Goal: Task Accomplishment & Management: Complete application form

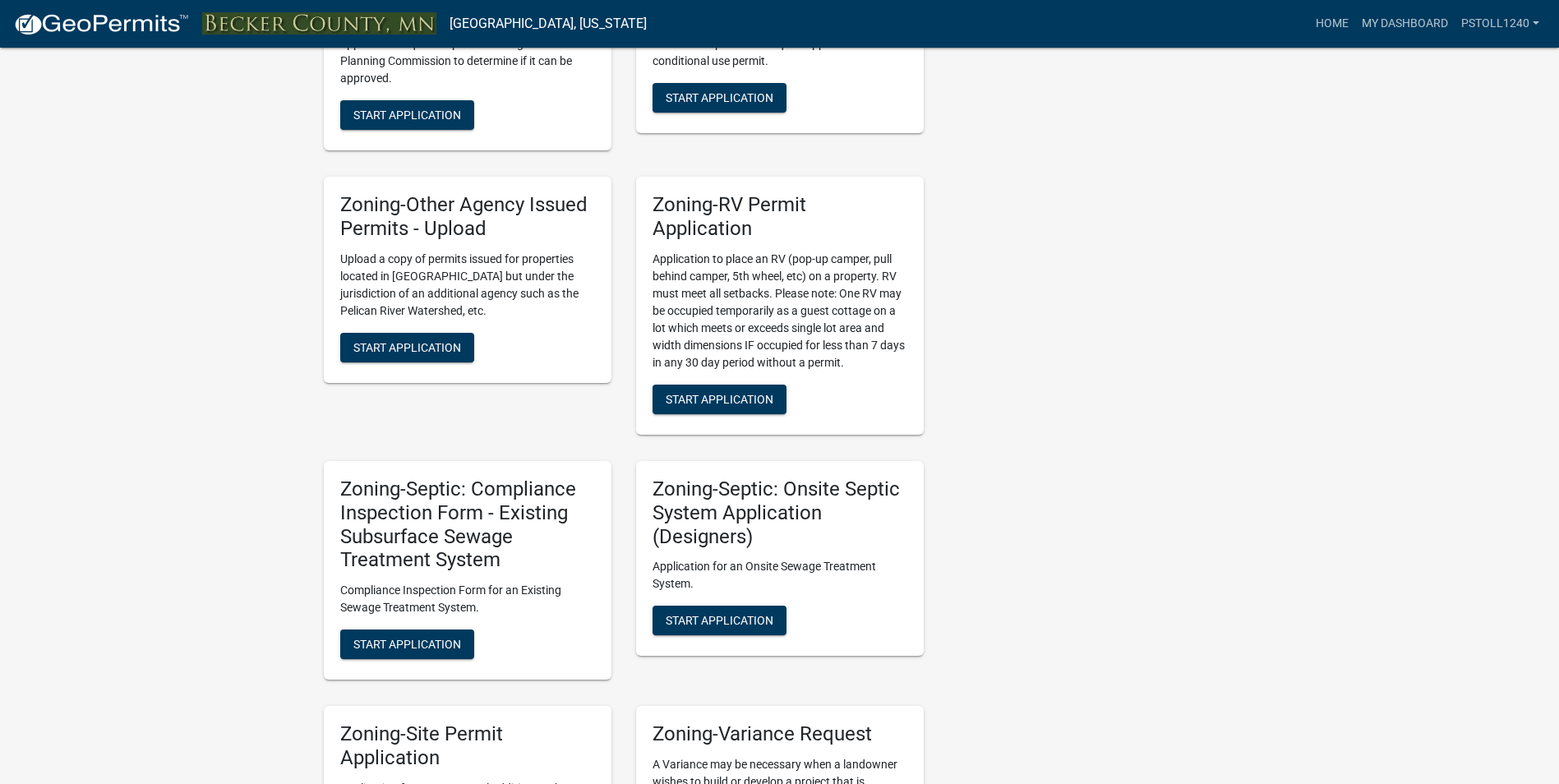
scroll to position [1203, 0]
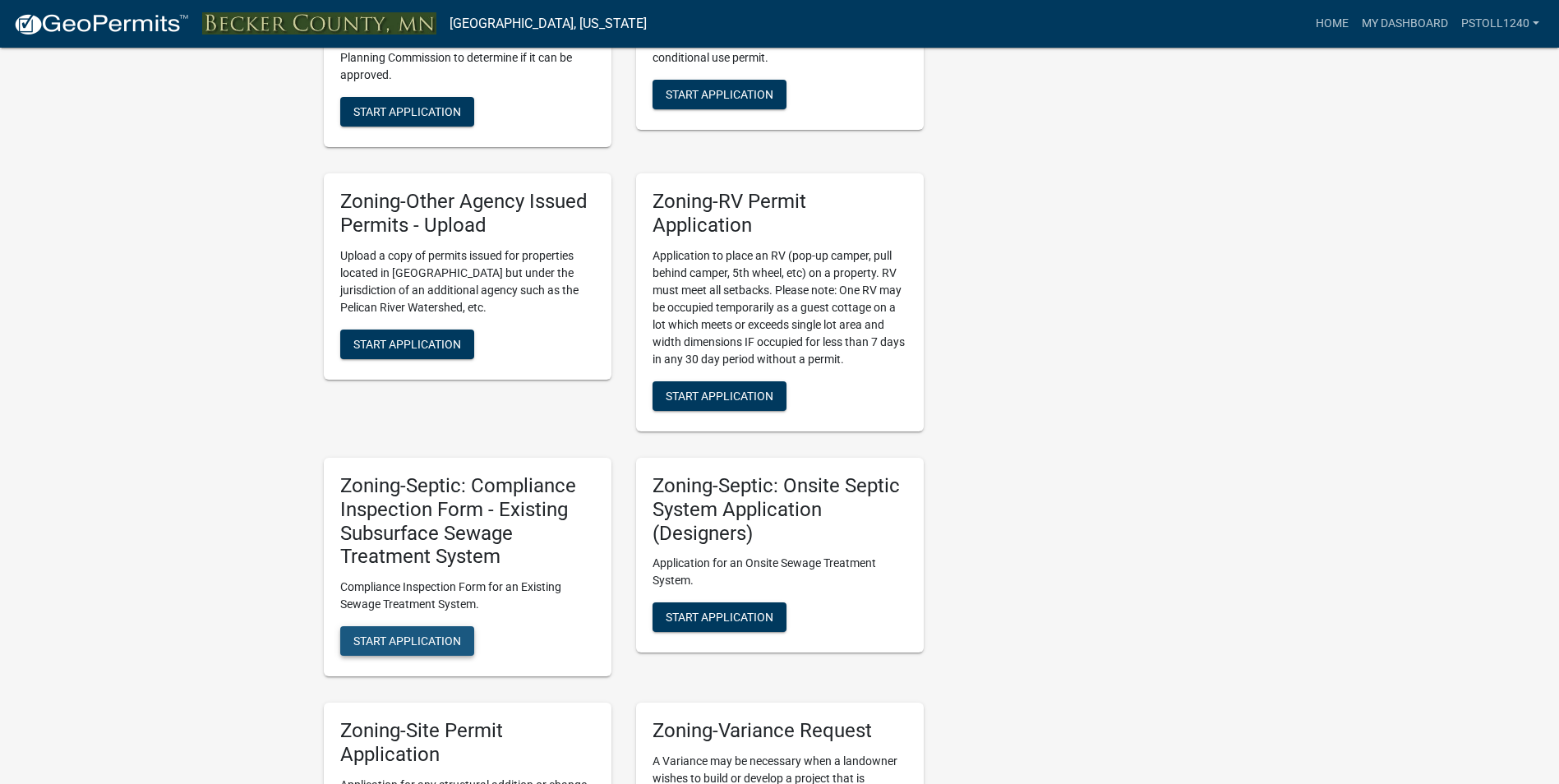
click at [399, 647] on span "Start Application" at bounding box center [407, 641] width 108 height 13
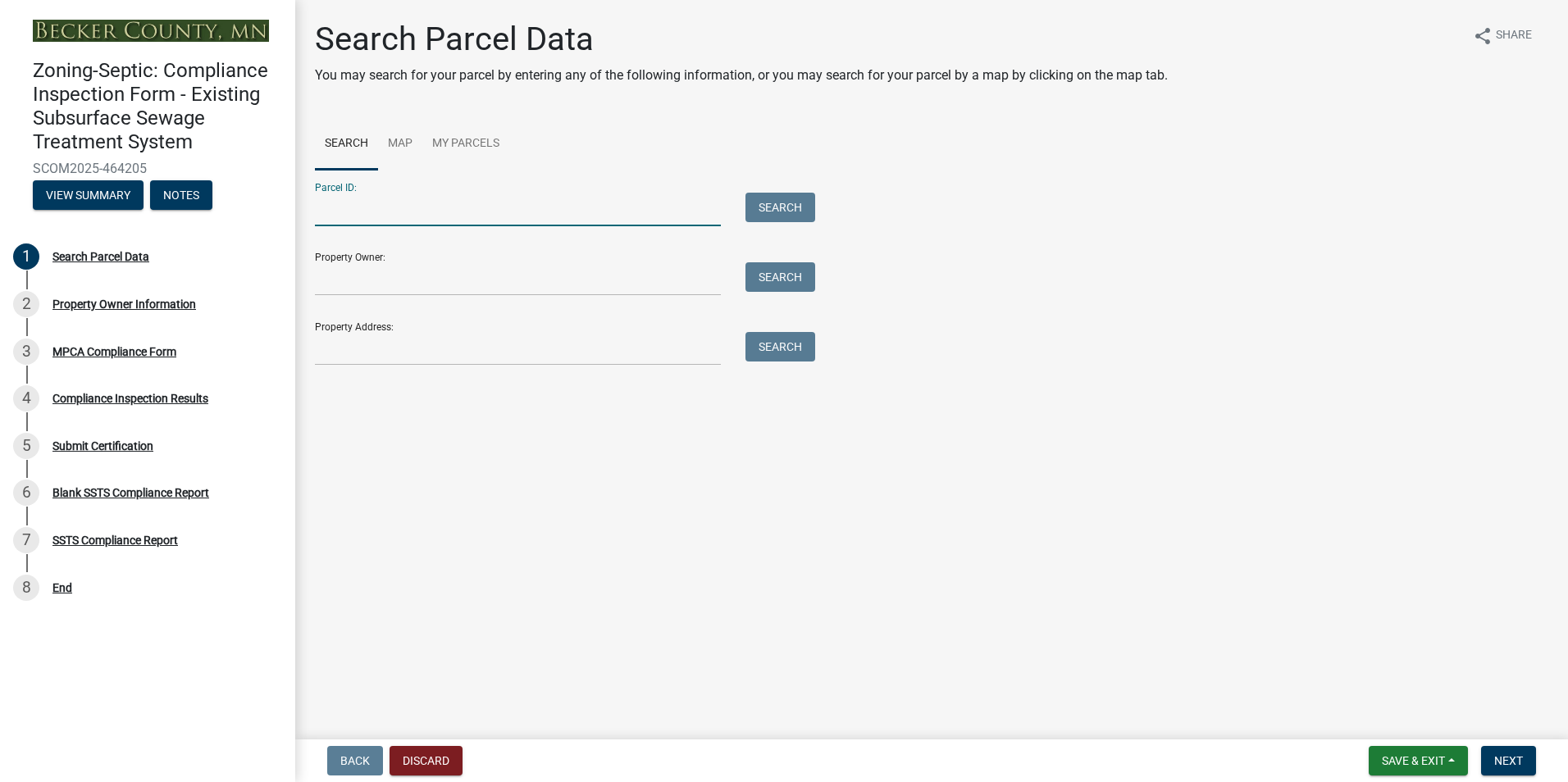
click at [348, 216] on input "Parcel ID:" at bounding box center [517, 209] width 406 height 33
type input "080989000"
click at [780, 212] on button "Search" at bounding box center [781, 207] width 70 height 30
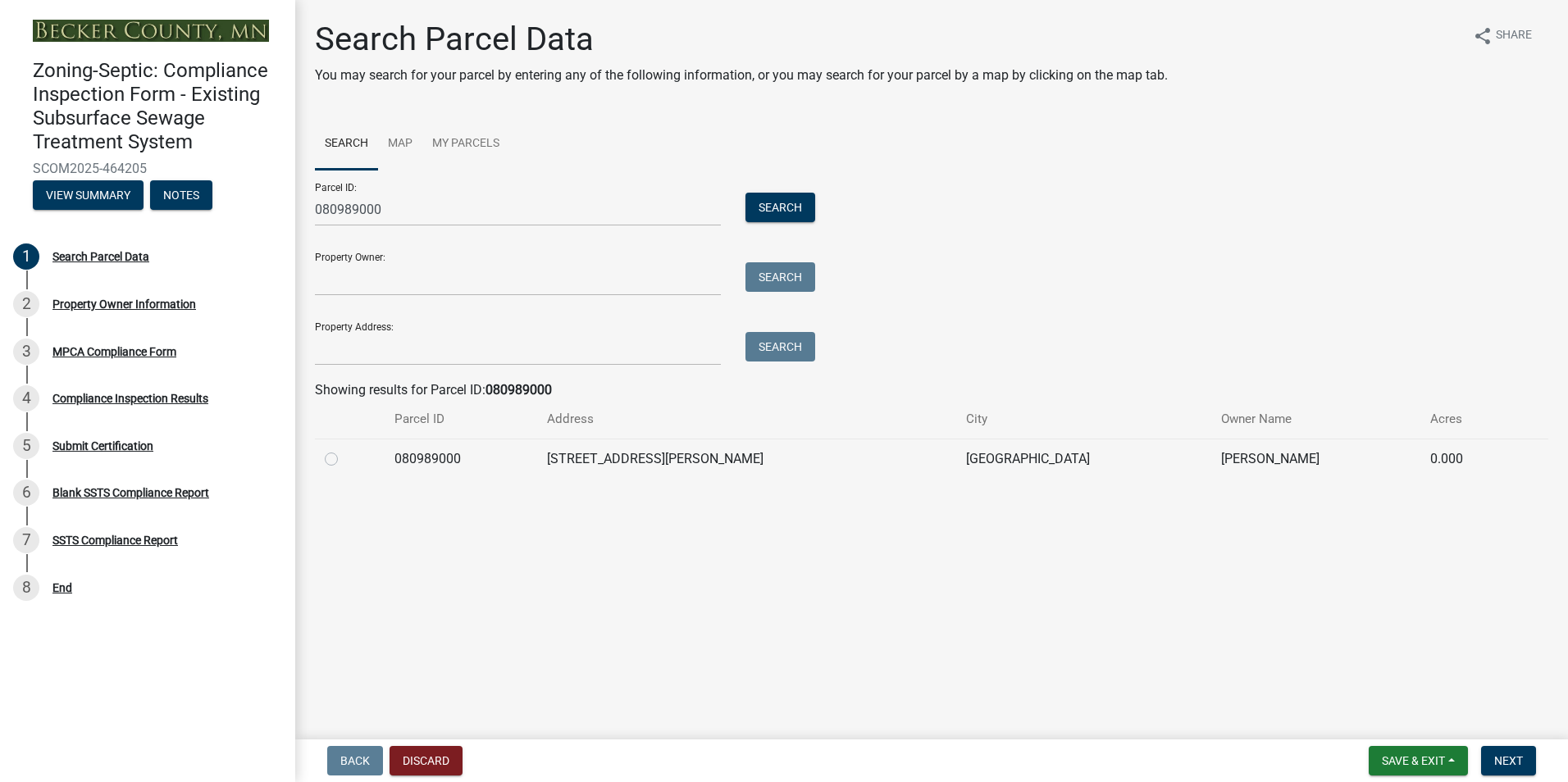
click at [344, 449] on label at bounding box center [344, 449] width 0 height 0
click at [344, 460] on input "radio" at bounding box center [349, 454] width 11 height 11
radio input "true"
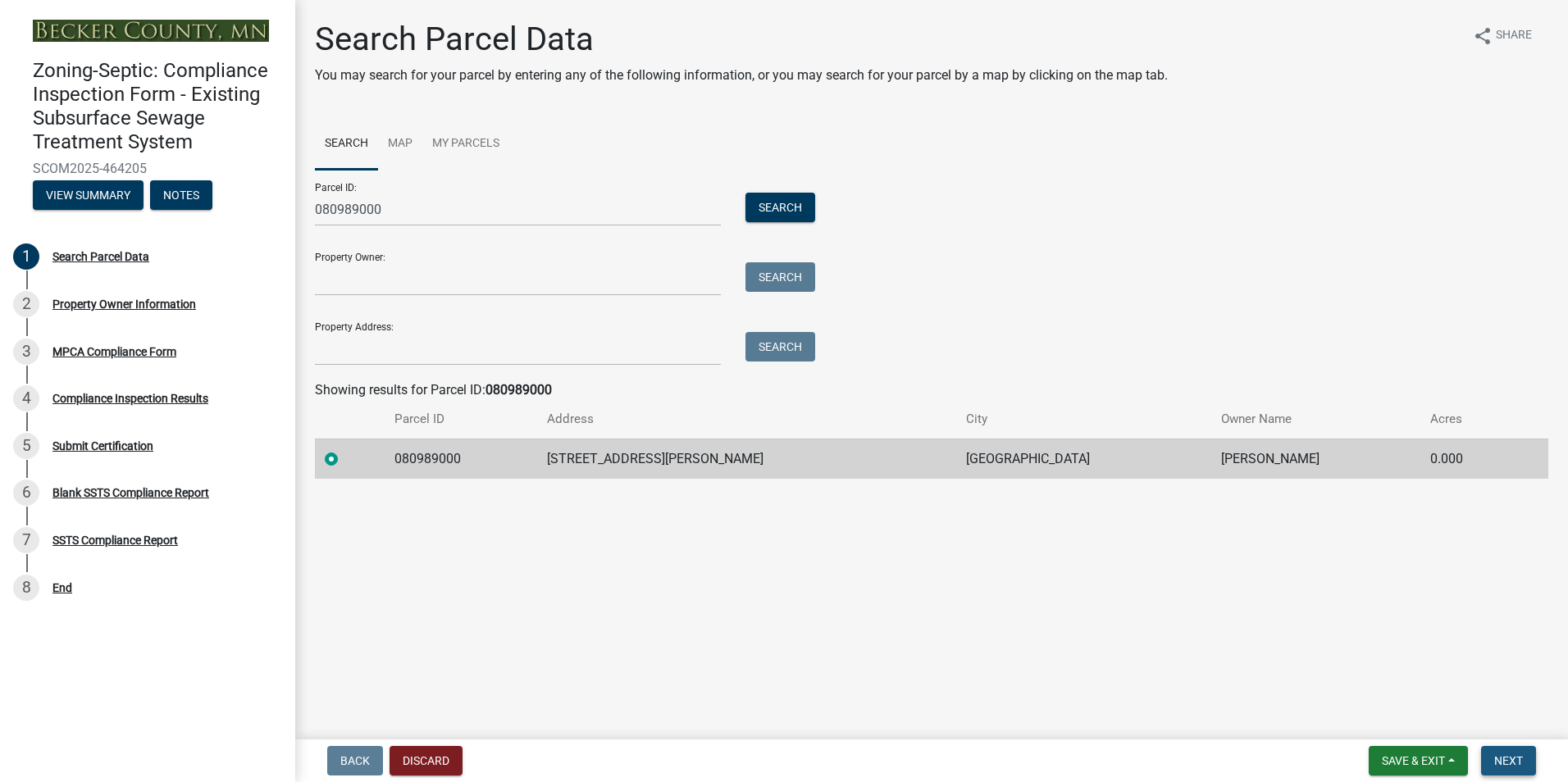
click at [1501, 772] on button "Next" at bounding box center [1508, 761] width 55 height 30
click at [1502, 763] on span "Next" at bounding box center [1508, 760] width 29 height 13
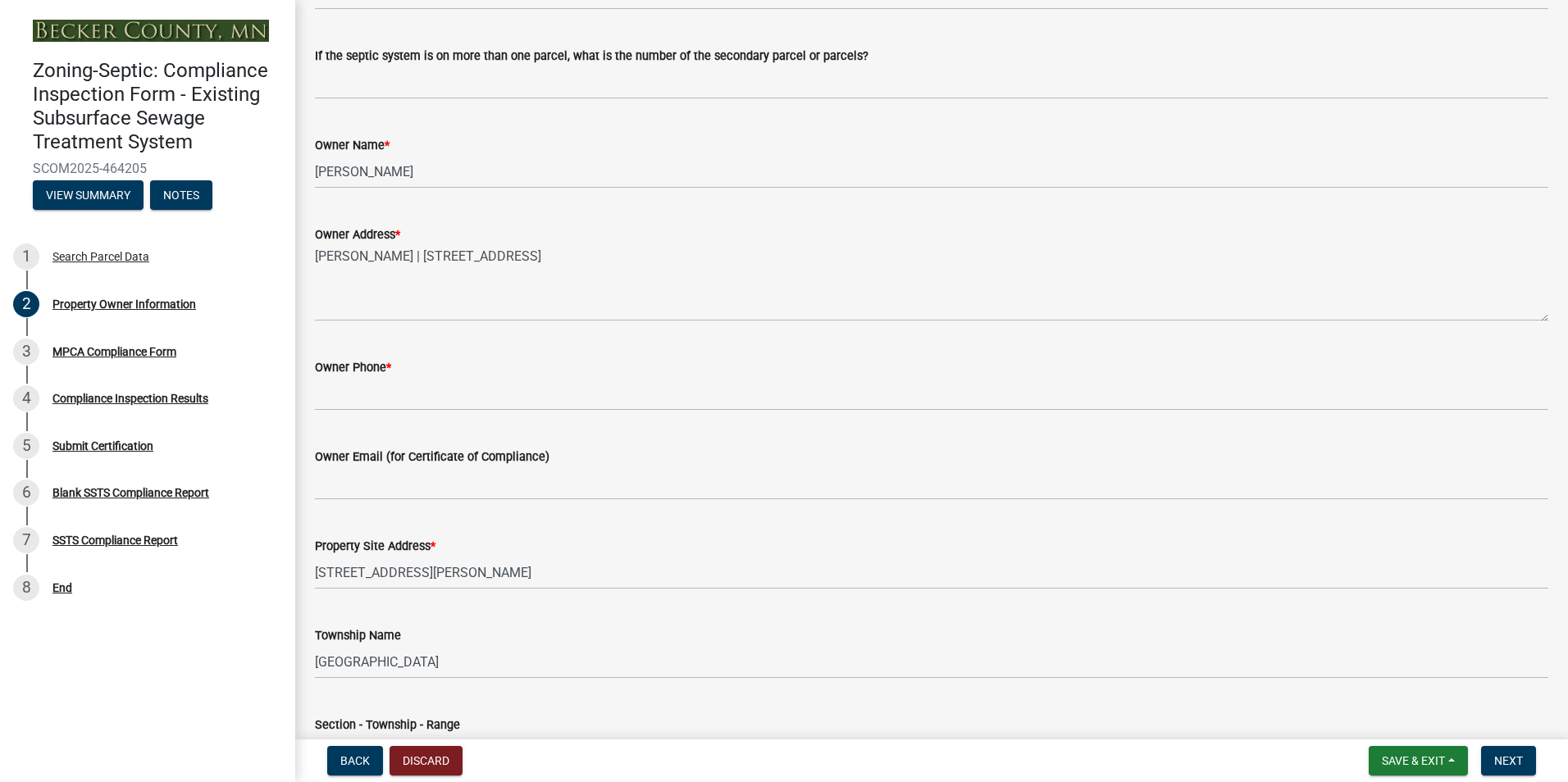
scroll to position [253, 0]
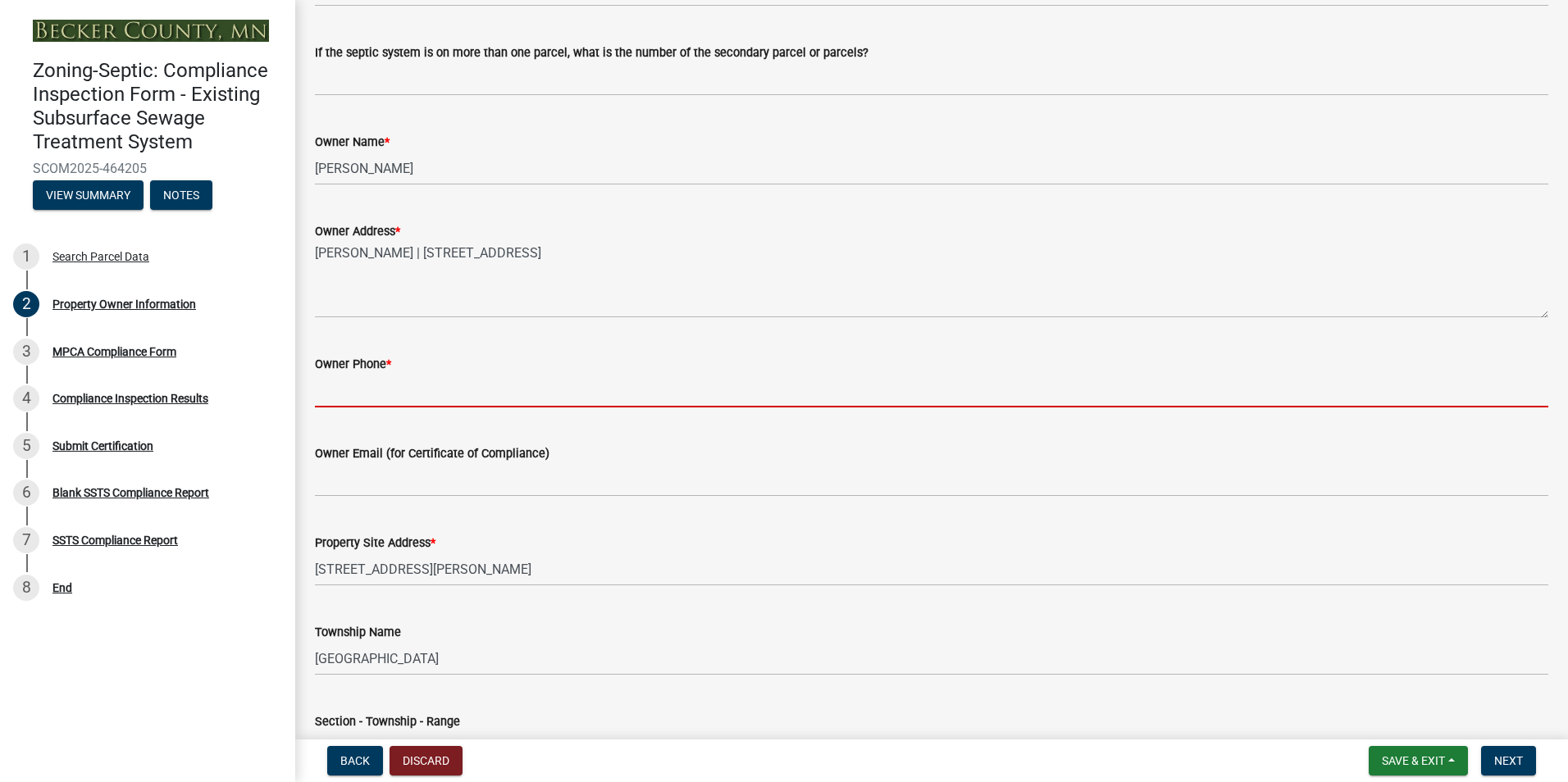
click at [352, 398] on input "Owner Phone *" at bounding box center [931, 390] width 1233 height 33
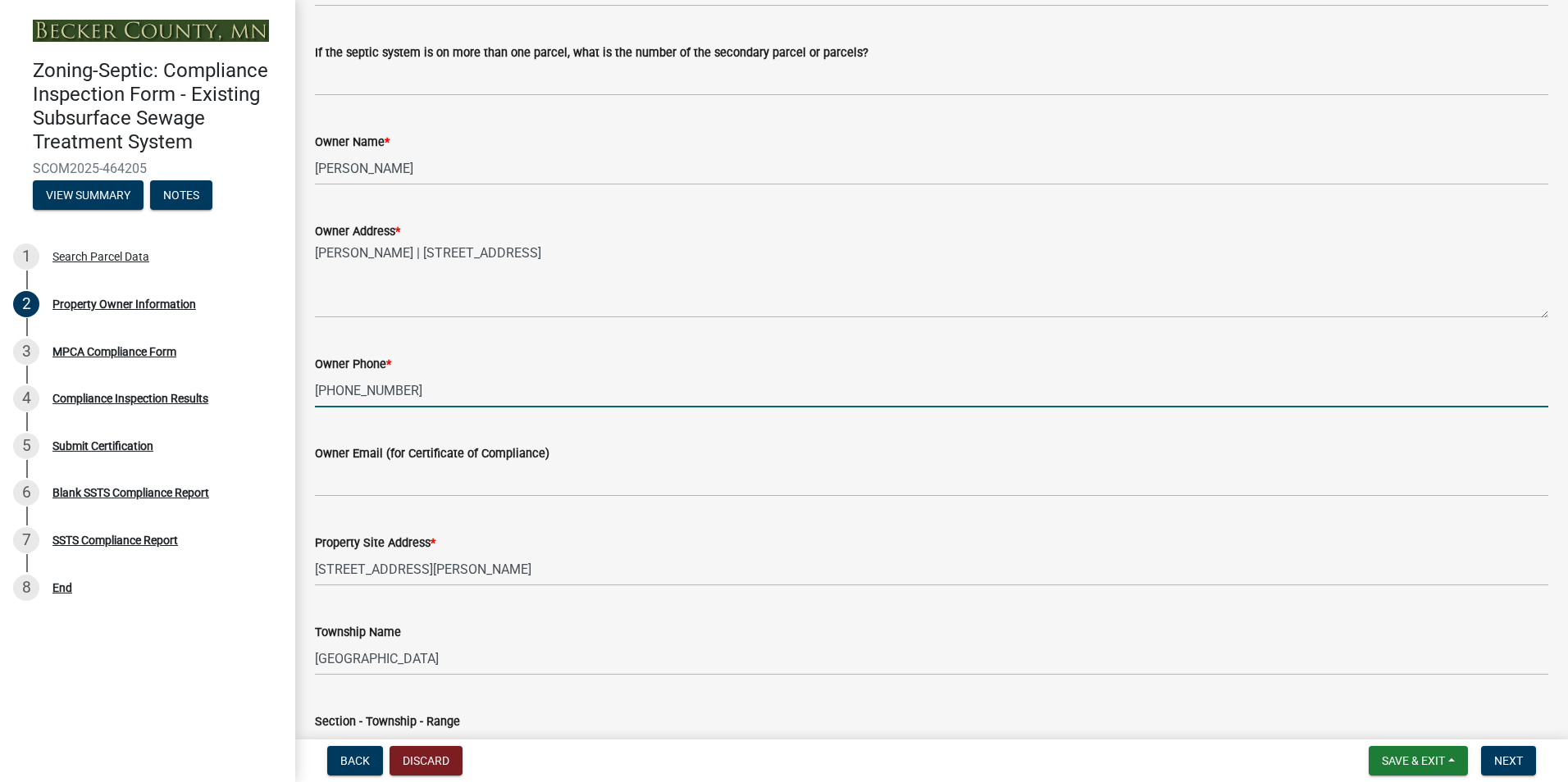
type input "701-234-7762"
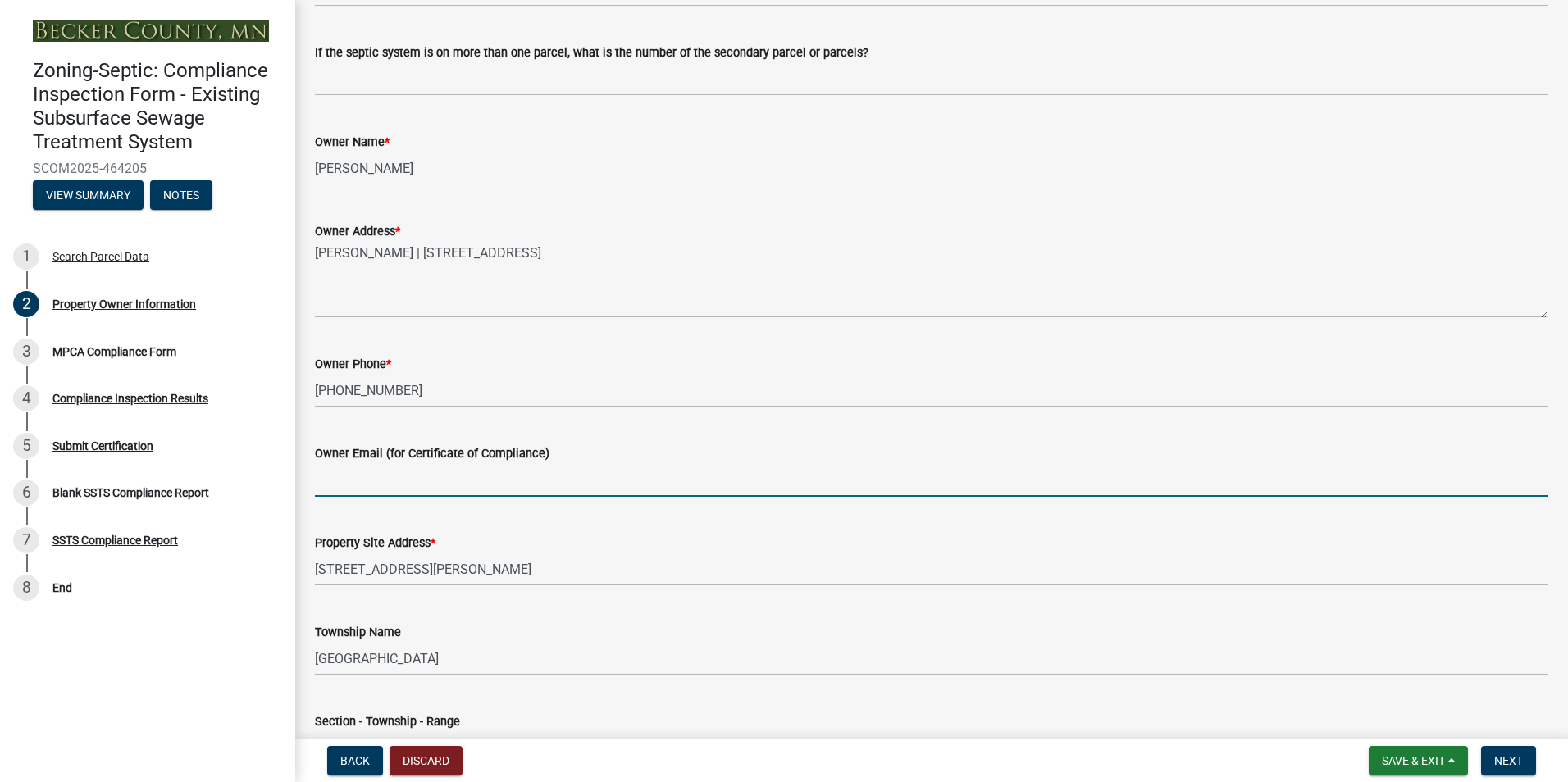
click at [347, 486] on input "Owner Email (for Certificate of Compliance)" at bounding box center [931, 480] width 1233 height 33
type input "g"
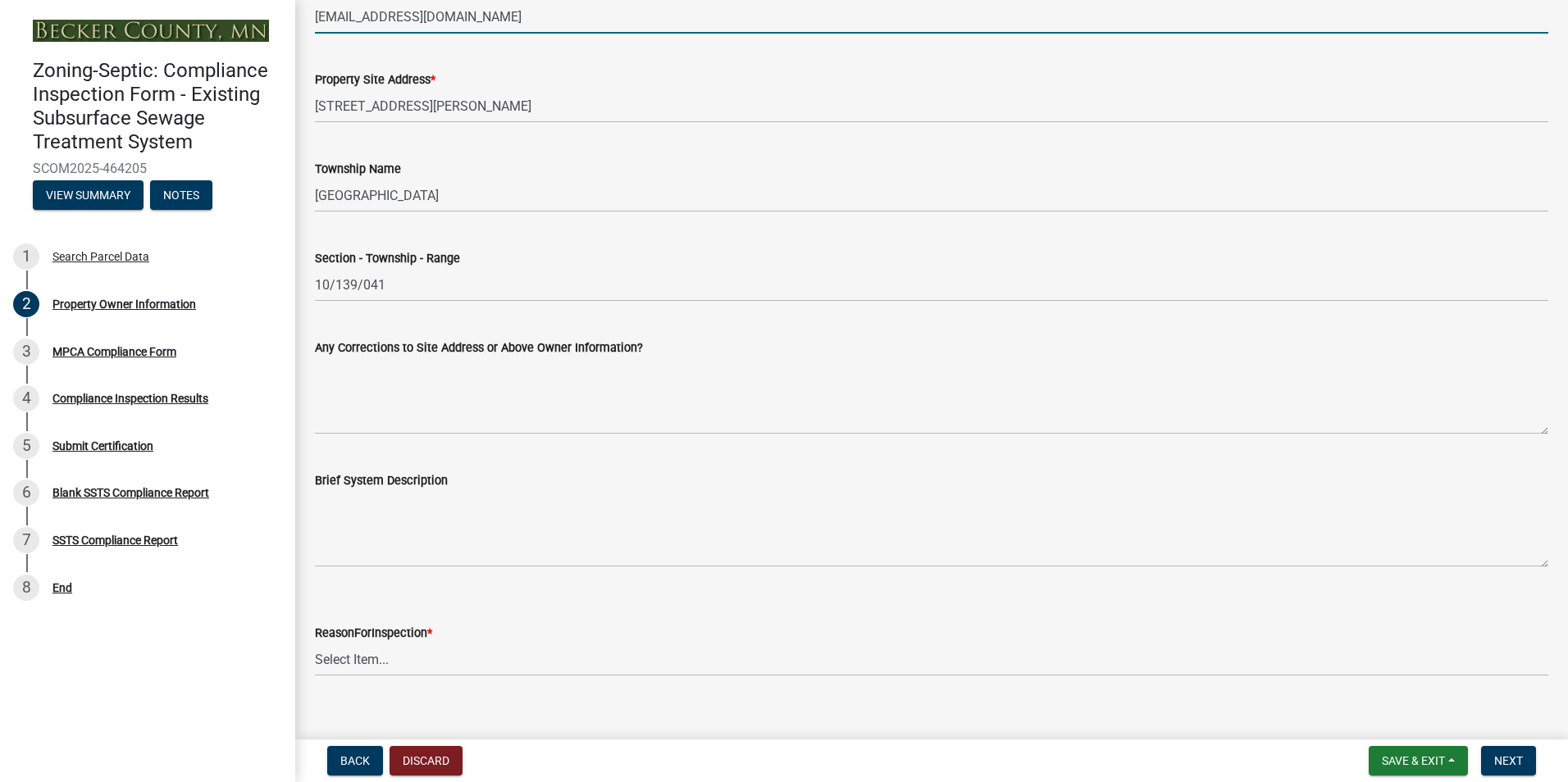
scroll to position [739, 0]
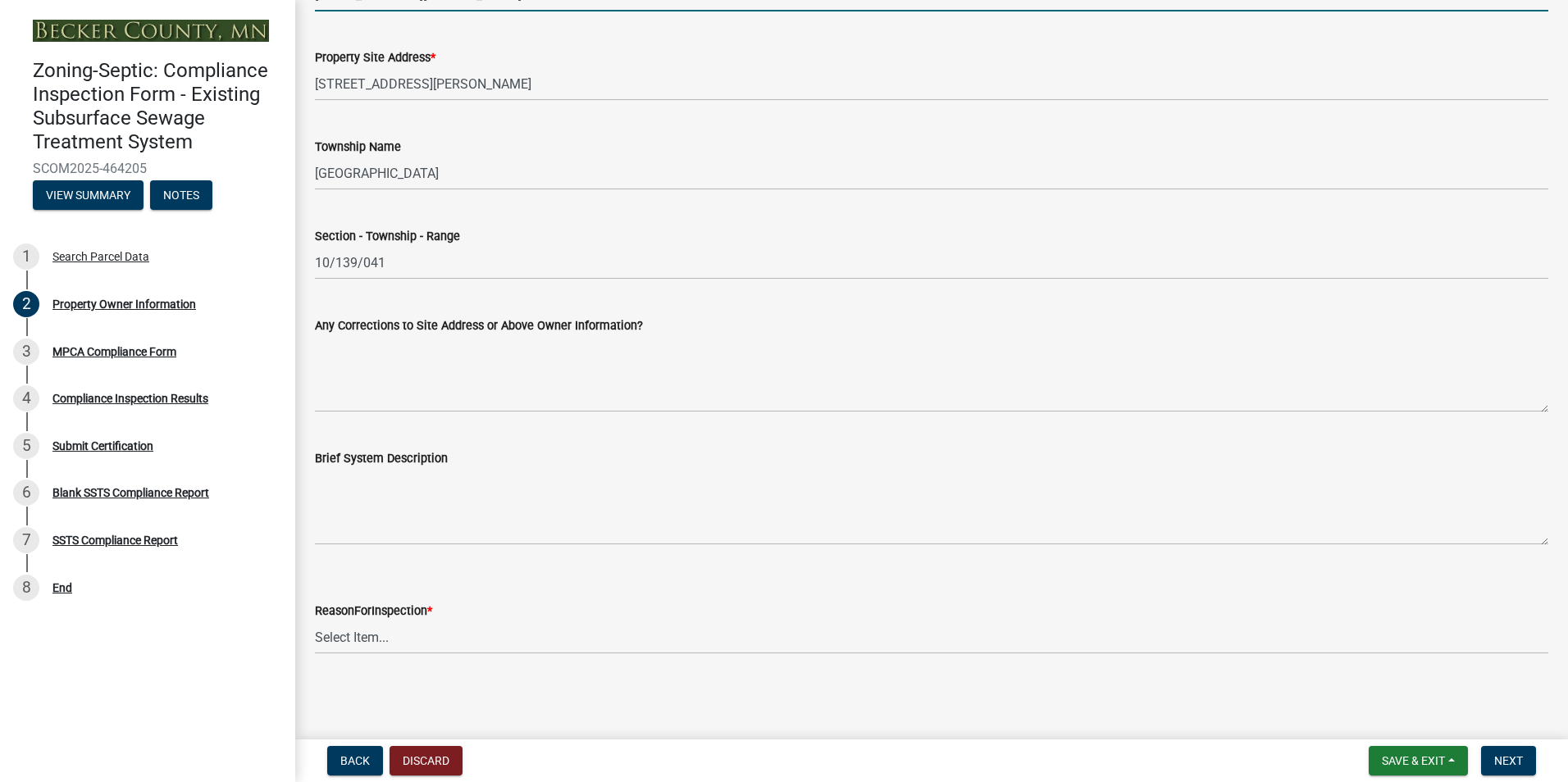
type input "cdickson@yahoo.com"
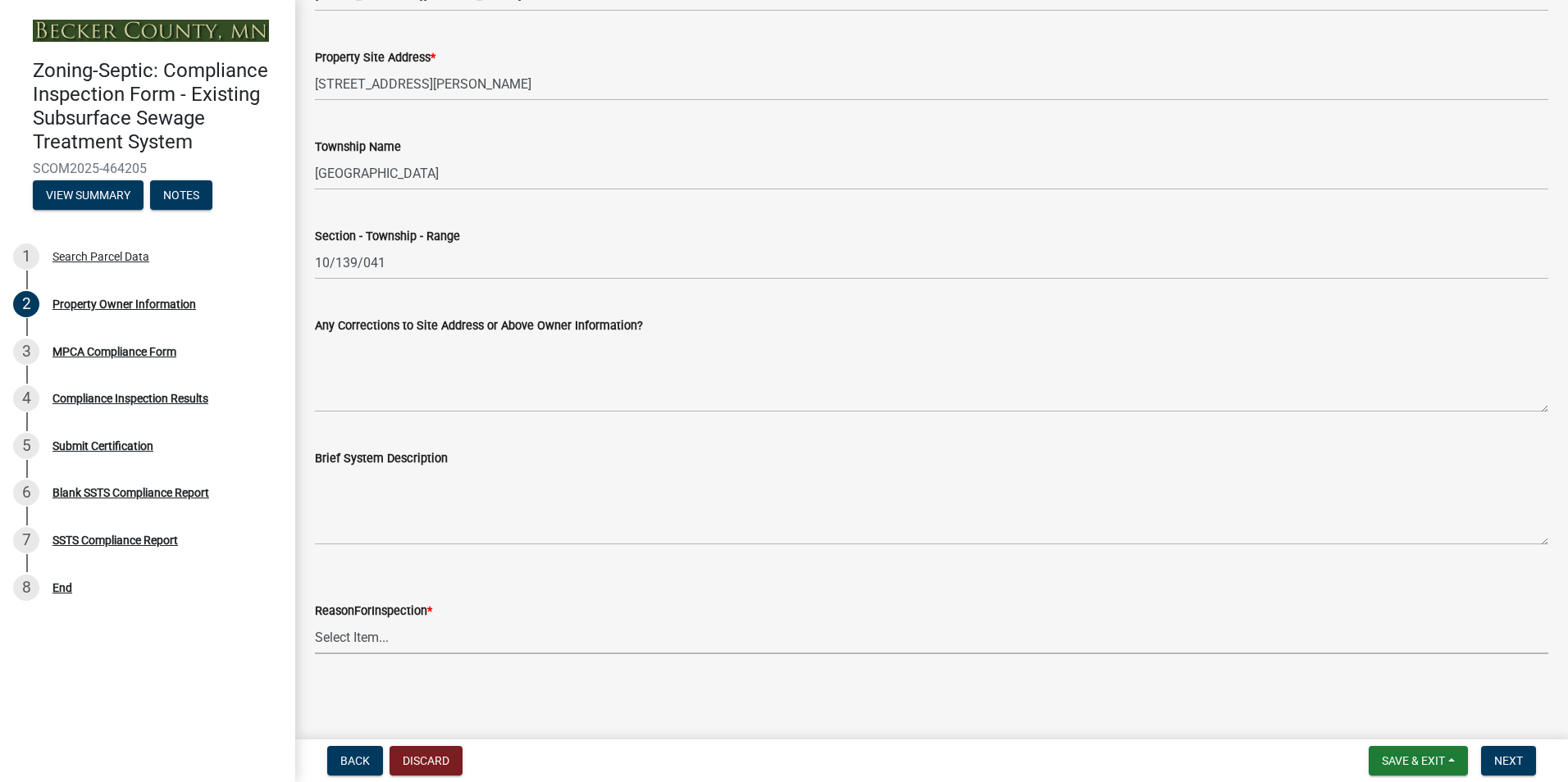
click at [347, 641] on select "Select Item... Property Sale Lake Study Required for Permit Other" at bounding box center [931, 636] width 1233 height 33
click at [314, 620] on select "Select Item... Property Sale Lake Study Required for Permit Other" at bounding box center [931, 636] width 1233 height 33
select select "3e6c5637-c66b-418d-927c-69aaf39ab5a9"
click at [1495, 756] on span "Next" at bounding box center [1508, 760] width 29 height 13
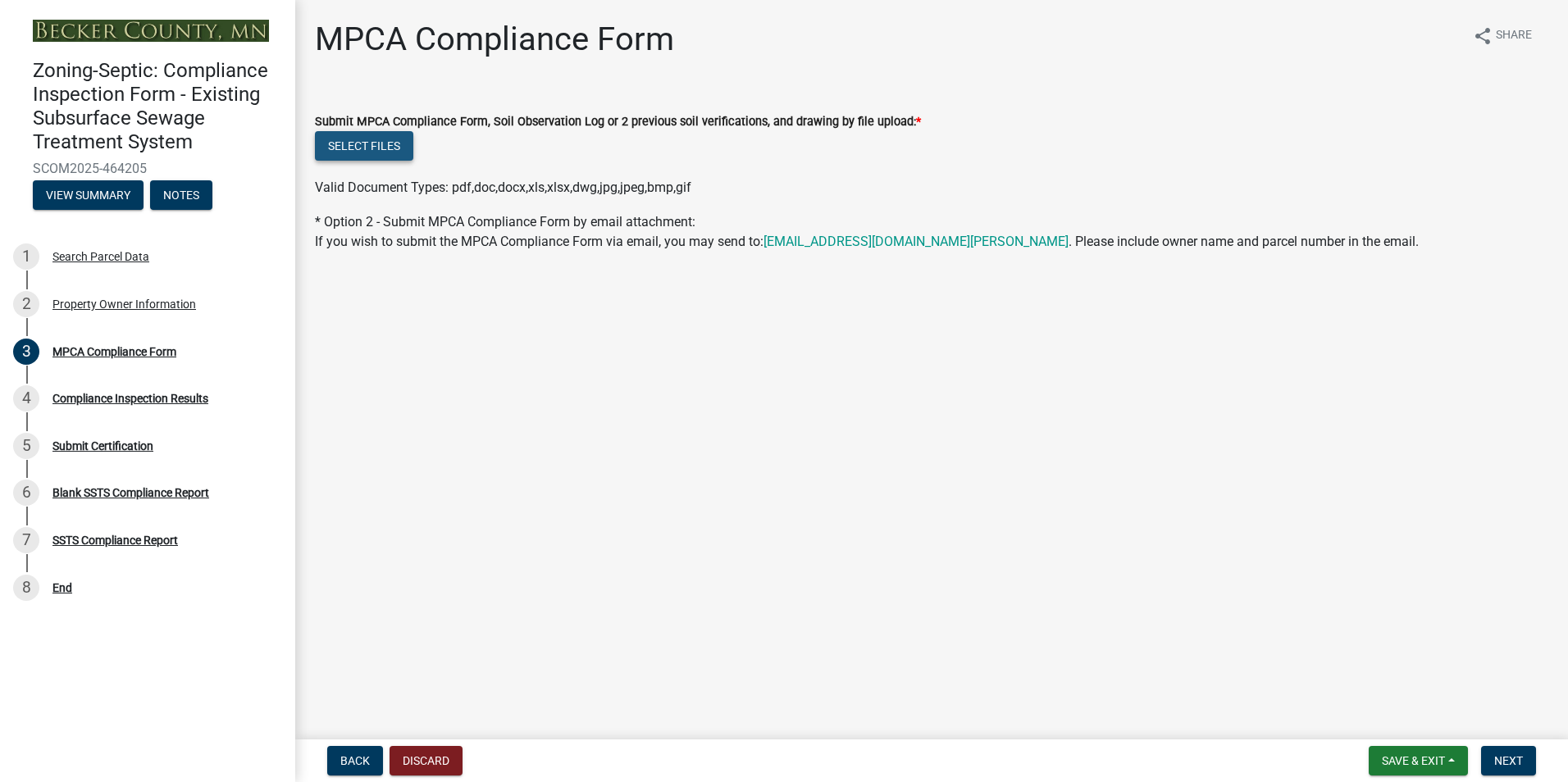
click at [366, 137] on button "Select files" at bounding box center [363, 146] width 98 height 30
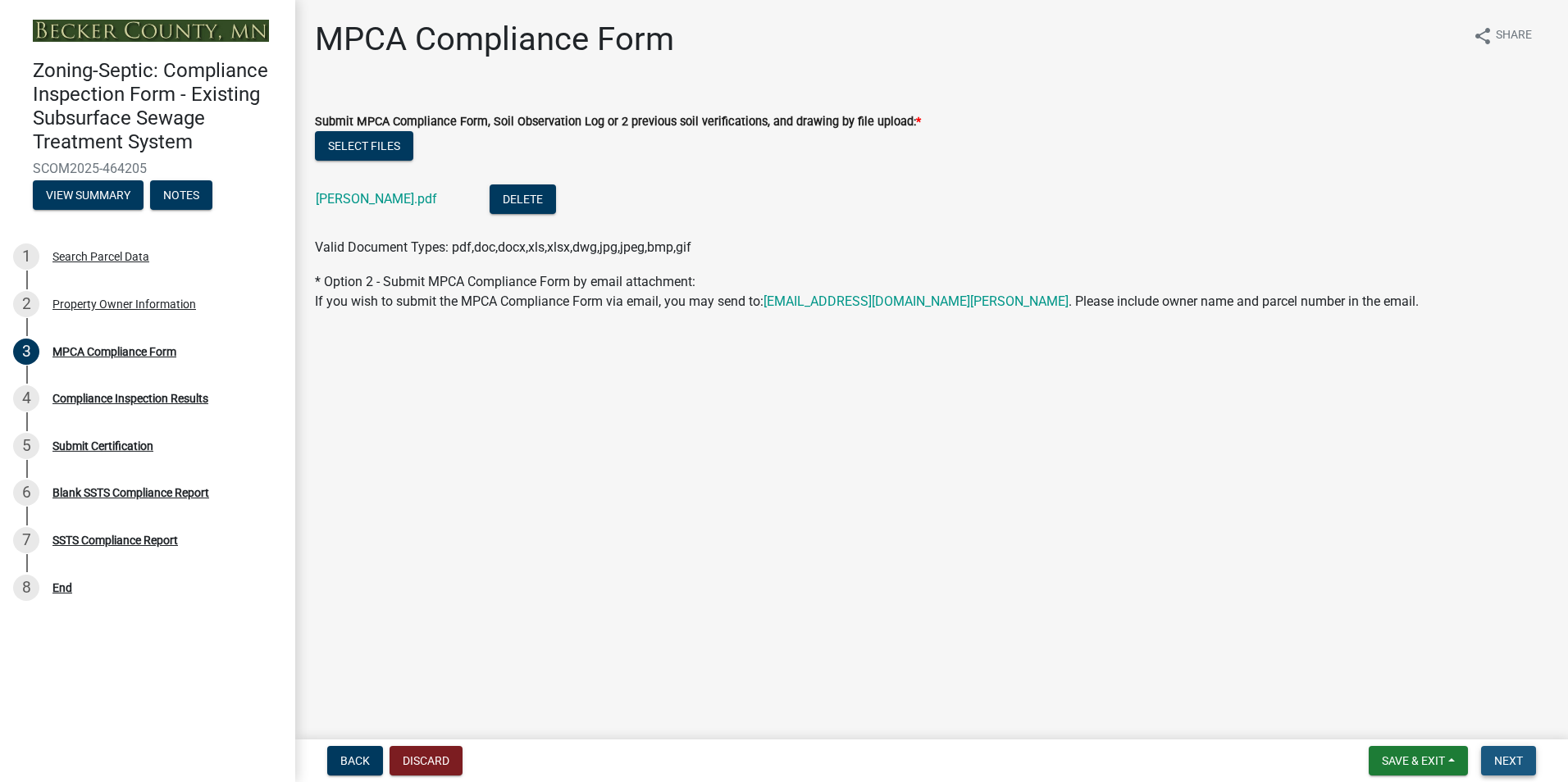
click at [1507, 757] on span "Next" at bounding box center [1508, 760] width 29 height 13
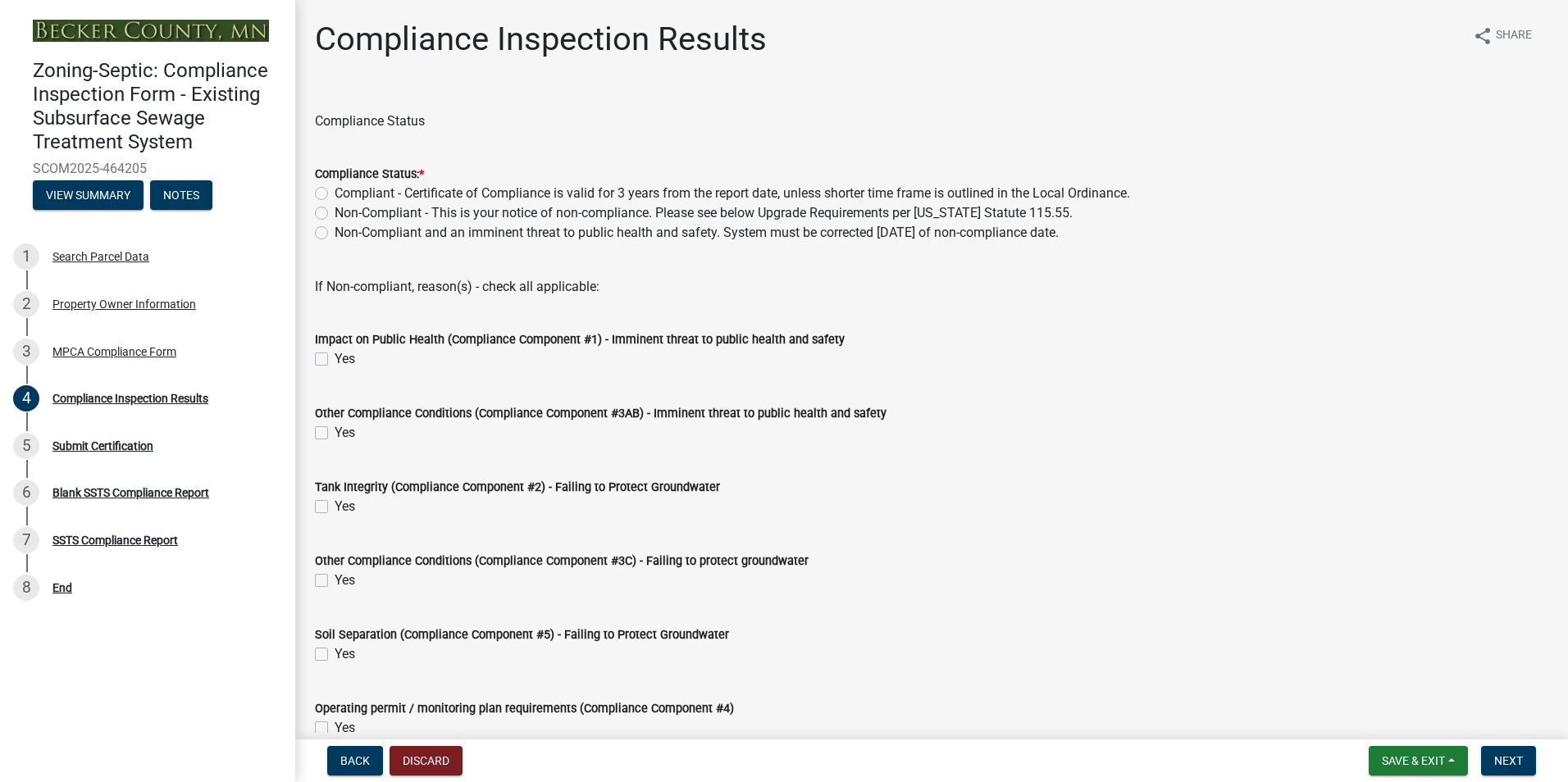
click at [335, 195] on label "Compliant - Certificate of Compliance is valid for 3 years from the report date…" at bounding box center [732, 193] width 795 height 20
click at [335, 194] on input "Compliant - Certificate of Compliance is valid for 3 years from the report date…" at bounding box center [340, 189] width 11 height 11
radio input "true"
click at [1495, 759] on span "Next" at bounding box center [1508, 760] width 29 height 13
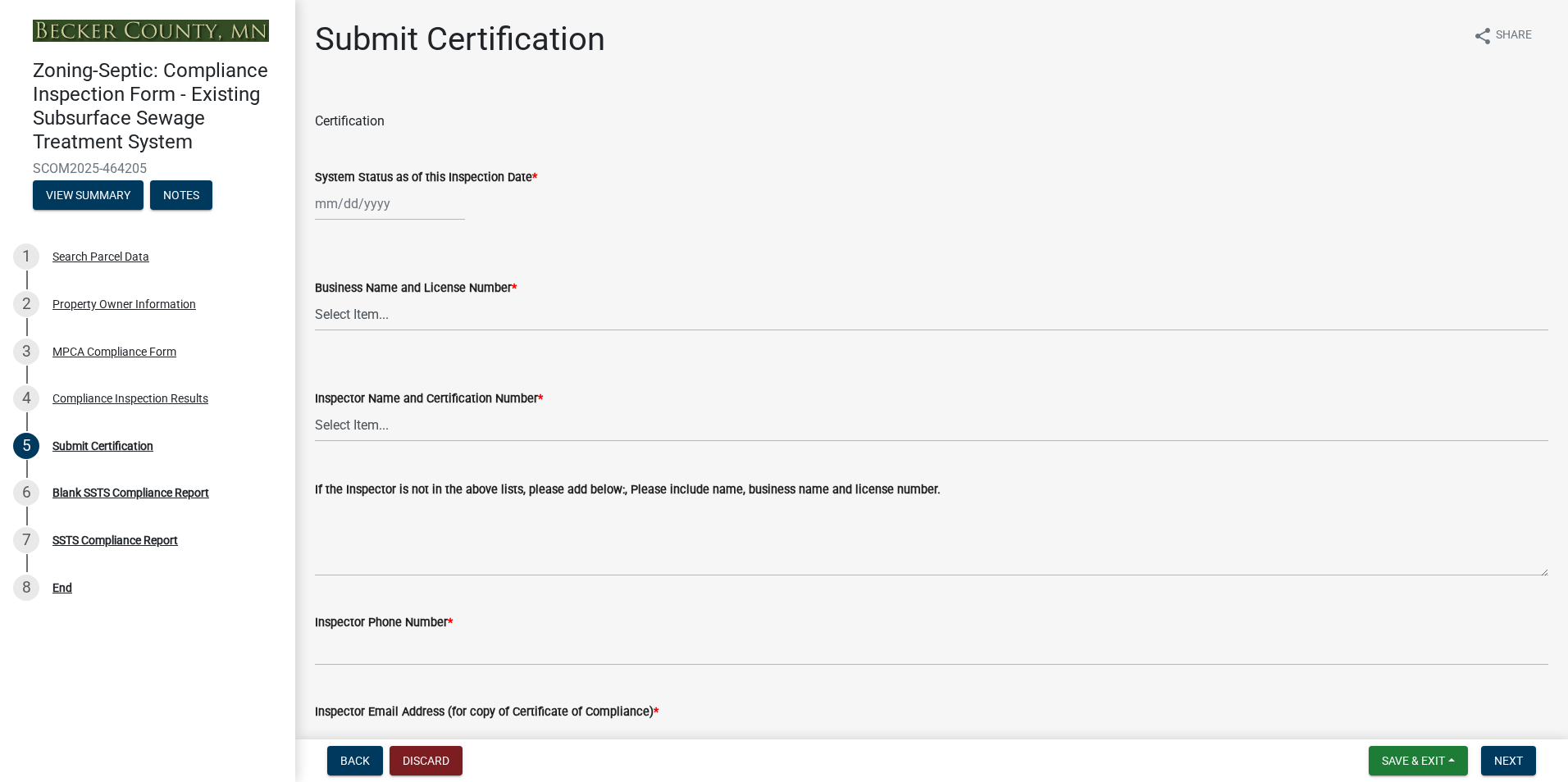
select select "8"
select select "2025"
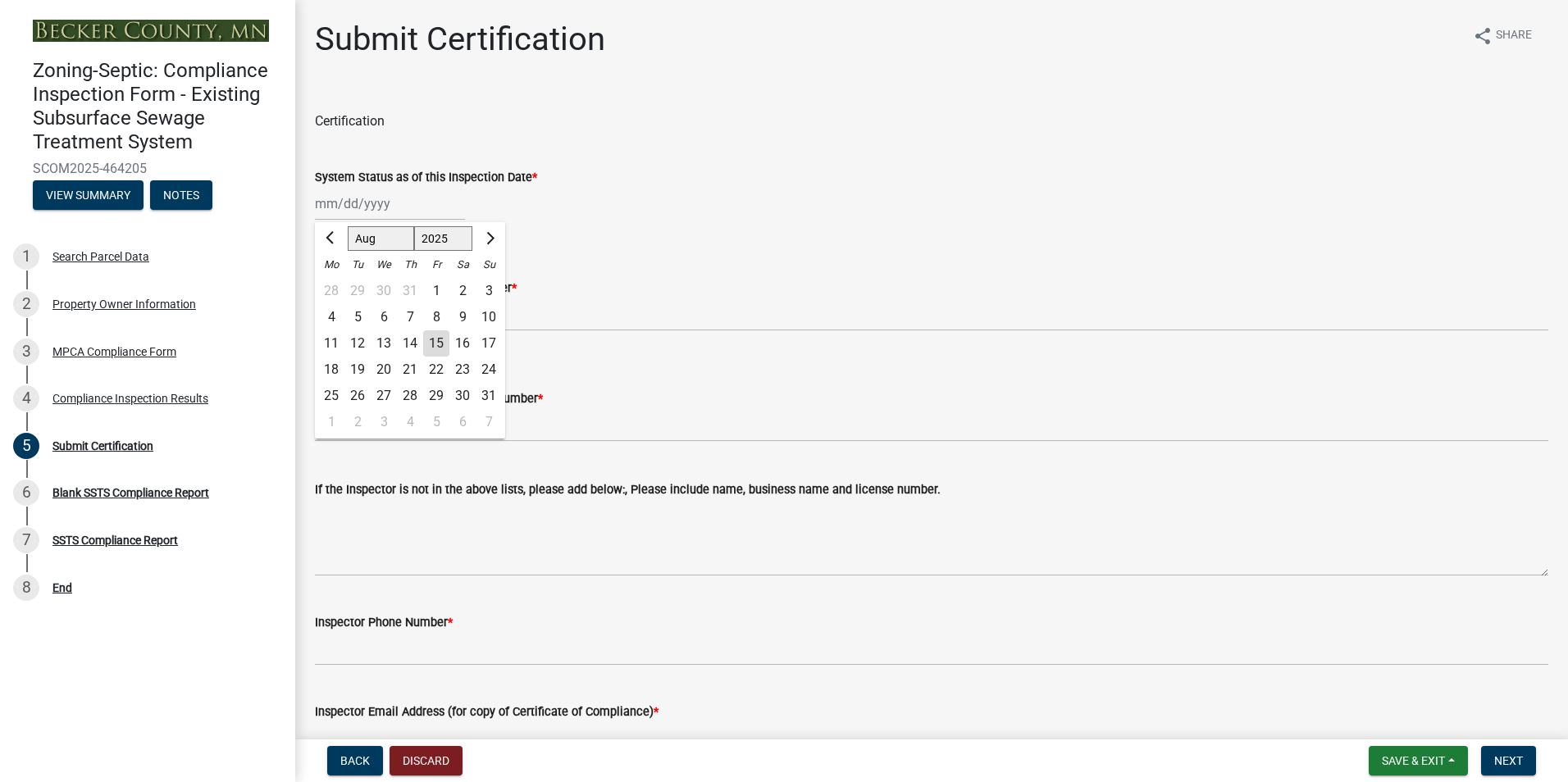
click at [337, 212] on div "[PERSON_NAME] Feb Mar Apr [PERSON_NAME][DATE] Oct Nov [DATE] 1526 1527 1528 152…" at bounding box center [389, 203] width 150 height 33
click at [360, 318] on div "5" at bounding box center [357, 317] width 26 height 26
type input "[DATE]"
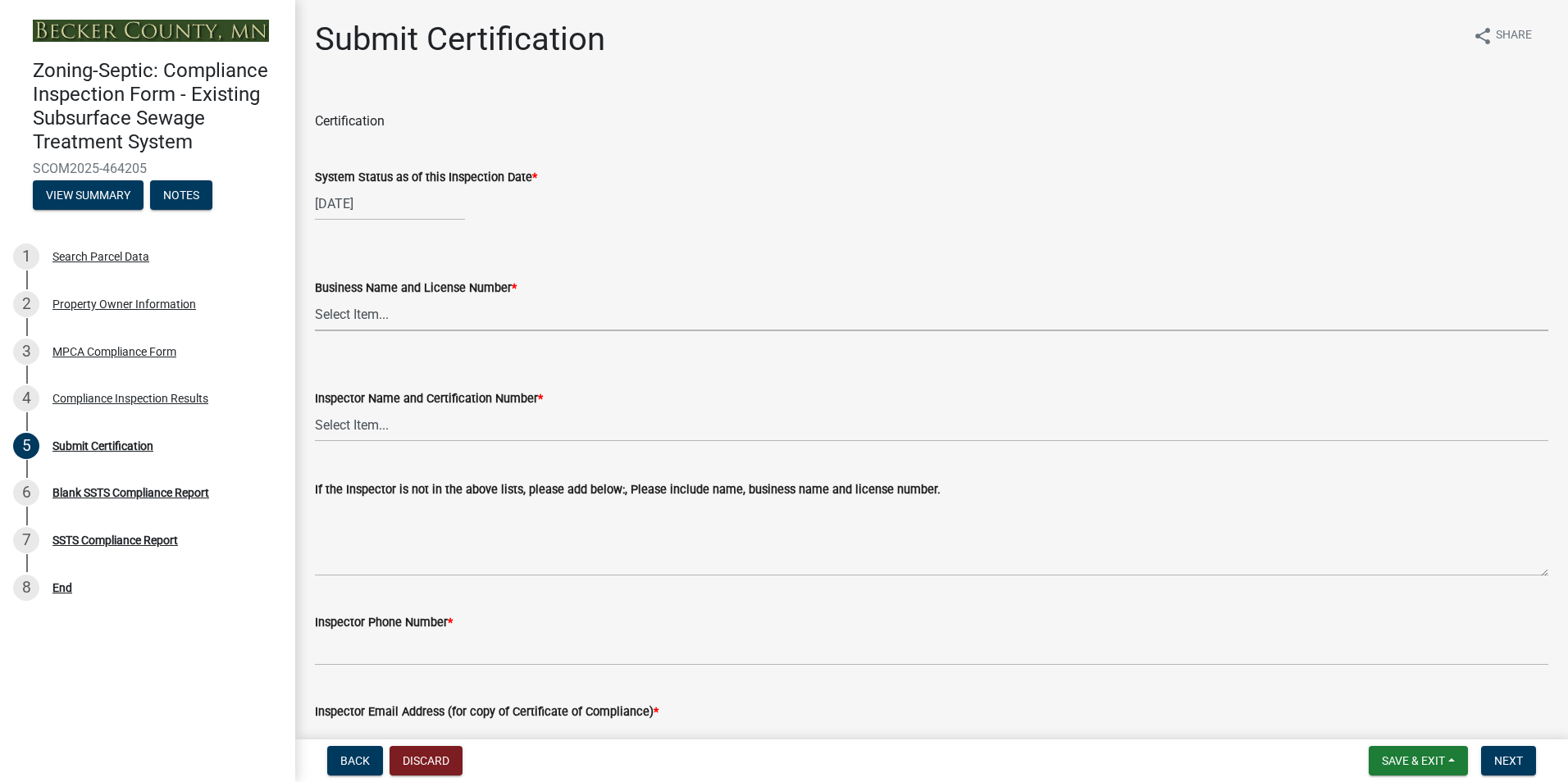
click at [356, 318] on select "Select Item... OTHER – Not listed (please add in next field and we will add to …" at bounding box center [931, 313] width 1233 height 33
click at [314, 297] on select "Select Item... OTHER – Not listed (please add in next field and we will add to …" at bounding box center [931, 313] width 1233 height 33
select select "6cb55102-04ca-4fa6-a18d-df345860fceb"
click at [352, 424] on select "Select Item... OTHER – Not listed (please add in next field and we will add to …" at bounding box center [931, 424] width 1233 height 33
click at [314, 408] on select "Select Item... OTHER – Not listed (please add in next field and we will add to …" at bounding box center [931, 424] width 1233 height 33
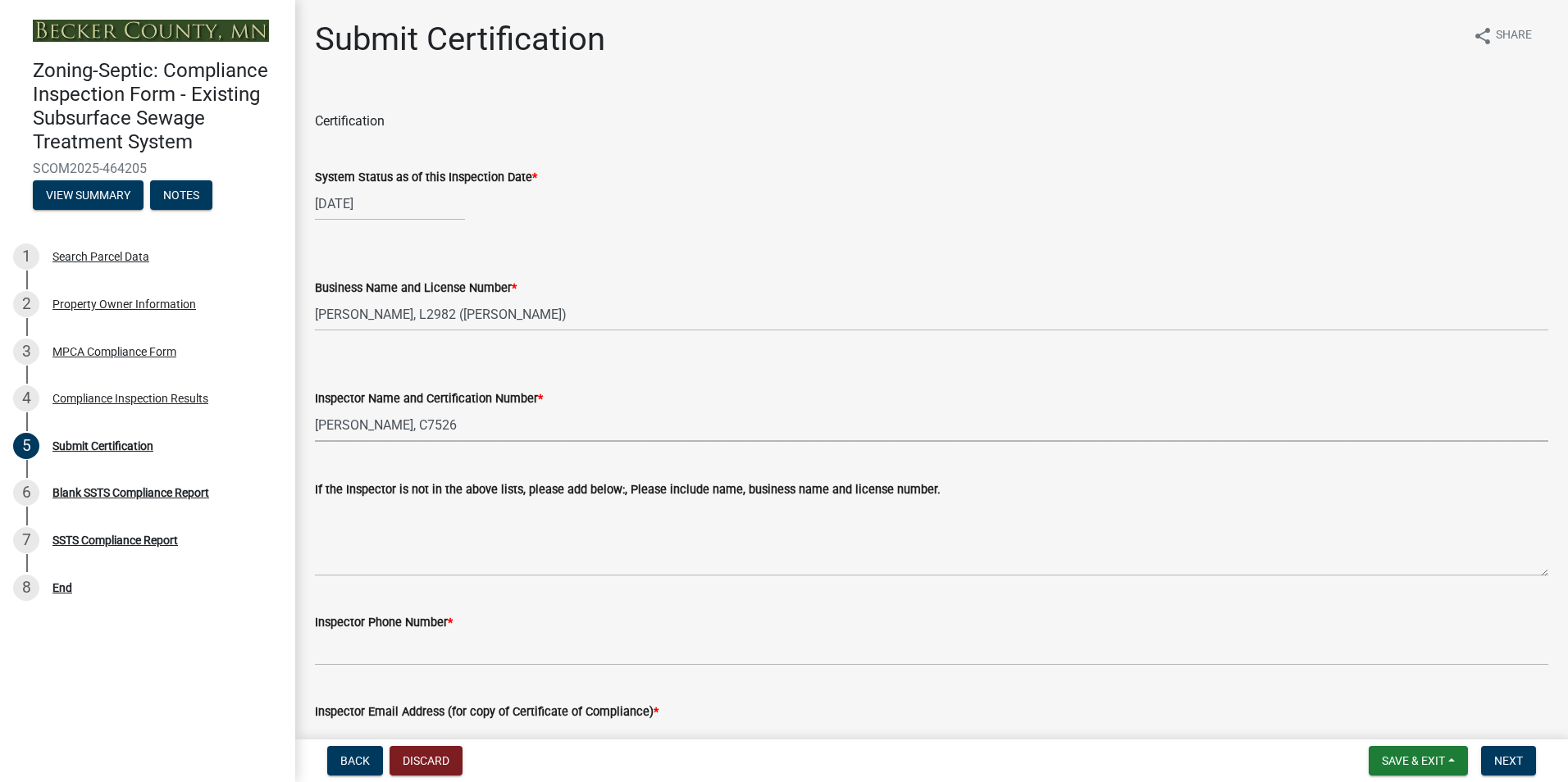
select select "dc89faac-9f44-4363-befa-aff2aab8b849"
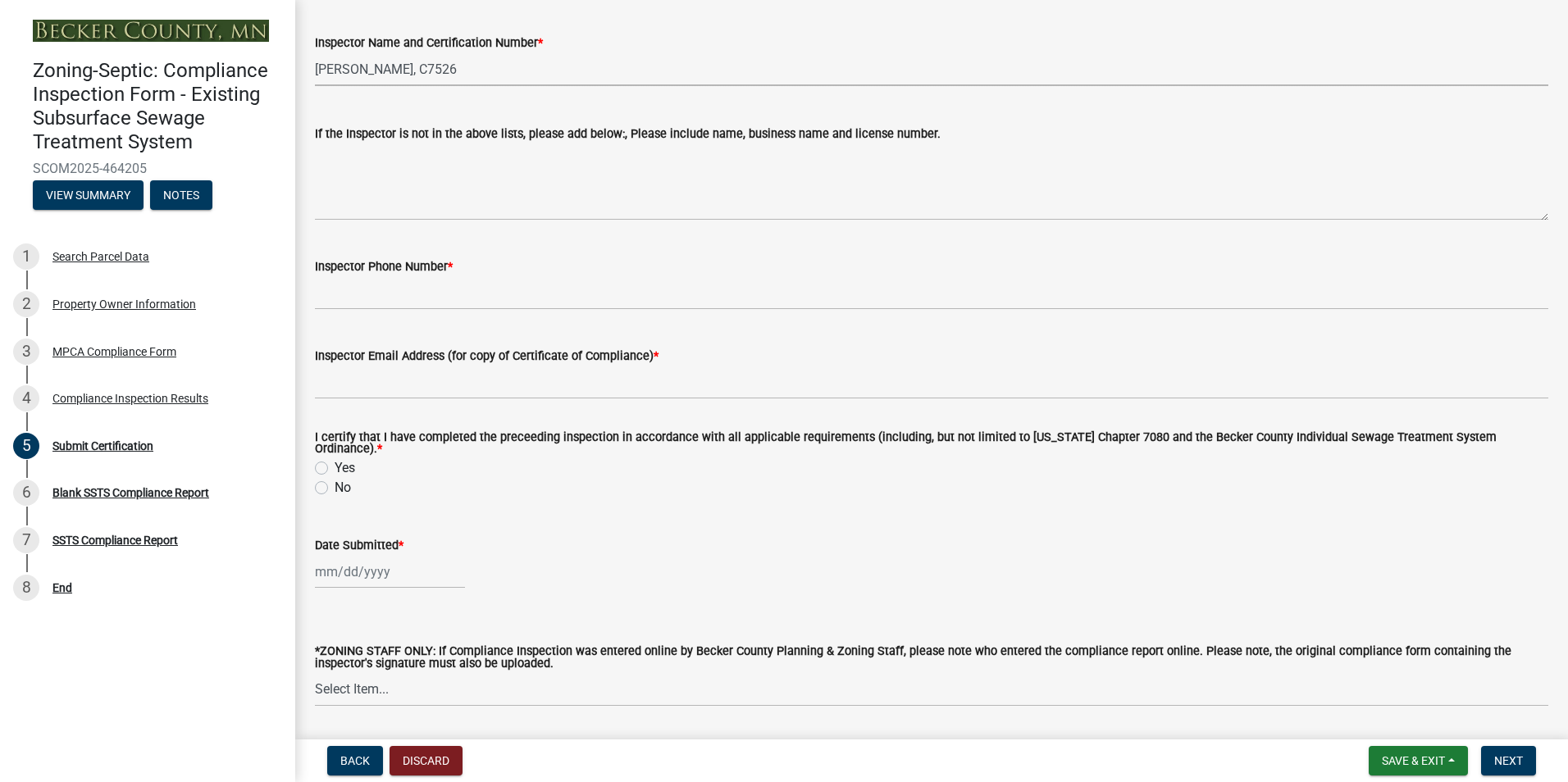
scroll to position [401, 0]
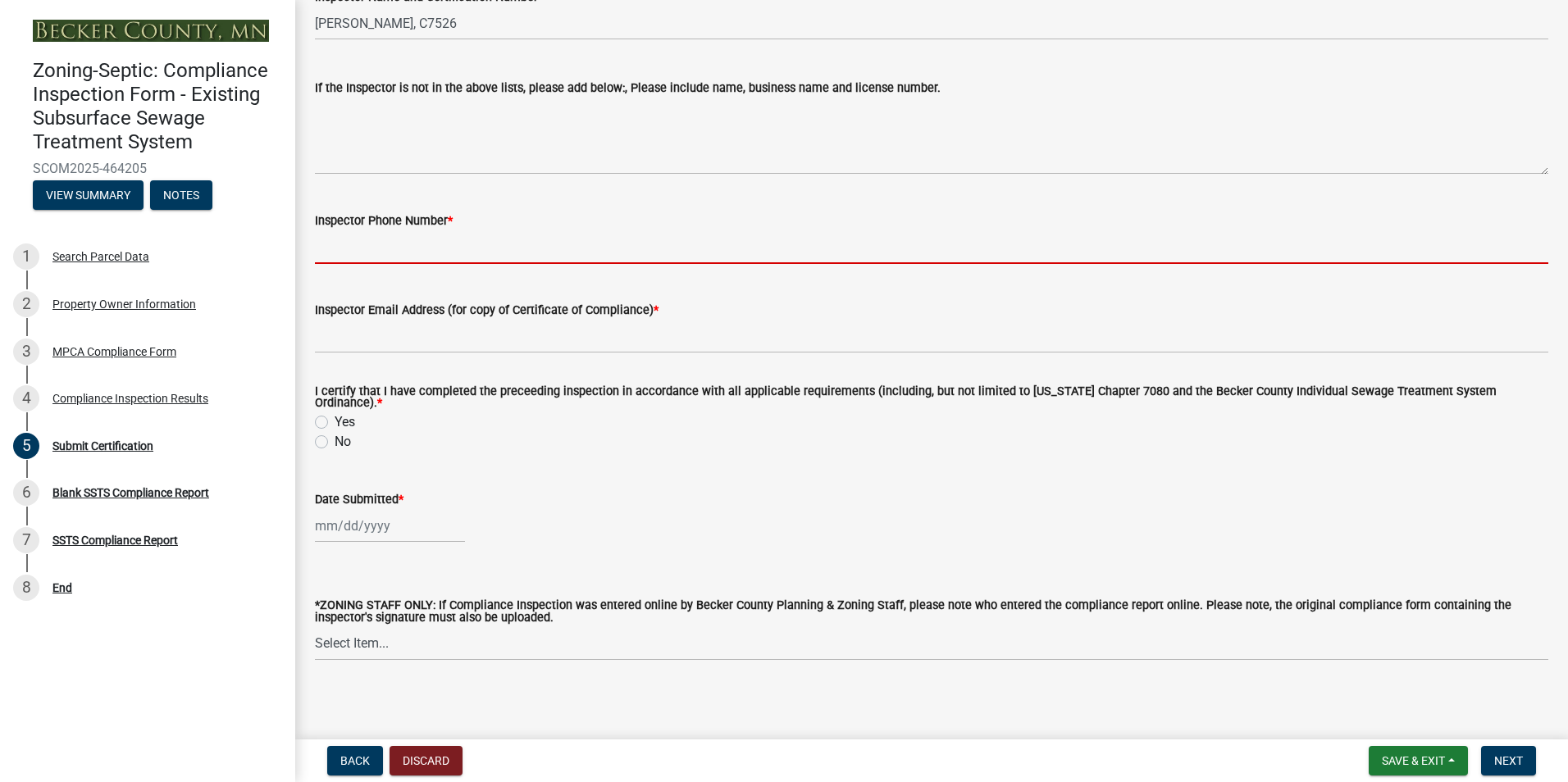
click at [379, 244] on input "Inspector Phone Number *" at bounding box center [931, 246] width 1233 height 33
type input "2188391849"
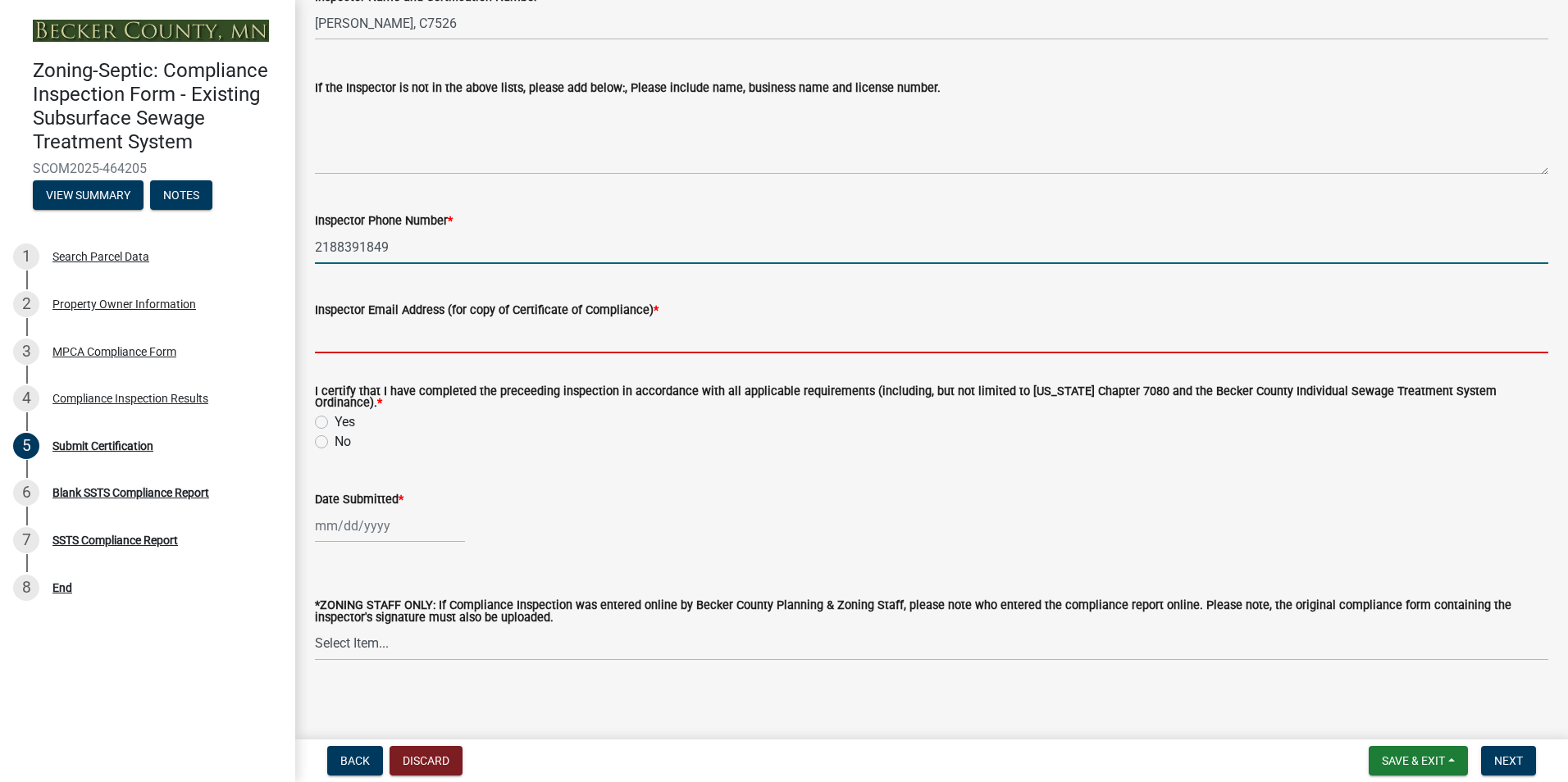
type input "[EMAIL_ADDRESS][DOMAIN_NAME]"
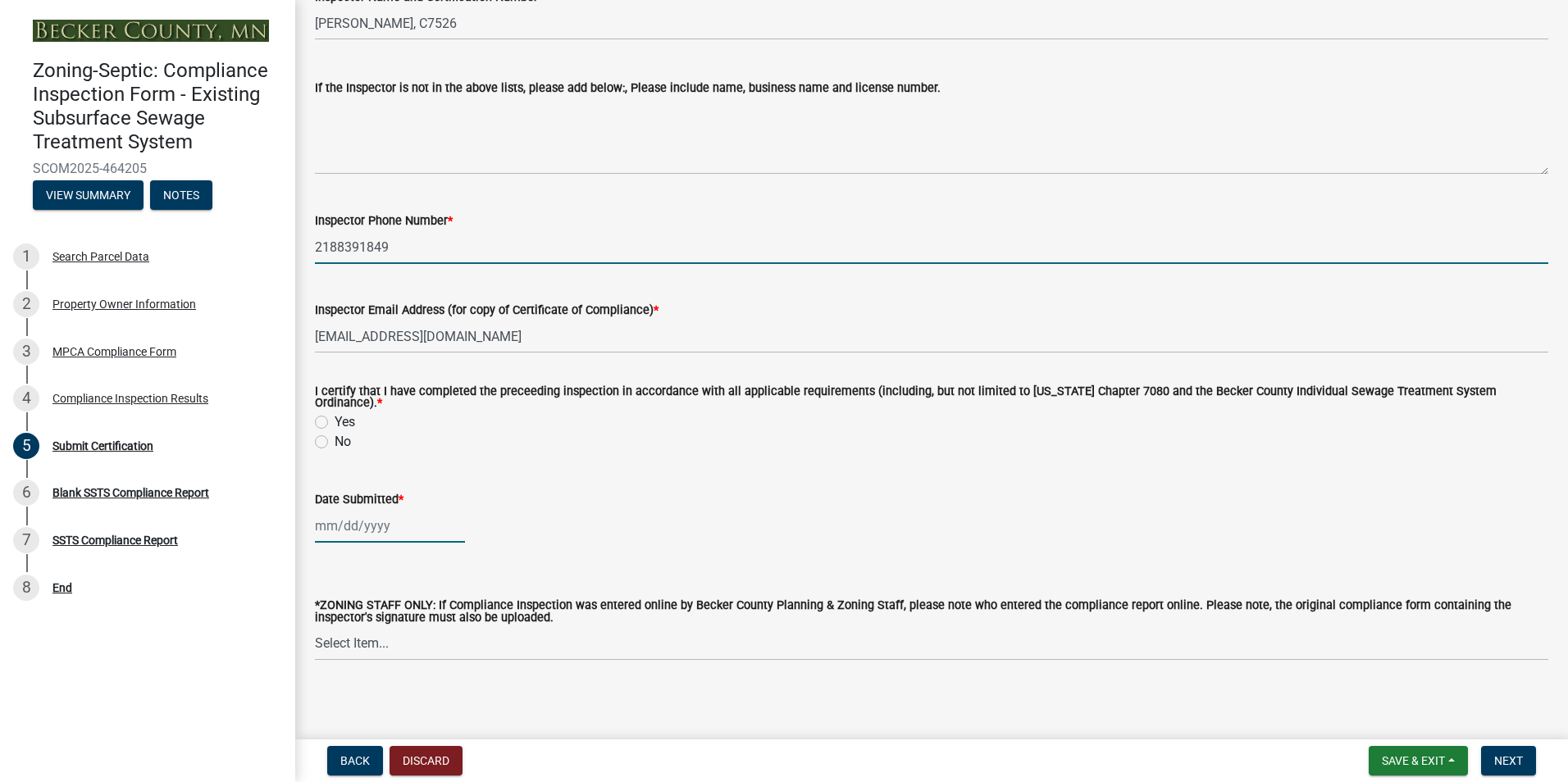
type input "[DATE]"
select select "8"
select select "2025"
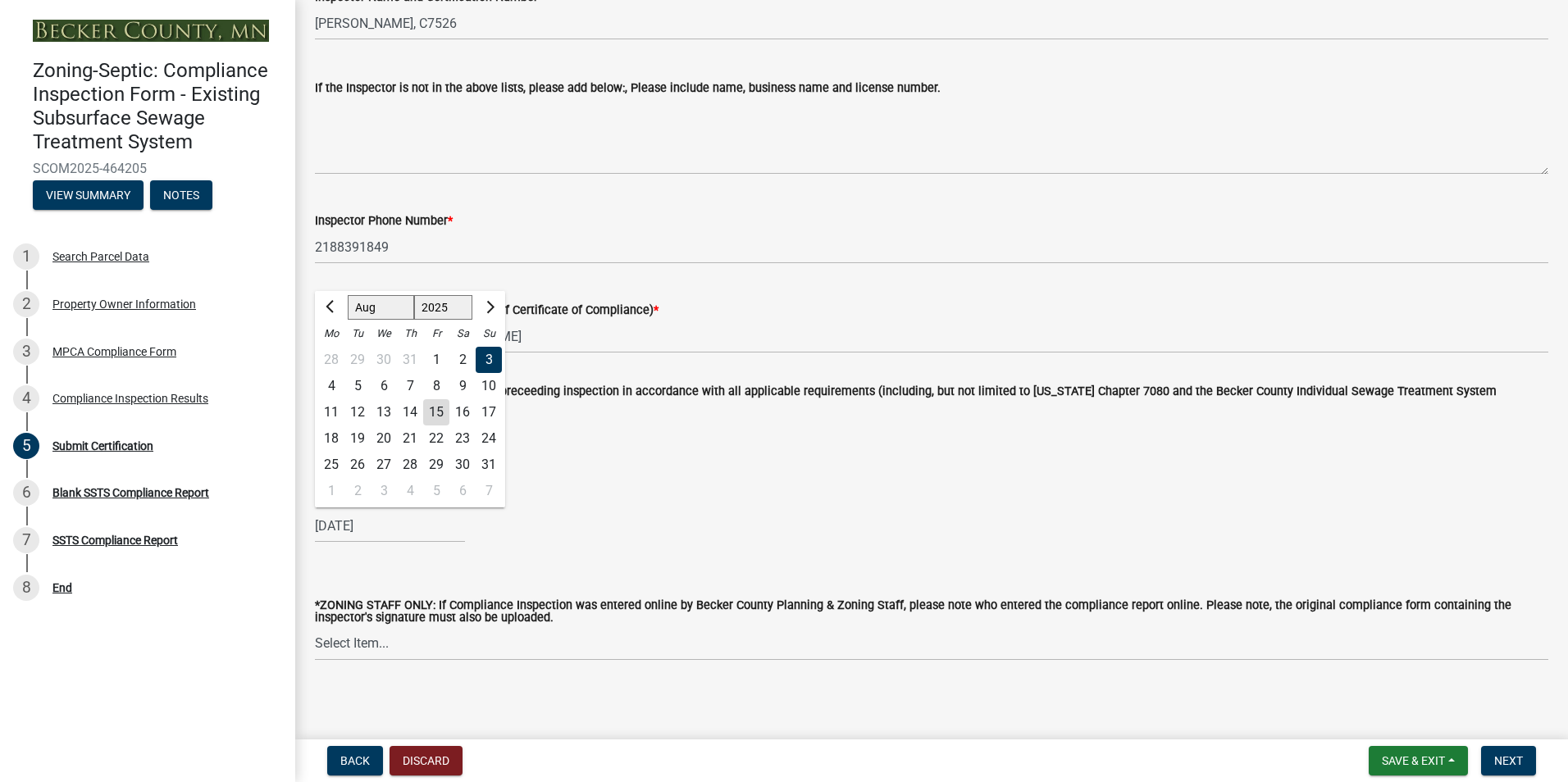
click at [443, 407] on div "15" at bounding box center [435, 412] width 26 height 26
type input "[DATE]"
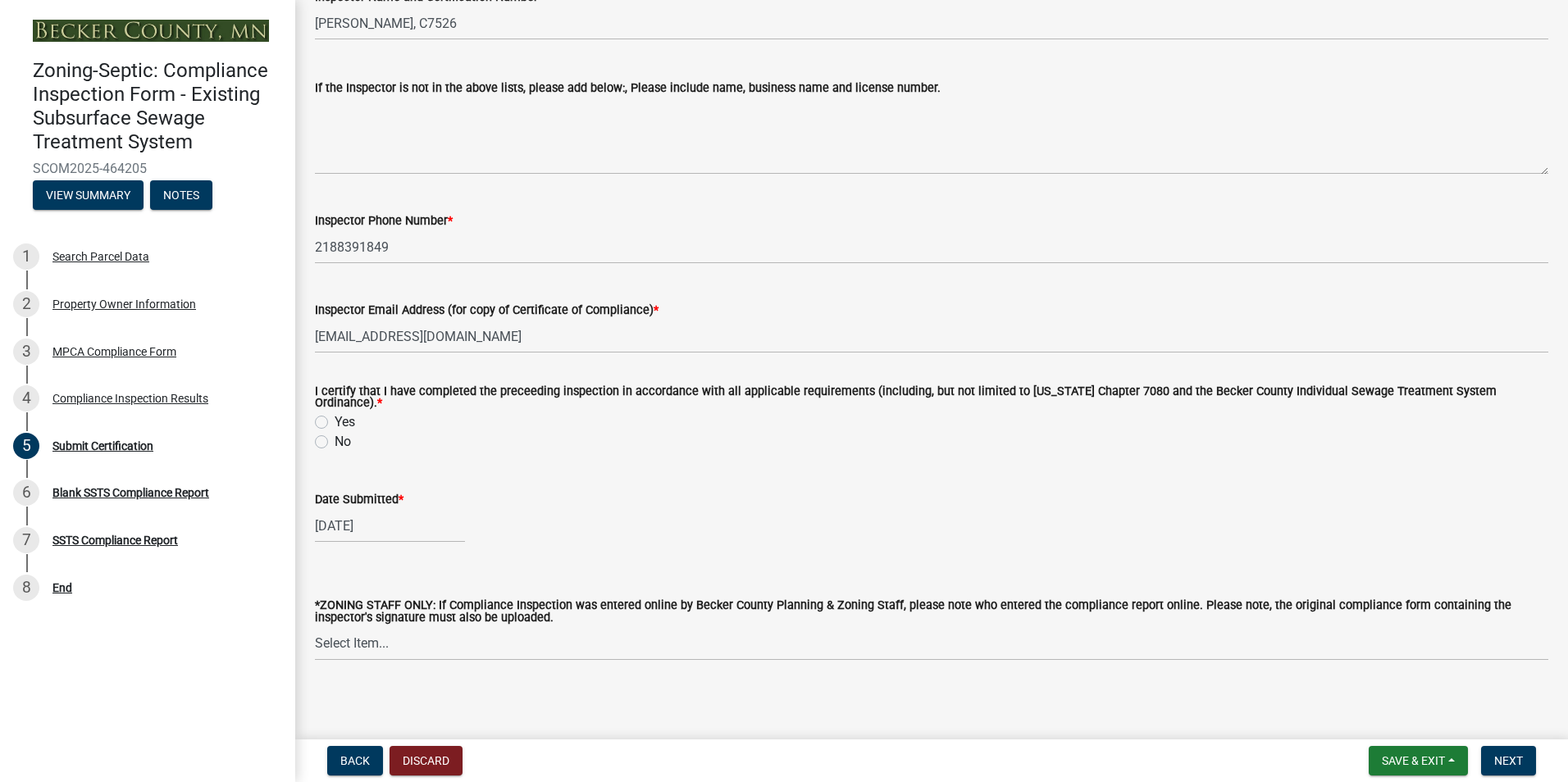
click at [335, 416] on label "Yes" at bounding box center [345, 422] width 20 height 20
click at [335, 416] on input "Yes" at bounding box center [340, 417] width 11 height 11
radio input "true"
click at [1512, 764] on span "Next" at bounding box center [1508, 760] width 29 height 13
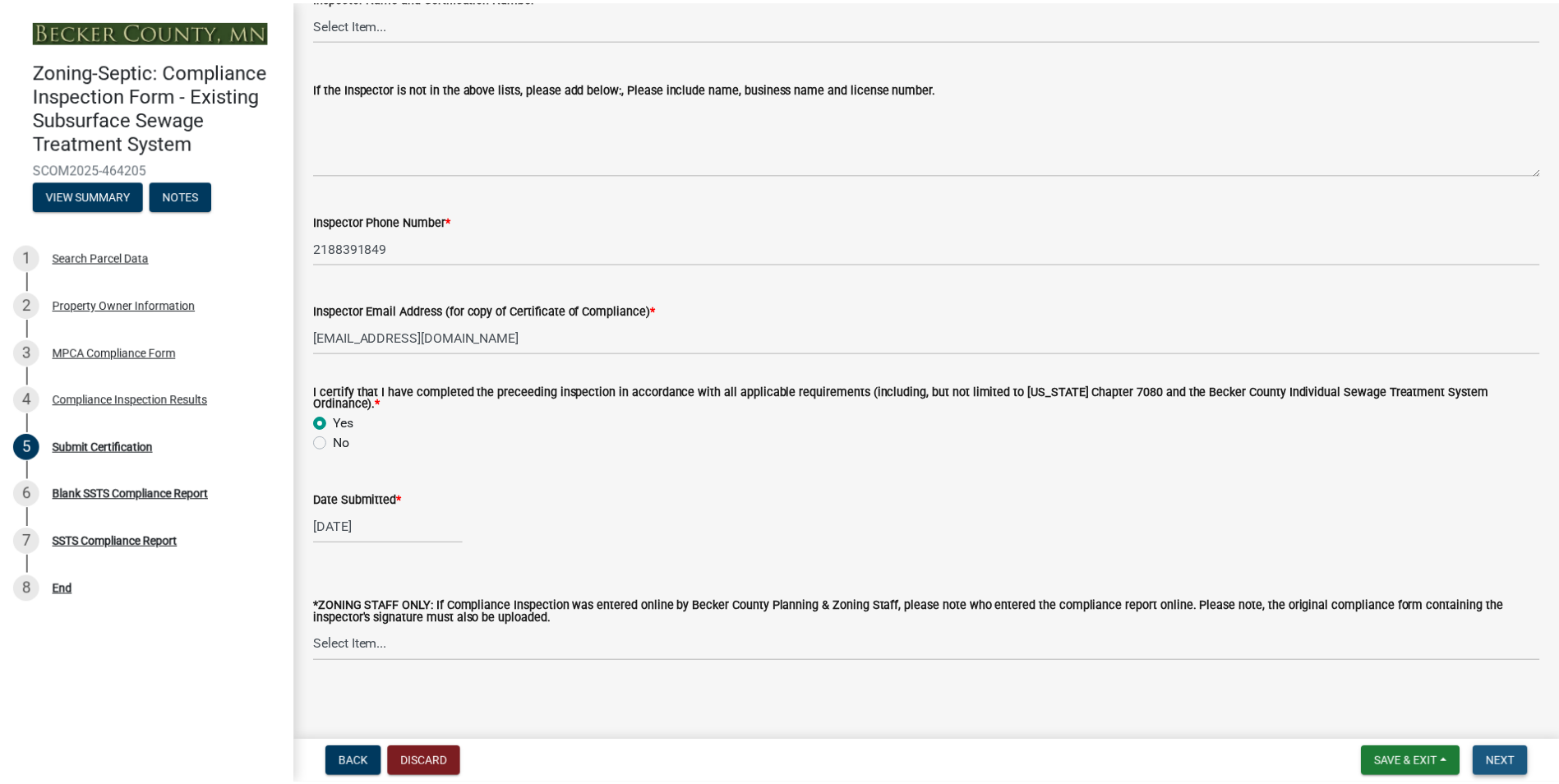
scroll to position [0, 0]
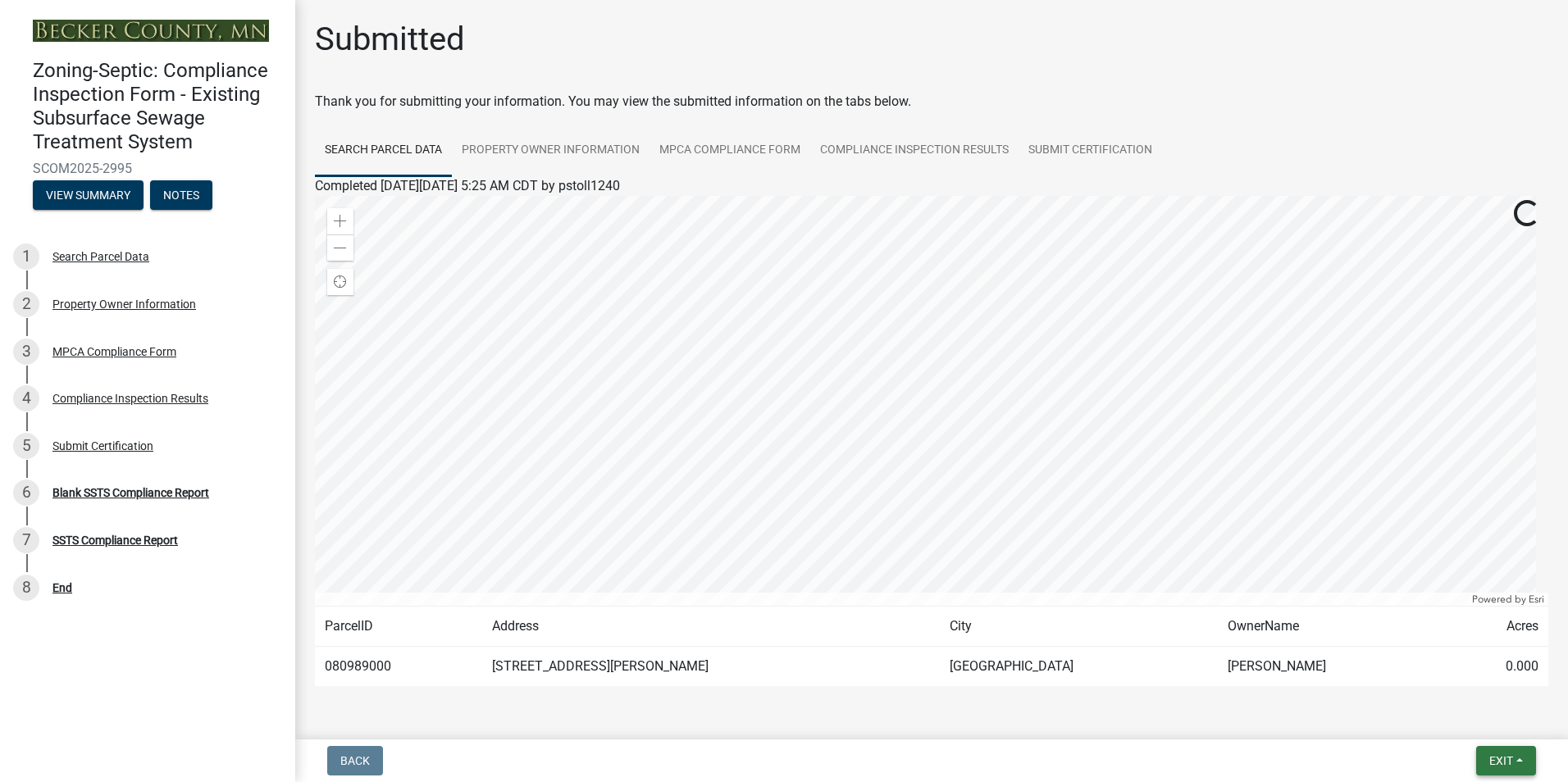
click at [1512, 764] on span "Exit" at bounding box center [1501, 760] width 24 height 13
click at [1474, 721] on button "Save & Exit" at bounding box center [1470, 718] width 131 height 39
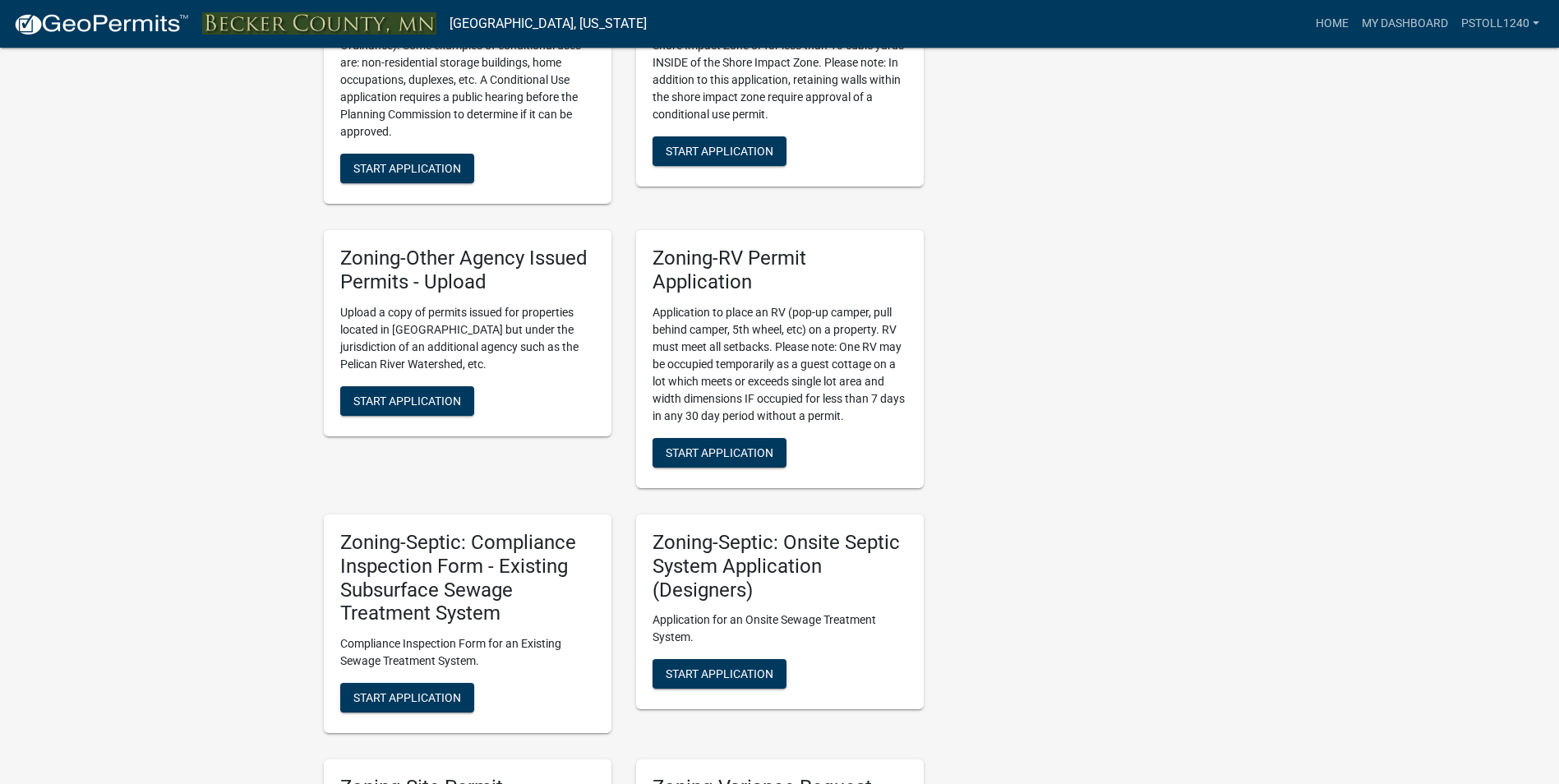
scroll to position [1150, 0]
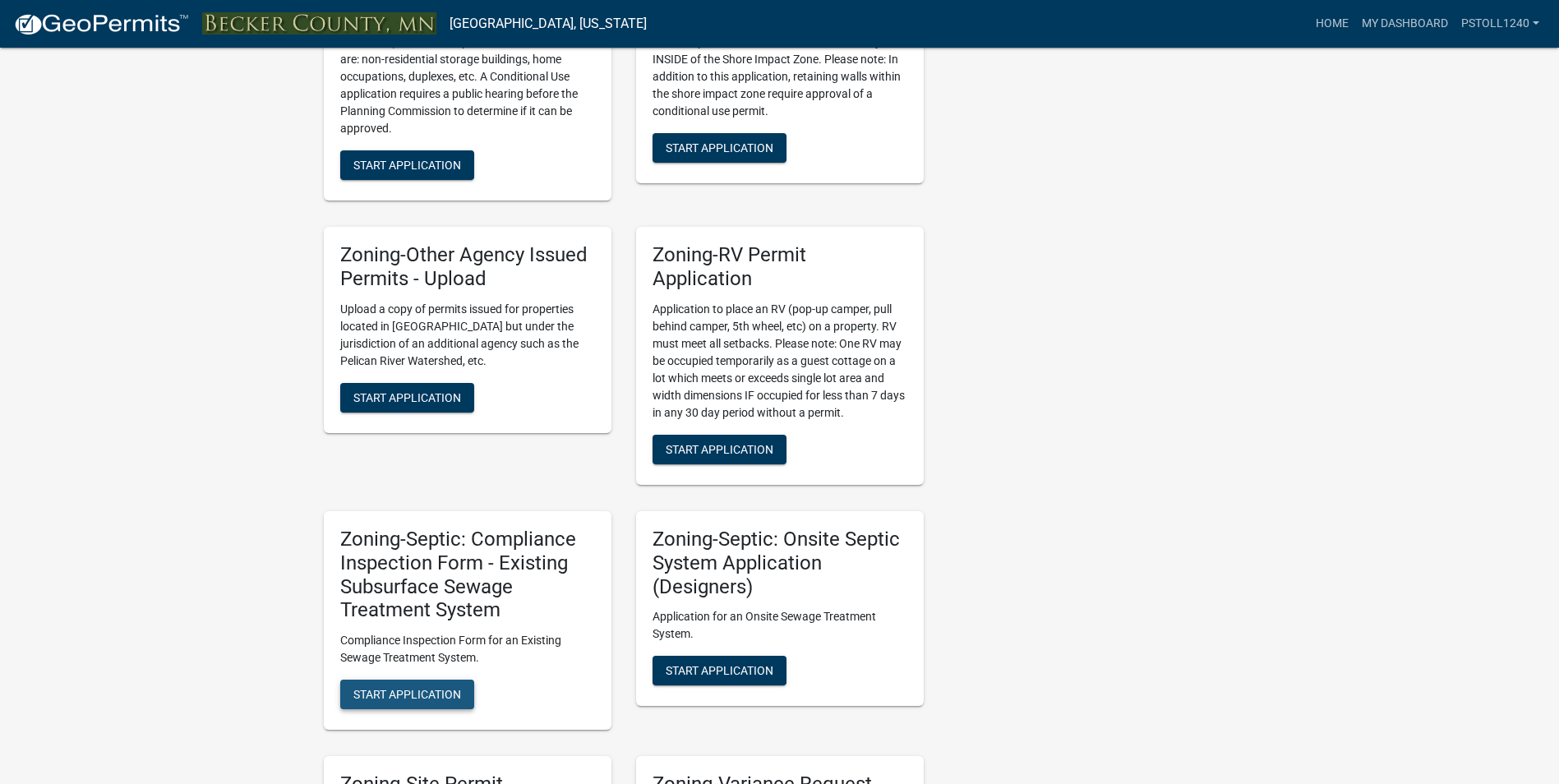
click at [396, 701] on span "Start Application" at bounding box center [407, 693] width 108 height 13
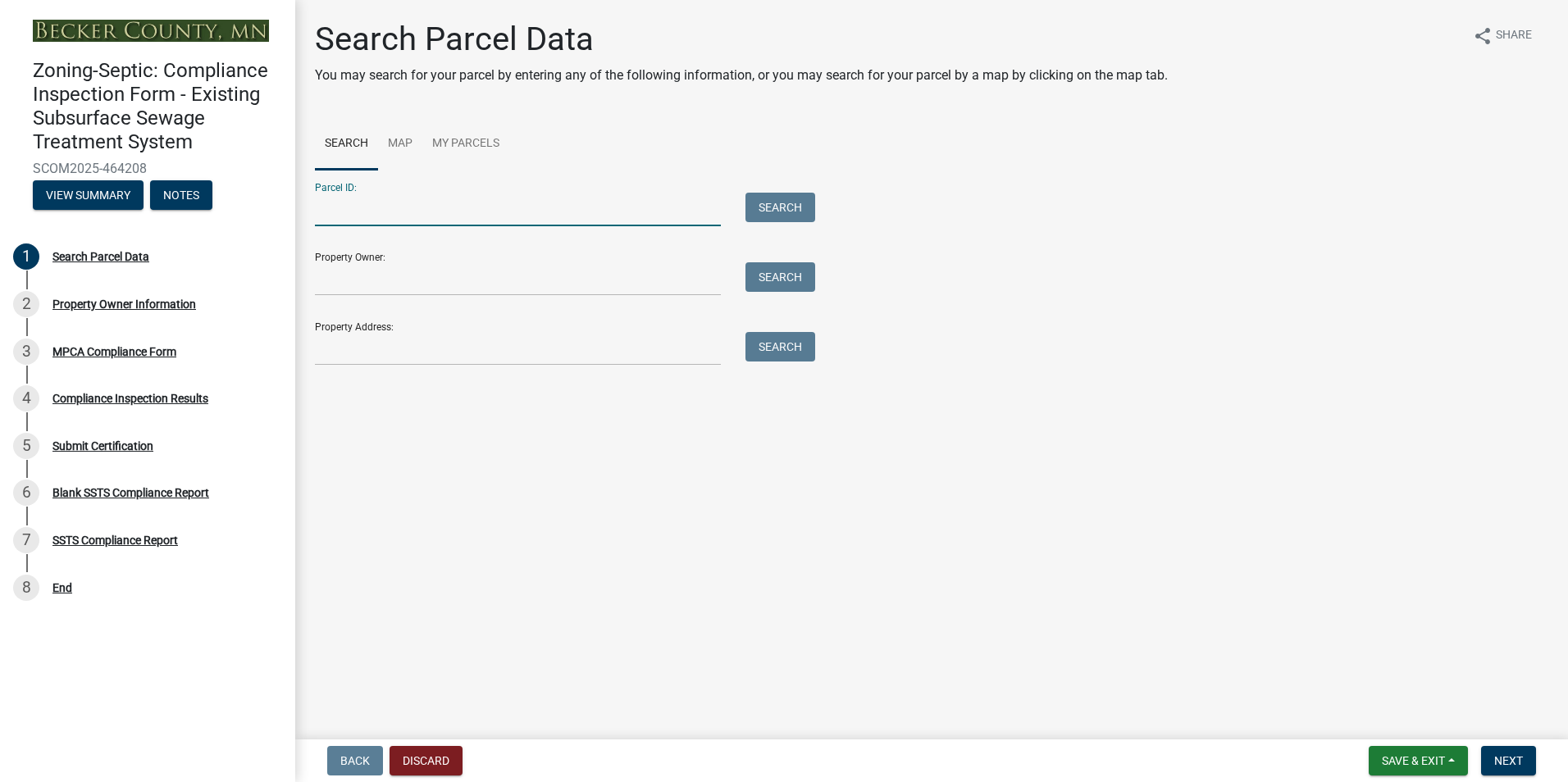
click at [360, 216] on input "Parcel ID:" at bounding box center [517, 209] width 406 height 33
type input "080824000"
click at [760, 214] on button "Search" at bounding box center [781, 207] width 70 height 30
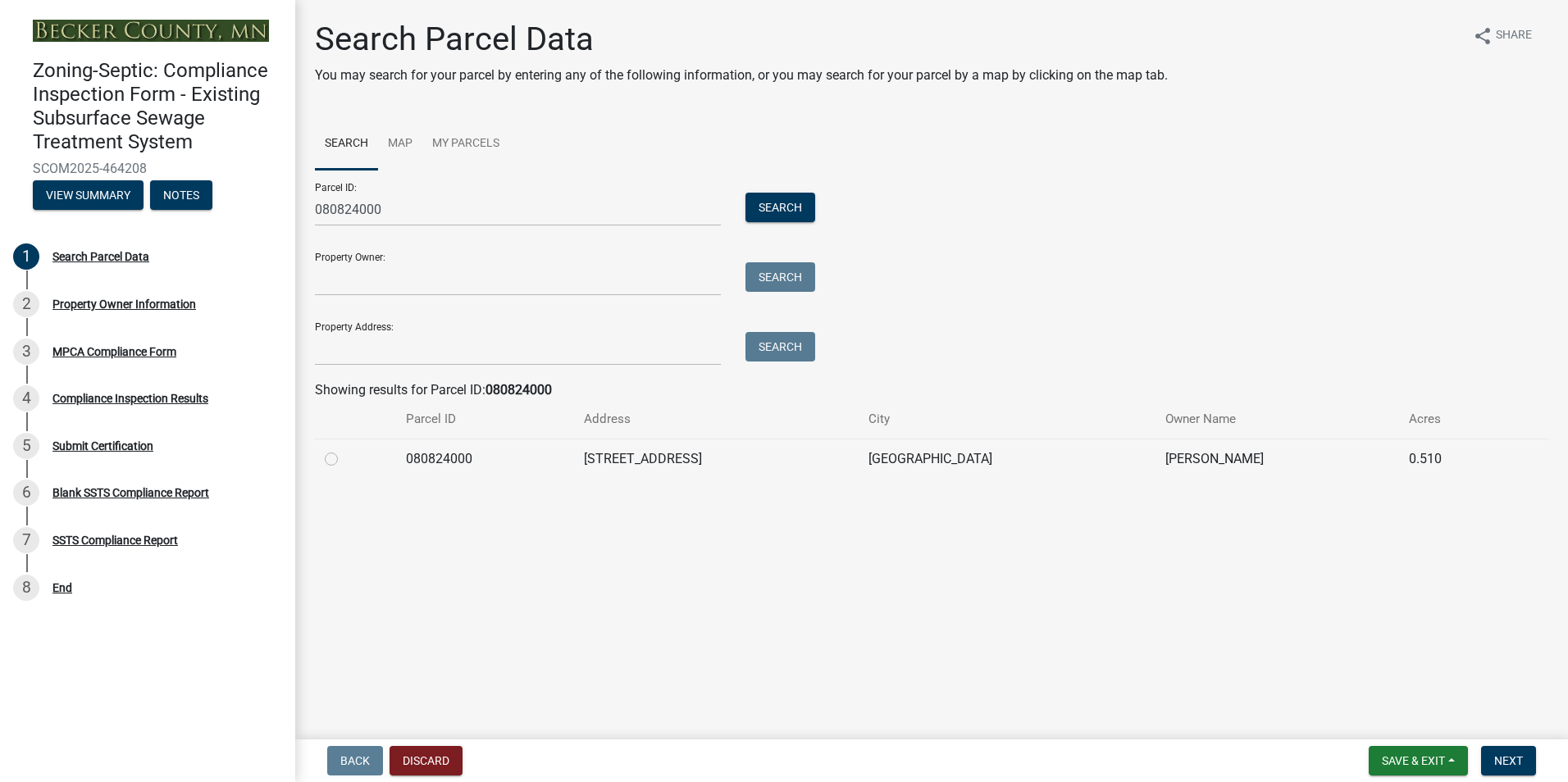
click at [344, 449] on label at bounding box center [344, 449] width 0 height 0
click at [344, 459] on input "radio" at bounding box center [349, 454] width 11 height 11
radio input "true"
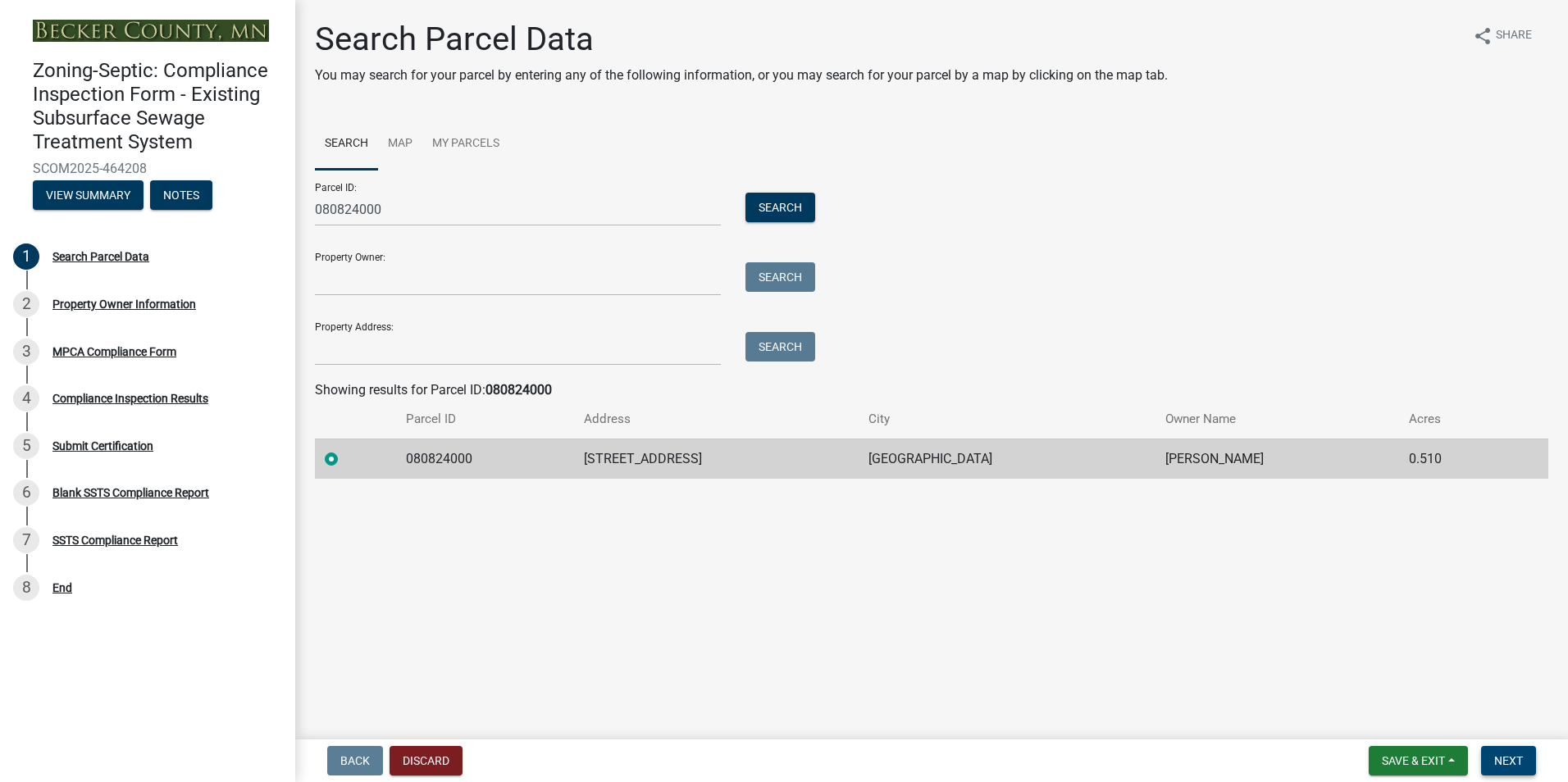
click at [1509, 756] on span "Next" at bounding box center [1508, 760] width 29 height 13
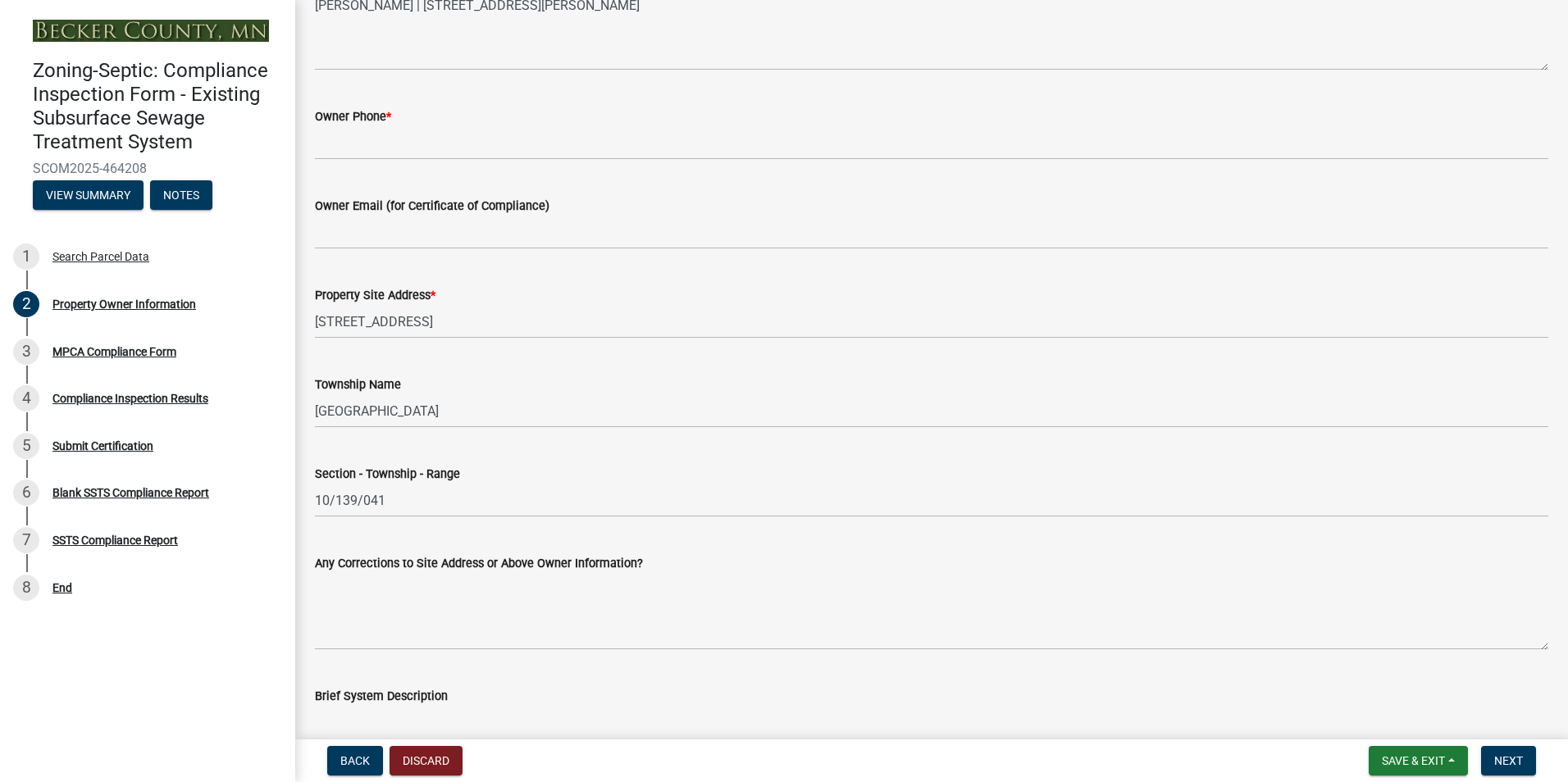
scroll to position [502, 0]
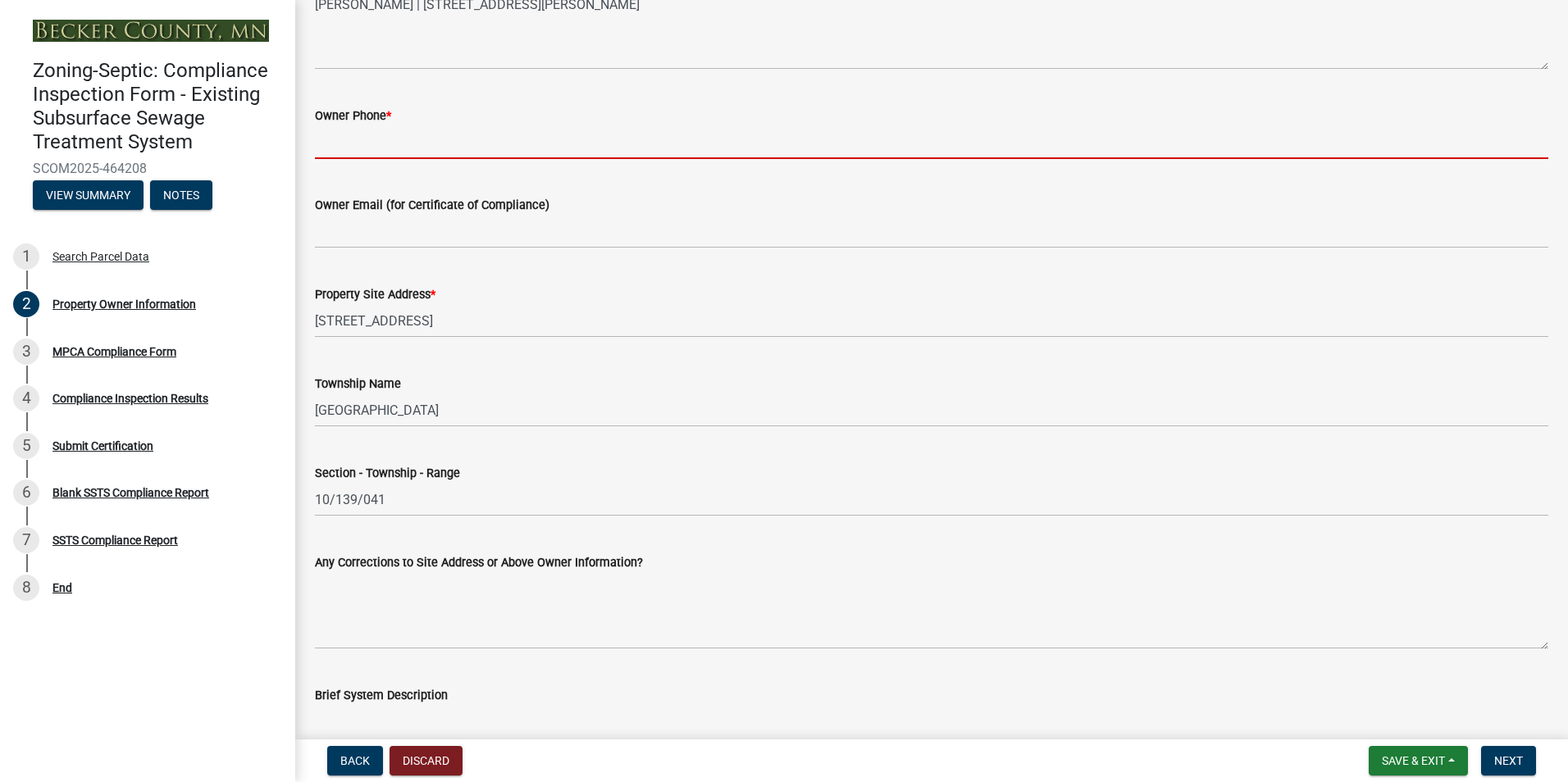
click at [336, 155] on input "Owner Phone *" at bounding box center [931, 141] width 1233 height 33
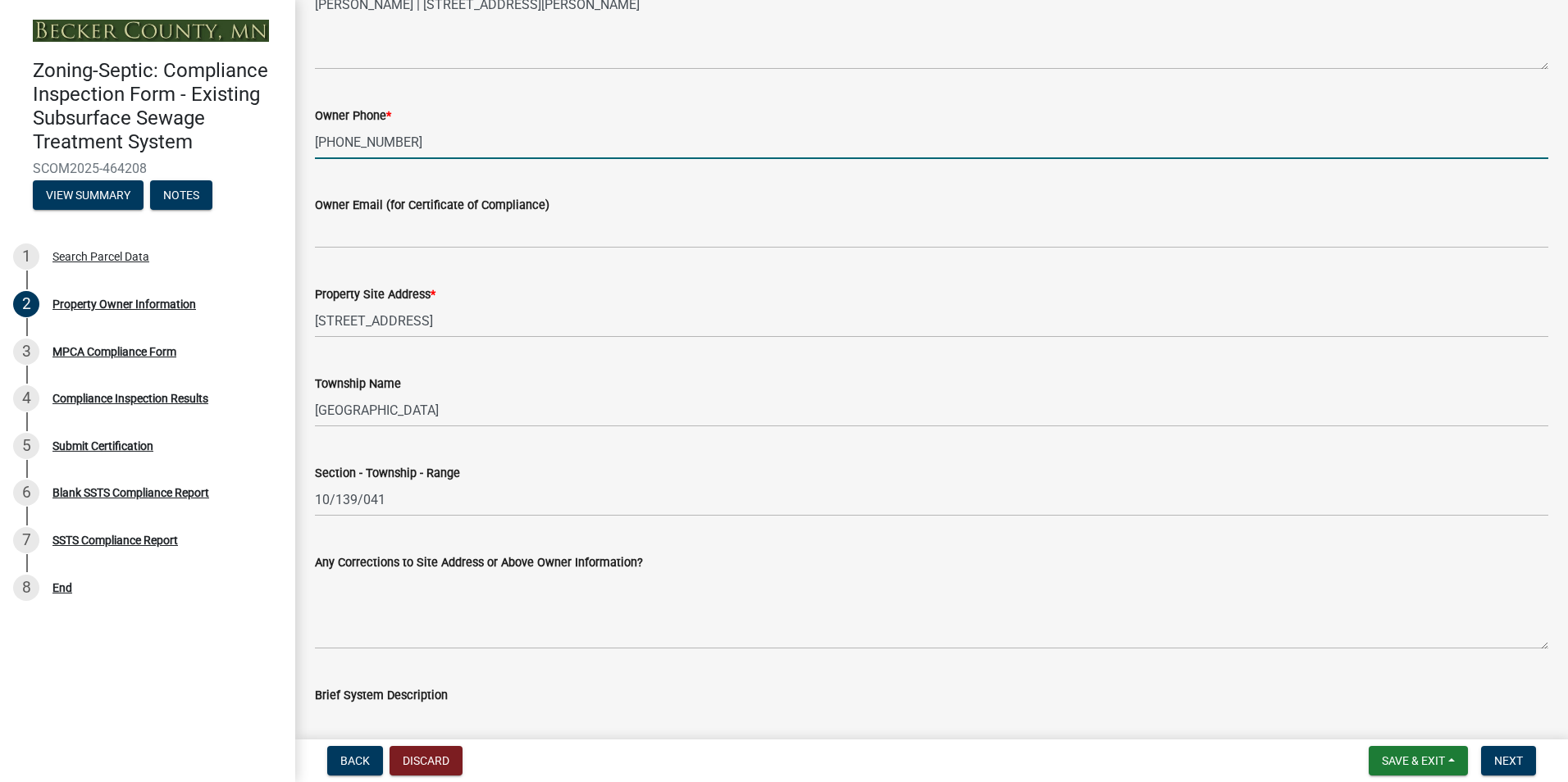
type input "[PHONE_NUMBER]"
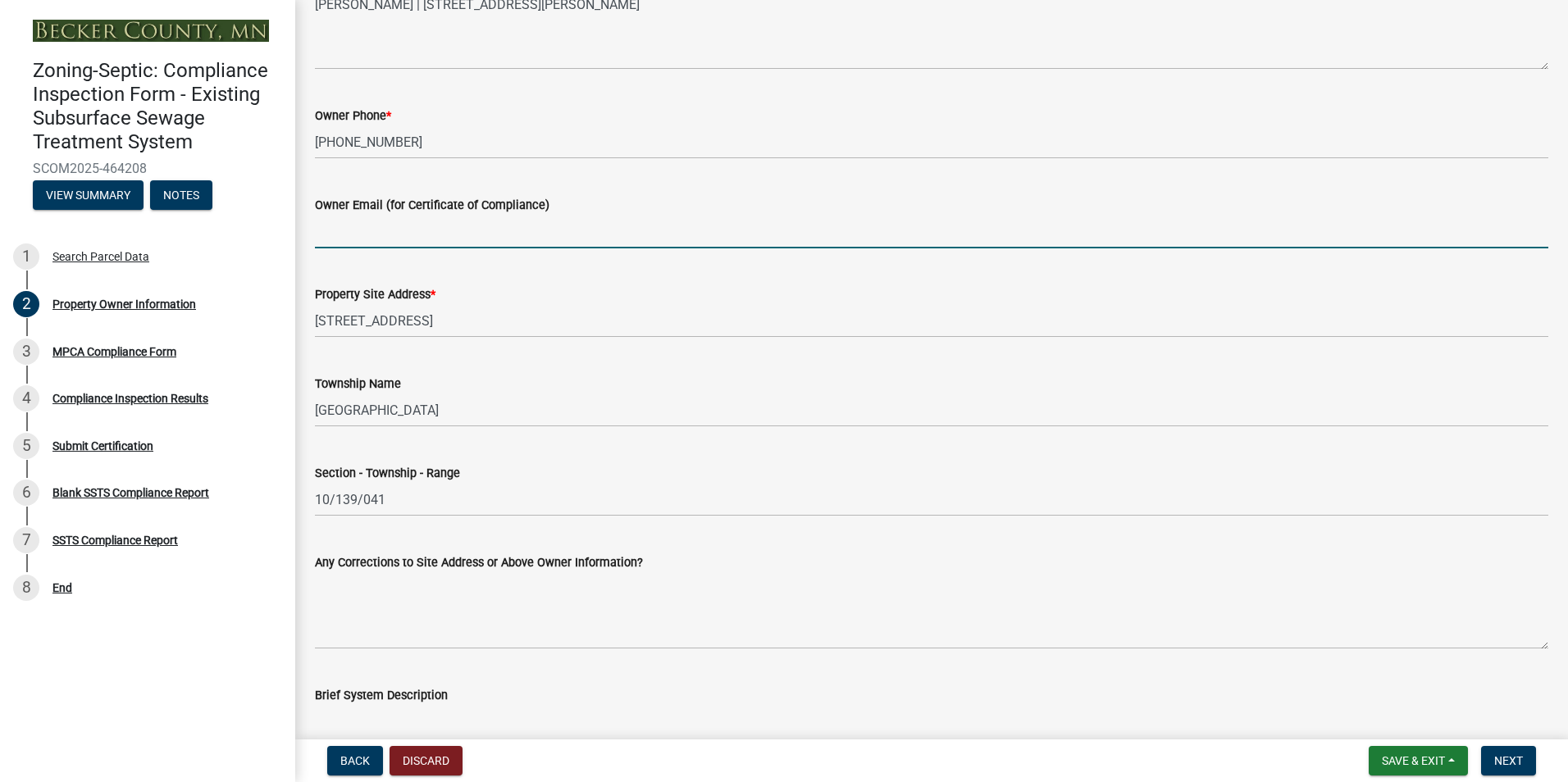
click at [340, 239] on input "Owner Email (for Certificate of Compliance)" at bounding box center [931, 231] width 1233 height 33
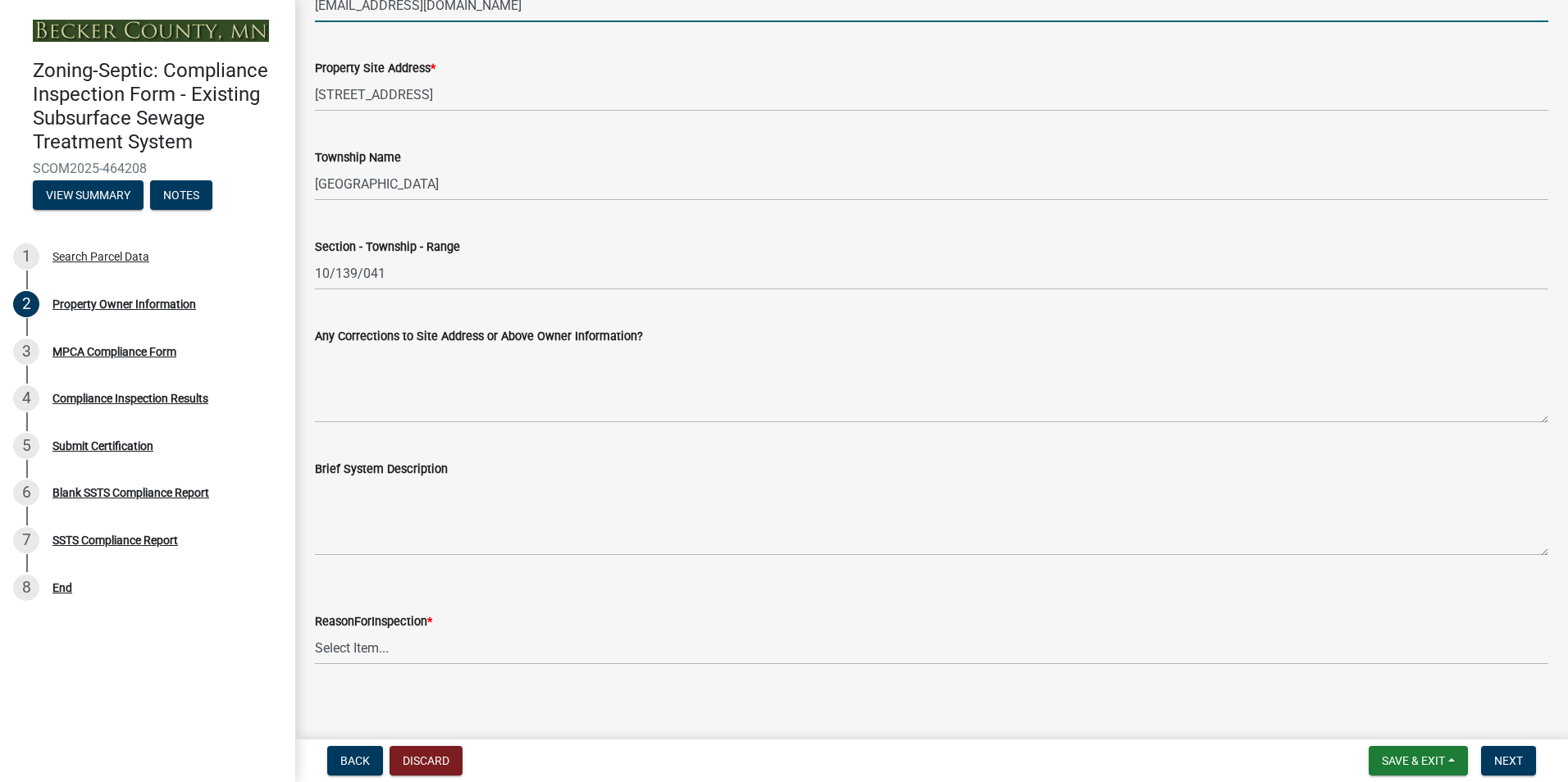
scroll to position [739, 0]
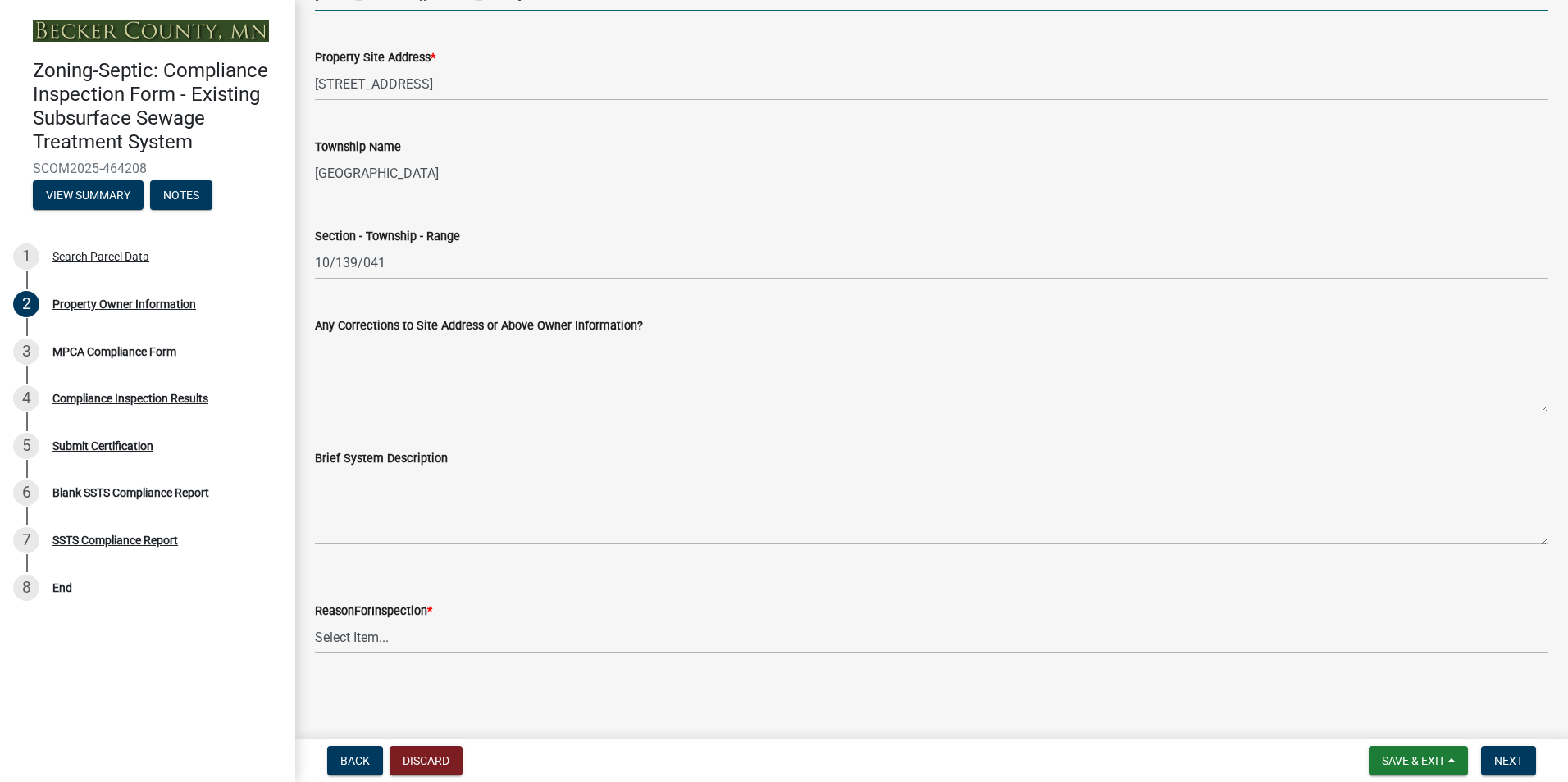
type input "[EMAIL_ADDRESS][DOMAIN_NAME]"
click at [349, 643] on select "Select Item... Property Sale Lake Study Required for Permit Other" at bounding box center [931, 636] width 1233 height 33
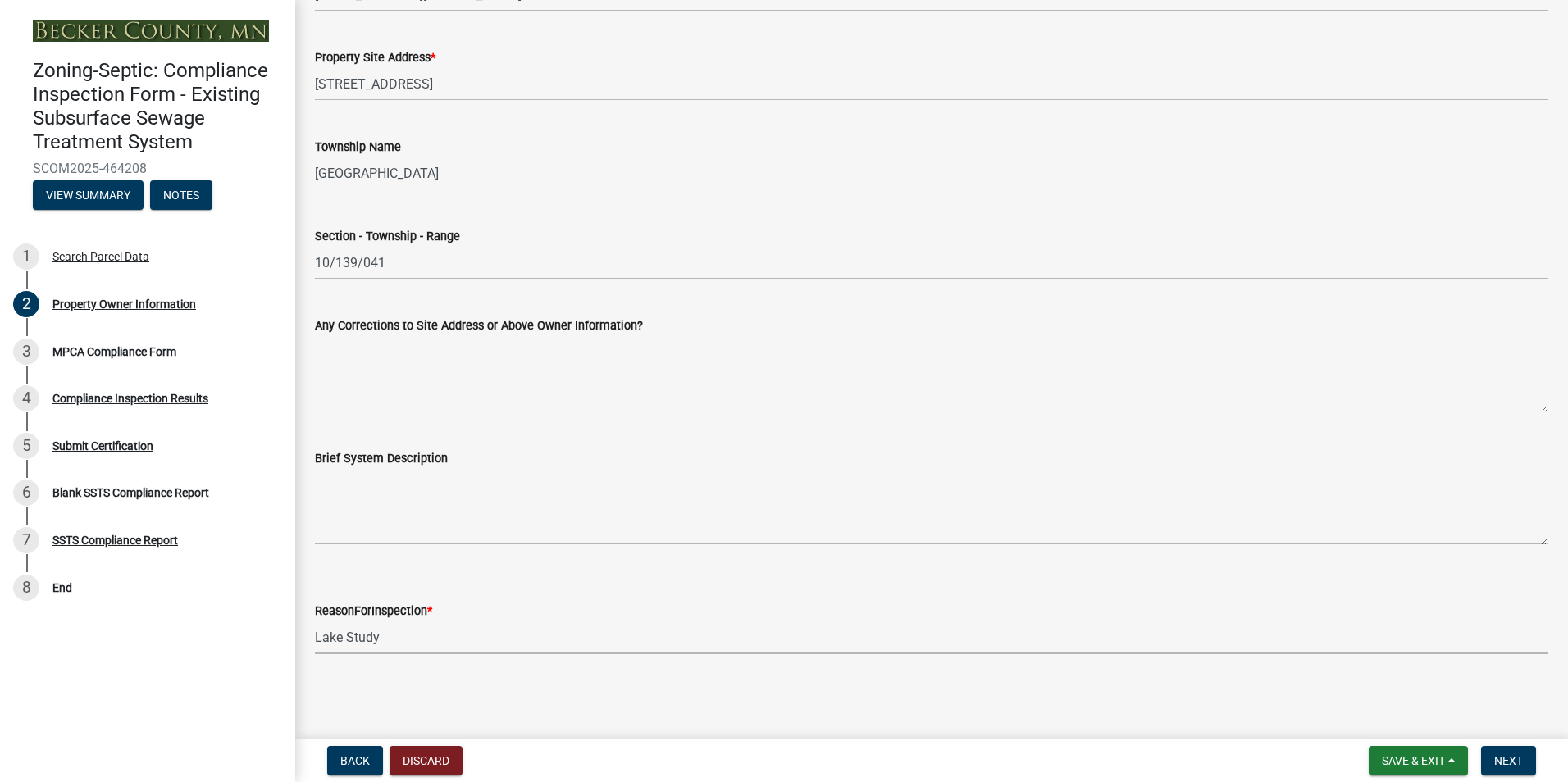
click at [314, 620] on select "Select Item... Property Sale Lake Study Required for Permit Other" at bounding box center [931, 636] width 1233 height 33
select select "3e6c5637-c66b-418d-927c-69aaf39ab5a9"
click at [1507, 751] on button "Next" at bounding box center [1508, 761] width 55 height 30
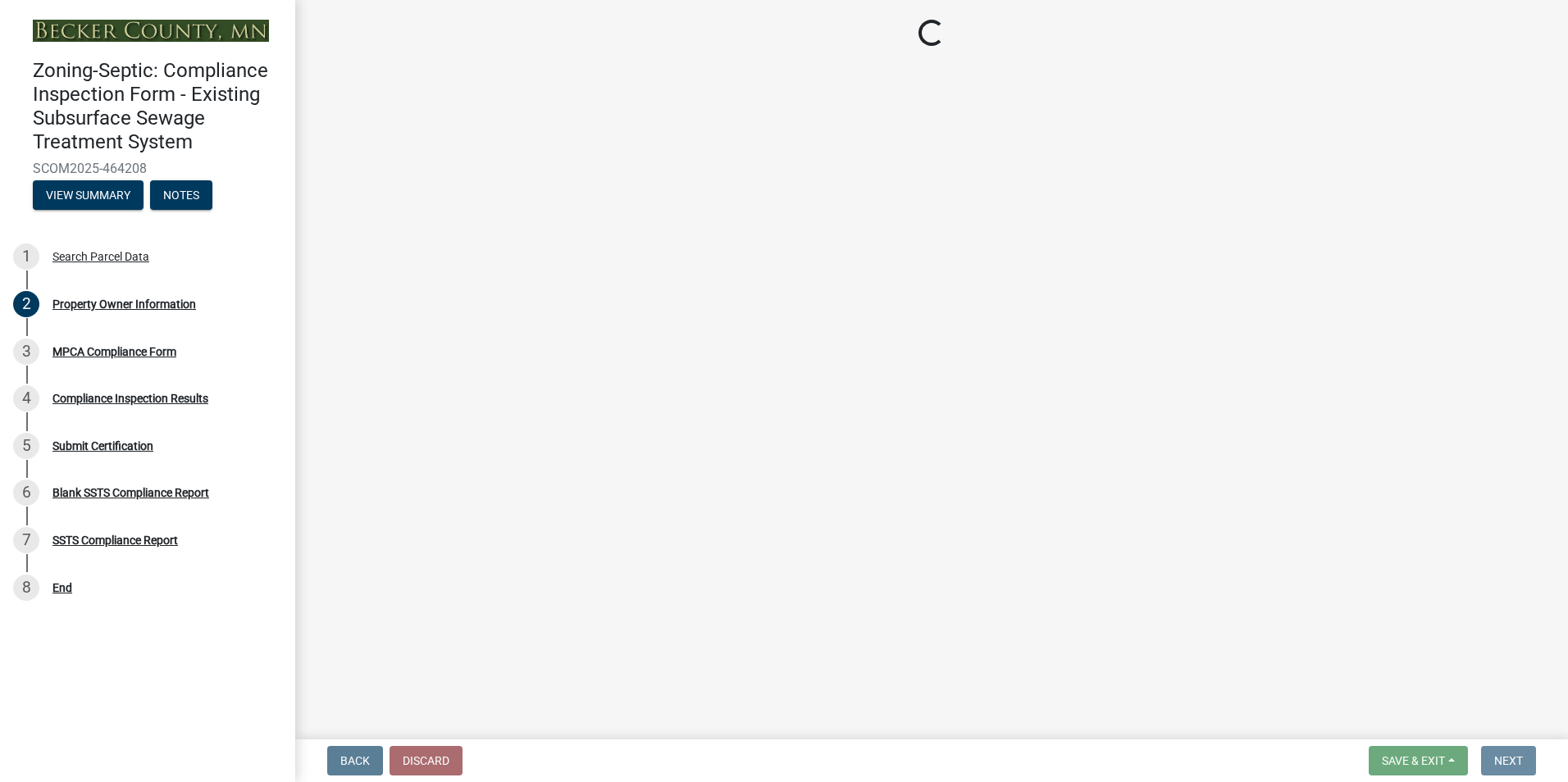
scroll to position [0, 0]
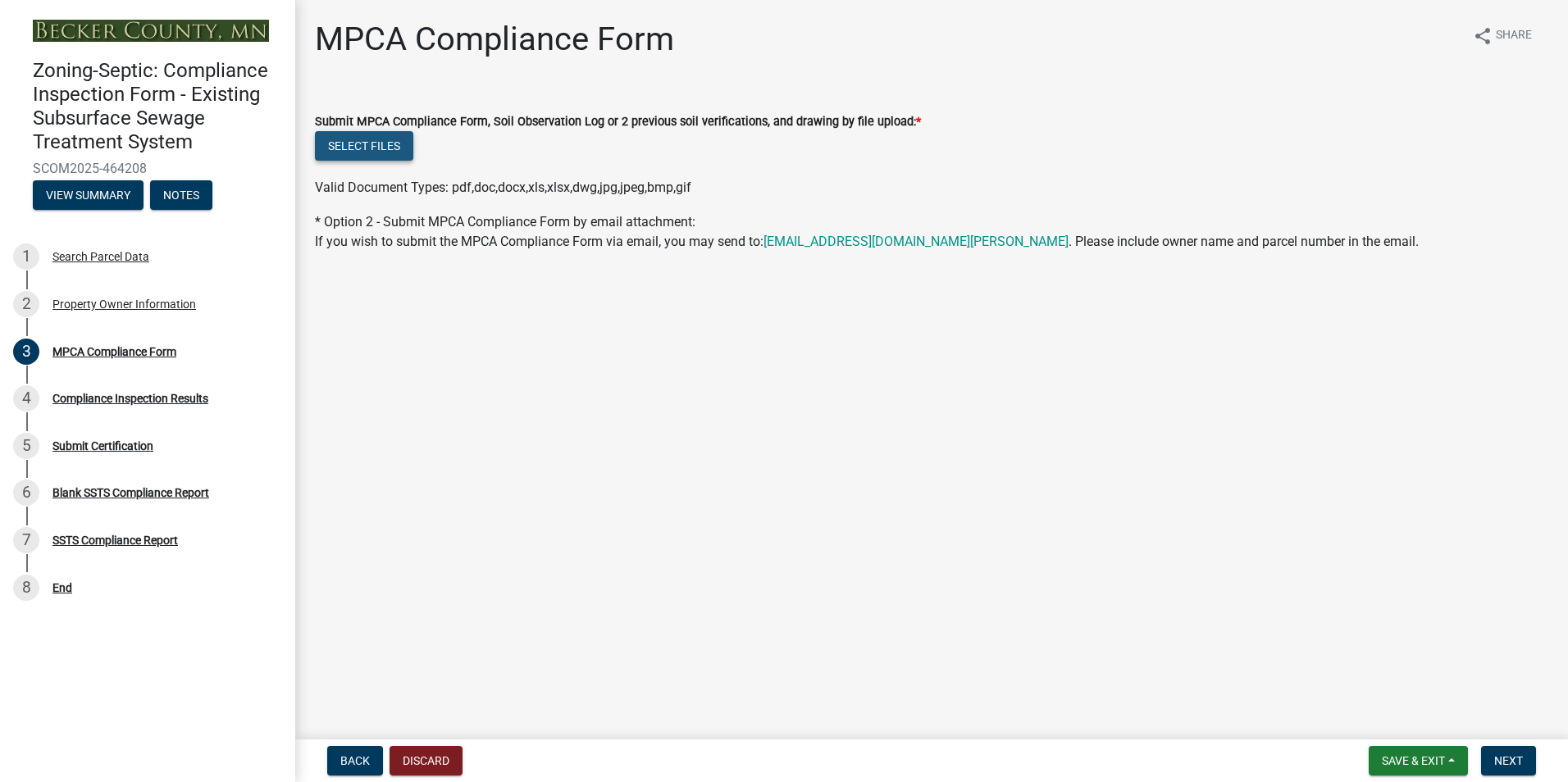
click at [352, 144] on button "Select files" at bounding box center [363, 146] width 98 height 30
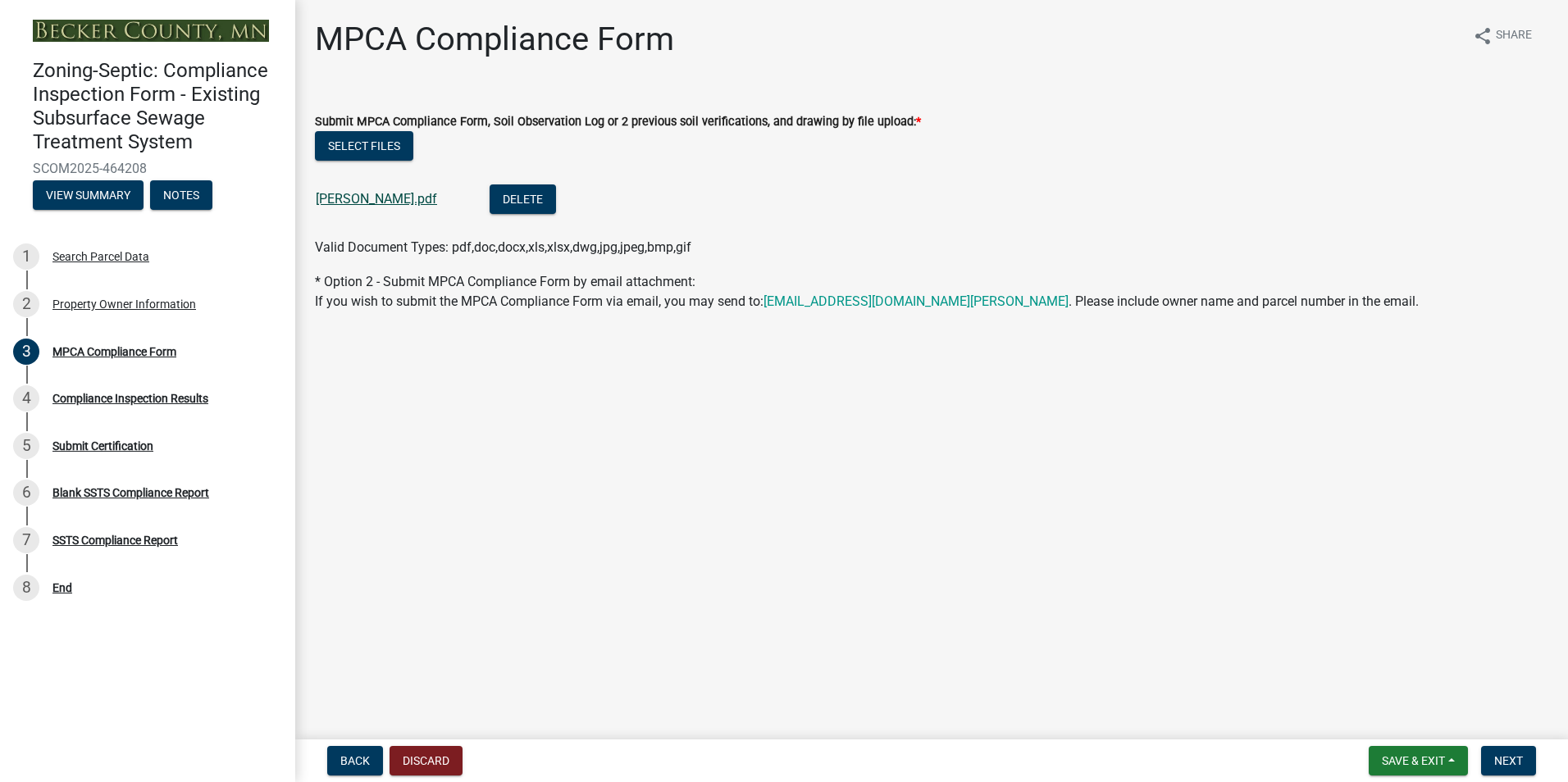
click at [378, 202] on link "[PERSON_NAME].pdf" at bounding box center [376, 198] width 121 height 15
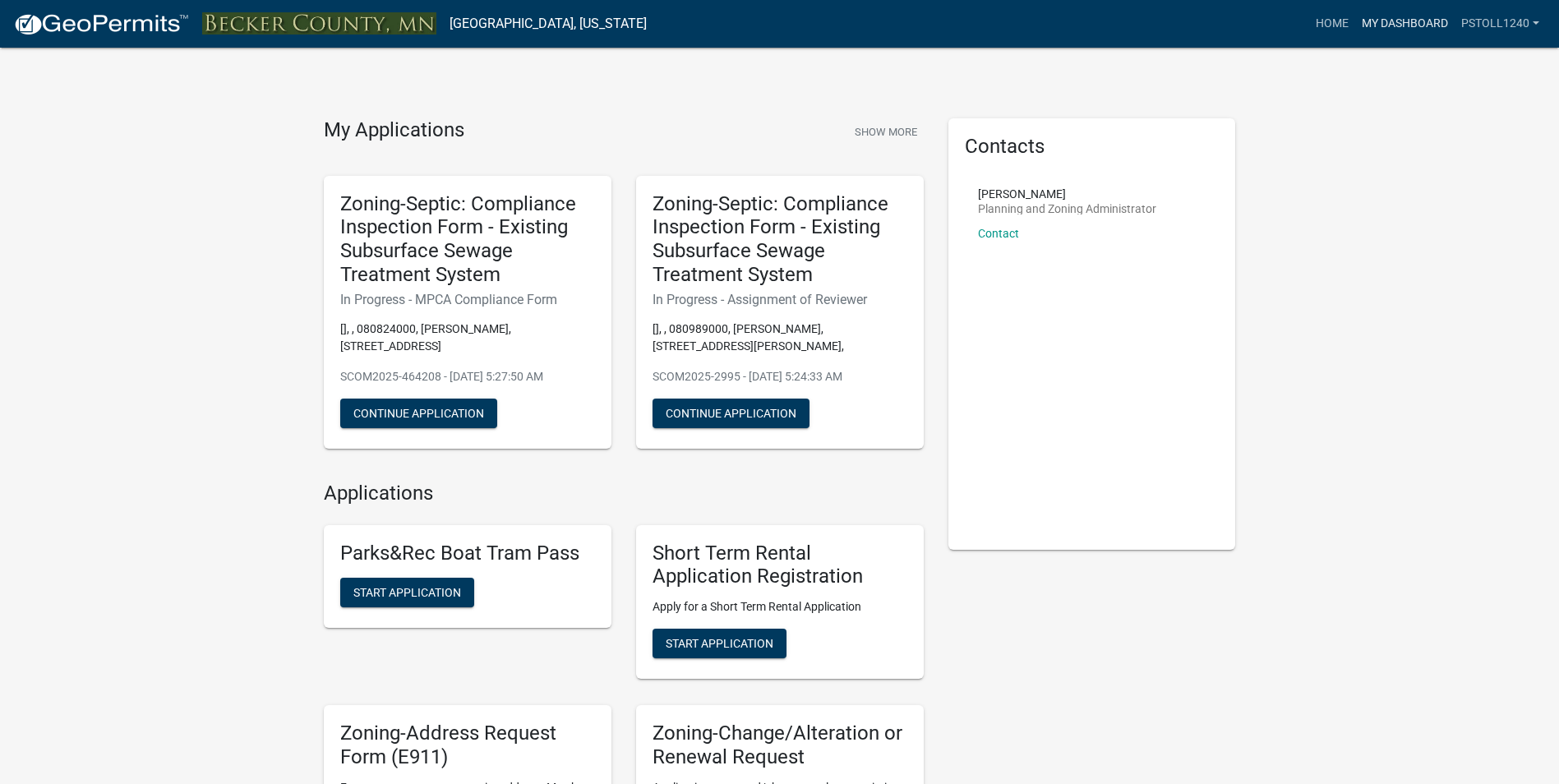
click at [1392, 29] on link "My Dashboard" at bounding box center [1405, 24] width 99 height 32
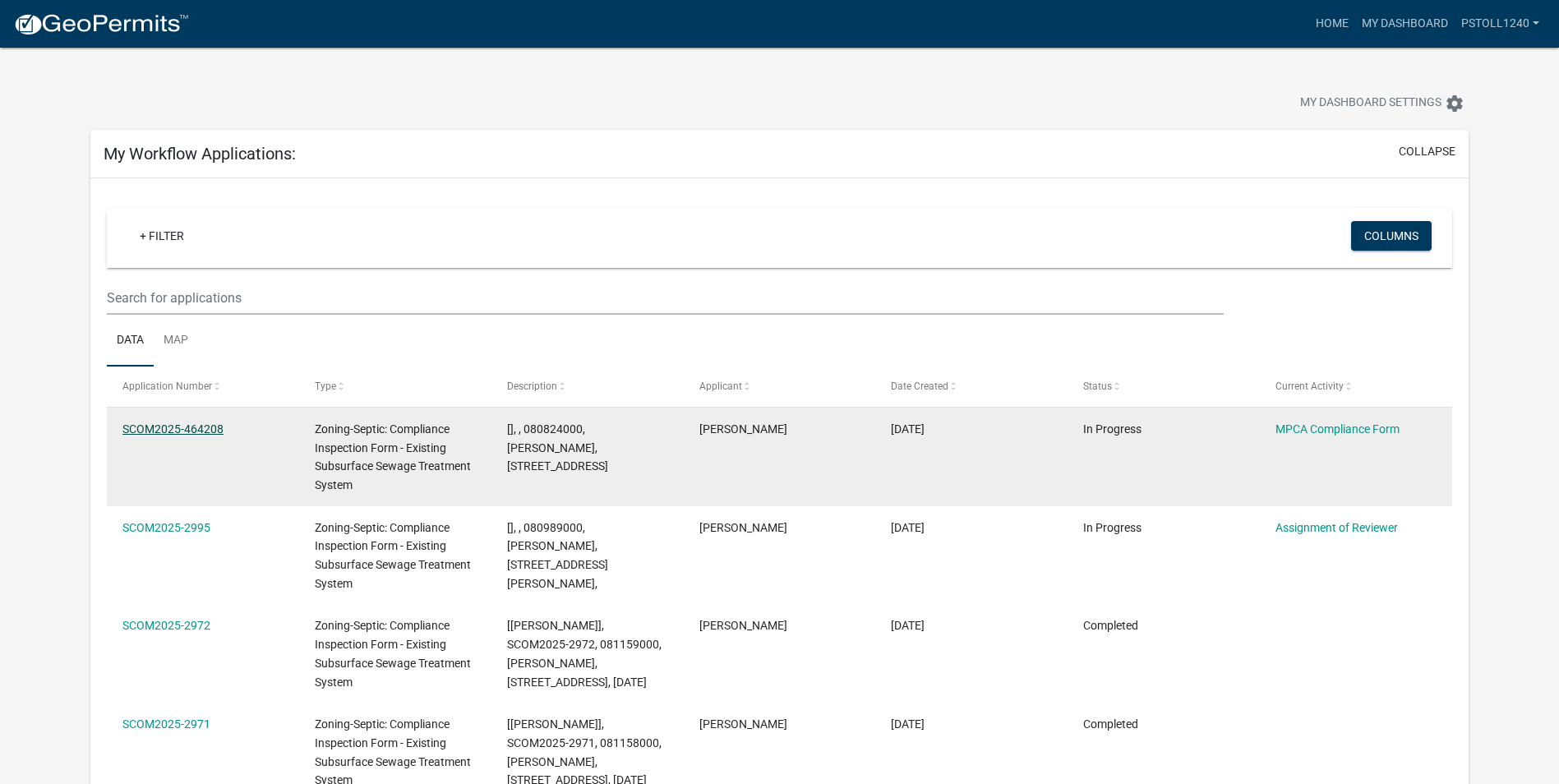
click at [201, 459] on datatable-body-cell "SCOM2025-464208" at bounding box center [202, 456] width 192 height 98
click at [190, 431] on link "SCOM2025-464208" at bounding box center [173, 429] width 101 height 13
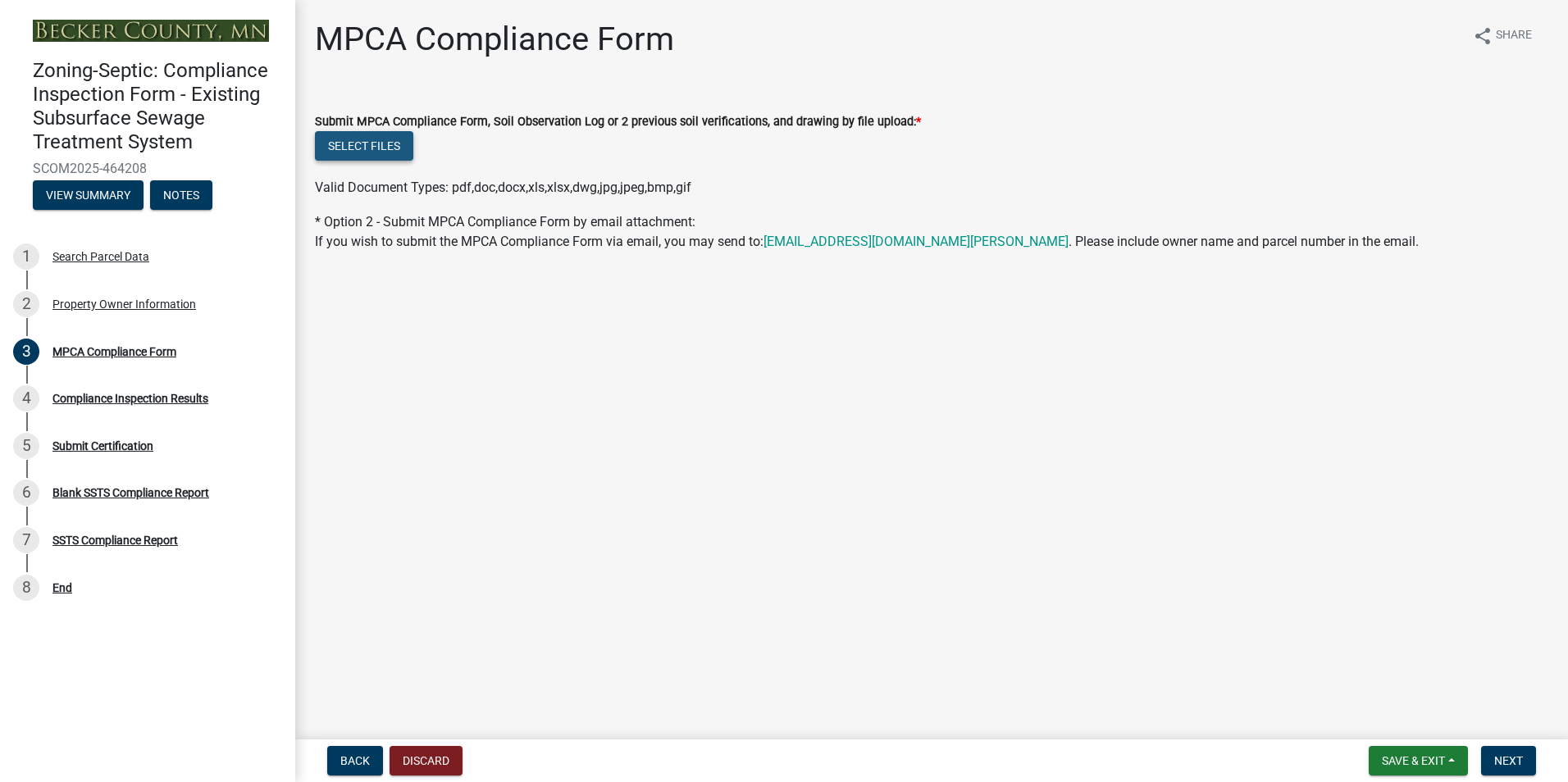
click at [374, 149] on button "Select files" at bounding box center [363, 146] width 98 height 30
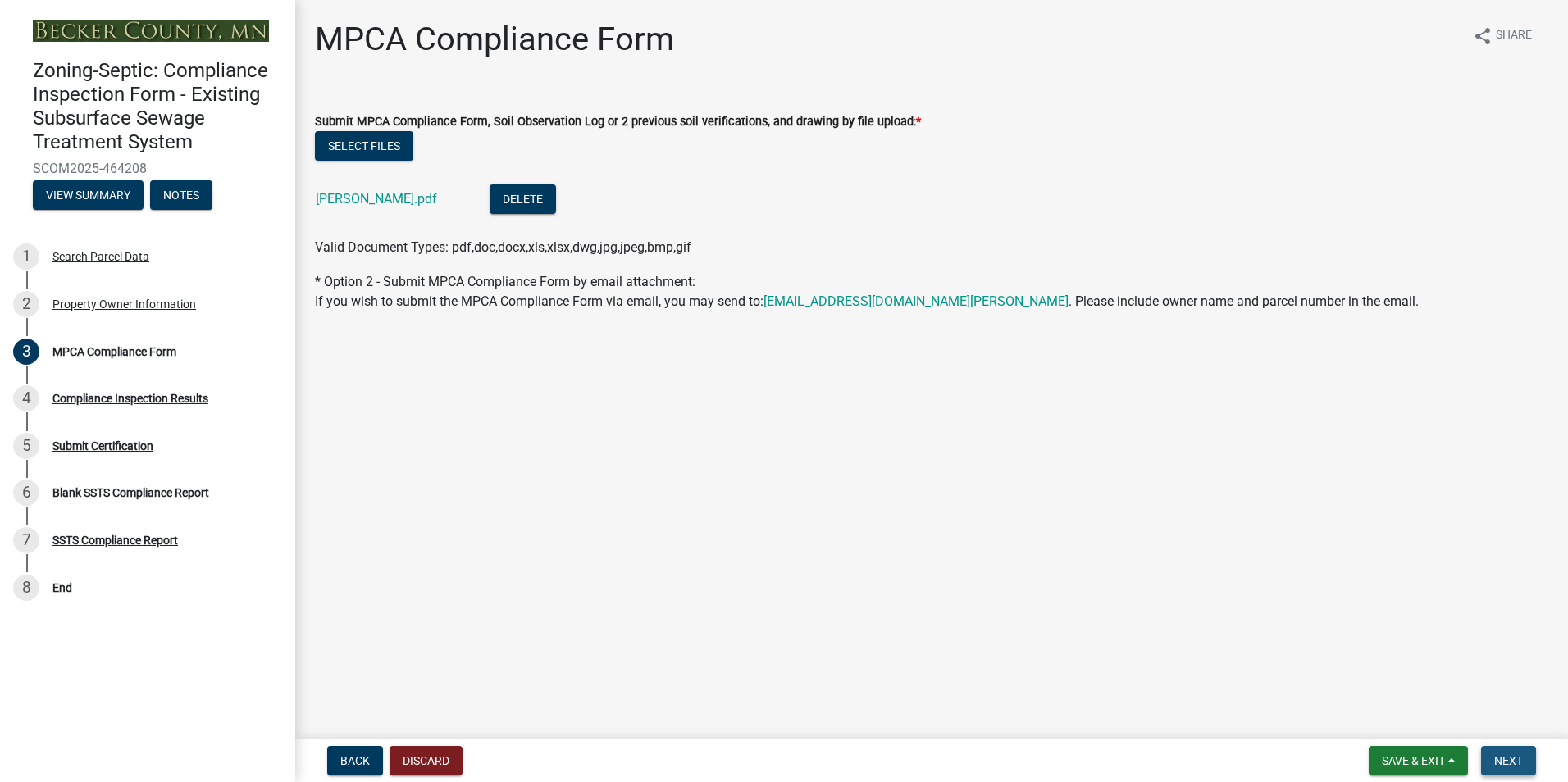
click at [1516, 754] on span "Next" at bounding box center [1508, 760] width 29 height 13
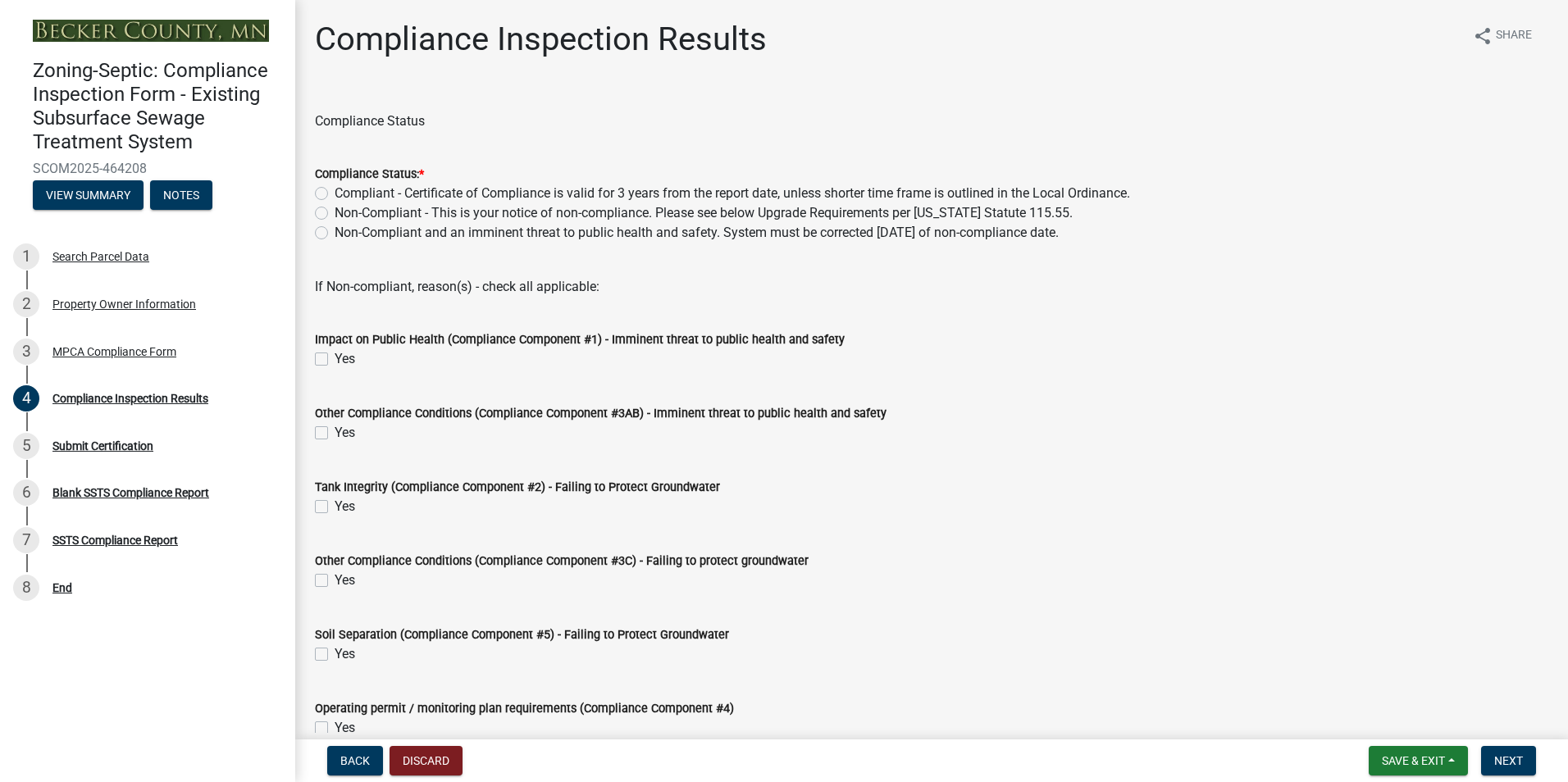
click at [335, 214] on label "Non-Compliant - This is your notice of non-compliance. Please see below Upgrade…" at bounding box center [704, 213] width 738 height 20
click at [335, 214] on input "Non-Compliant - This is your notice of non-compliance. Please see below Upgrade…" at bounding box center [340, 209] width 11 height 11
radio input "true"
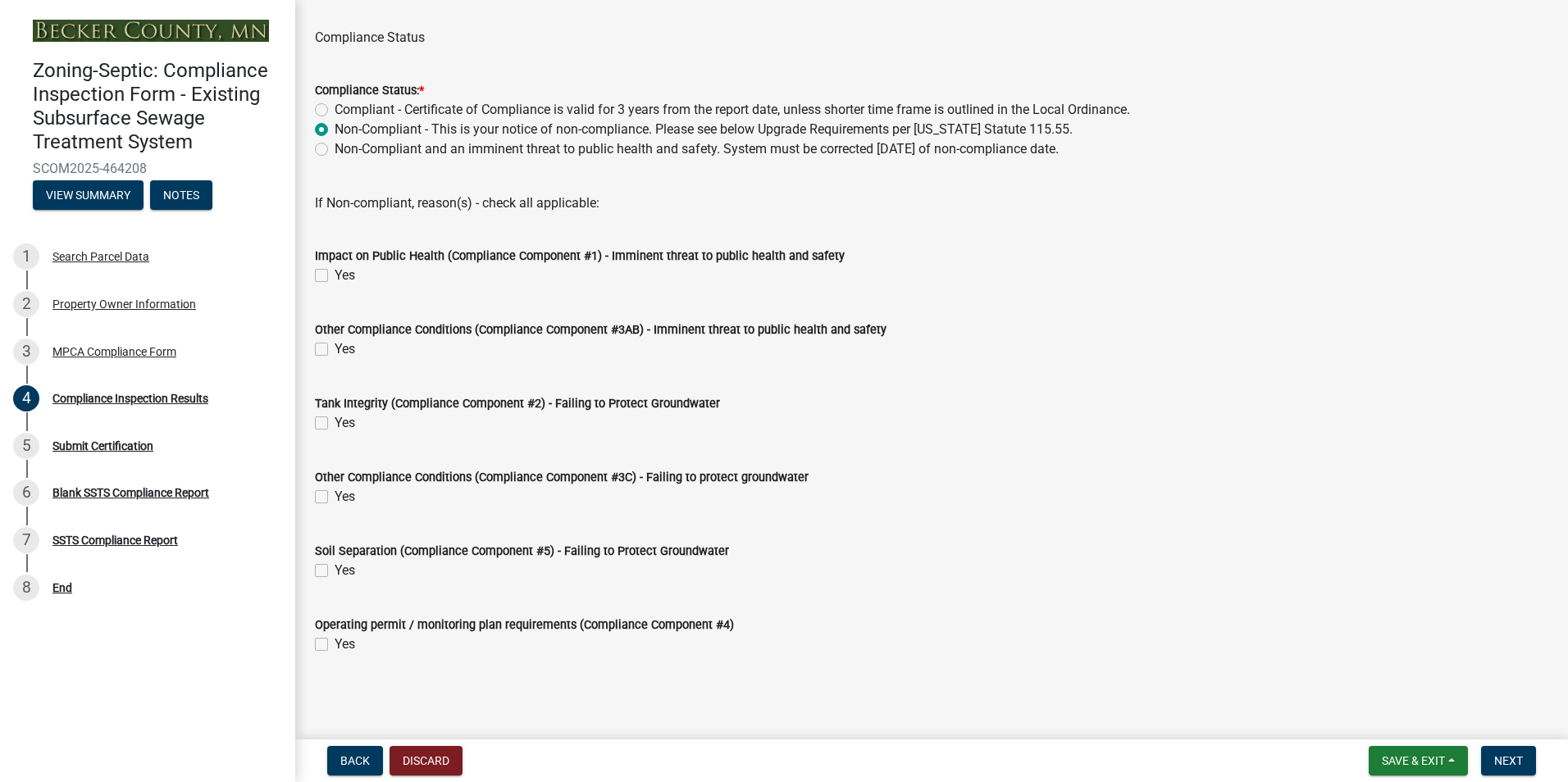
click at [335, 568] on label "Yes" at bounding box center [345, 570] width 20 height 20
click at [335, 568] on input "Yes" at bounding box center [340, 566] width 11 height 11
checkbox input "true"
click at [1507, 751] on button "Next" at bounding box center [1508, 761] width 55 height 30
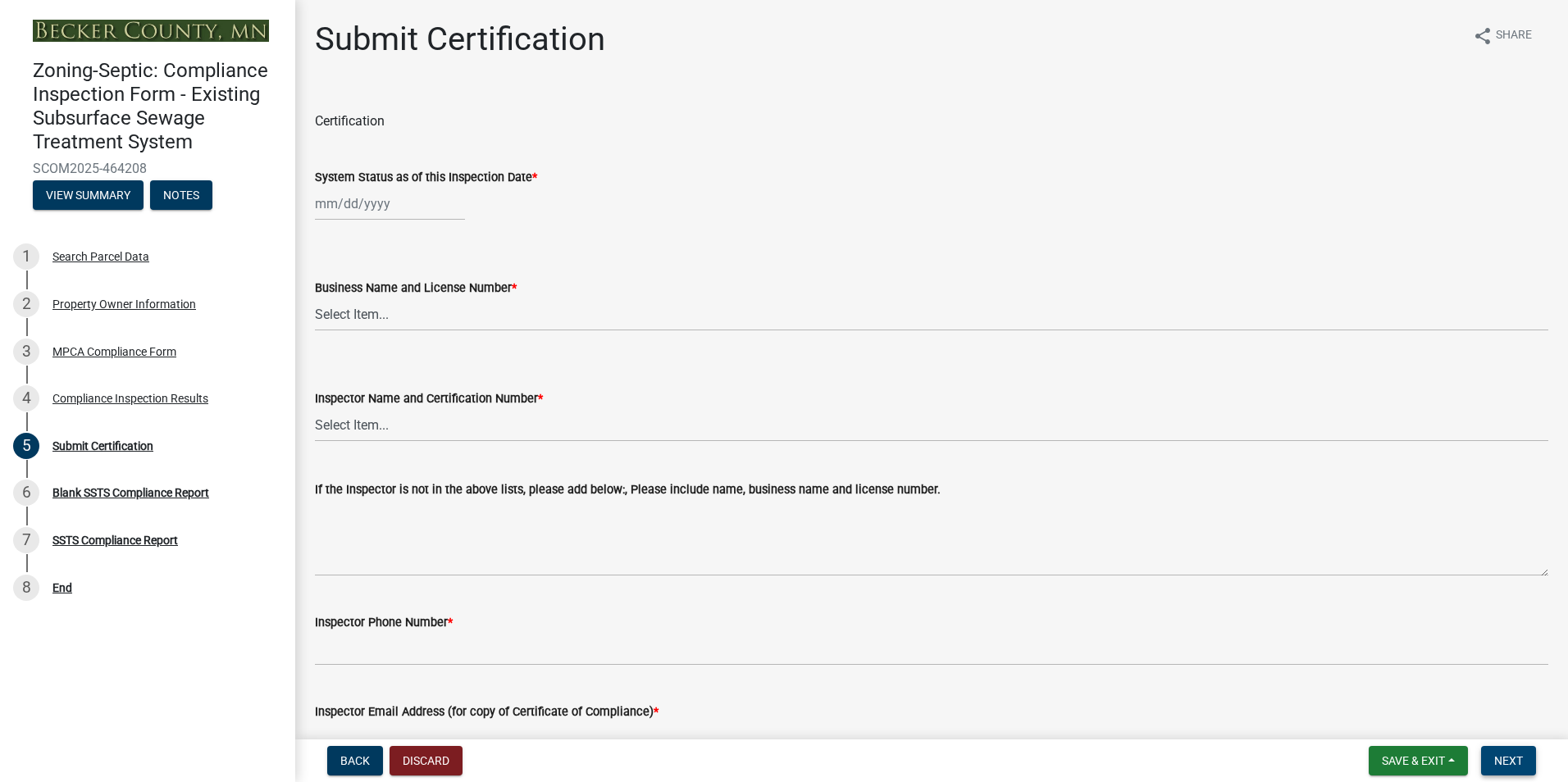
select select "8"
select select "2025"
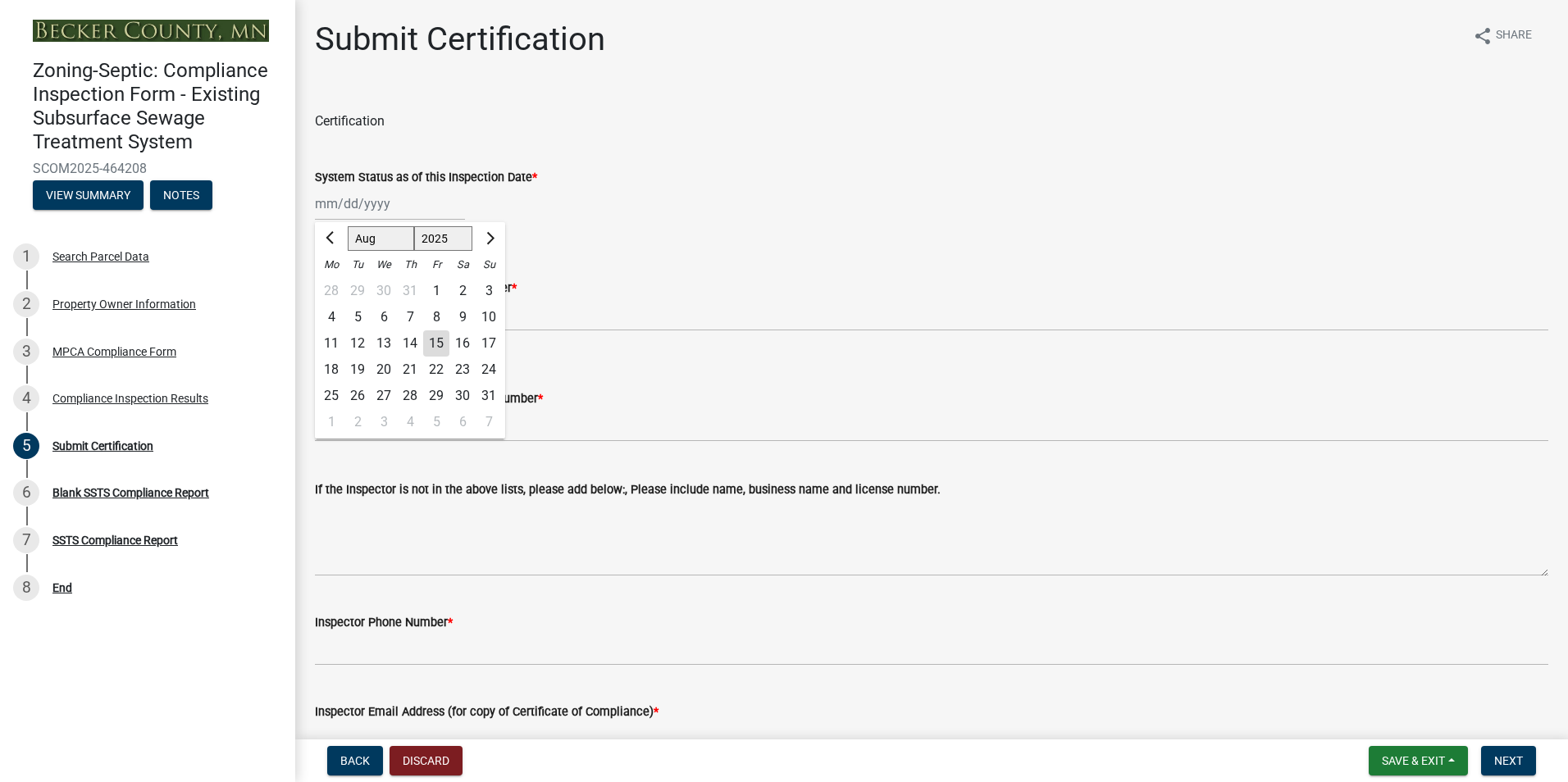
drag, startPoint x: 1507, startPoint y: 751, endPoint x: 364, endPoint y: 202, distance: 1268.0
click at [364, 202] on input "System Status as of this Inspection Date *" at bounding box center [389, 203] width 150 height 33
click at [357, 314] on div "5" at bounding box center [357, 317] width 26 height 26
type input "[DATE]"
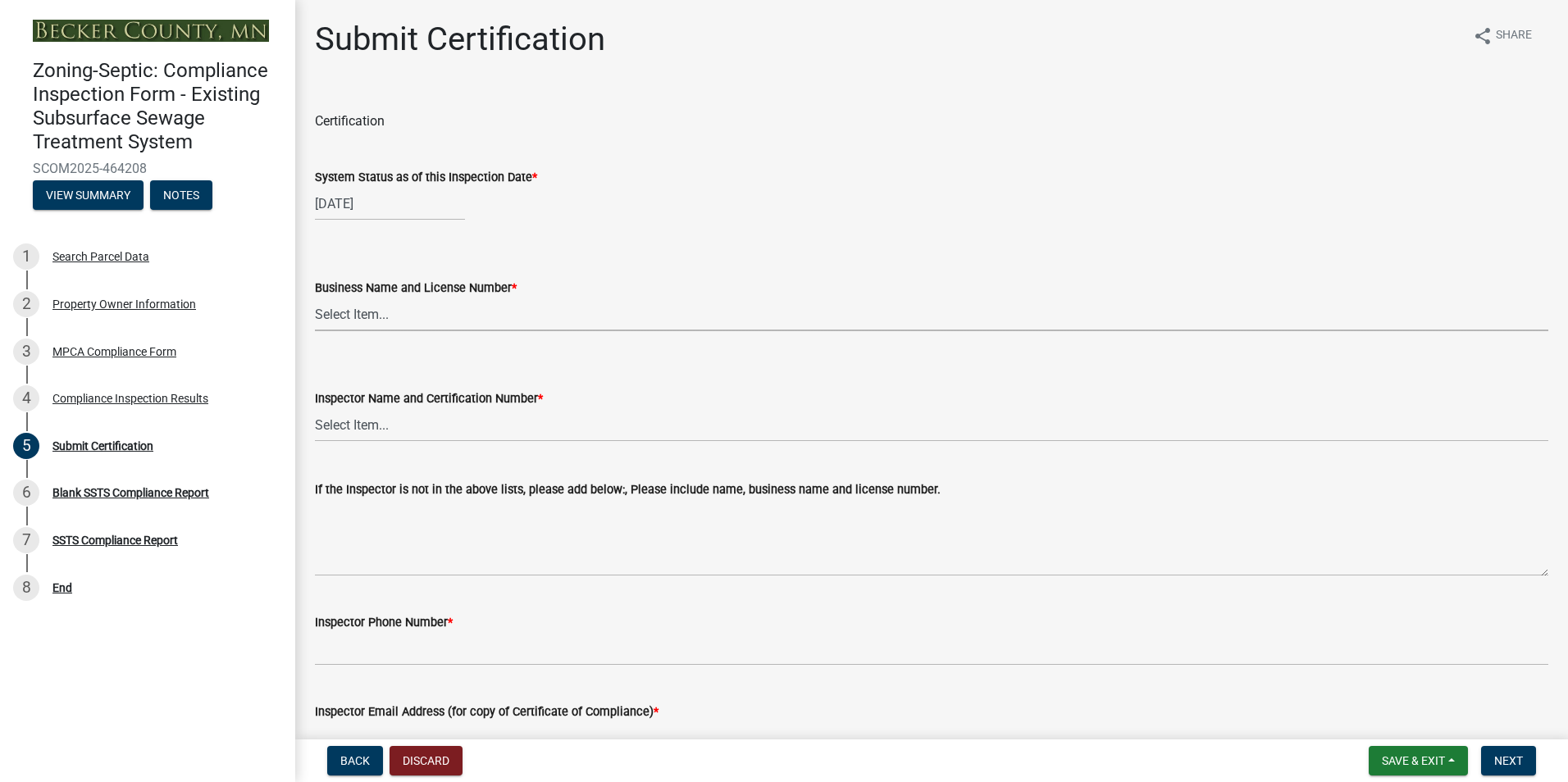
click at [365, 317] on select "Select Item... OTHER – Not listed (please add in next field and we will add to …" at bounding box center [931, 313] width 1233 height 33
click at [314, 297] on select "Select Item... OTHER – Not listed (please add in next field and we will add to …" at bounding box center [931, 313] width 1233 height 33
select select "6cb55102-04ca-4fa6-a18d-df345860fceb"
click at [361, 430] on select "Select Item... OTHER – Not listed (please add in next field and we will add to …" at bounding box center [931, 424] width 1233 height 33
click at [314, 408] on select "Select Item... OTHER – Not listed (please add in next field and we will add to …" at bounding box center [931, 424] width 1233 height 33
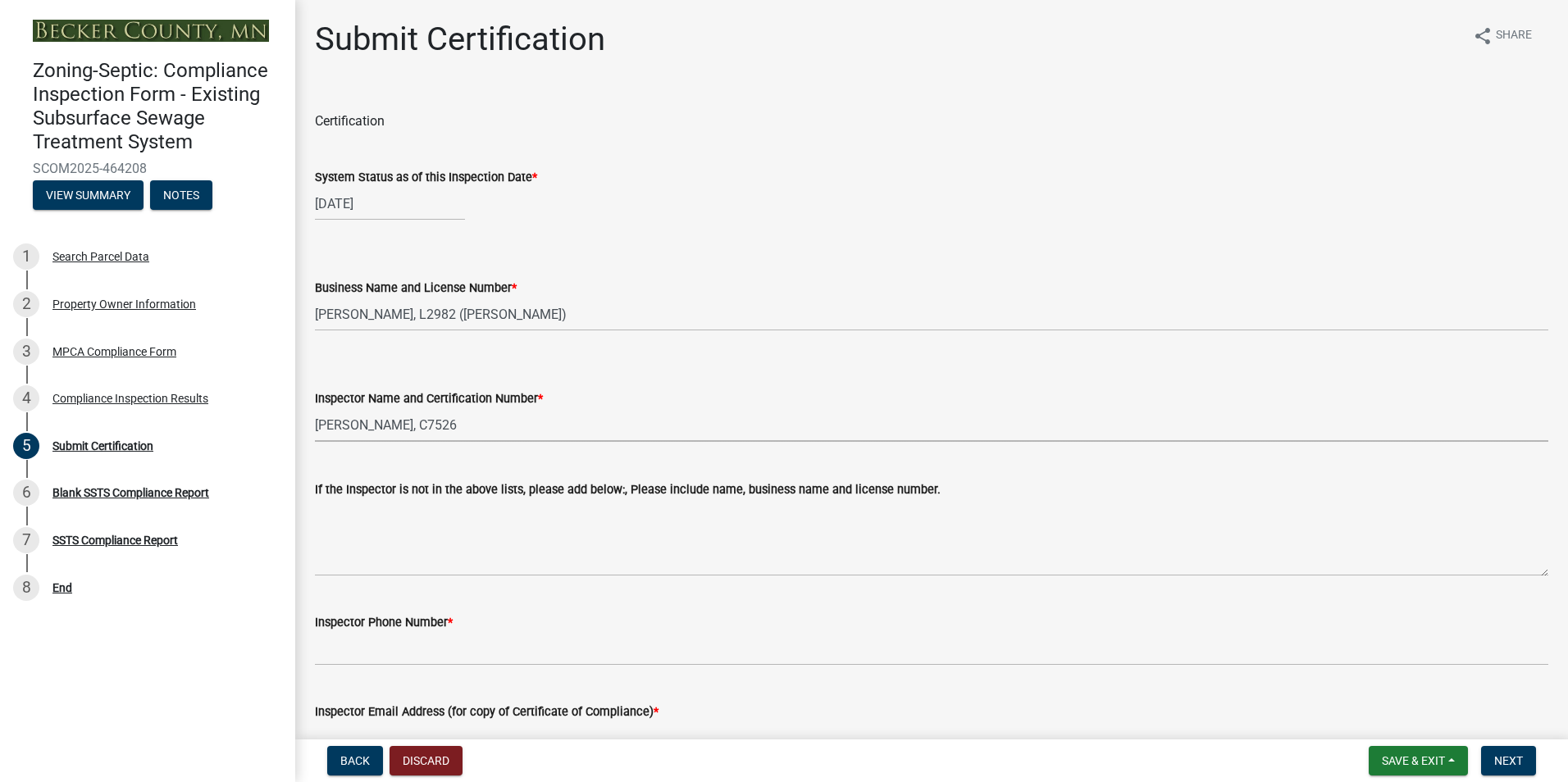
select select "dc89faac-9f44-4363-befa-aff2aab8b849"
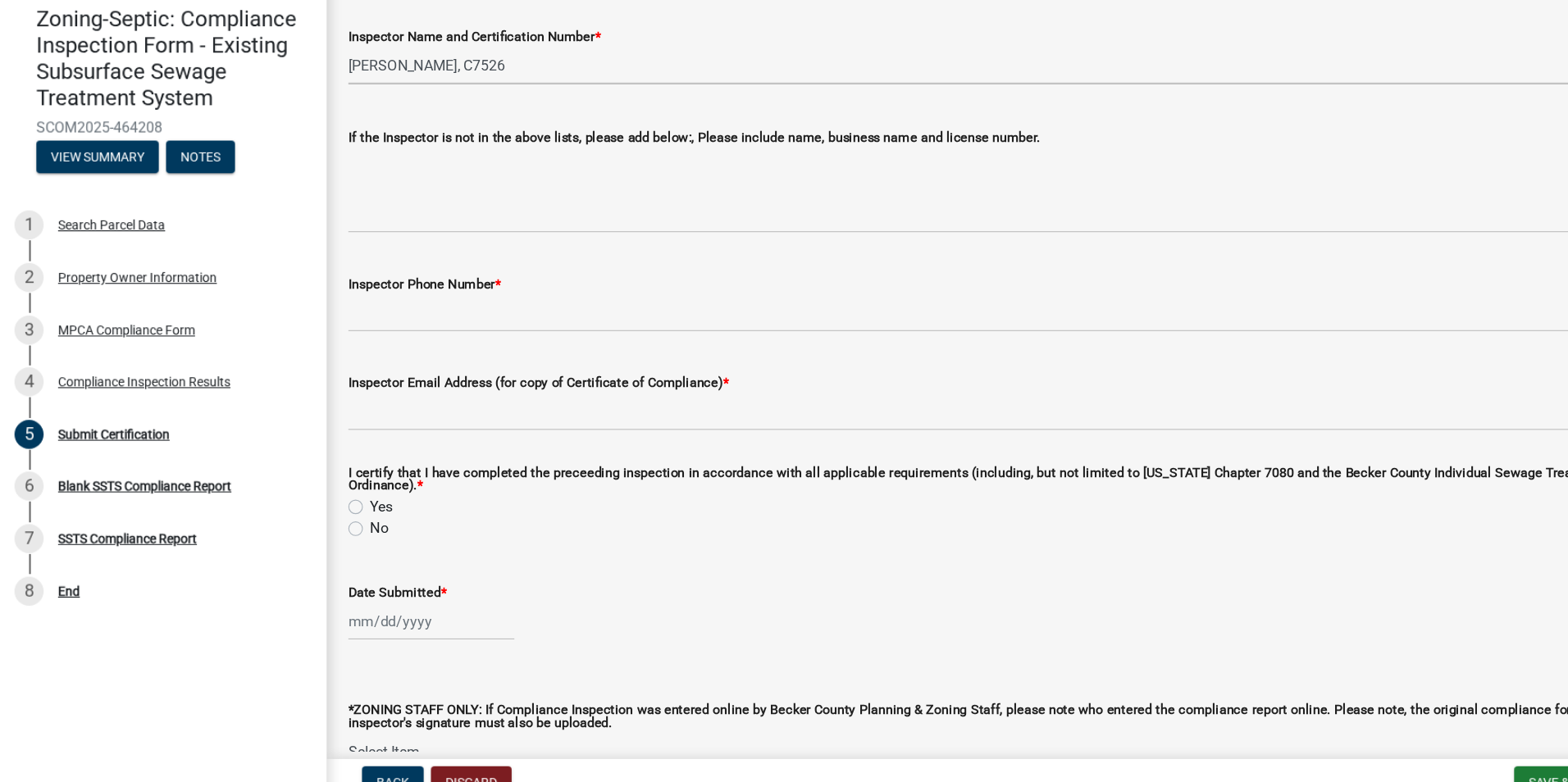
scroll to position [401, 0]
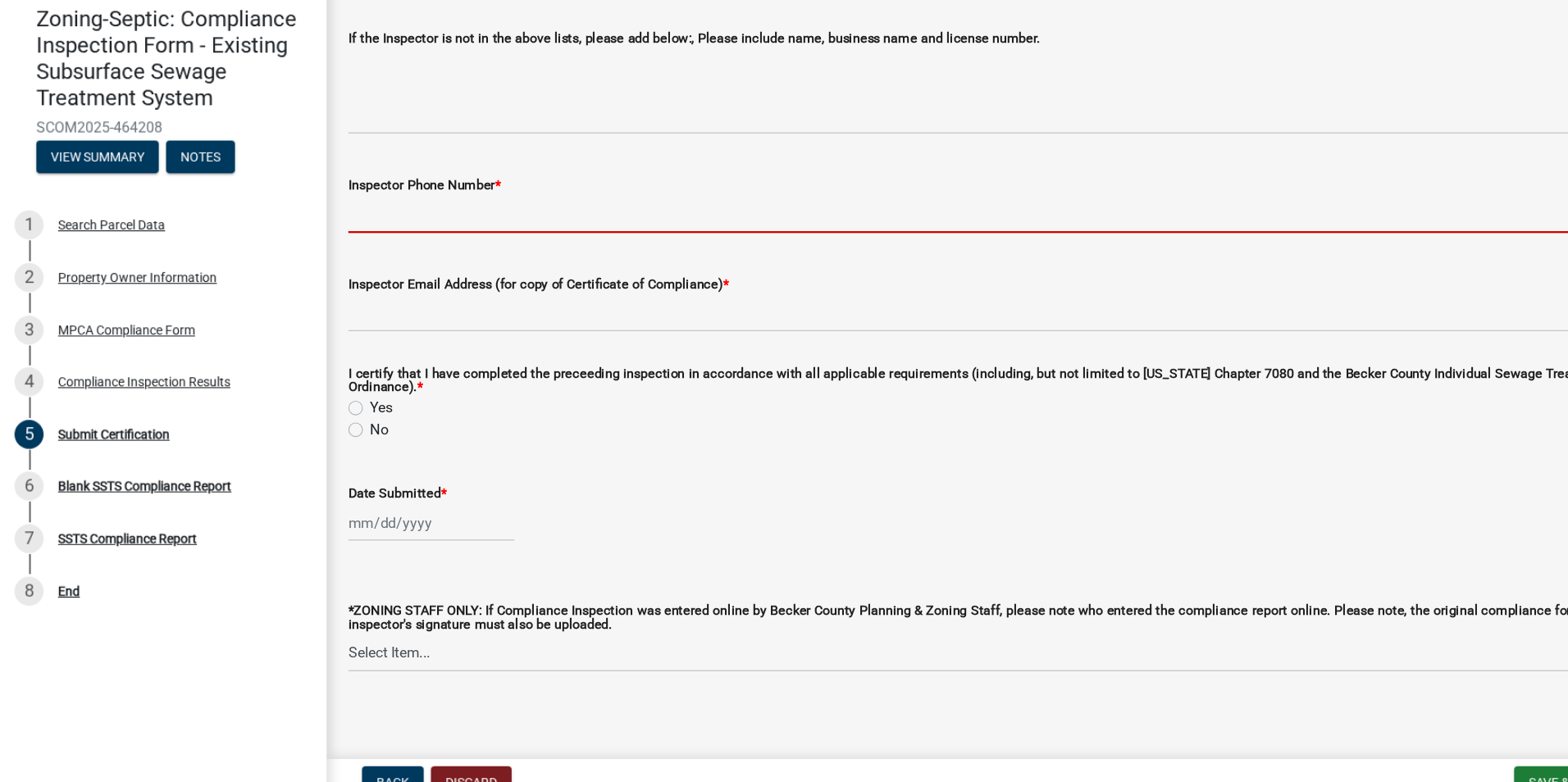
click at [378, 239] on input "Inspector Phone Number *" at bounding box center [931, 246] width 1233 height 33
type input "2188391849"
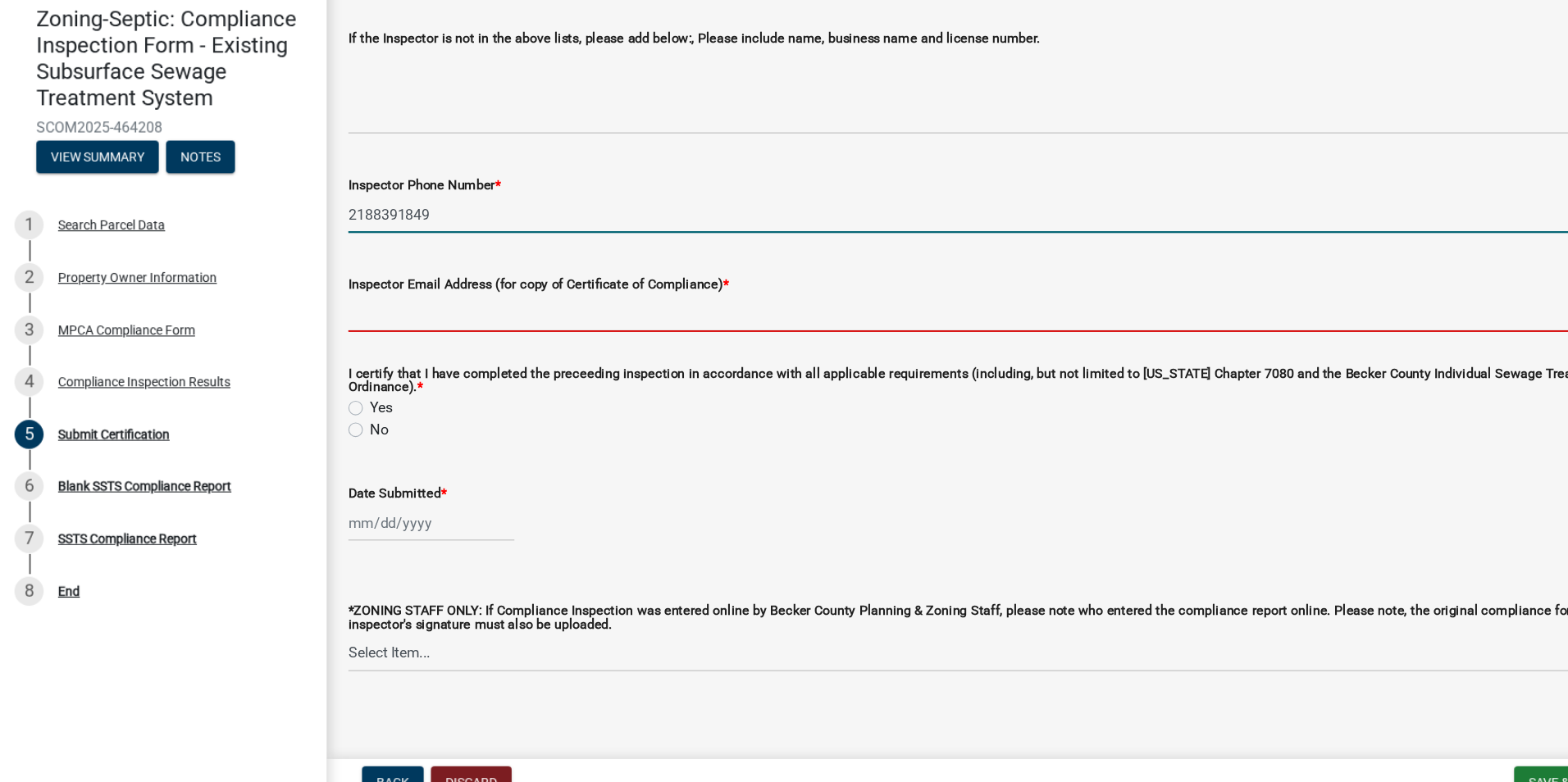
type input "[EMAIL_ADDRESS][DOMAIN_NAME]"
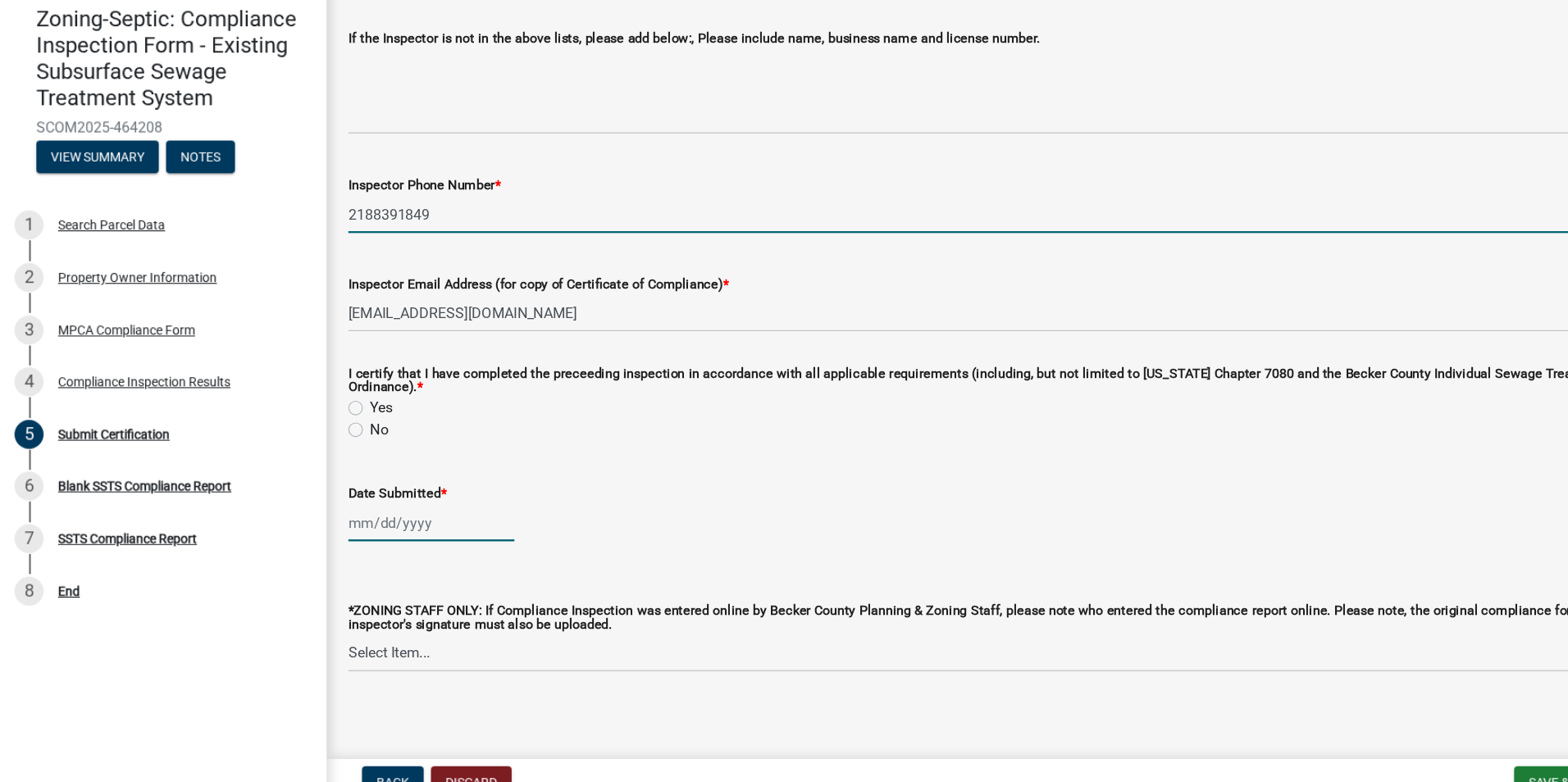
type input "[DATE]"
select select "8"
select select "2025"
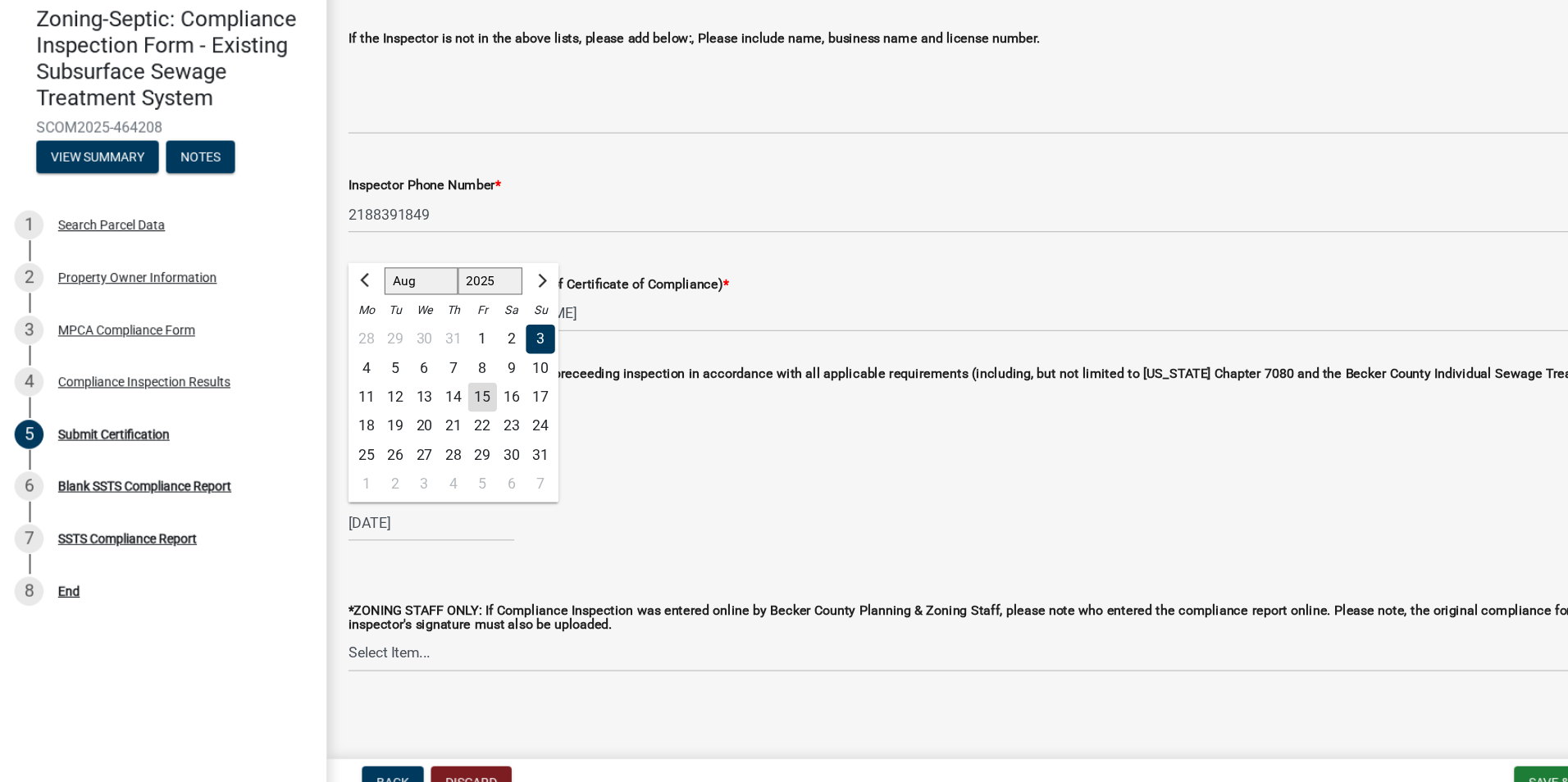
click at [435, 400] on div "15" at bounding box center [435, 412] width 26 height 26
type input "[DATE]"
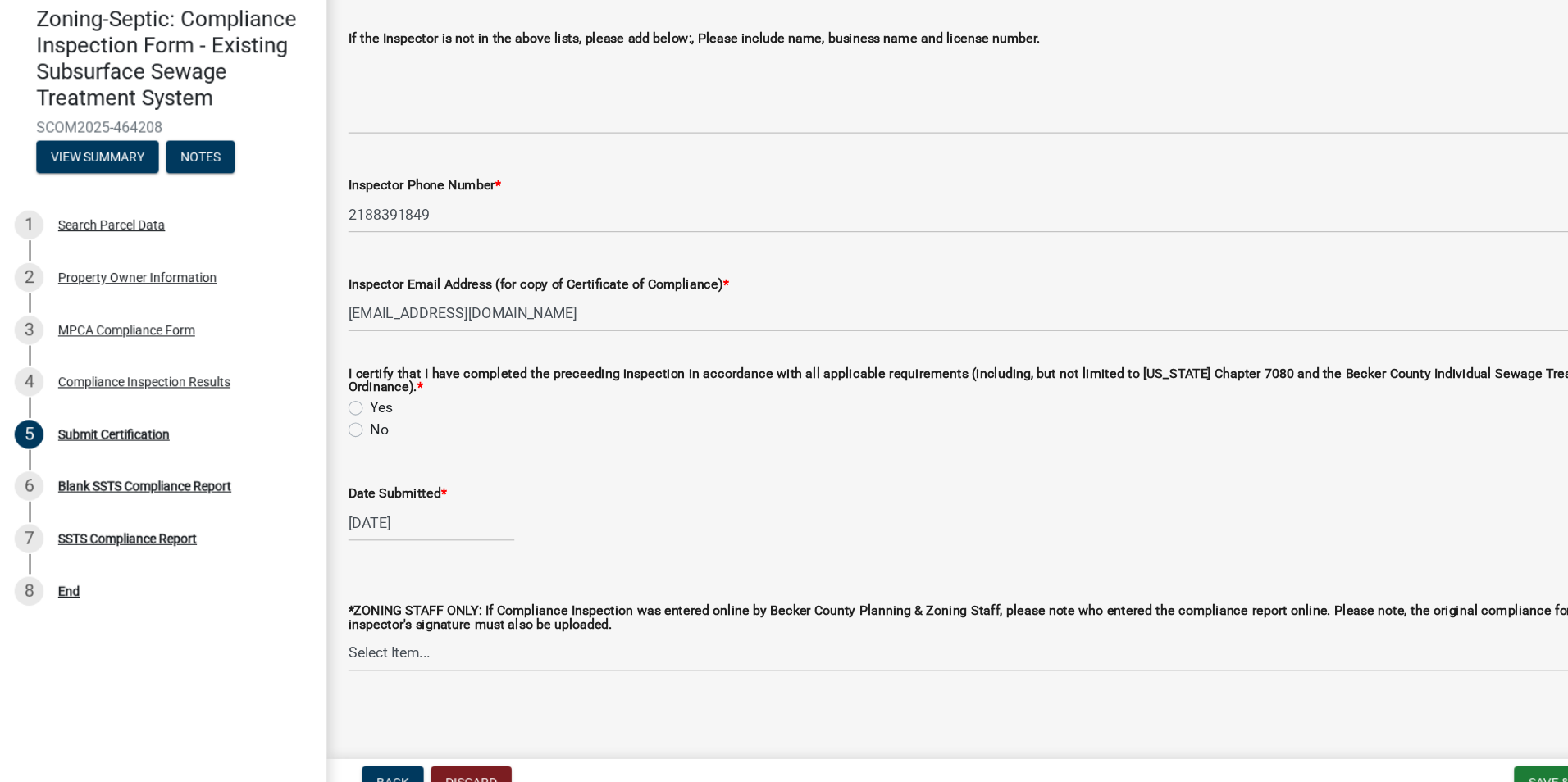
click at [335, 416] on label "Yes" at bounding box center [345, 422] width 20 height 20
click at [335, 416] on input "Yes" at bounding box center [340, 417] width 11 height 11
radio input "true"
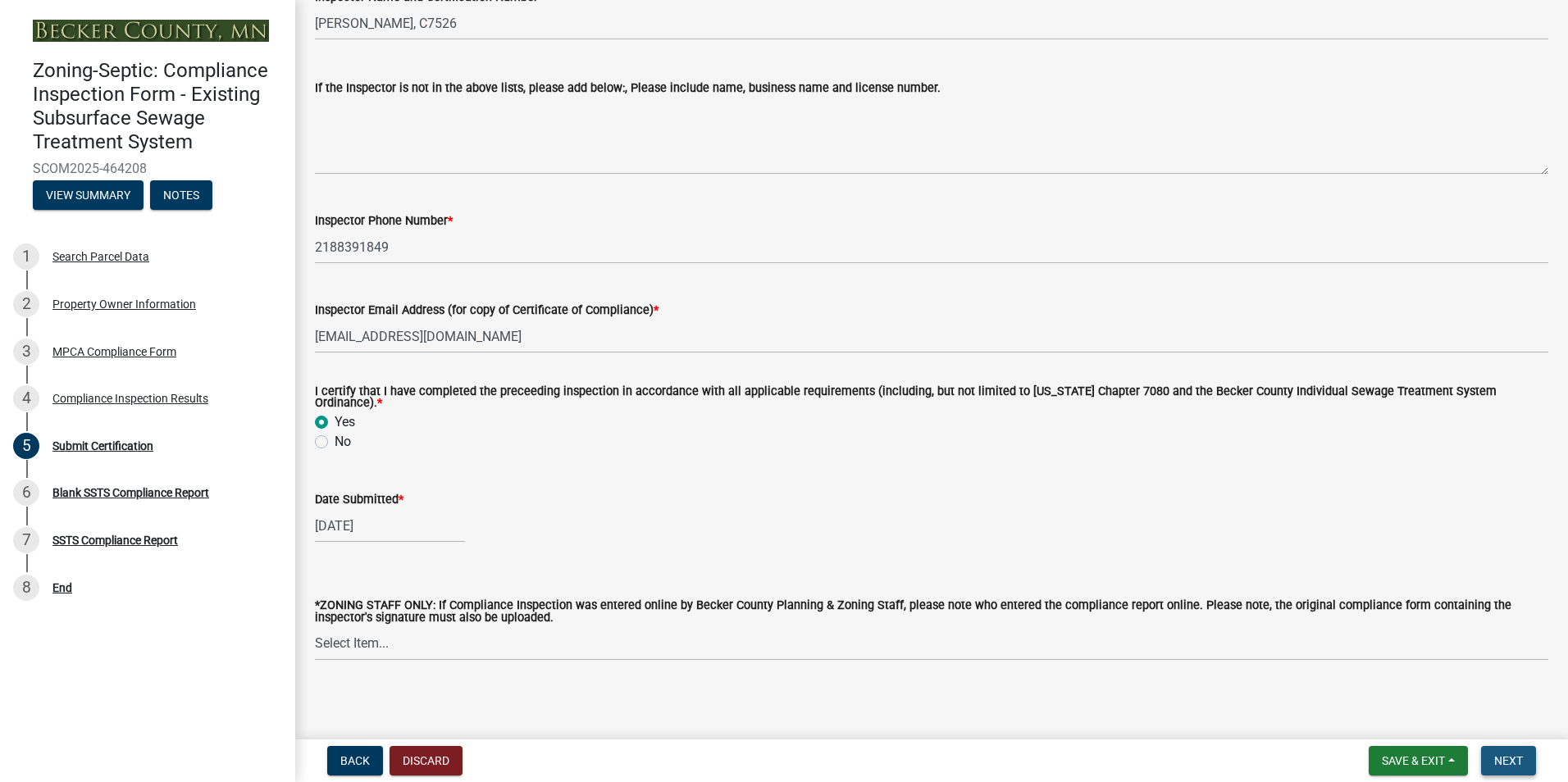
click at [1505, 754] on span "Next" at bounding box center [1508, 760] width 29 height 13
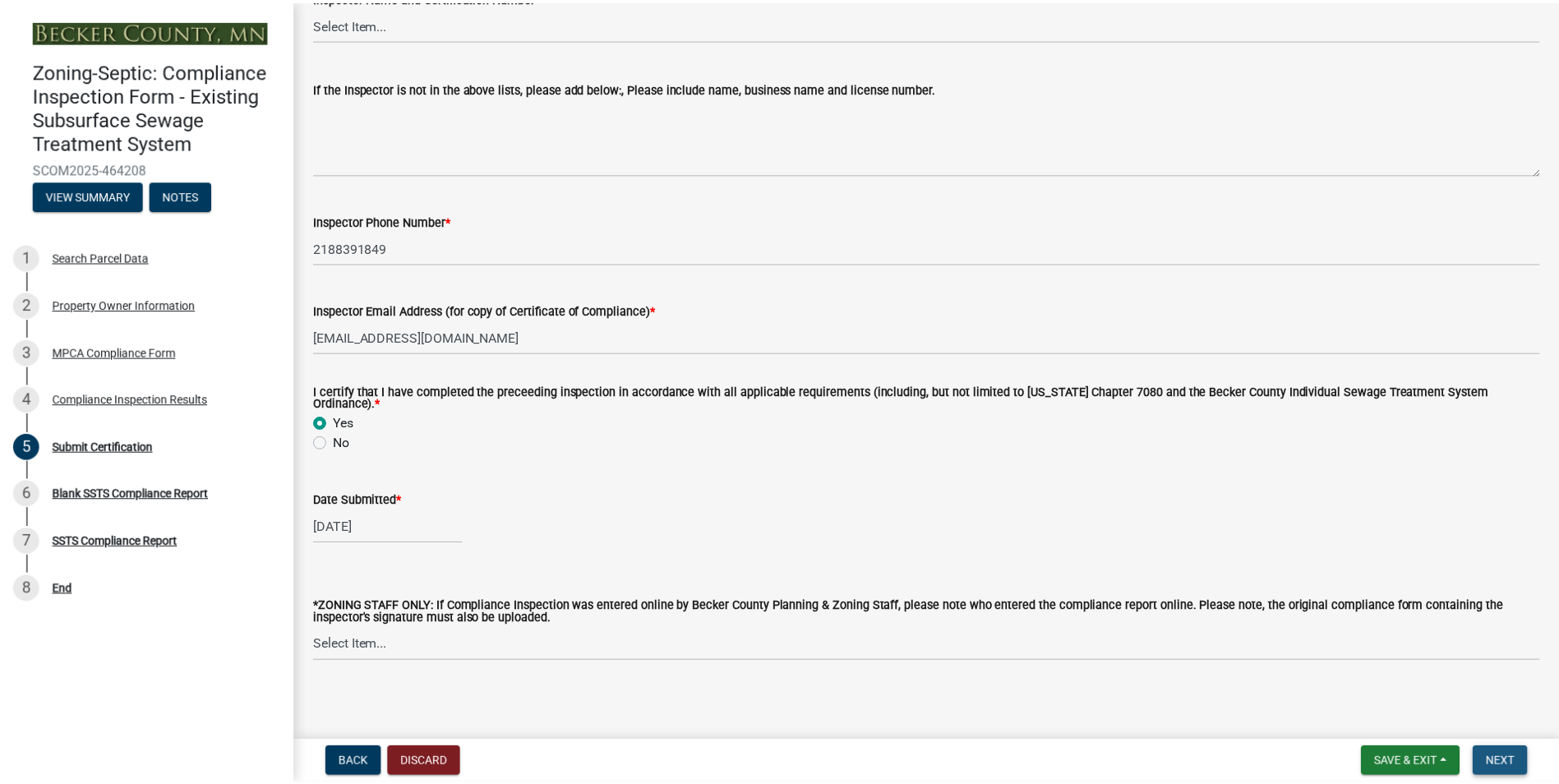
scroll to position [0, 0]
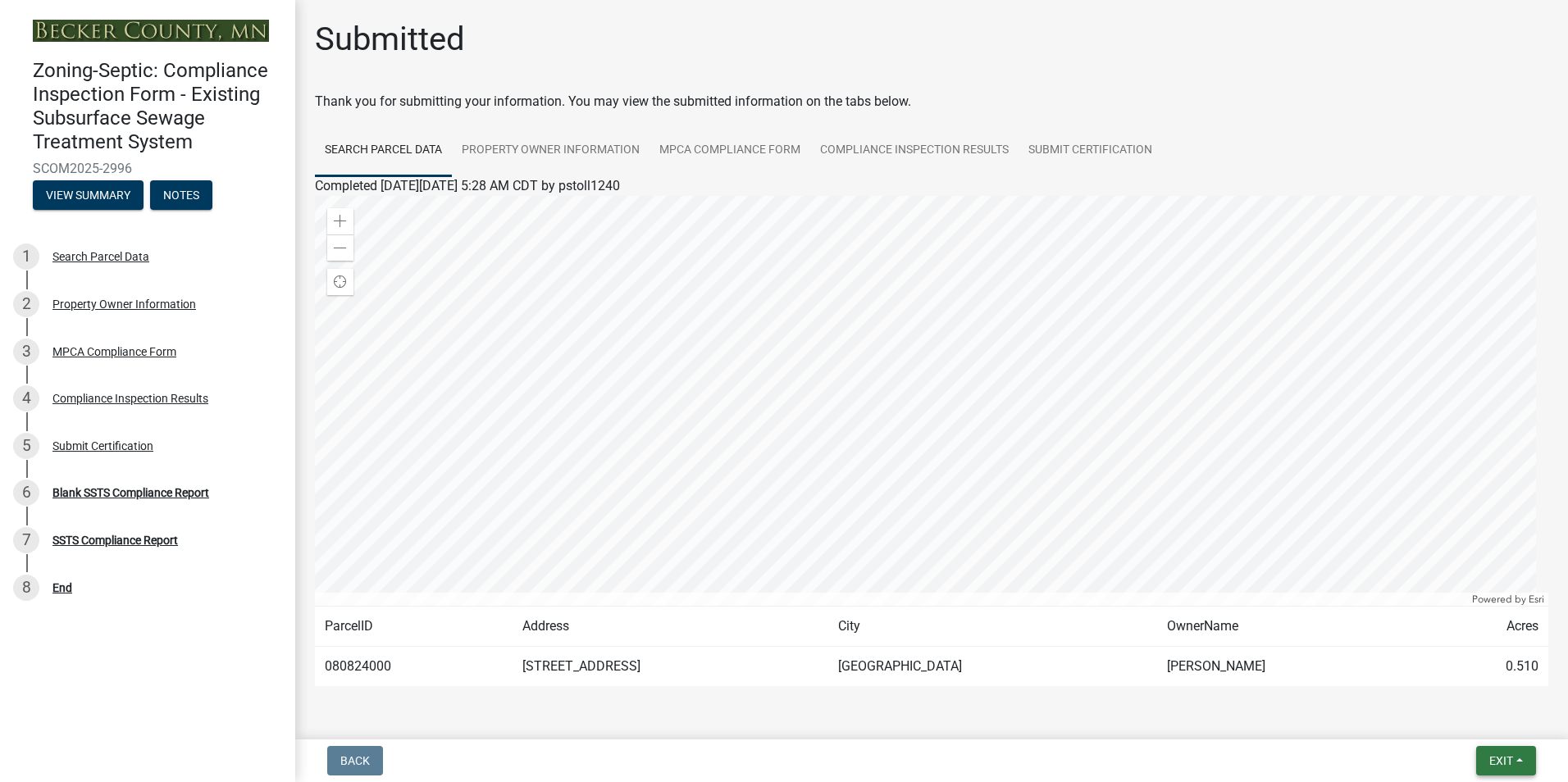
click at [1505, 754] on span "Exit" at bounding box center [1501, 760] width 24 height 13
click at [1467, 718] on button "Save & Exit" at bounding box center [1470, 718] width 131 height 39
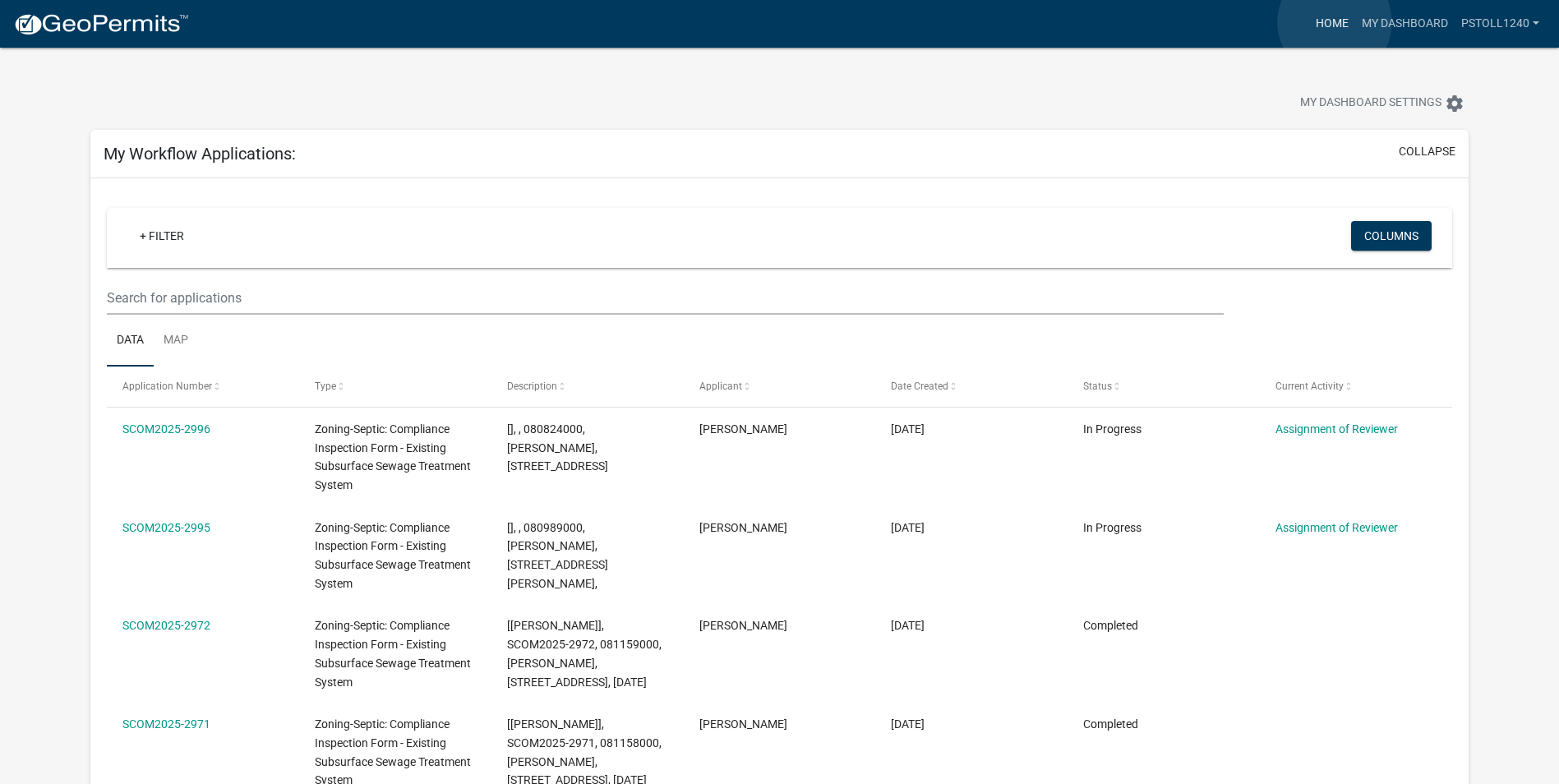
click at [1335, 22] on link "Home" at bounding box center [1333, 24] width 46 height 32
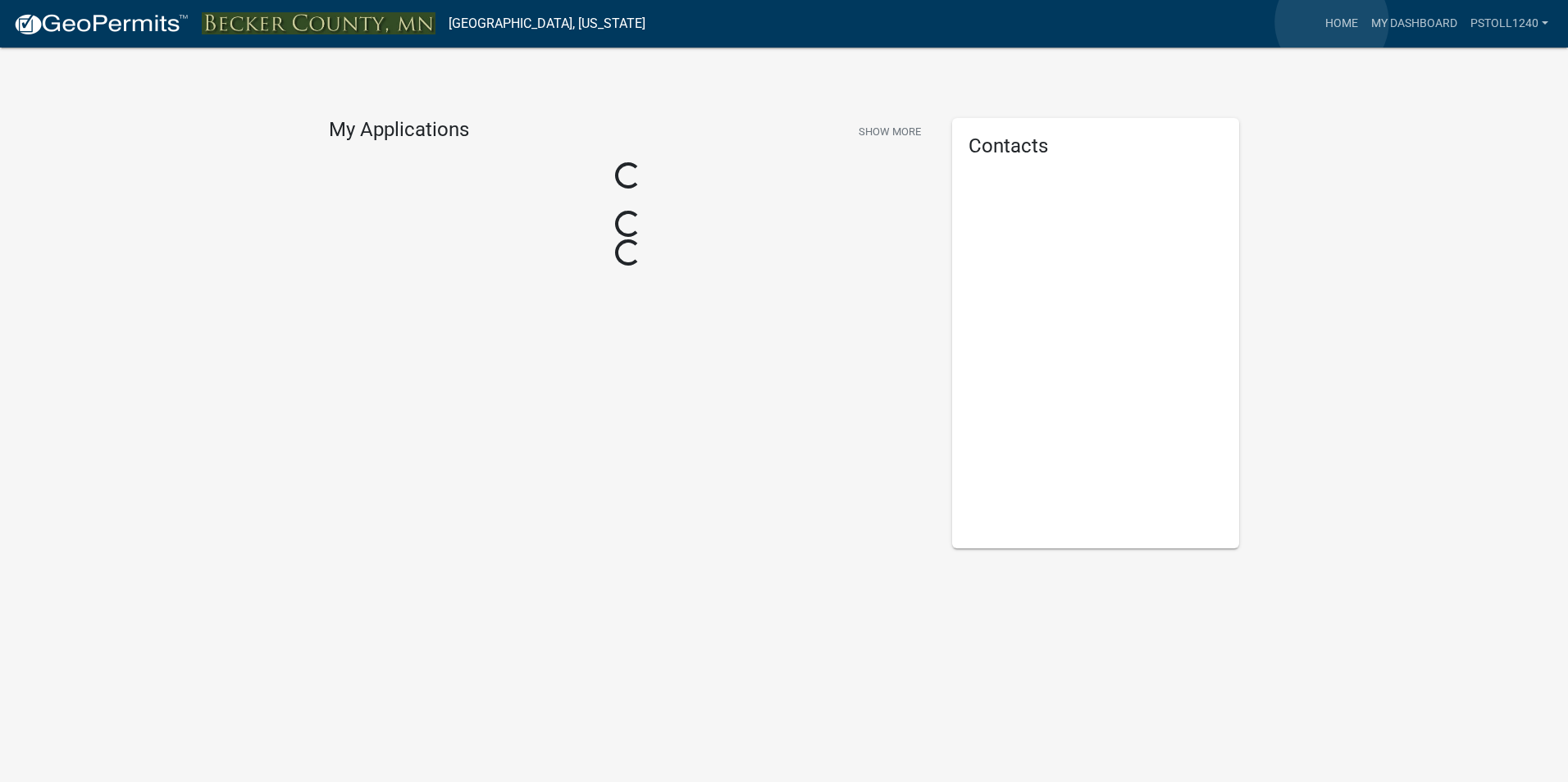
click at [1332, 22] on link "Home" at bounding box center [1341, 24] width 46 height 32
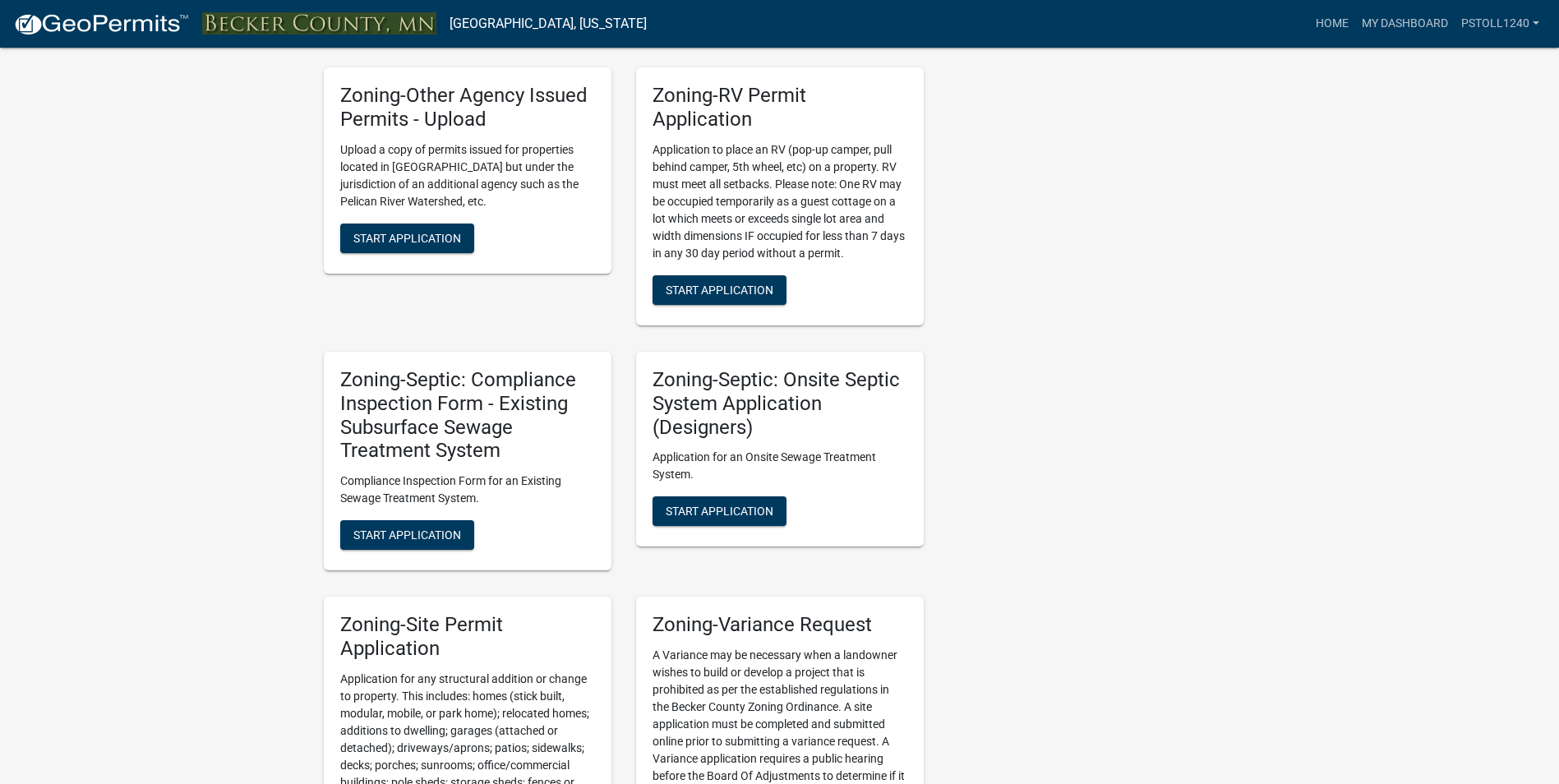
scroll to position [1298, 0]
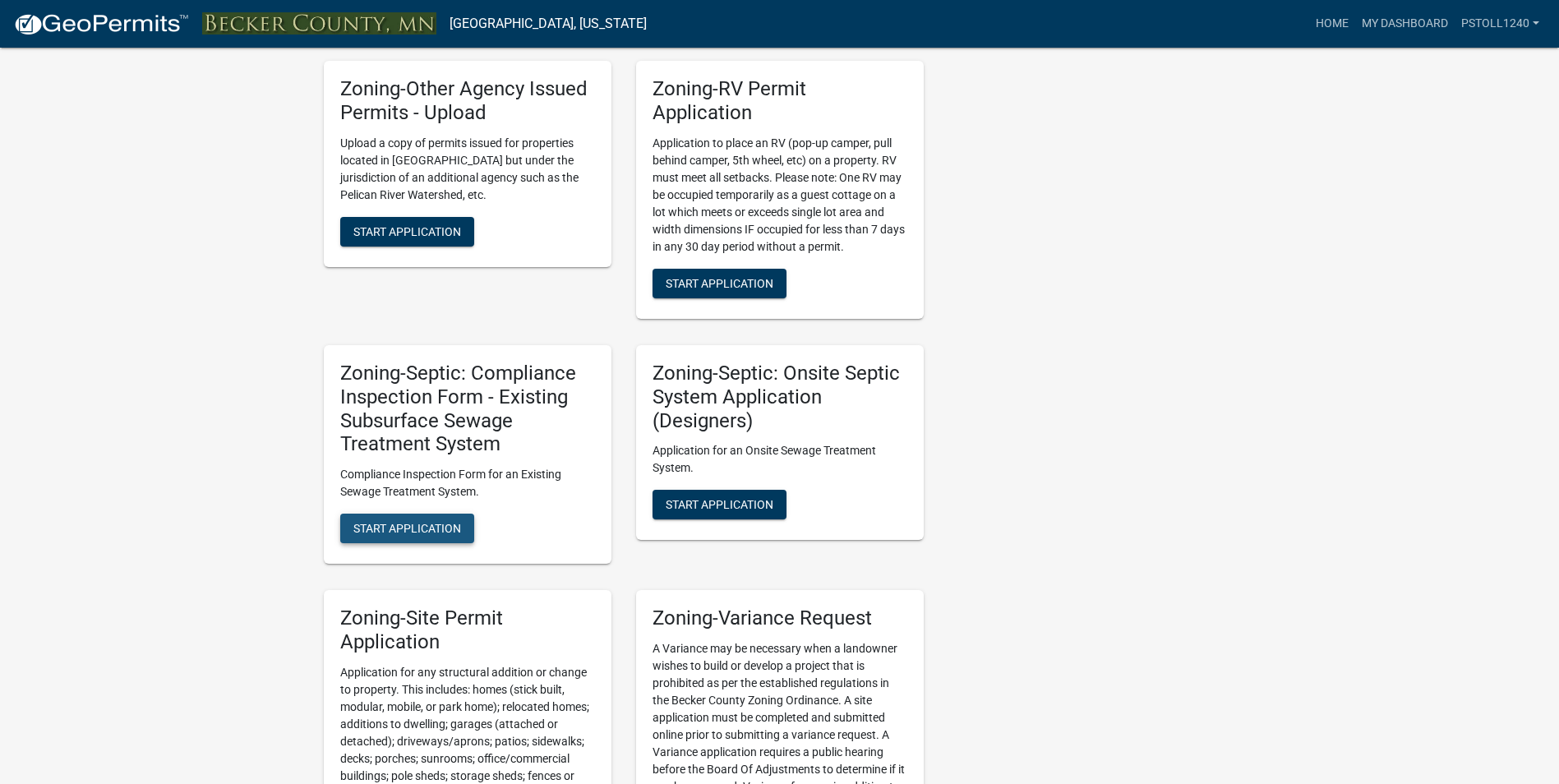
click at [367, 535] on span "Start Application" at bounding box center [407, 528] width 108 height 13
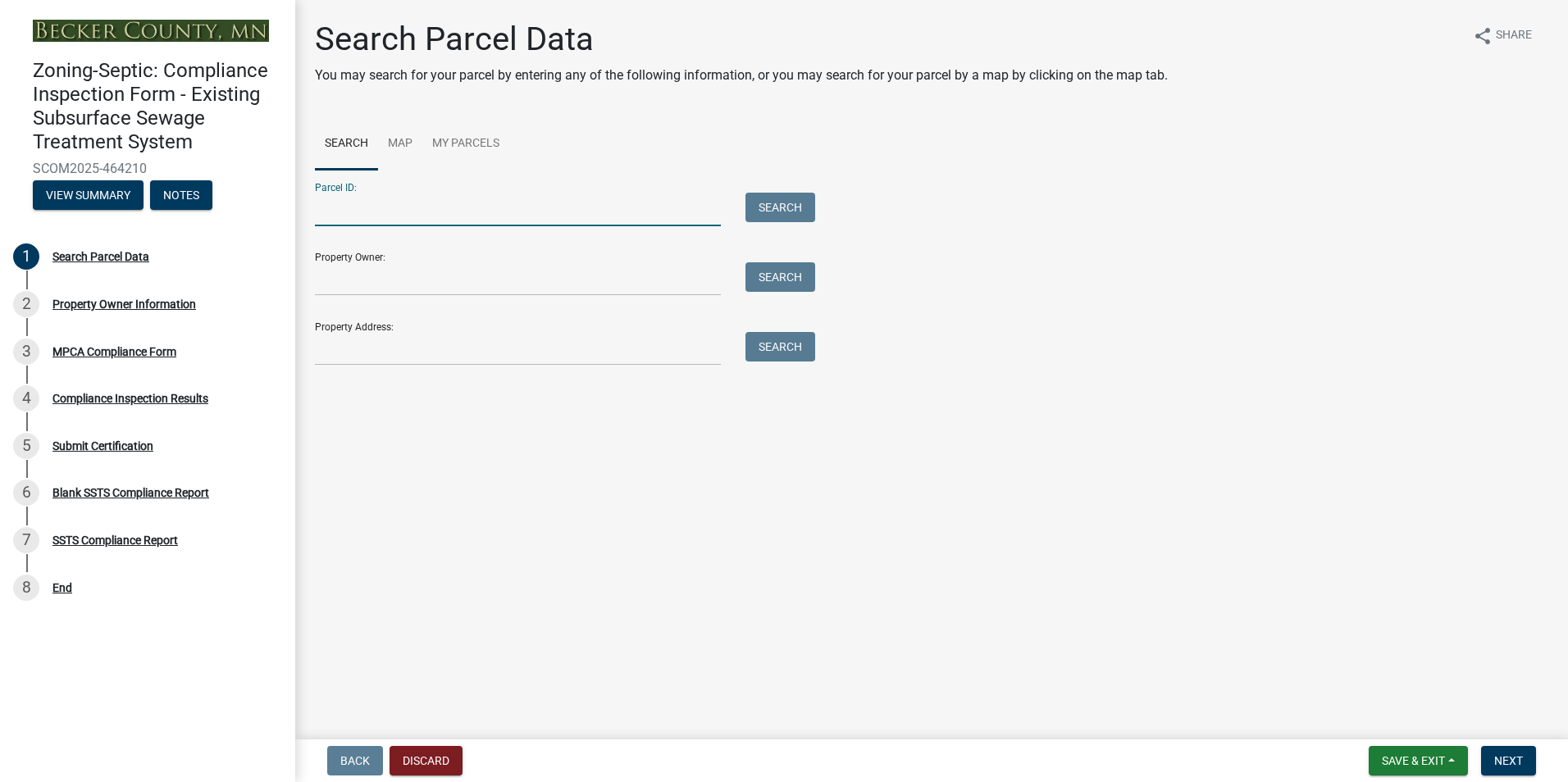
click at [356, 216] on input "Parcel ID:" at bounding box center [517, 209] width 406 height 33
type input "080835000"
click at [773, 209] on button "Search" at bounding box center [781, 207] width 70 height 30
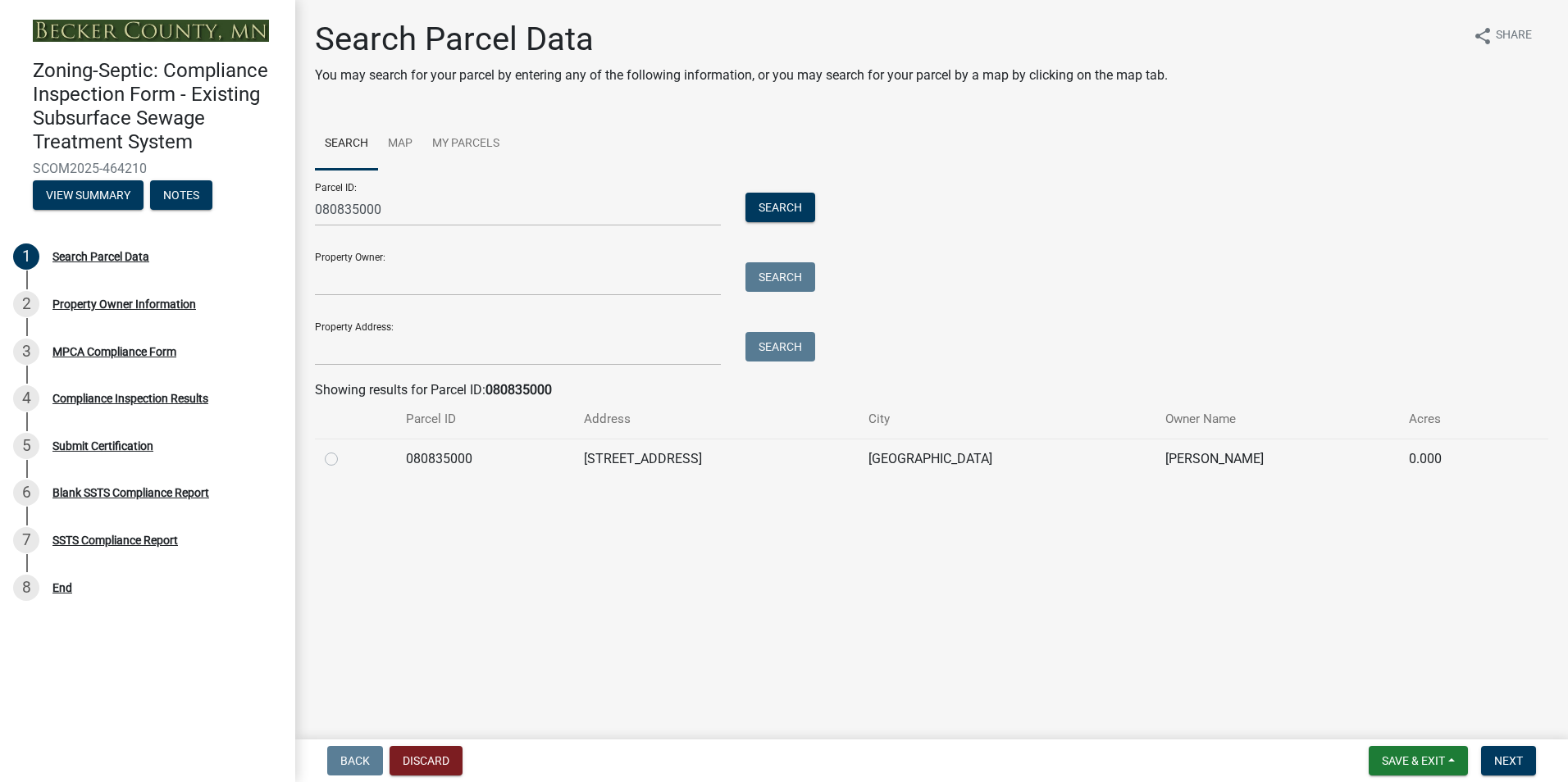
click at [344, 449] on label at bounding box center [344, 449] width 0 height 0
click at [344, 457] on input "radio" at bounding box center [349, 454] width 11 height 11
radio input "true"
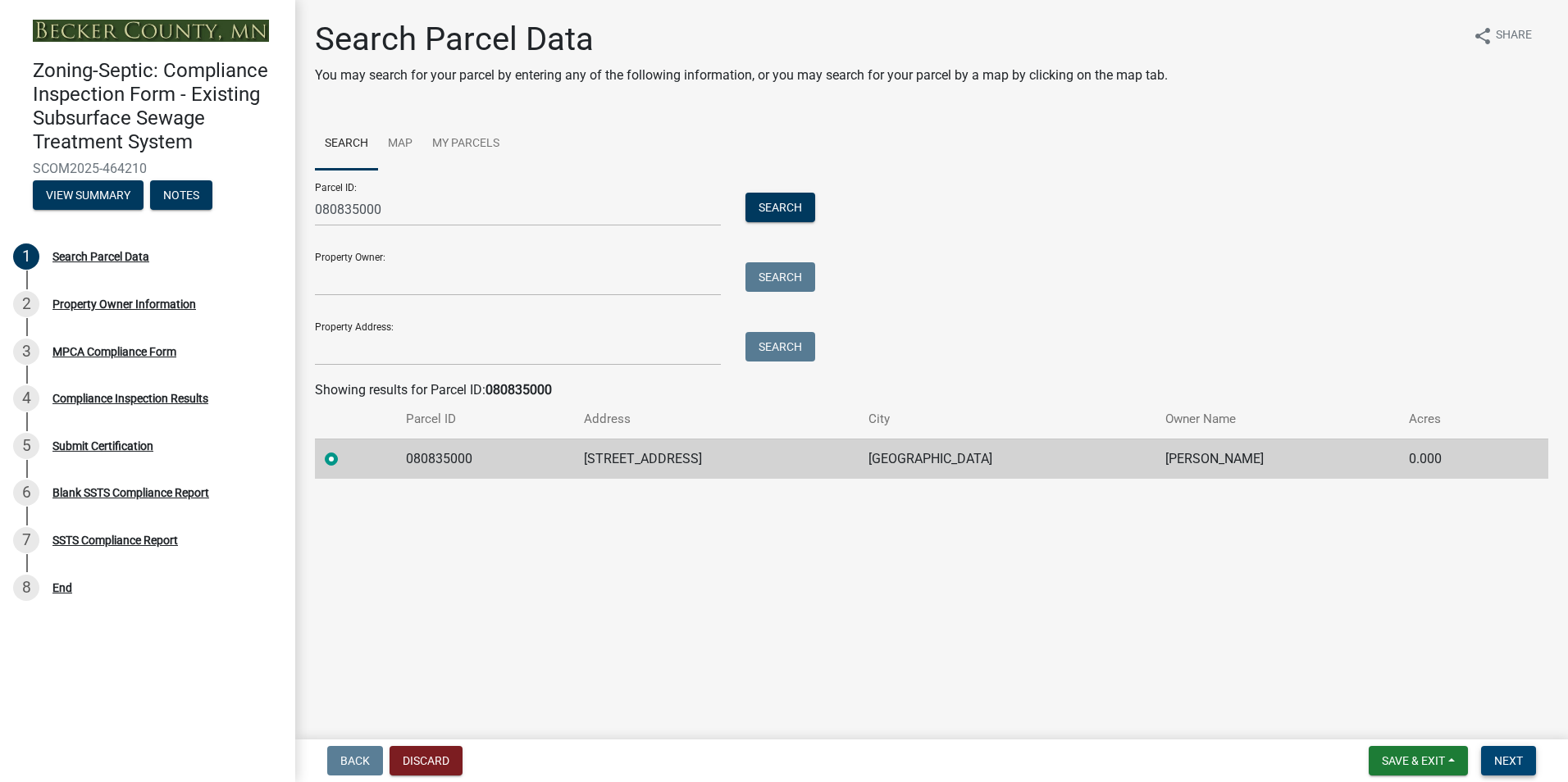
click at [1504, 762] on span "Next" at bounding box center [1508, 760] width 29 height 13
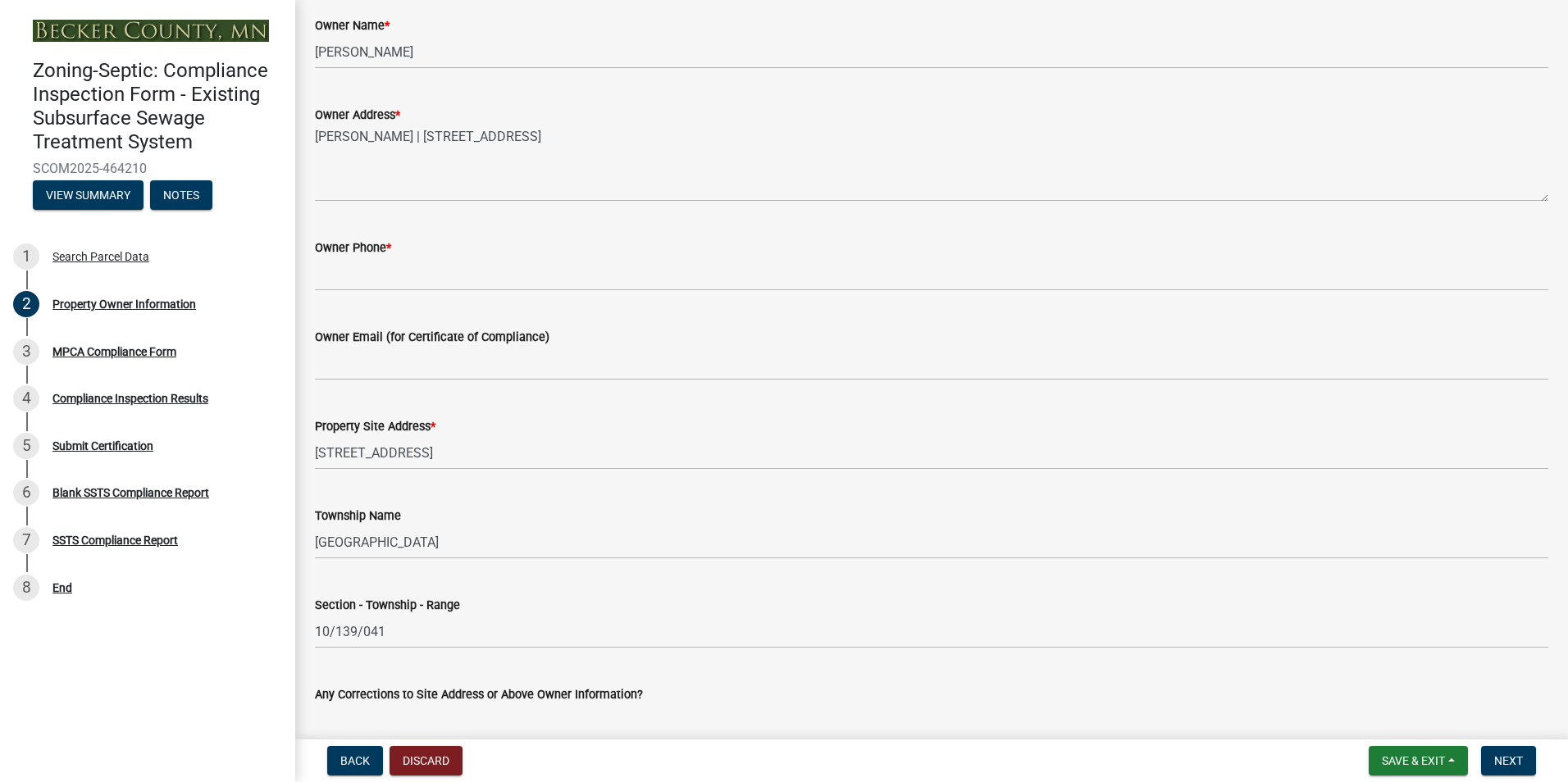
scroll to position [374, 0]
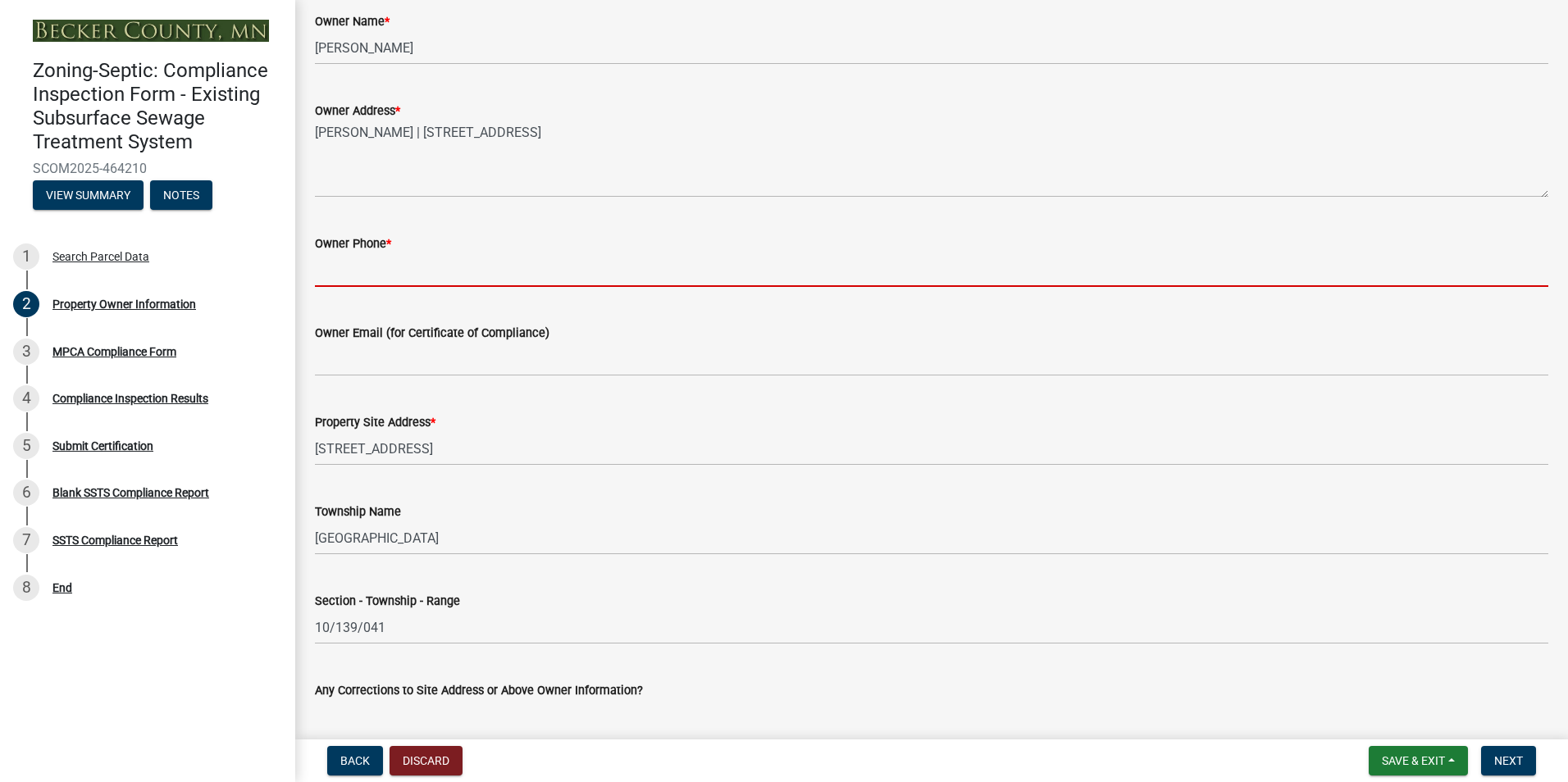
click at [327, 272] on input "Owner Phone *" at bounding box center [931, 269] width 1233 height 33
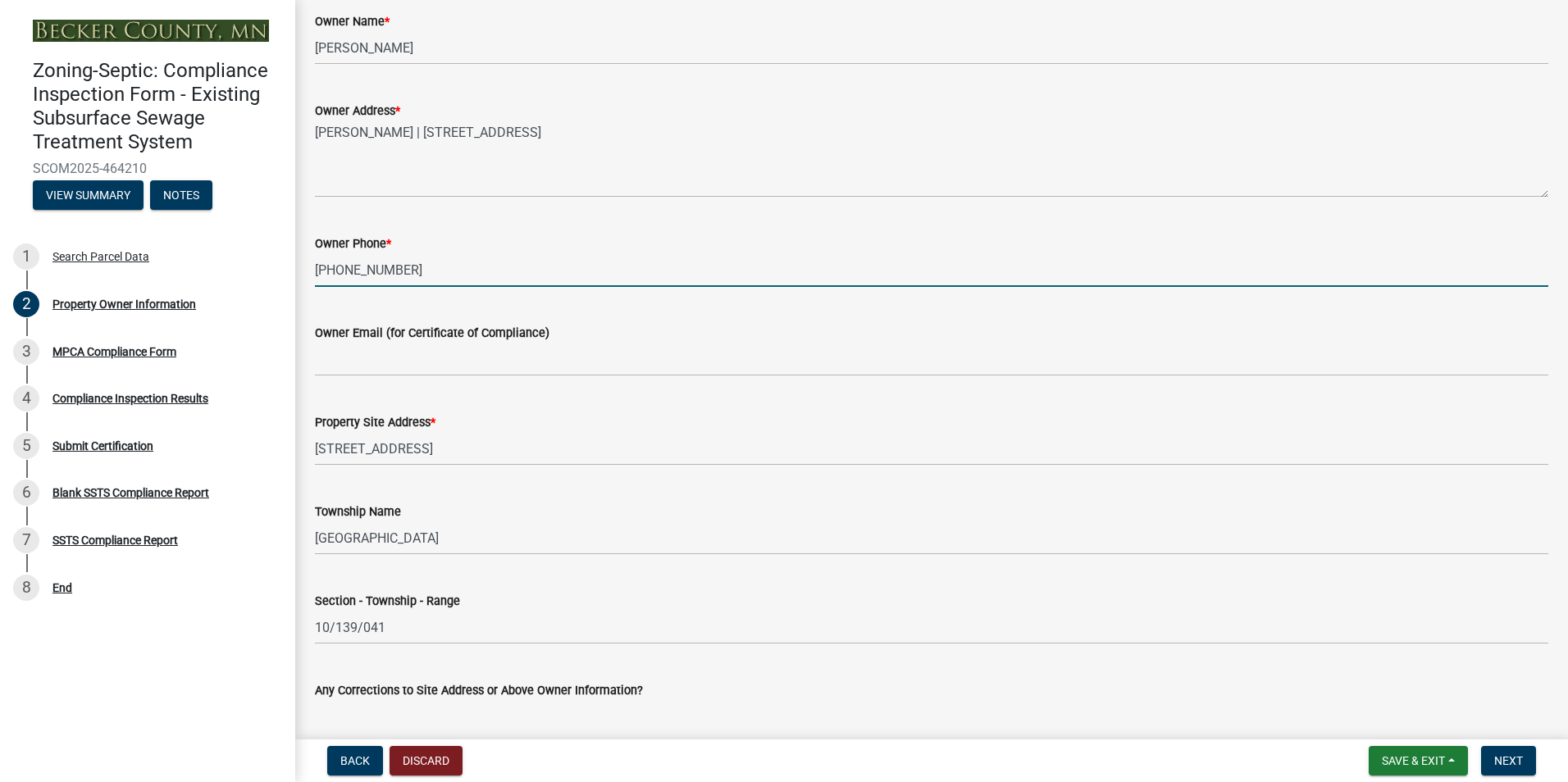
type input "[PHONE_NUMBER]"
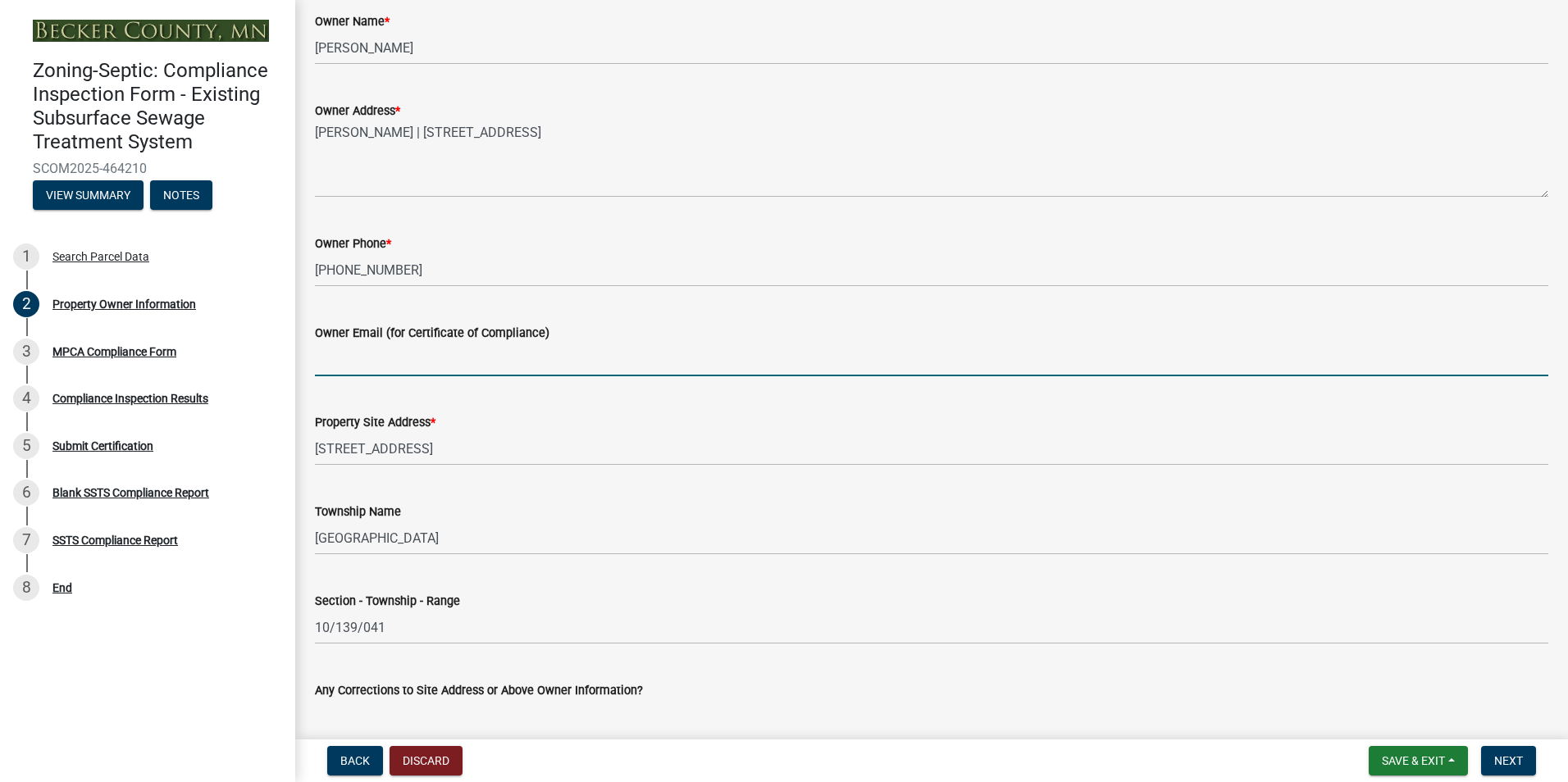
click at [332, 358] on input "Owner Email (for Certificate of Compliance)" at bounding box center [931, 359] width 1233 height 33
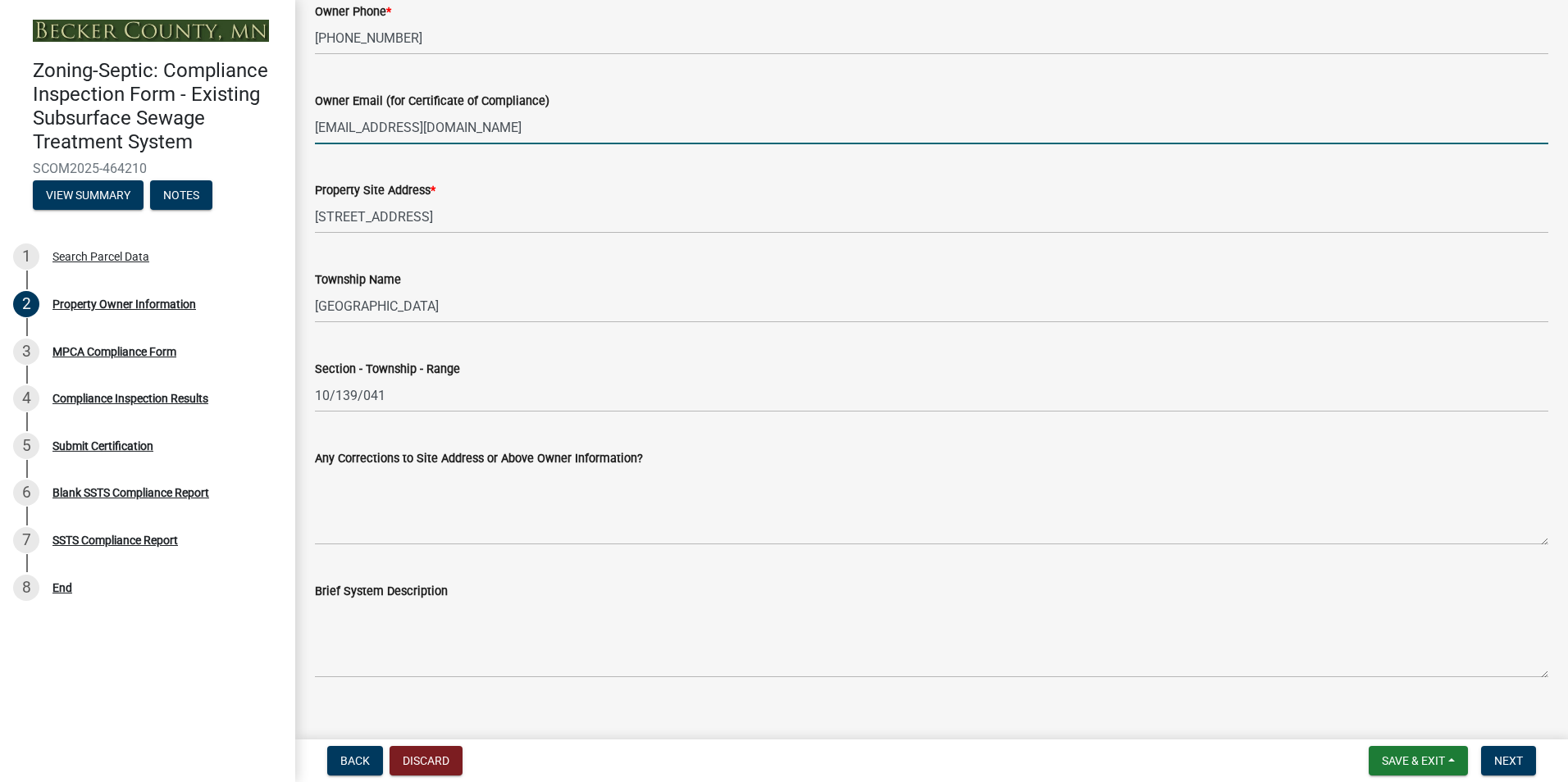
scroll to position [739, 0]
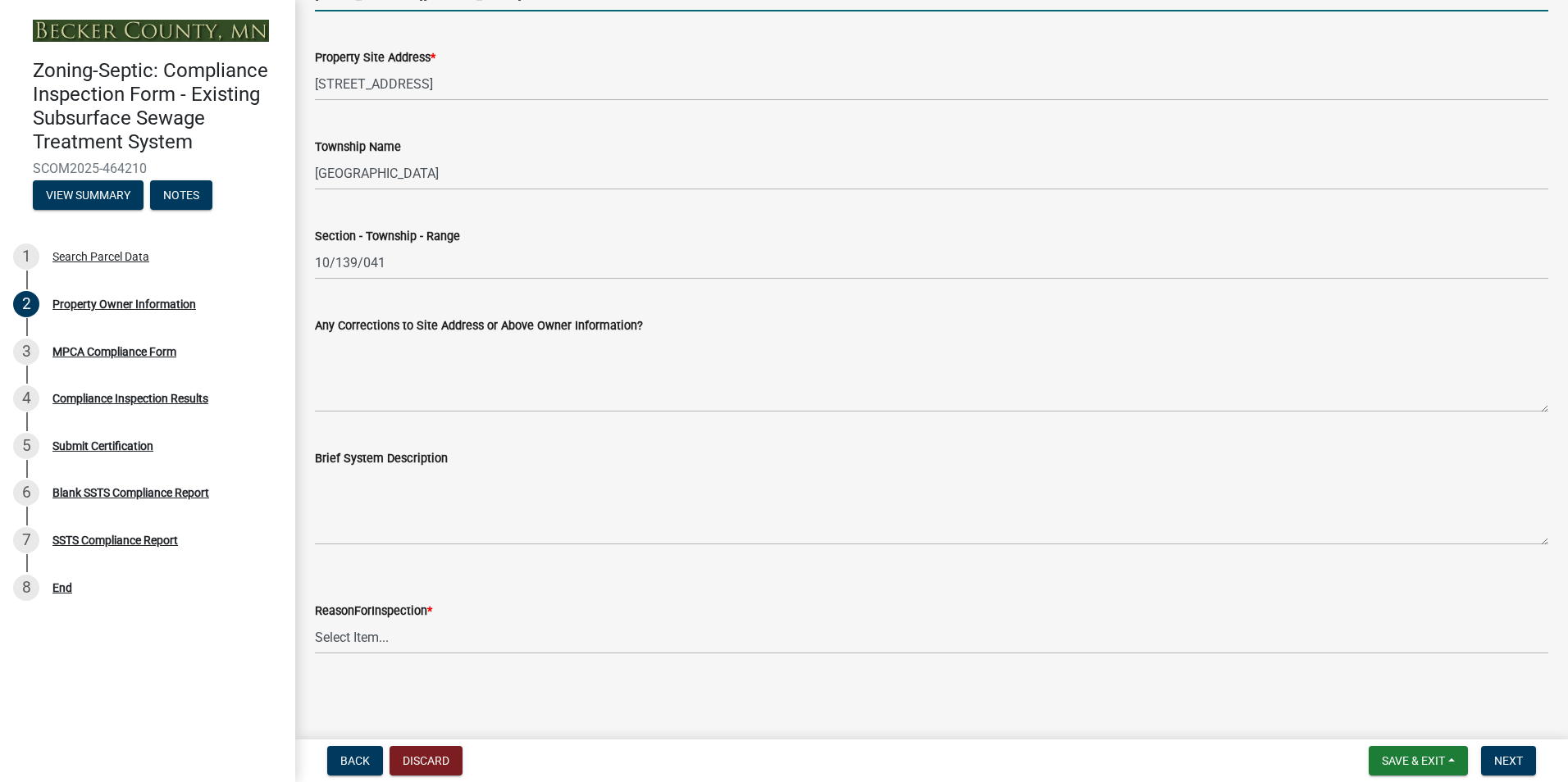
type input "[EMAIL_ADDRESS][DOMAIN_NAME]"
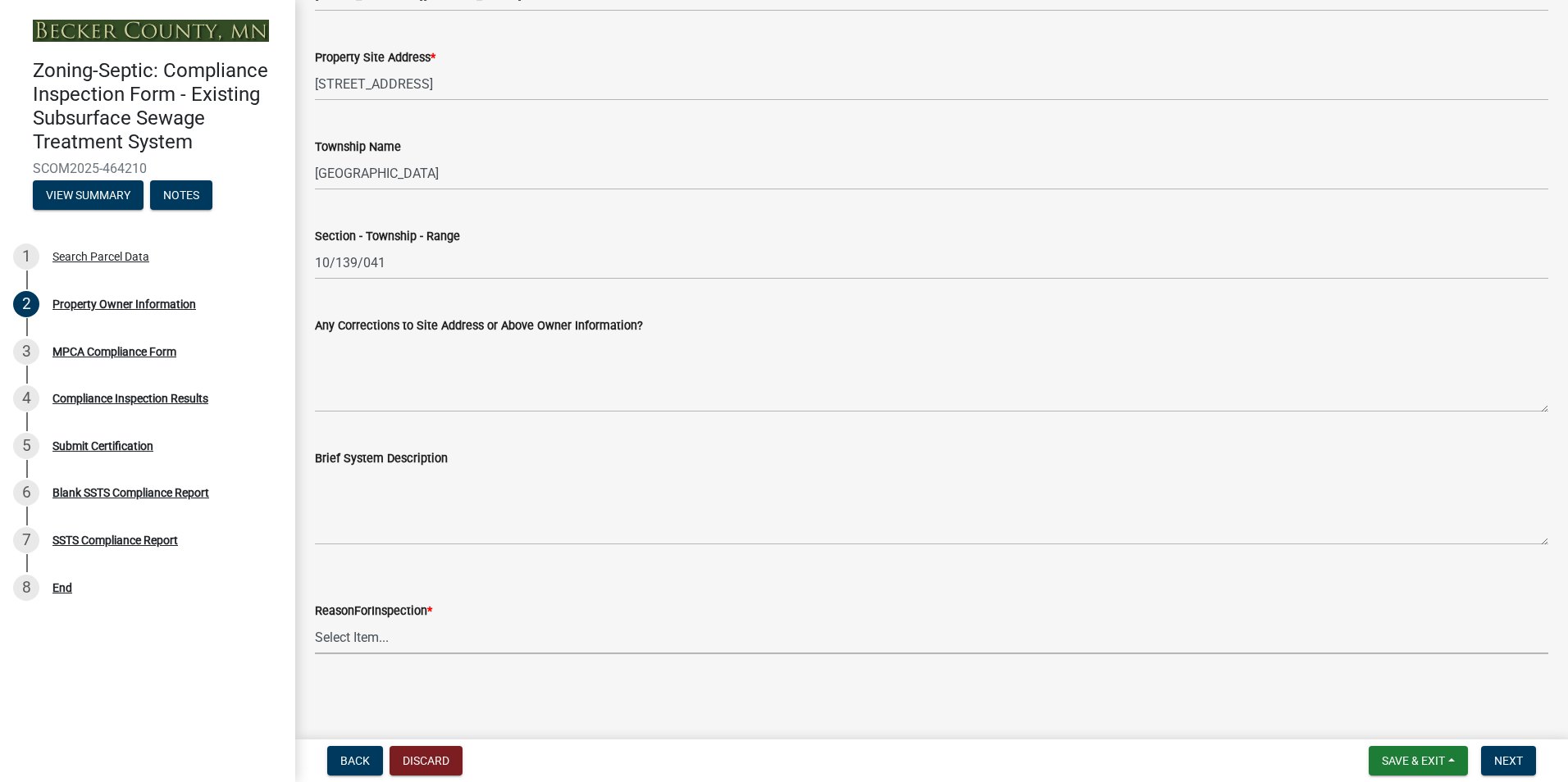
click at [369, 638] on select "Select Item... Property Sale Lake Study Required for Permit Other" at bounding box center [931, 636] width 1233 height 33
click at [314, 620] on select "Select Item... Property Sale Lake Study Required for Permit Other" at bounding box center [931, 636] width 1233 height 33
select select "3e6c5637-c66b-418d-927c-69aaf39ab5a9"
click at [1508, 762] on span "Next" at bounding box center [1508, 760] width 29 height 13
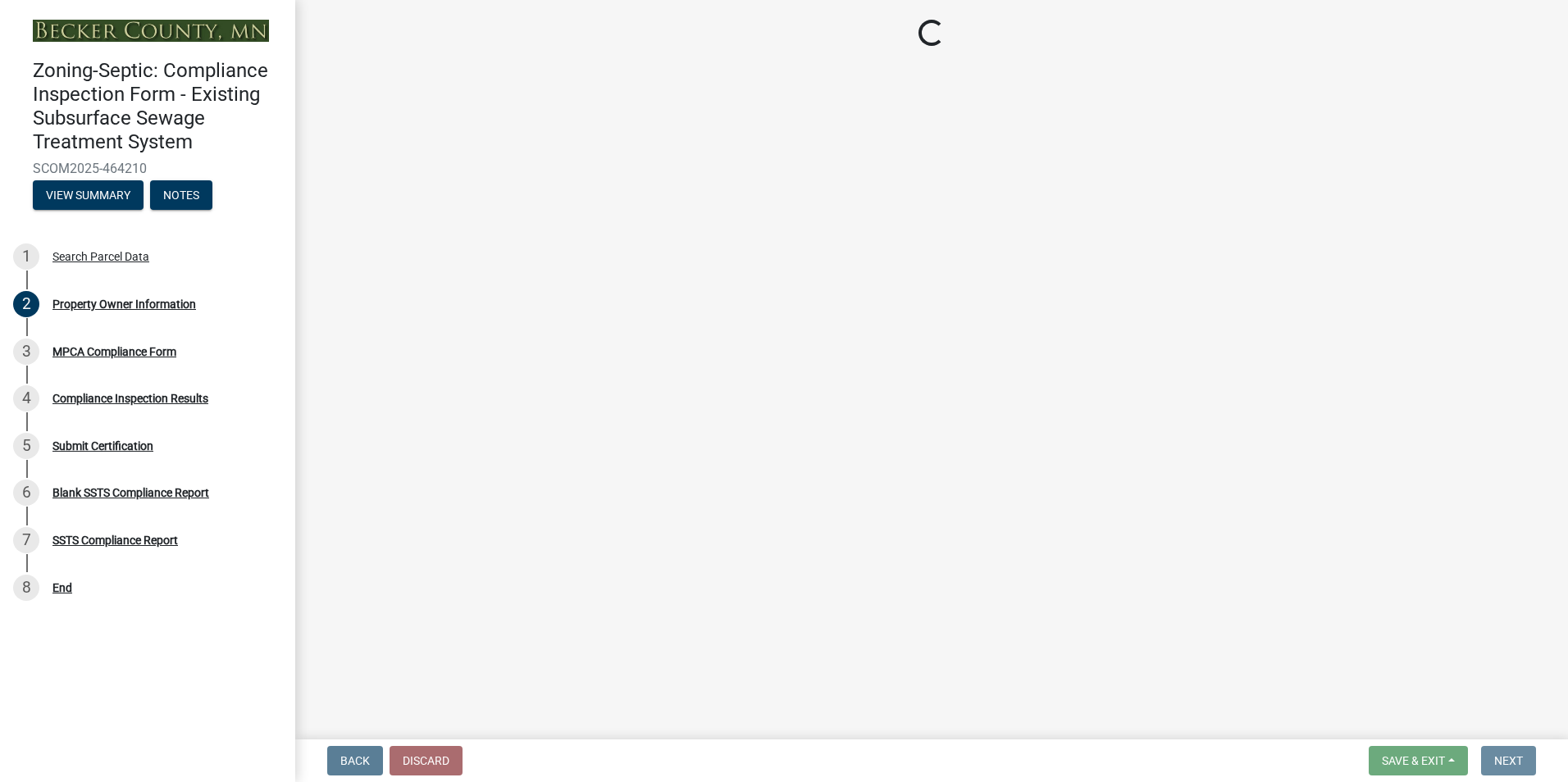
scroll to position [0, 0]
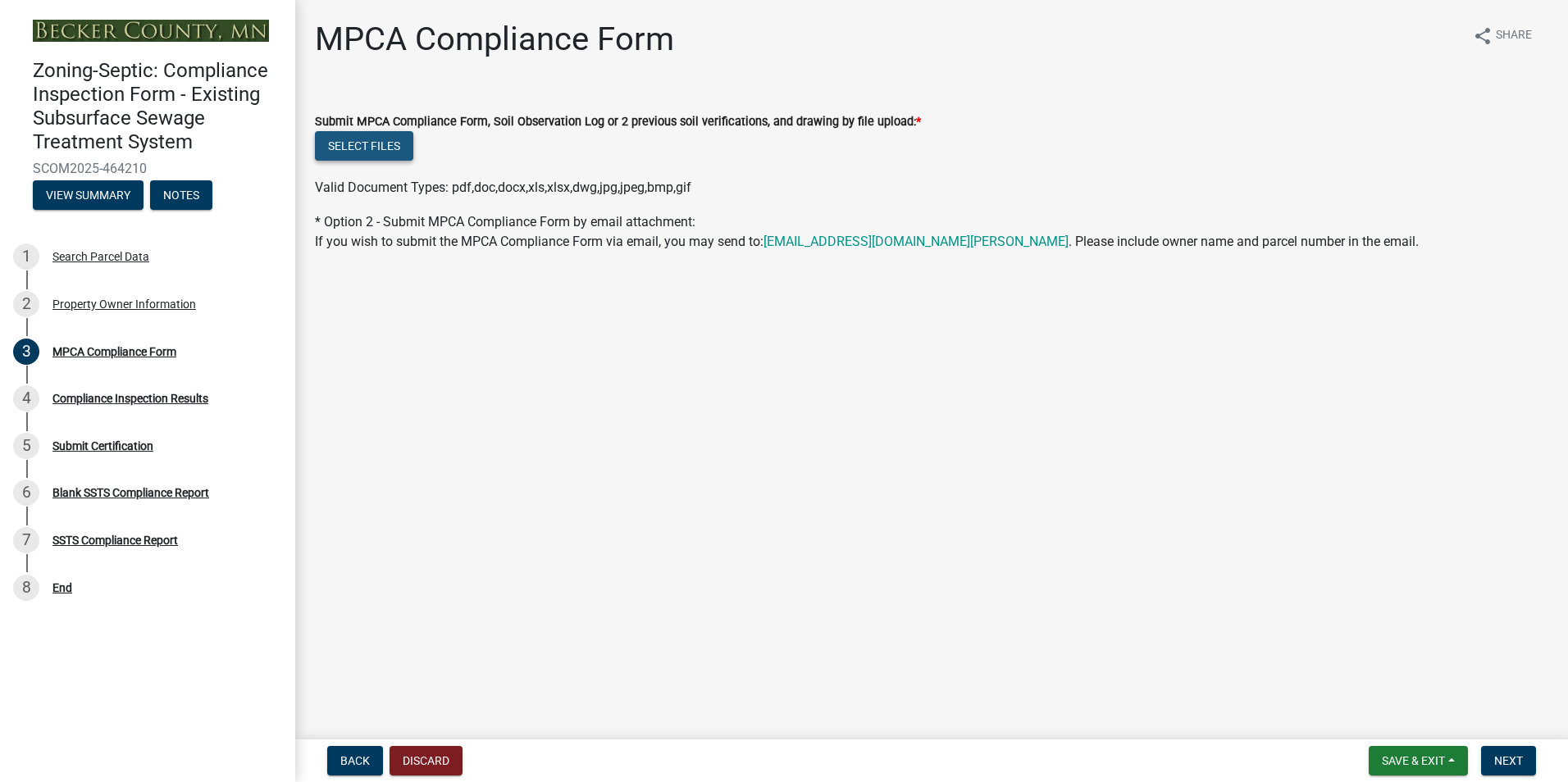
click at [360, 143] on button "Select files" at bounding box center [363, 146] width 98 height 30
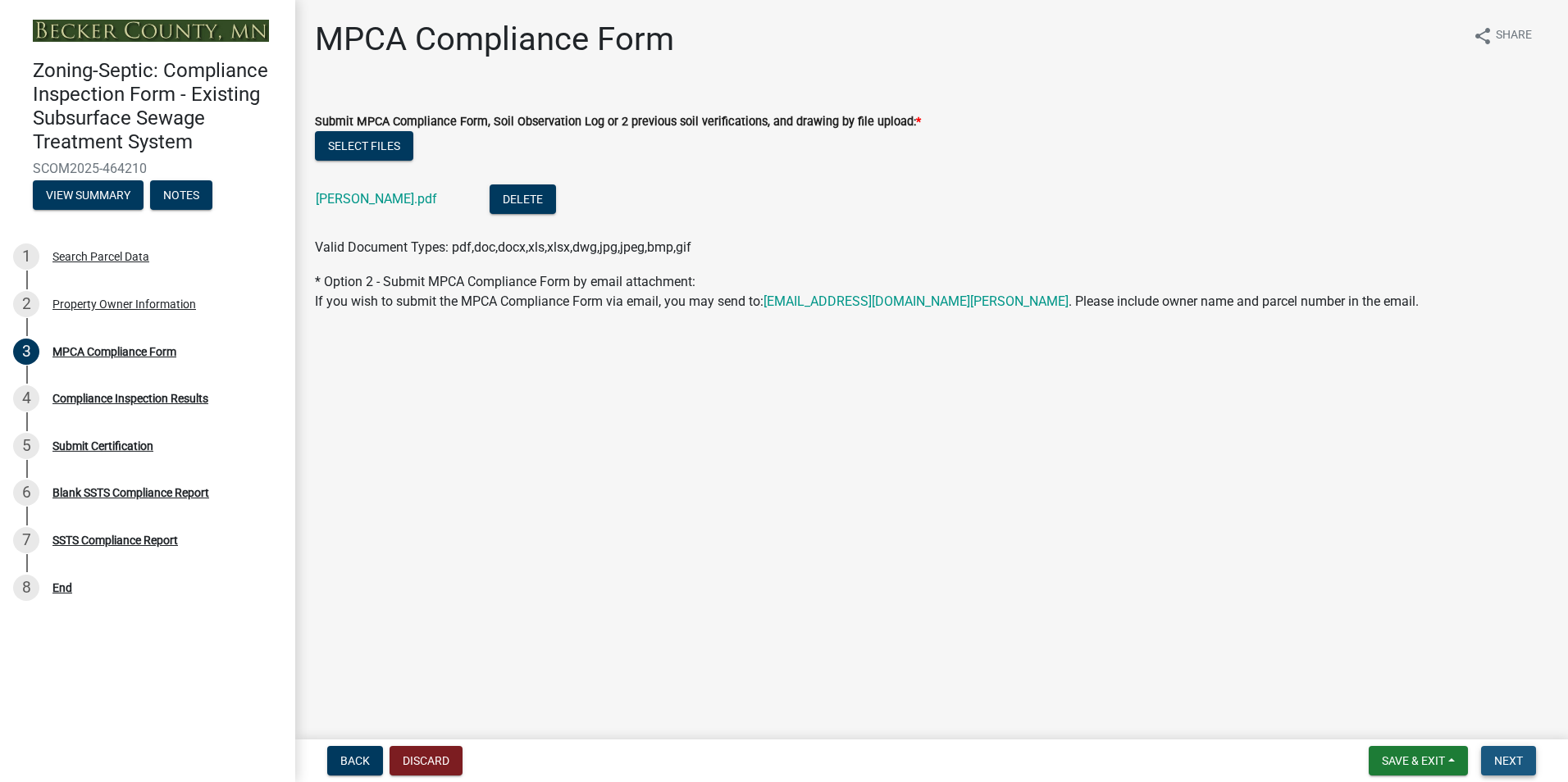
click at [1517, 768] on button "Next" at bounding box center [1508, 761] width 55 height 30
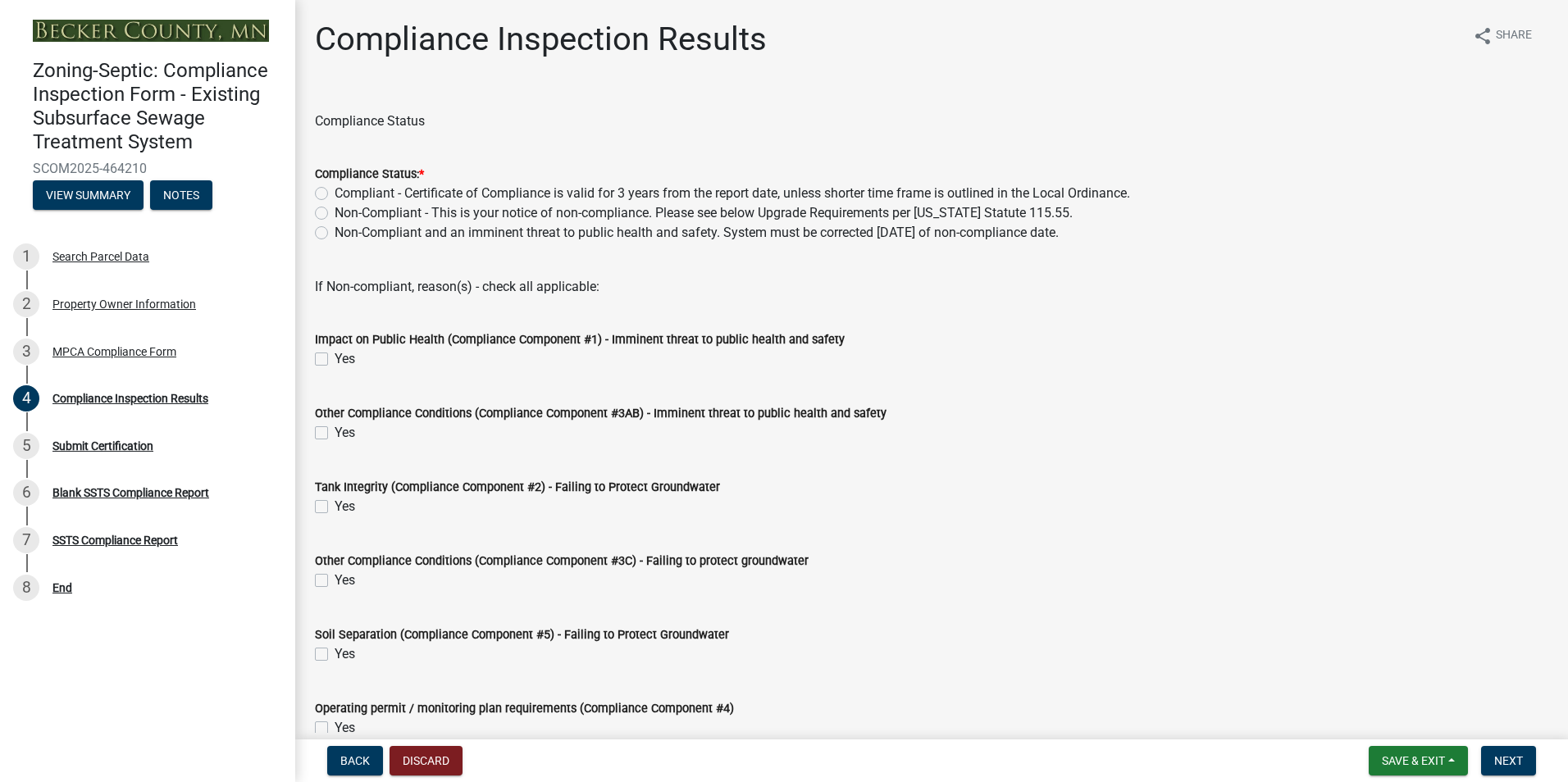
click at [335, 212] on label "Non-Compliant - This is your notice of non-compliance. Please see below Upgrade…" at bounding box center [704, 213] width 738 height 20
click at [335, 212] on input "Non-Compliant - This is your notice of non-compliance. Please see below Upgrade…" at bounding box center [340, 209] width 11 height 11
radio input "true"
click at [335, 654] on label "Yes" at bounding box center [345, 653] width 20 height 20
click at [335, 654] on input "Yes" at bounding box center [340, 649] width 11 height 11
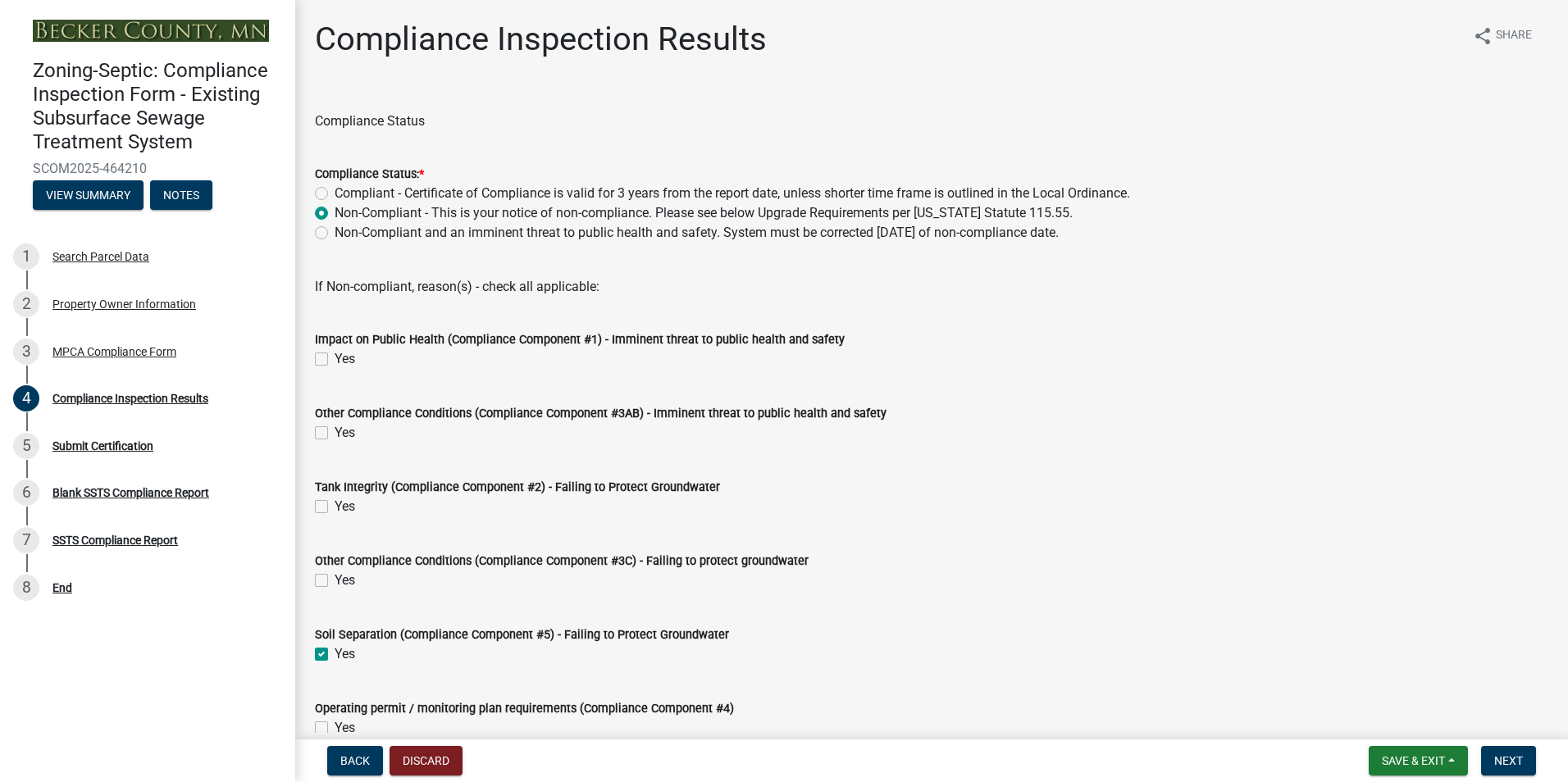
checkbox input "true"
click at [1515, 752] on button "Next" at bounding box center [1508, 761] width 55 height 30
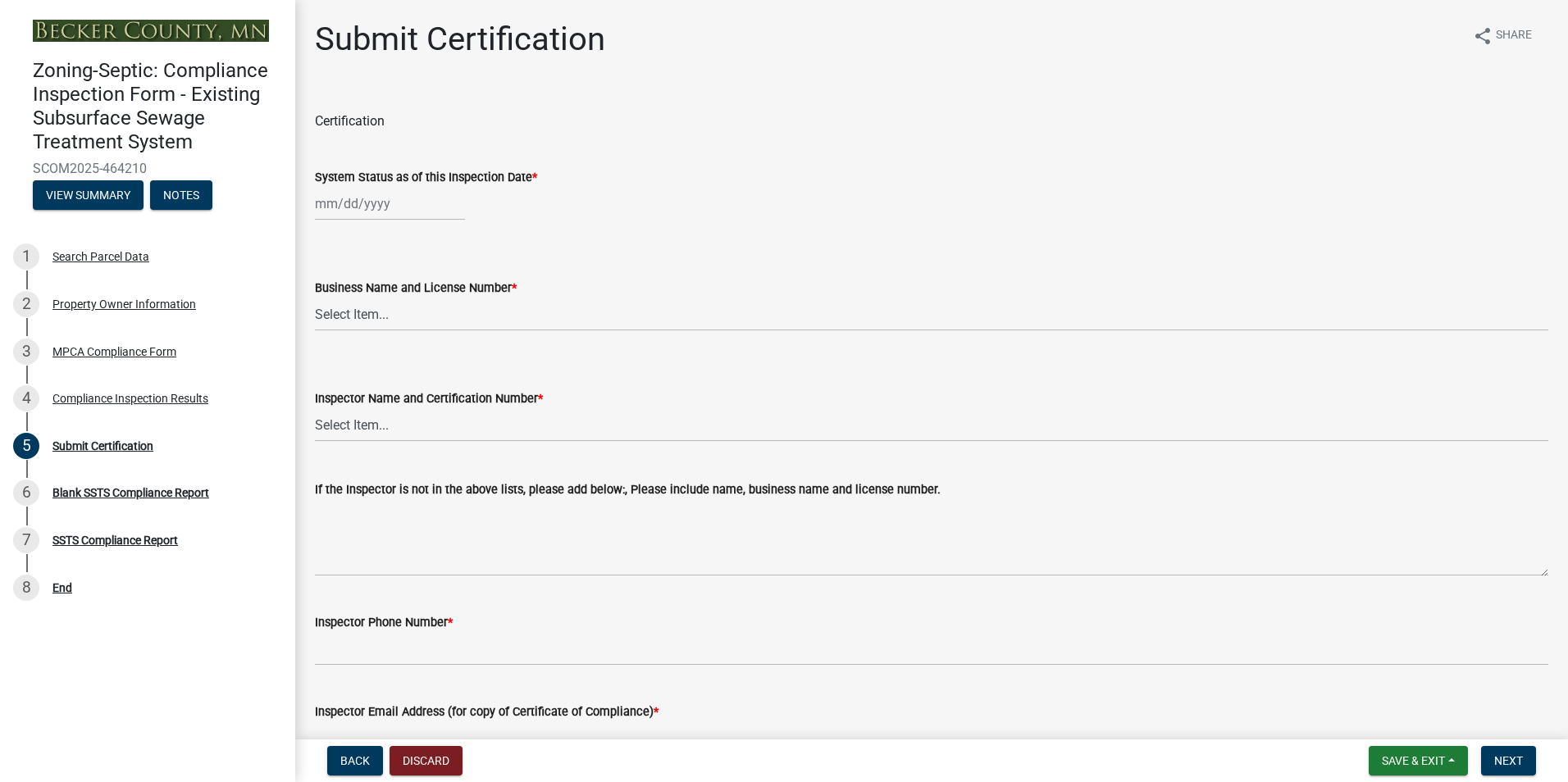
select select "8"
select select "2025"
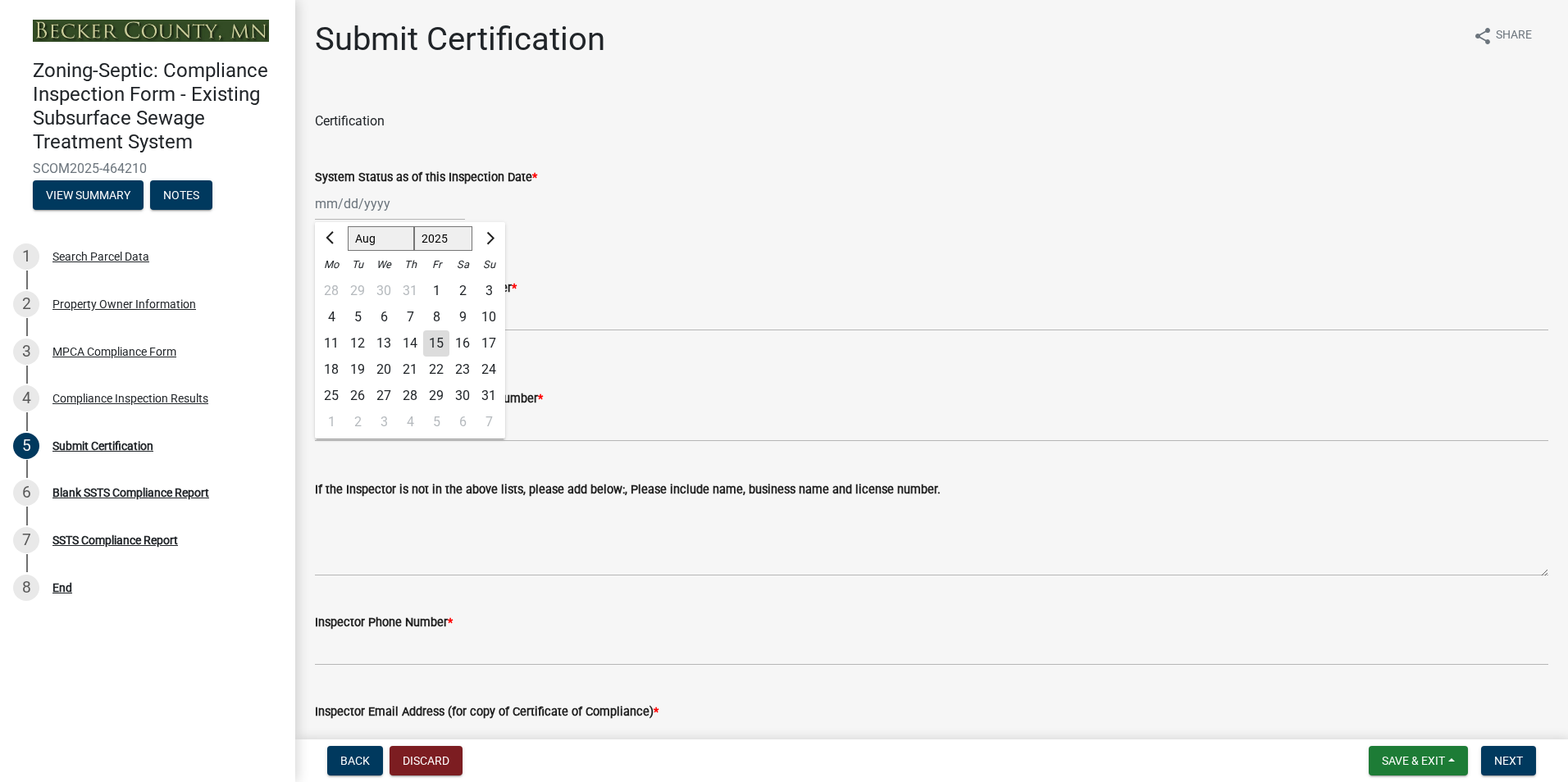
click at [343, 208] on input "System Status as of this Inspection Date *" at bounding box center [389, 203] width 150 height 33
click at [359, 320] on div "5" at bounding box center [357, 317] width 26 height 26
type input "[DATE]"
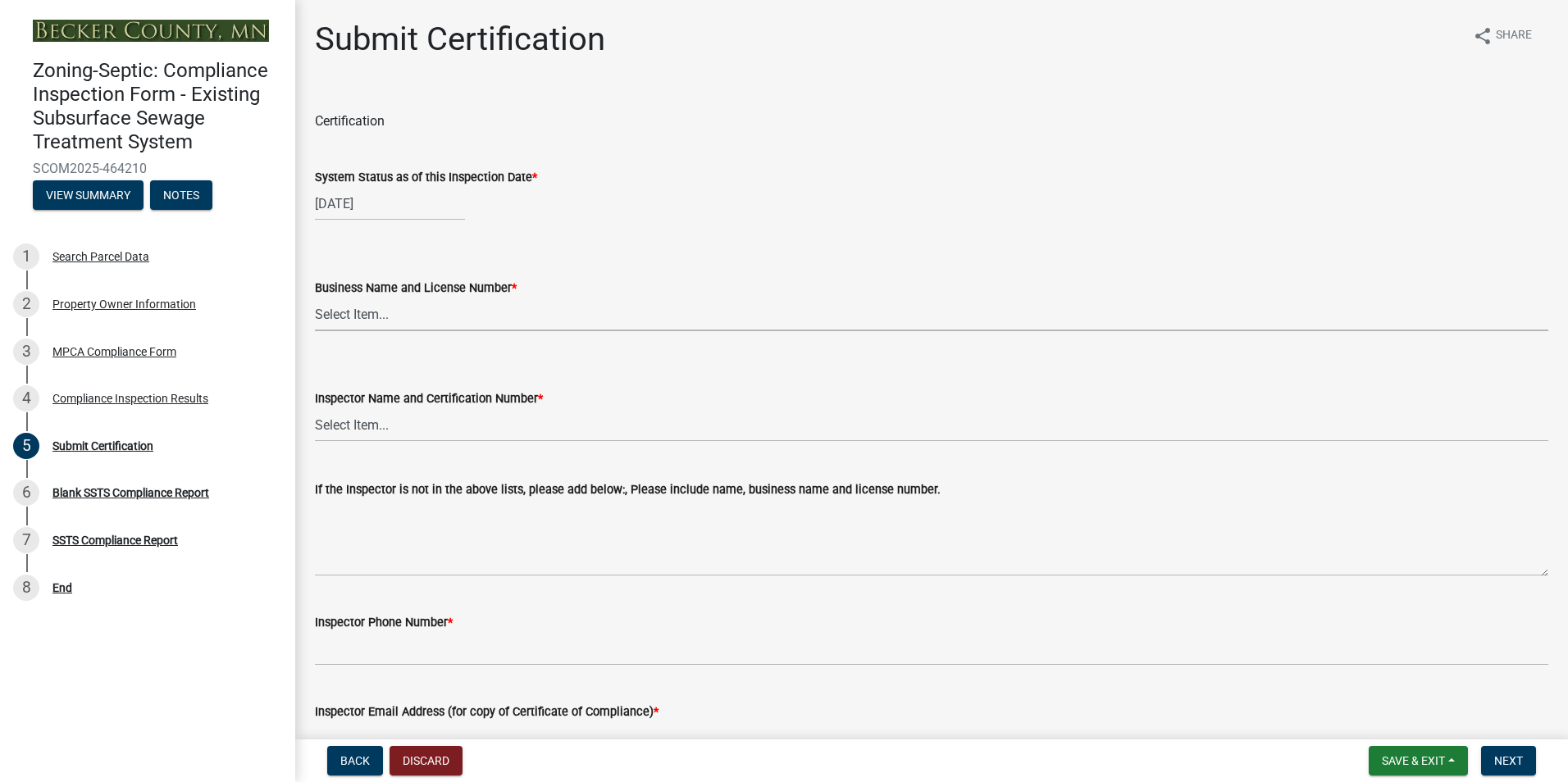
click at [357, 313] on select "Select Item... OTHER – Not listed (please add in next field and we will add to …" at bounding box center [931, 313] width 1233 height 33
click at [314, 297] on select "Select Item... OTHER – Not listed (please add in next field and we will add to …" at bounding box center [931, 313] width 1233 height 33
select select "6cb55102-04ca-4fa6-a18d-df345860fceb"
click at [357, 433] on select "Select Item... OTHER – Not listed (please add in next field and we will add to …" at bounding box center [931, 424] width 1233 height 33
click at [314, 408] on select "Select Item... OTHER – Not listed (please add in next field and we will add to …" at bounding box center [931, 424] width 1233 height 33
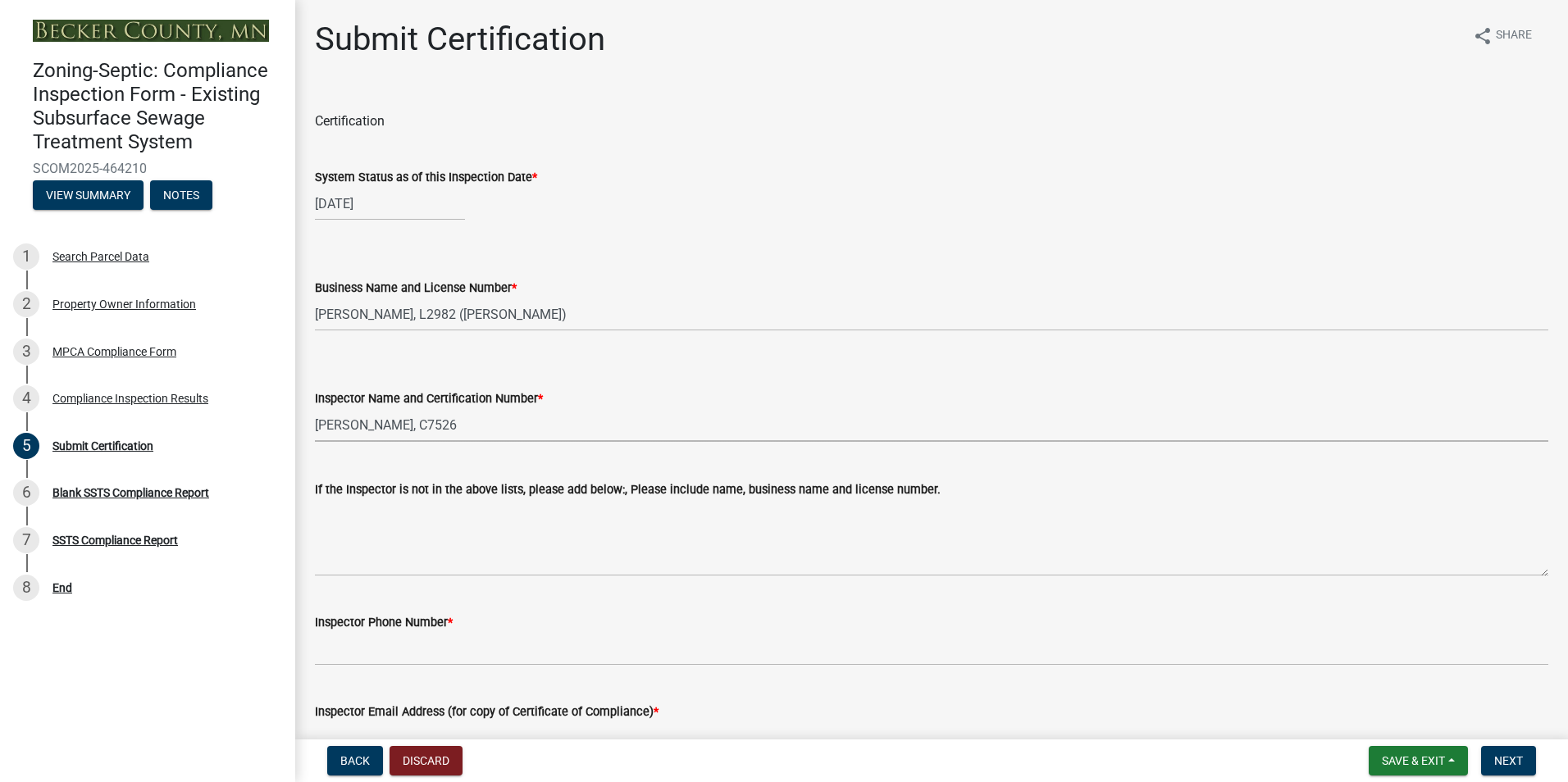
select select "dc89faac-9f44-4363-befa-aff2aab8b849"
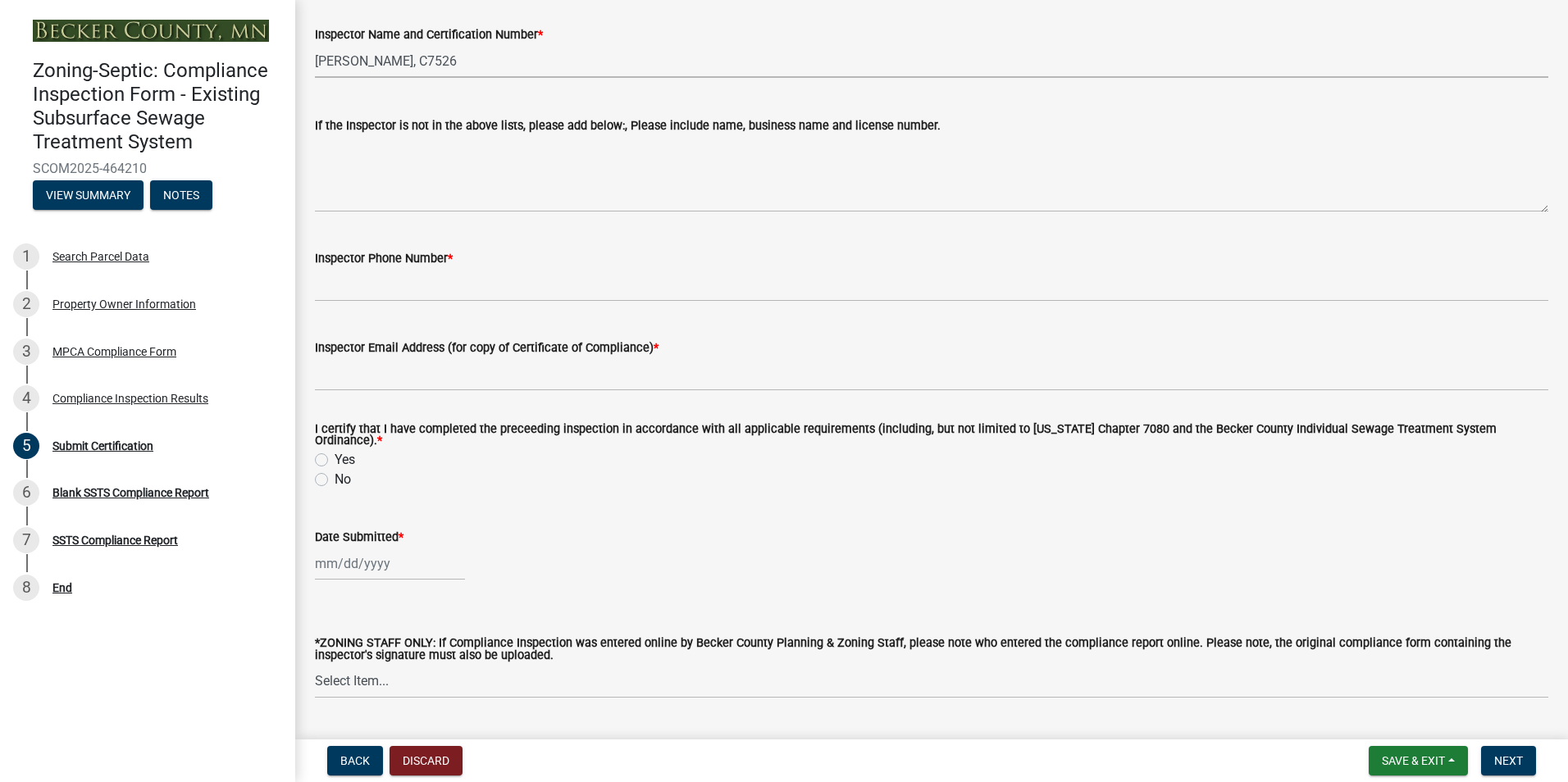
scroll to position [376, 0]
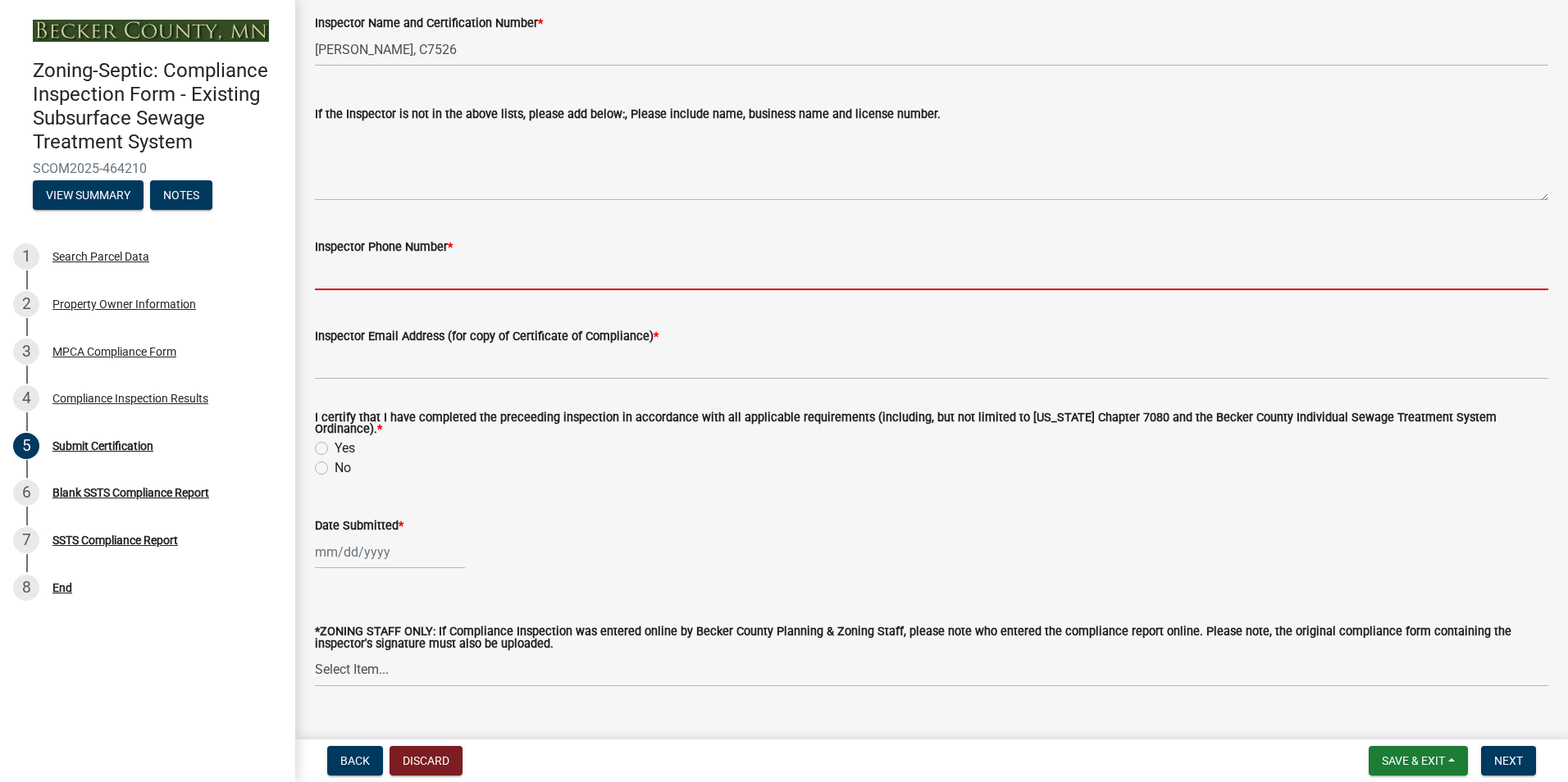
click at [409, 271] on input "Inspector Phone Number *" at bounding box center [931, 273] width 1233 height 33
type input "2188391849"
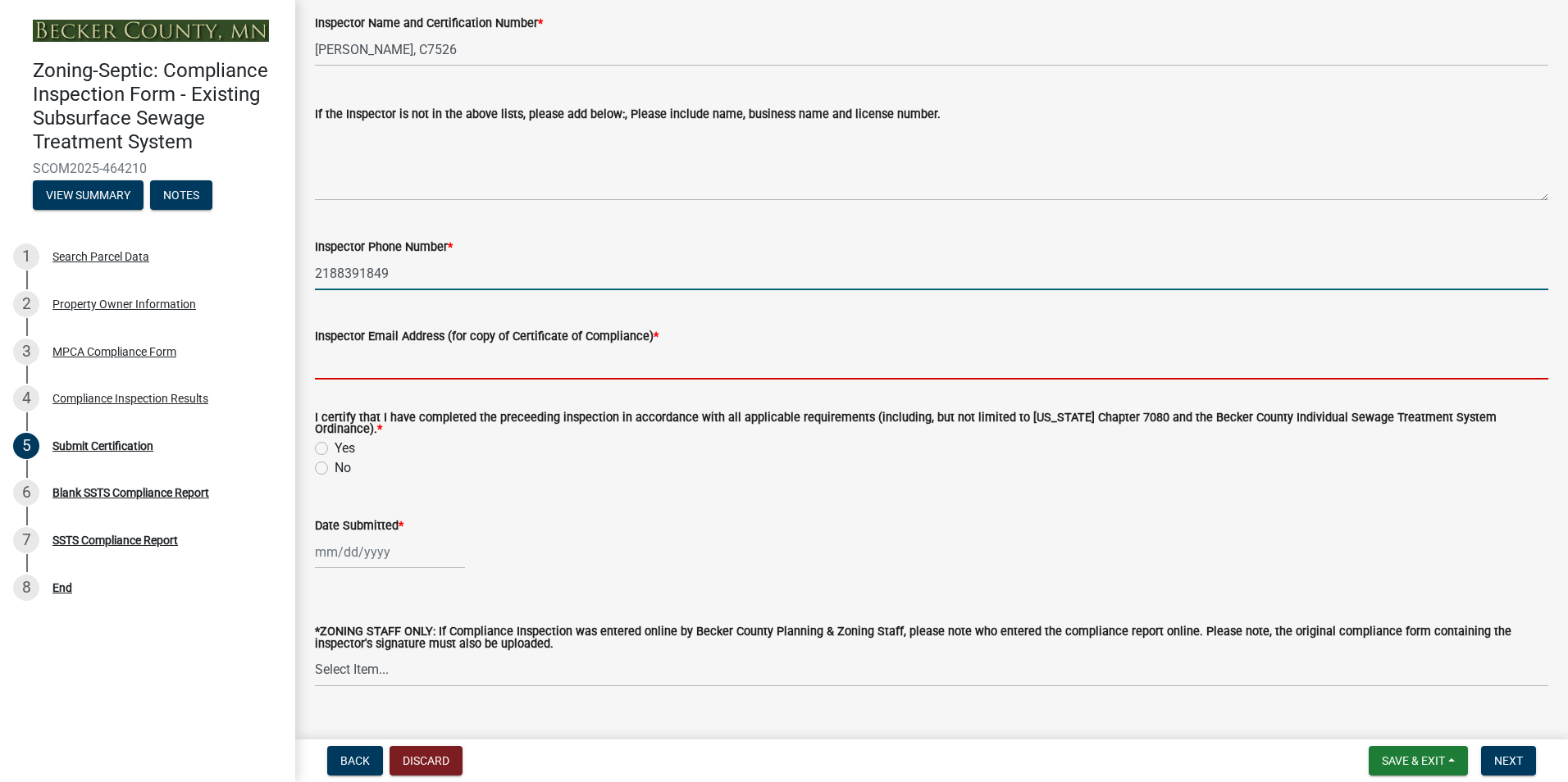
type input "[EMAIL_ADDRESS][DOMAIN_NAME]"
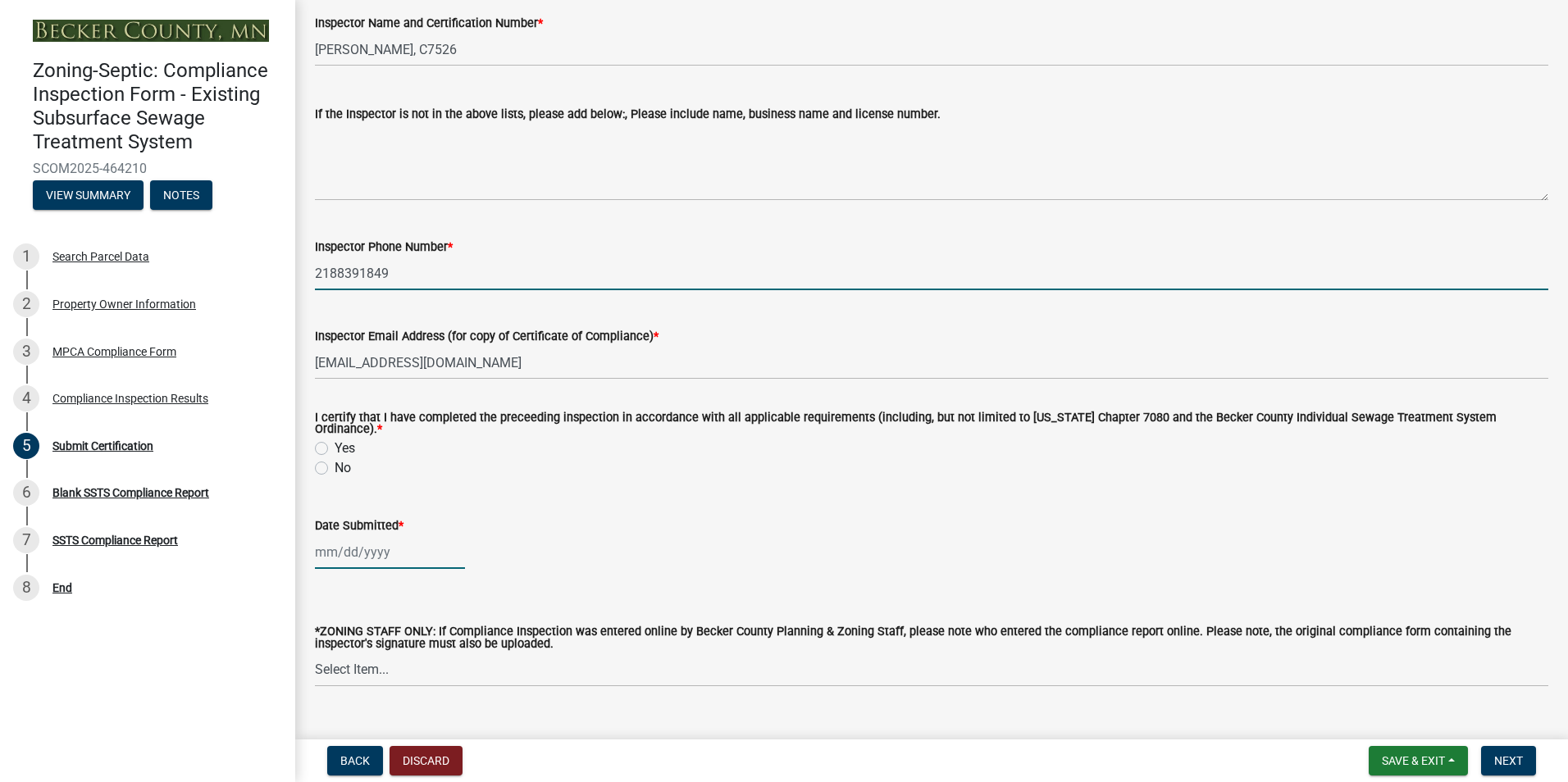
type input "[DATE]"
select select "8"
select select "2025"
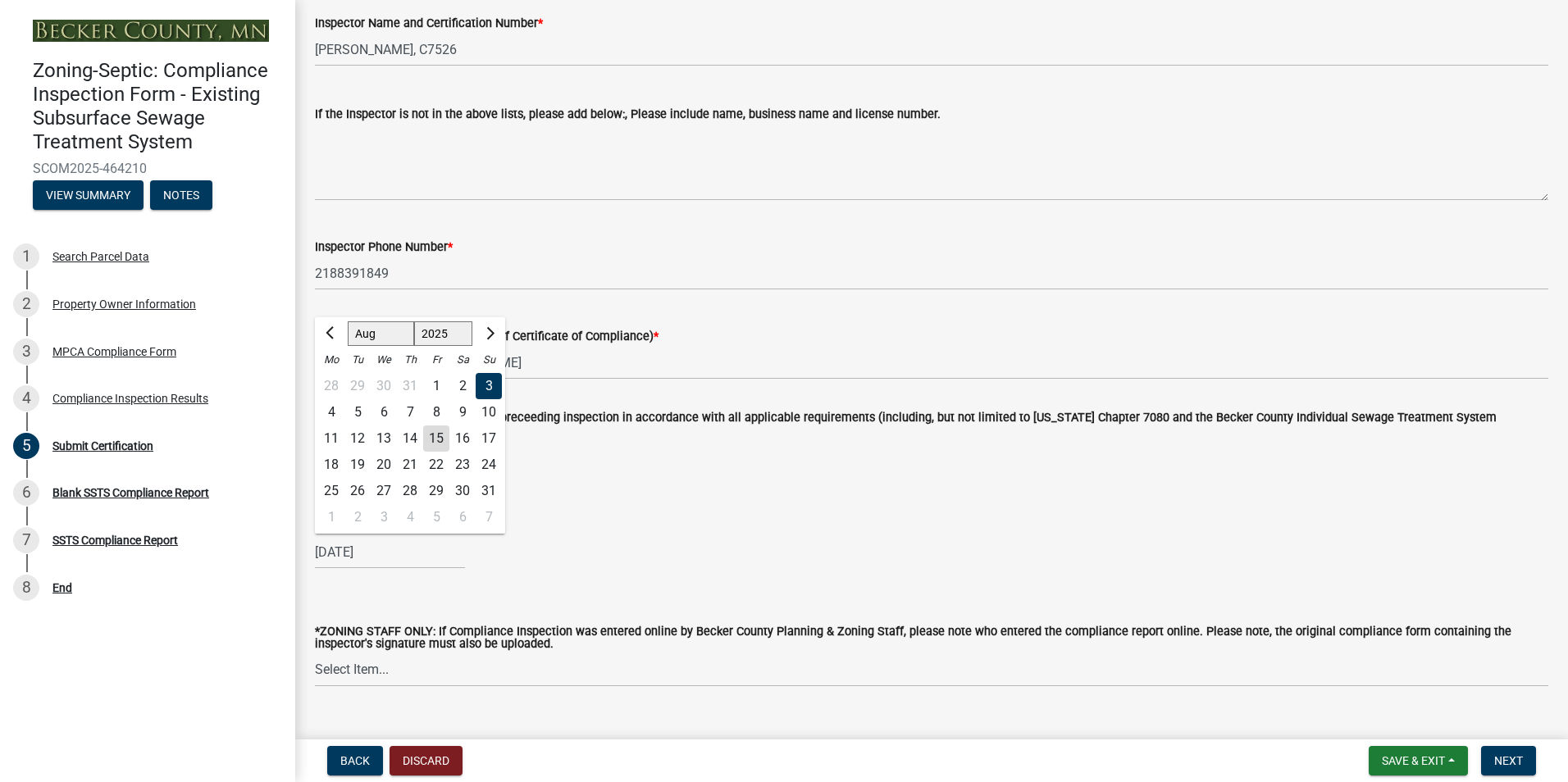
click at [436, 429] on div "15" at bounding box center [435, 438] width 26 height 26
type input "[DATE]"
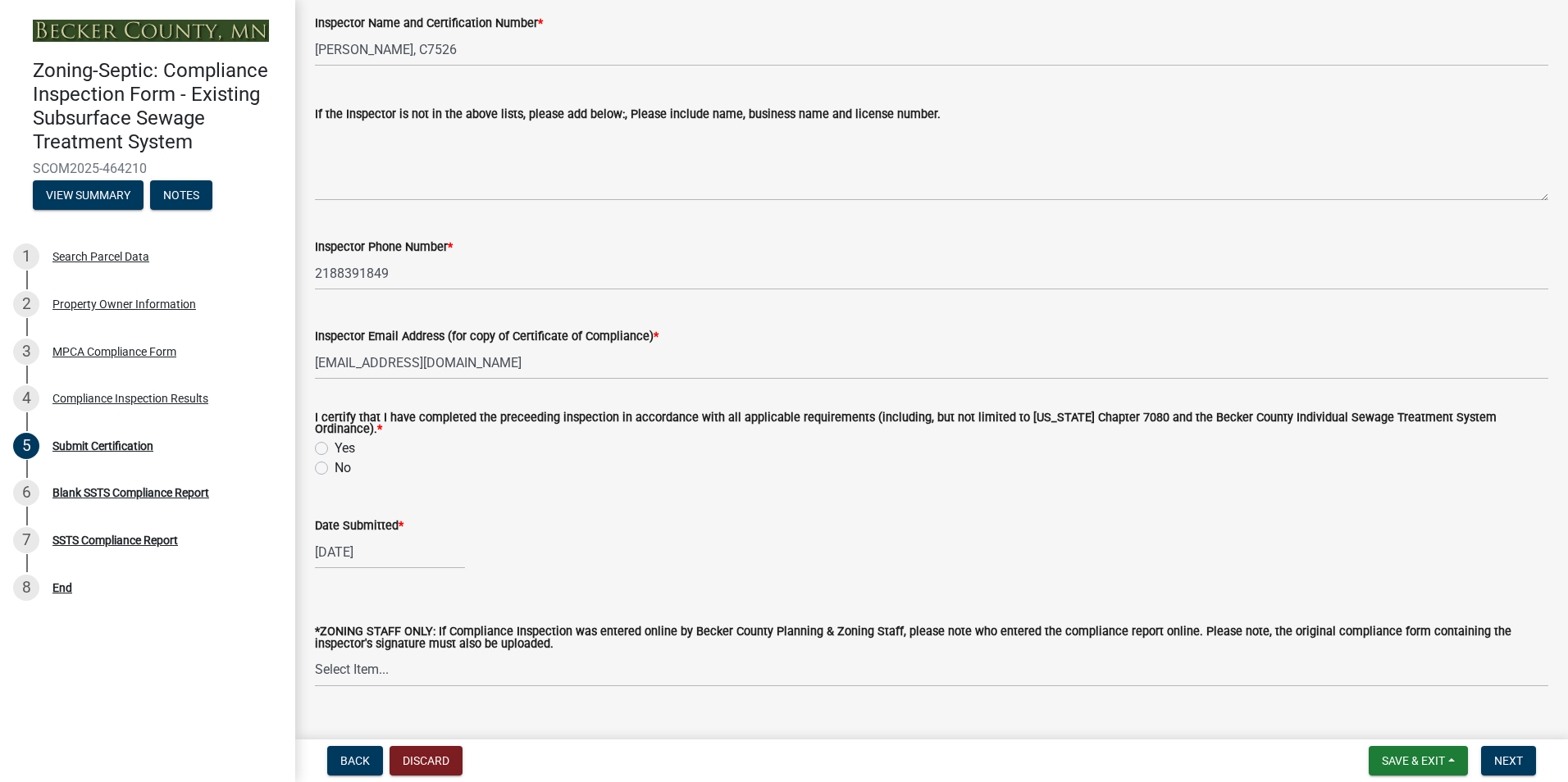
click at [335, 446] on label "Yes" at bounding box center [345, 448] width 20 height 20
click at [335, 446] on input "Yes" at bounding box center [340, 444] width 11 height 11
radio input "true"
click at [1499, 750] on button "Next" at bounding box center [1508, 761] width 55 height 30
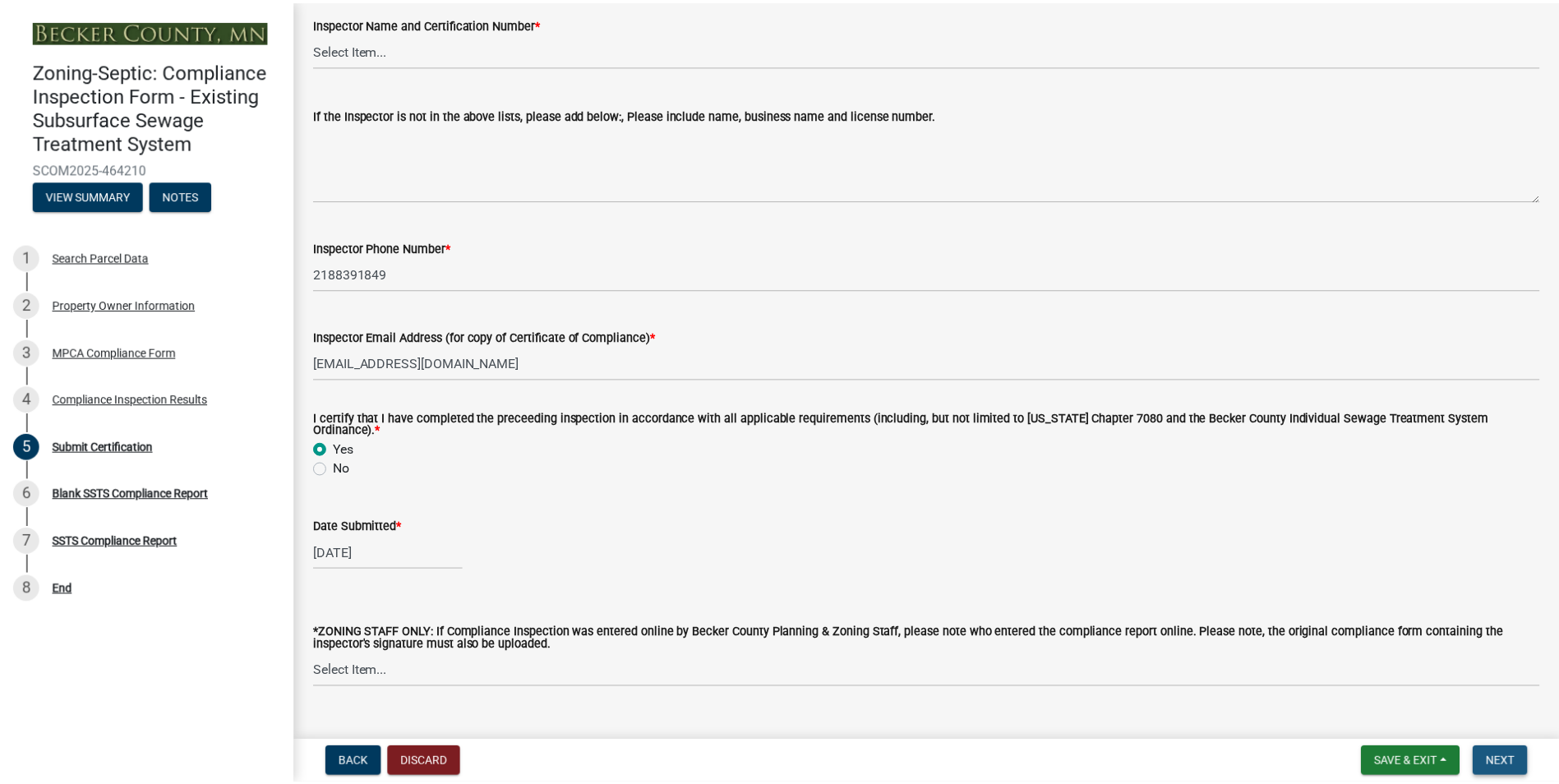
scroll to position [0, 0]
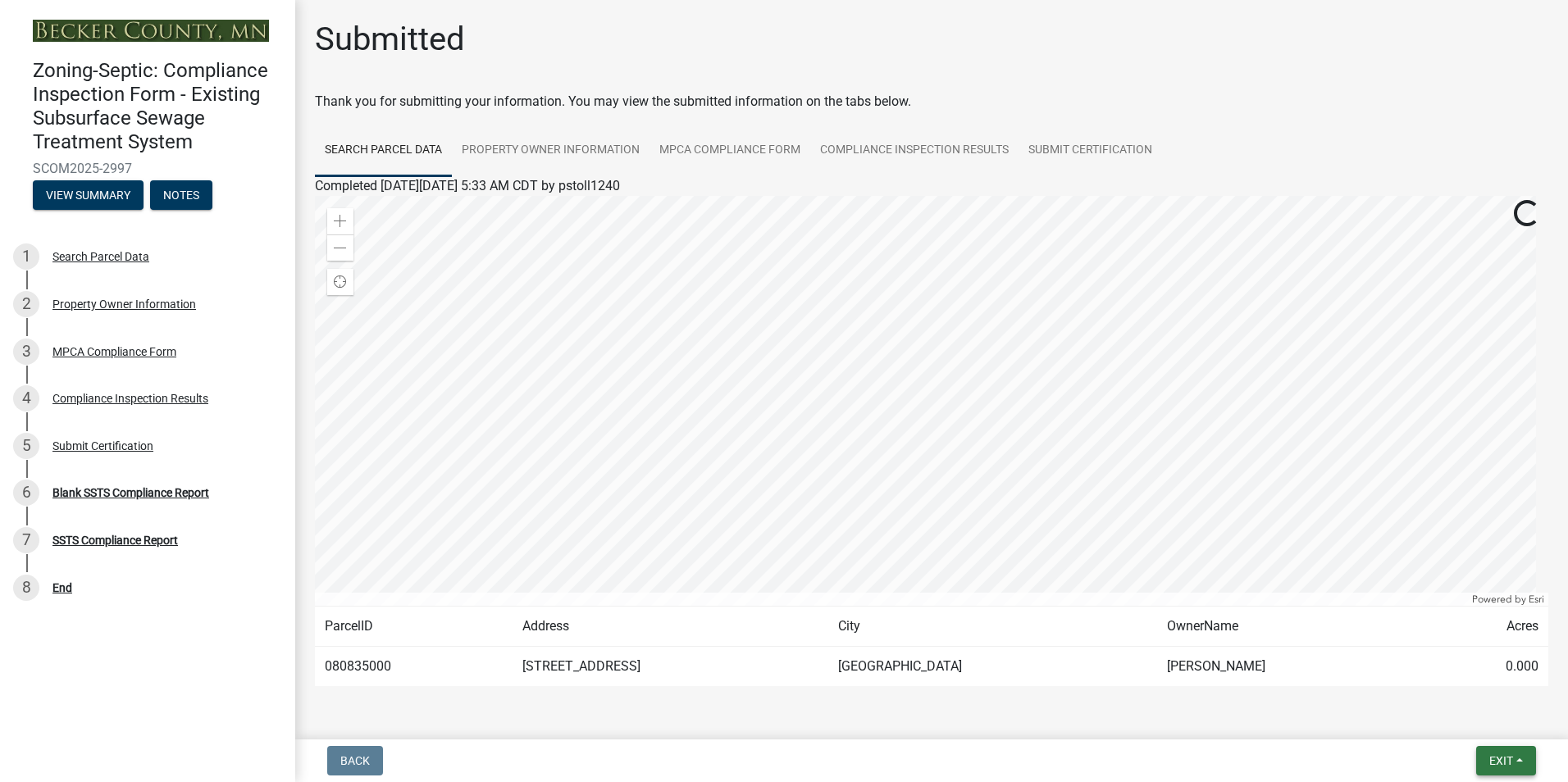
click at [1499, 750] on button "Exit" at bounding box center [1506, 761] width 60 height 30
click at [1467, 725] on button "Save & Exit" at bounding box center [1470, 718] width 131 height 39
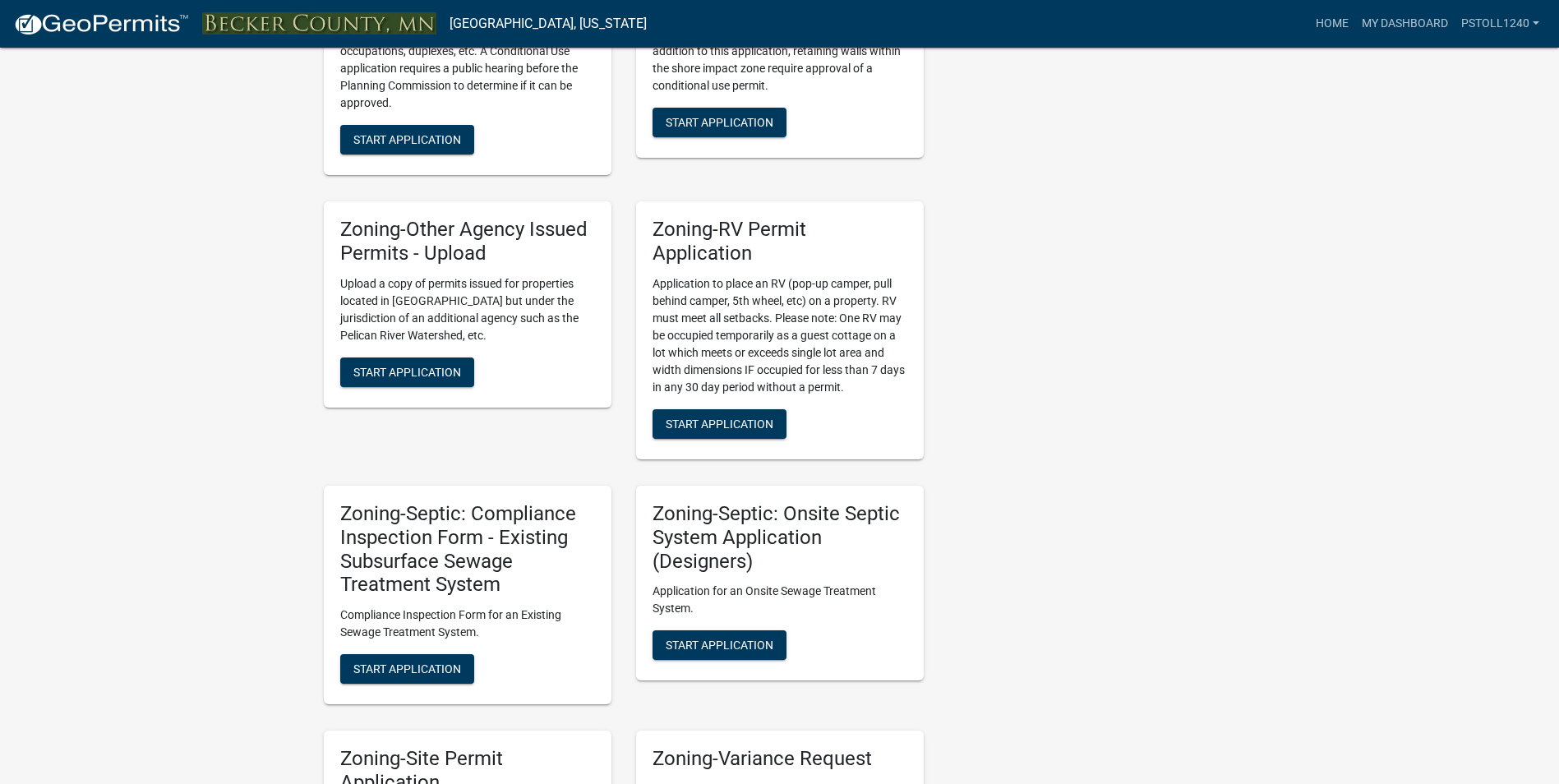
scroll to position [1165, 0]
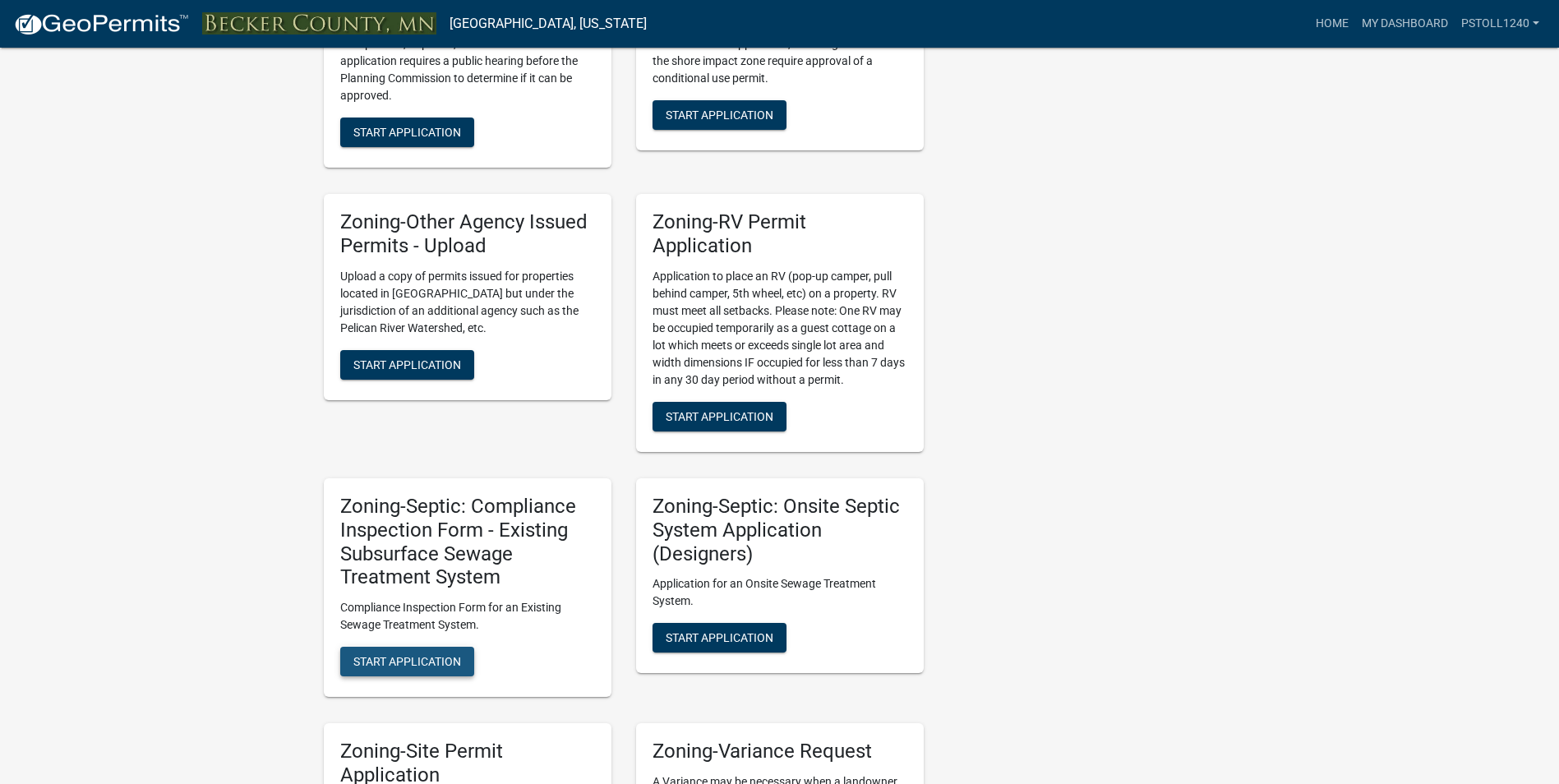
click at [400, 664] on span "Start Application" at bounding box center [407, 661] width 108 height 13
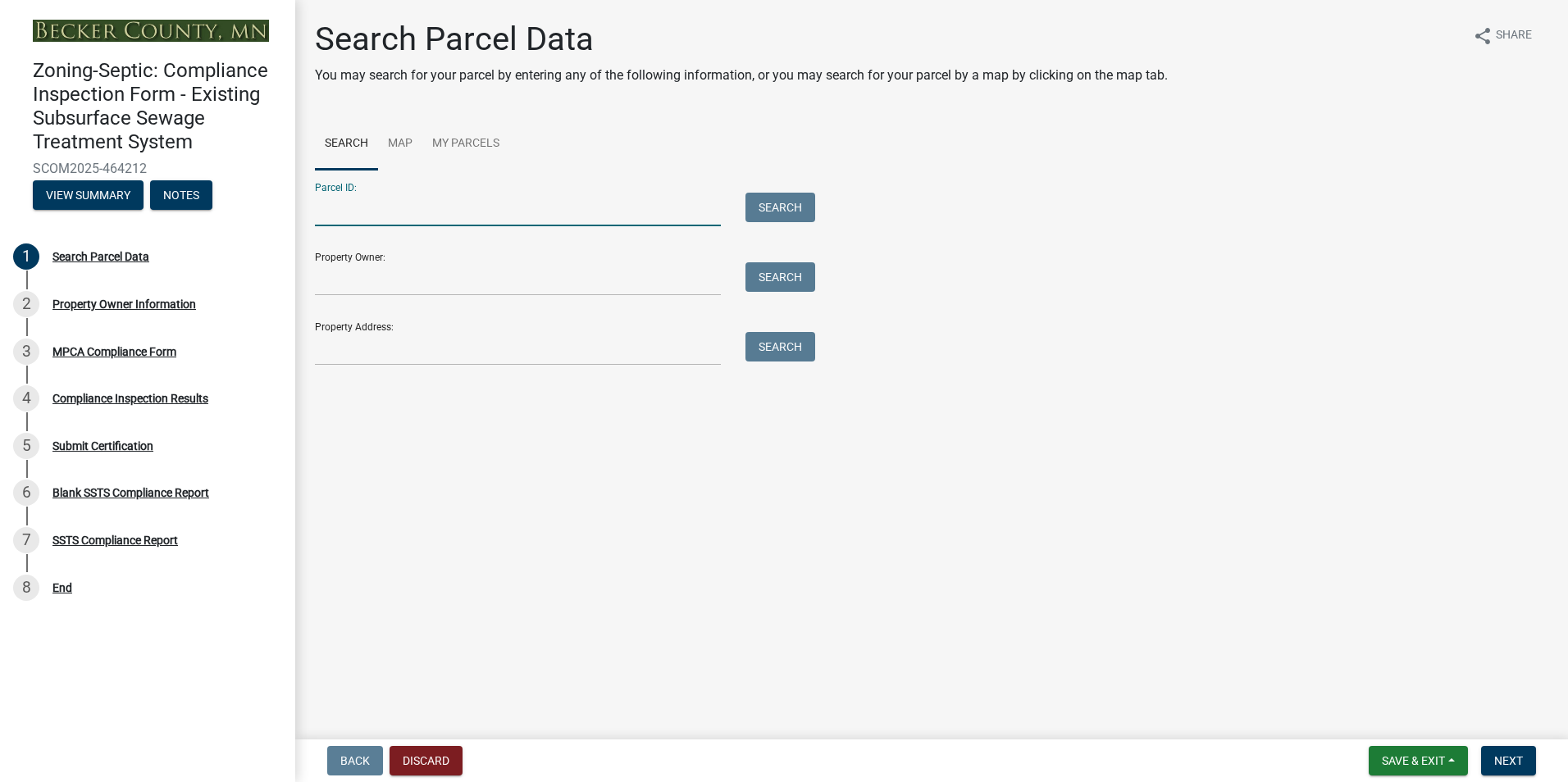
click at [372, 219] on input "Parcel ID:" at bounding box center [517, 209] width 406 height 33
type input "080833000"
click at [1500, 756] on span "Next" at bounding box center [1508, 760] width 29 height 13
click at [765, 204] on button "Search" at bounding box center [781, 207] width 70 height 30
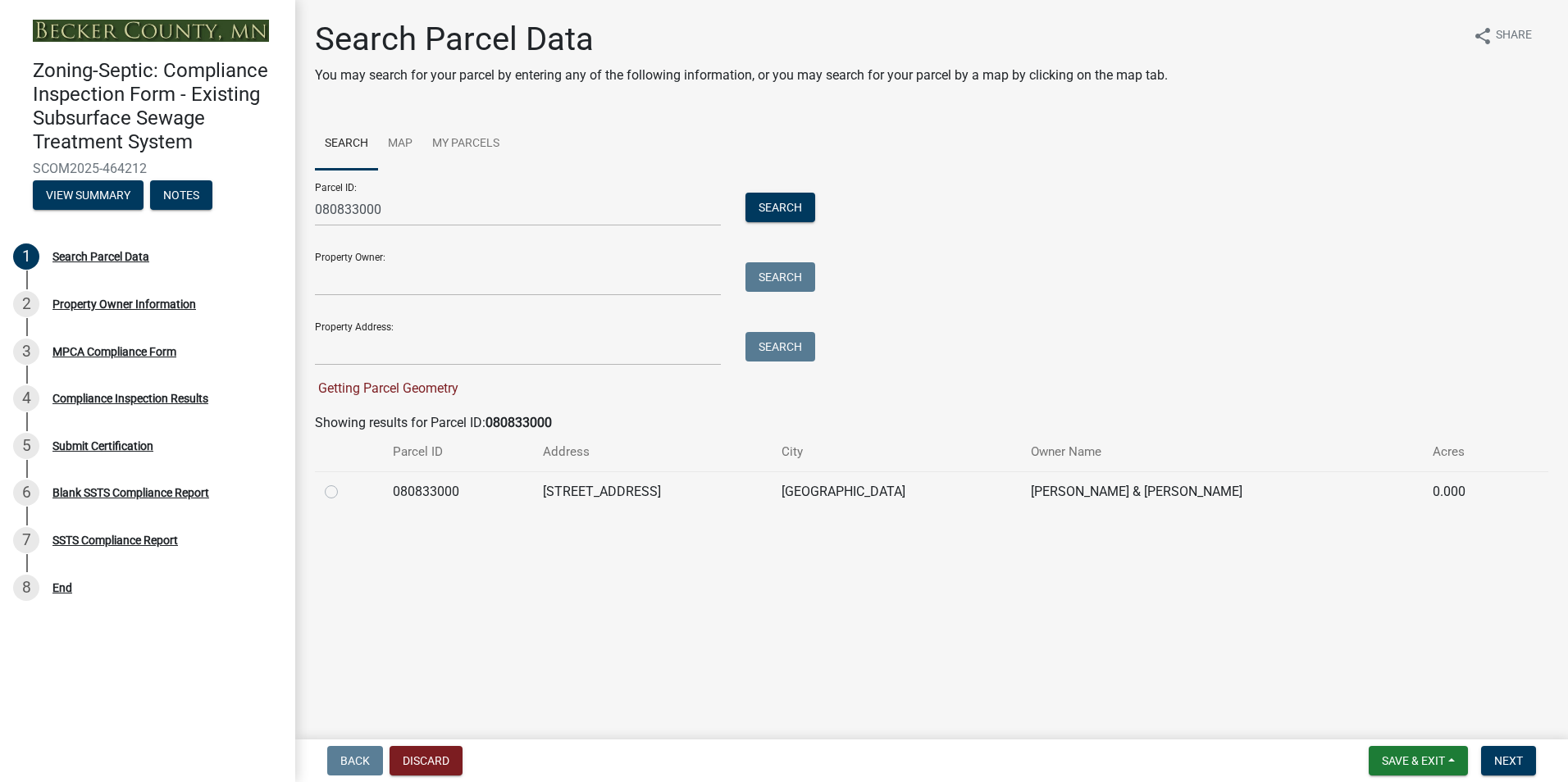
click at [344, 482] on label at bounding box center [344, 482] width 0 height 0
click at [344, 487] on input "radio" at bounding box center [349, 487] width 11 height 11
radio input "true"
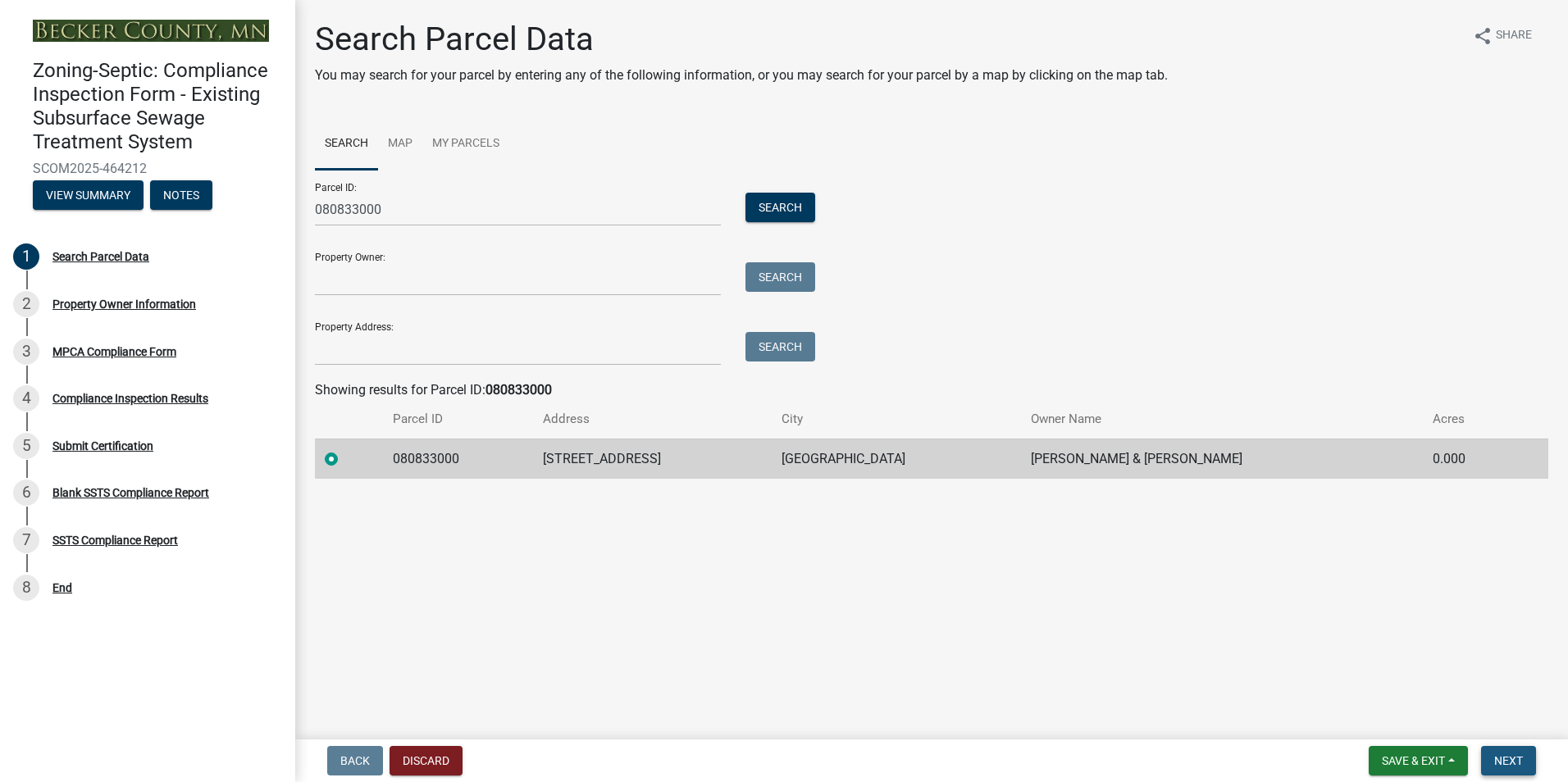
click at [1505, 756] on span "Next" at bounding box center [1508, 760] width 29 height 13
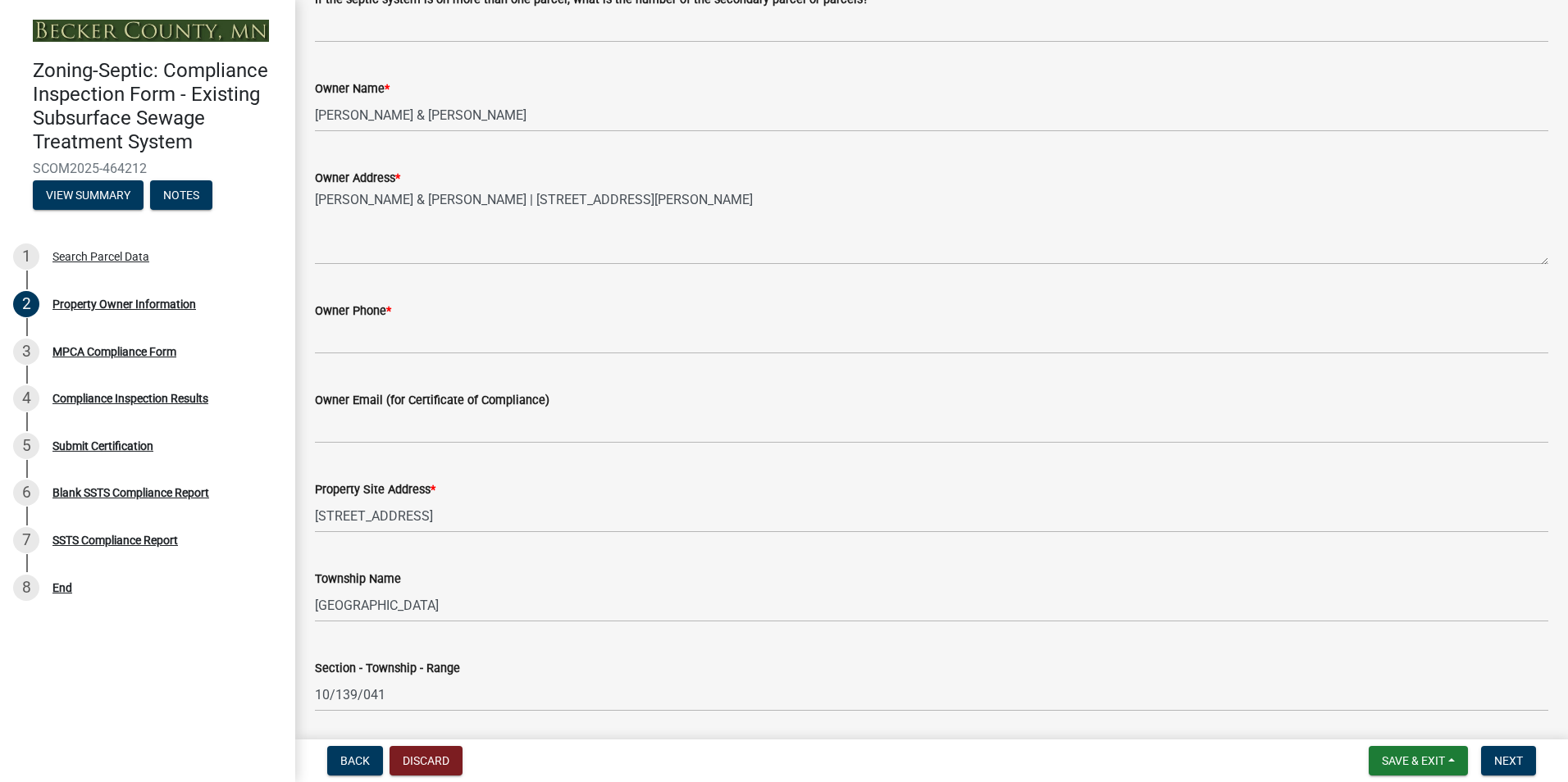
scroll to position [313, 0]
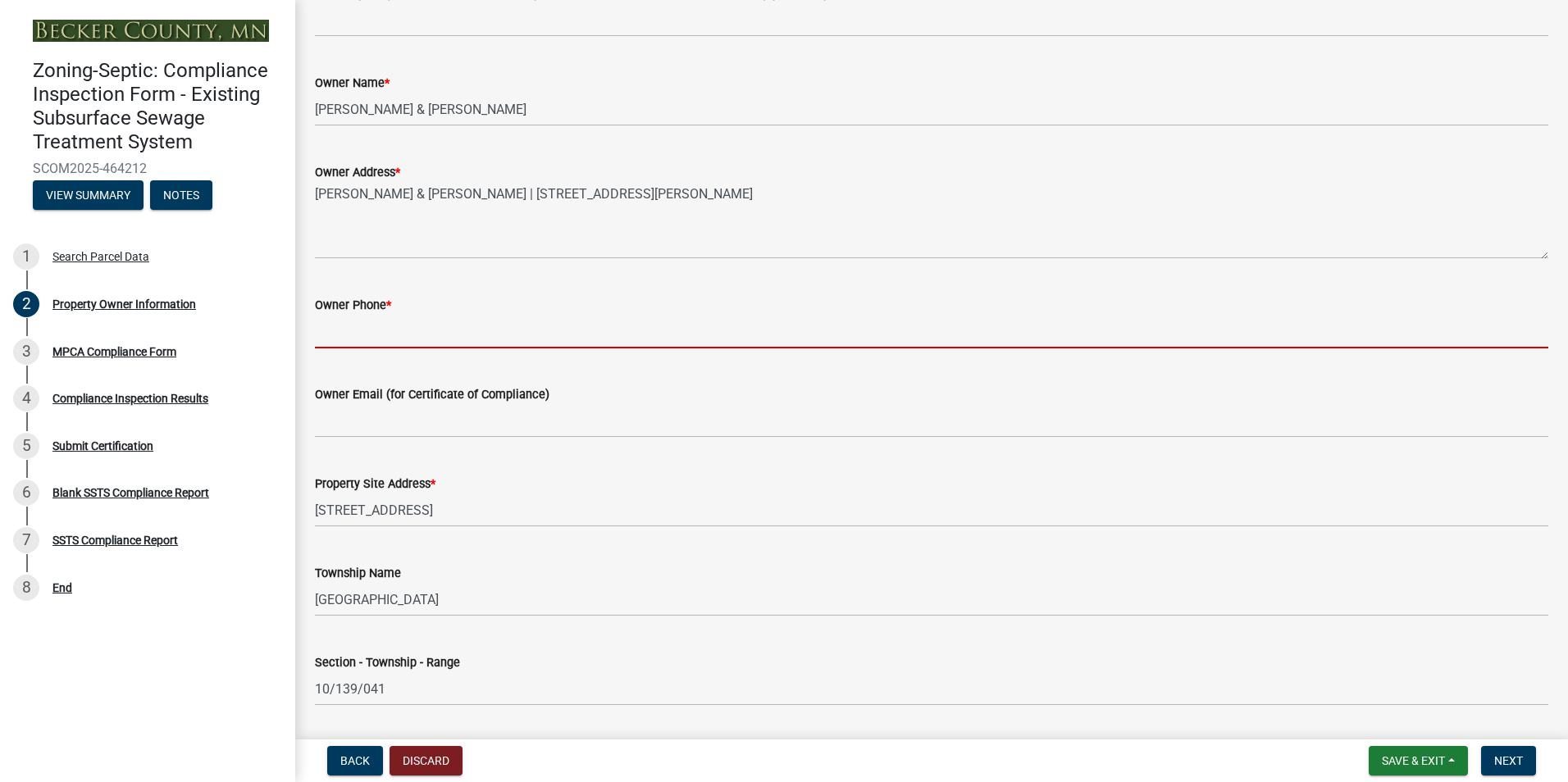
click at [332, 336] on input "Owner Phone *" at bounding box center [931, 331] width 1233 height 33
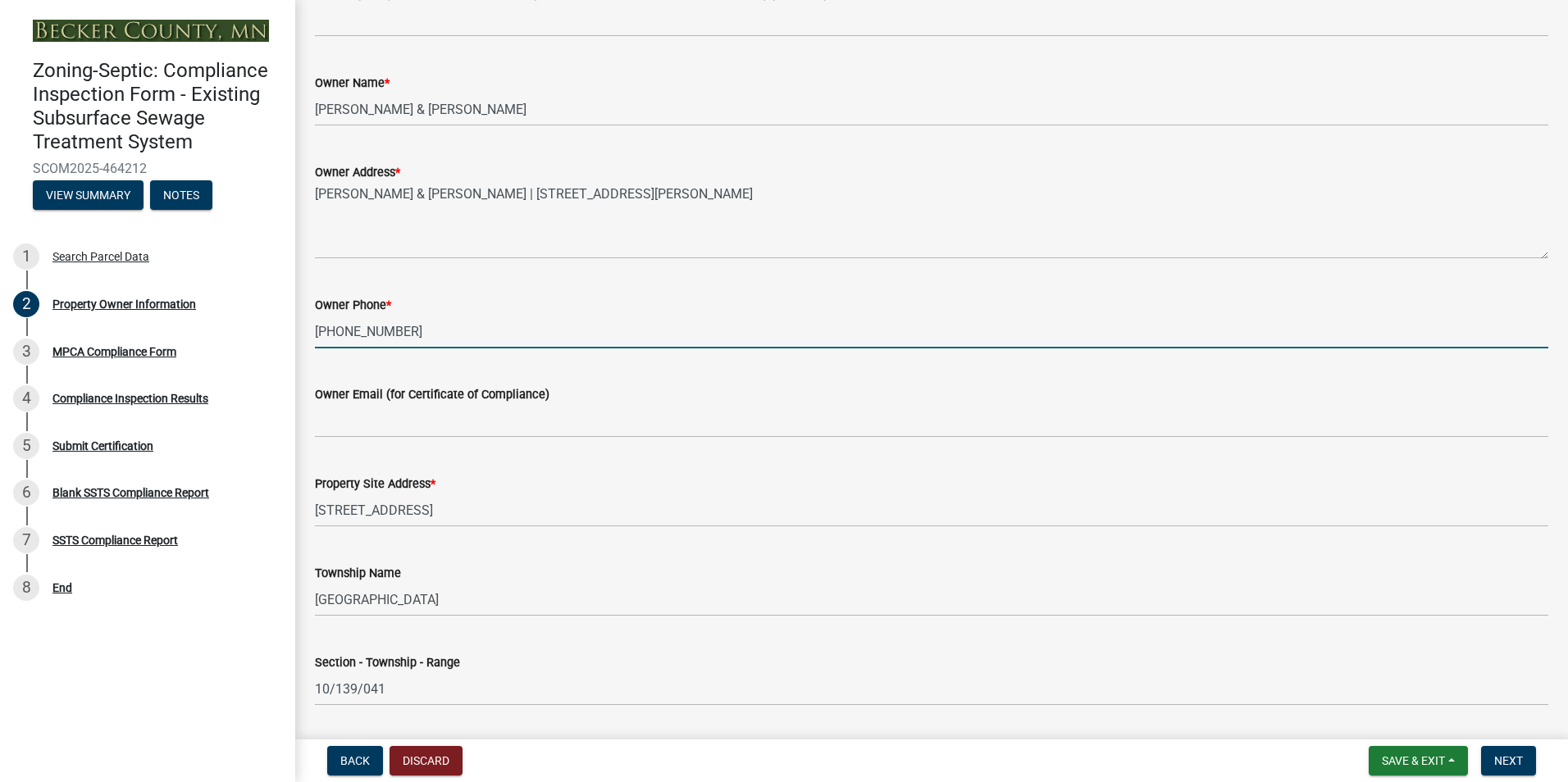
type input "[PHONE_NUMBER]"
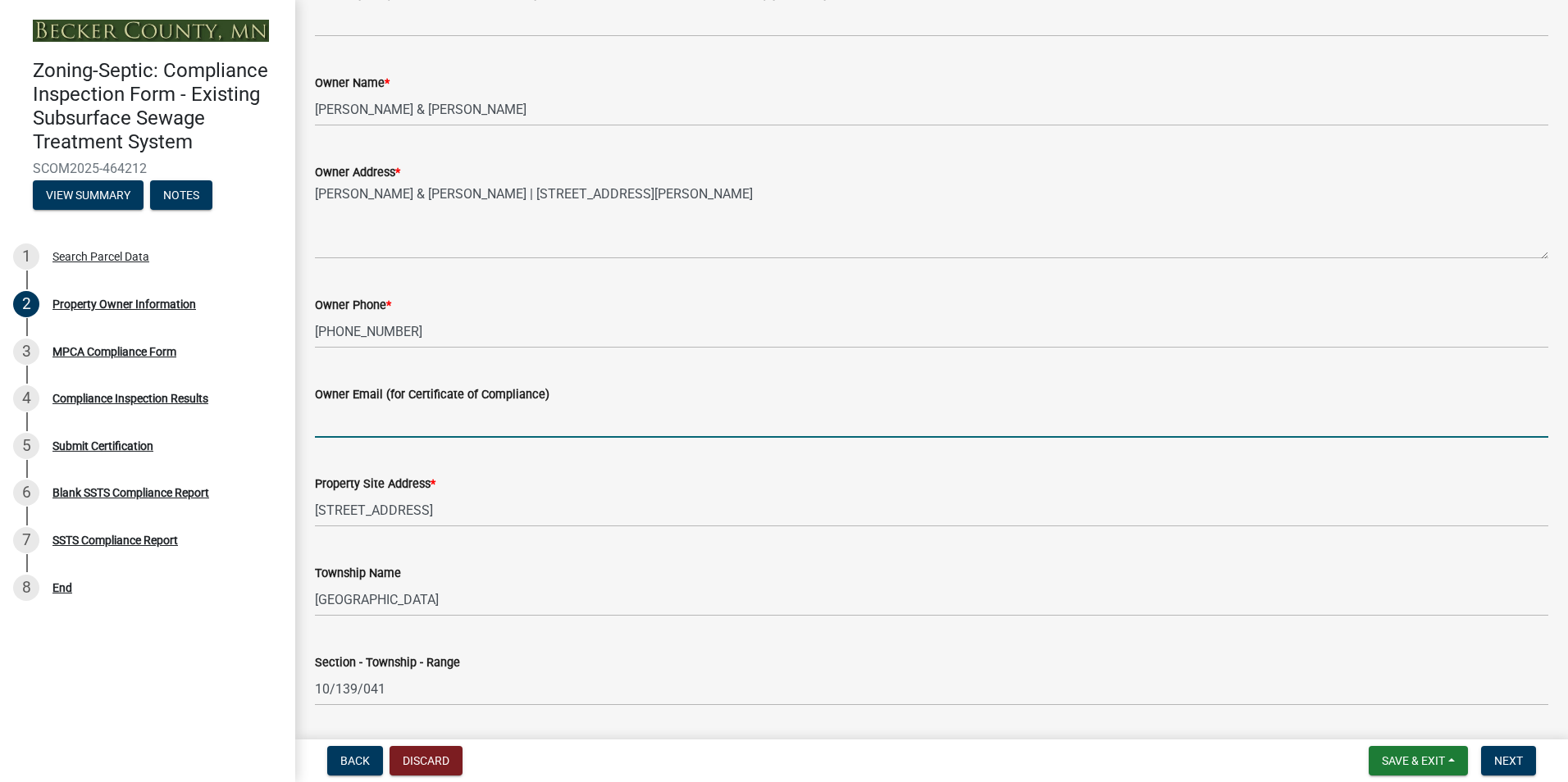
click at [343, 430] on input "Owner Email (for Certificate of Compliance)" at bounding box center [931, 420] width 1233 height 33
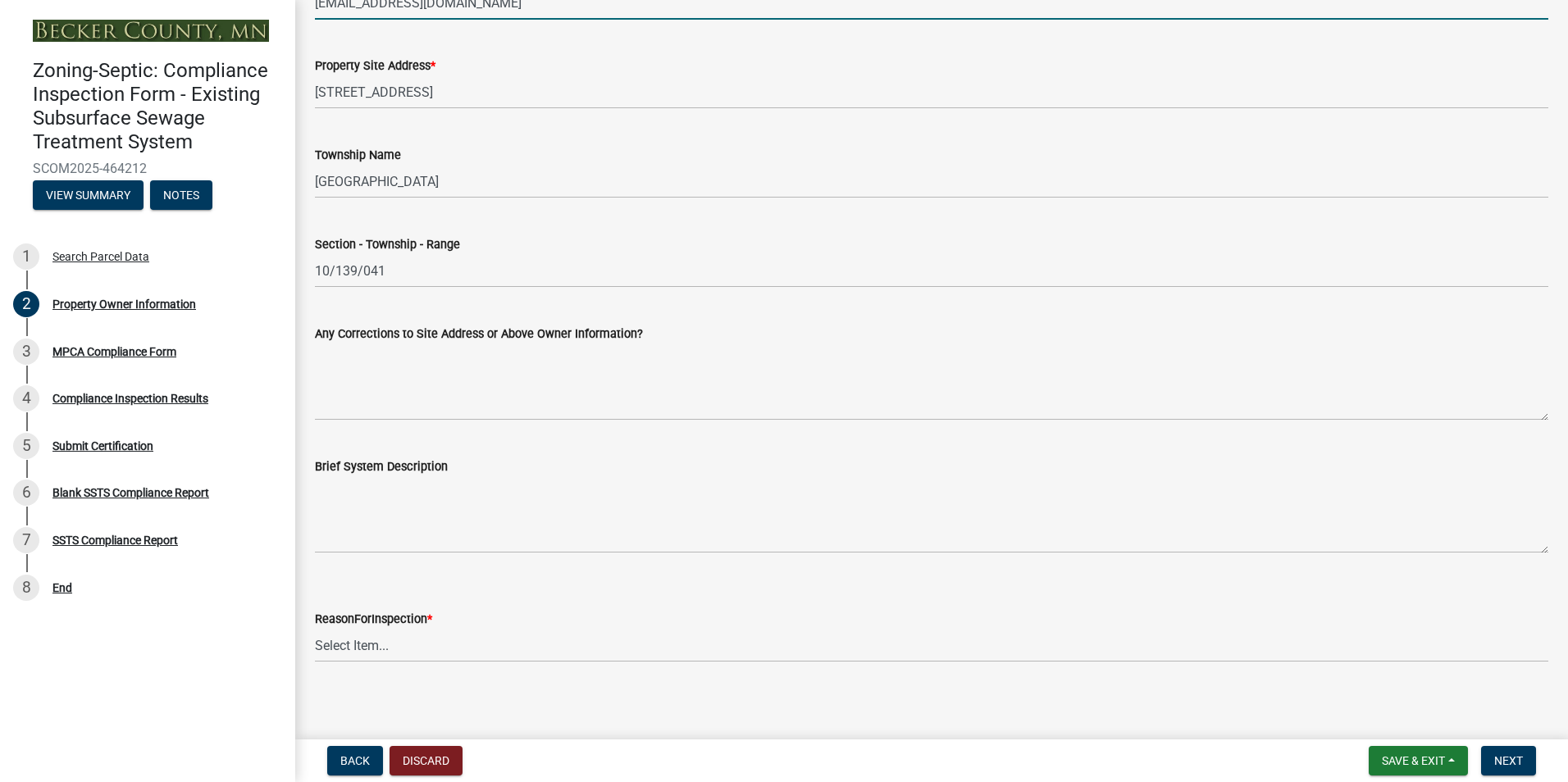
scroll to position [739, 0]
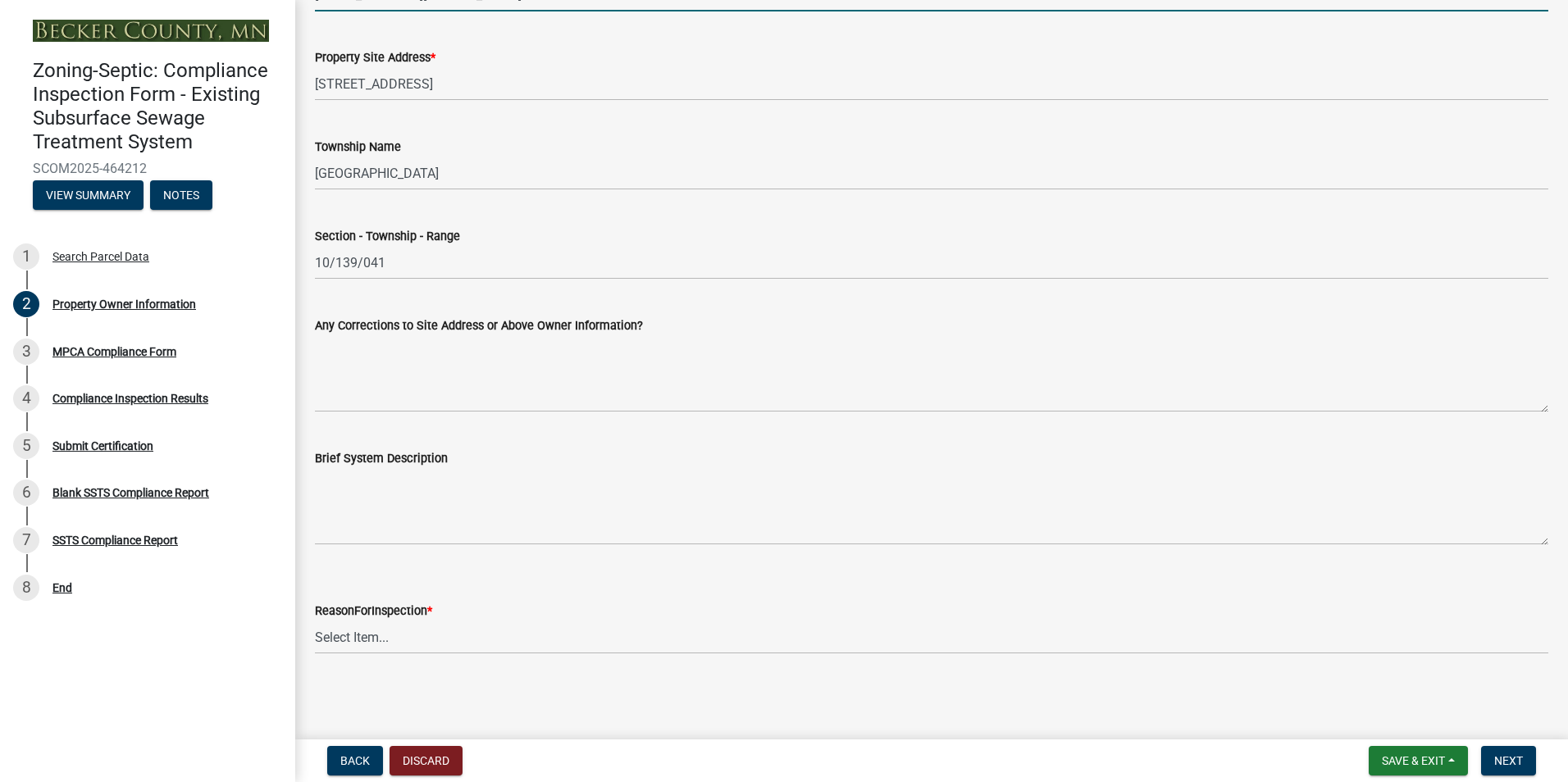
type input "[EMAIL_ADDRESS][DOMAIN_NAME]"
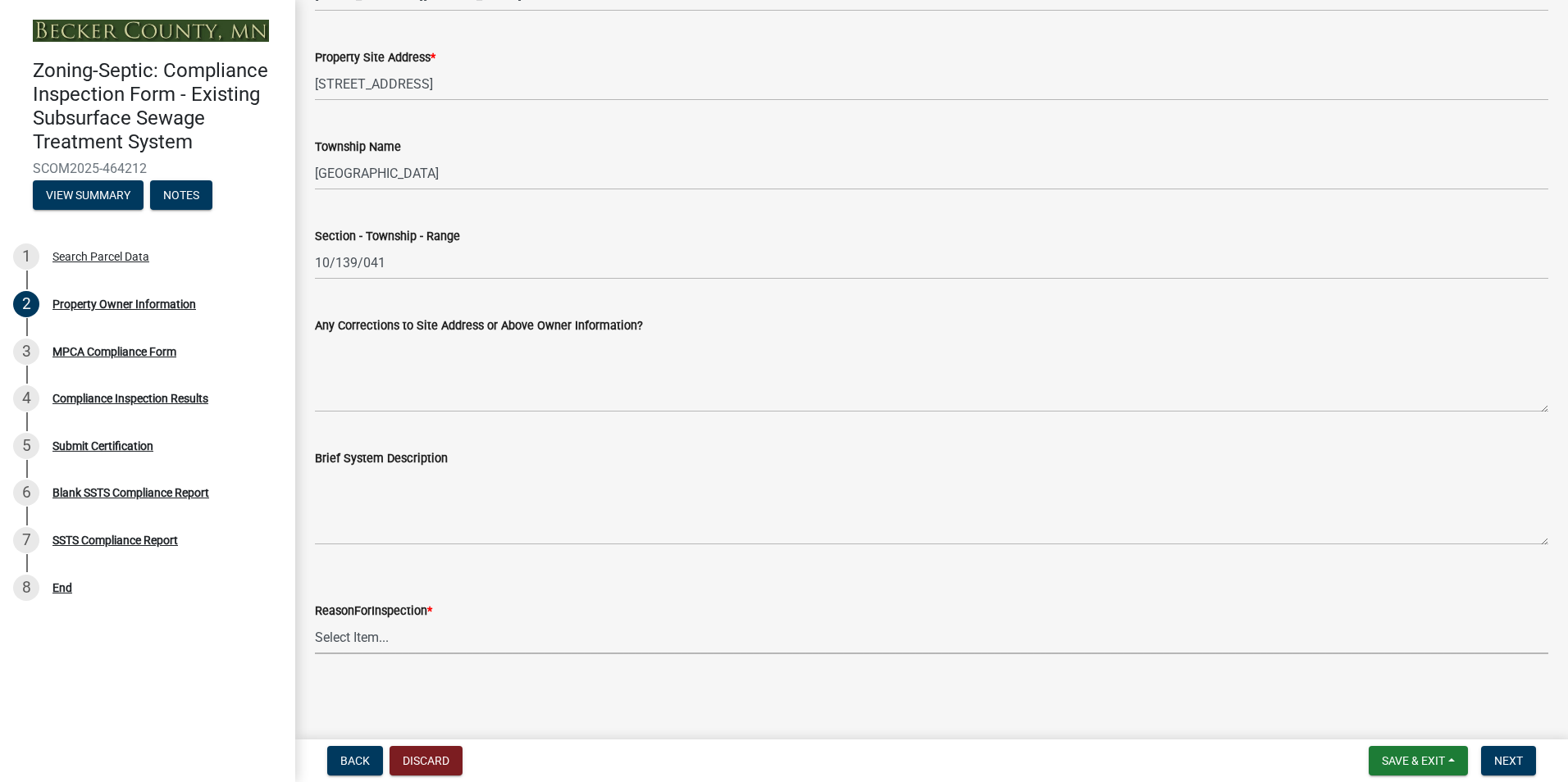
click at [351, 642] on select "Select Item... Property Sale Lake Study Required for Permit Other" at bounding box center [931, 636] width 1233 height 33
click at [314, 620] on select "Select Item... Property Sale Lake Study Required for Permit Other" at bounding box center [931, 636] width 1233 height 33
select select "3e6c5637-c66b-418d-927c-69aaf39ab5a9"
click at [1503, 751] on button "Next" at bounding box center [1508, 761] width 55 height 30
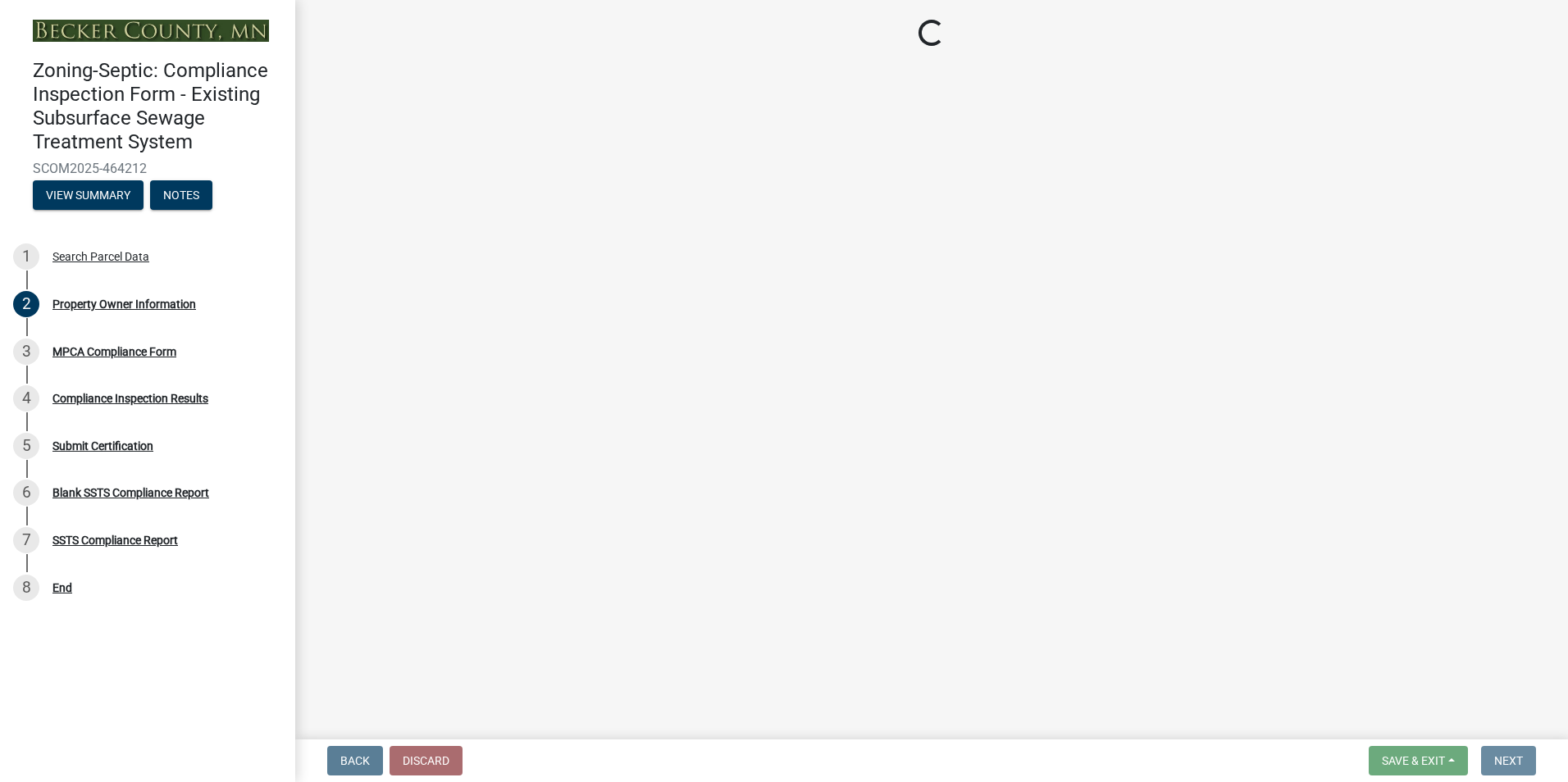
scroll to position [0, 0]
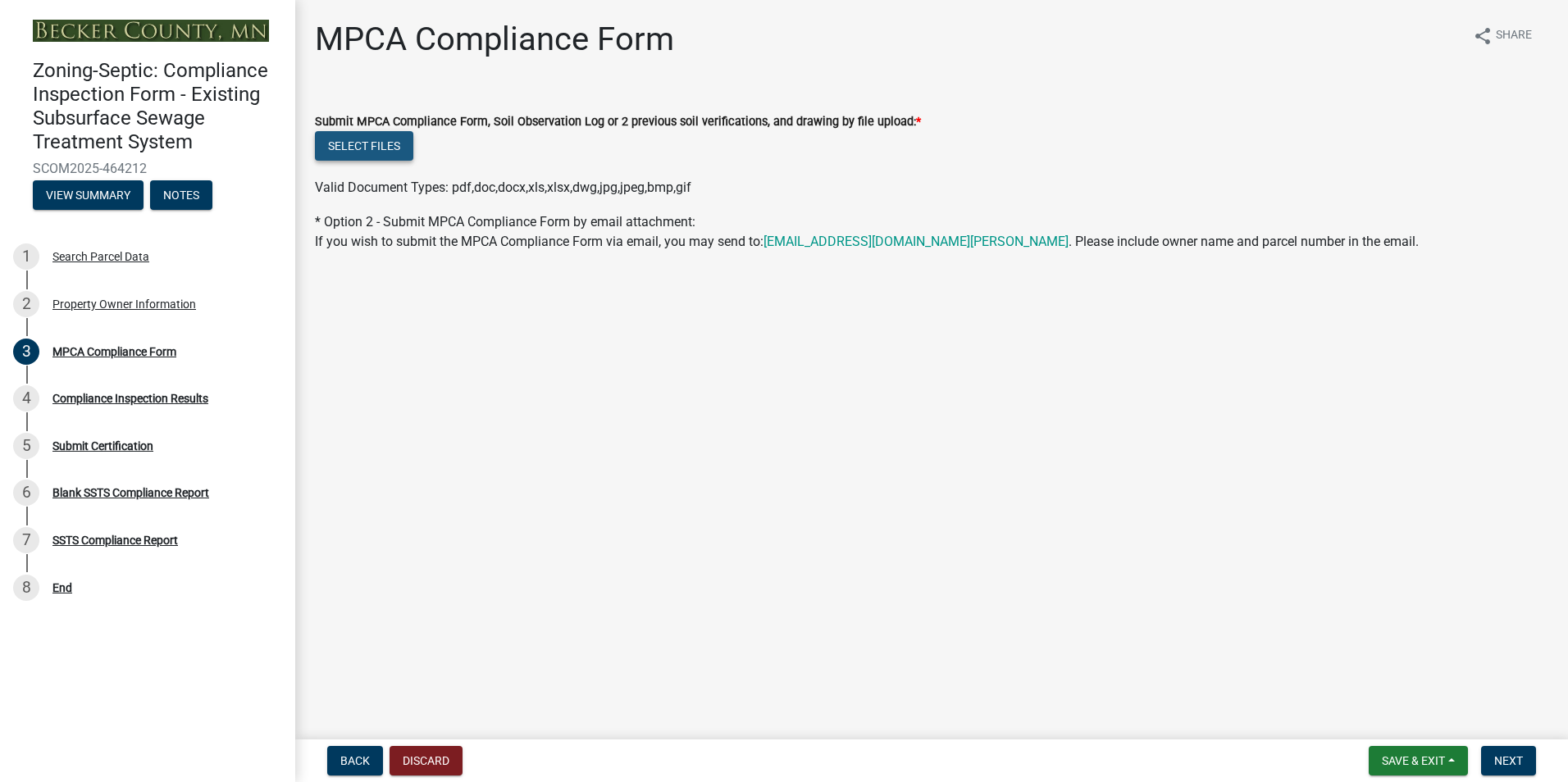
click at [364, 152] on button "Select files" at bounding box center [363, 146] width 98 height 30
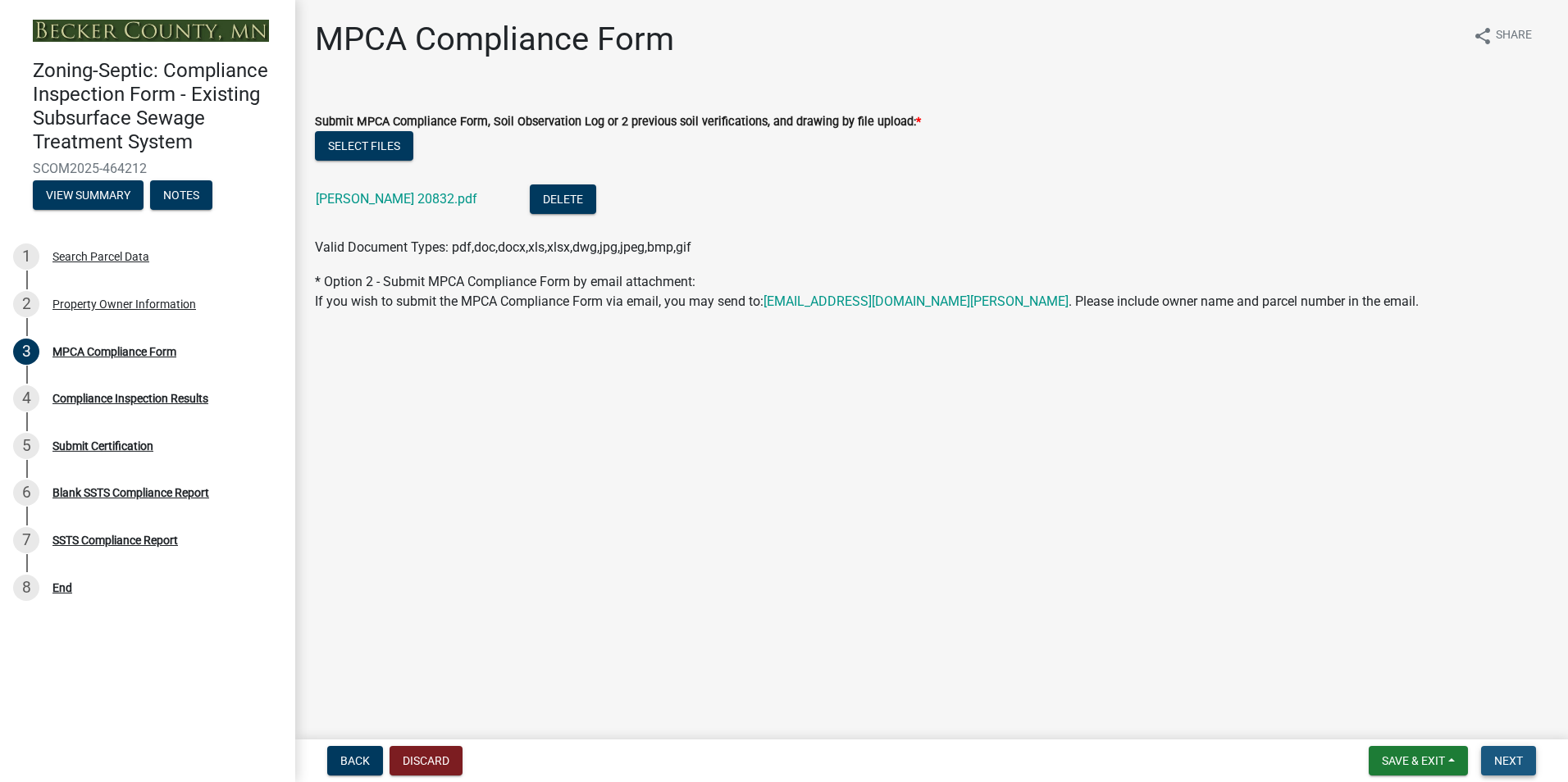
click at [1512, 760] on span "Next" at bounding box center [1508, 760] width 29 height 13
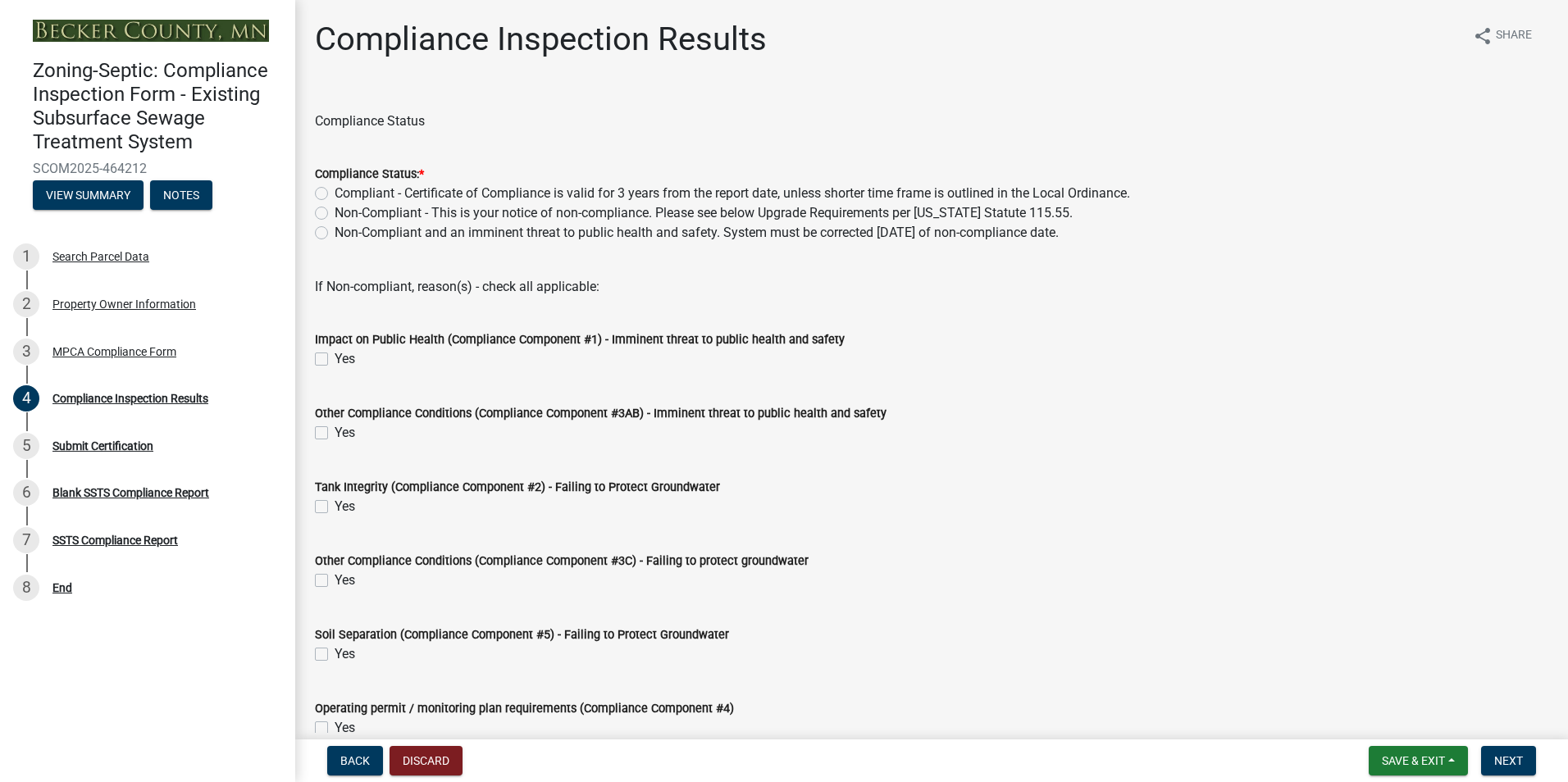
click at [335, 197] on label "Compliant - Certificate of Compliance is valid for 3 years from the report date…" at bounding box center [732, 193] width 795 height 20
click at [335, 194] on input "Compliant - Certificate of Compliance is valid for 3 years from the report date…" at bounding box center [340, 189] width 11 height 11
radio input "true"
click at [1515, 756] on span "Next" at bounding box center [1508, 760] width 29 height 13
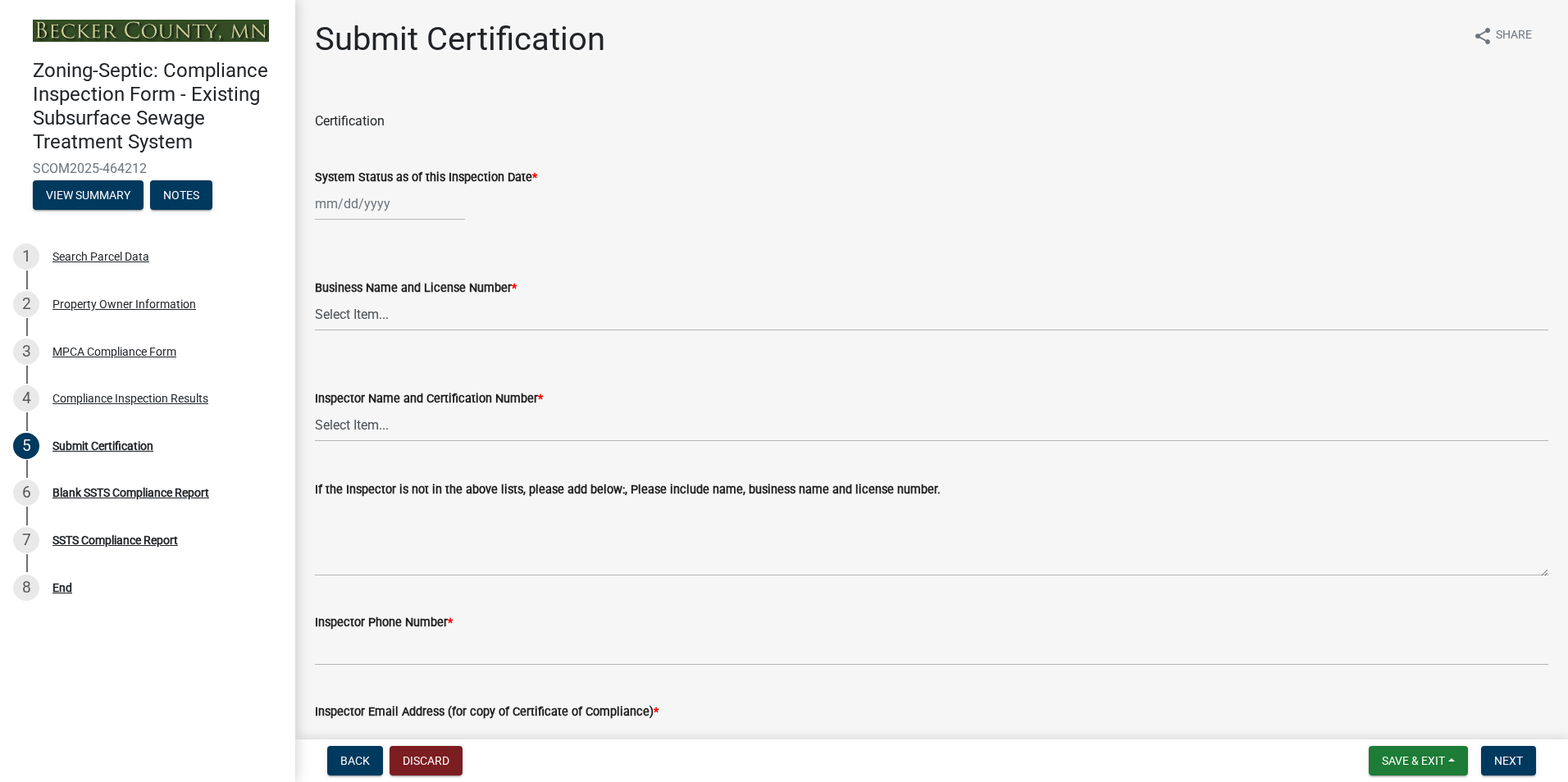
select select "8"
select select "2025"
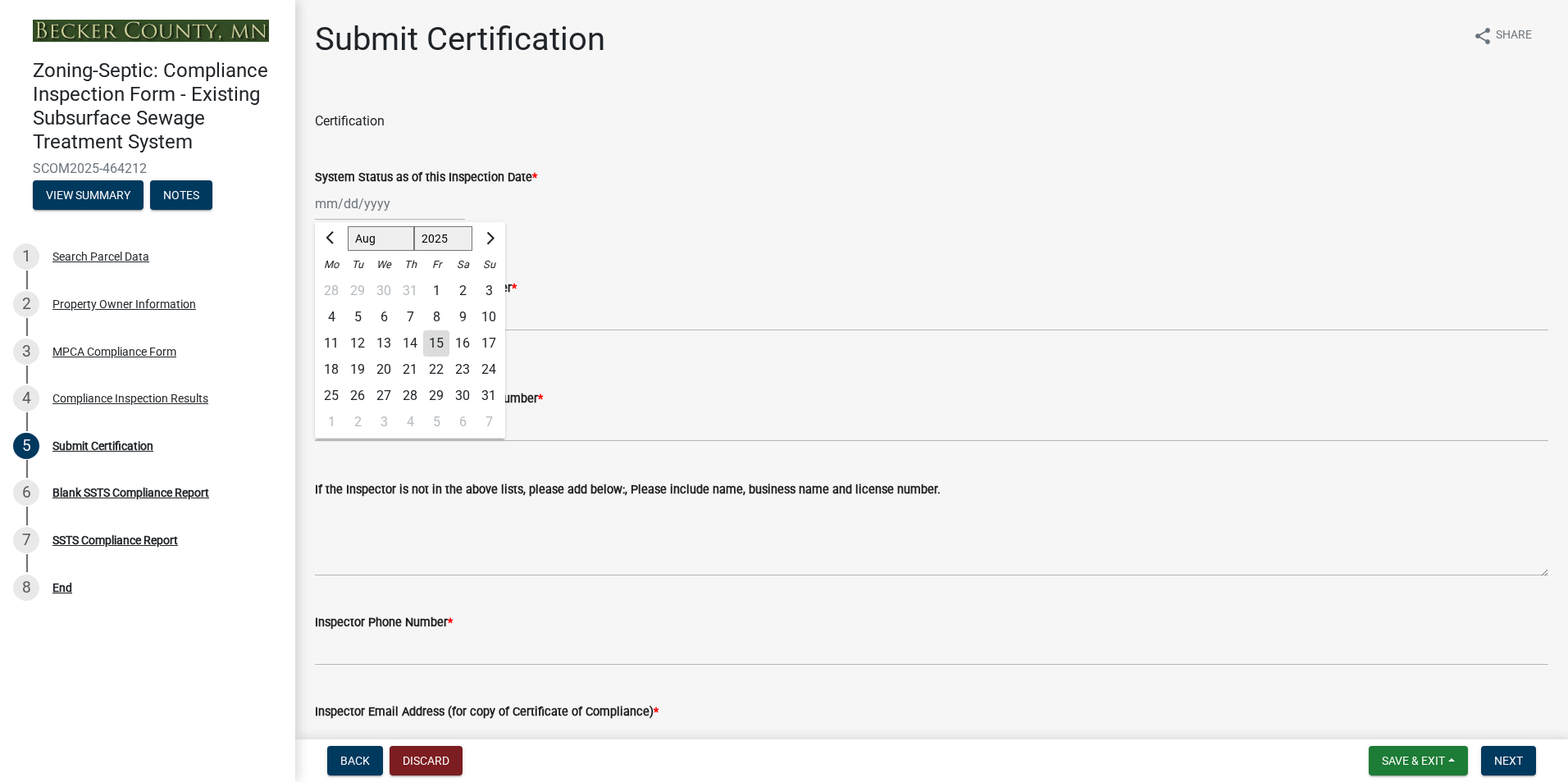
click at [359, 207] on input "System Status as of this Inspection Date *" at bounding box center [389, 203] width 150 height 33
click at [357, 316] on div "5" at bounding box center [357, 317] width 26 height 26
type input "[DATE]"
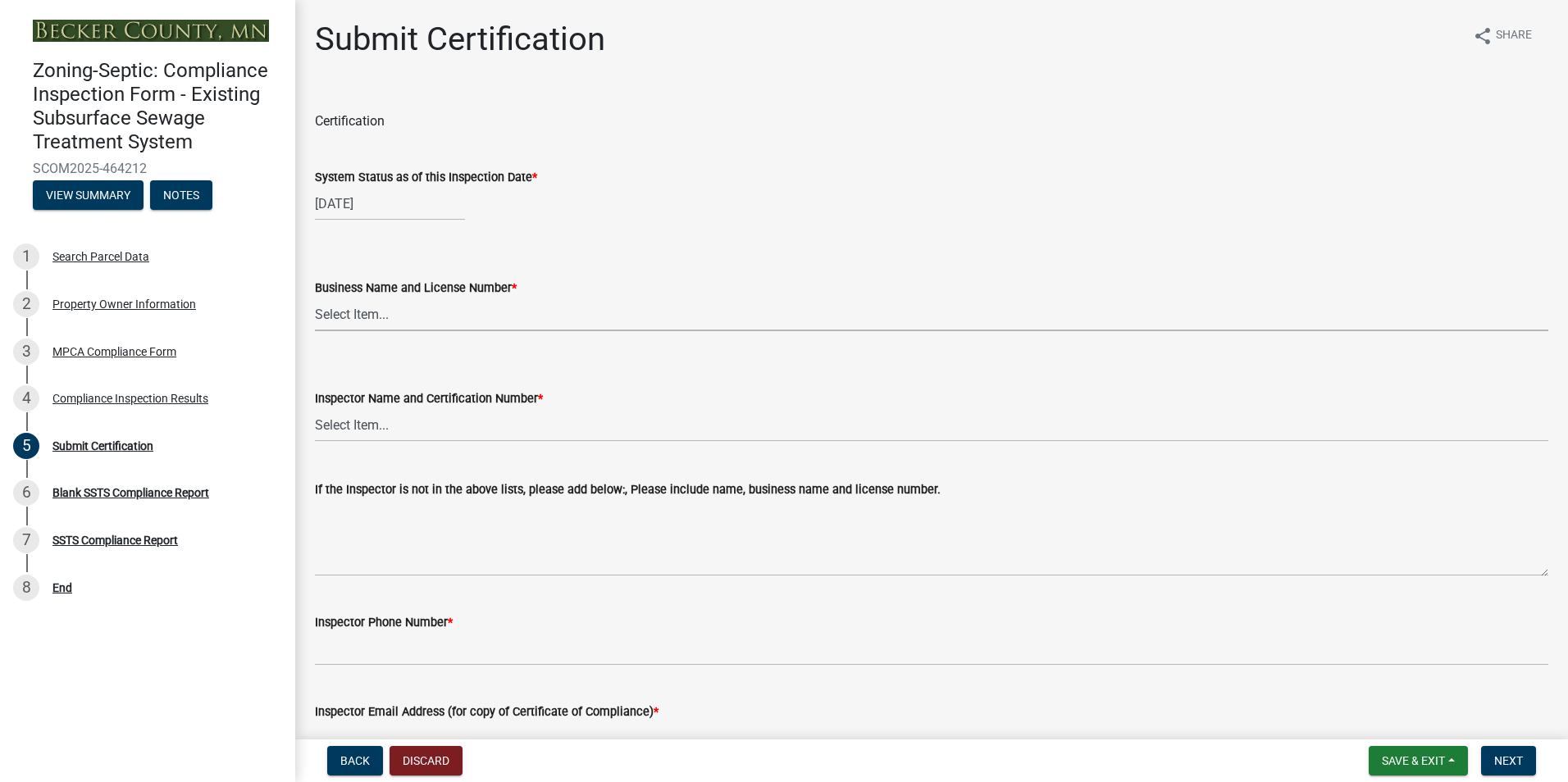
click at [357, 316] on select "Select Item... OTHER – Not listed (please add in next field and we will add to …" at bounding box center [931, 313] width 1233 height 33
click at [314, 297] on select "Select Item... OTHER – Not listed (please add in next field and we will add to …" at bounding box center [931, 313] width 1233 height 33
select select "6cb55102-04ca-4fa6-a18d-df345860fceb"
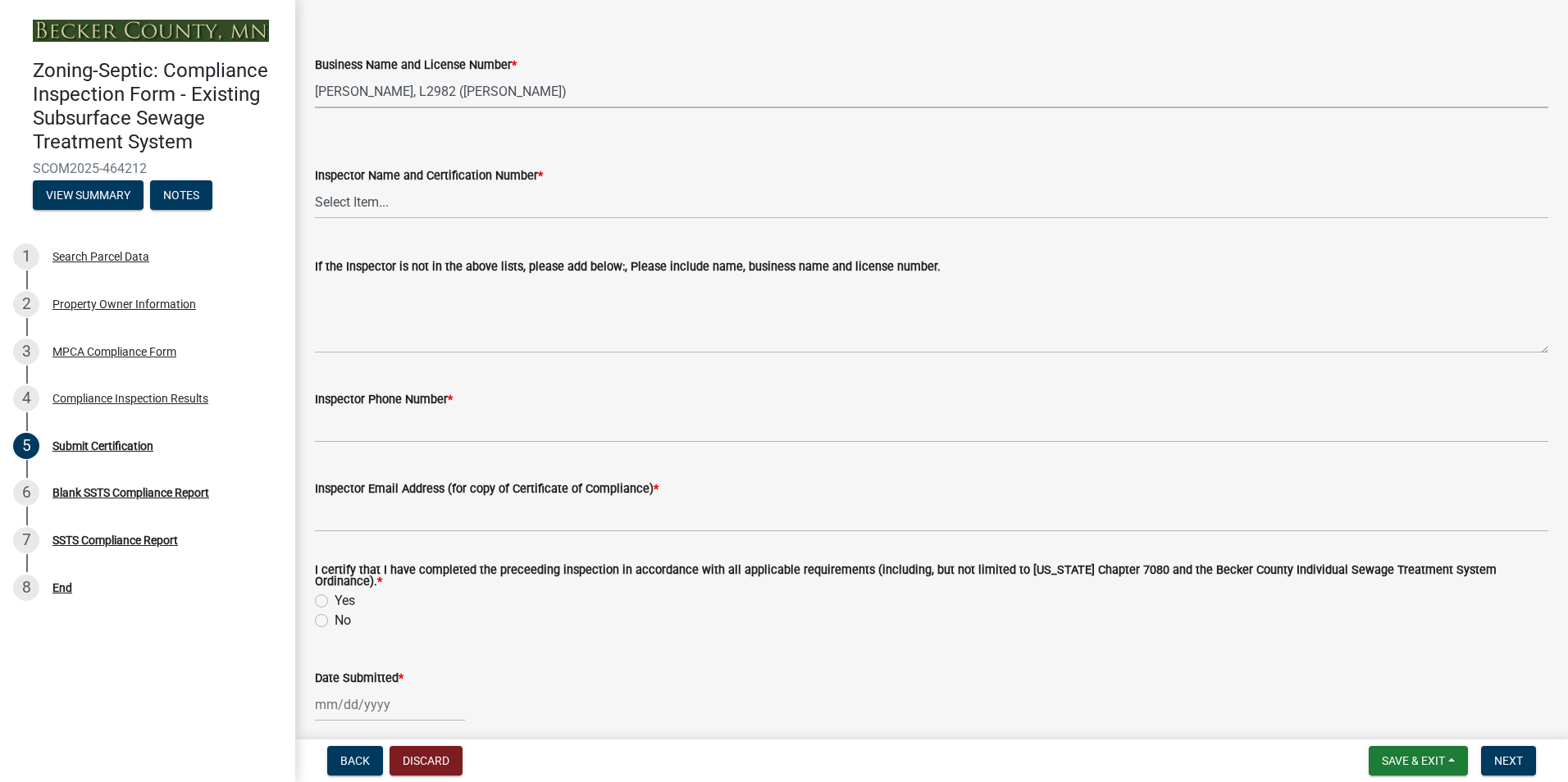
scroll to position [225, 0]
click at [355, 199] on select "Select Item... OTHER – Not listed (please add in next field and we will add to …" at bounding box center [931, 200] width 1233 height 33
click at [314, 184] on select "Select Item... OTHER – Not listed (please add in next field and we will add to …" at bounding box center [931, 200] width 1233 height 33
select select "dc89faac-9f44-4363-befa-aff2aab8b849"
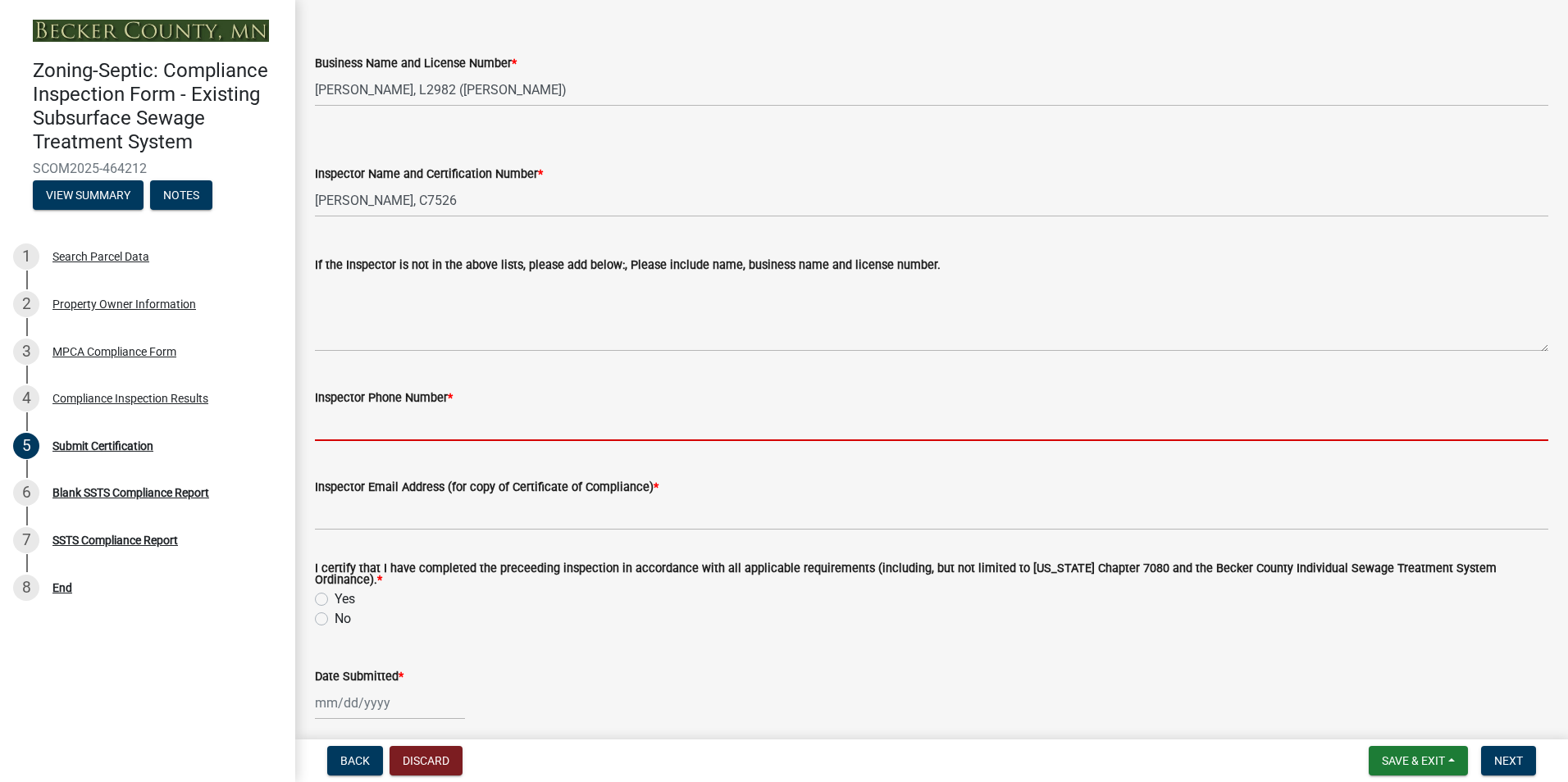
click at [398, 421] on input "Inspector Phone Number *" at bounding box center [931, 423] width 1233 height 33
type input "2188391849"
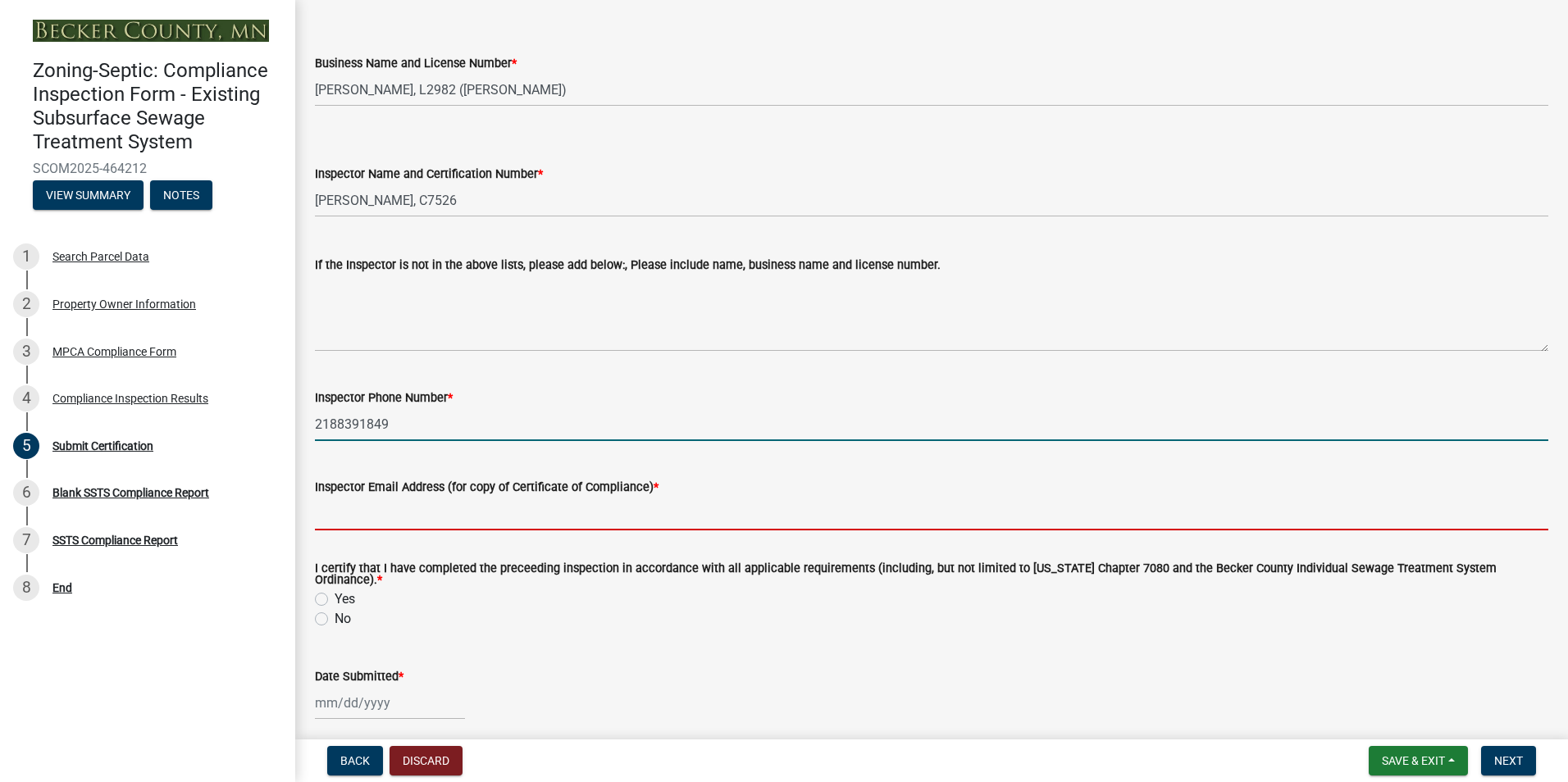
type input "[EMAIL_ADDRESS][DOMAIN_NAME]"
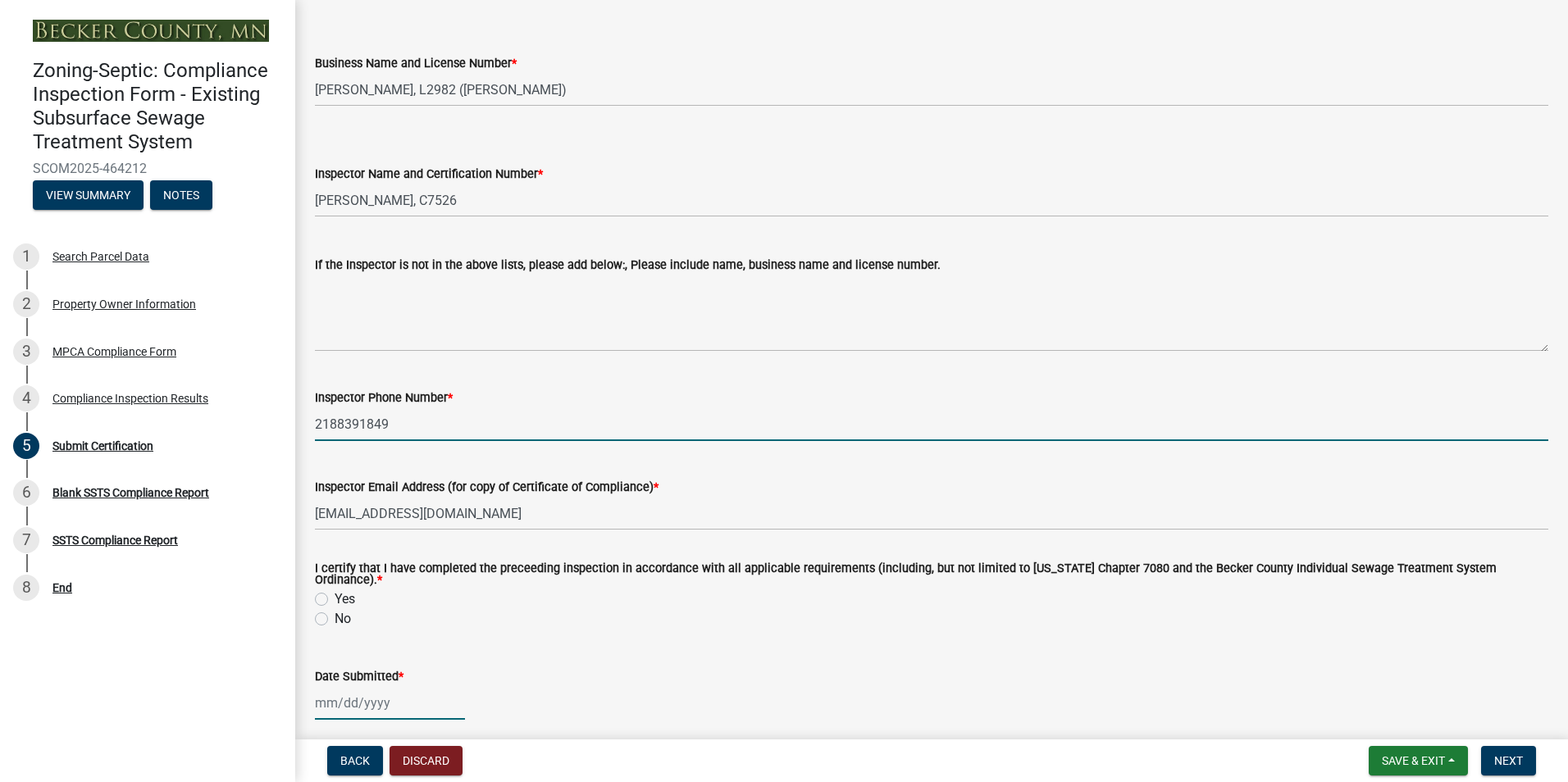
type input "[DATE]"
select select "8"
select select "2025"
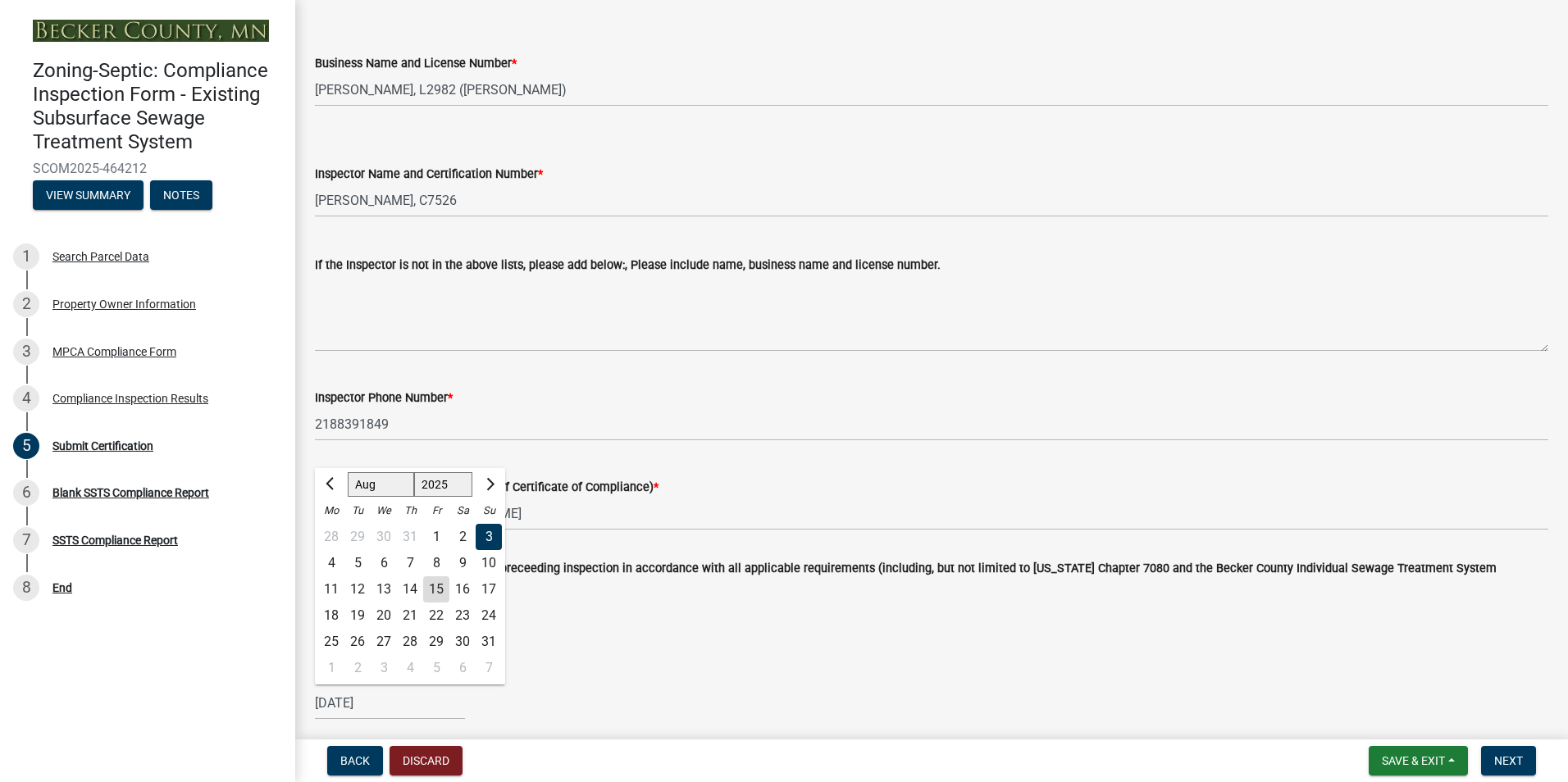
click at [430, 583] on div "15" at bounding box center [435, 589] width 26 height 26
type input "[DATE]"
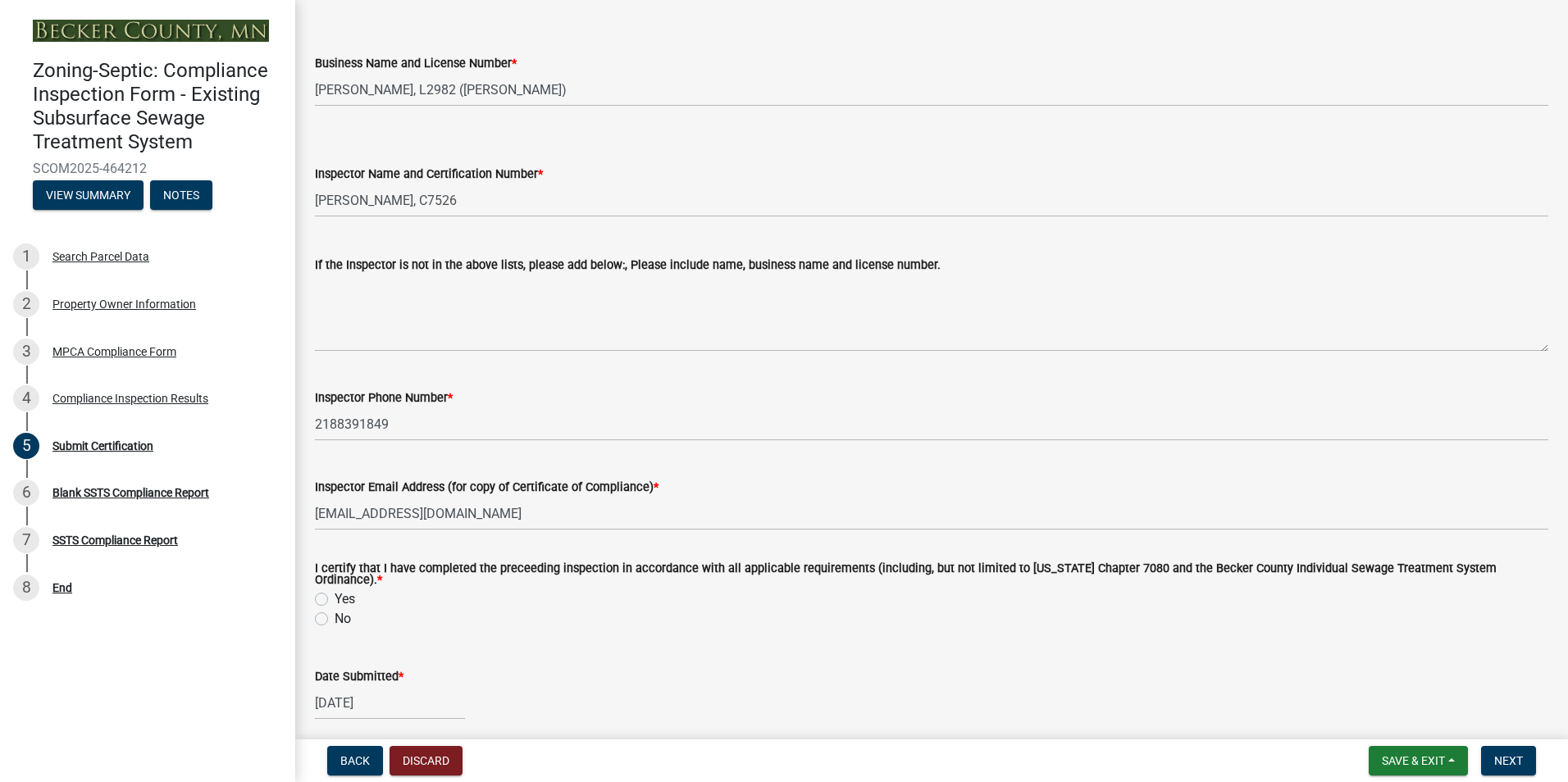
click at [335, 595] on label "Yes" at bounding box center [345, 599] width 20 height 20
click at [335, 595] on input "Yes" at bounding box center [340, 595] width 11 height 11
radio input "true"
click at [1500, 763] on span "Next" at bounding box center [1508, 760] width 29 height 13
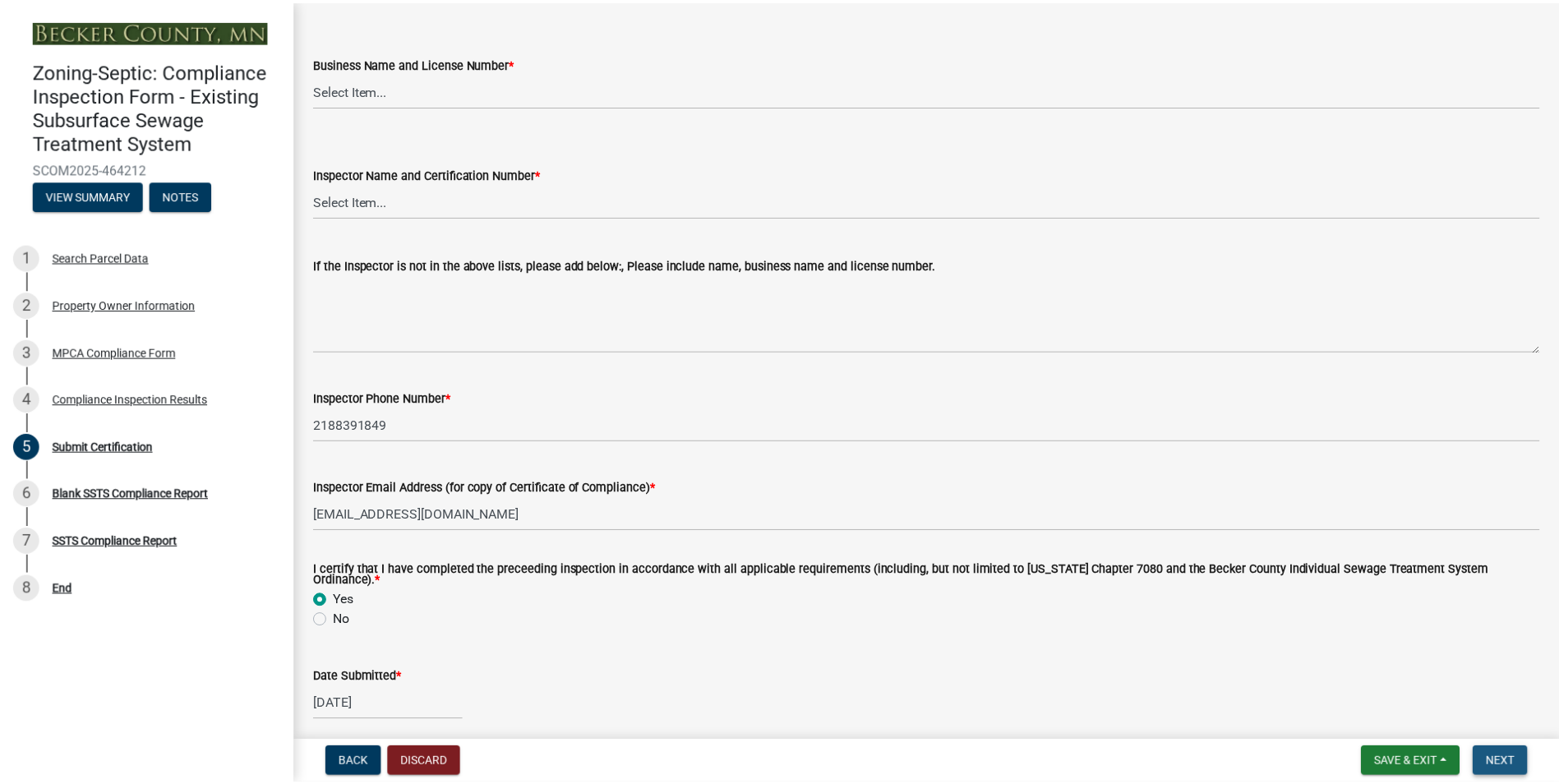
scroll to position [0, 0]
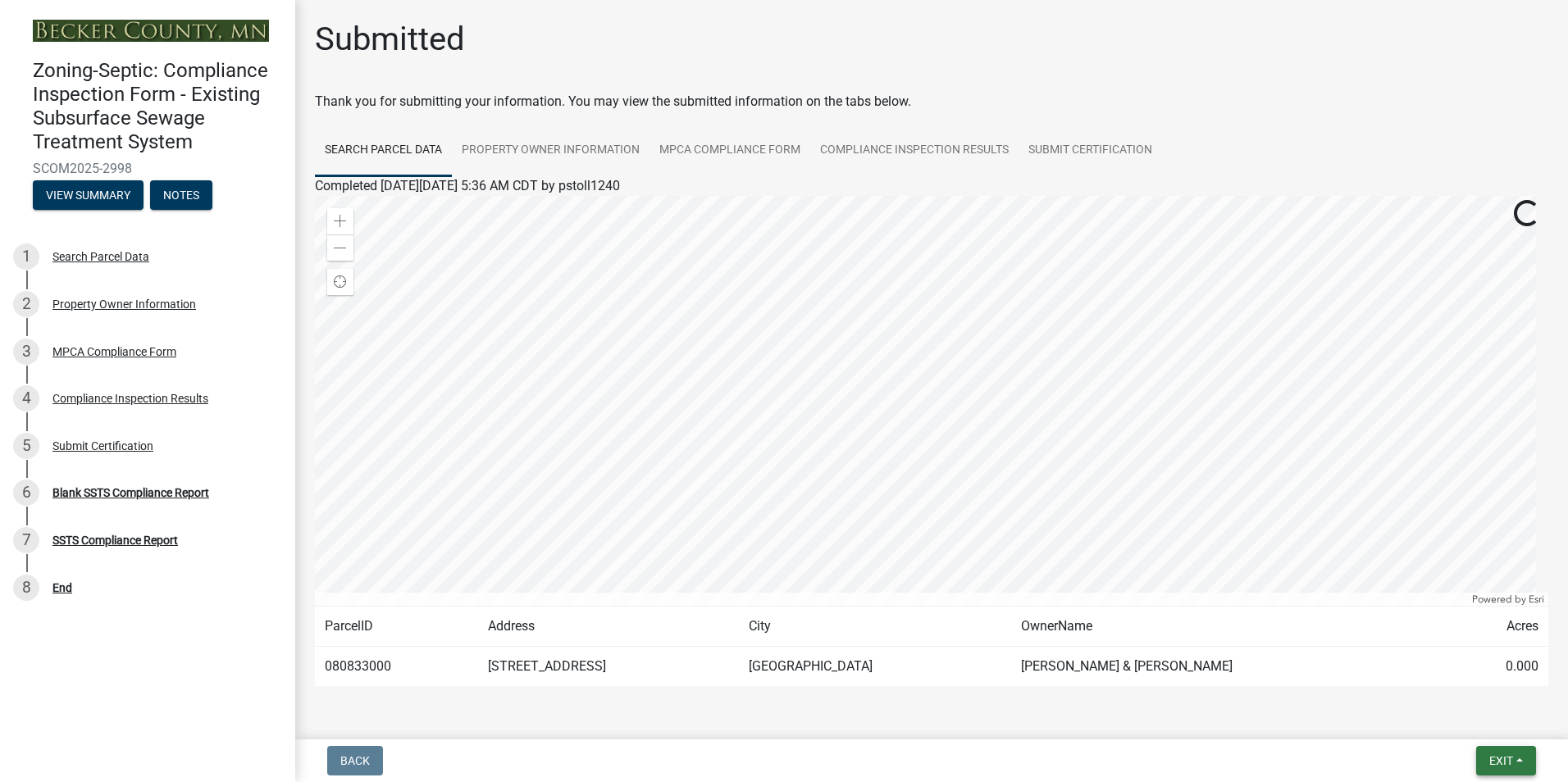
click at [1500, 763] on span "Exit" at bounding box center [1501, 760] width 24 height 13
click at [1466, 720] on button "Save & Exit" at bounding box center [1470, 718] width 131 height 39
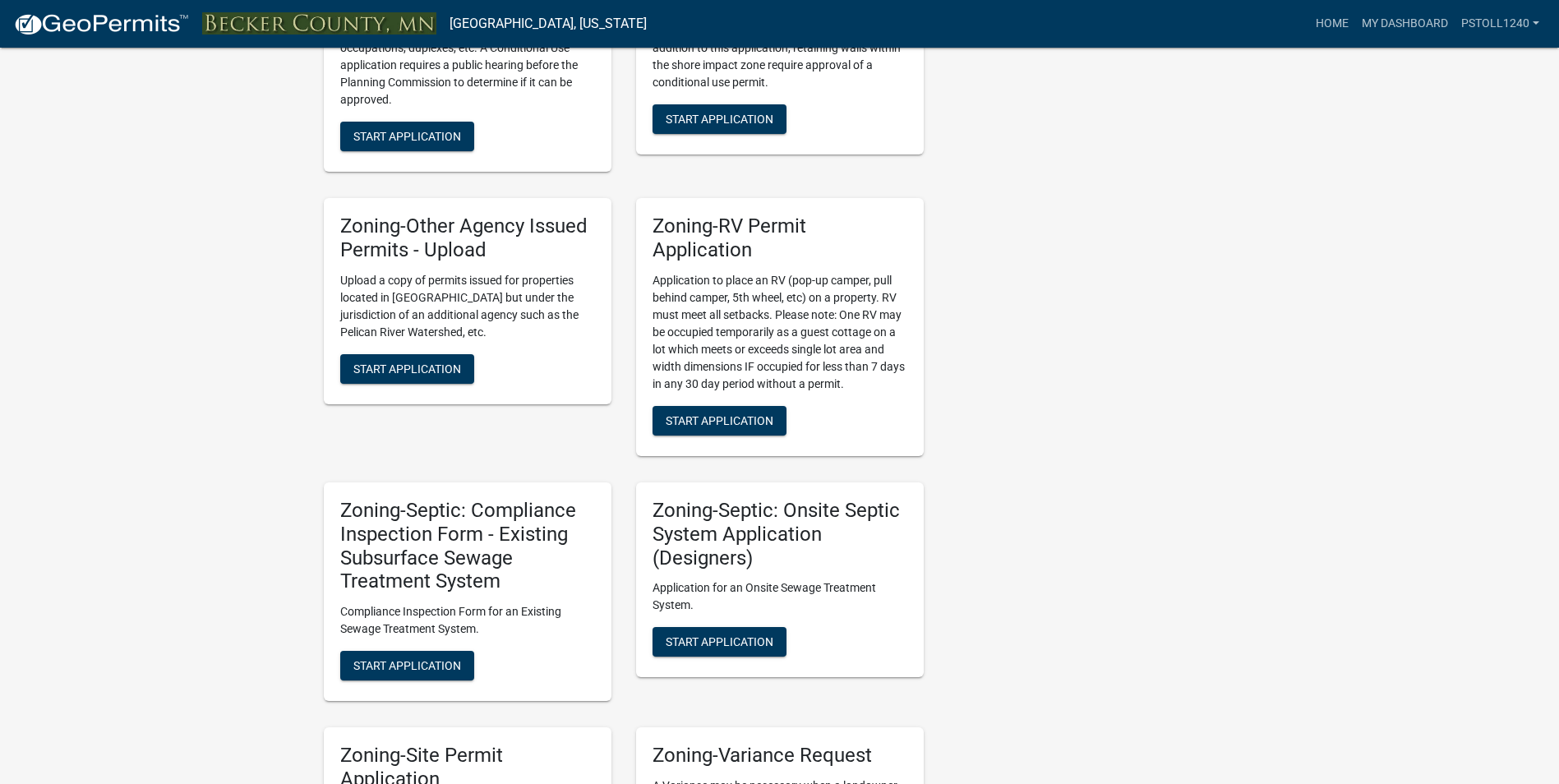
scroll to position [1161, 0]
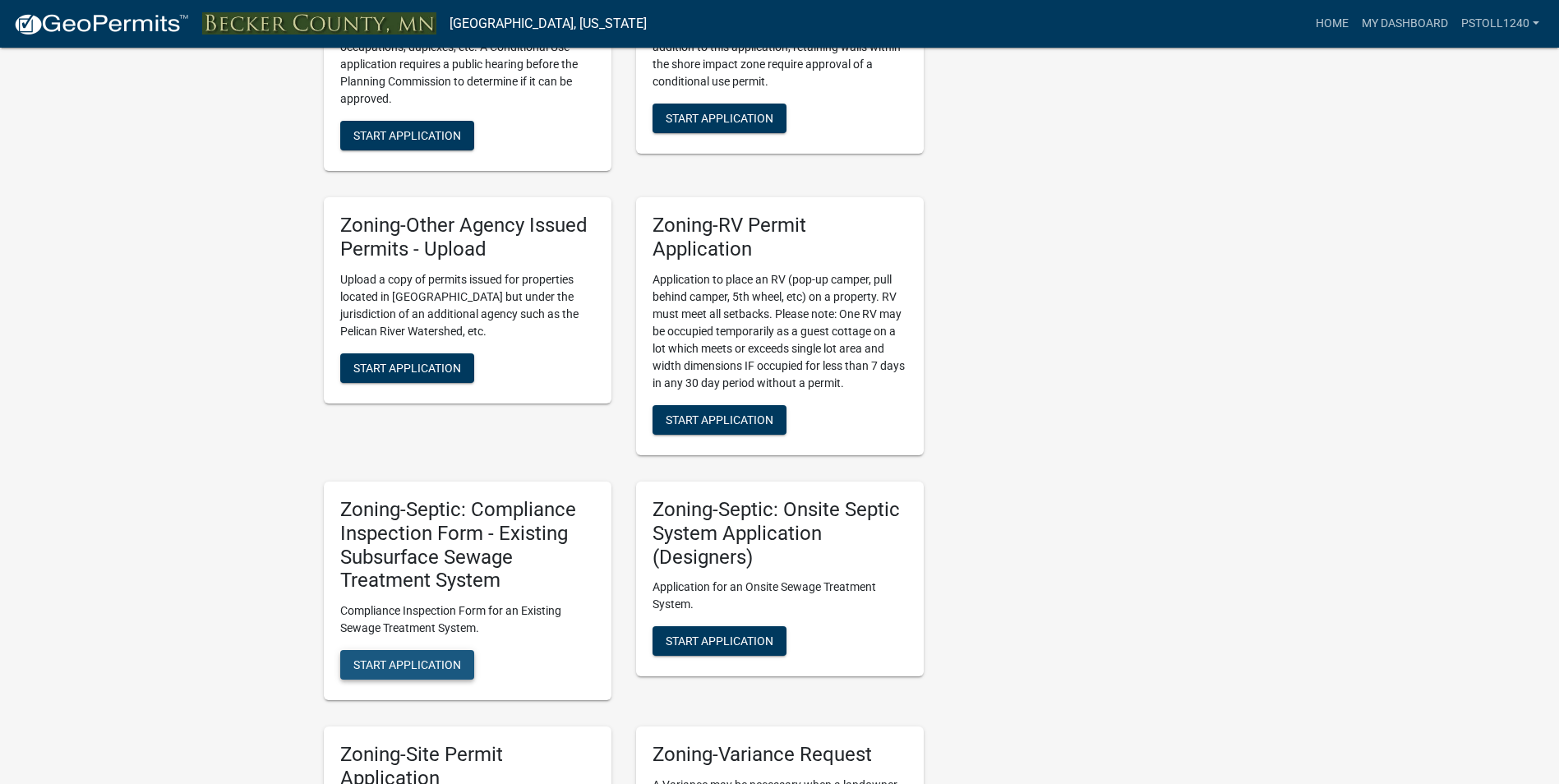
click at [370, 659] on span "Start Application" at bounding box center [407, 664] width 108 height 13
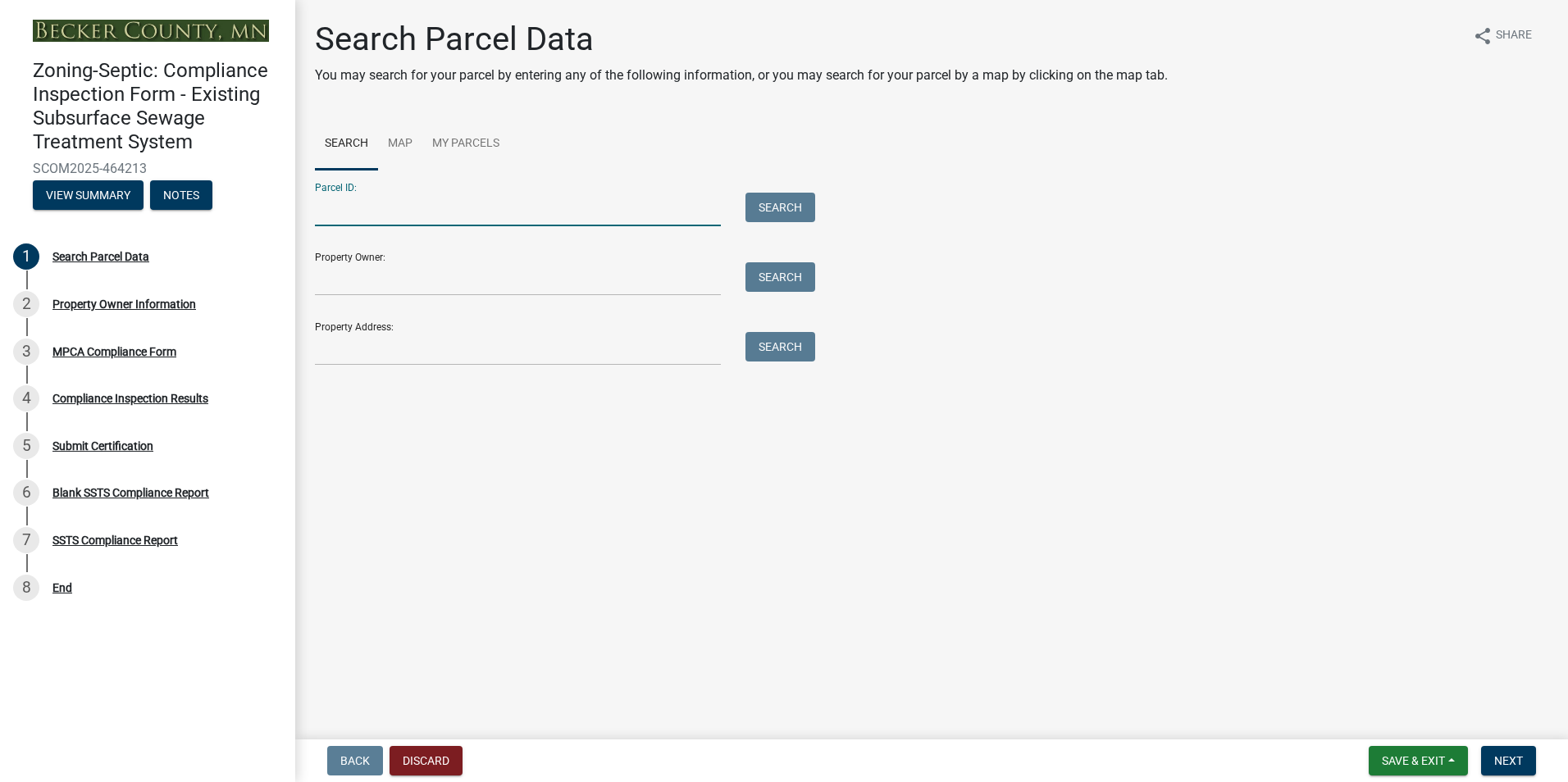
click at [366, 209] on input "Parcel ID:" at bounding box center [517, 209] width 406 height 33
type input "080832000"
click at [779, 211] on button "Search" at bounding box center [781, 207] width 70 height 30
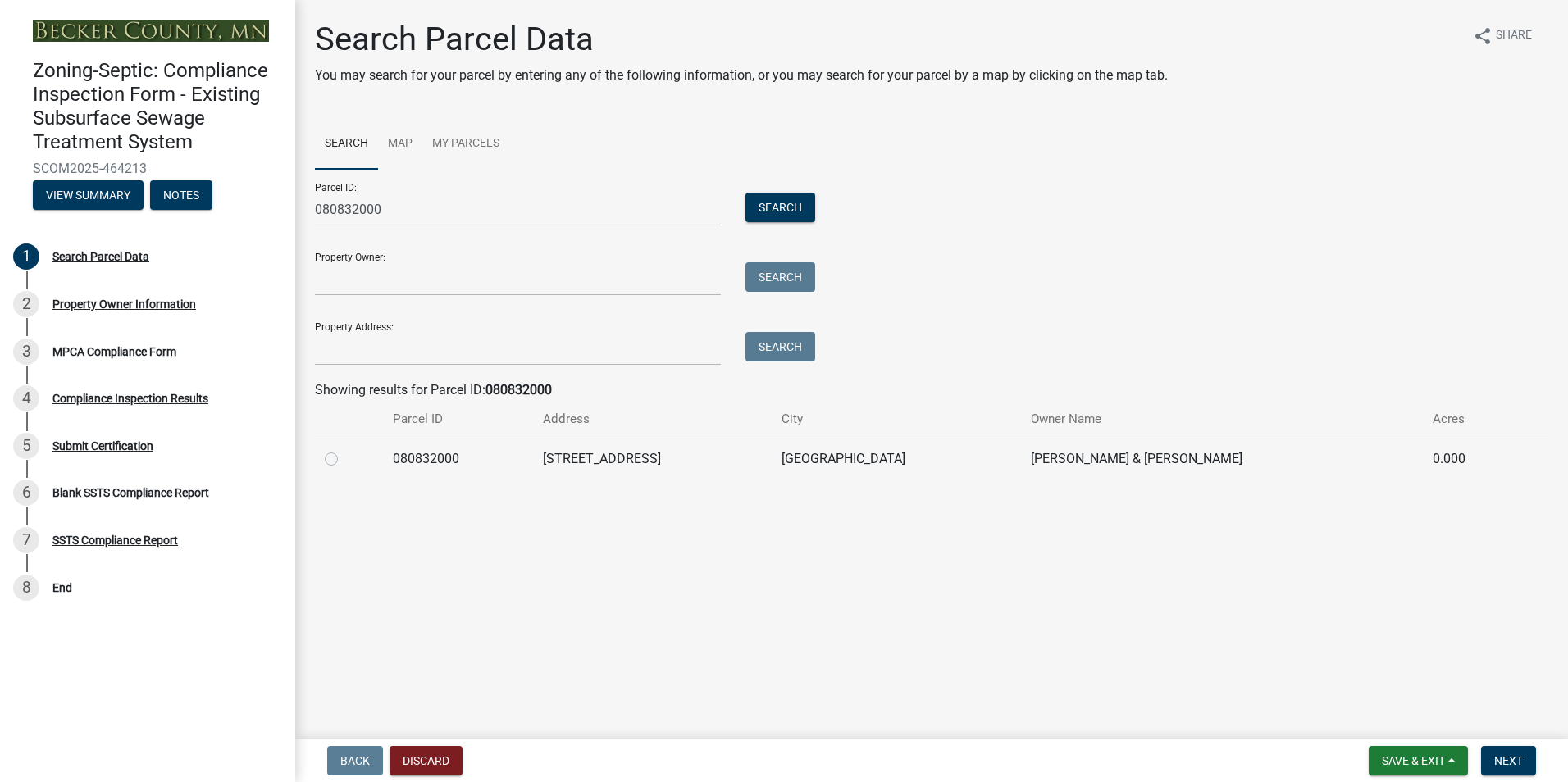
click at [344, 449] on label at bounding box center [344, 449] width 0 height 0
click at [344, 460] on input "radio" at bounding box center [349, 454] width 11 height 11
radio input "true"
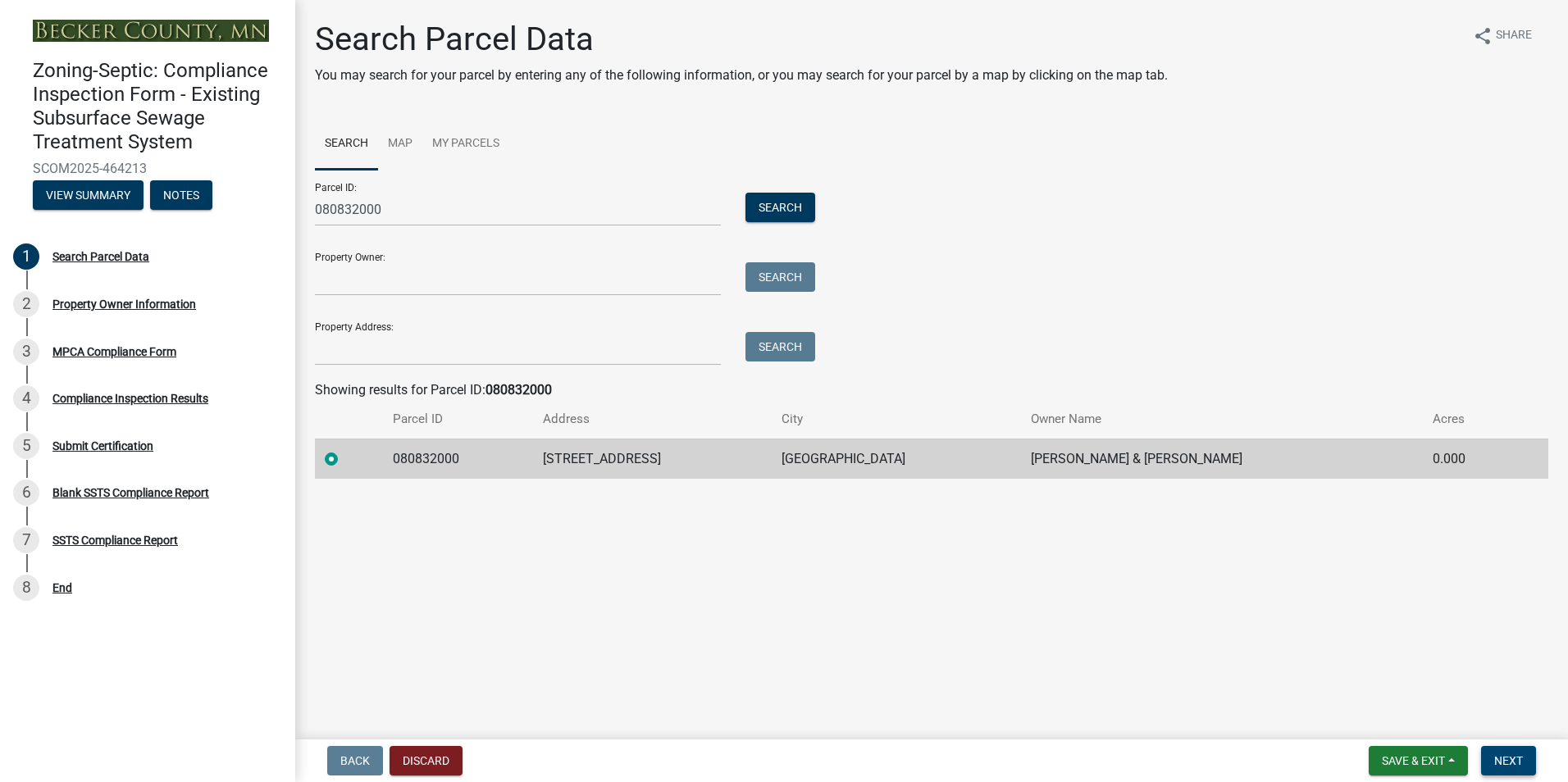
click at [1496, 757] on span "Next" at bounding box center [1508, 760] width 29 height 13
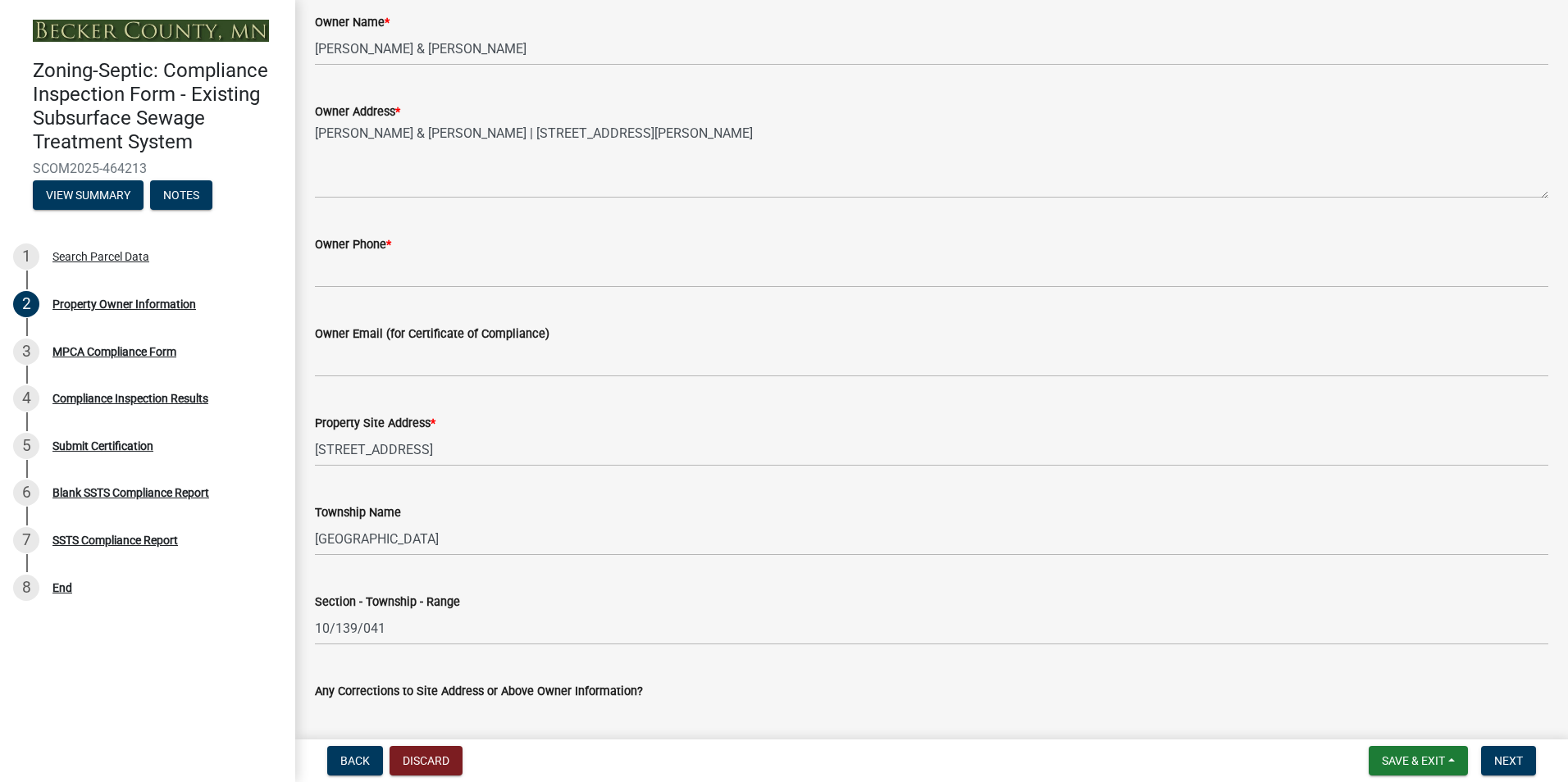
scroll to position [444, 0]
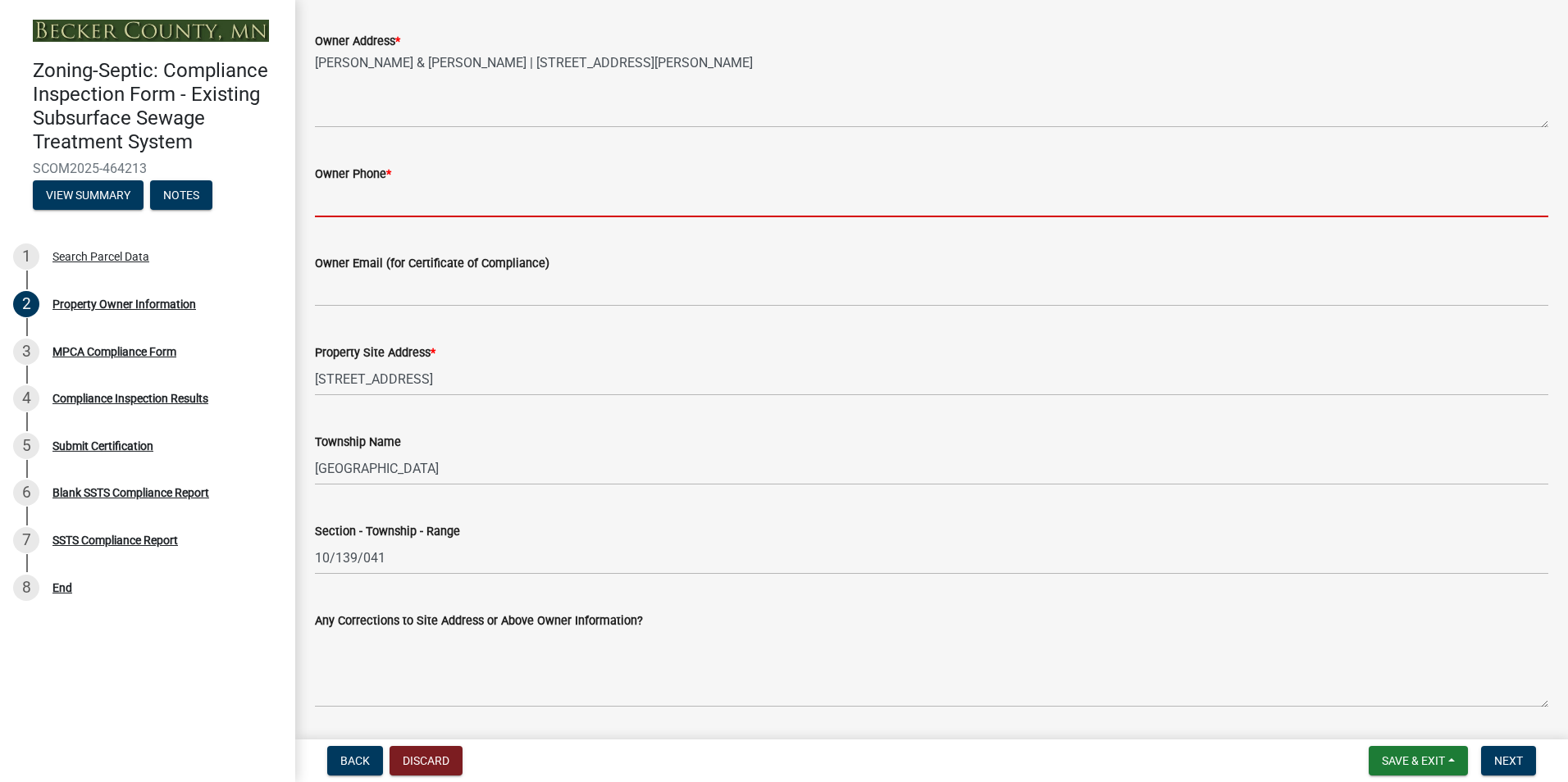
click at [343, 210] on input "Owner Phone *" at bounding box center [931, 200] width 1233 height 33
type input "[PHONE_NUMBER]"
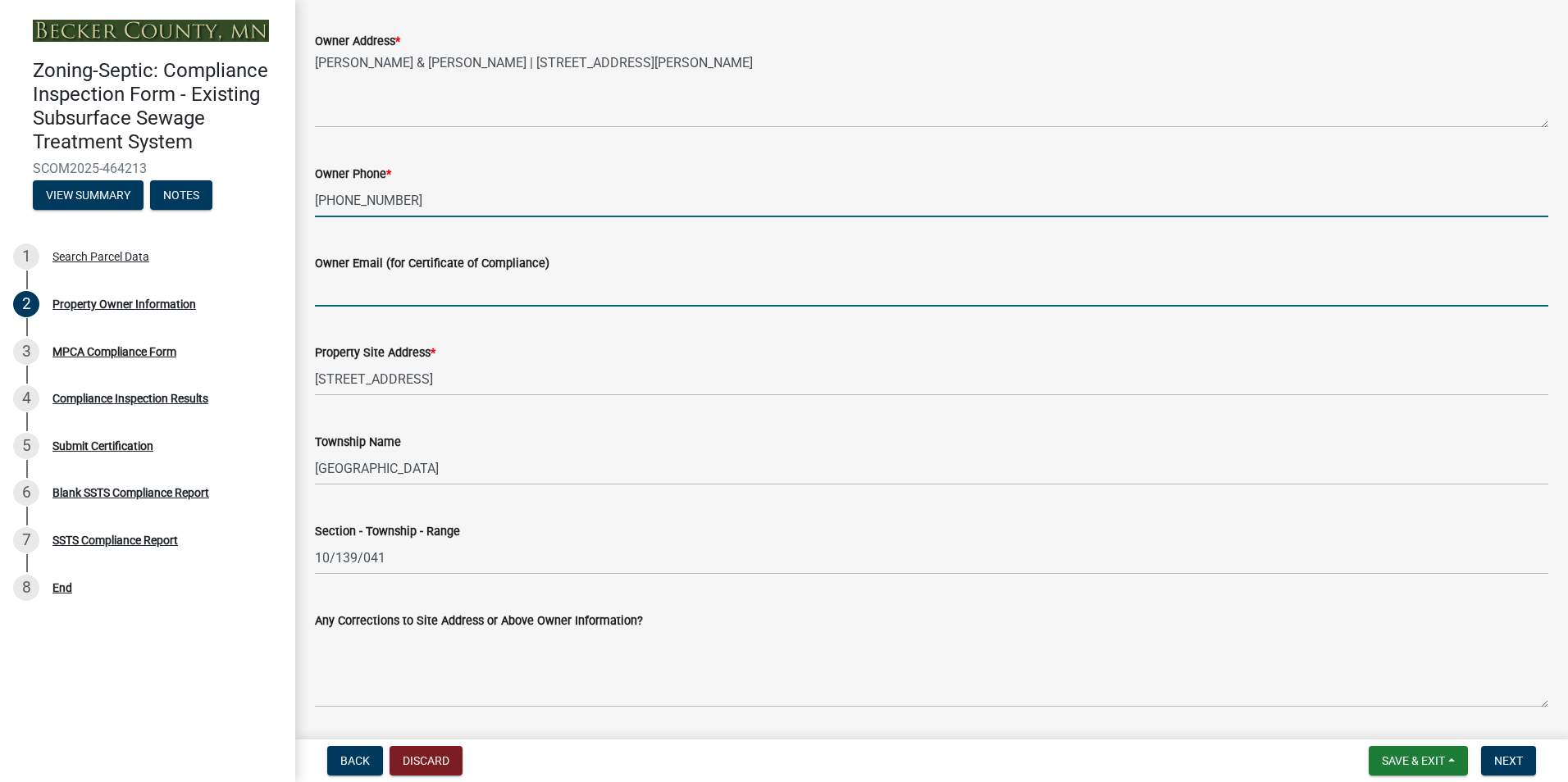
type input "[EMAIL_ADDRESS][DOMAIN_NAME]"
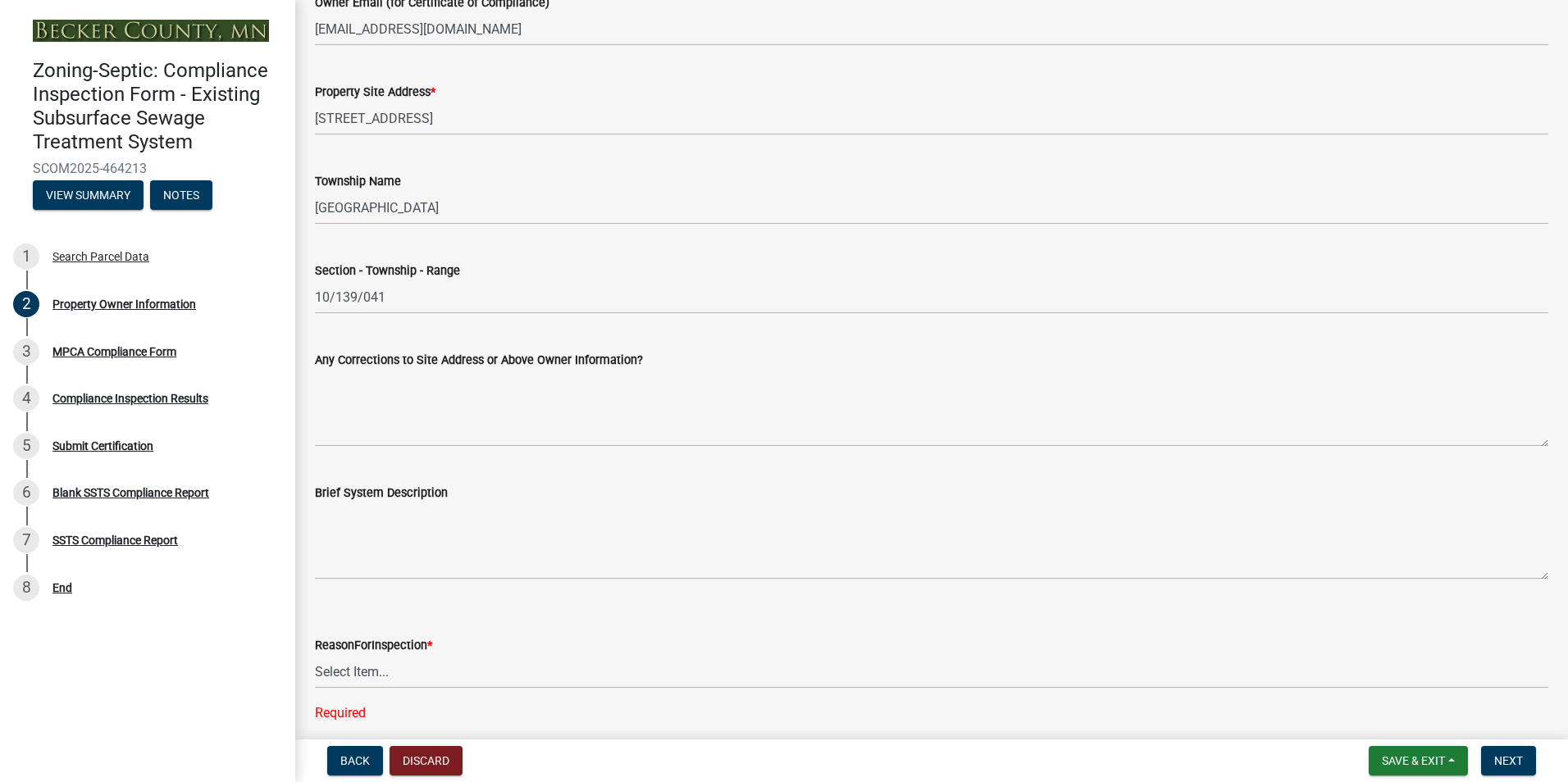
scroll to position [771, 0]
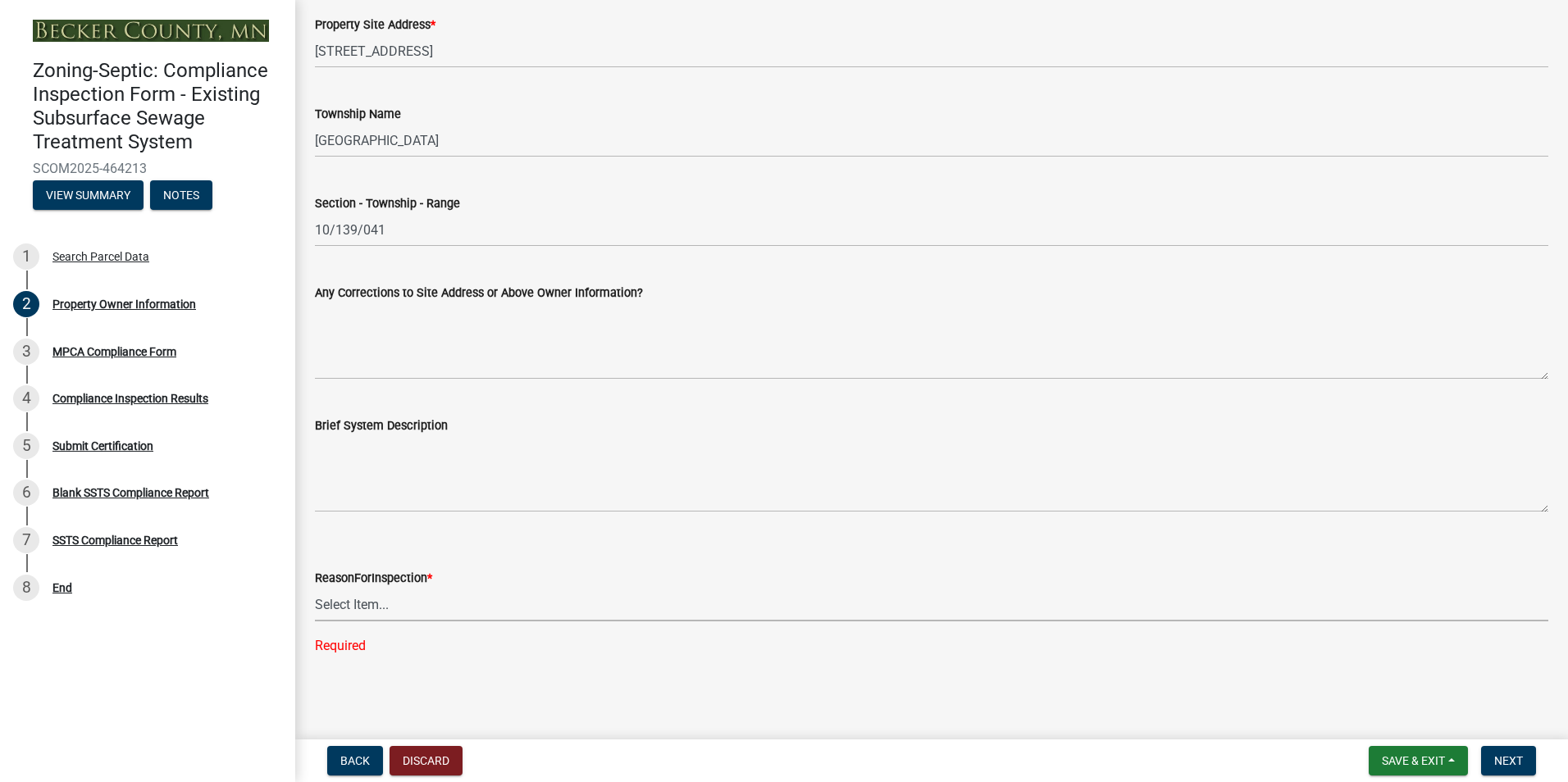
click at [349, 605] on select "Select Item... Property Sale Lake Study Required for Permit Other" at bounding box center [931, 604] width 1233 height 33
click at [314, 620] on select "Select Item... Property Sale Lake Study Required for Permit Other" at bounding box center [931, 604] width 1233 height 33
select select "3e6c5637-c66b-418d-927c-69aaf39ab5a9"
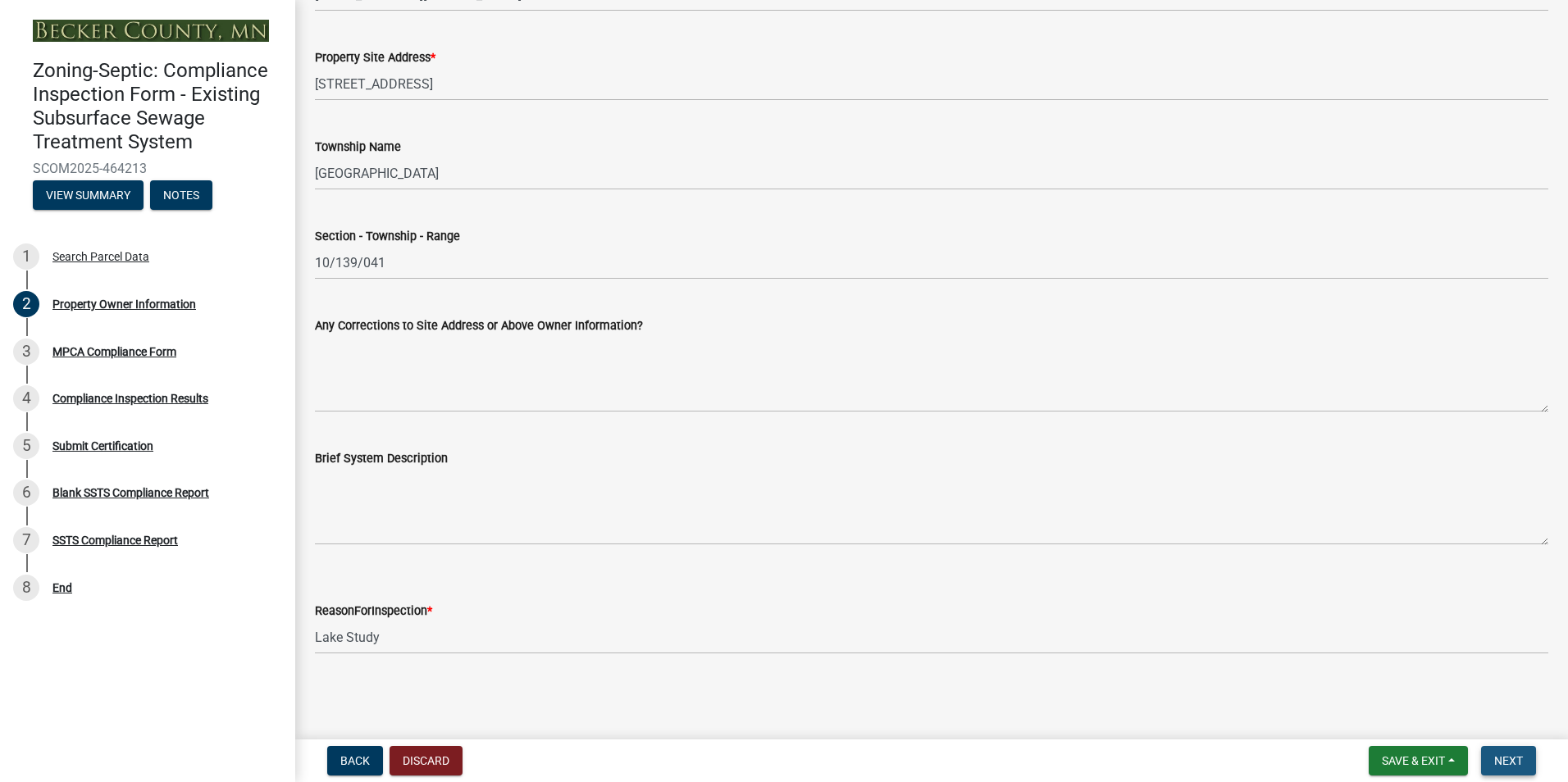
click at [1503, 748] on button "Next" at bounding box center [1508, 761] width 55 height 30
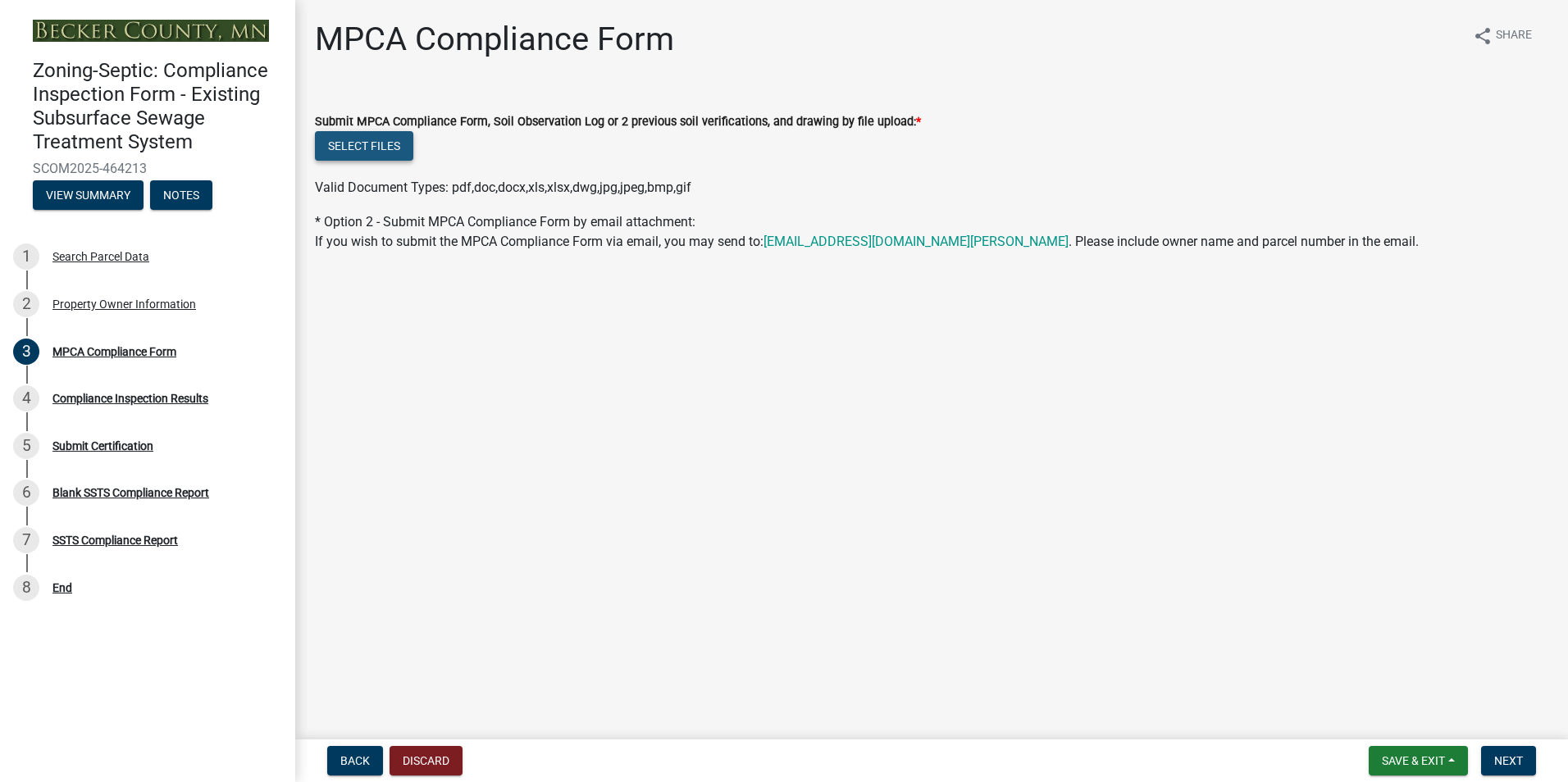
click at [364, 147] on button "Select files" at bounding box center [363, 146] width 98 height 30
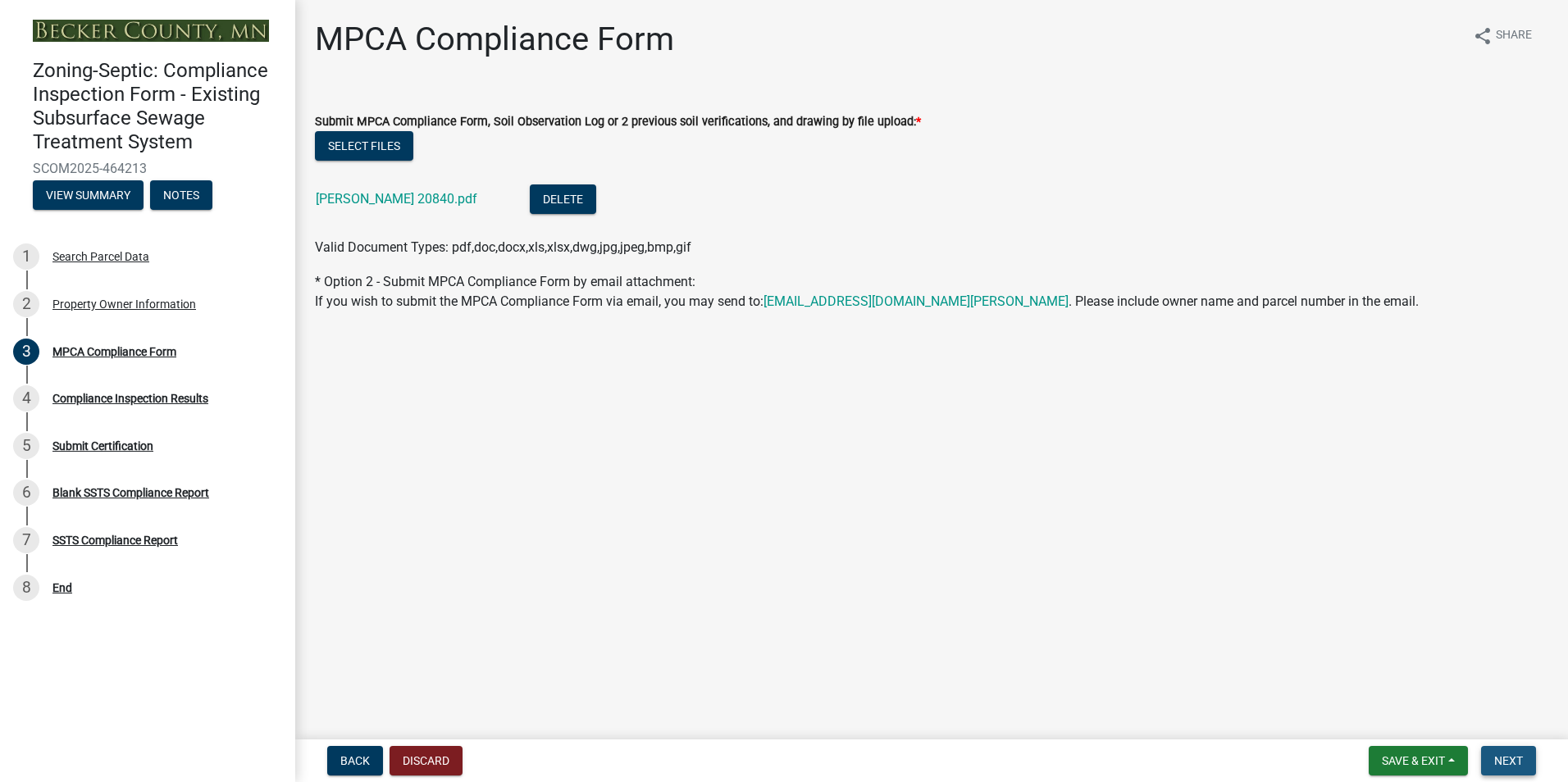
click at [1498, 757] on span "Next" at bounding box center [1508, 760] width 29 height 13
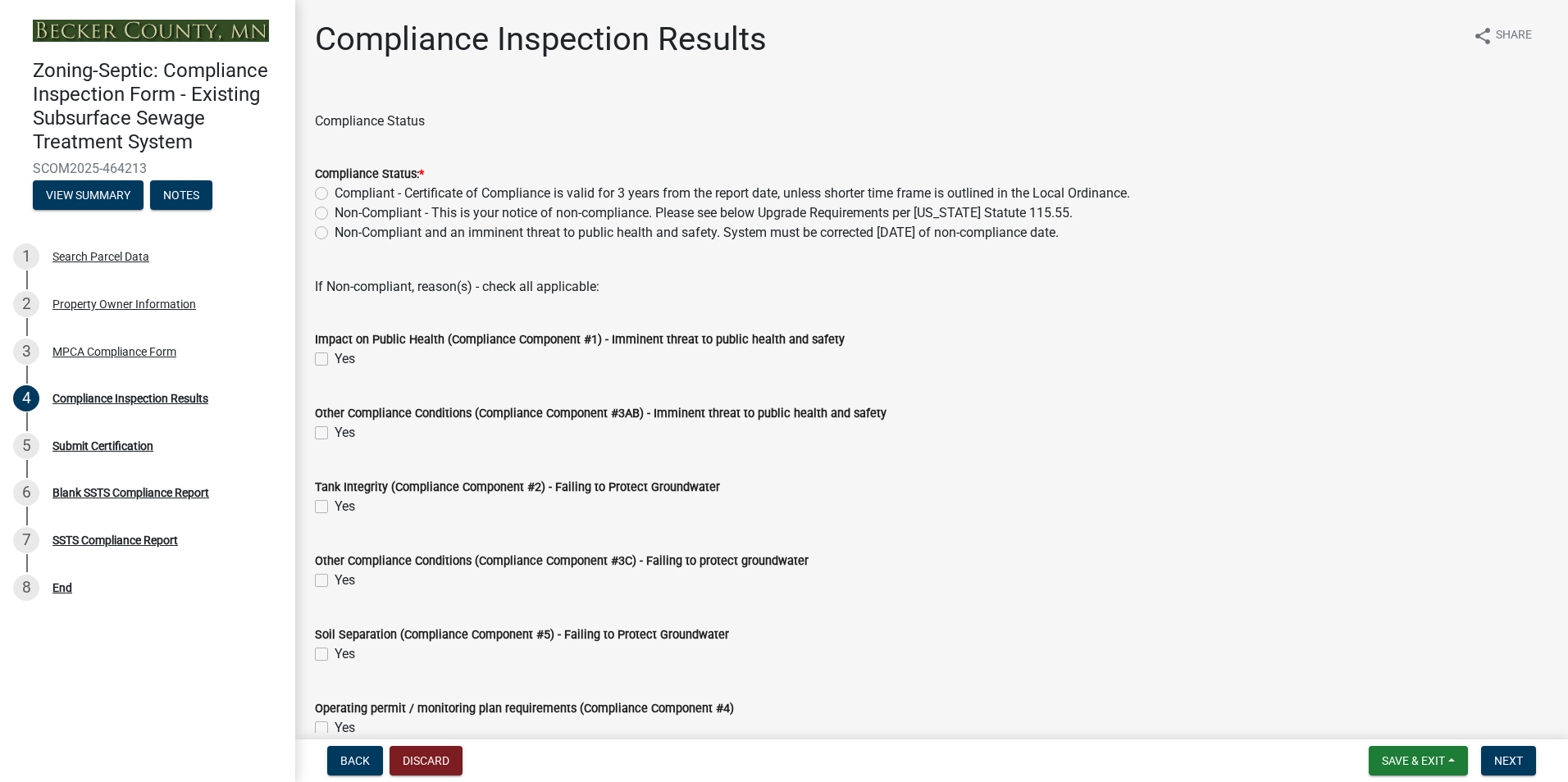
click at [335, 194] on label "Compliant - Certificate of Compliance is valid for 3 years from the report date…" at bounding box center [732, 193] width 795 height 20
click at [335, 194] on input "Compliant - Certificate of Compliance is valid for 3 years from the report date…" at bounding box center [340, 189] width 11 height 11
radio input "true"
click at [1506, 762] on span "Next" at bounding box center [1508, 760] width 29 height 13
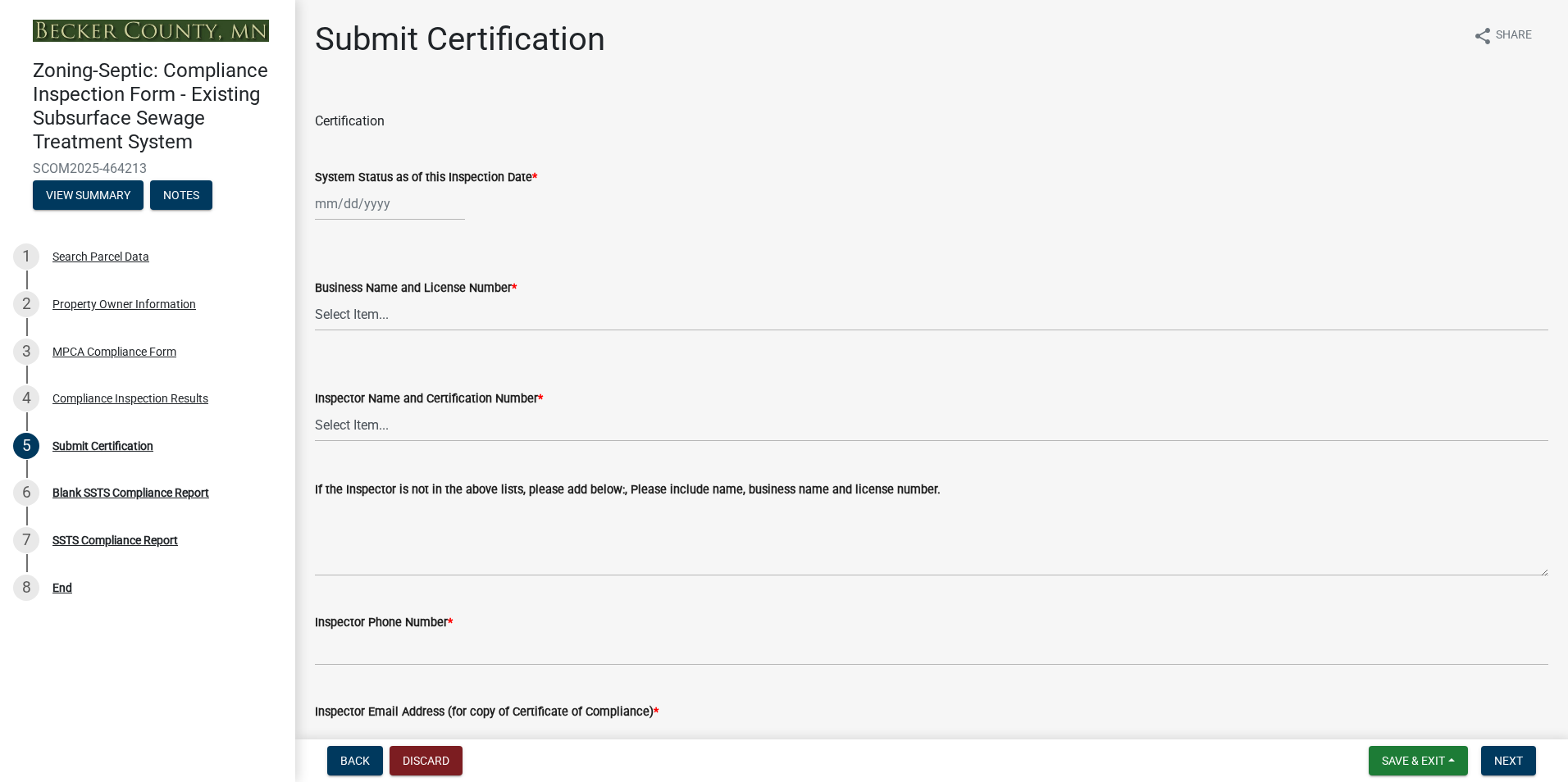
select select "8"
select select "2025"
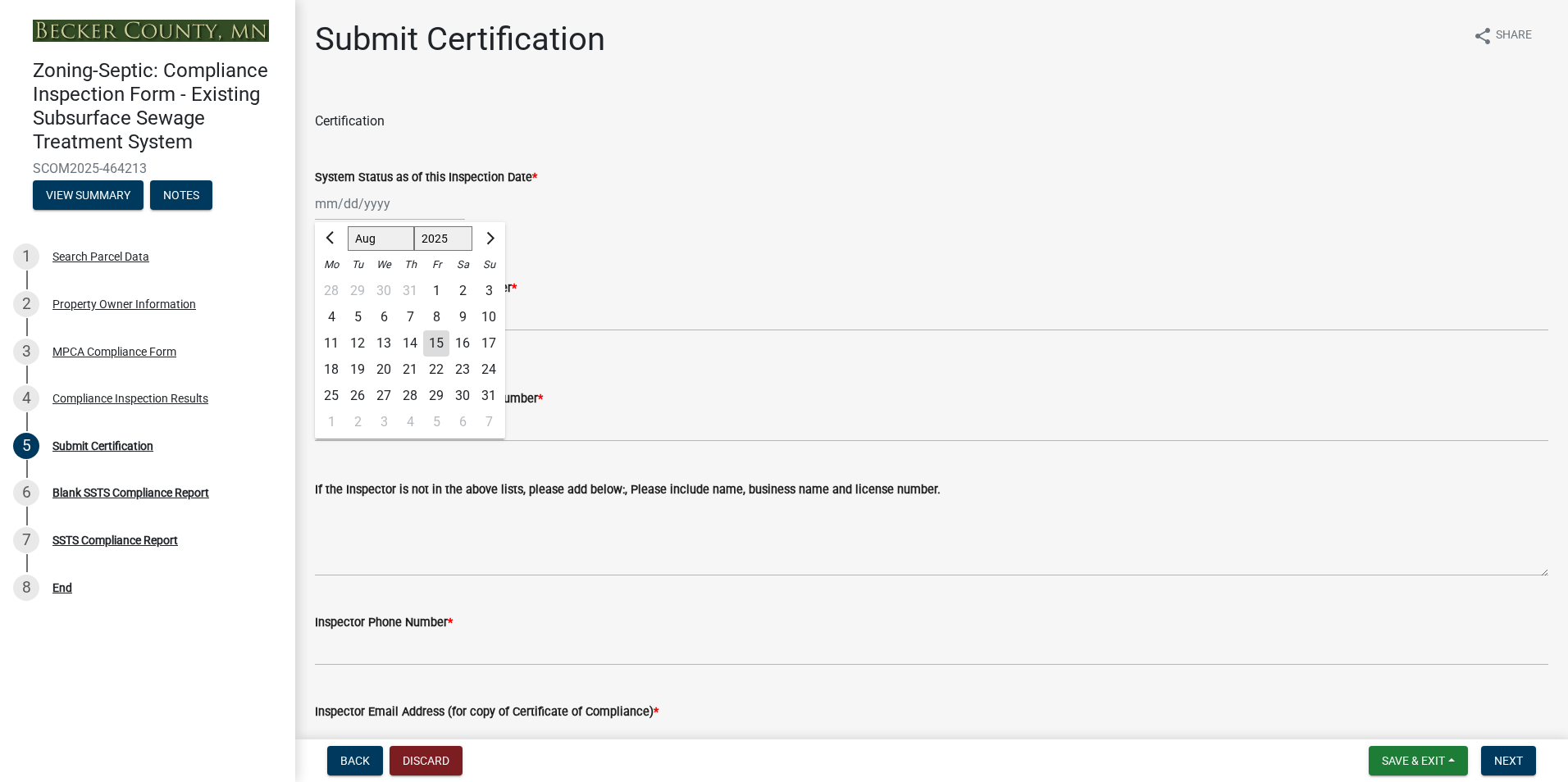
click at [343, 206] on input "System Status as of this Inspection Date *" at bounding box center [389, 203] width 150 height 33
click at [360, 316] on div "5" at bounding box center [357, 317] width 26 height 26
type input "[DATE]"
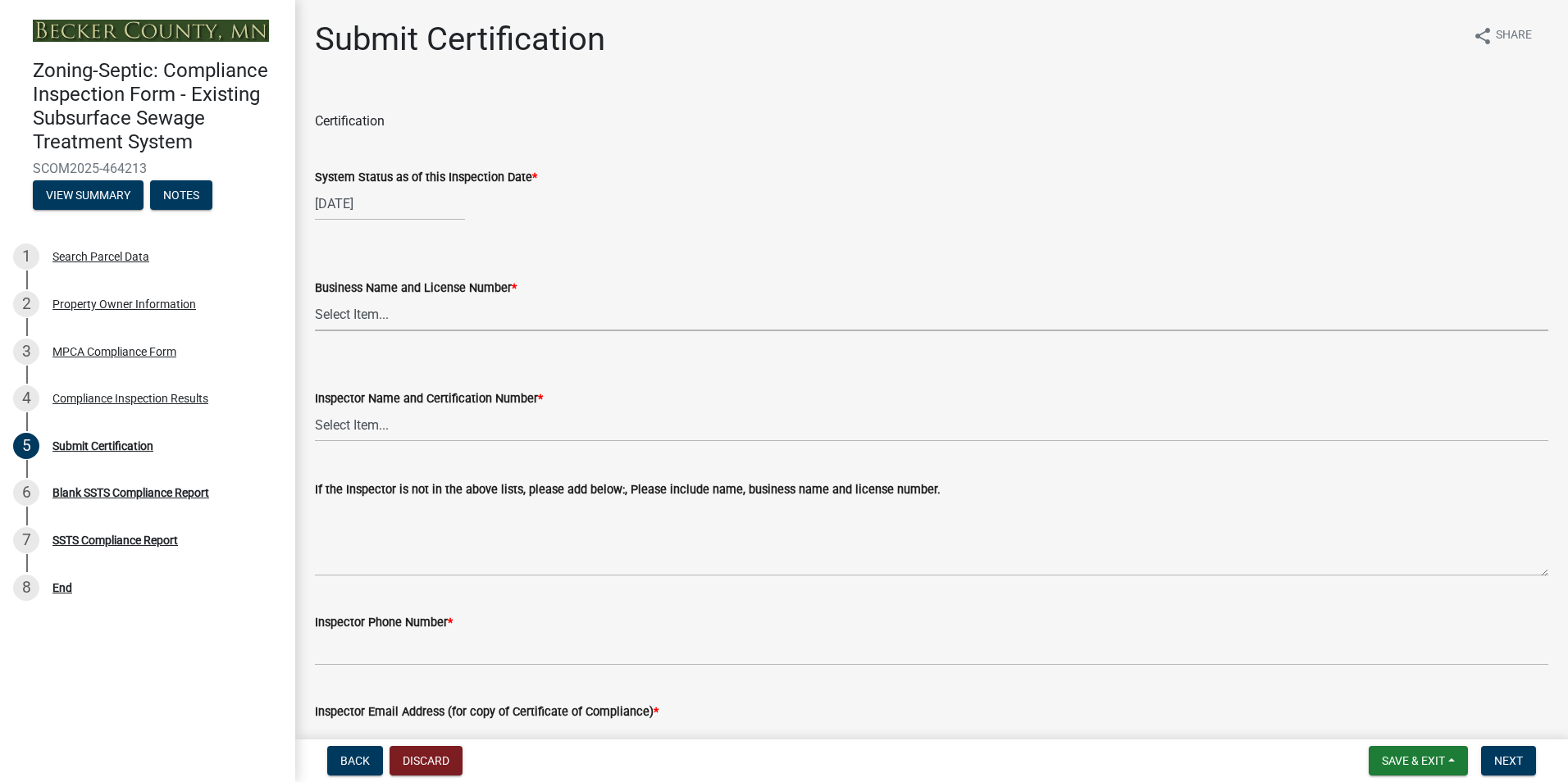
click at [360, 319] on select "Select Item... OTHER – Not listed (please add in next field and we will add to …" at bounding box center [931, 313] width 1233 height 33
click at [314, 297] on select "Select Item... OTHER – Not listed (please add in next field and we will add to …" at bounding box center [931, 313] width 1233 height 33
select select "6cb55102-04ca-4fa6-a18d-df345860fceb"
click at [360, 434] on select "Select Item... OTHER – Not listed (please add in next field and we will add to …" at bounding box center [931, 424] width 1233 height 33
click at [314, 408] on select "Select Item... OTHER – Not listed (please add in next field and we will add to …" at bounding box center [931, 424] width 1233 height 33
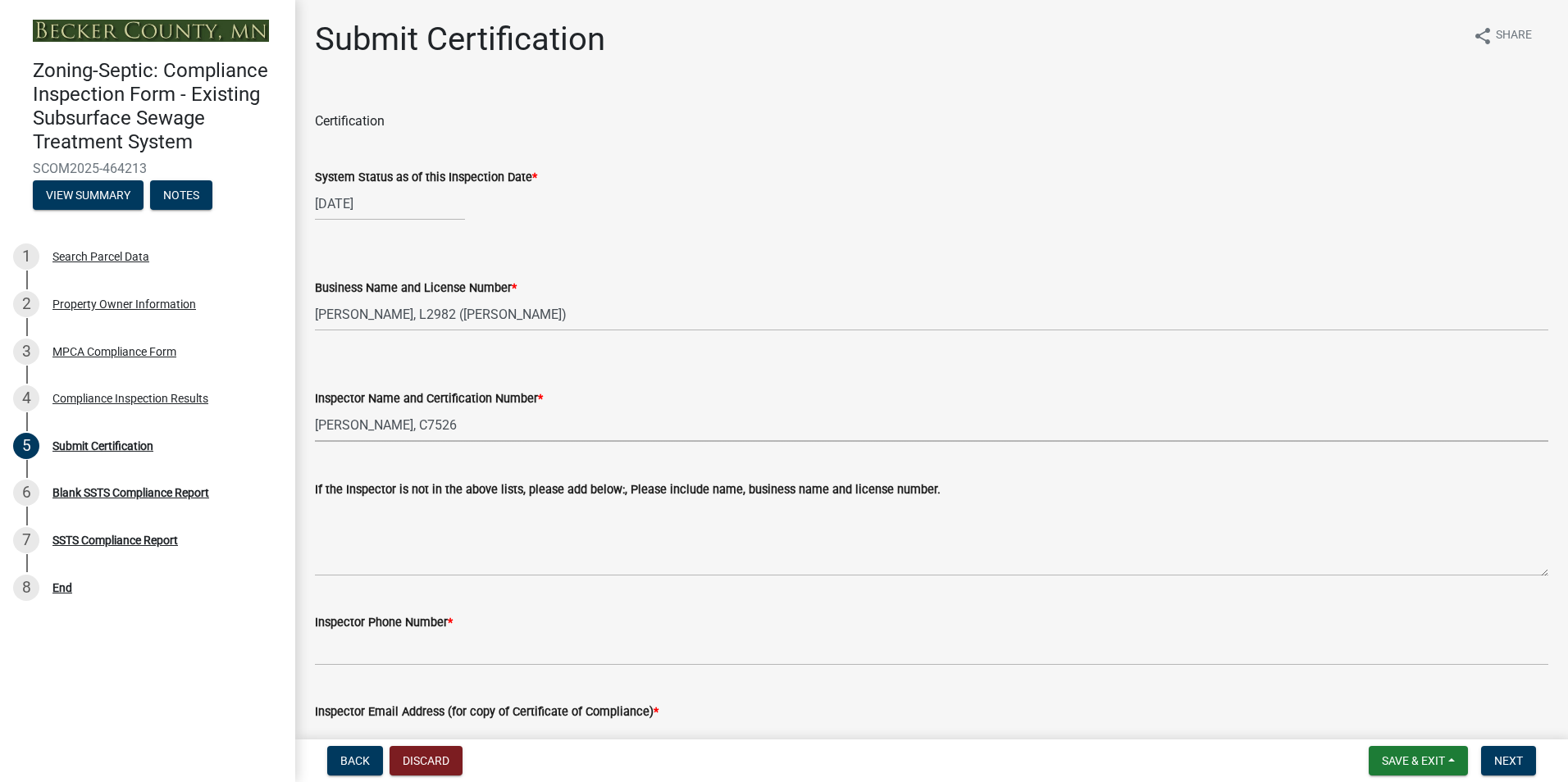
select select "dc89faac-9f44-4363-befa-aff2aab8b849"
click at [444, 490] on label "If the Inspector is not in the above lists, please add below:, Please include n…" at bounding box center [627, 490] width 625 height 11
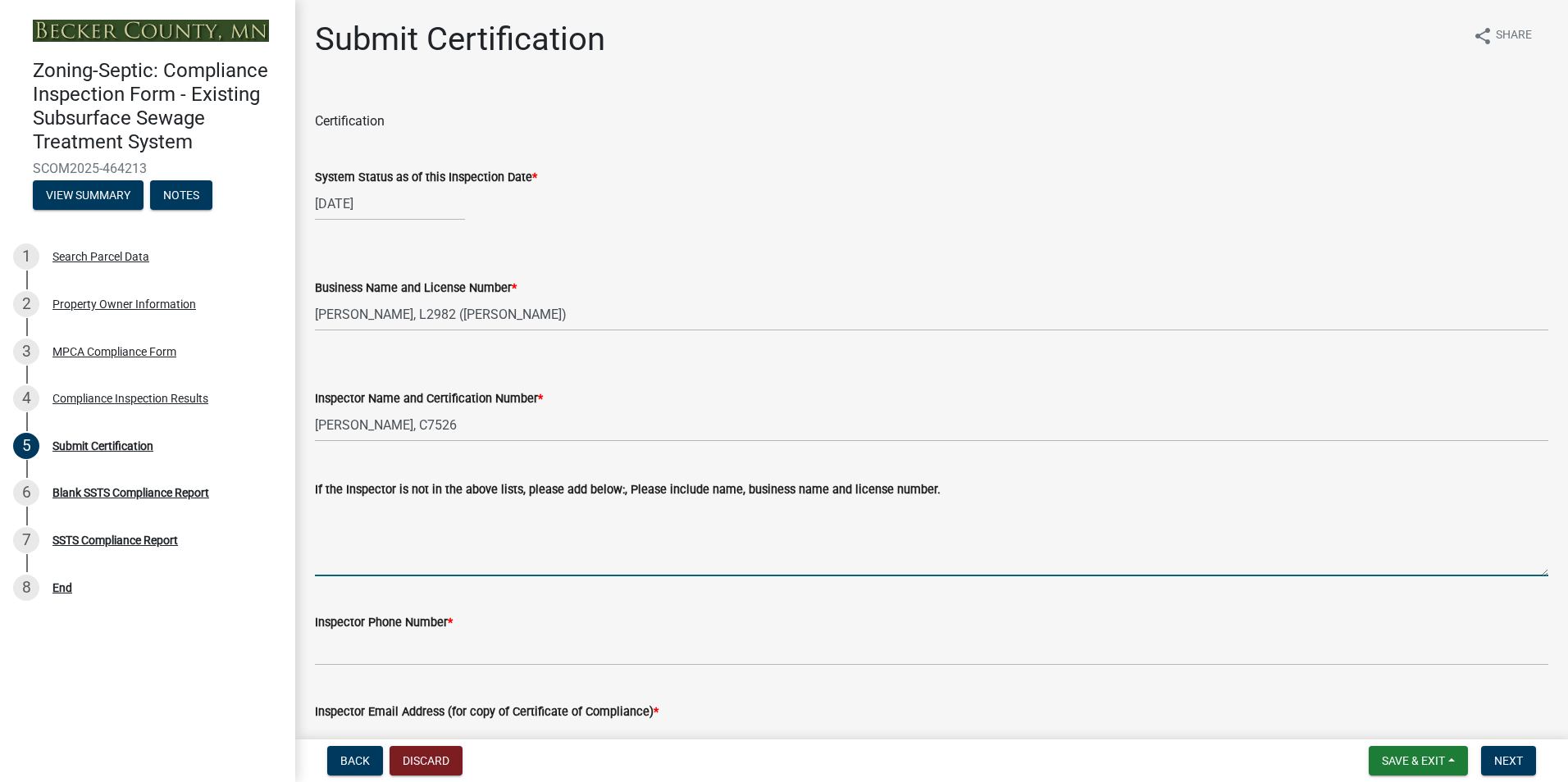
click at [444, 499] on textarea "If the Inspector is not in the above lists, please add below:, Please include n…" at bounding box center [931, 538] width 1233 height 77
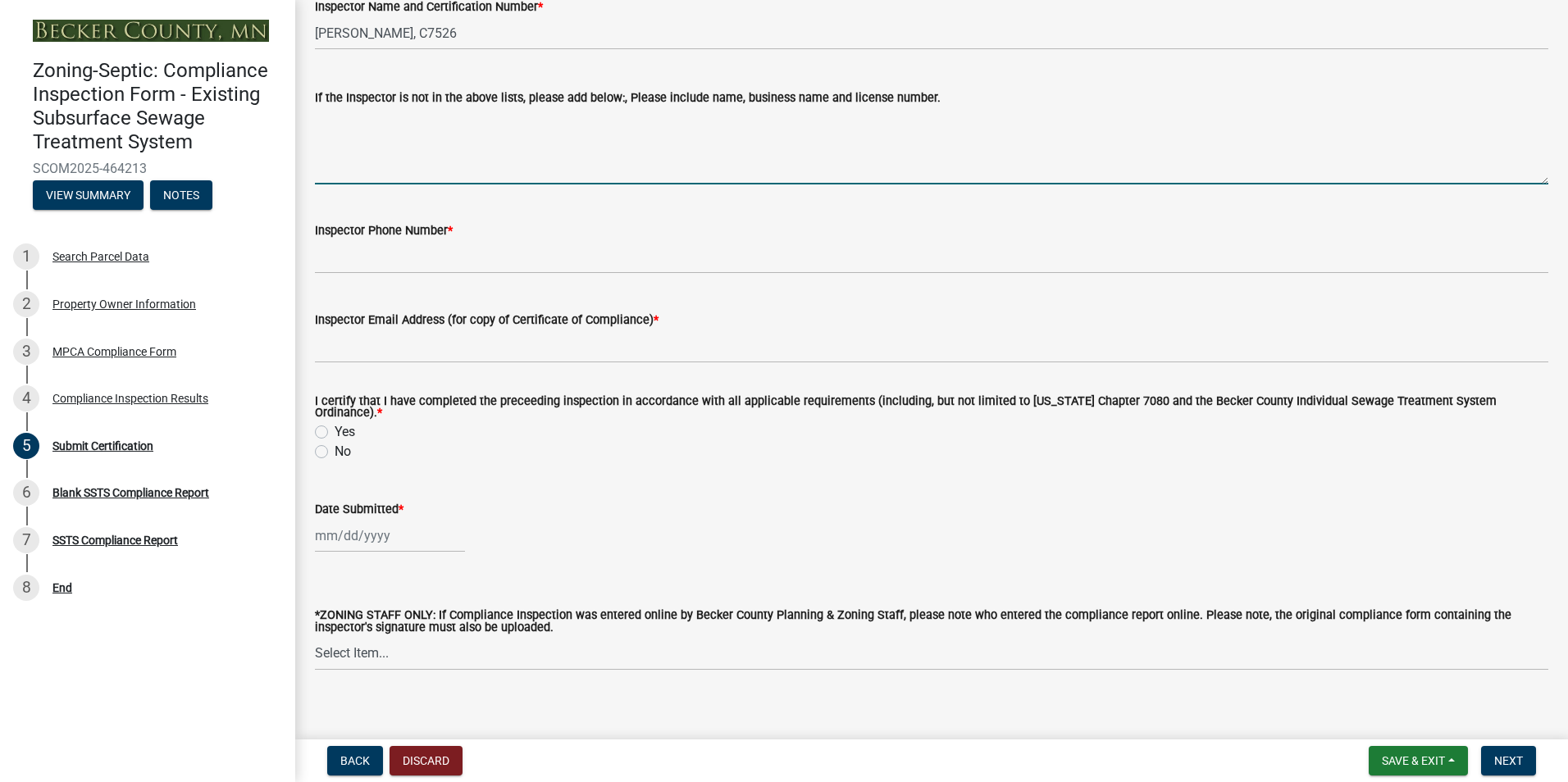
scroll to position [401, 0]
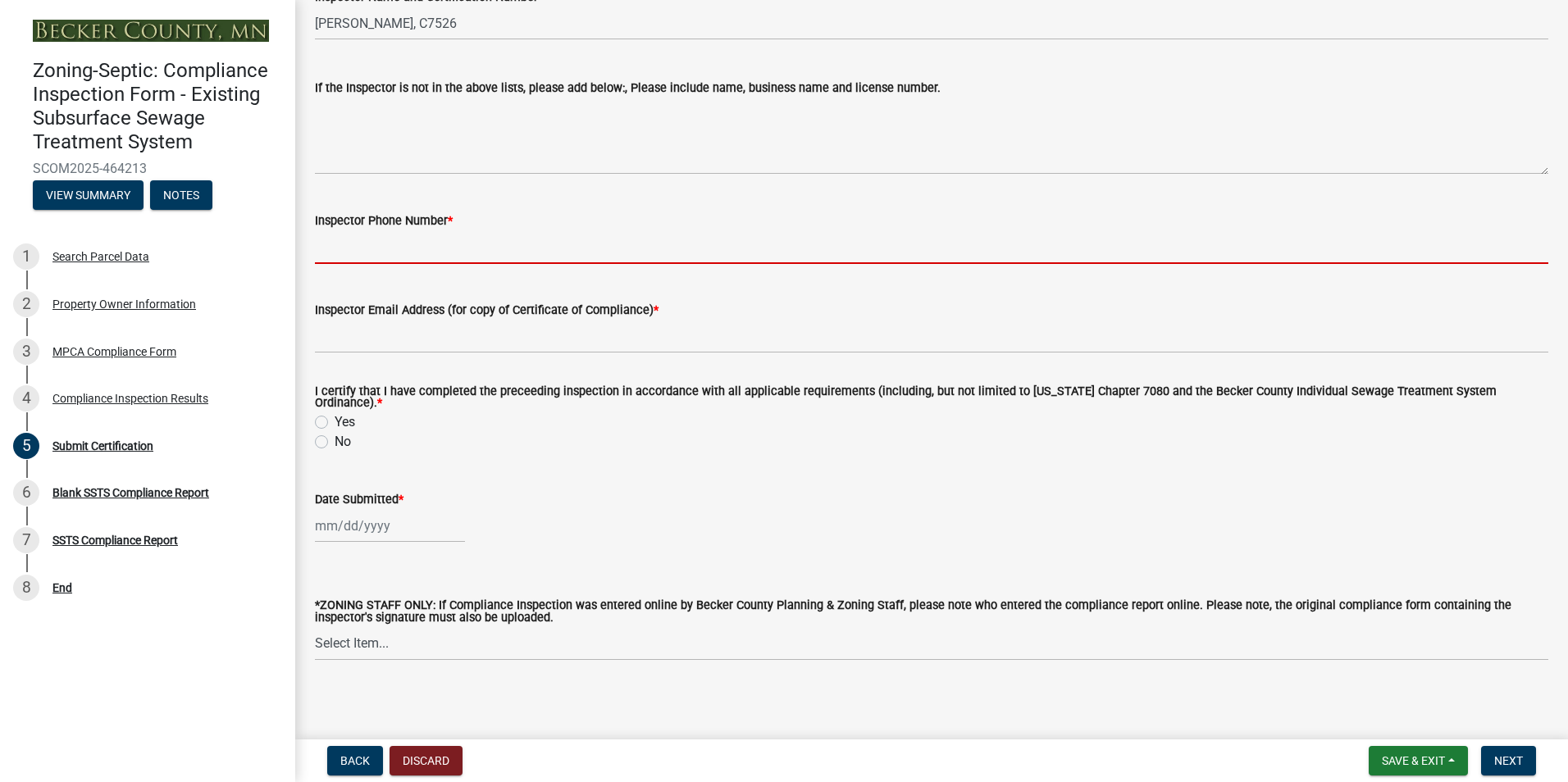
click at [408, 253] on input "Inspector Phone Number *" at bounding box center [931, 246] width 1233 height 33
type input "2188391849"
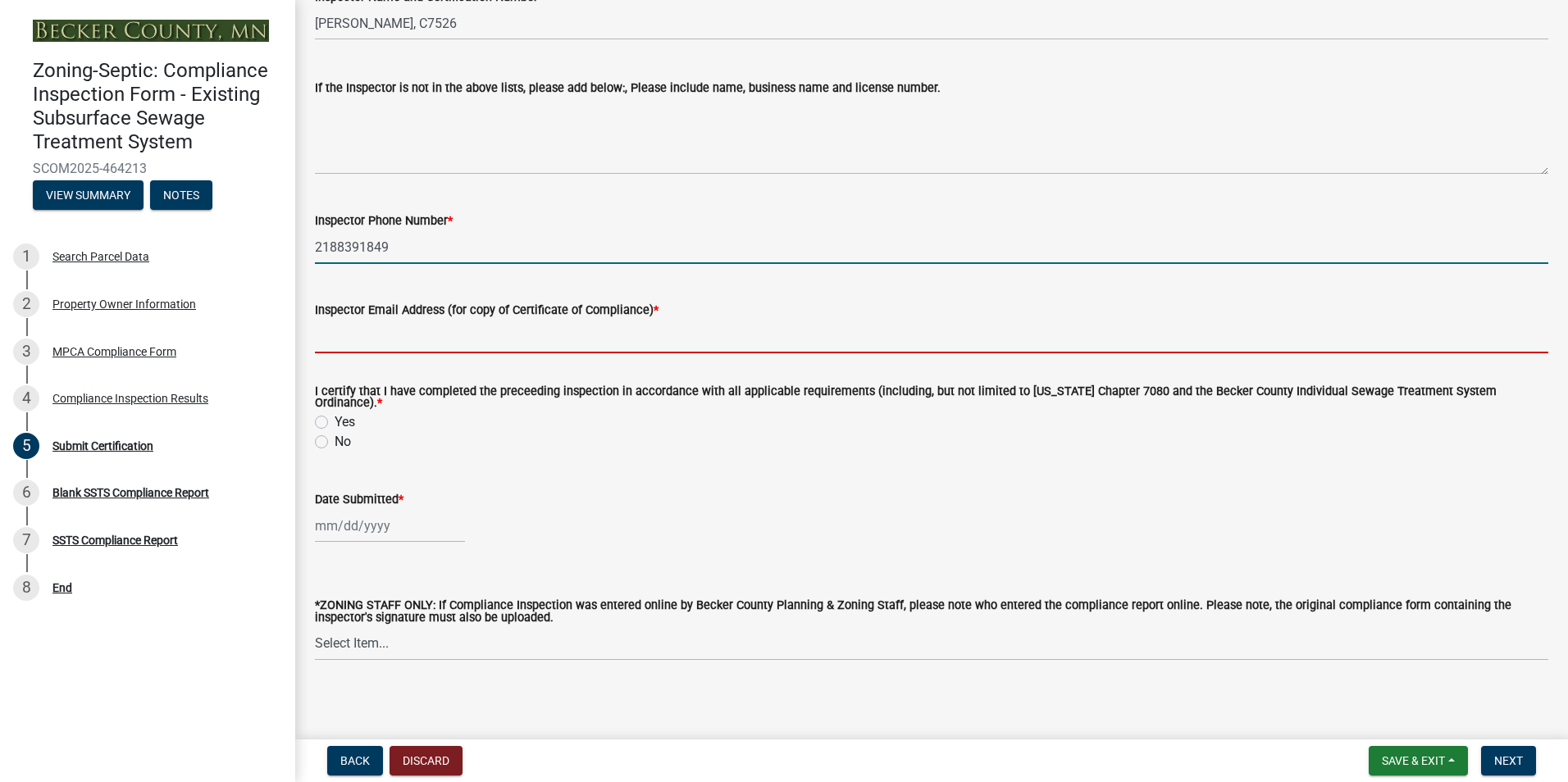
type input "[EMAIL_ADDRESS][DOMAIN_NAME]"
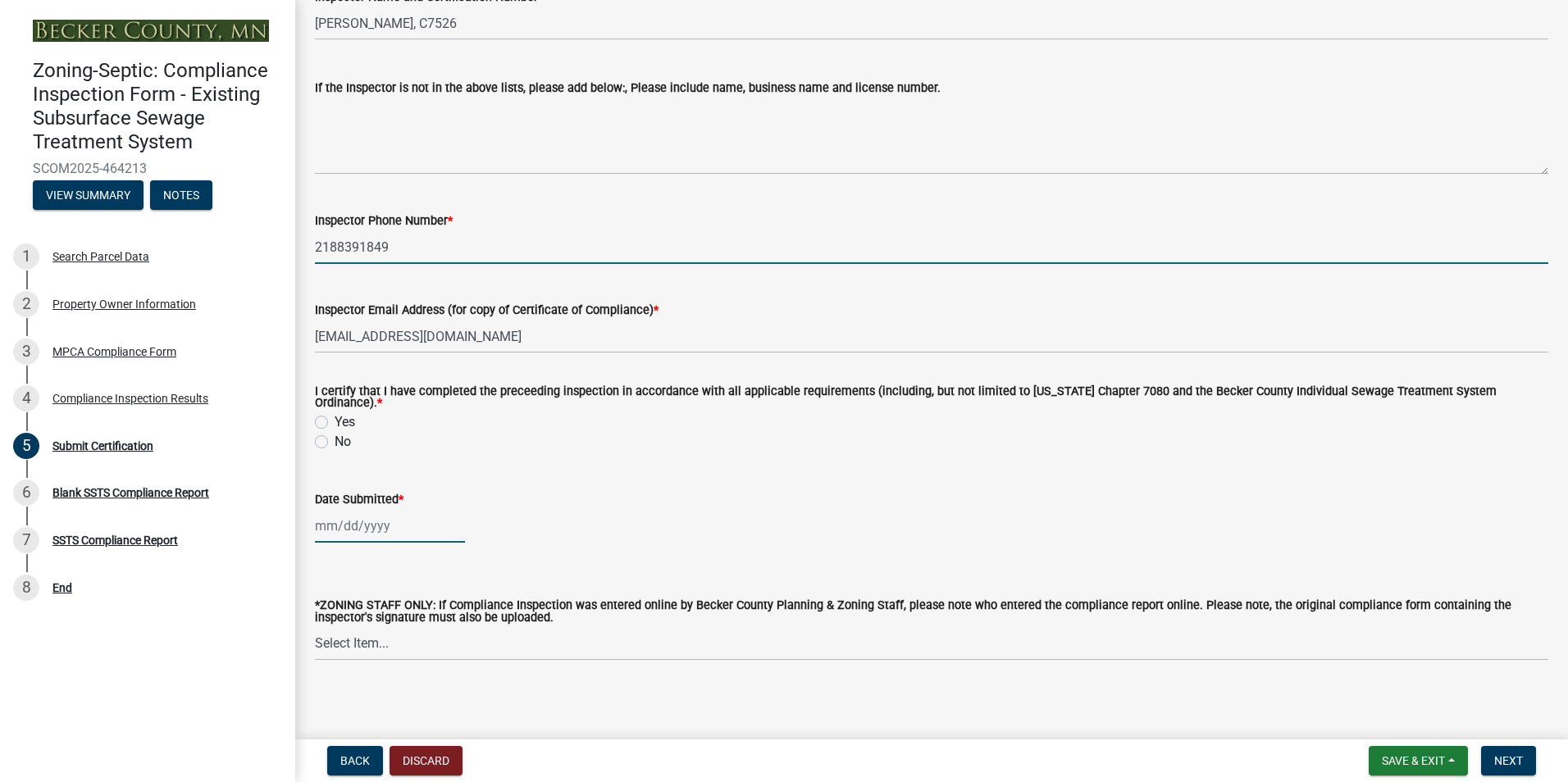
type input "[DATE]"
select select "8"
select select "2025"
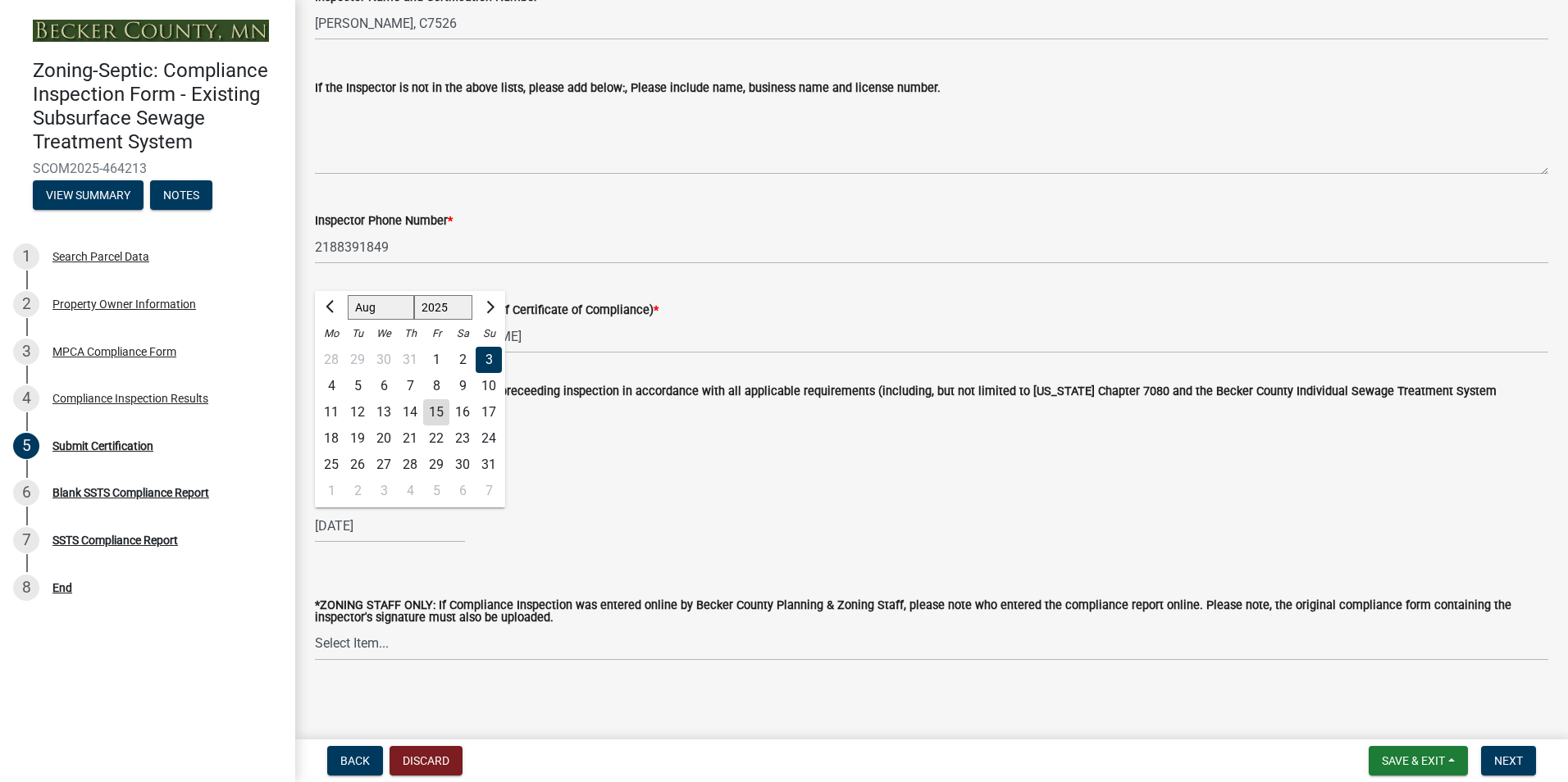
click at [438, 400] on div "15" at bounding box center [435, 412] width 26 height 26
type input "[DATE]"
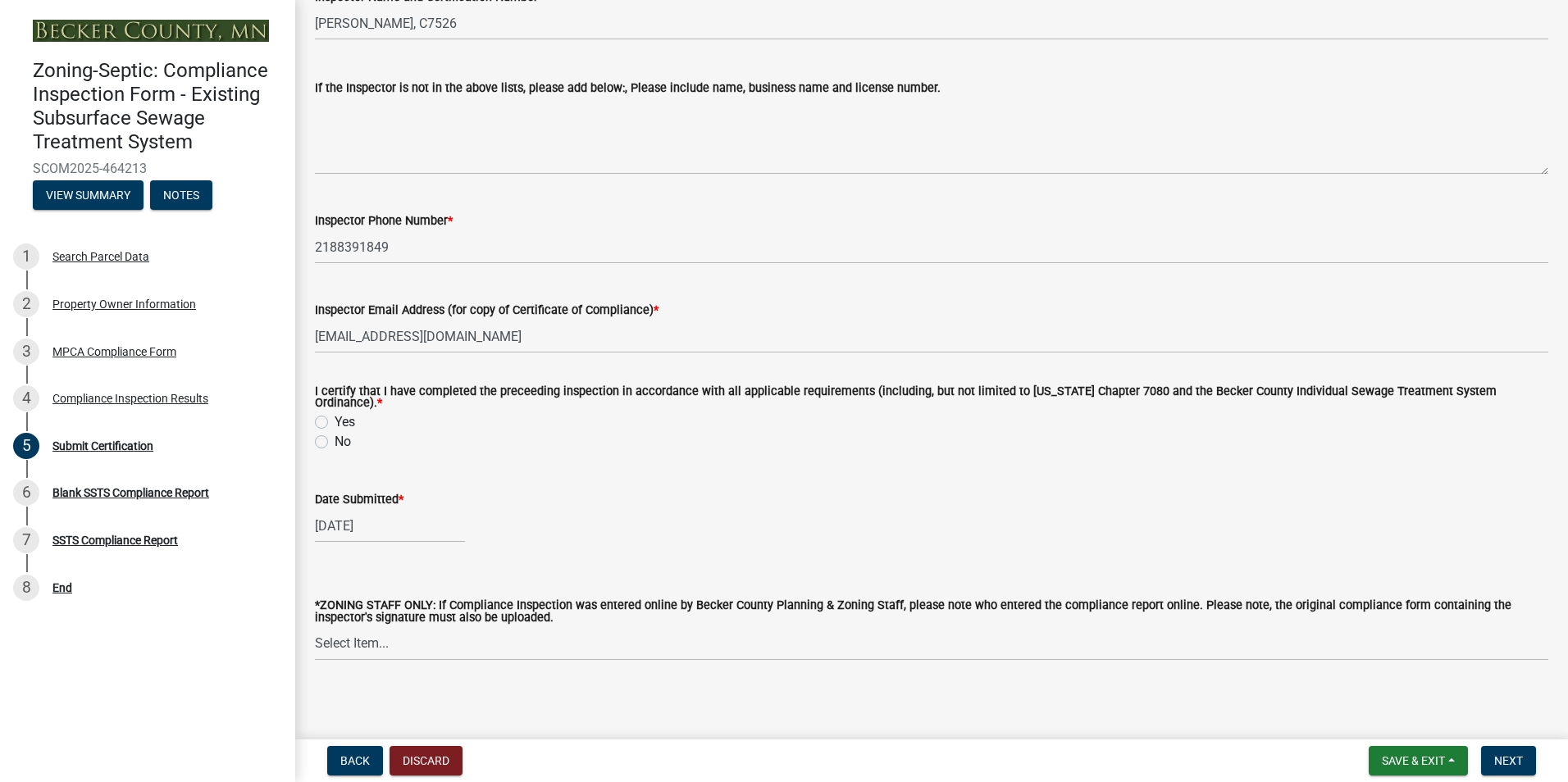
click at [335, 421] on label "Yes" at bounding box center [345, 422] width 20 height 20
click at [335, 421] on input "Yes" at bounding box center [340, 417] width 11 height 11
radio input "true"
click at [1505, 754] on span "Next" at bounding box center [1508, 760] width 29 height 13
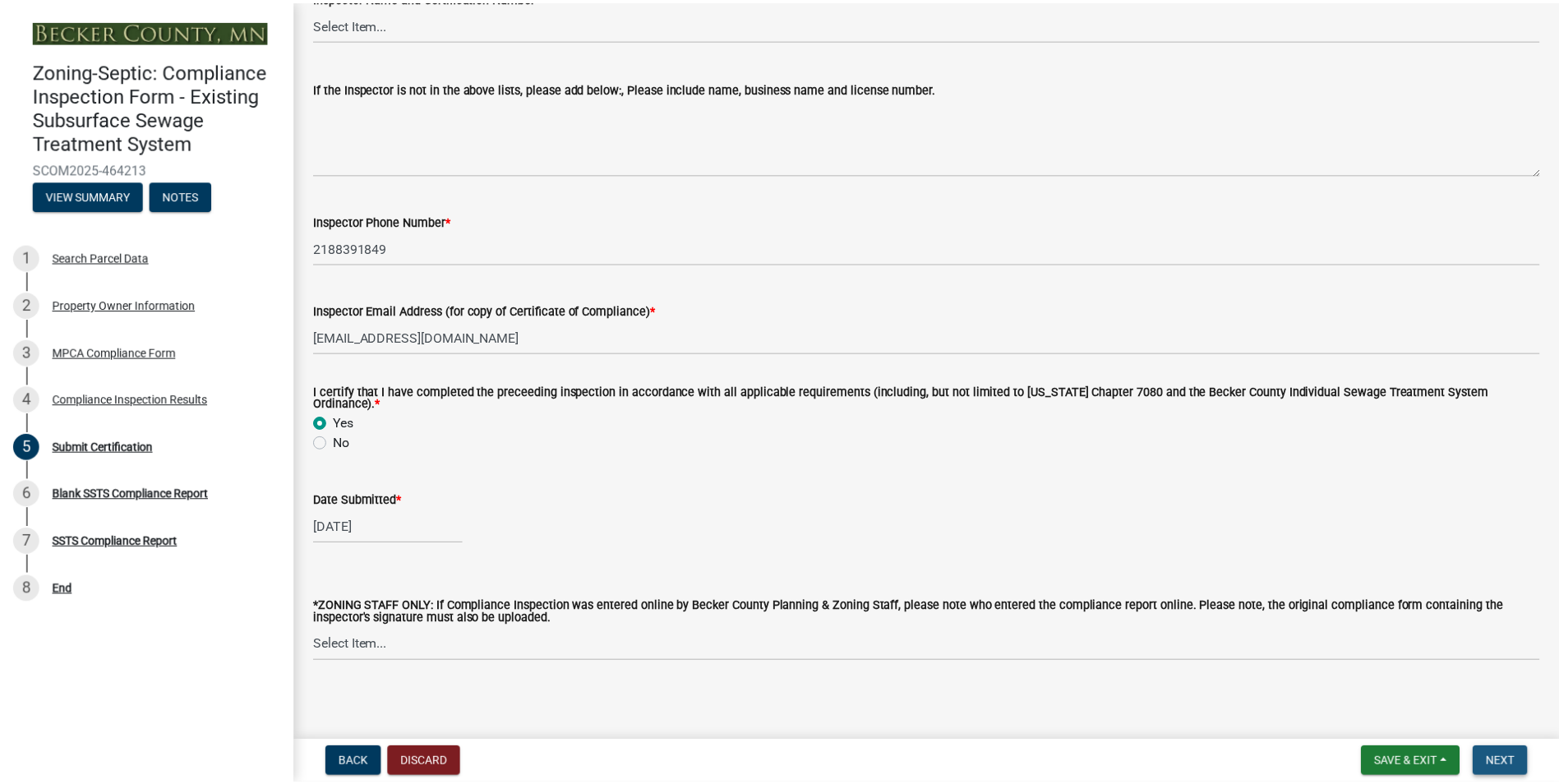
scroll to position [0, 0]
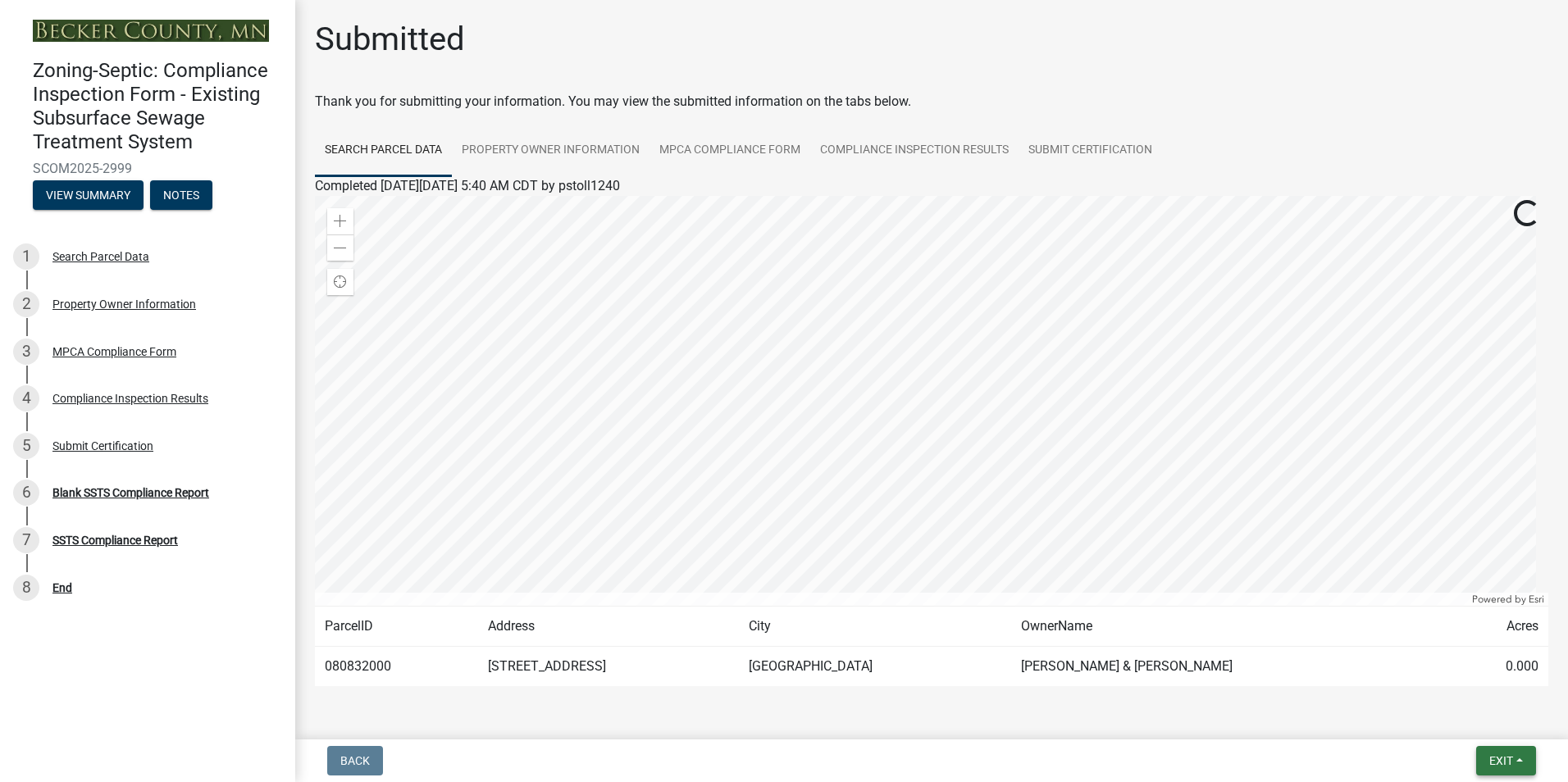
click at [1505, 754] on span "Exit" at bounding box center [1501, 760] width 24 height 13
click at [1461, 726] on button "Save & Exit" at bounding box center [1470, 718] width 131 height 39
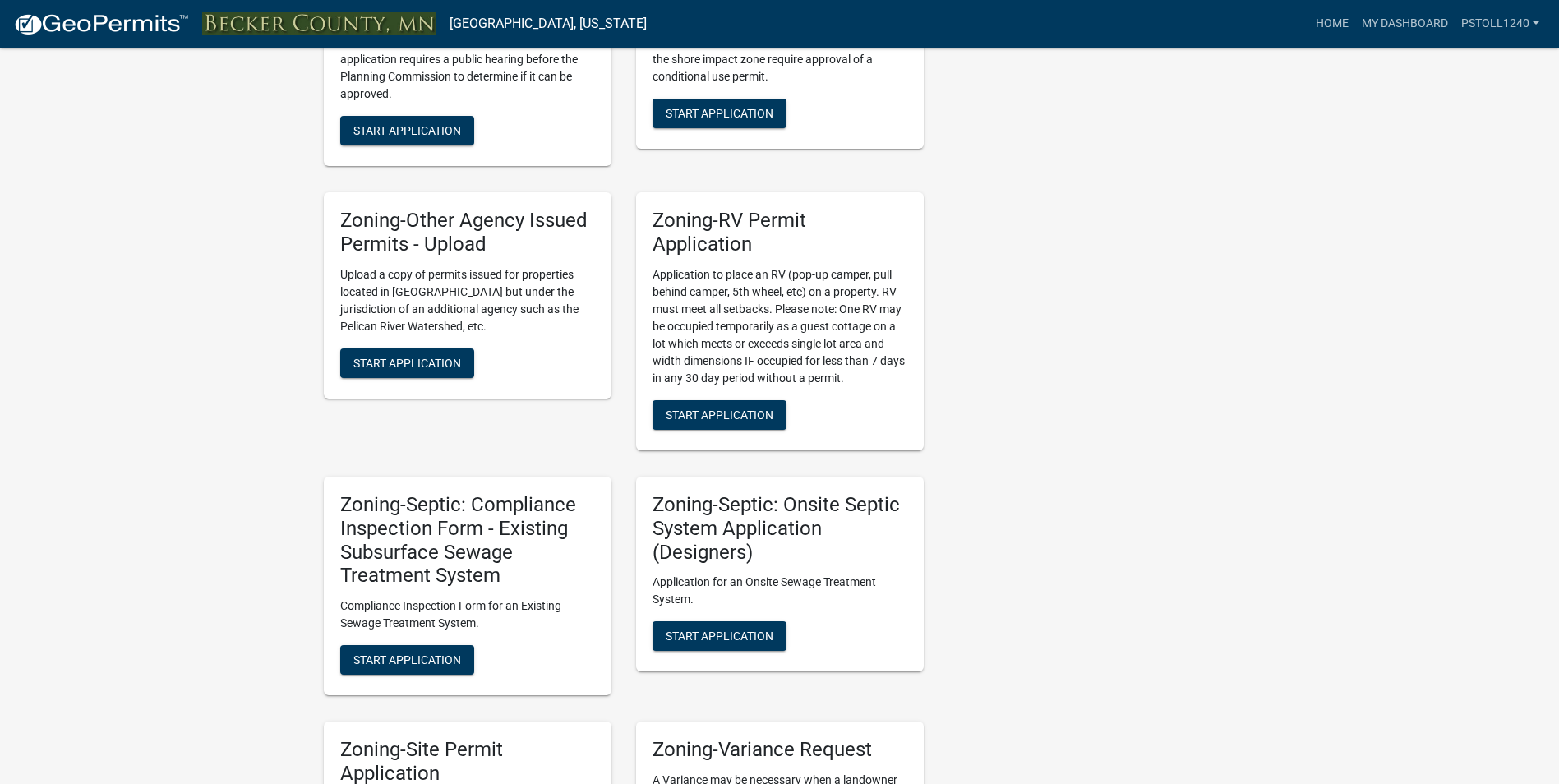
scroll to position [1176, 0]
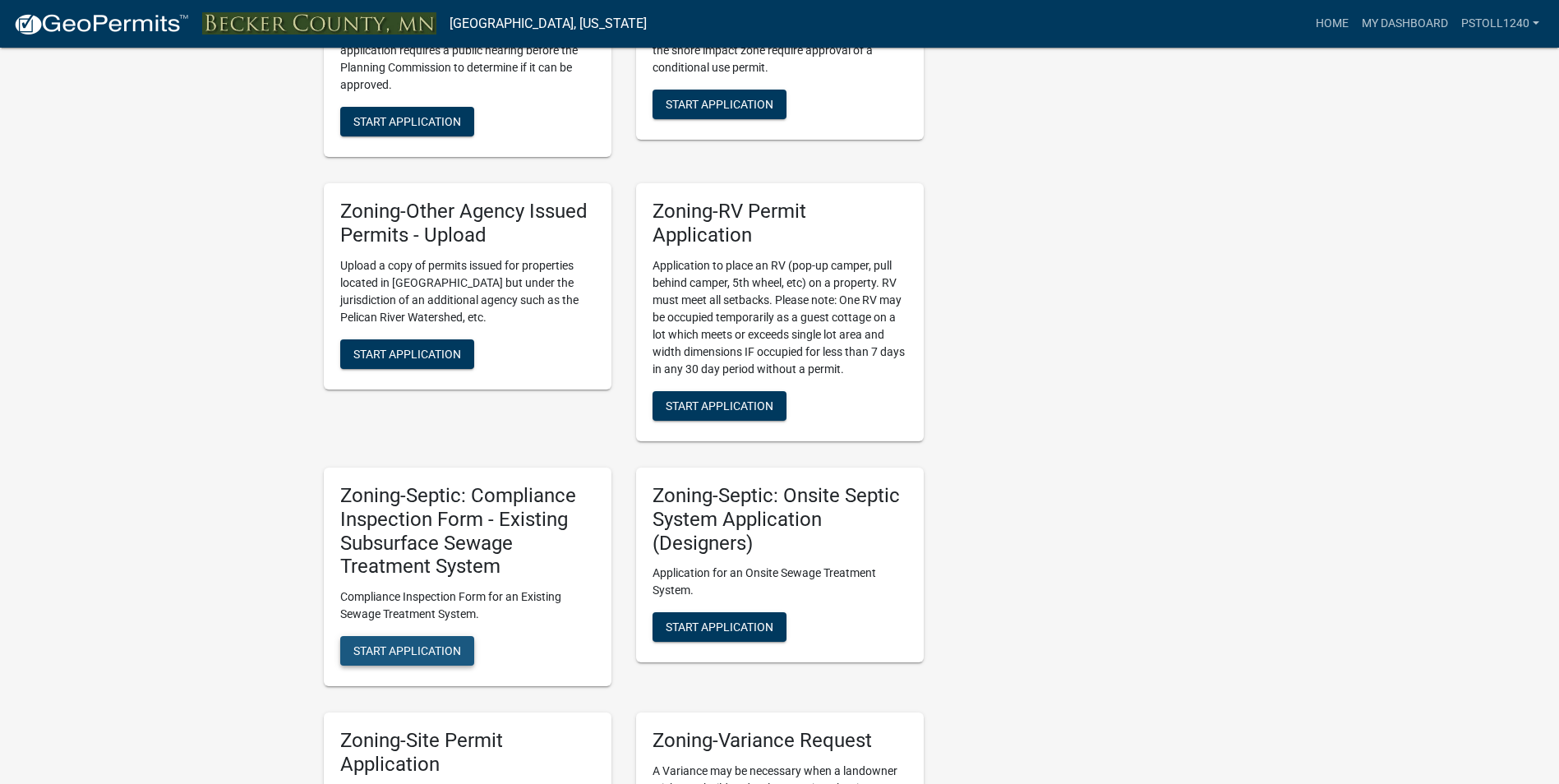
click at [383, 658] on button "Start Application" at bounding box center [407, 651] width 134 height 30
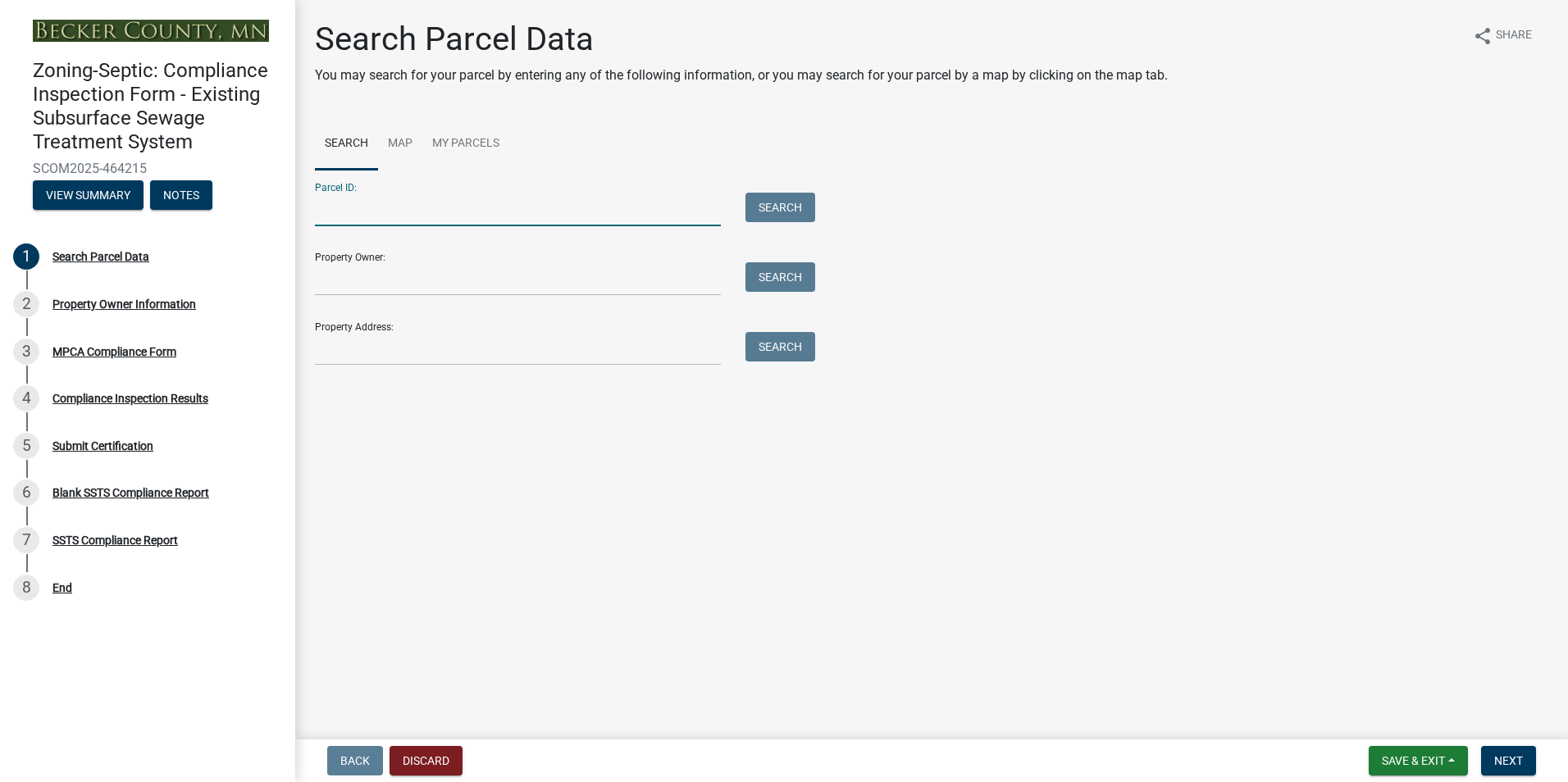
click at [347, 212] on input "Parcel ID:" at bounding box center [517, 209] width 406 height 33
type input "081048000"
click at [771, 215] on button "Search" at bounding box center [781, 207] width 70 height 30
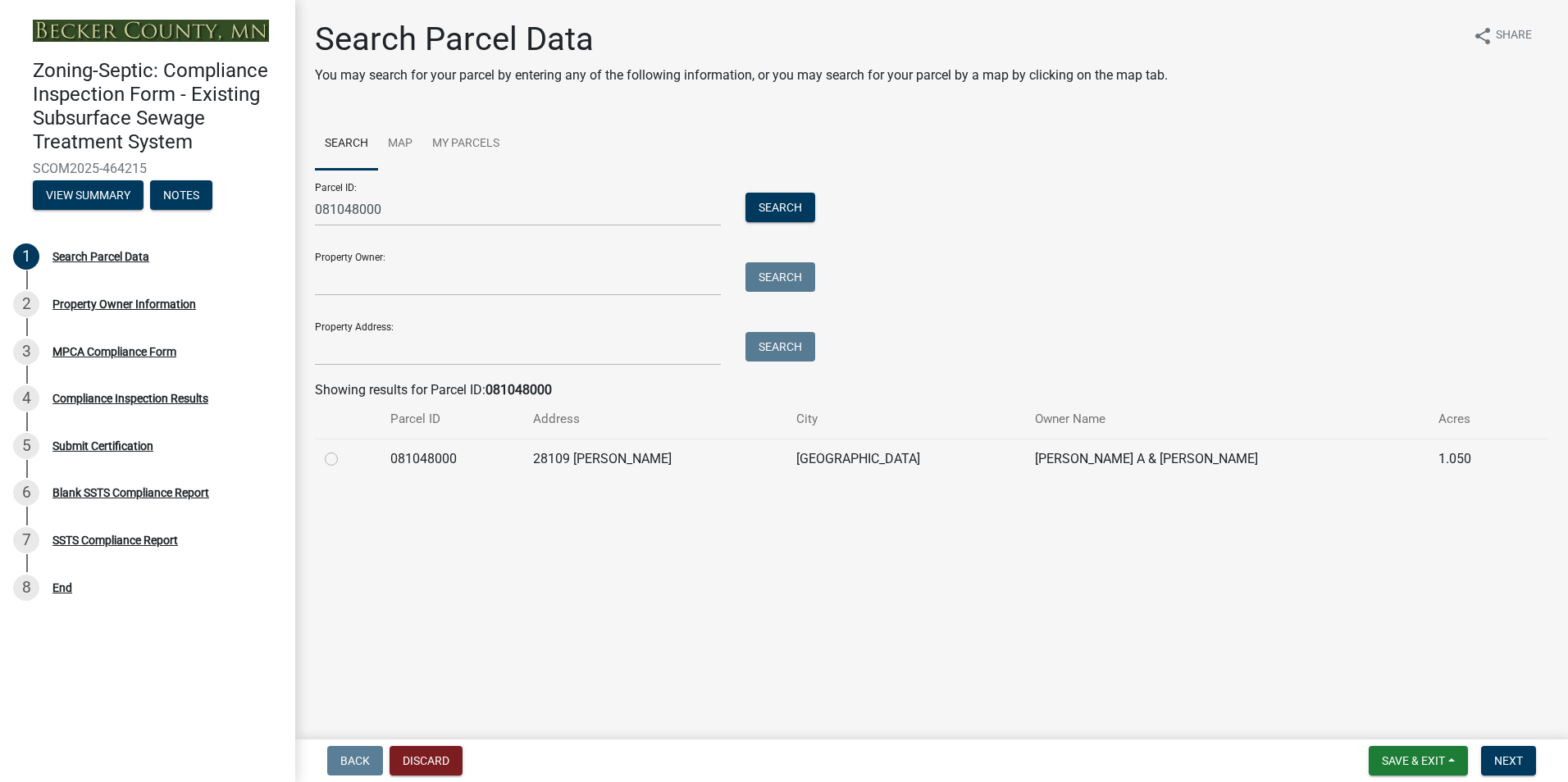
click at [344, 449] on label at bounding box center [344, 449] width 0 height 0
click at [344, 457] on input "radio" at bounding box center [349, 454] width 11 height 11
radio input "true"
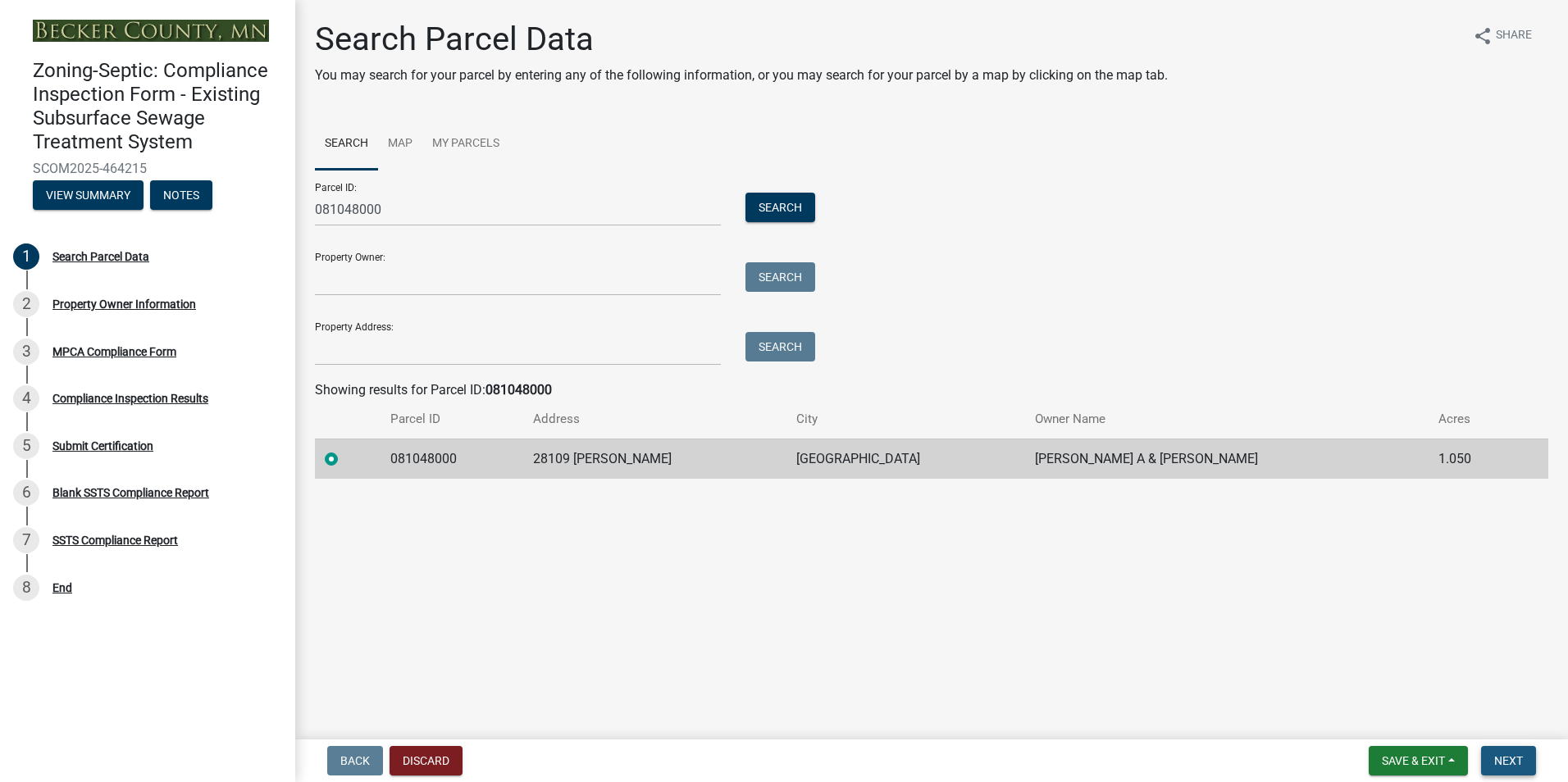
click at [1496, 754] on span "Next" at bounding box center [1508, 760] width 29 height 13
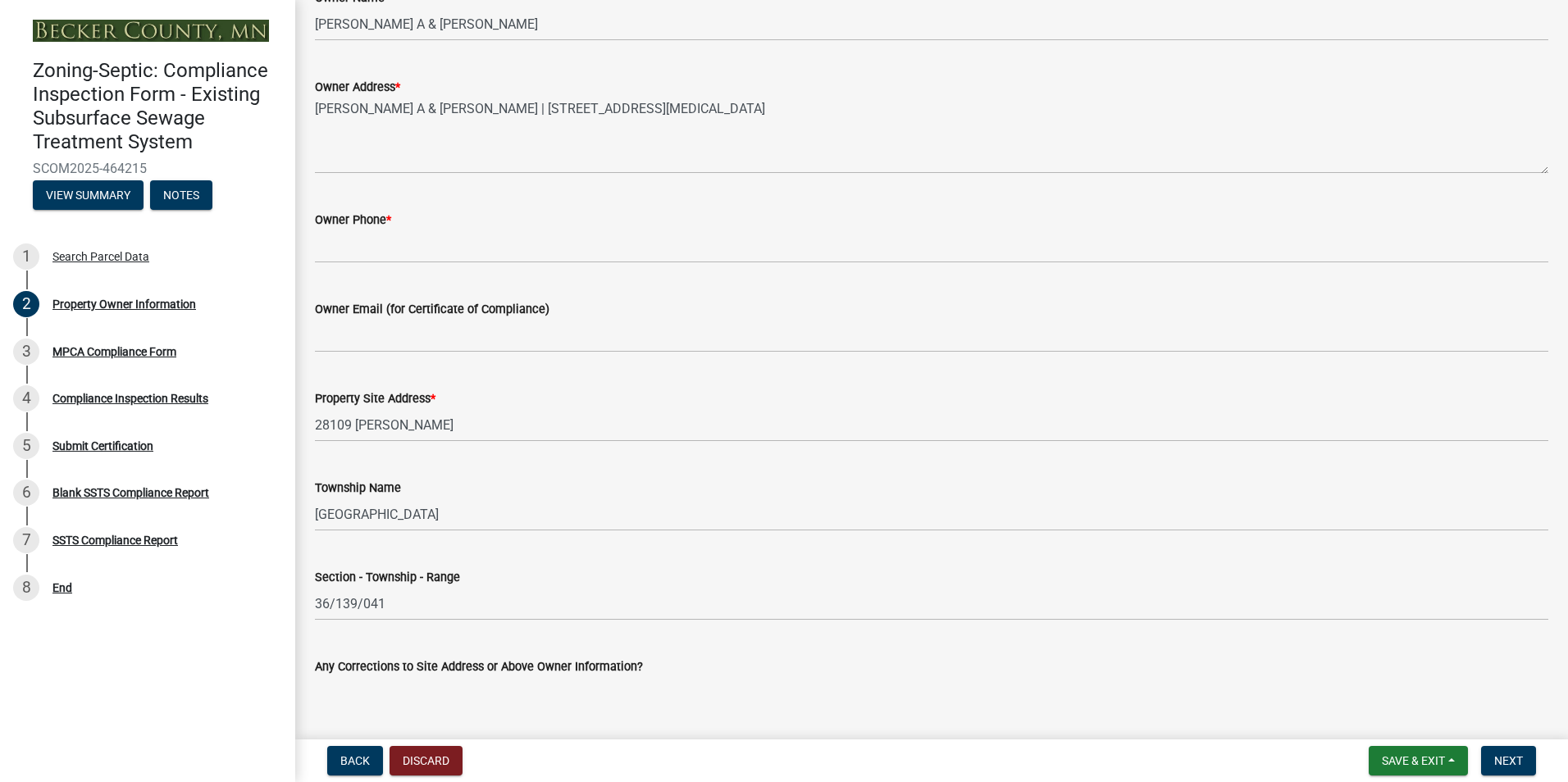
scroll to position [414, 0]
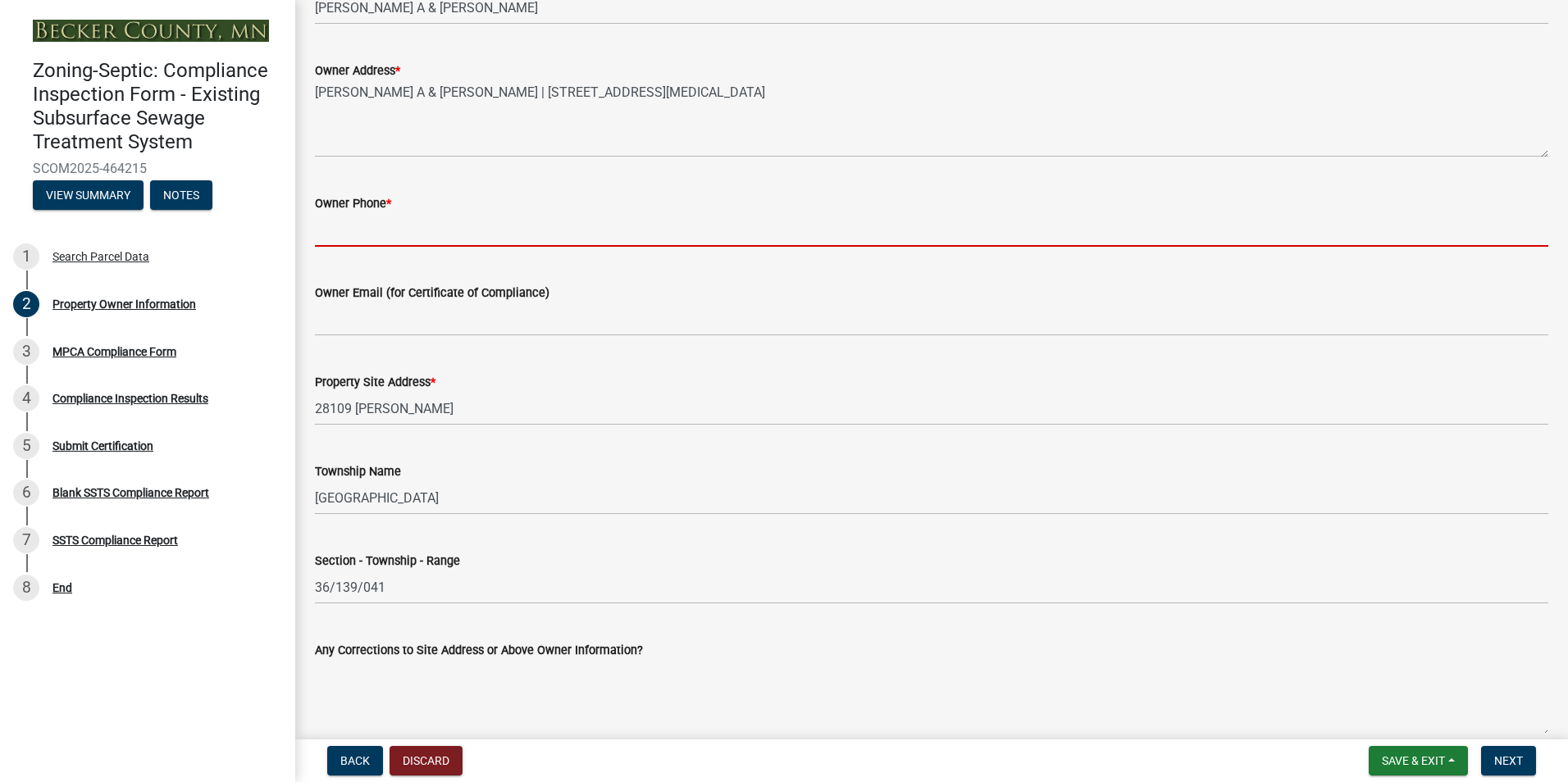
click at [345, 239] on input "Owner Phone *" at bounding box center [931, 229] width 1233 height 33
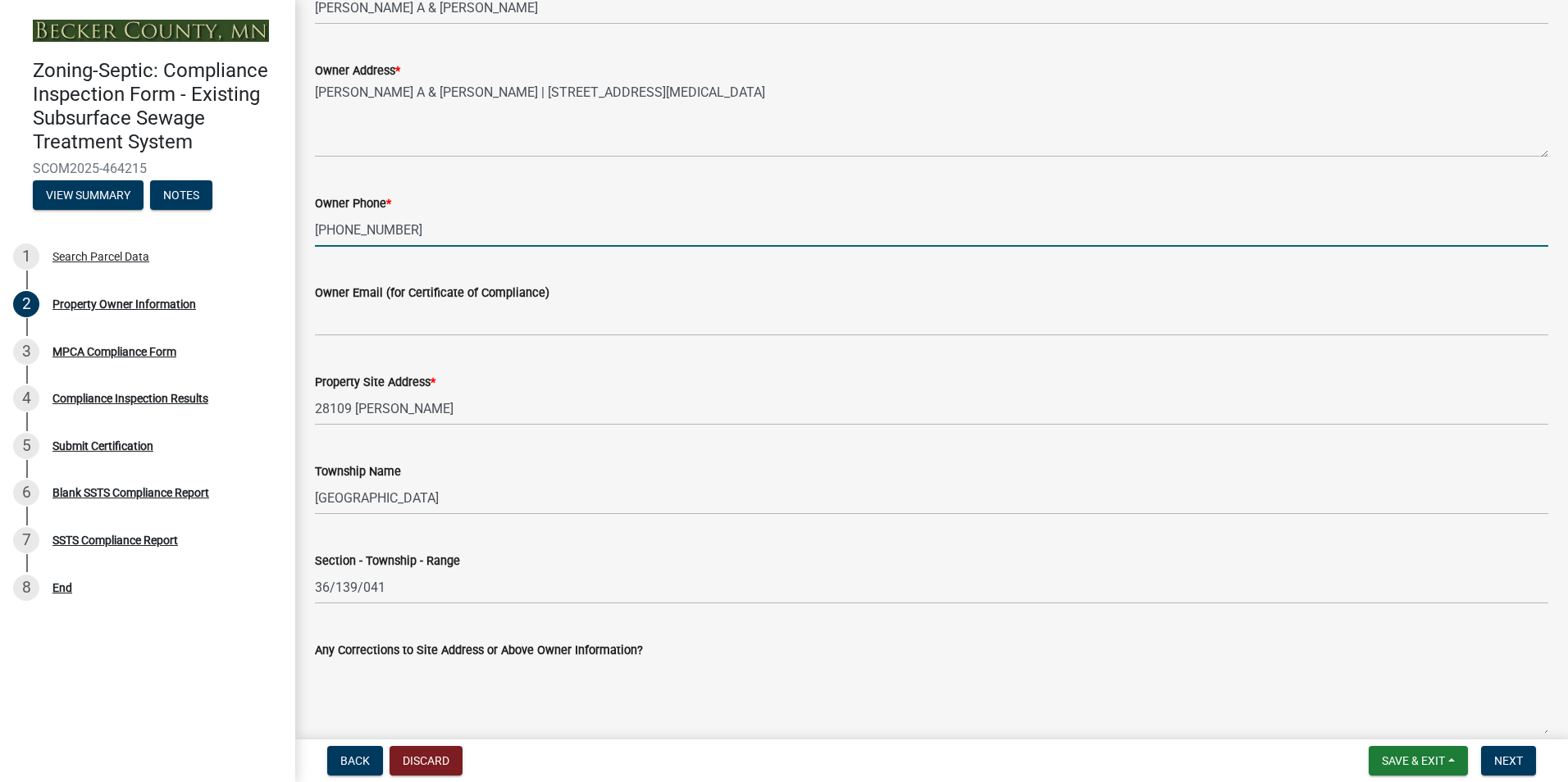
type input "[PHONE_NUMBER]"
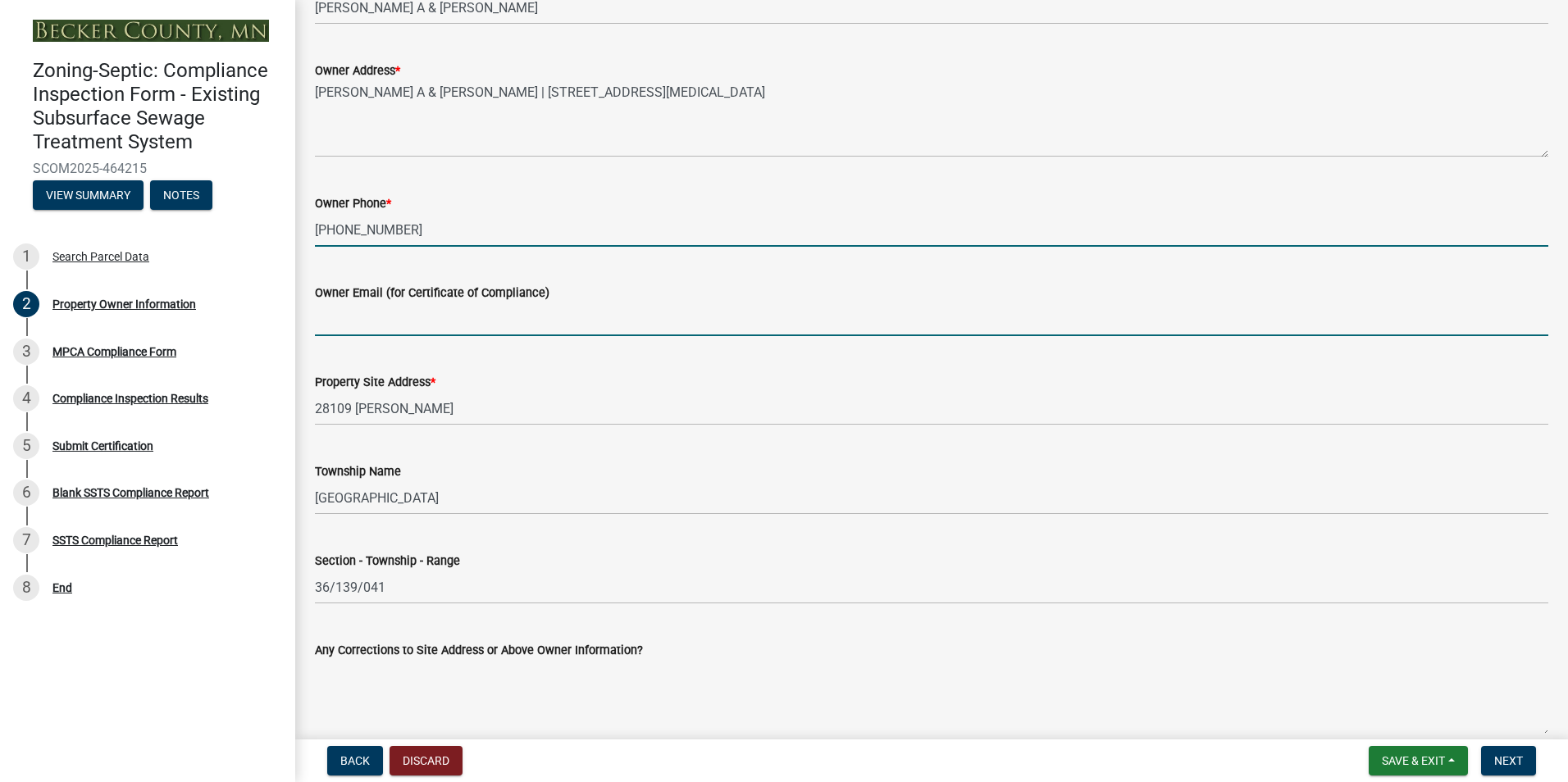
click at [347, 322] on input "Owner Email (for Certificate of Compliance)" at bounding box center [931, 319] width 1233 height 33
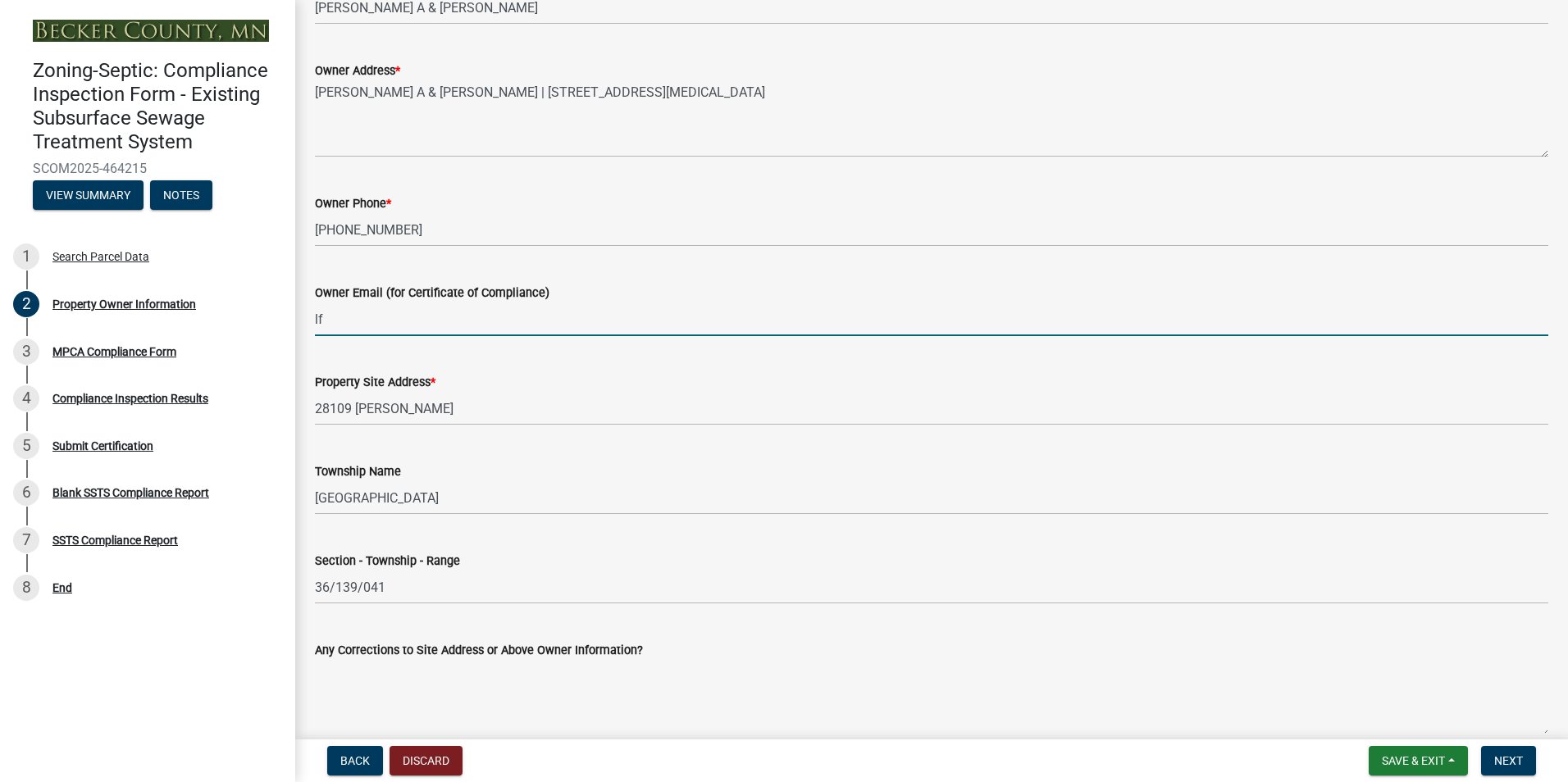
type input "l"
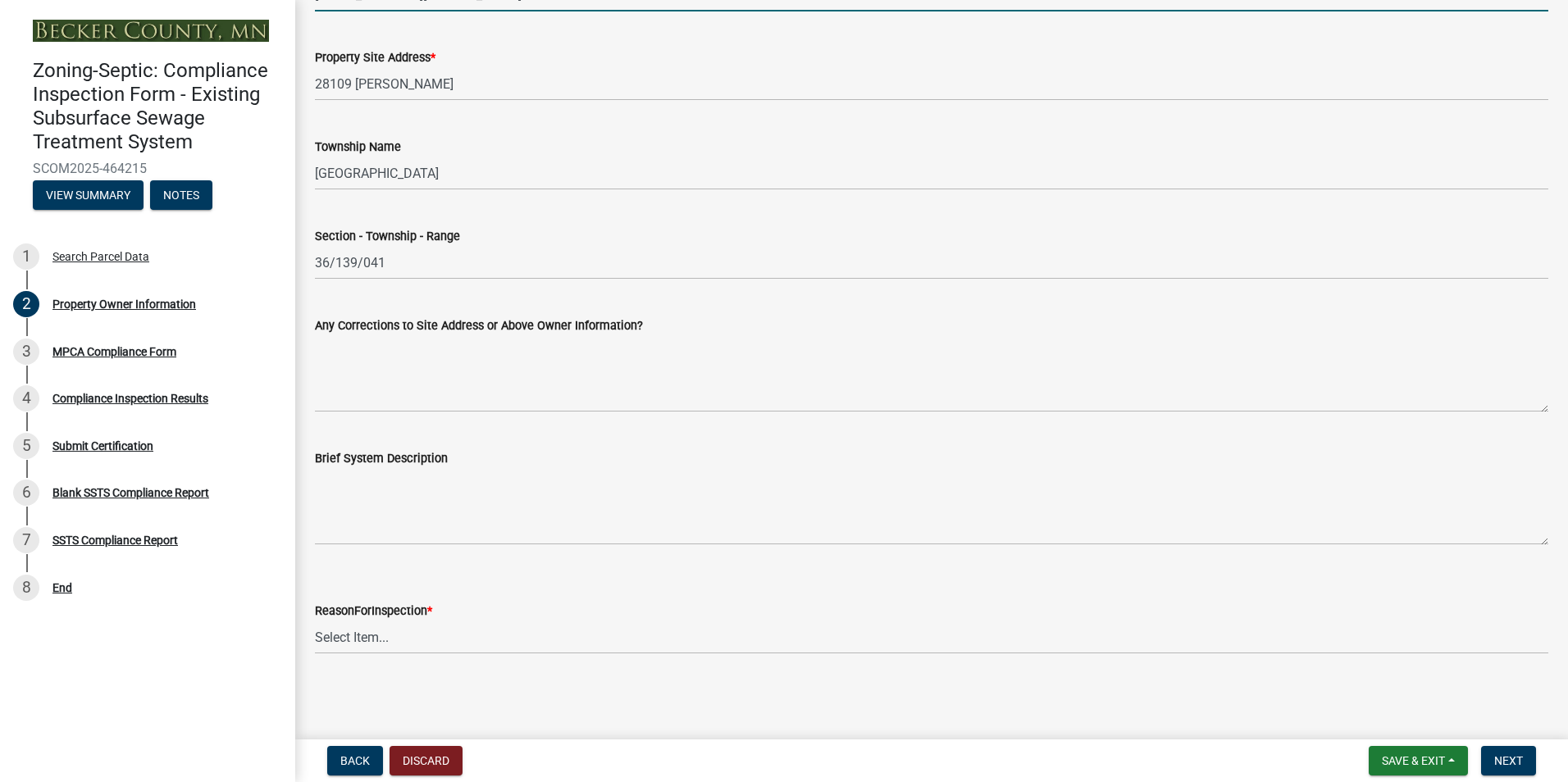
type input "[EMAIL_ADDRESS][DOMAIN_NAME]"
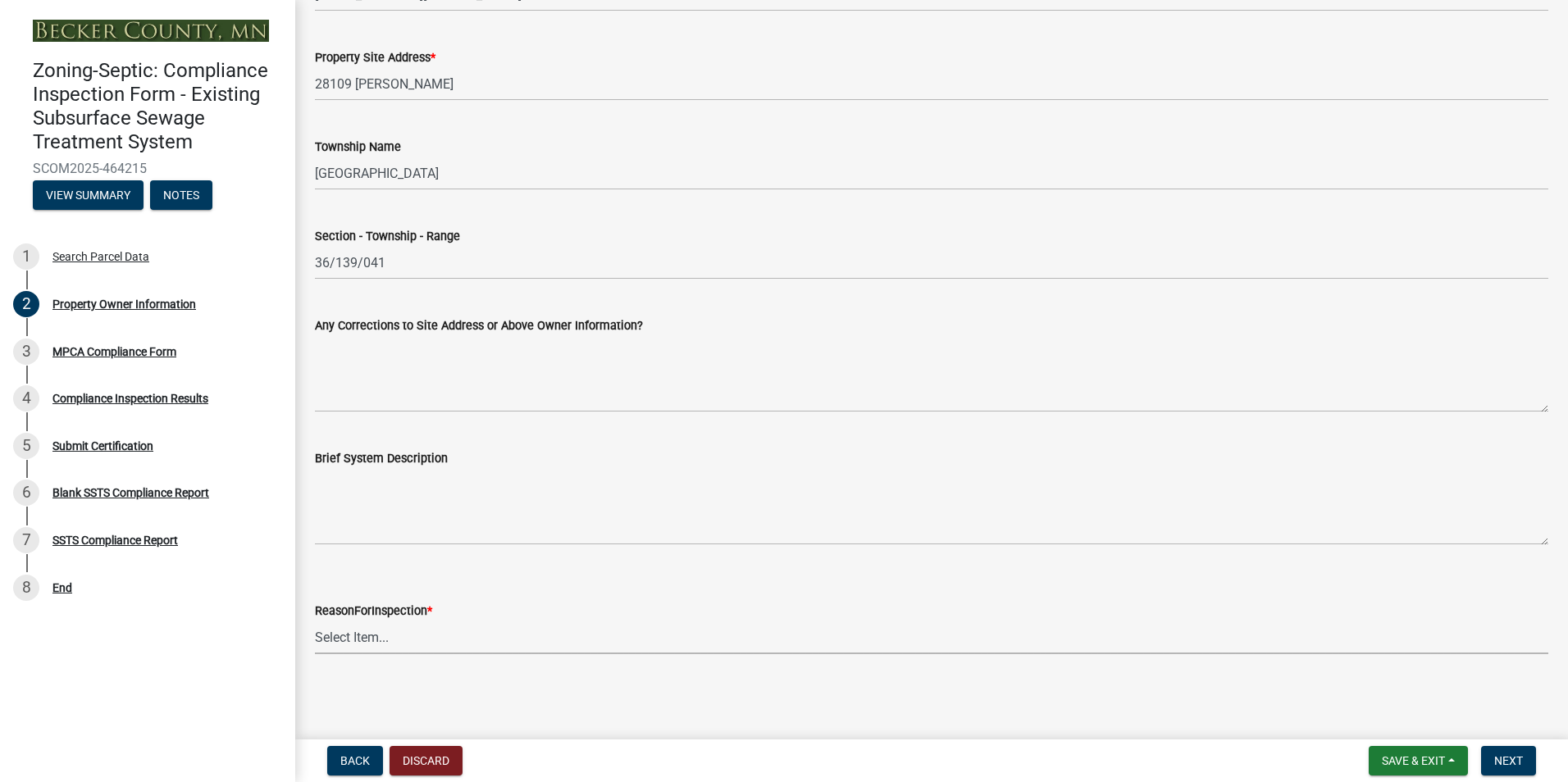
click at [357, 639] on select "Select Item... Property Sale Lake Study Required for Permit Other" at bounding box center [931, 636] width 1233 height 33
click at [314, 620] on select "Select Item... Property Sale Lake Study Required for Permit Other" at bounding box center [931, 636] width 1233 height 33
select select "d6fd99ce-8a43-4bcf-938d-761da4bf36de"
click at [1502, 756] on span "Next" at bounding box center [1508, 760] width 29 height 13
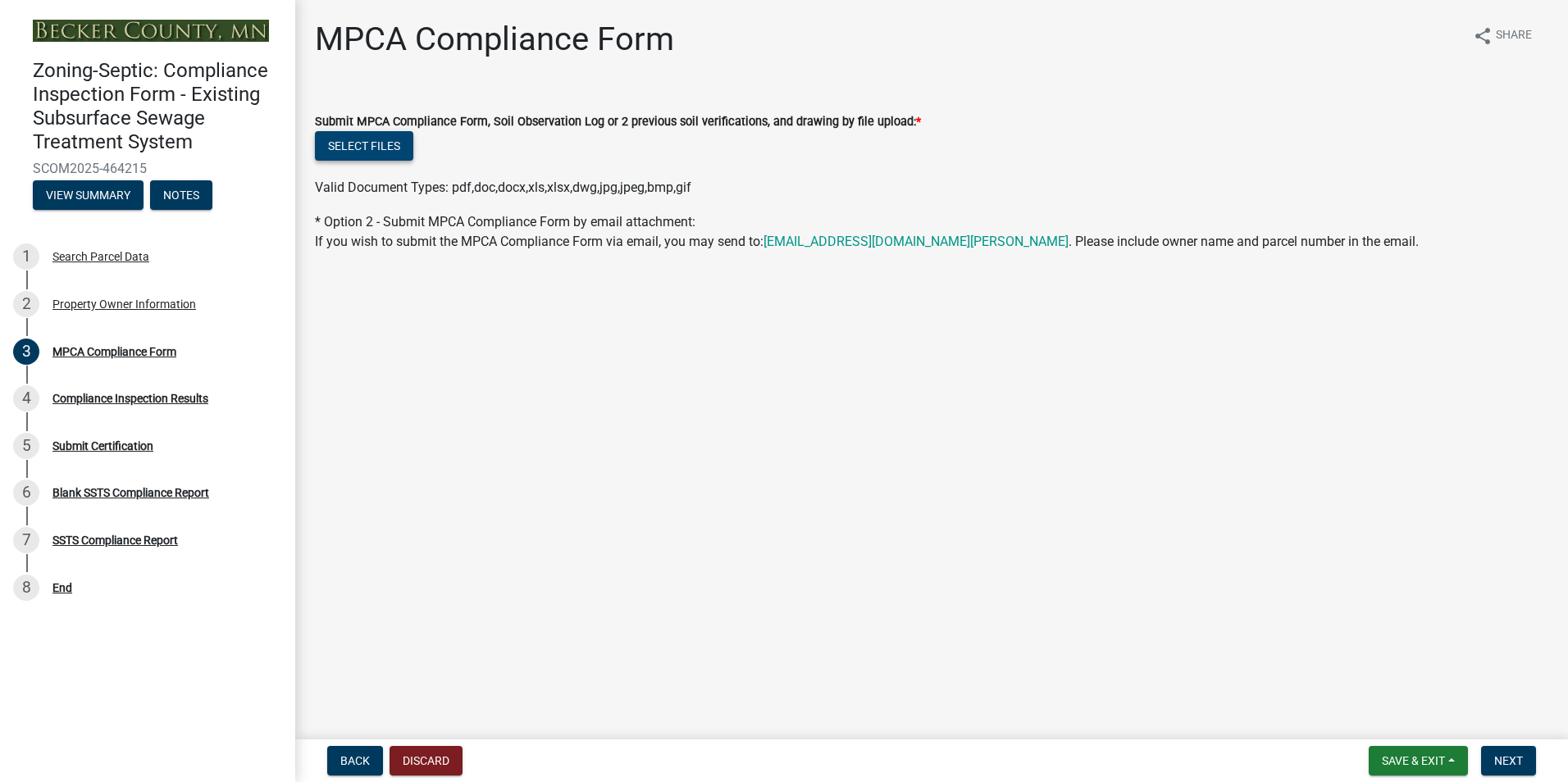
click at [343, 147] on button "Select files" at bounding box center [363, 146] width 98 height 30
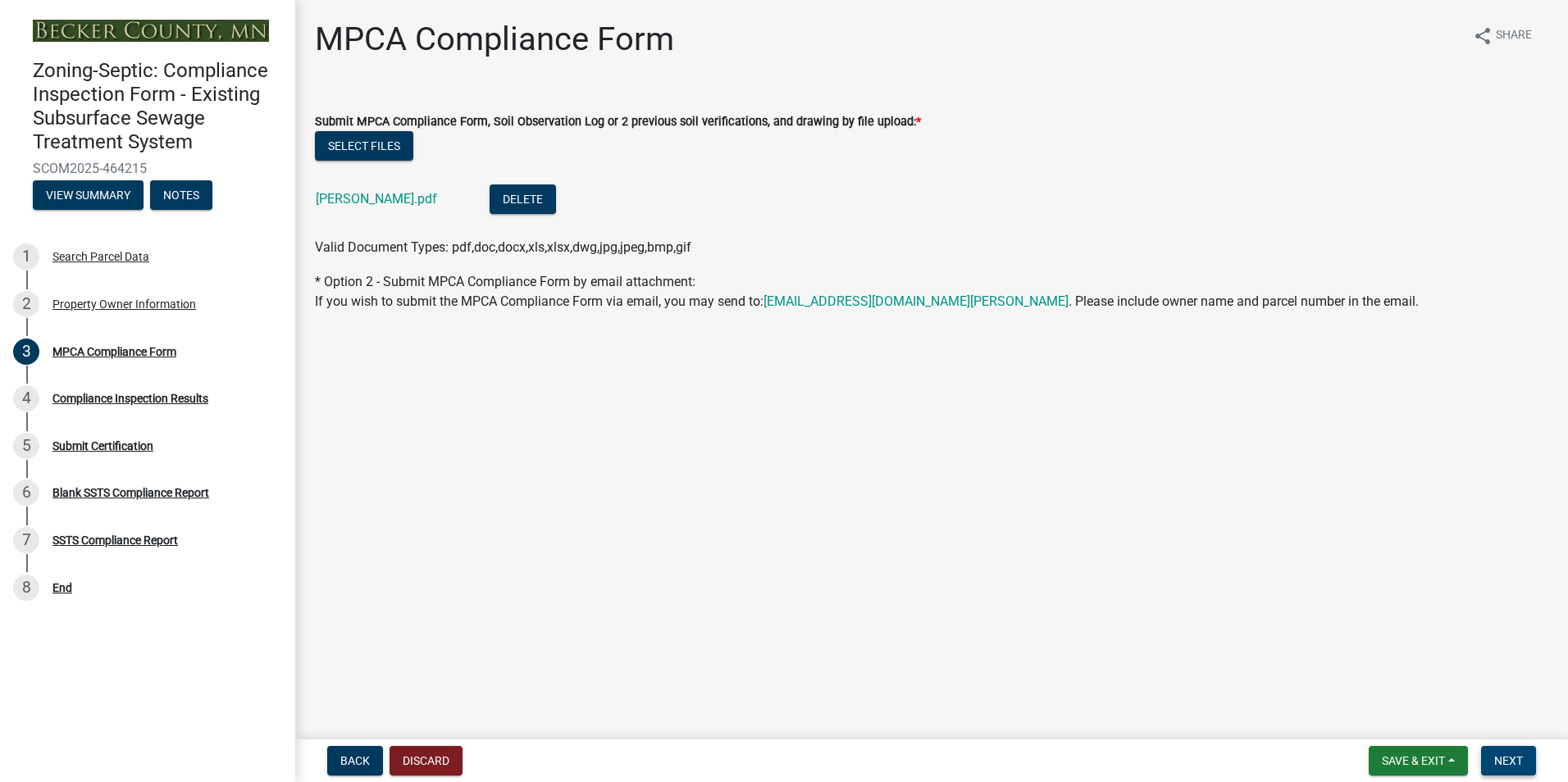
click at [1513, 759] on span "Next" at bounding box center [1508, 760] width 29 height 13
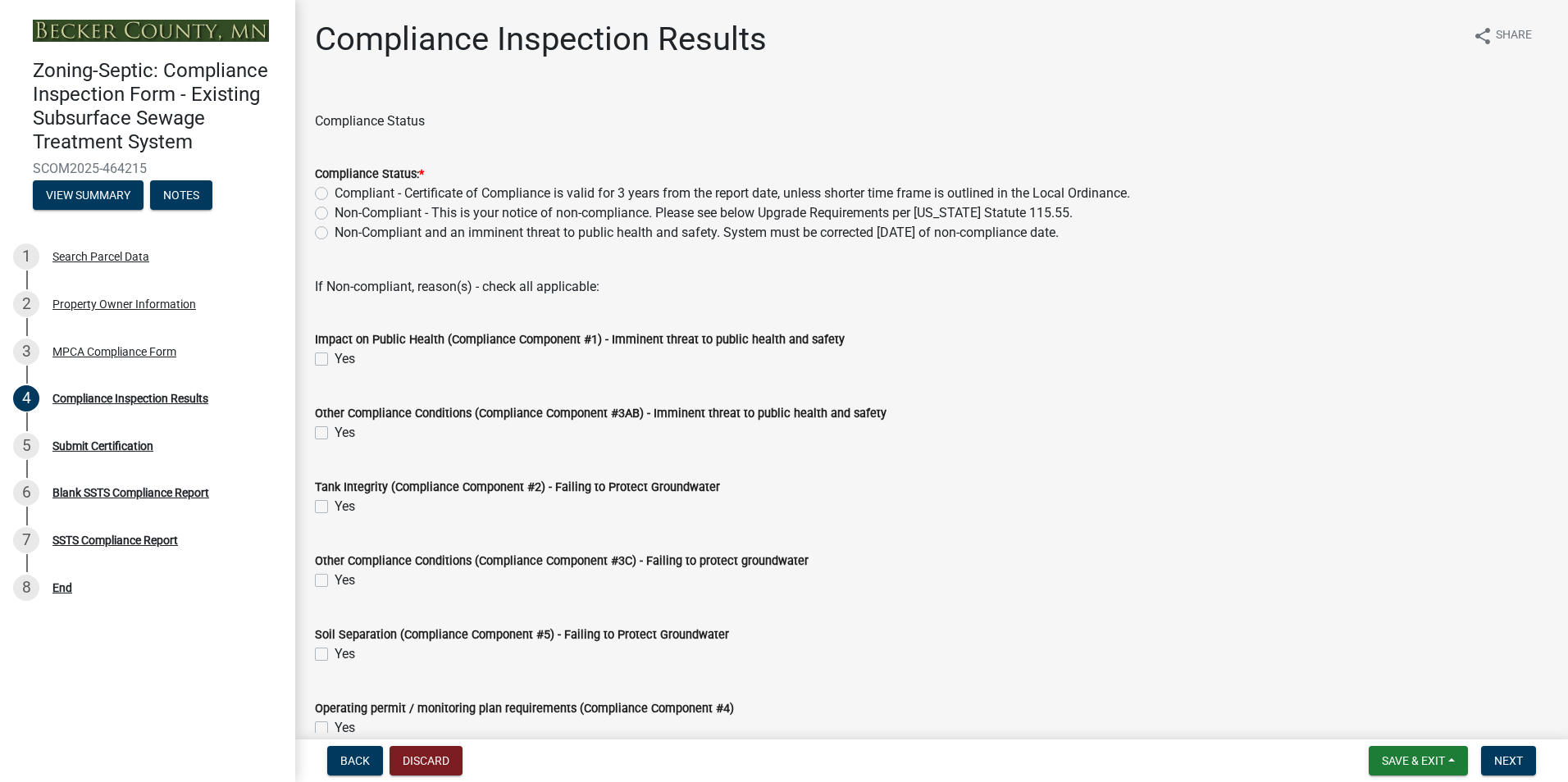
click at [335, 207] on label "Non-Compliant - This is your notice of non-compliance. Please see below Upgrade…" at bounding box center [704, 213] width 738 height 20
click at [335, 207] on input "Non-Compliant - This is your notice of non-compliance. Please see below Upgrade…" at bounding box center [340, 209] width 11 height 11
radio input "true"
click at [335, 507] on label "Yes" at bounding box center [345, 506] width 20 height 20
click at [335, 507] on input "Yes" at bounding box center [340, 502] width 11 height 11
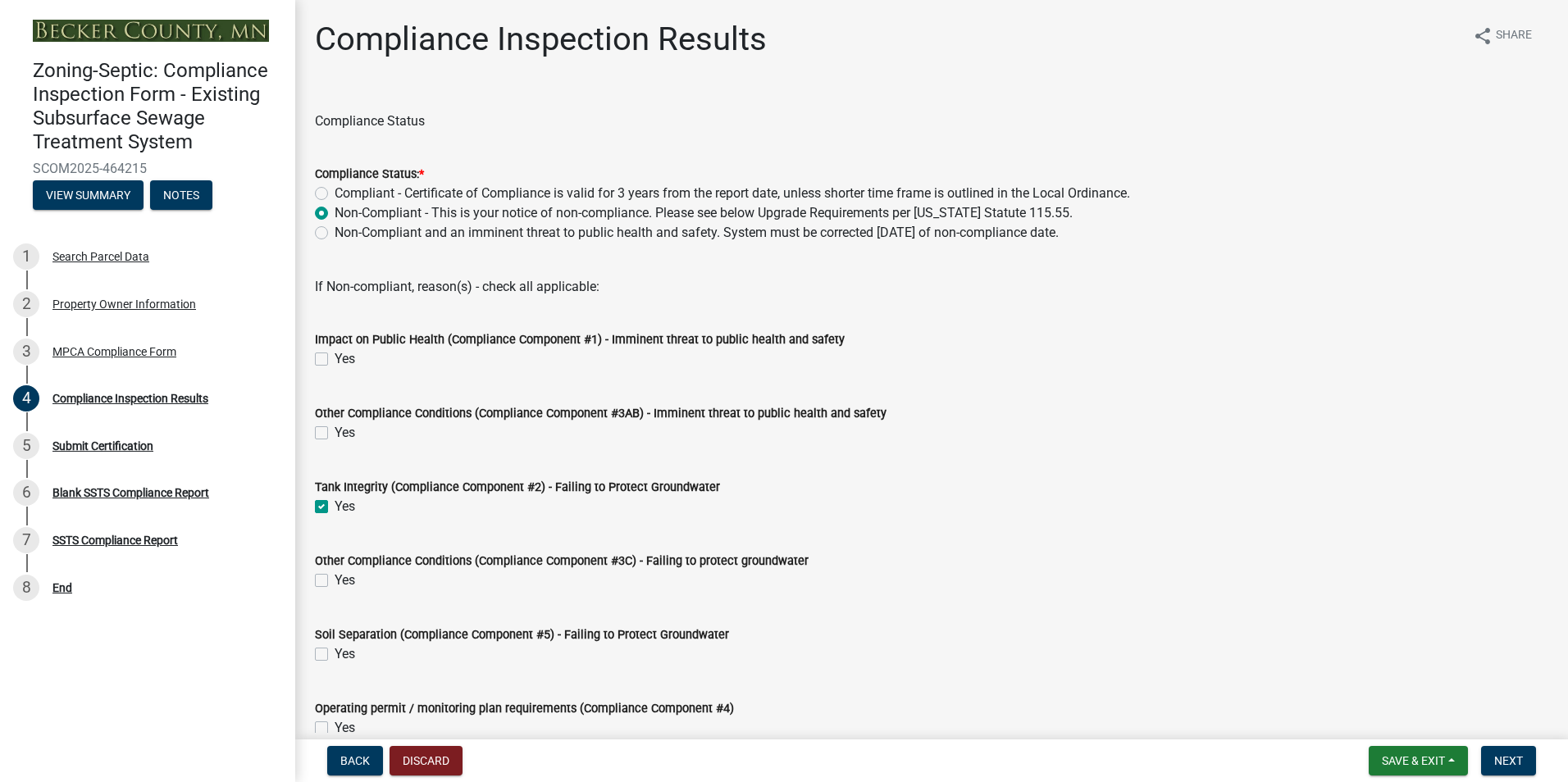
checkbox input "true"
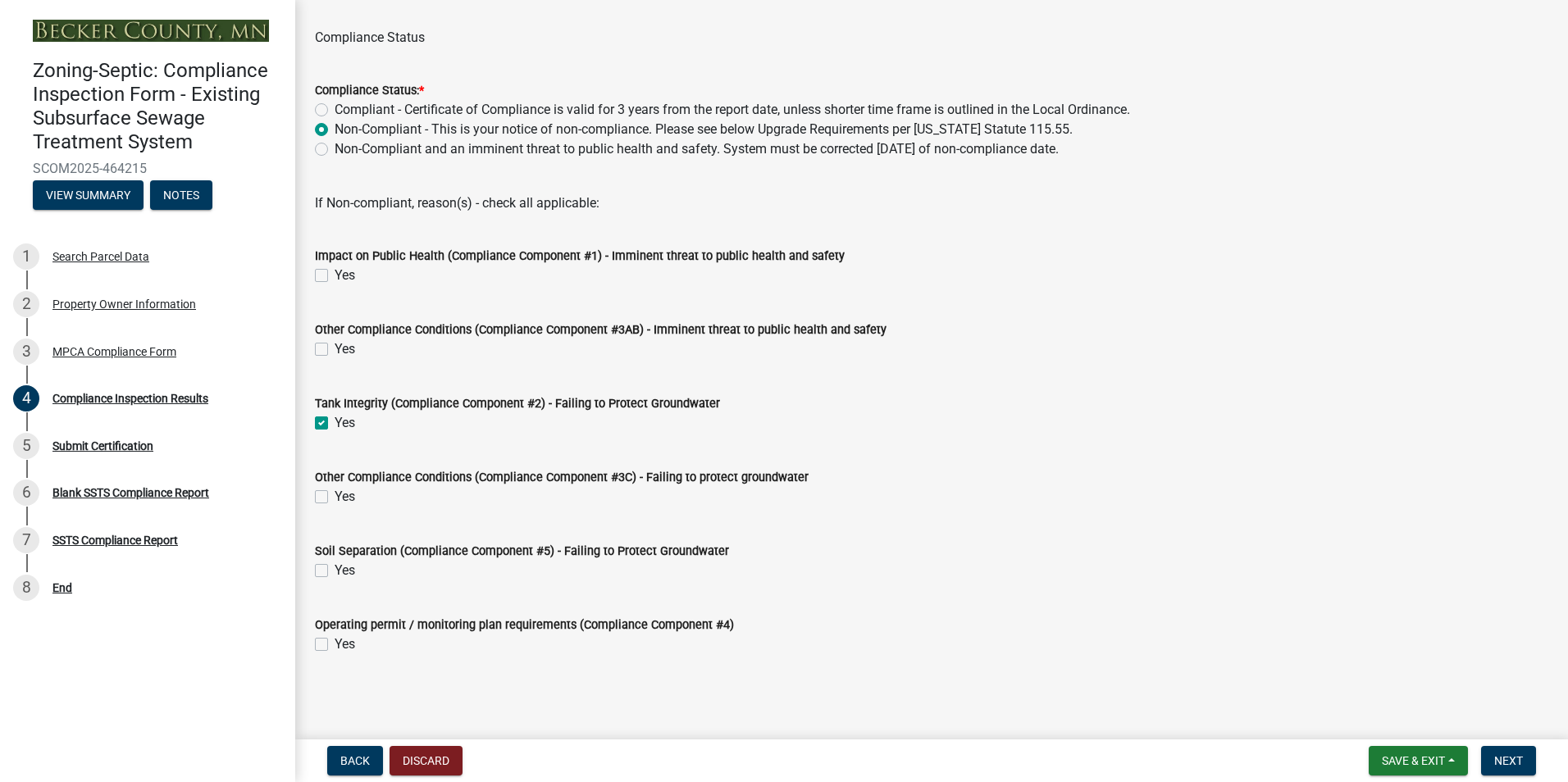
click at [335, 573] on label "Yes" at bounding box center [345, 570] width 20 height 20
click at [335, 572] on input "Yes" at bounding box center [340, 566] width 11 height 11
checkbox input "true"
click at [1500, 757] on span "Next" at bounding box center [1508, 760] width 29 height 13
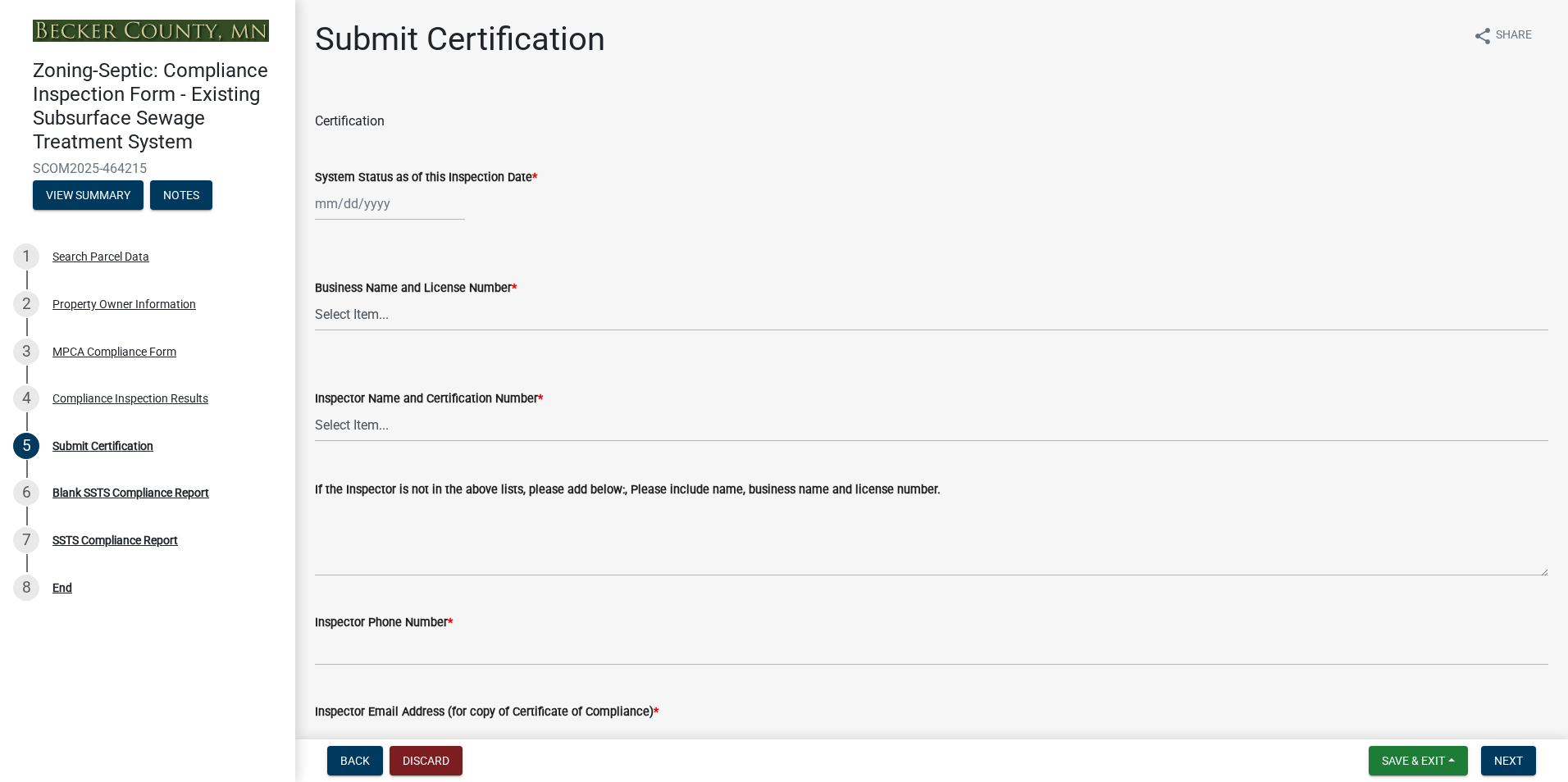
select select "8"
select select "2025"
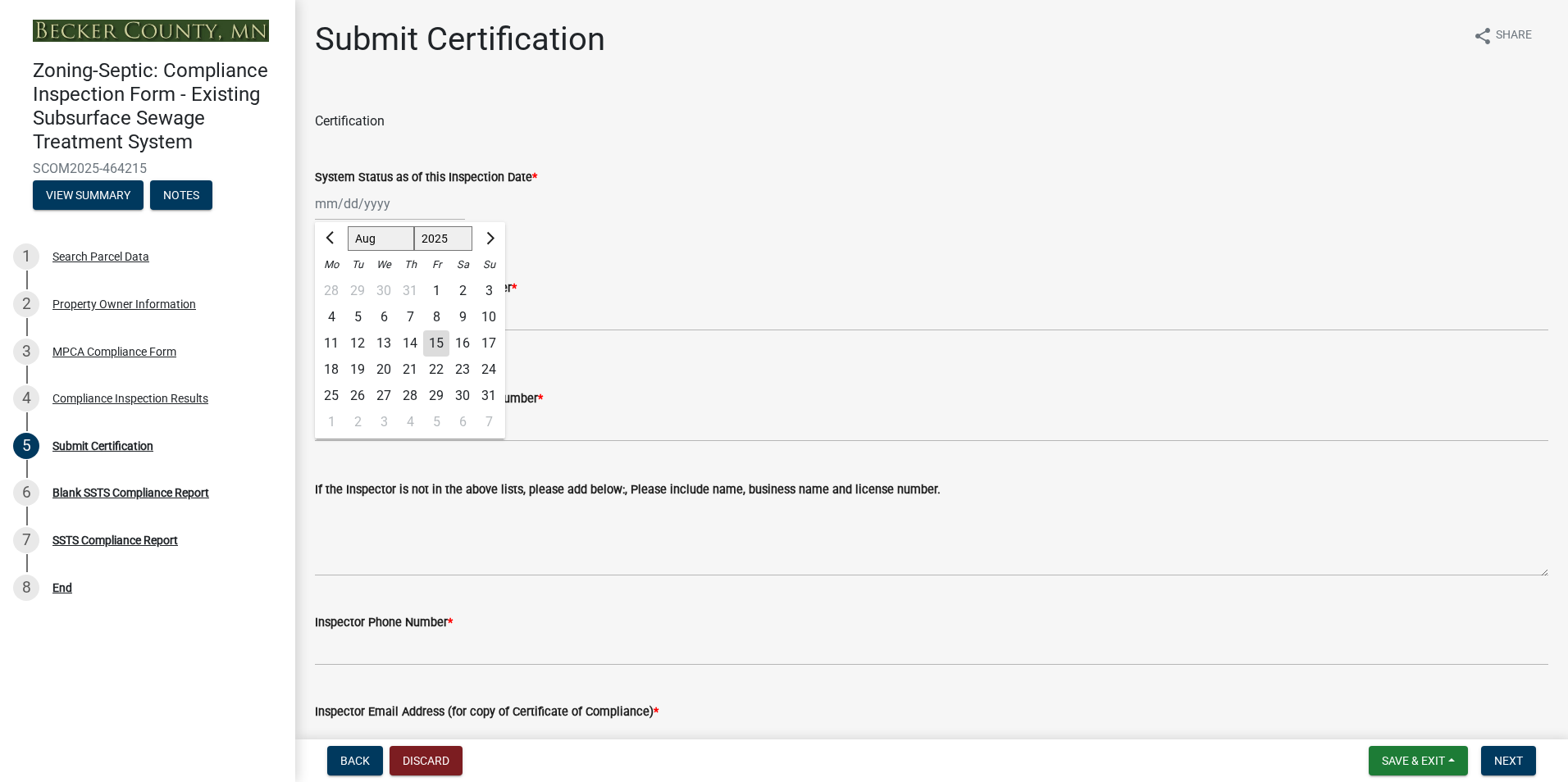
click at [368, 209] on div "[PERSON_NAME] Feb Mar Apr [PERSON_NAME][DATE] Oct Nov [DATE] 1526 1527 1528 152…" at bounding box center [389, 203] width 150 height 33
click at [360, 336] on div "12" at bounding box center [357, 343] width 26 height 26
type input "[DATE]"
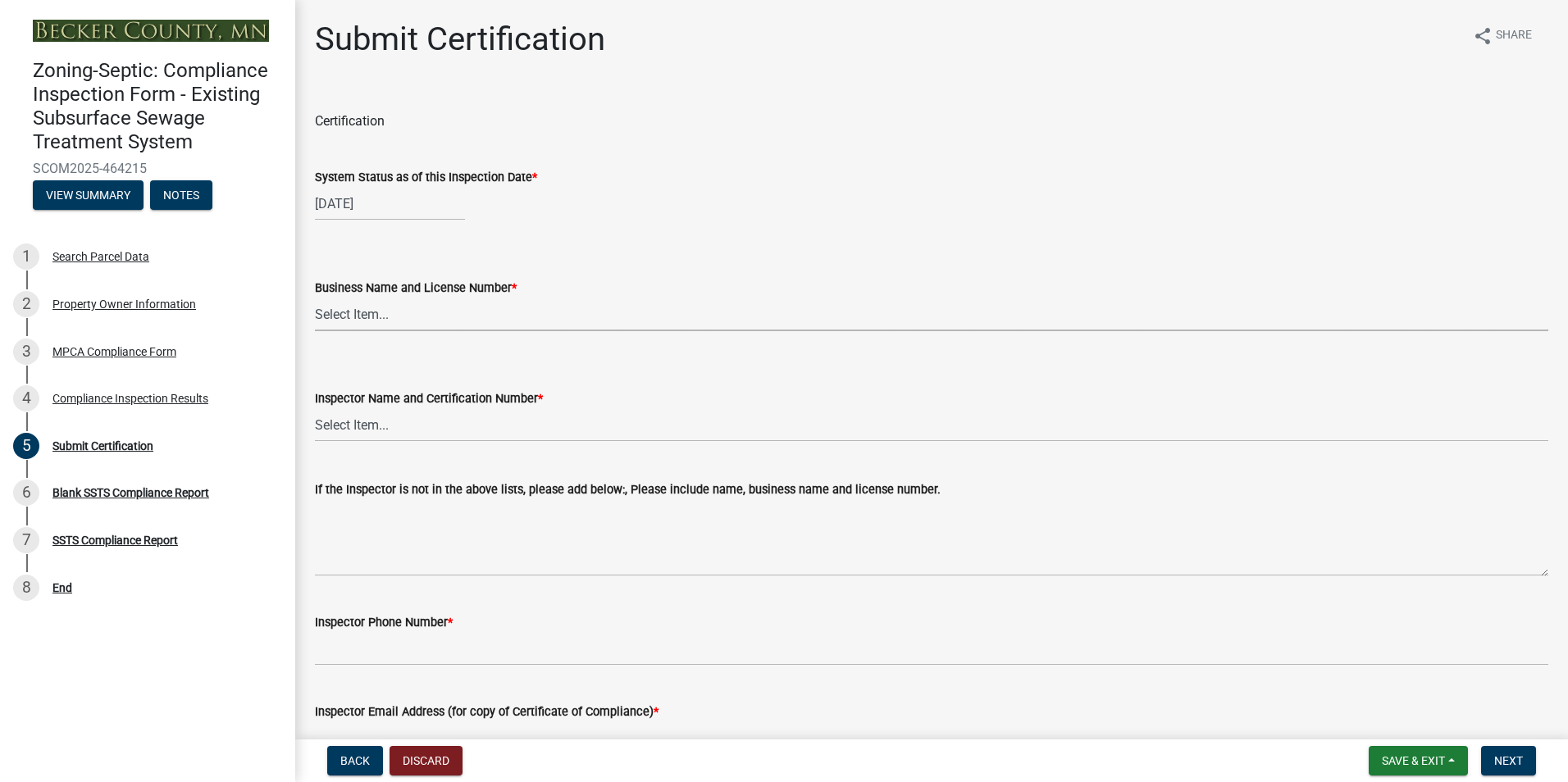
click at [365, 320] on select "Select Item... OTHER – Not listed (please add in next field and we will add to …" at bounding box center [931, 313] width 1233 height 33
click at [314, 297] on select "Select Item... OTHER – Not listed (please add in next field and we will add to …" at bounding box center [931, 313] width 1233 height 33
select select "6cb55102-04ca-4fa6-a18d-df345860fceb"
click at [356, 431] on select "Select Item... OTHER – Not listed (please add in next field and we will add to …" at bounding box center [931, 424] width 1233 height 33
click at [314, 408] on select "Select Item... OTHER – Not listed (please add in next field and we will add to …" at bounding box center [931, 424] width 1233 height 33
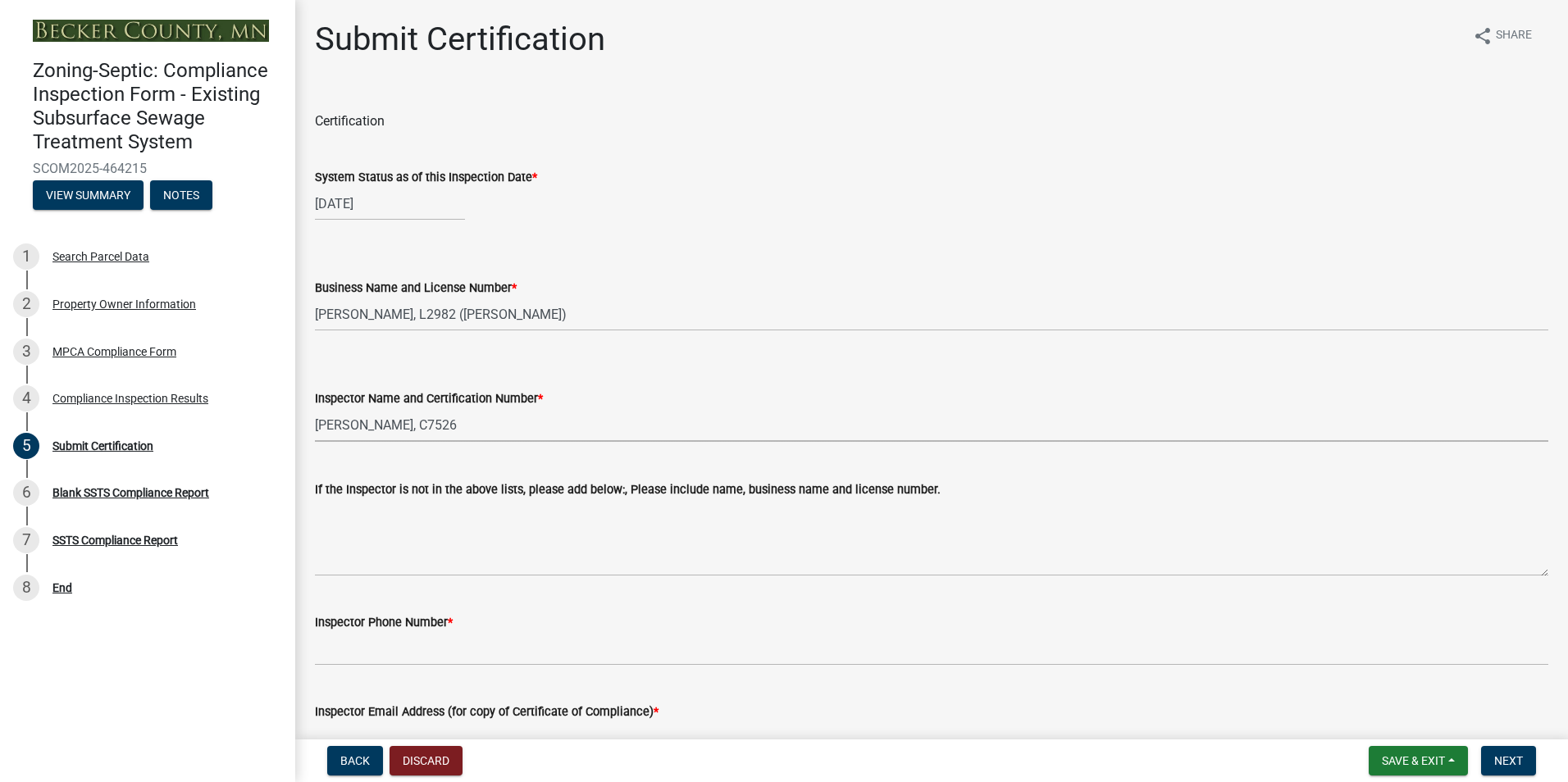
select select "dc89faac-9f44-4363-befa-aff2aab8b849"
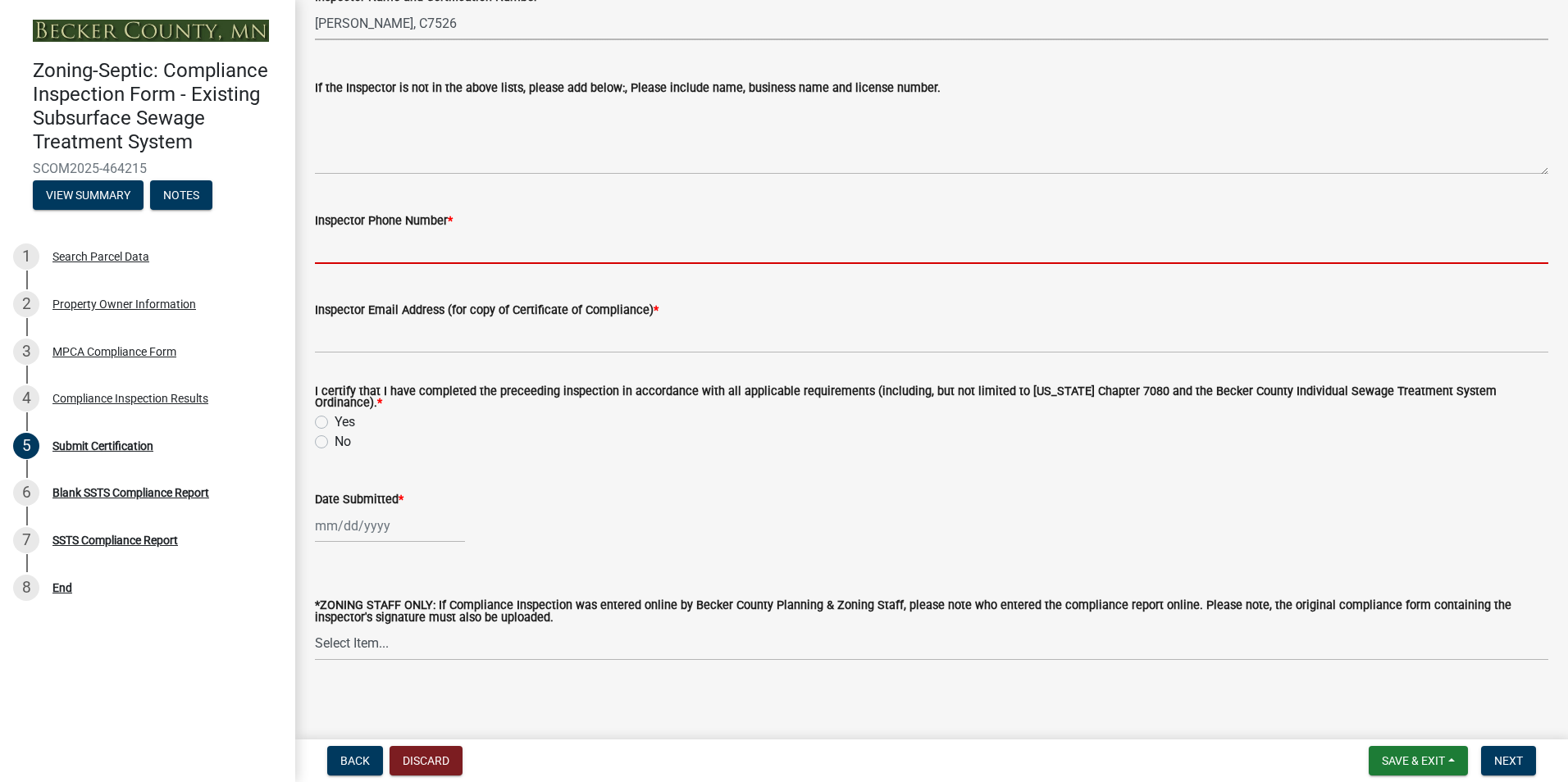
click at [418, 241] on input "Inspector Phone Number *" at bounding box center [931, 246] width 1233 height 33
type input "2188391849"
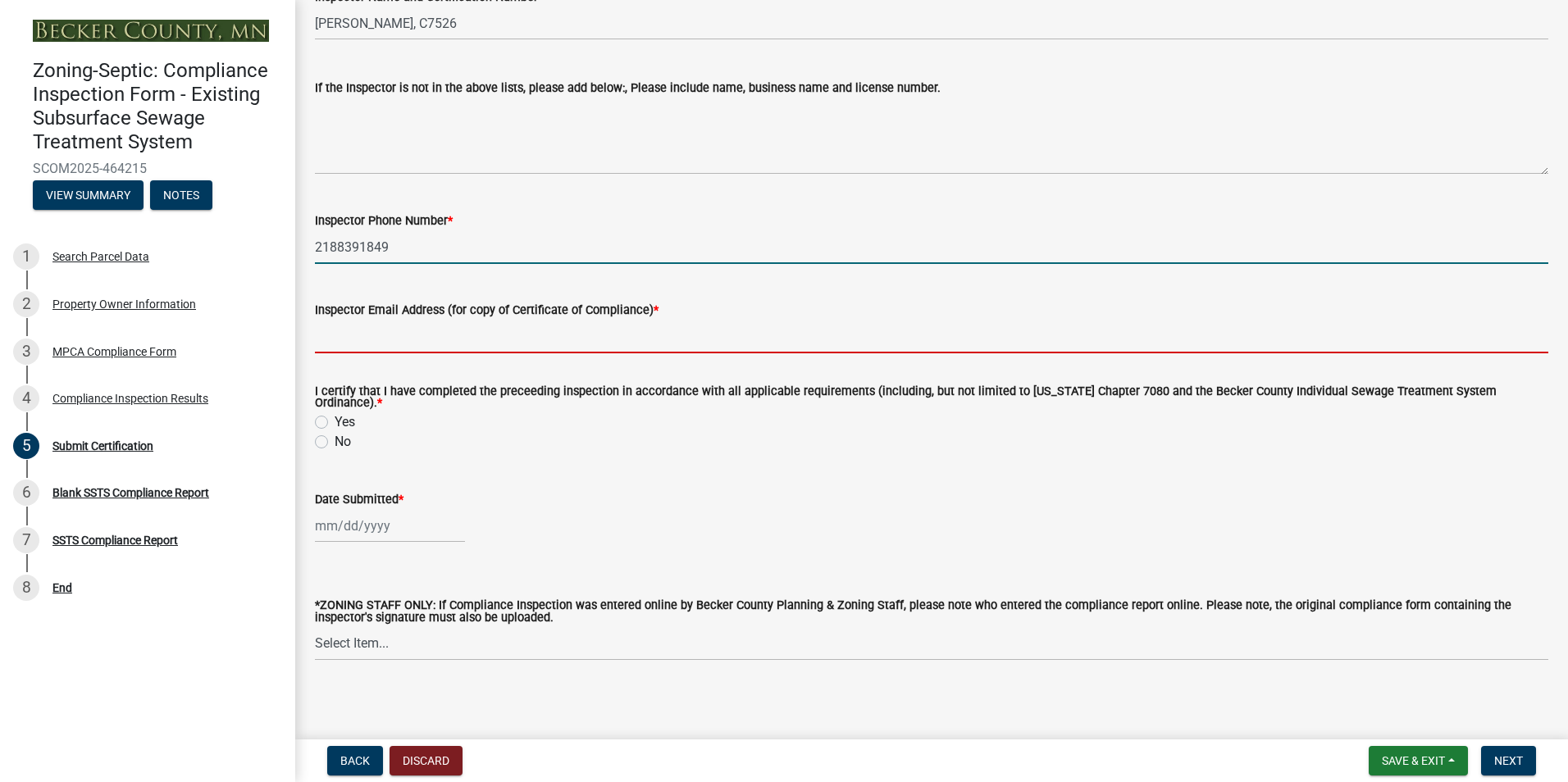
type input "[EMAIL_ADDRESS][DOMAIN_NAME]"
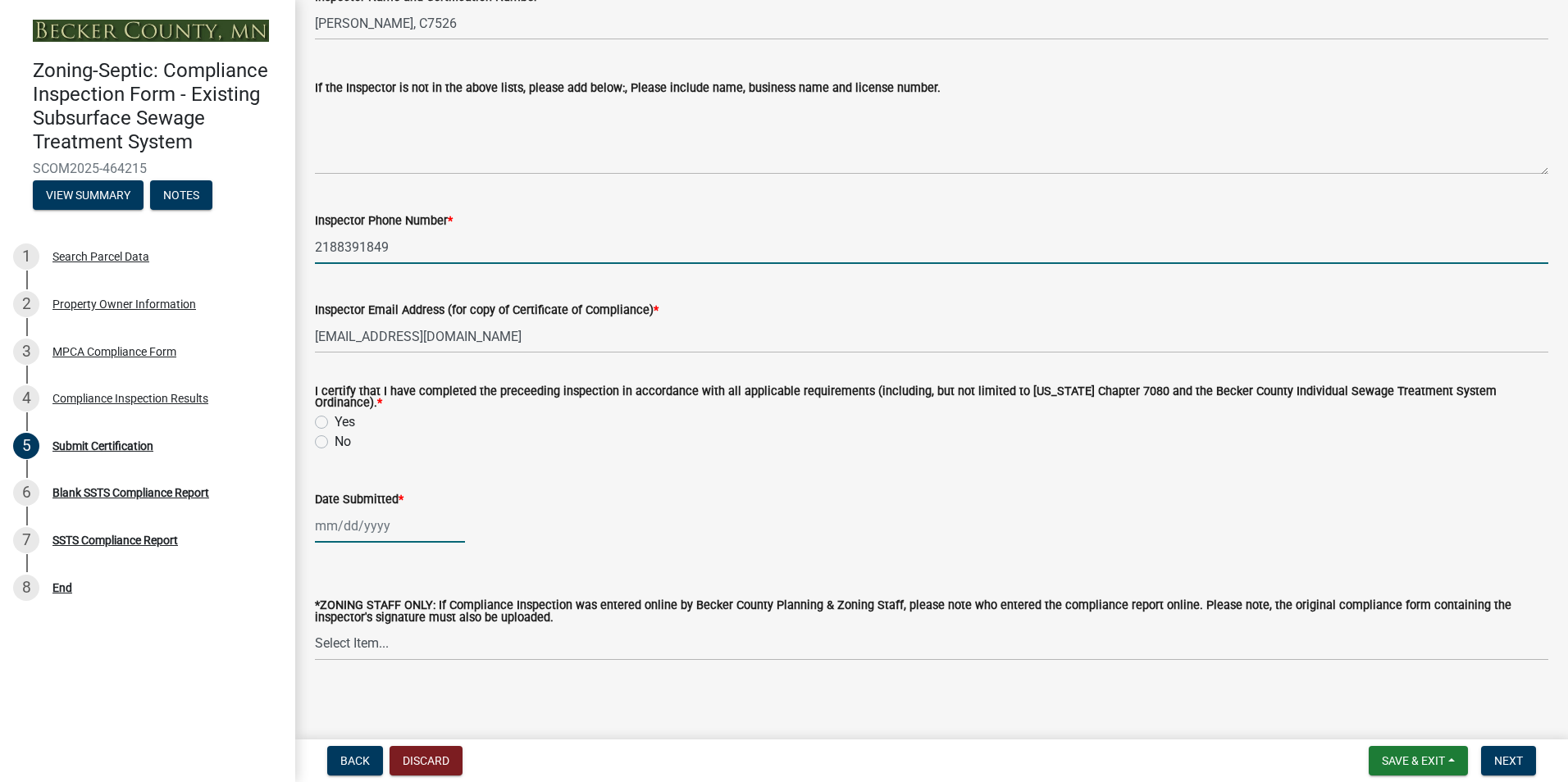
type input "[DATE]"
select select "8"
select select "2025"
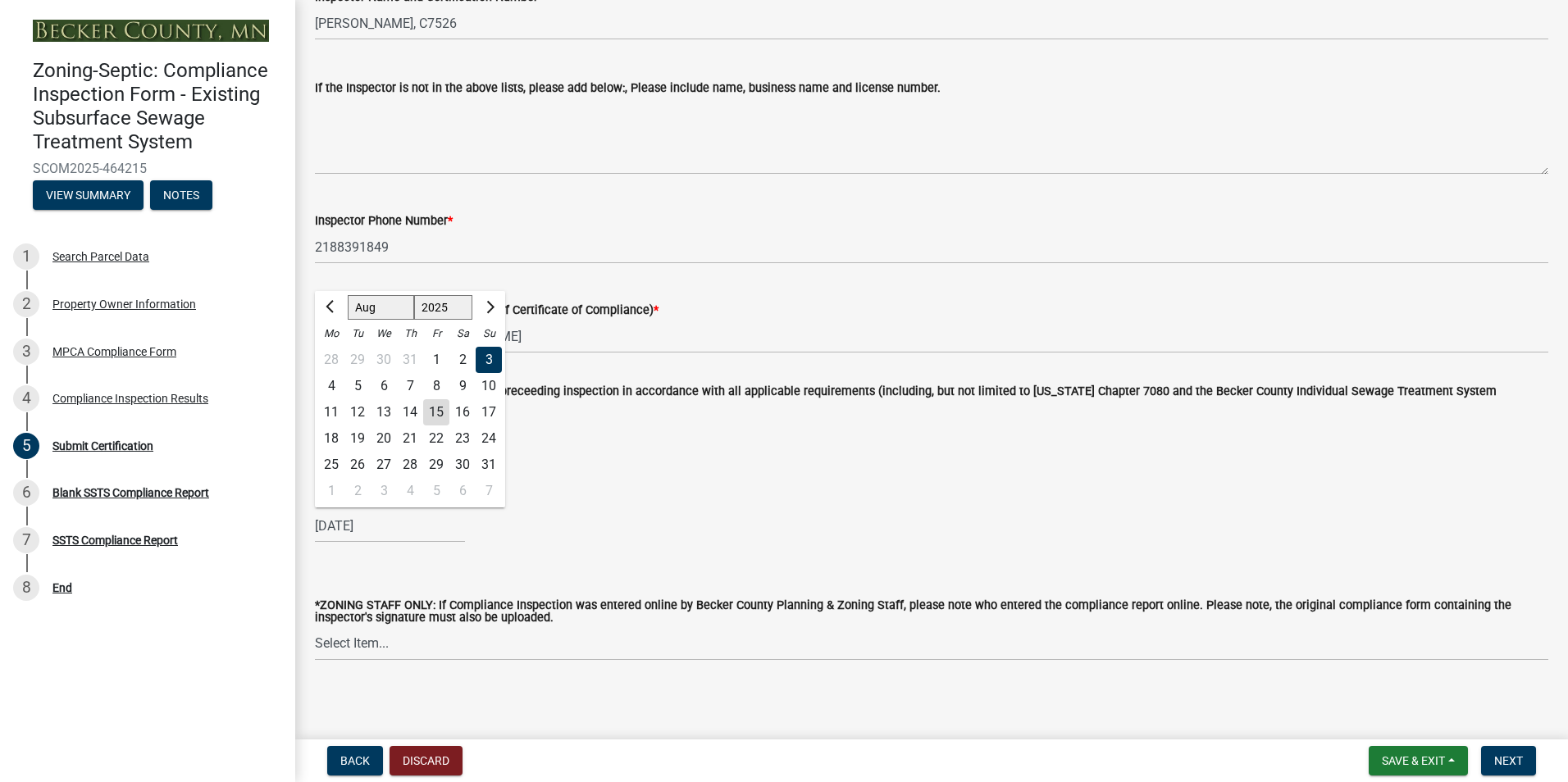
click at [429, 405] on div "15" at bounding box center [435, 412] width 26 height 26
type input "[DATE]"
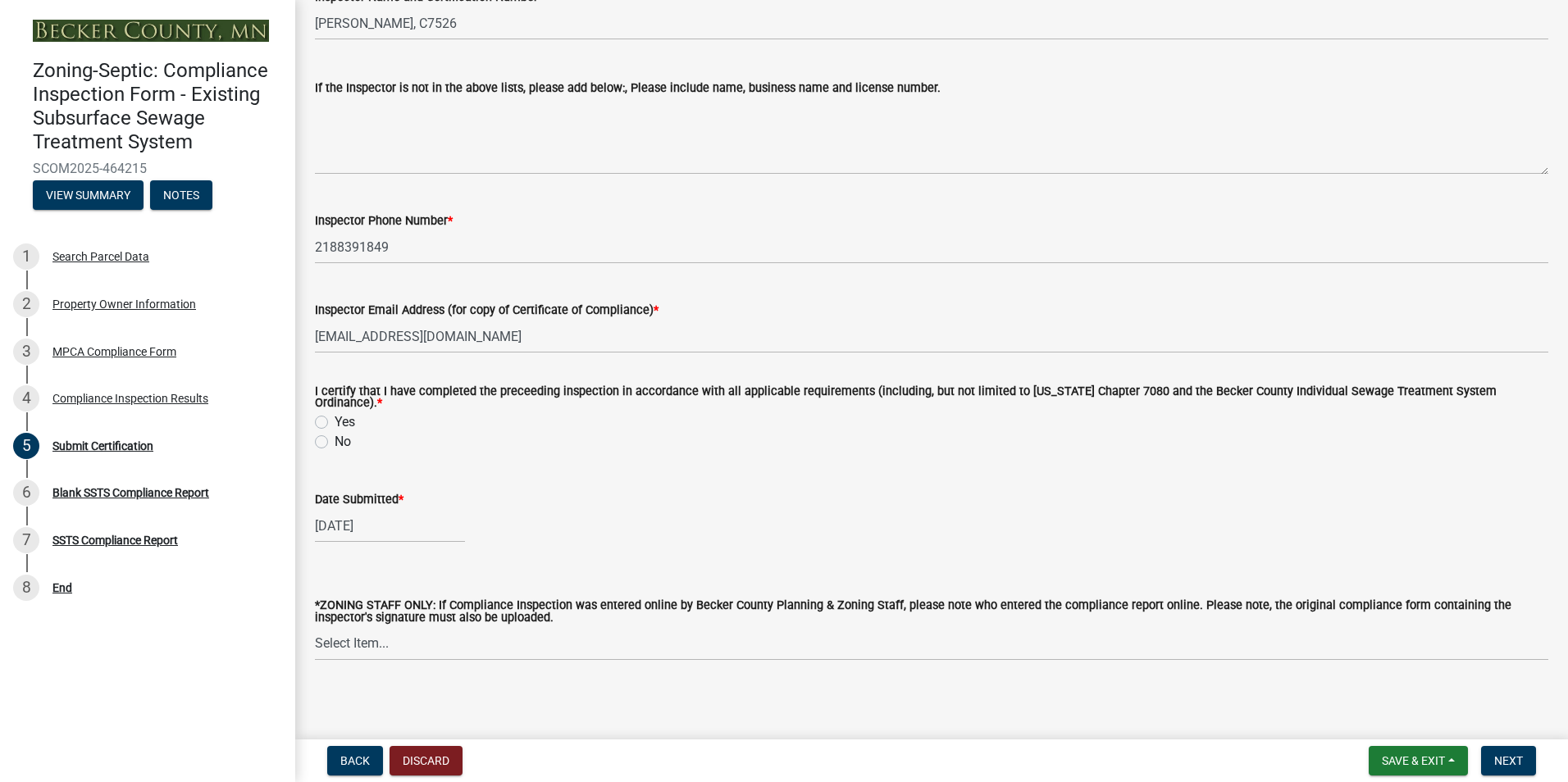
click at [335, 417] on label "Yes" at bounding box center [345, 422] width 20 height 20
click at [335, 417] on input "Yes" at bounding box center [340, 417] width 11 height 11
radio input "true"
click at [1519, 756] on span "Next" at bounding box center [1508, 760] width 29 height 13
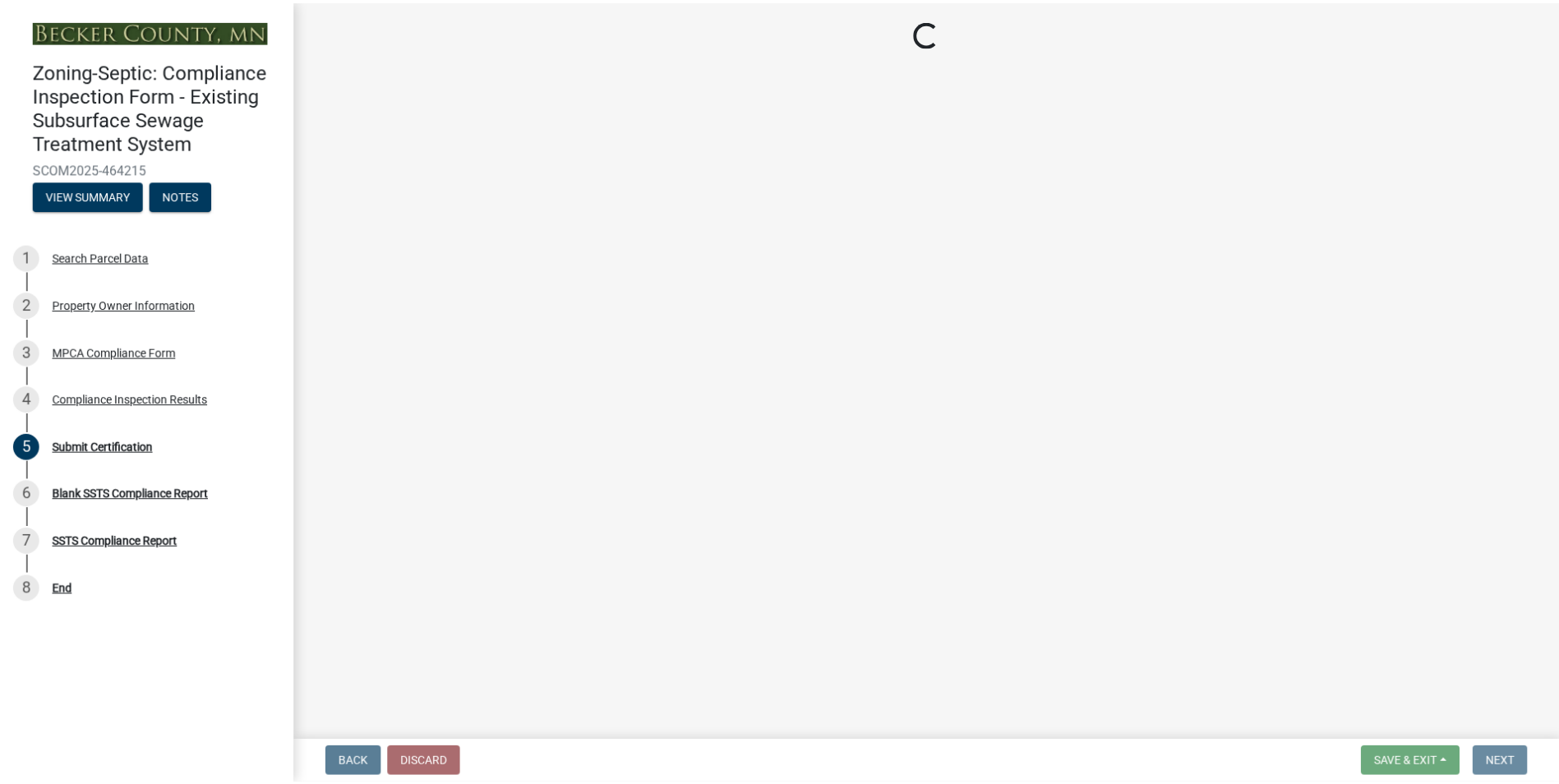
scroll to position [0, 0]
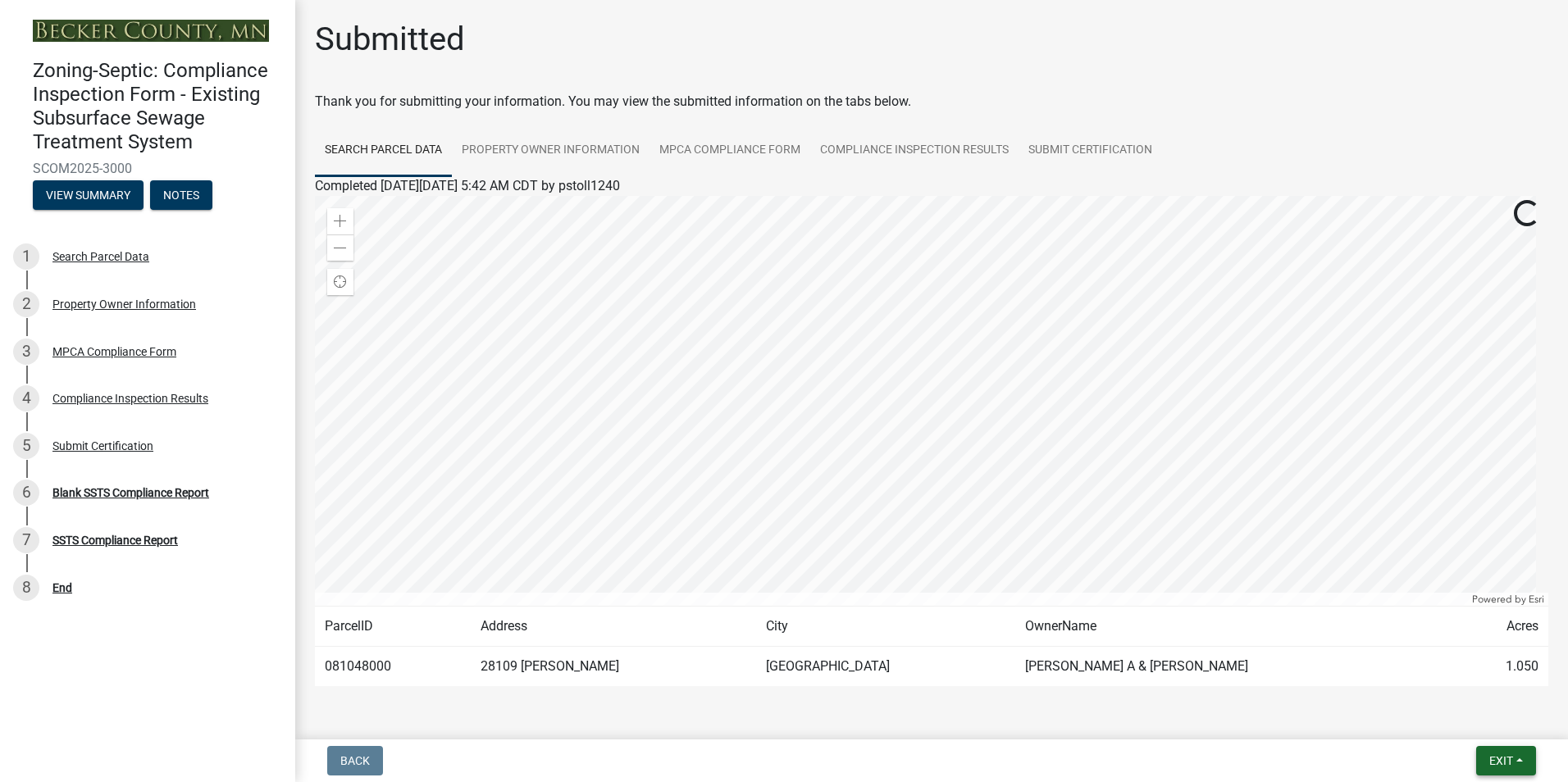
click at [1519, 756] on button "Exit" at bounding box center [1506, 761] width 60 height 30
click at [1477, 722] on button "Save & Exit" at bounding box center [1470, 718] width 131 height 39
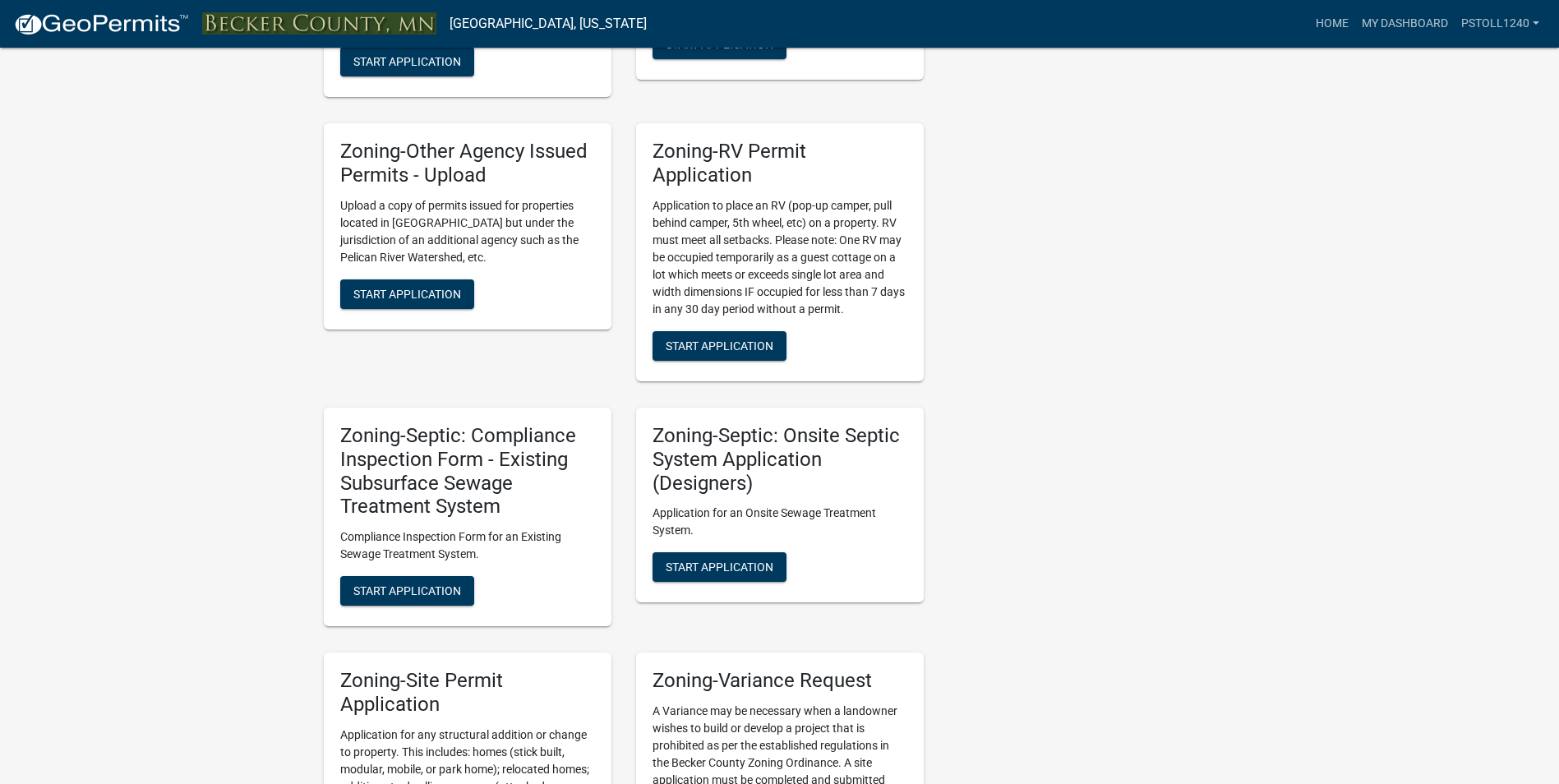
scroll to position [1261, 0]
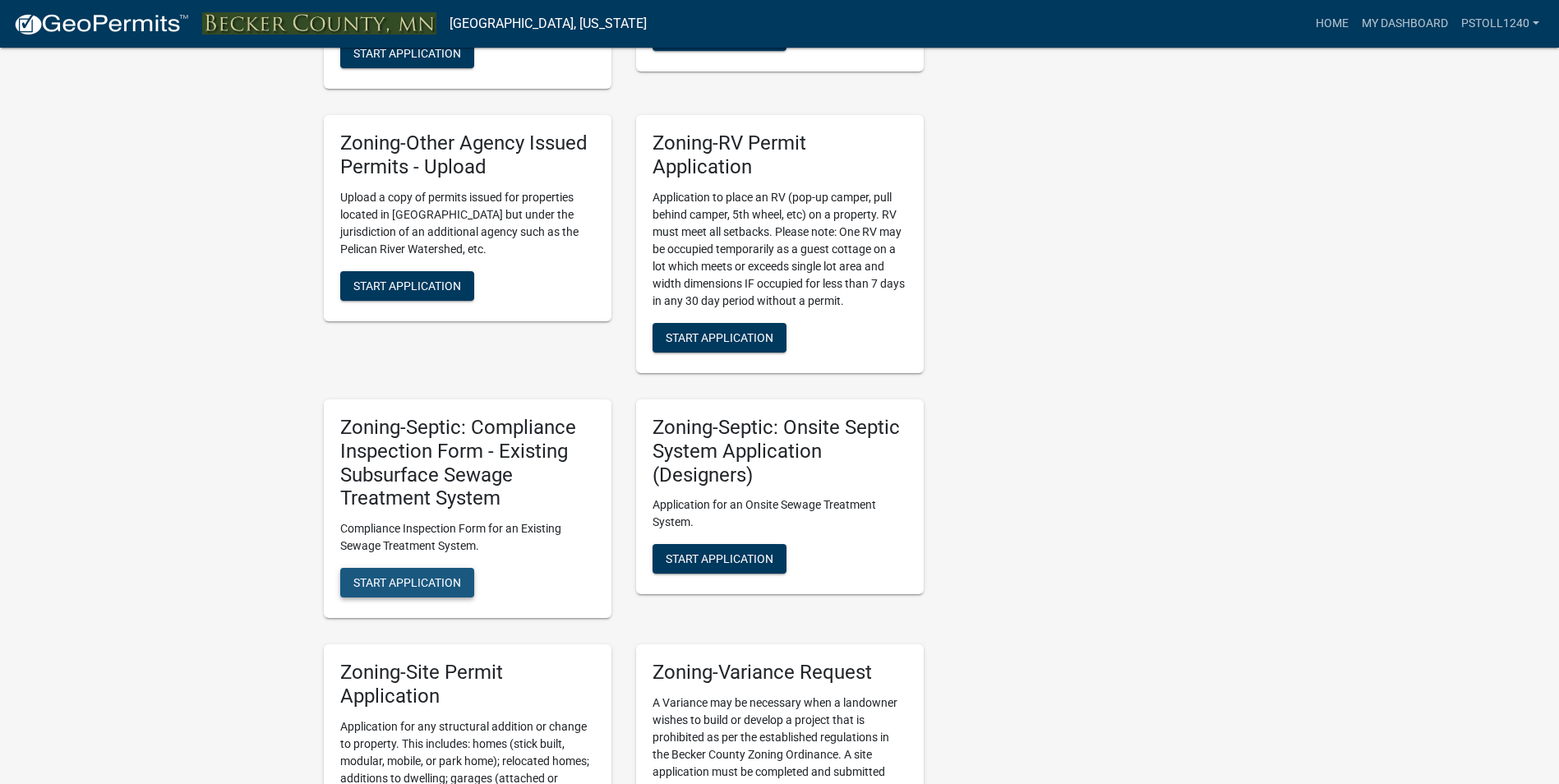
click at [366, 576] on span "Start Application" at bounding box center [407, 582] width 108 height 13
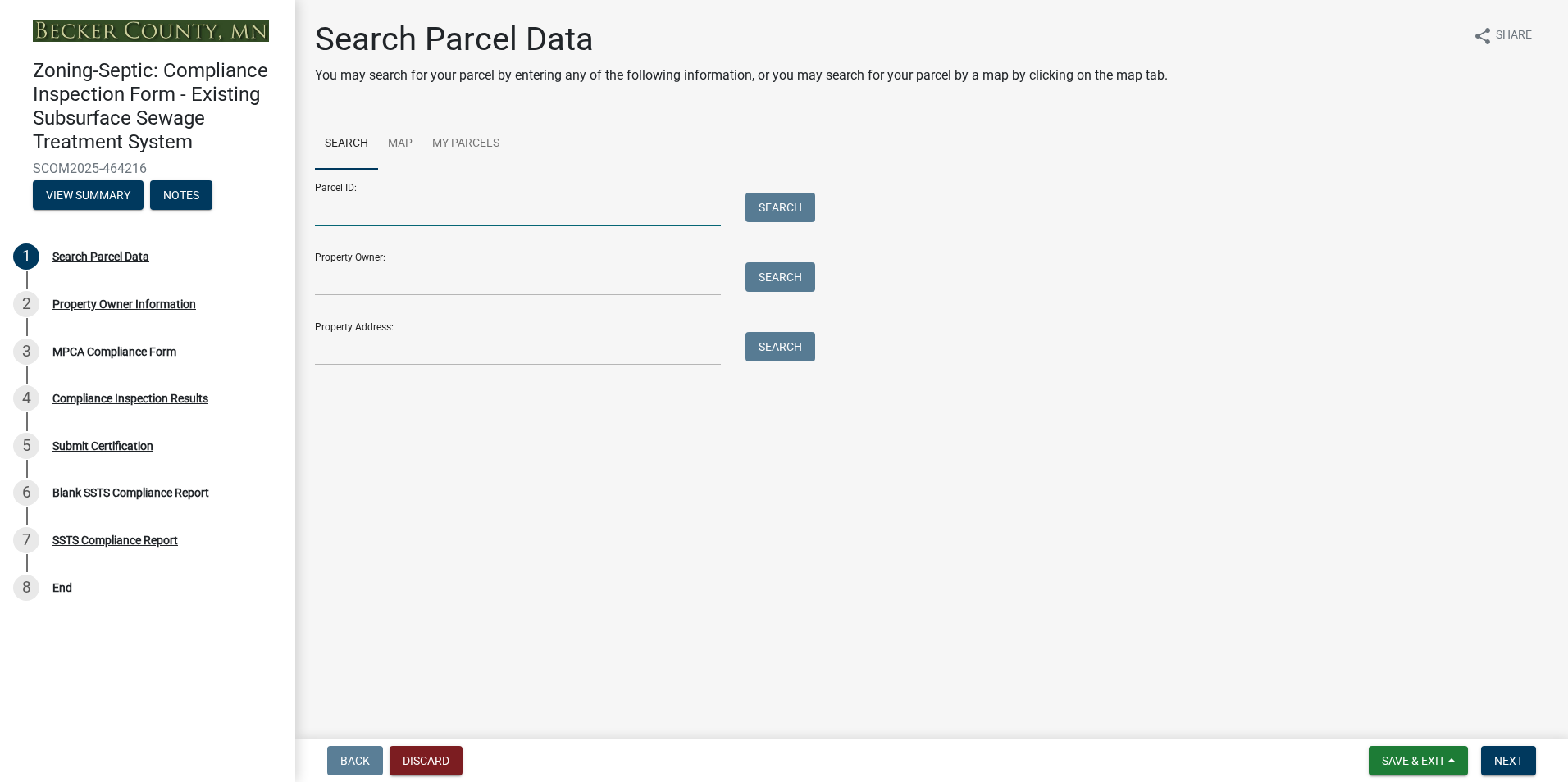
click at [336, 208] on input "Parcel ID:" at bounding box center [517, 209] width 406 height 33
type input "191898000"
click at [769, 218] on button "Search" at bounding box center [781, 207] width 70 height 30
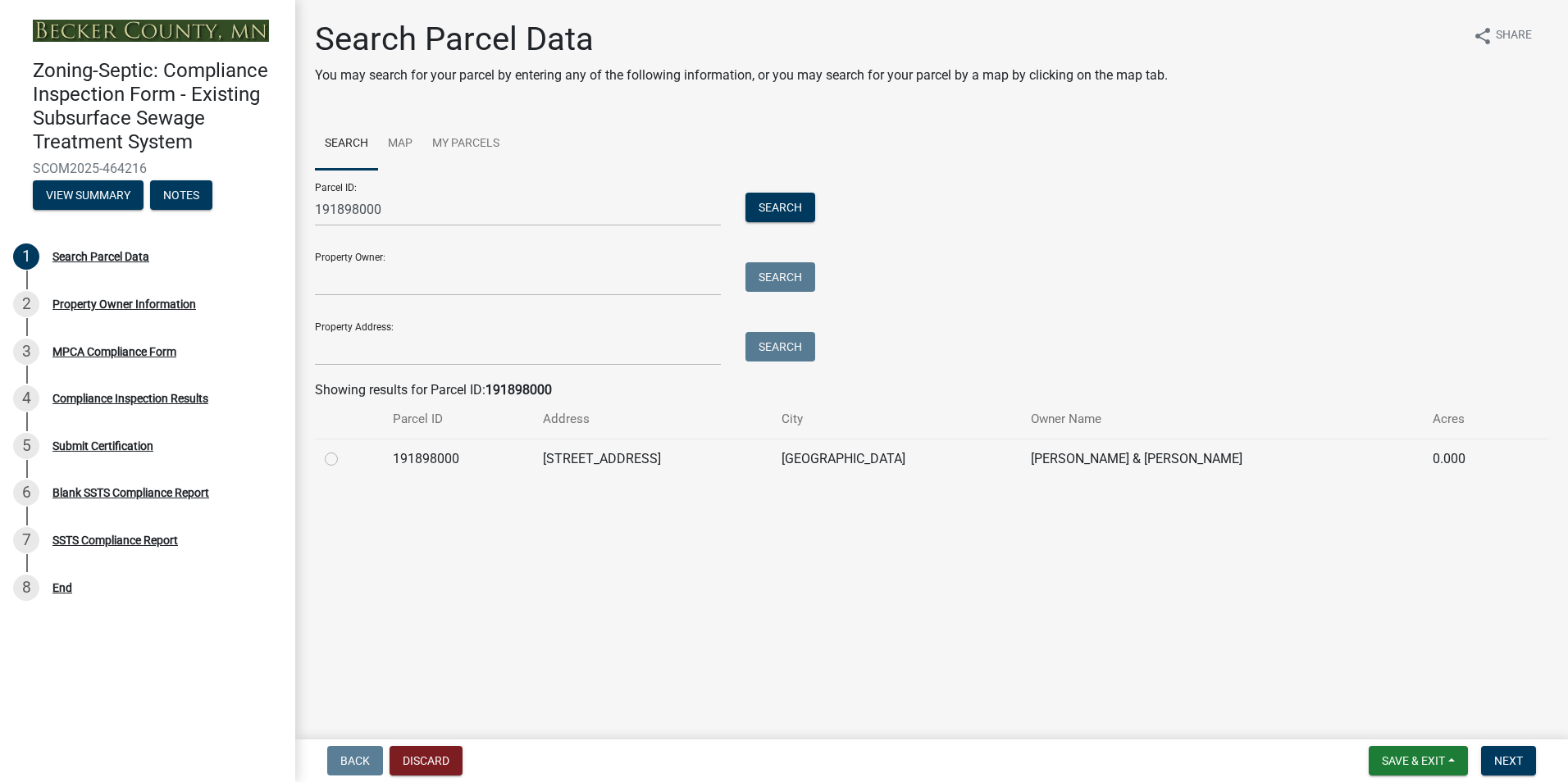
click at [344, 449] on label at bounding box center [344, 449] width 0 height 0
click at [344, 460] on input "radio" at bounding box center [349, 454] width 11 height 11
radio input "true"
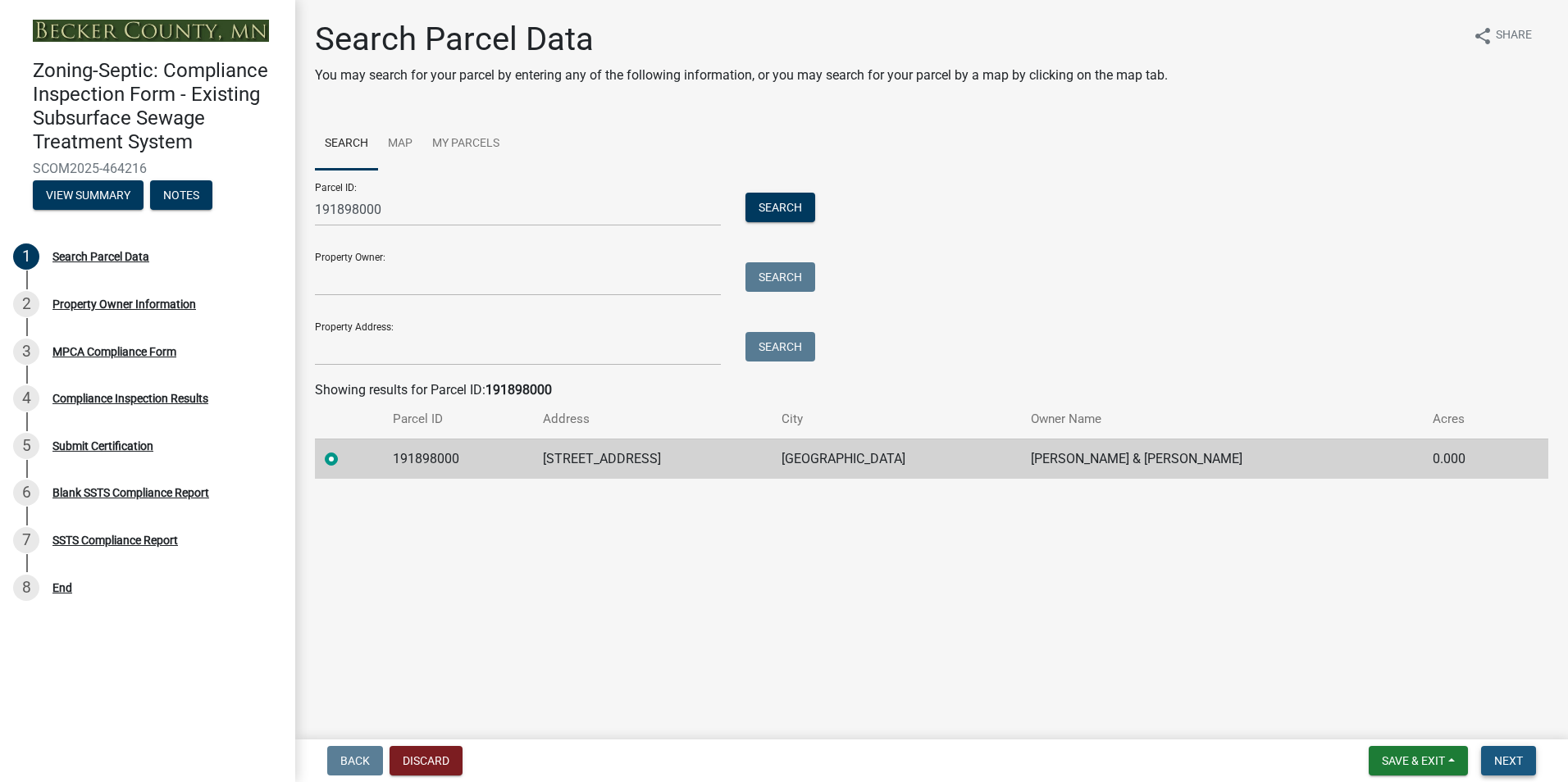
click at [1505, 750] on button "Next" at bounding box center [1508, 761] width 55 height 30
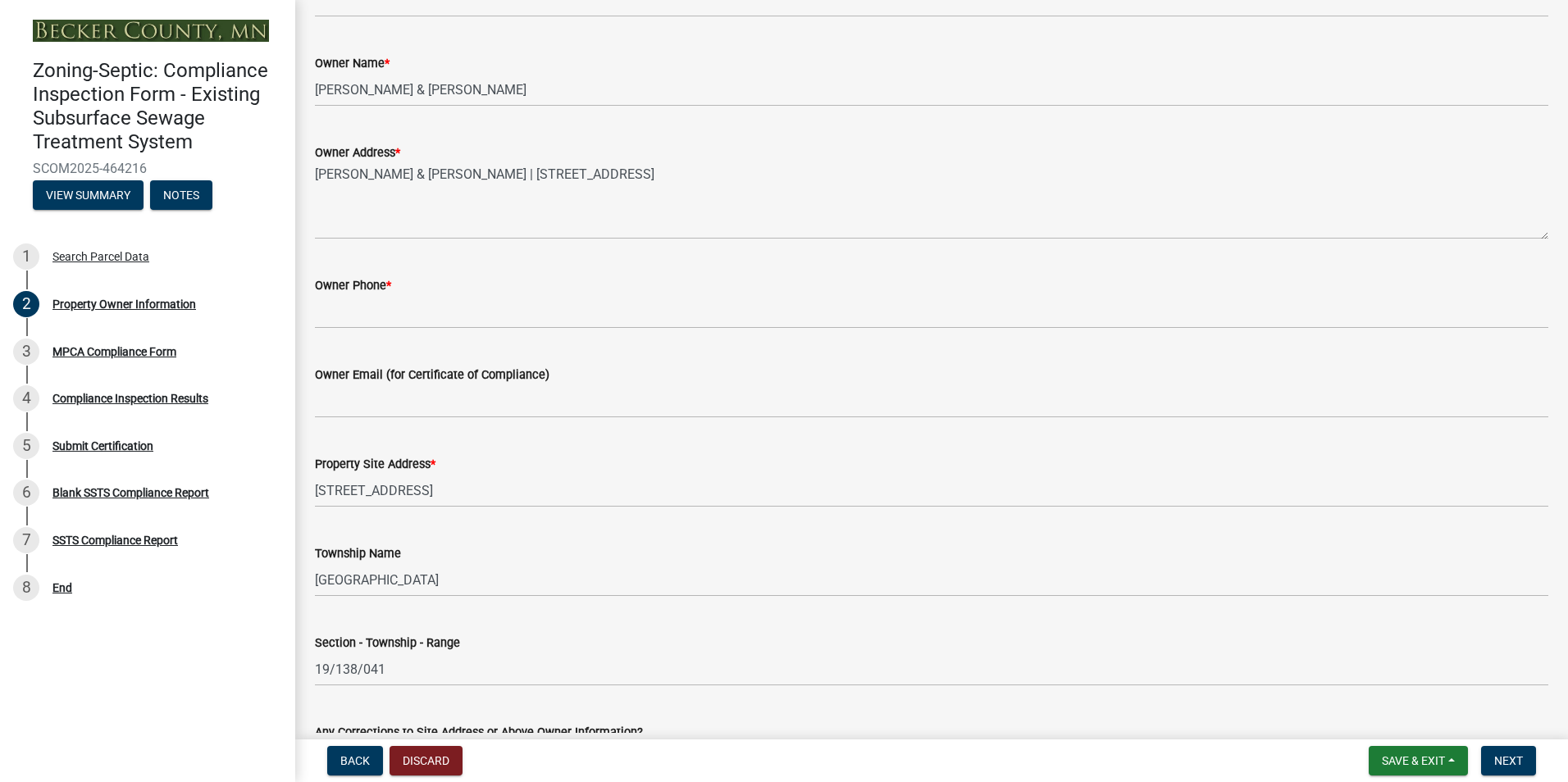
scroll to position [336, 0]
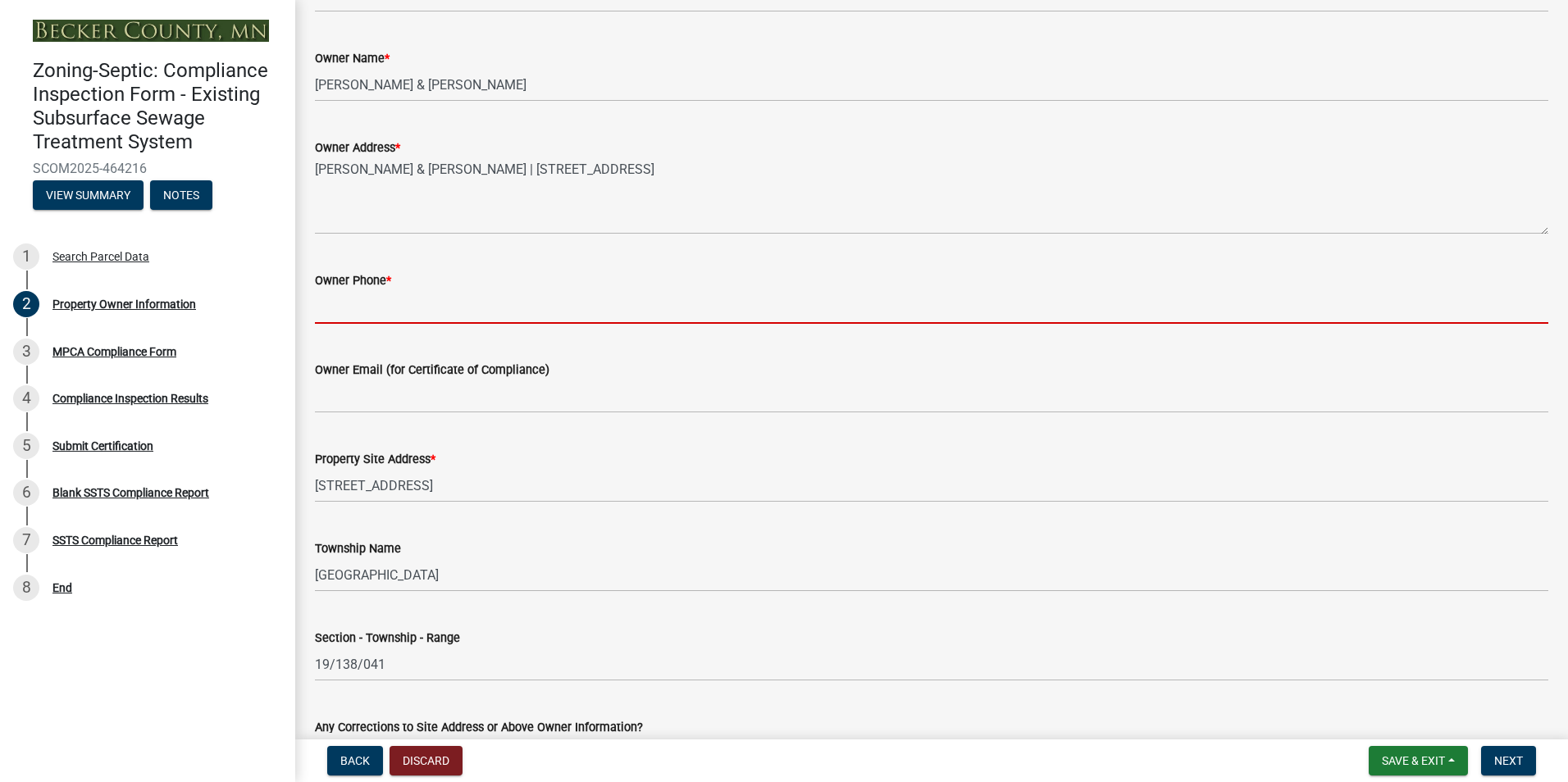
click at [349, 313] on input "Owner Phone *" at bounding box center [931, 307] width 1233 height 33
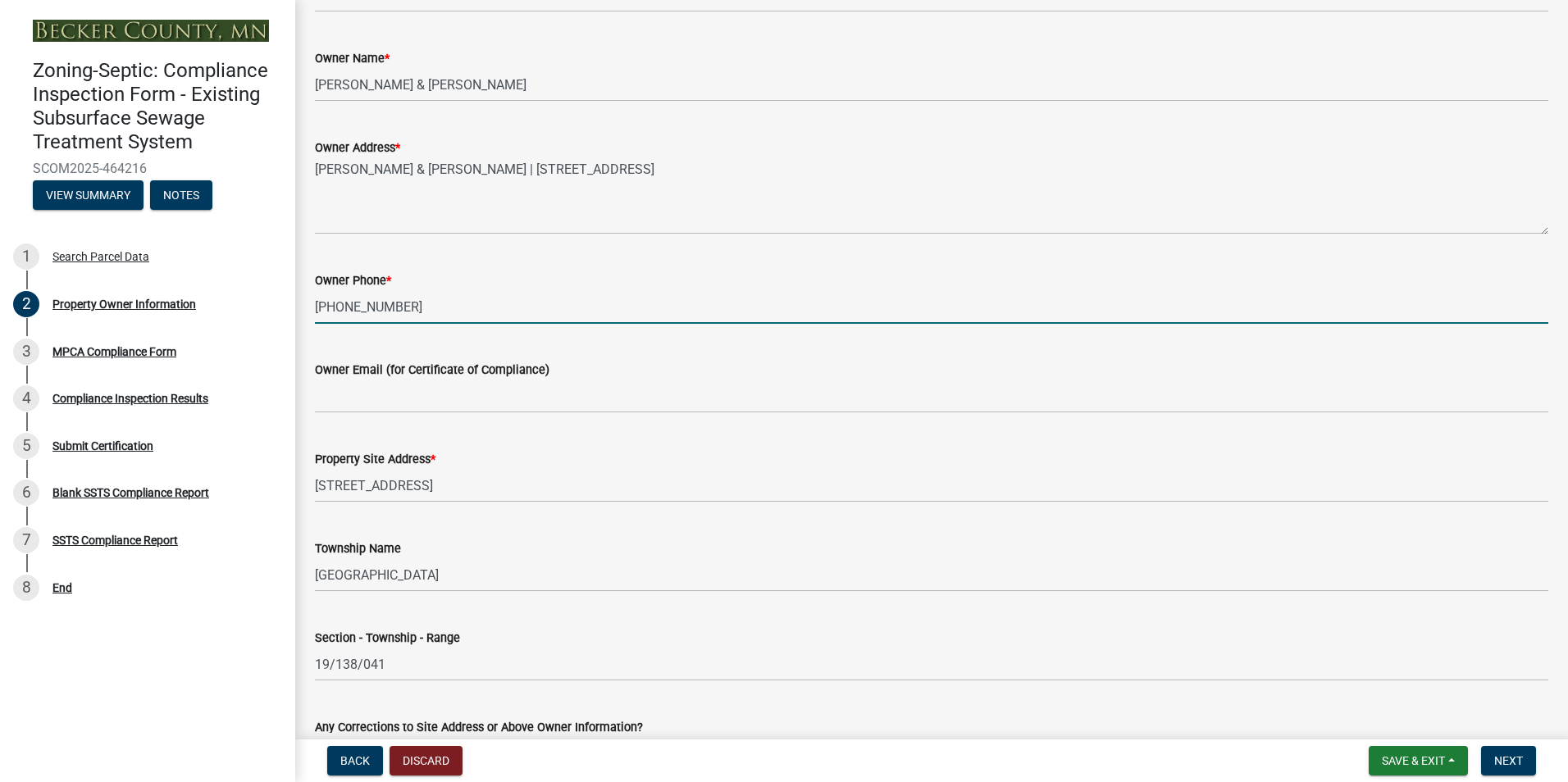
type input "[PHONE_NUMBER]"
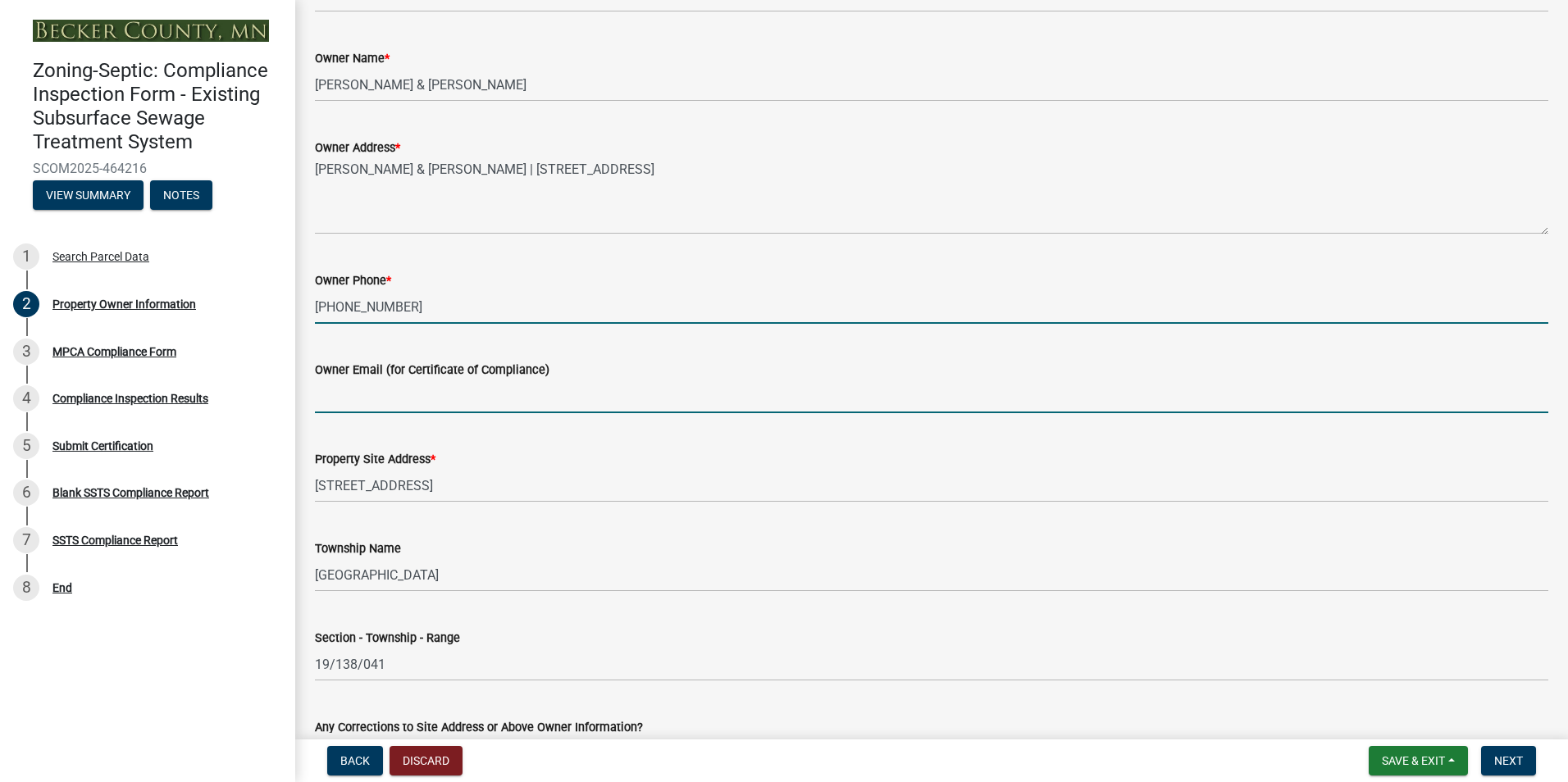
click at [359, 397] on input "Owner Email (for Certificate of Compliance)" at bounding box center [931, 395] width 1233 height 33
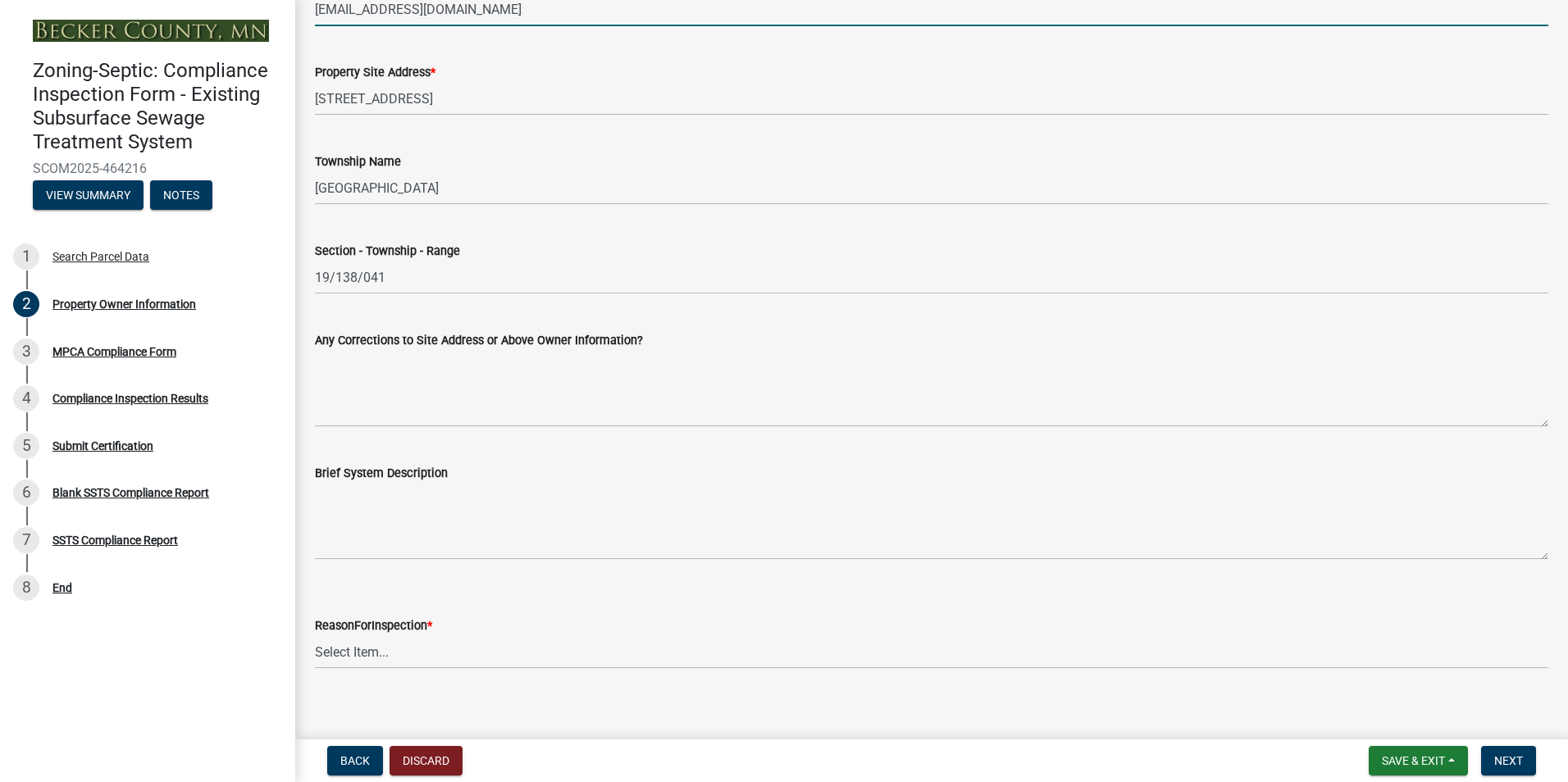
scroll to position [739, 0]
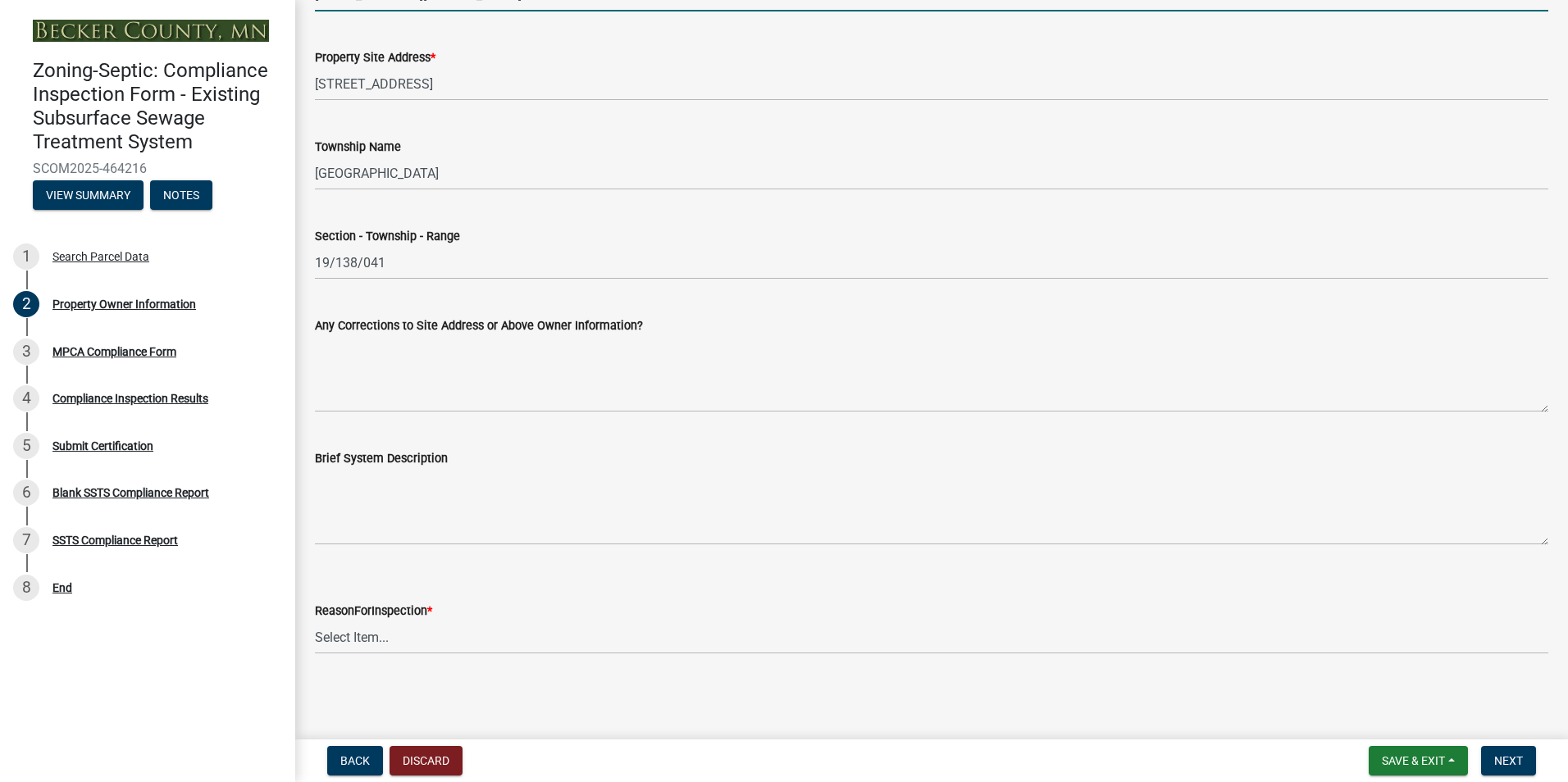
type input "[EMAIL_ADDRESS][DOMAIN_NAME]"
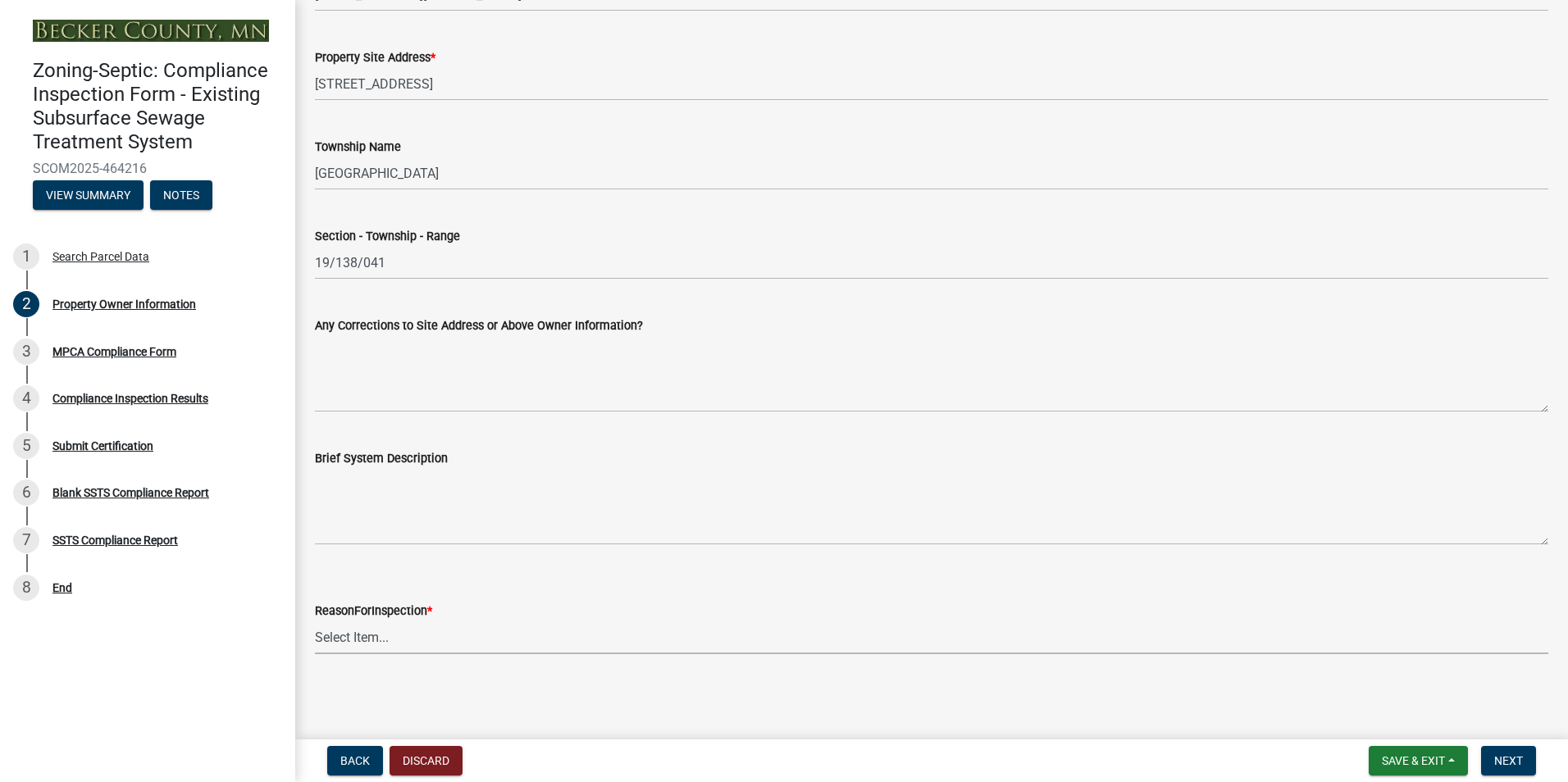
click at [369, 639] on select "Select Item... Property Sale Lake Study Required for Permit Other" at bounding box center [931, 636] width 1233 height 33
click at [314, 620] on select "Select Item... Property Sale Lake Study Required for Permit Other" at bounding box center [931, 636] width 1233 height 33
select select "945f6891-bcff-43bc-87f4-41d33ca130f5"
click at [1506, 764] on span "Next" at bounding box center [1508, 760] width 29 height 13
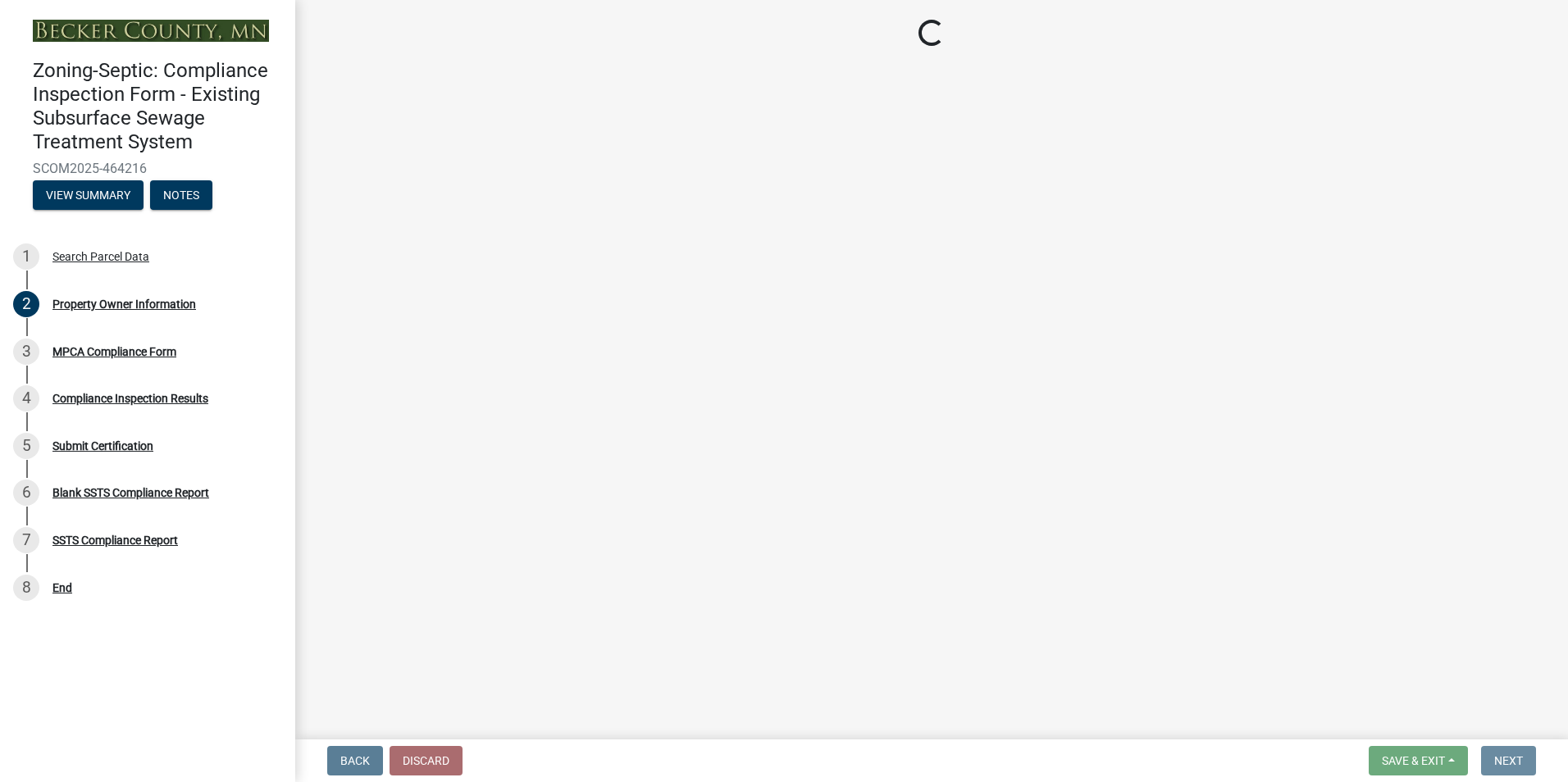
scroll to position [0, 0]
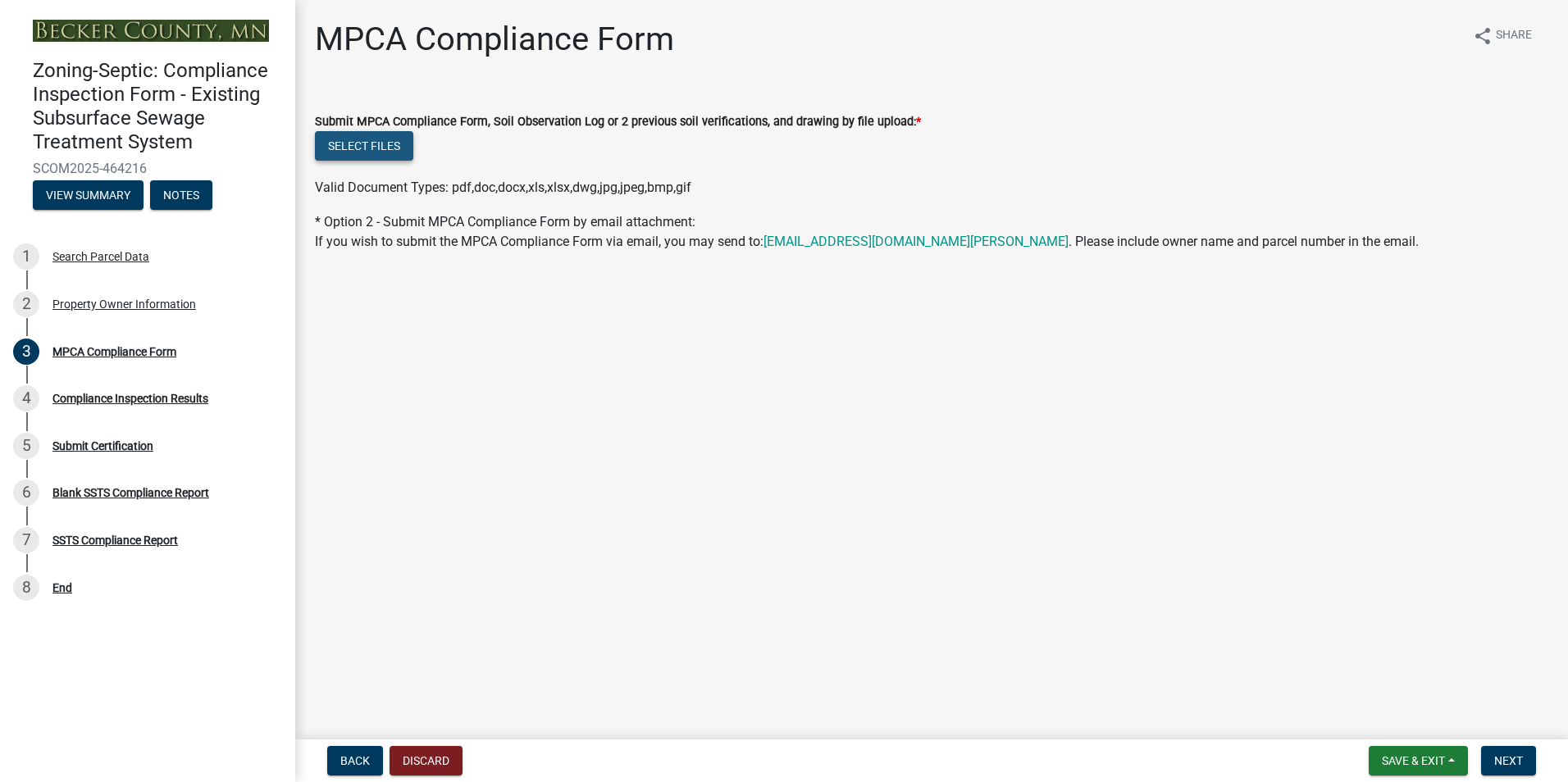
click at [366, 148] on button "Select files" at bounding box center [363, 146] width 98 height 30
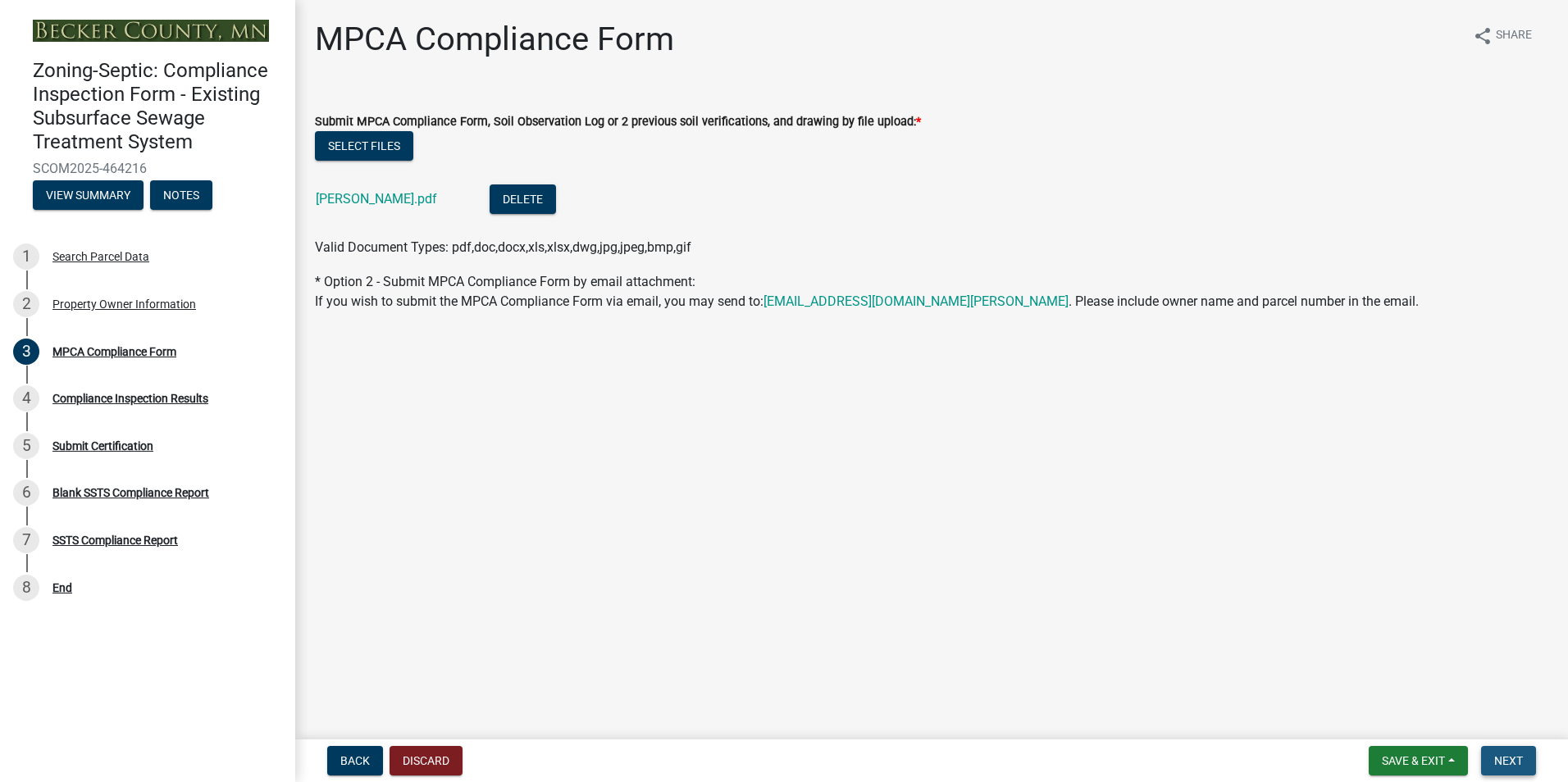
click at [1516, 758] on span "Next" at bounding box center [1508, 760] width 29 height 13
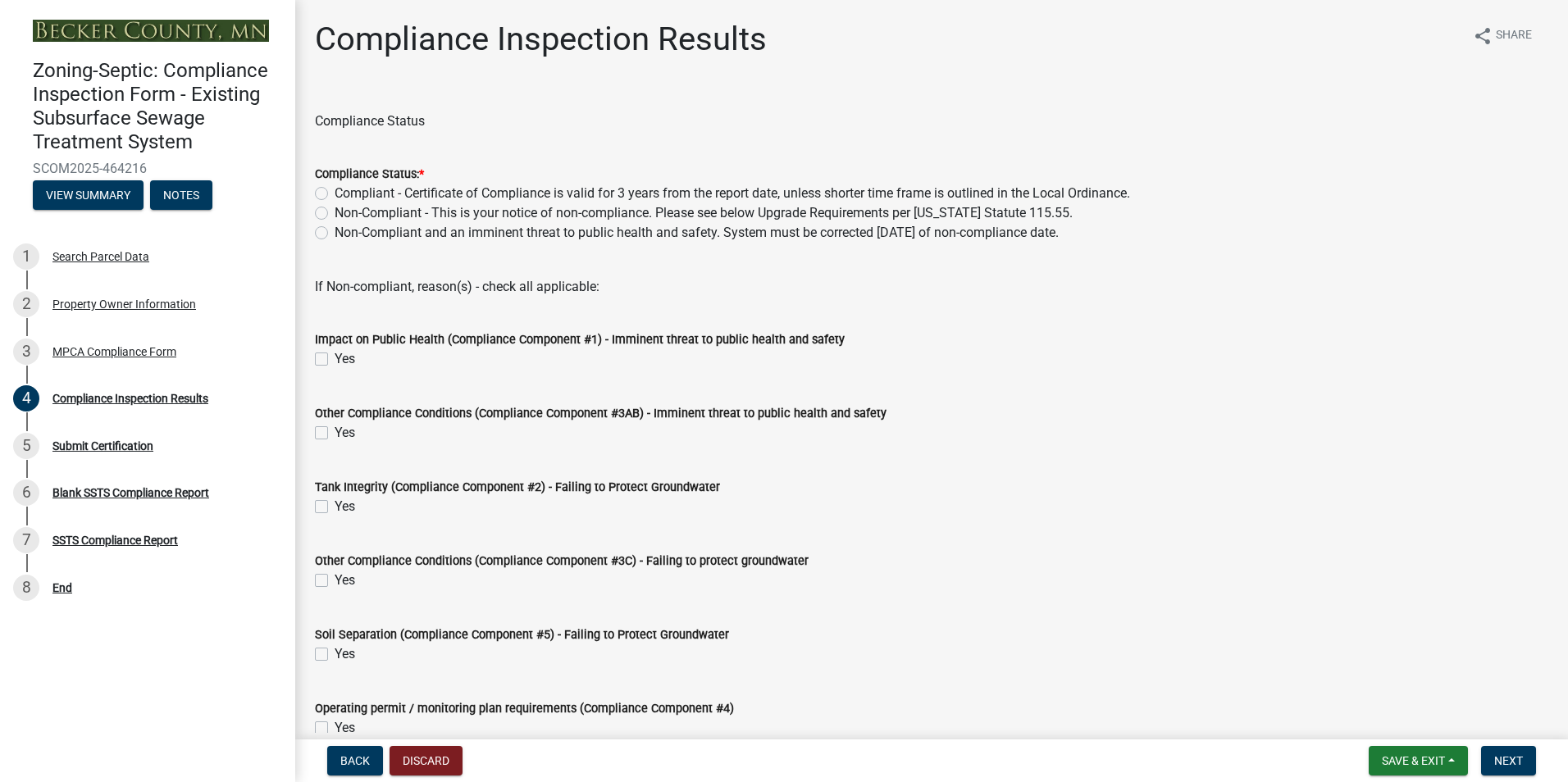
click at [335, 193] on label "Compliant - Certificate of Compliance is valid for 3 years from the report date…" at bounding box center [732, 193] width 795 height 20
click at [335, 193] on input "Compliant - Certificate of Compliance is valid for 3 years from the report date…" at bounding box center [340, 189] width 11 height 11
radio input "true"
click at [1505, 761] on span "Next" at bounding box center [1508, 760] width 29 height 13
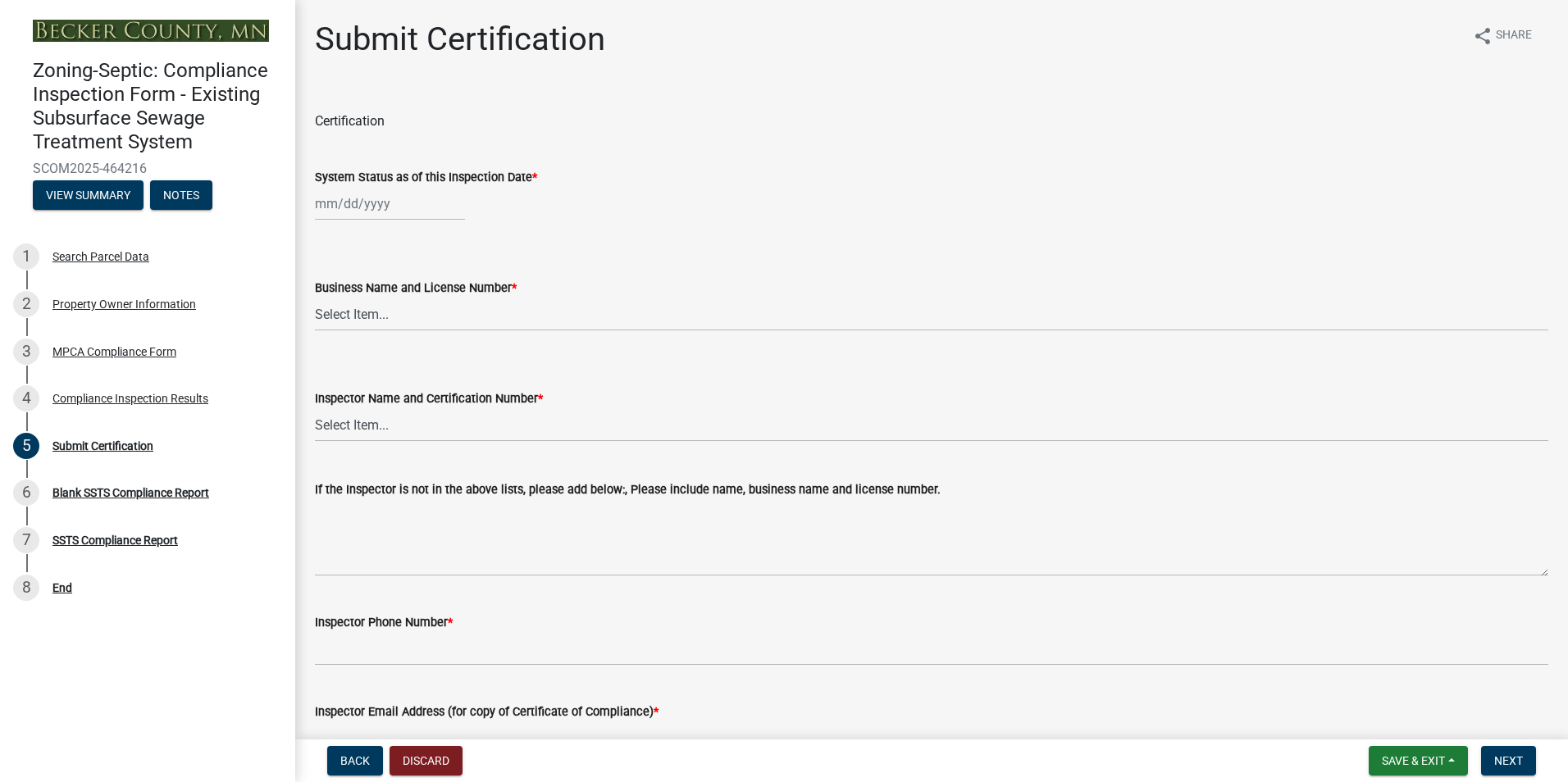
select select "8"
select select "2025"
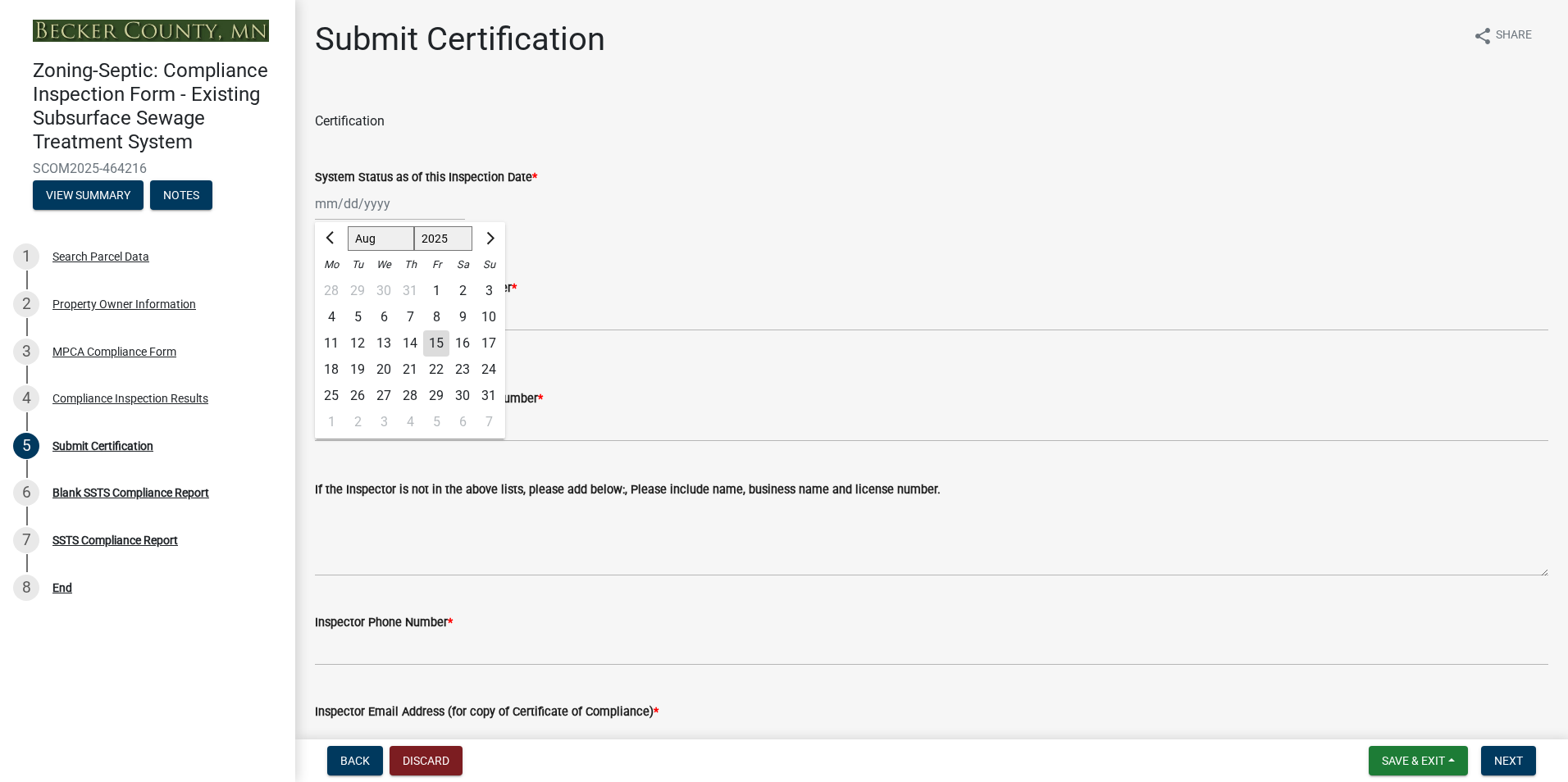
click at [352, 210] on input "System Status as of this Inspection Date *" at bounding box center [389, 203] width 150 height 33
click at [362, 341] on div "12" at bounding box center [357, 343] width 26 height 26
type input "[DATE]"
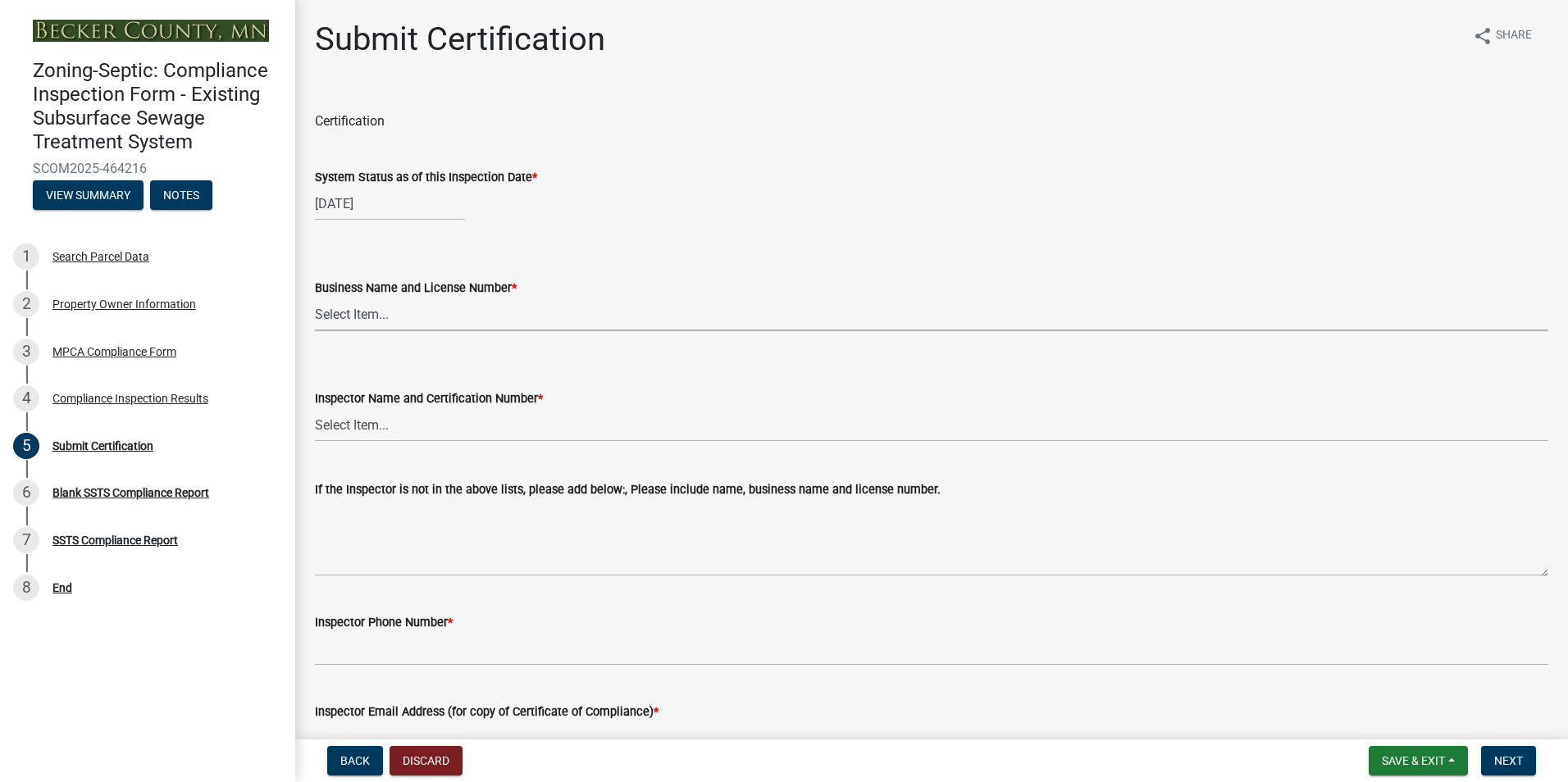
click at [372, 319] on select "Select Item... OTHER – Not listed (please add in next field and we will add to …" at bounding box center [931, 313] width 1233 height 33
click at [314, 297] on select "Select Item... OTHER – Not listed (please add in next field and we will add to …" at bounding box center [931, 313] width 1233 height 33
select select "6cb55102-04ca-4fa6-a18d-df345860fceb"
click at [361, 431] on select "Select Item... OTHER – Not listed (please add in next field and we will add to …" at bounding box center [931, 424] width 1233 height 33
click at [314, 408] on select "Select Item... OTHER – Not listed (please add in next field and we will add to …" at bounding box center [931, 424] width 1233 height 33
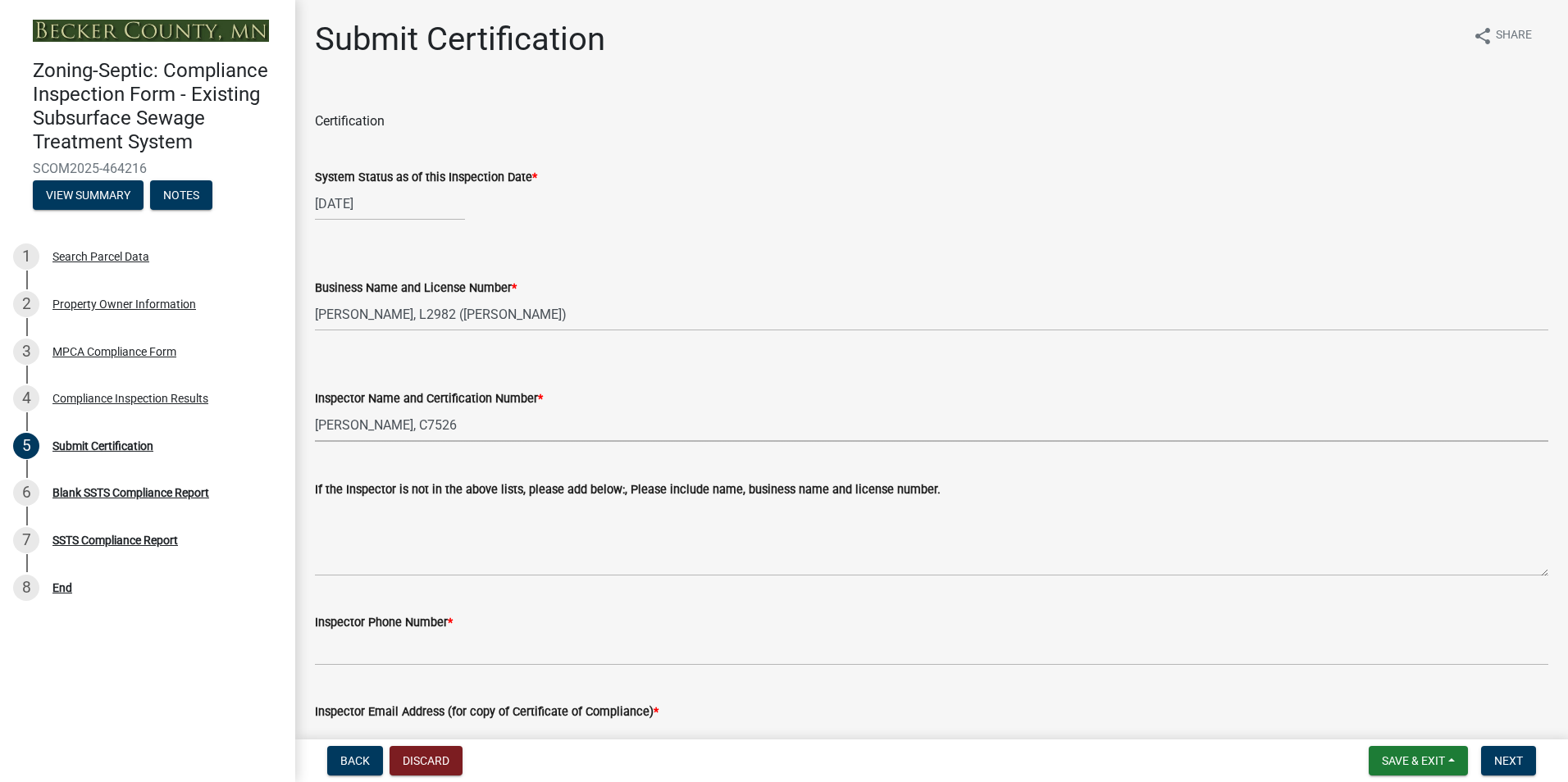
select select "dc89faac-9f44-4363-befa-aff2aab8b849"
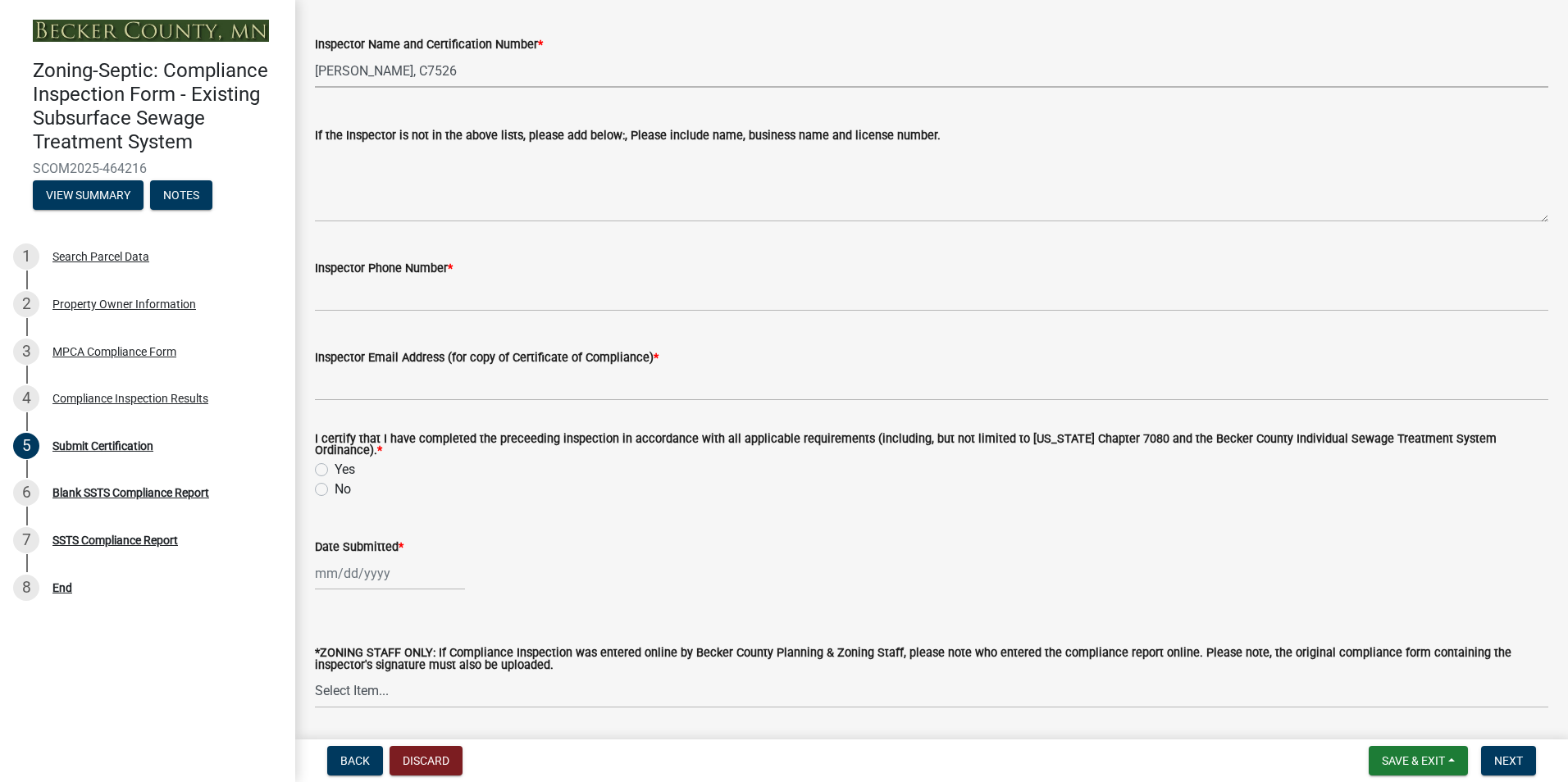
scroll to position [360, 0]
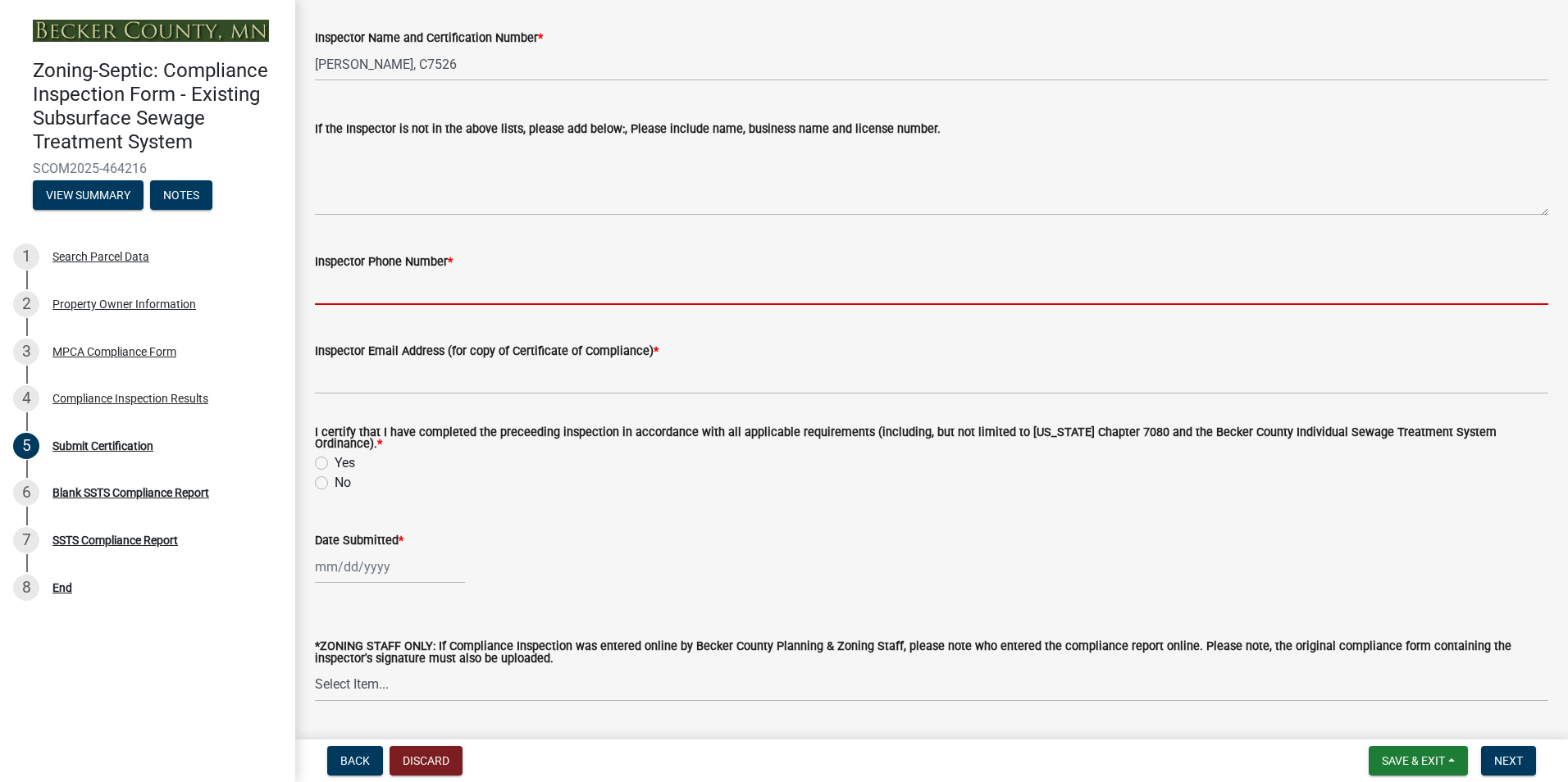
click at [424, 297] on input "Inspector Phone Number *" at bounding box center [931, 287] width 1233 height 33
type input "2188391849"
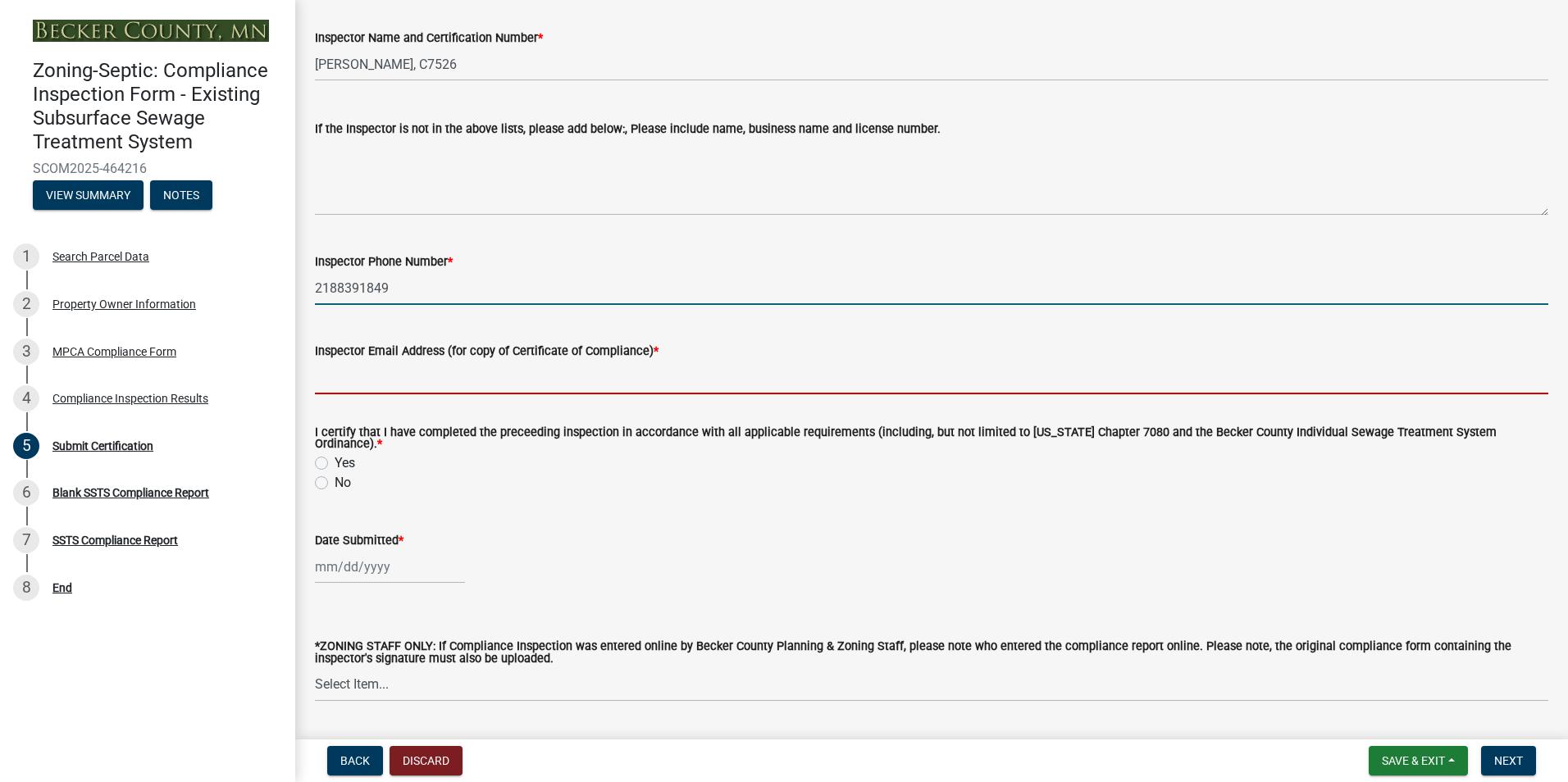
type input "[EMAIL_ADDRESS][DOMAIN_NAME]"
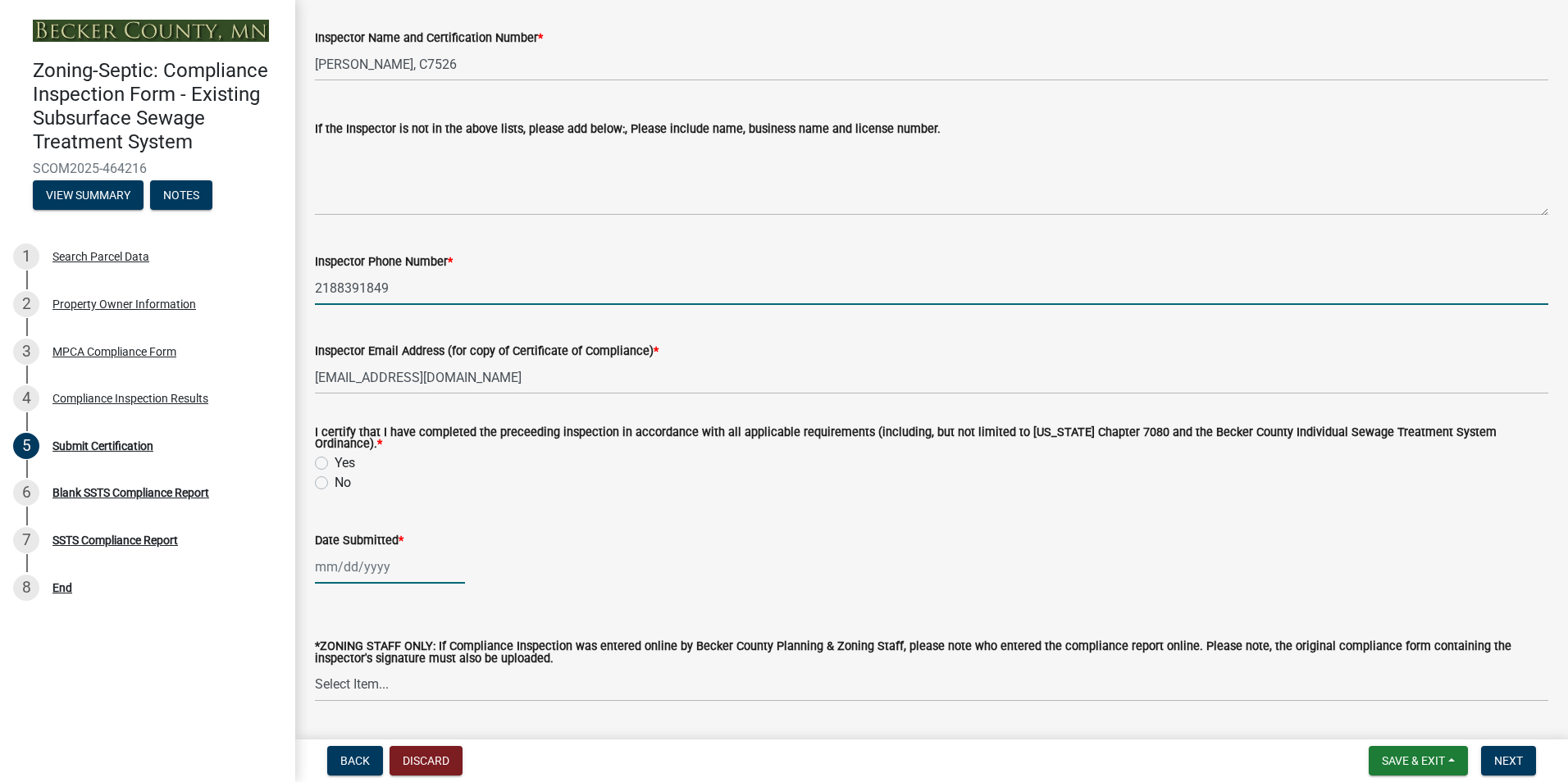
type input "[DATE]"
select select "8"
select select "2025"
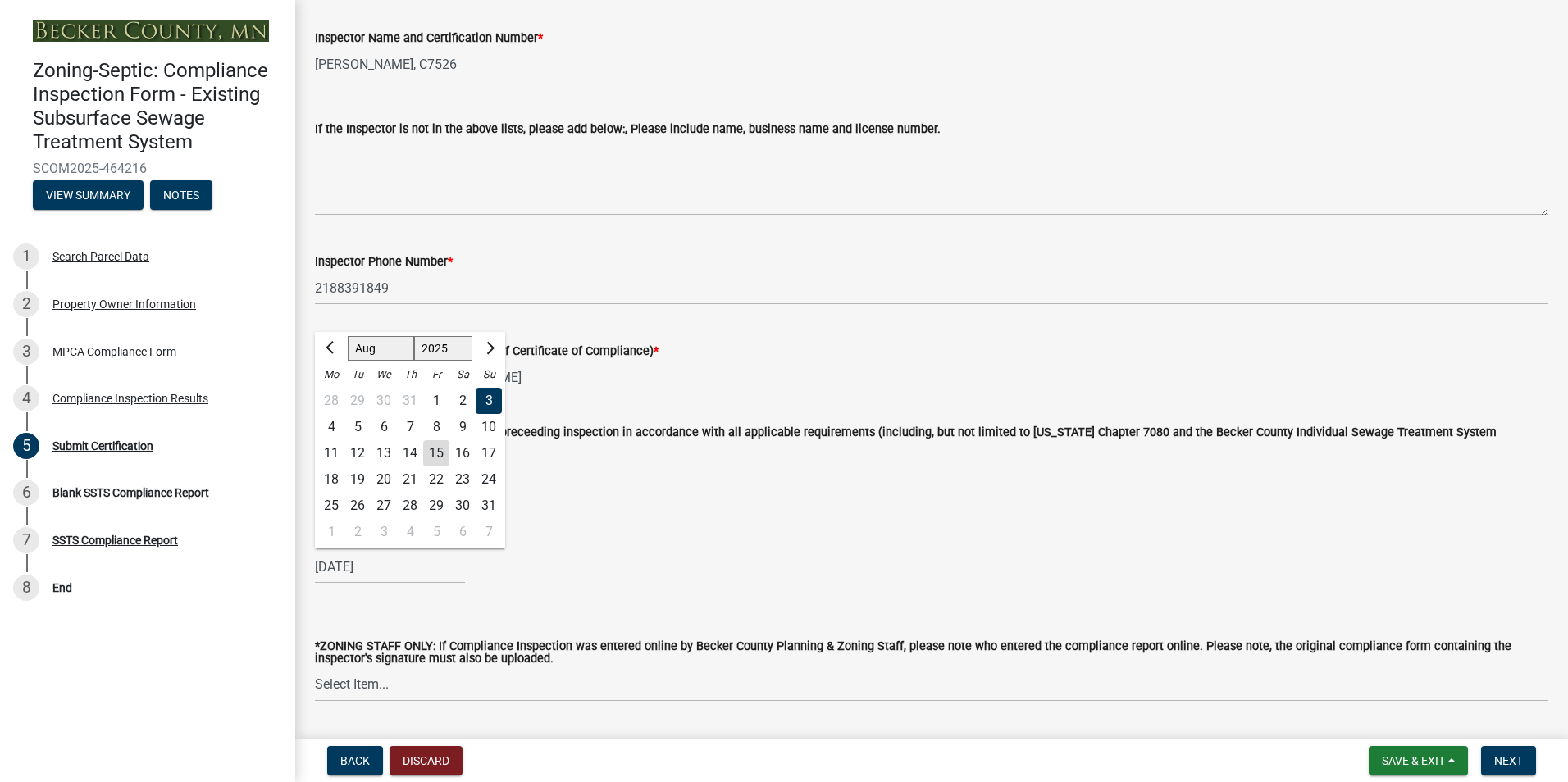
click at [434, 448] on div "15" at bounding box center [435, 453] width 26 height 26
type input "[DATE]"
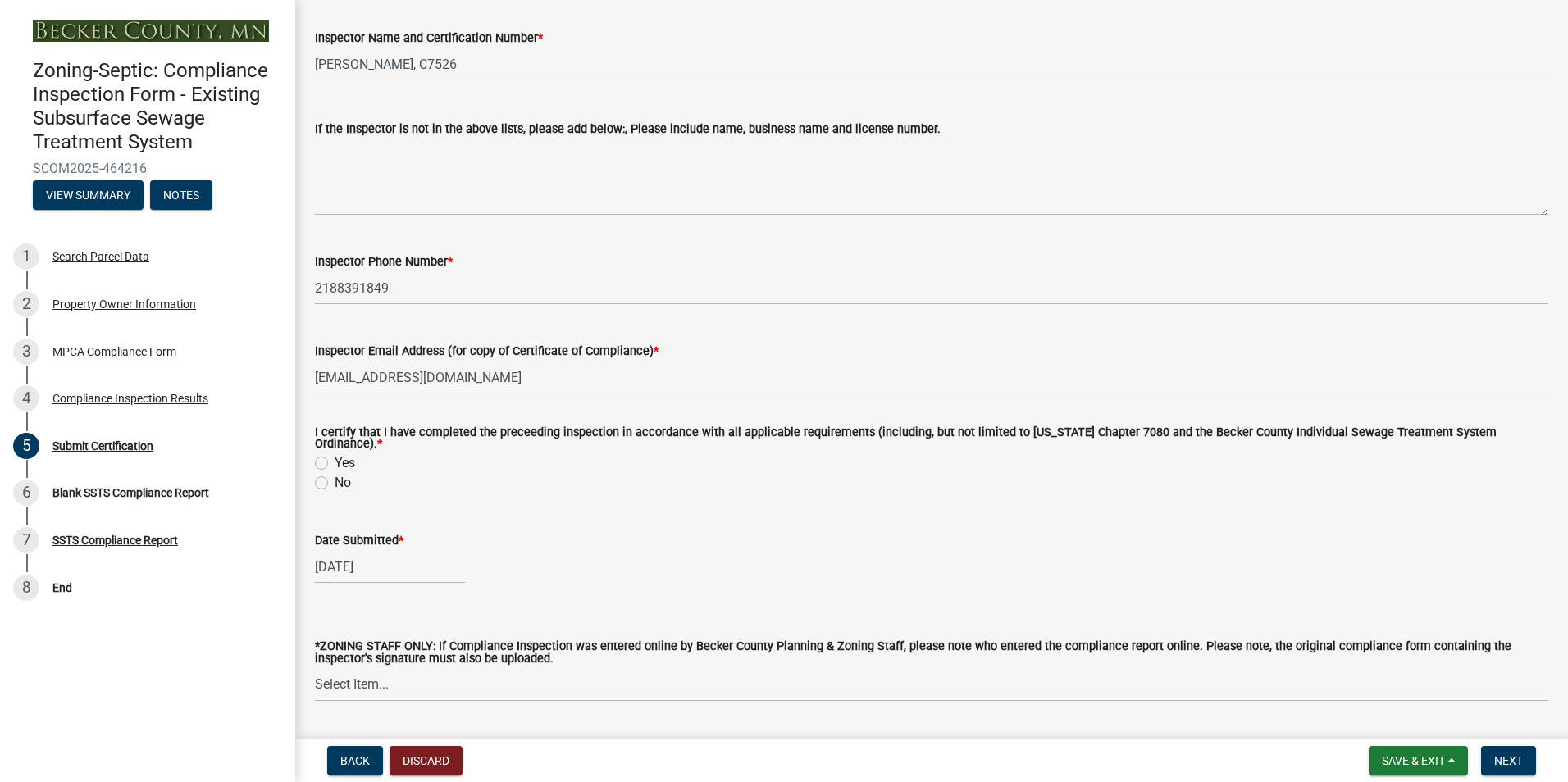
click at [335, 463] on label "Yes" at bounding box center [345, 463] width 20 height 20
click at [335, 463] on input "Yes" at bounding box center [340, 458] width 11 height 11
radio input "true"
click at [1496, 746] on button "Next" at bounding box center [1508, 761] width 55 height 30
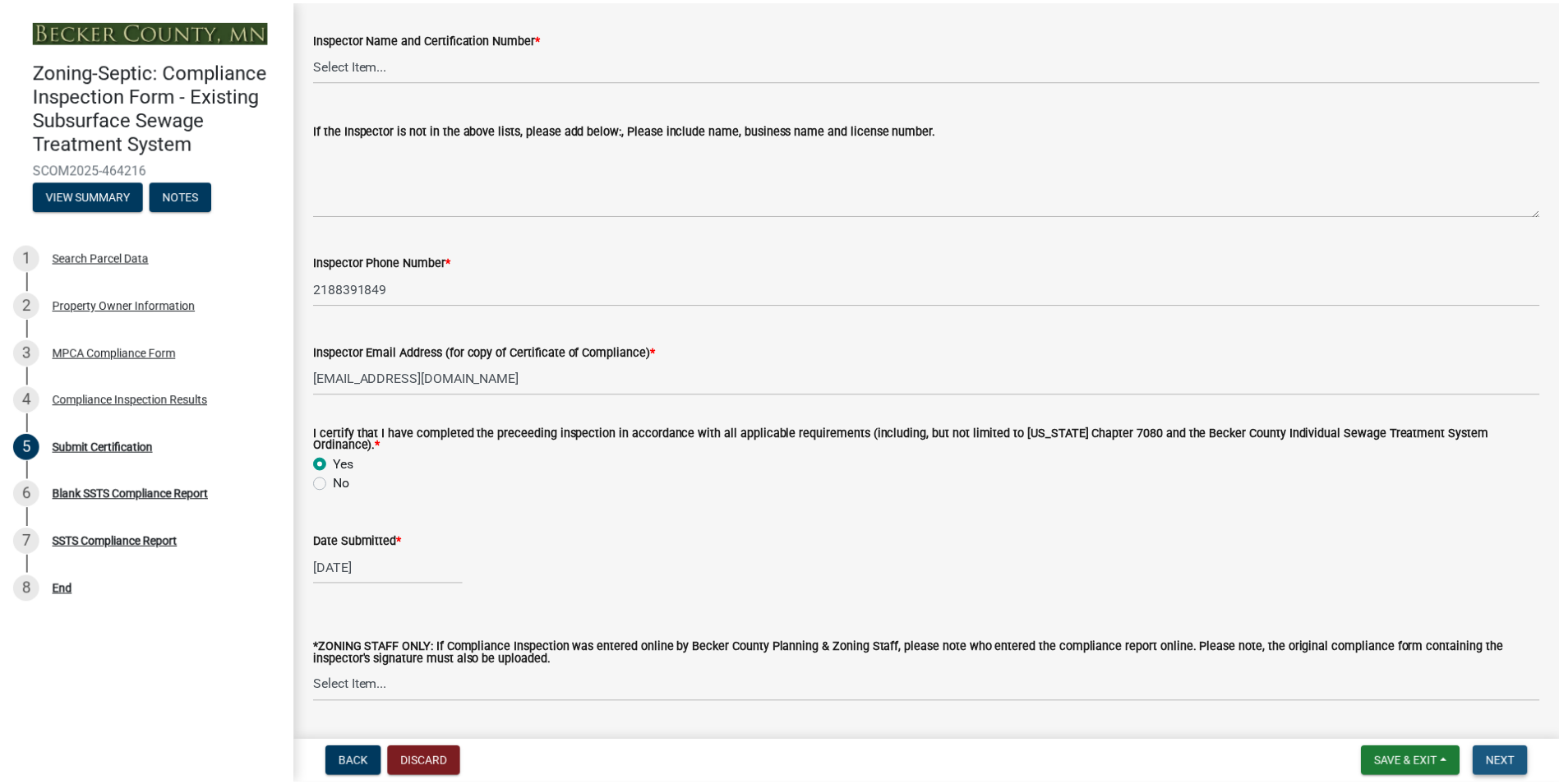
scroll to position [0, 0]
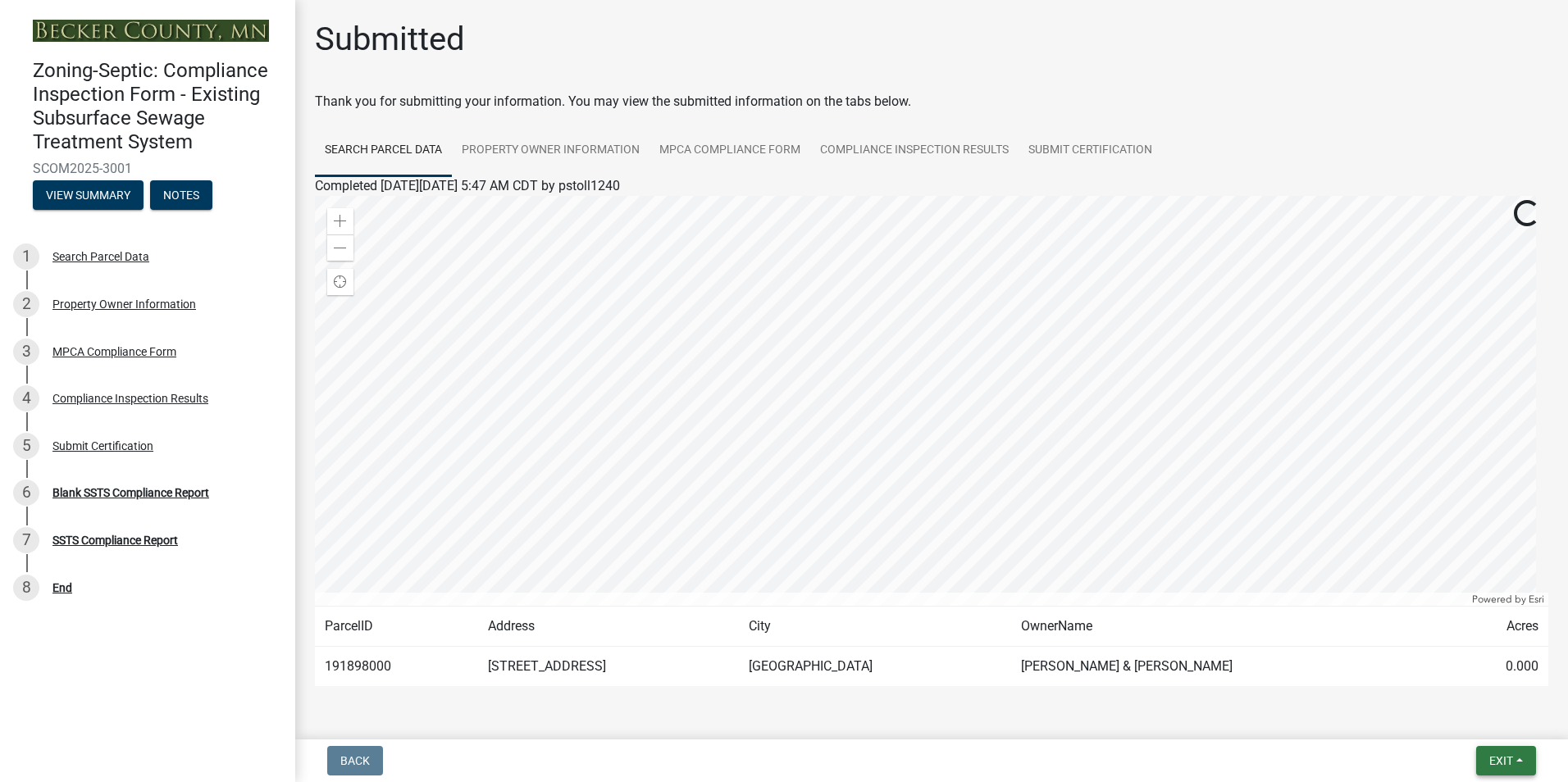
click at [1496, 746] on button "Exit" at bounding box center [1506, 761] width 60 height 30
click at [1460, 722] on button "Save & Exit" at bounding box center [1470, 718] width 131 height 39
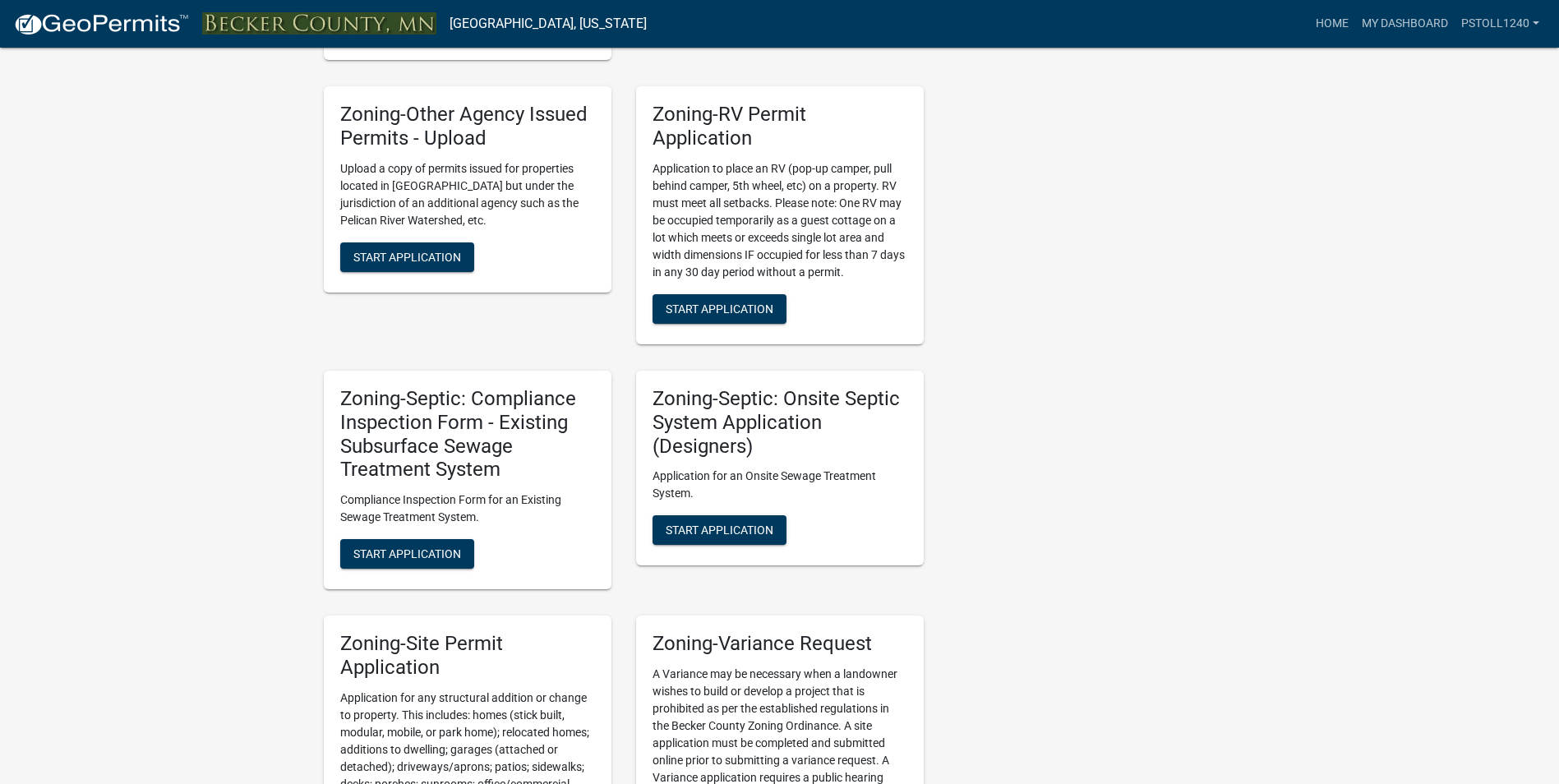
scroll to position [1291, 0]
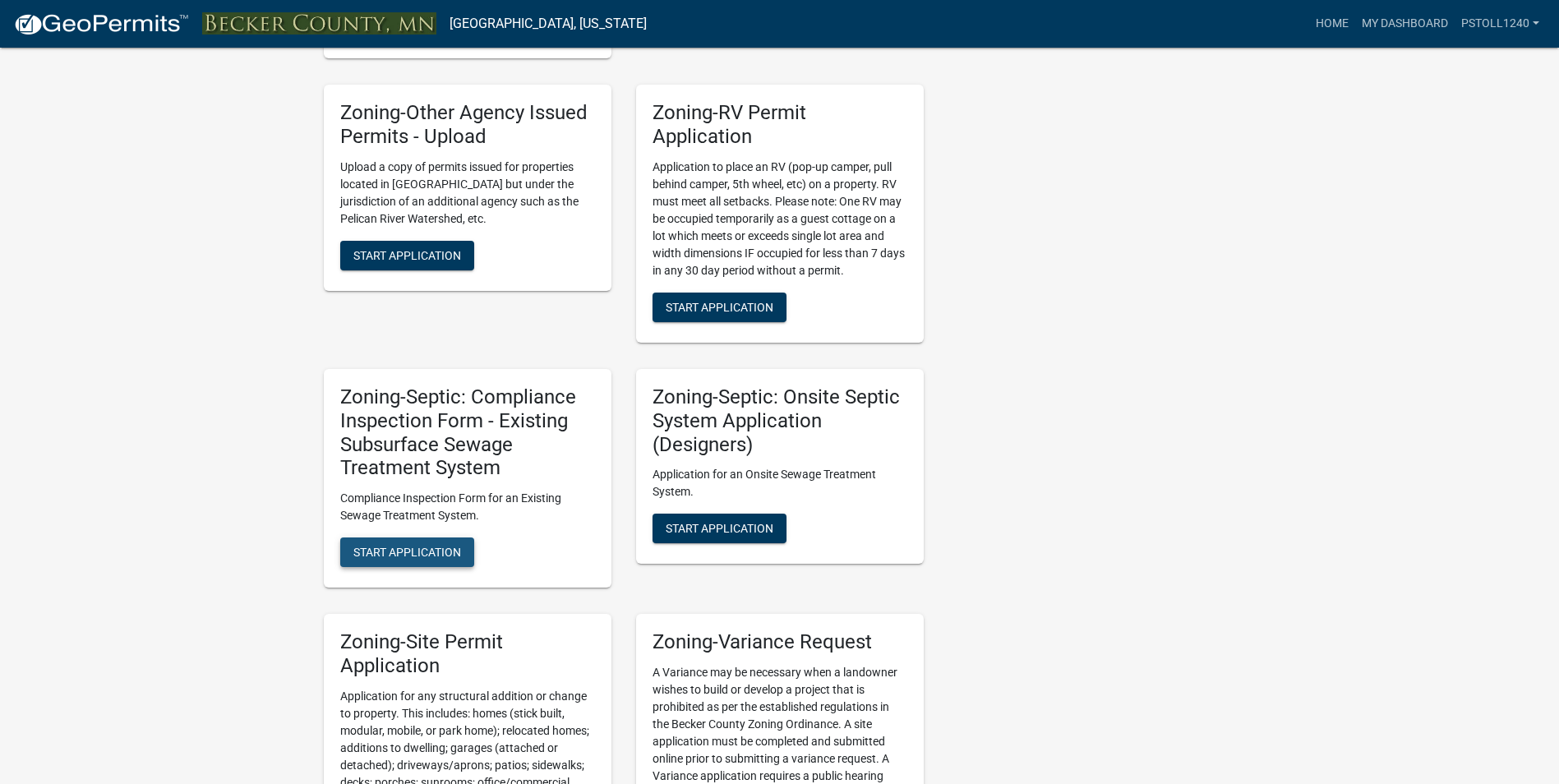
click at [384, 546] on span "Start Application" at bounding box center [407, 552] width 108 height 13
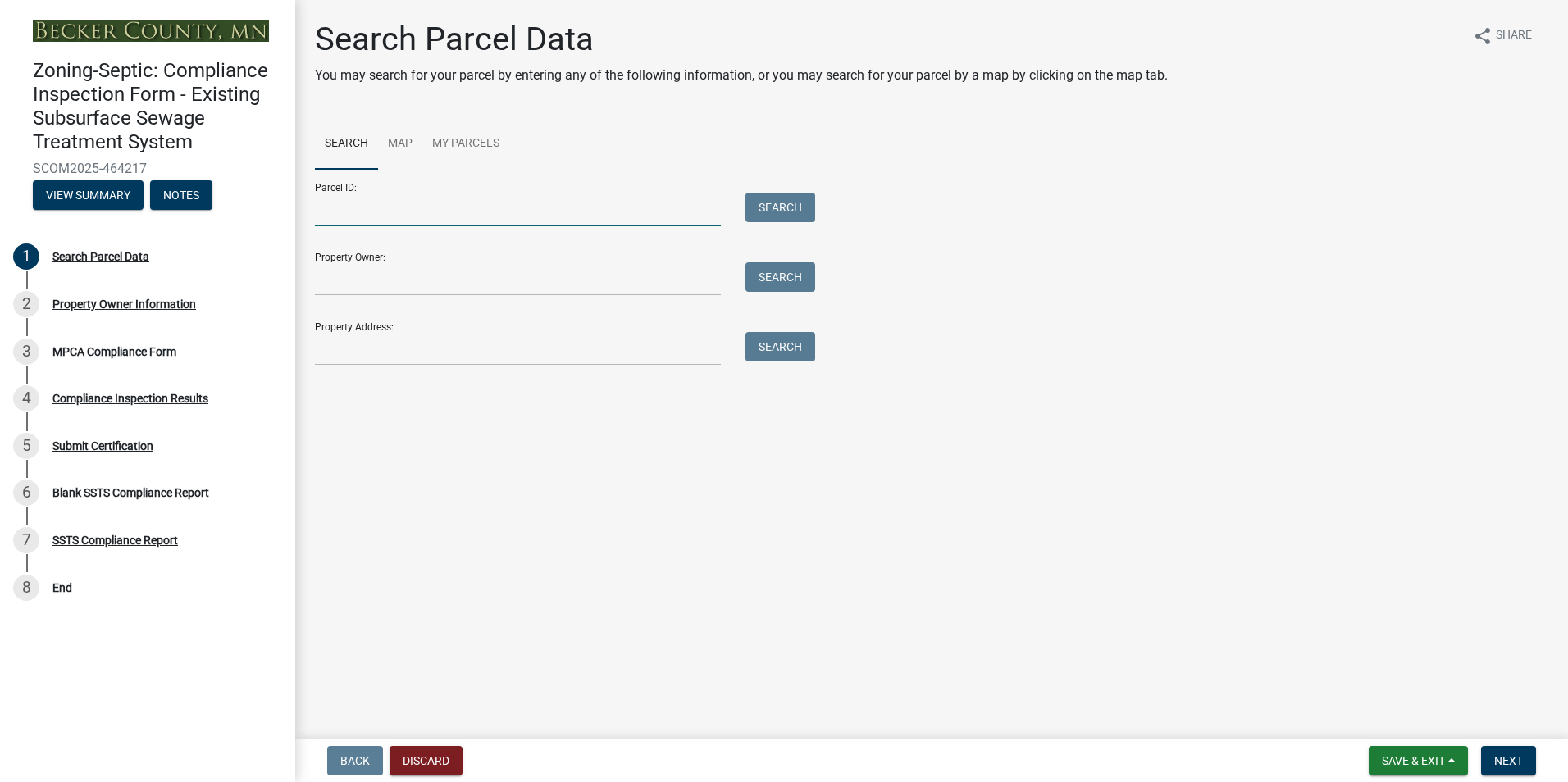
click at [343, 219] on input "Parcel ID:" at bounding box center [517, 209] width 406 height 33
type input "080827000"
click at [764, 209] on button "Search" at bounding box center [781, 207] width 70 height 30
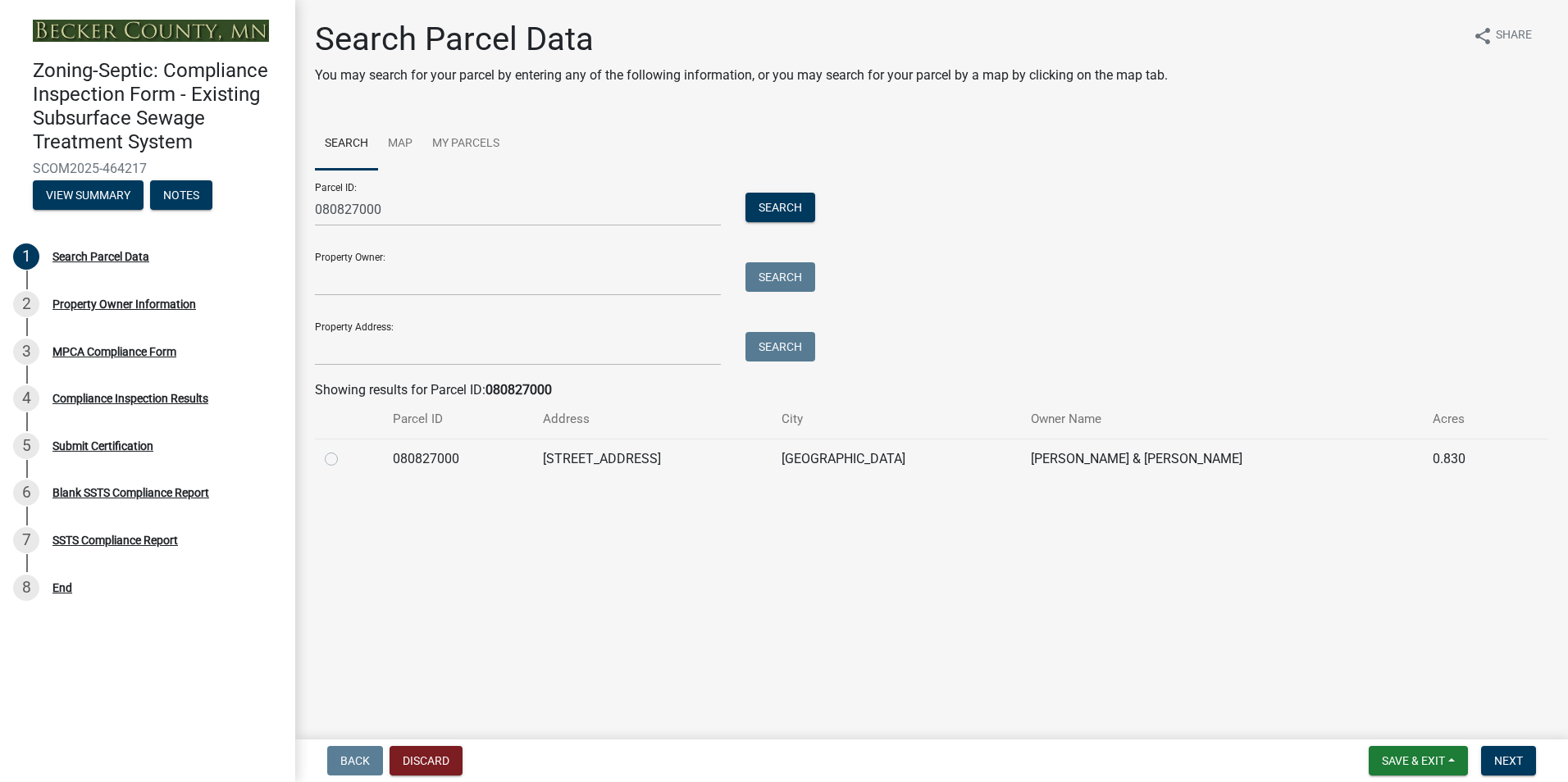
click at [344, 449] on label at bounding box center [344, 449] width 0 height 0
click at [344, 460] on input "radio" at bounding box center [349, 454] width 11 height 11
radio input "true"
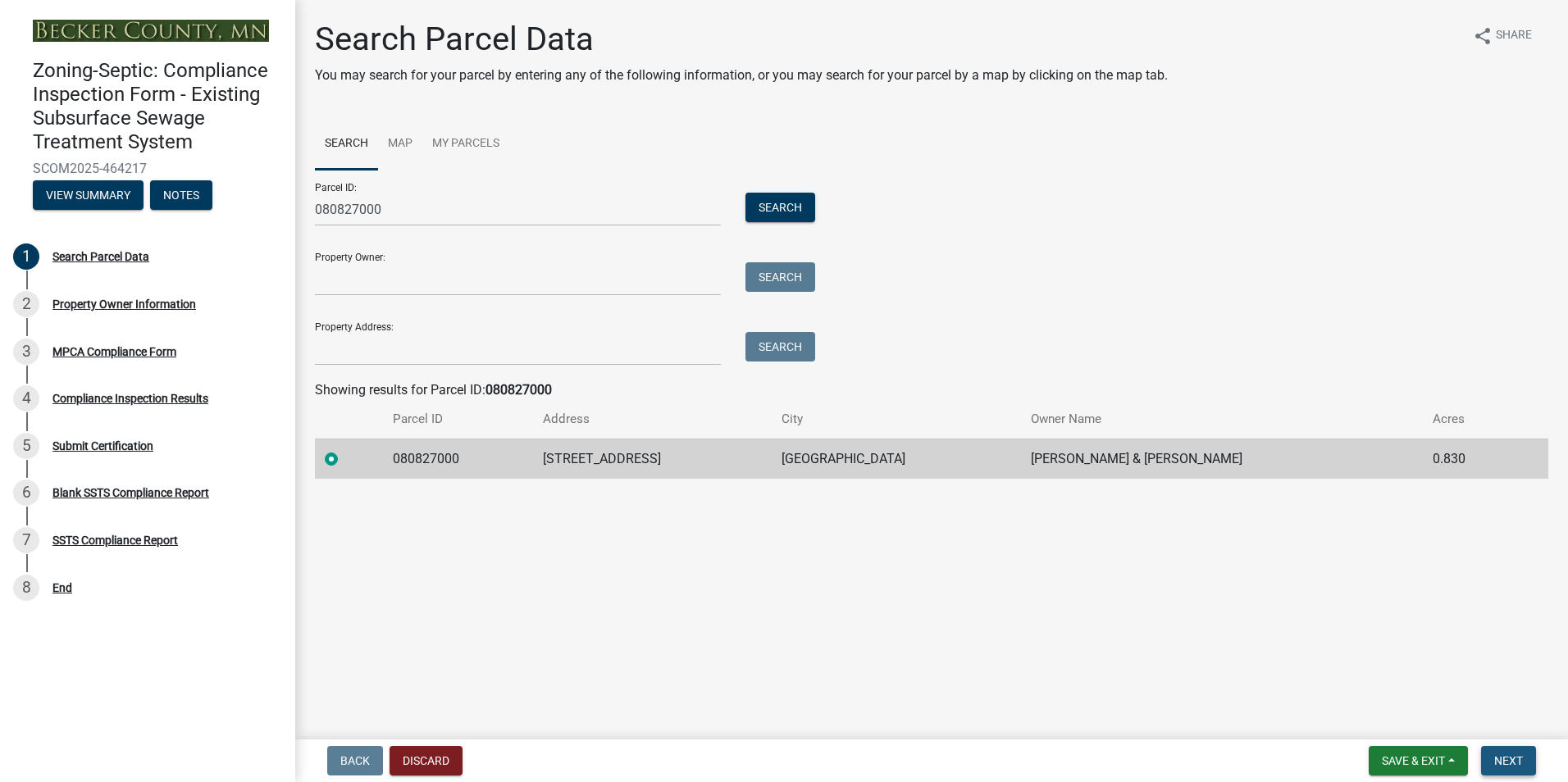
click at [1503, 762] on span "Next" at bounding box center [1508, 760] width 29 height 13
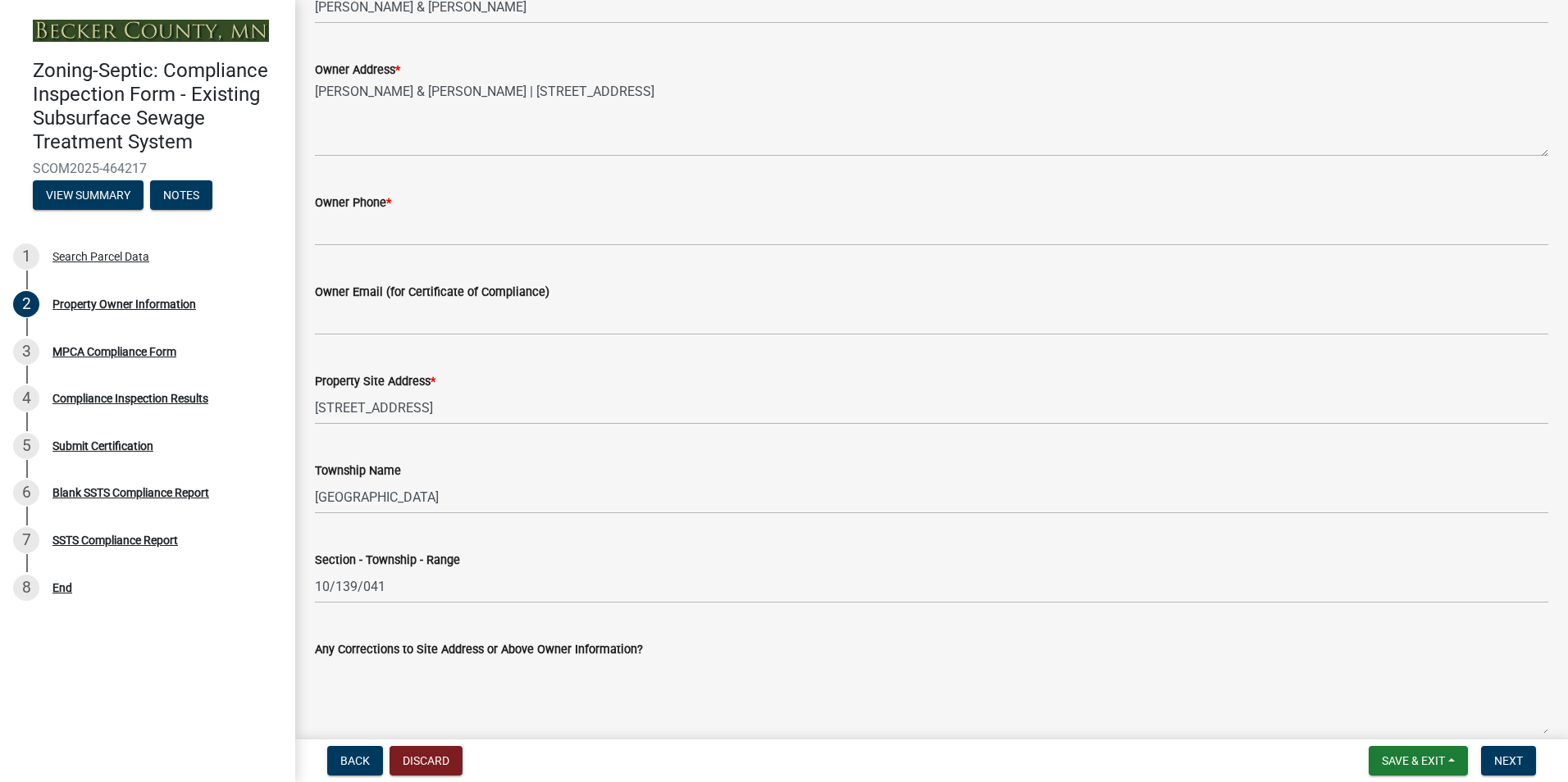
scroll to position [417, 0]
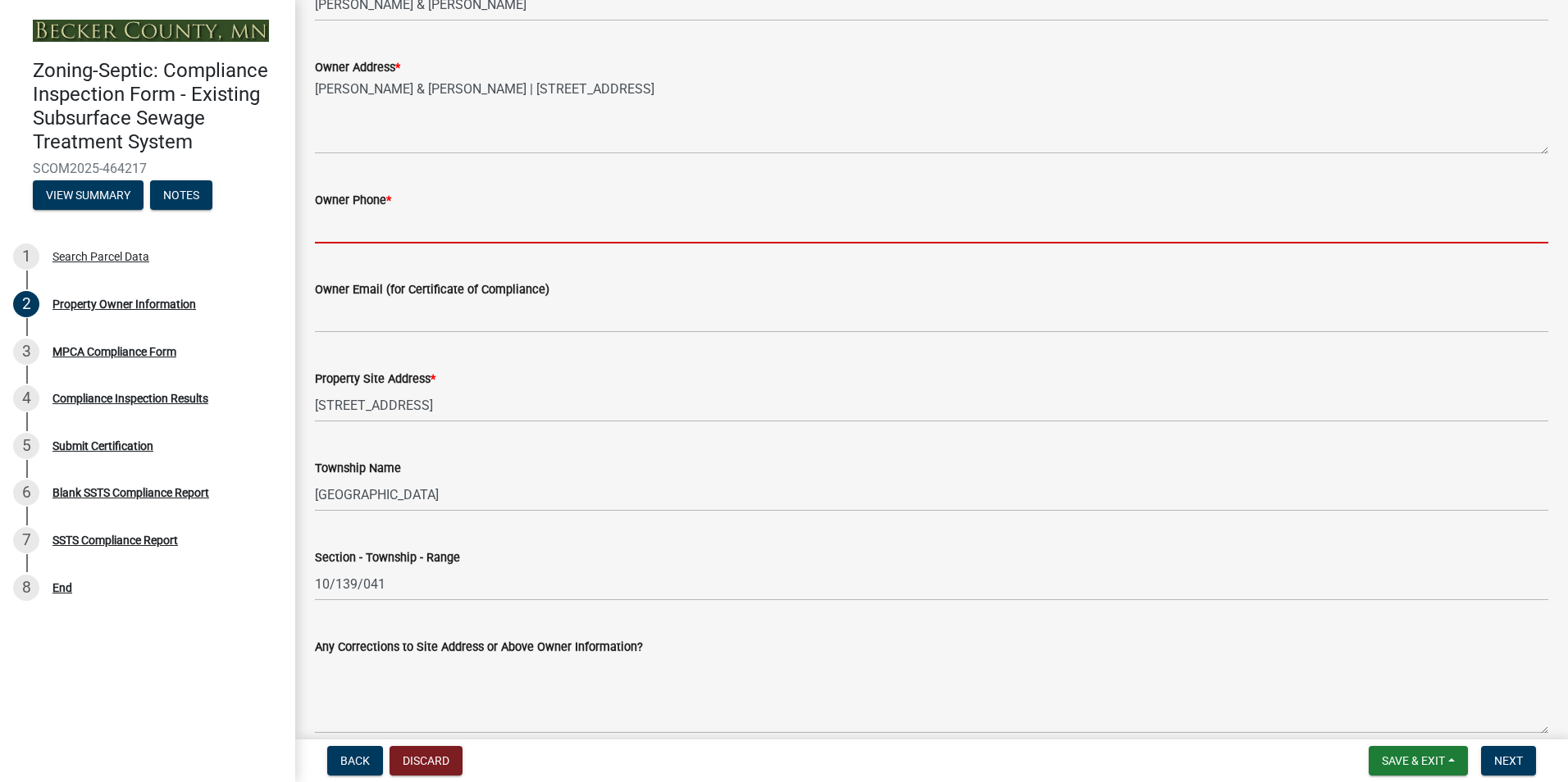
click at [349, 227] on input "Owner Phone *" at bounding box center [931, 226] width 1233 height 33
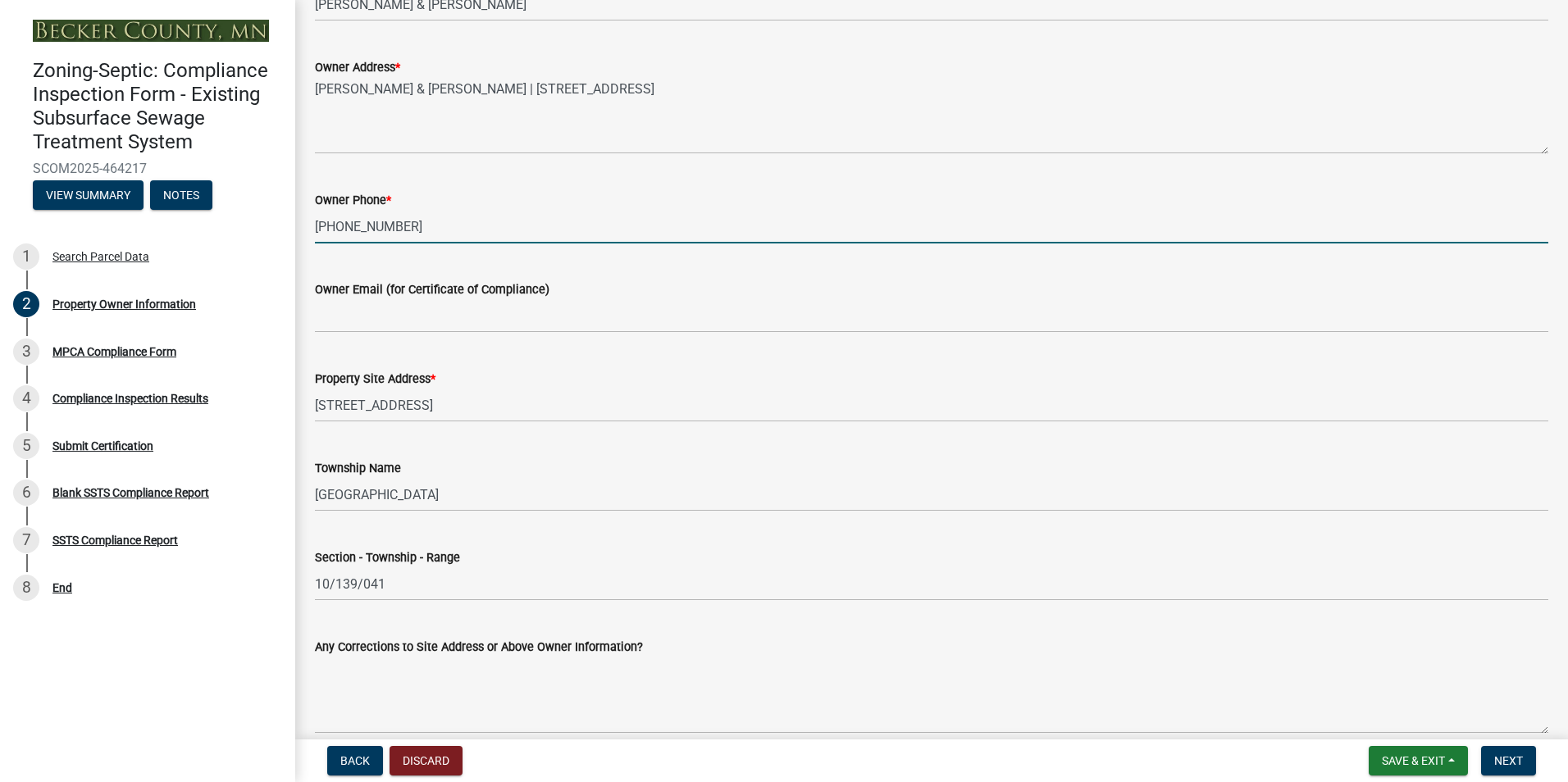
type input "[PHONE_NUMBER]"
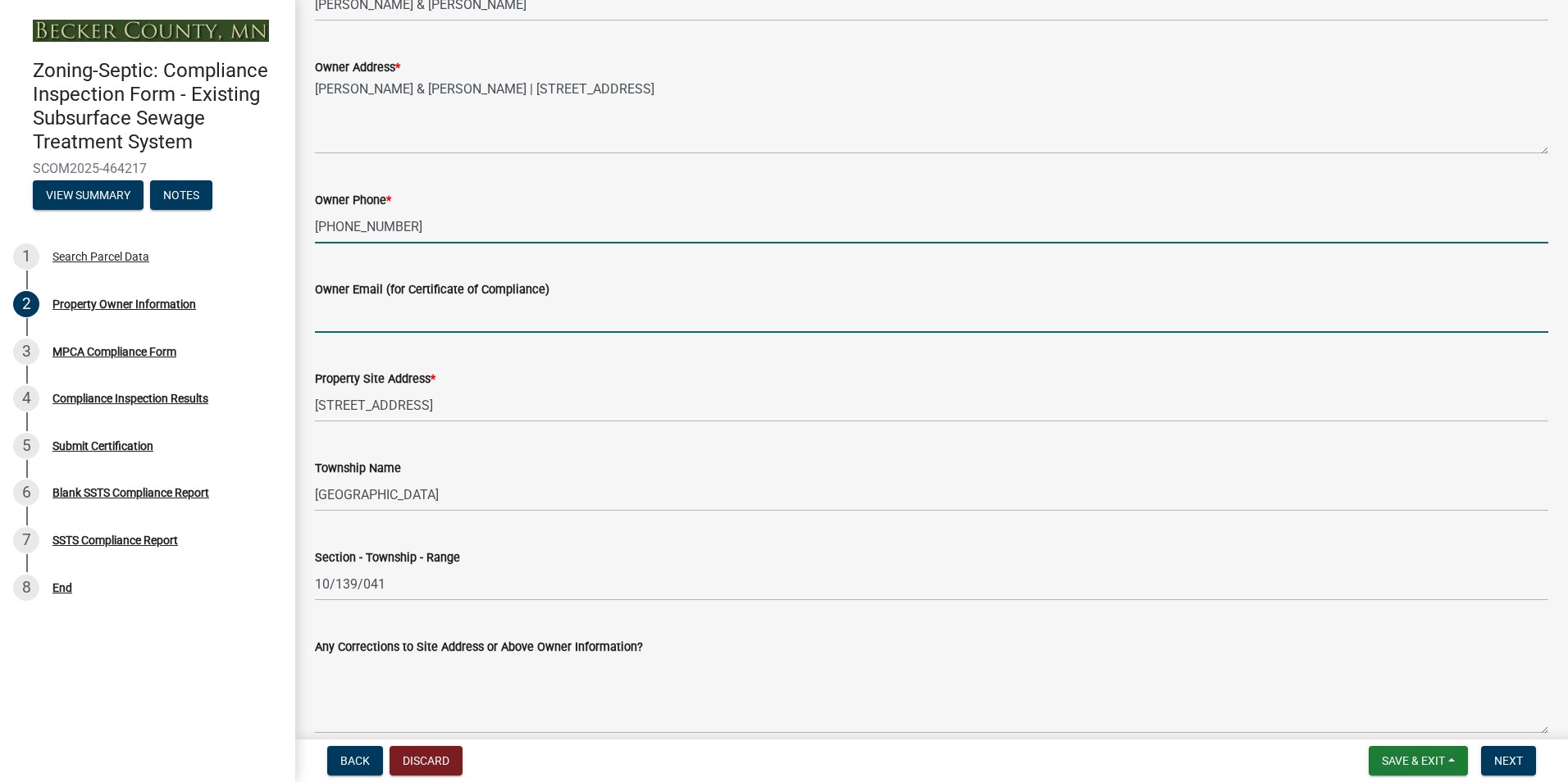
click at [349, 318] on input "Owner Email (for Certificate of Compliance)" at bounding box center [931, 315] width 1233 height 33
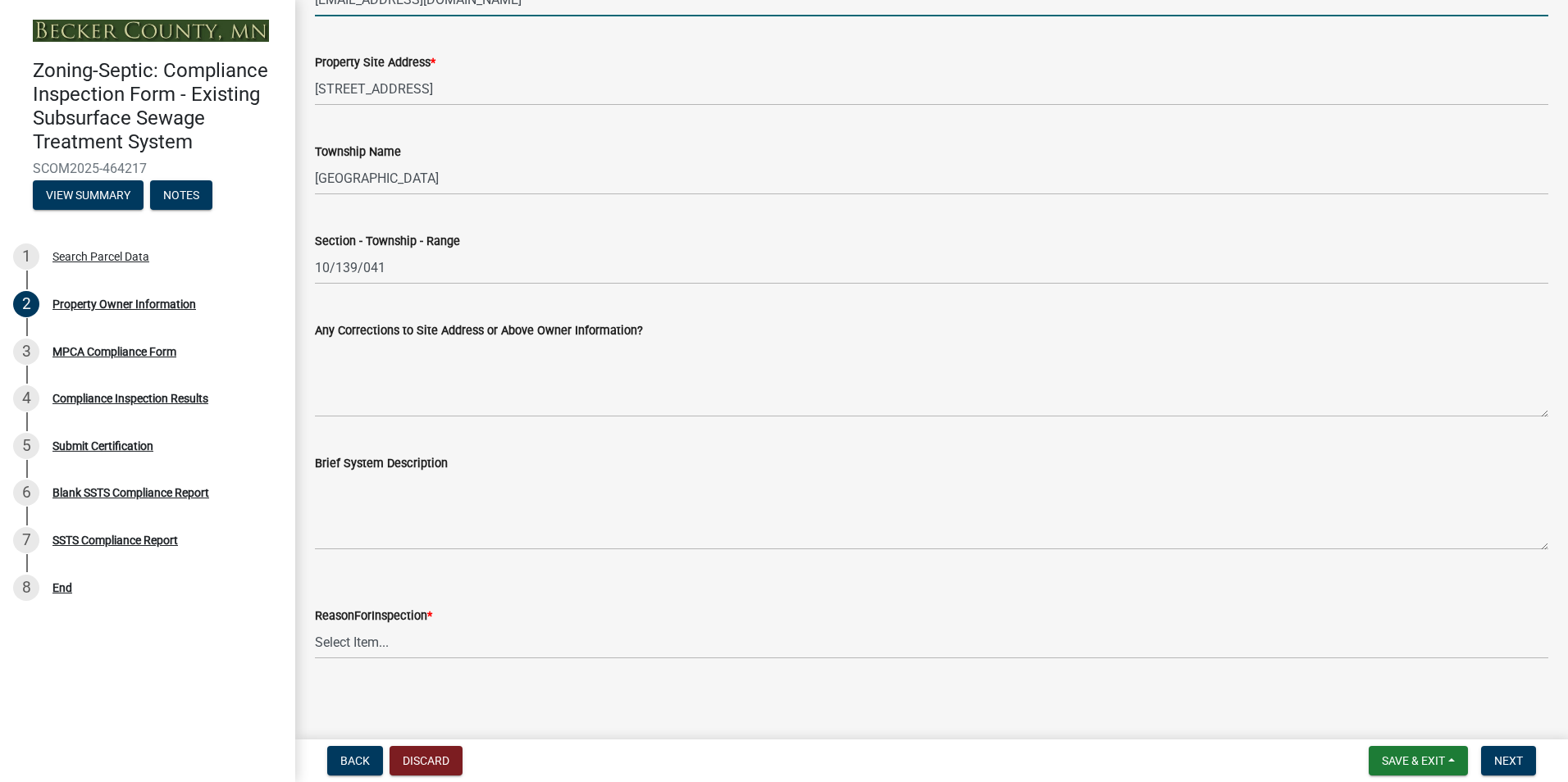
scroll to position [739, 0]
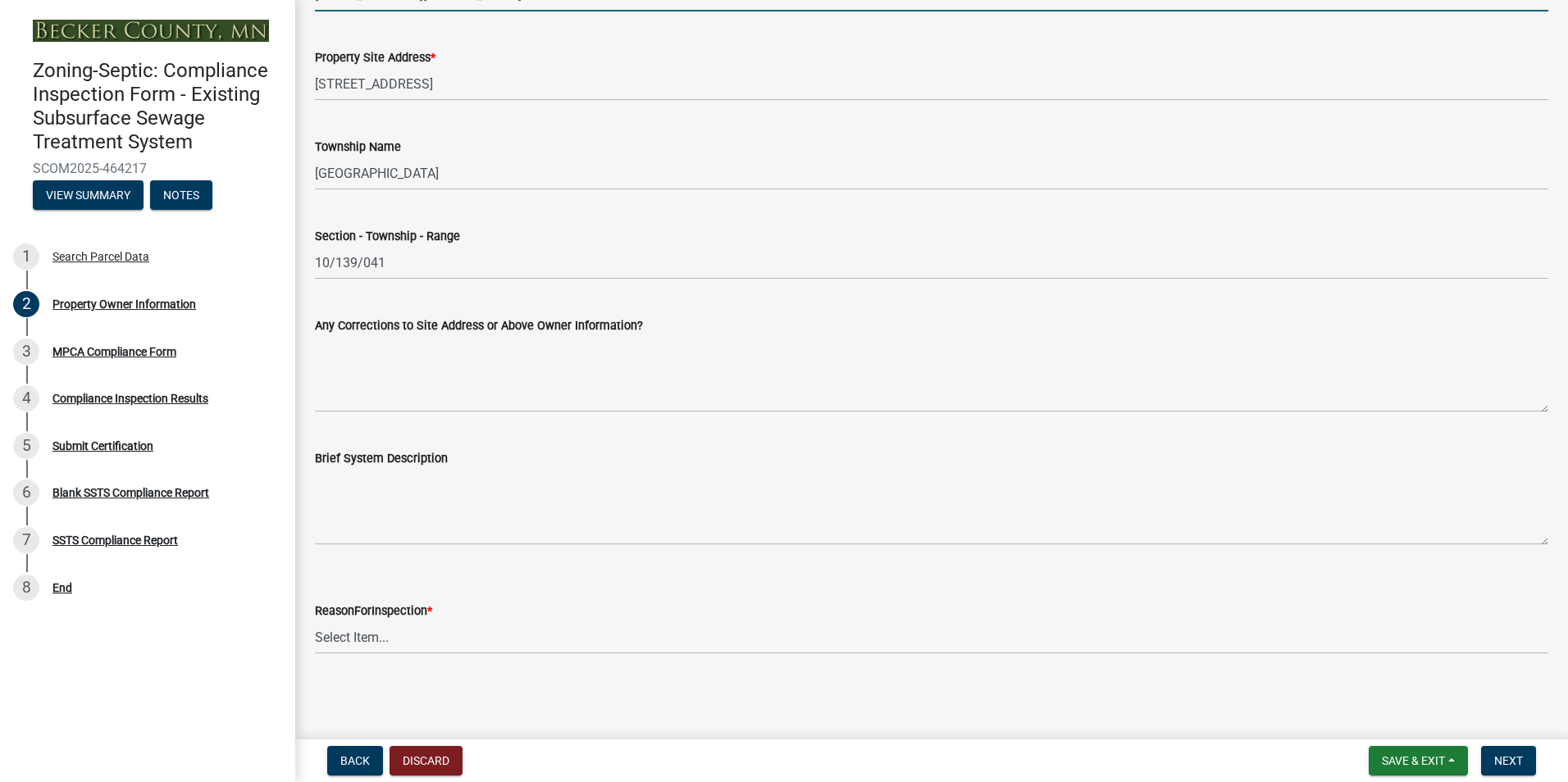
type input "[EMAIL_ADDRESS][DOMAIN_NAME]"
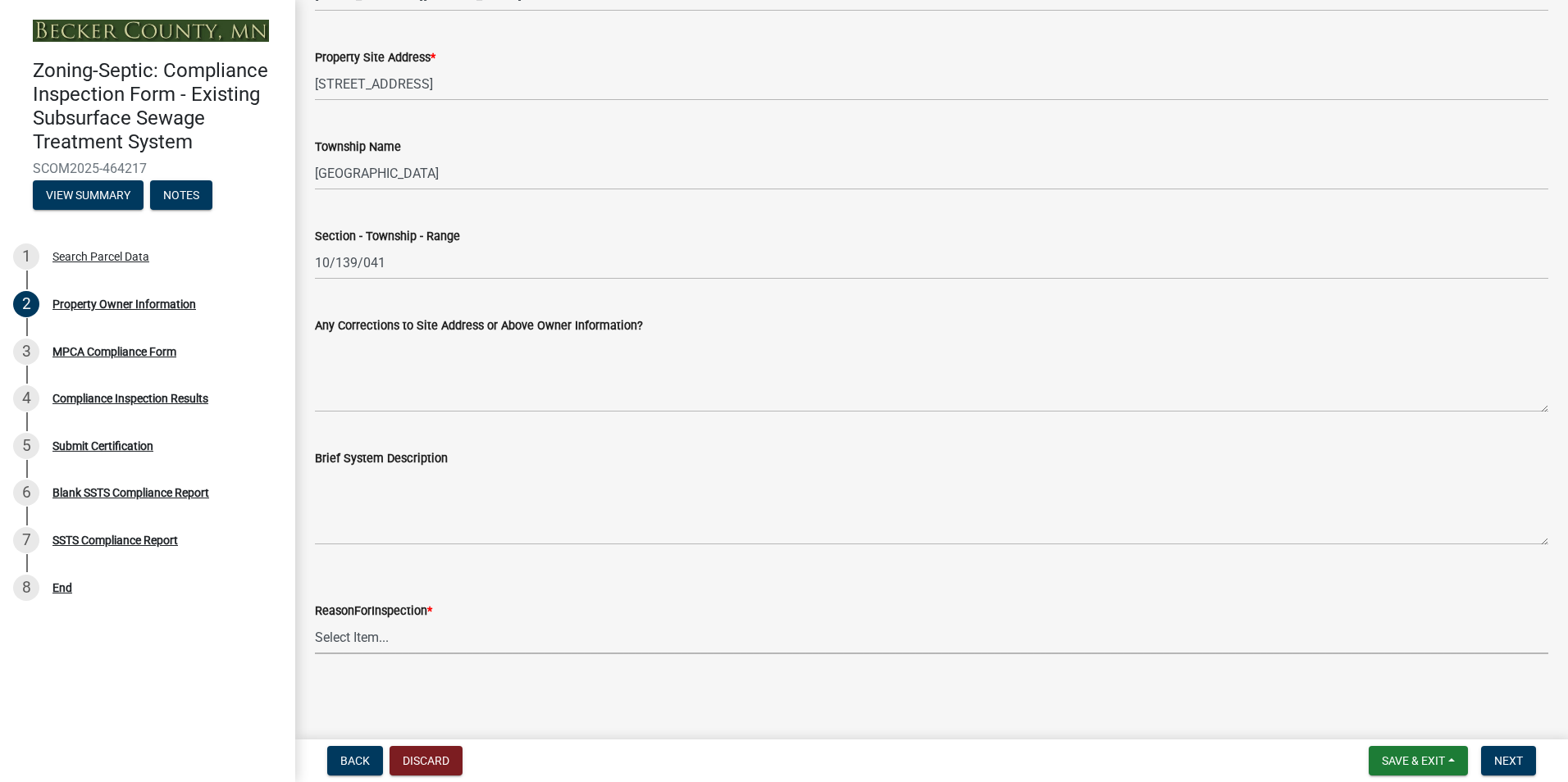
click at [360, 639] on select "Select Item... Property Sale Lake Study Required for Permit Other" at bounding box center [931, 636] width 1233 height 33
click at [314, 620] on select "Select Item... Property Sale Lake Study Required for Permit Other" at bounding box center [931, 636] width 1233 height 33
select select "3e6c5637-c66b-418d-927c-69aaf39ab5a9"
click at [1500, 750] on button "Next" at bounding box center [1508, 761] width 55 height 30
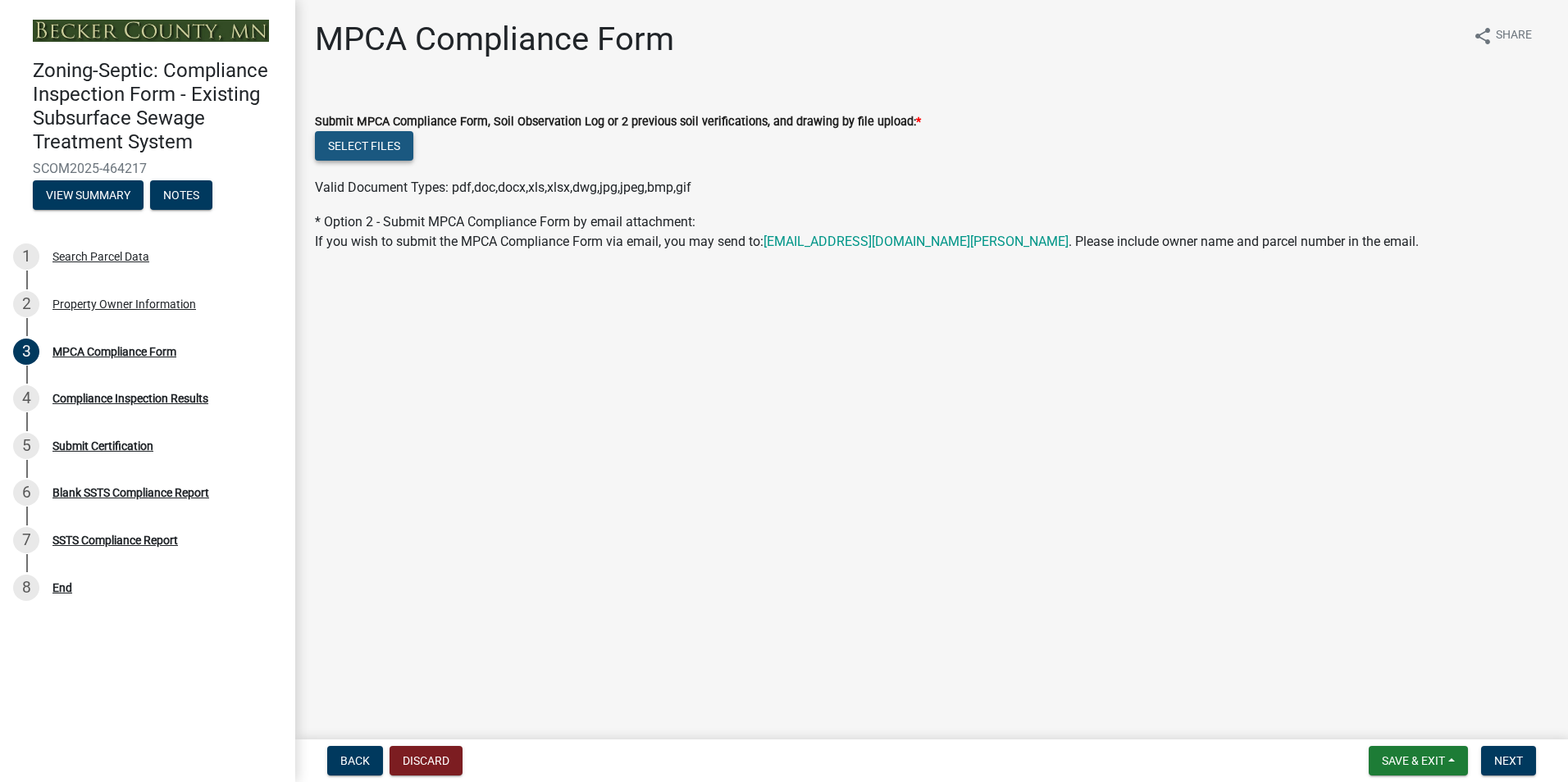
click at [363, 152] on button "Select files" at bounding box center [363, 146] width 98 height 30
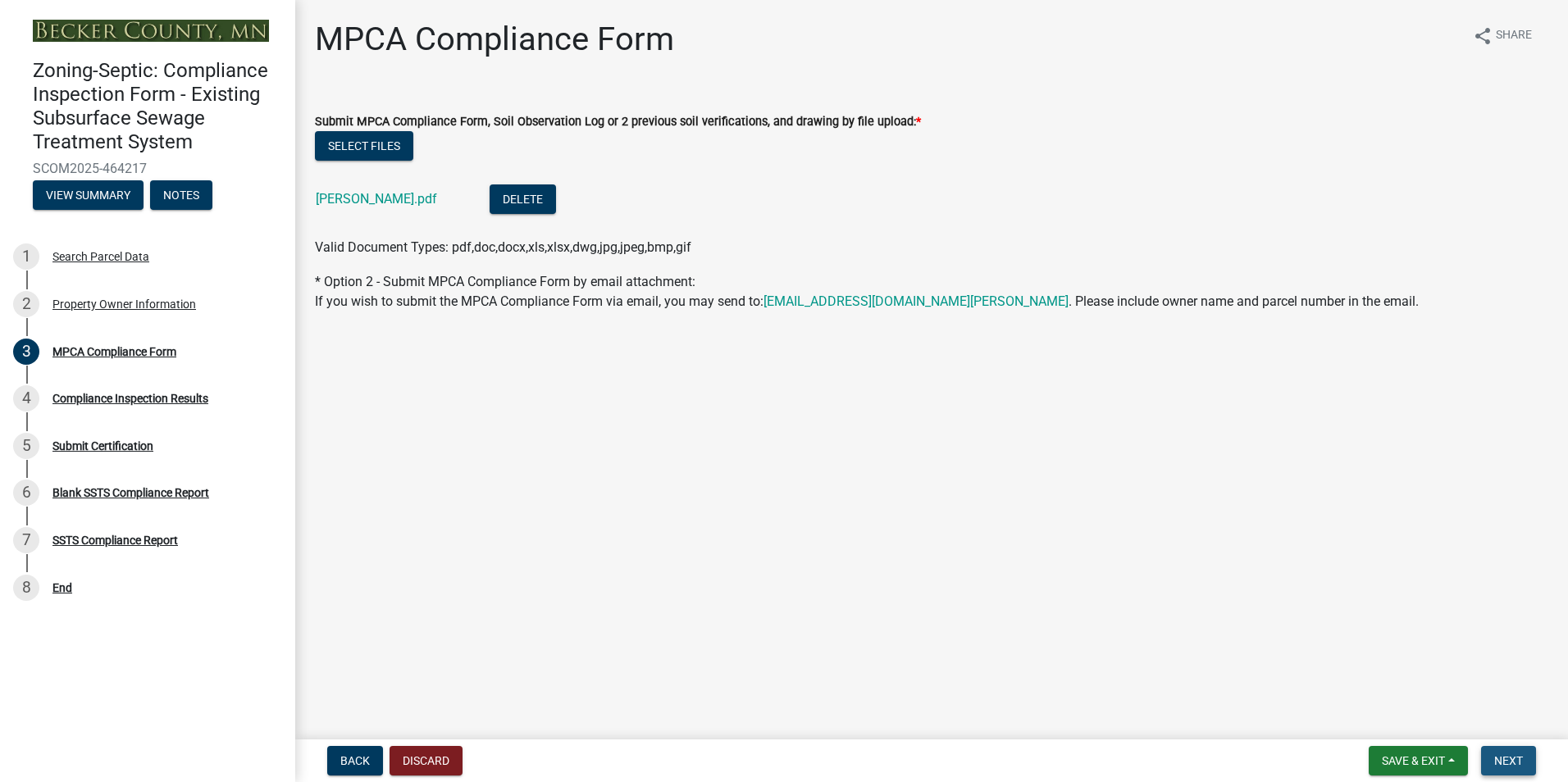
click at [1521, 762] on span "Next" at bounding box center [1508, 760] width 29 height 13
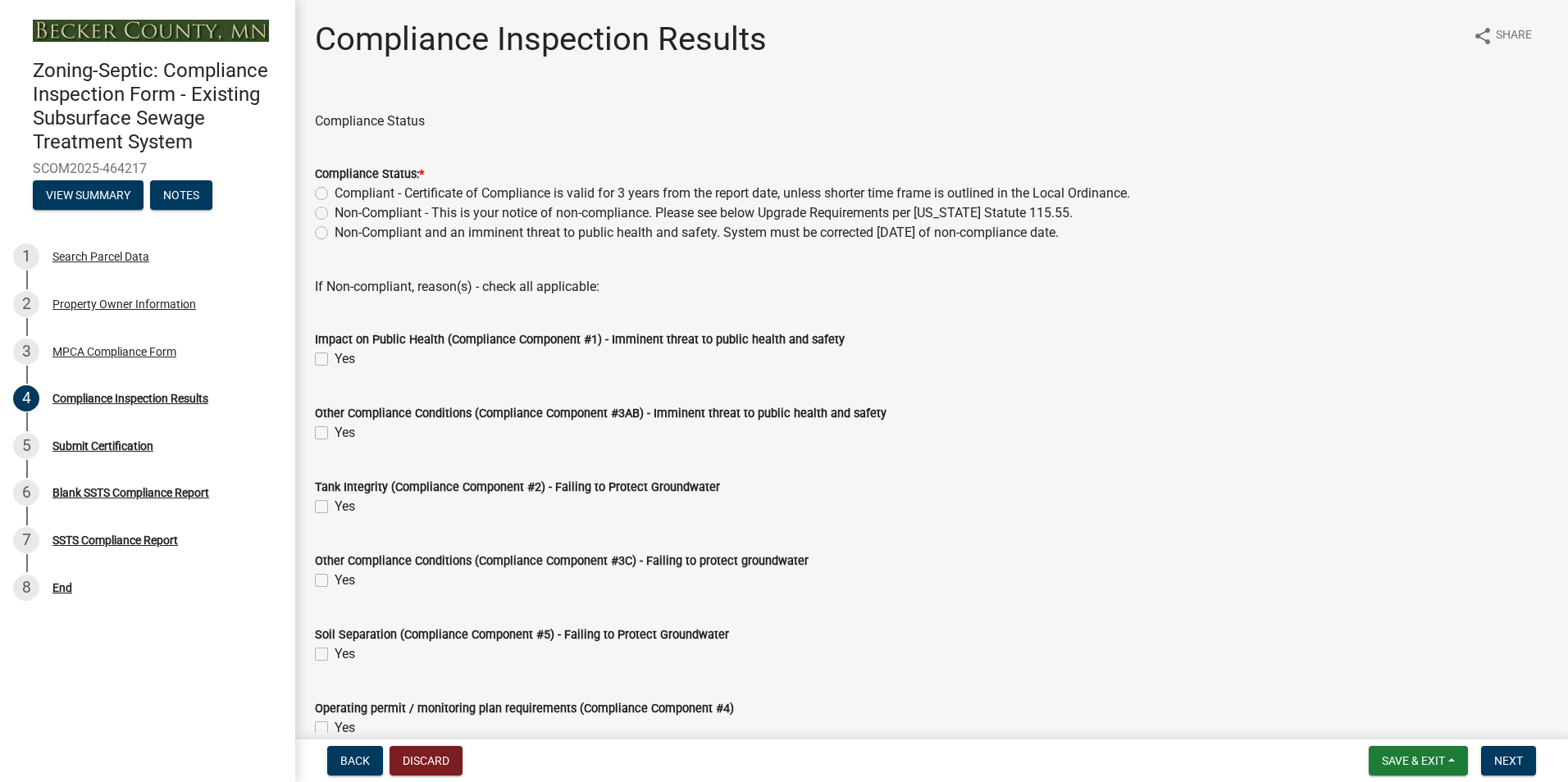
click at [335, 196] on label "Compliant - Certificate of Compliance is valid for 3 years from the report date…" at bounding box center [732, 193] width 795 height 20
click at [335, 194] on input "Compliant - Certificate of Compliance is valid for 3 years from the report date…" at bounding box center [340, 189] width 11 height 11
radio input "true"
click at [1501, 754] on span "Next" at bounding box center [1508, 760] width 29 height 13
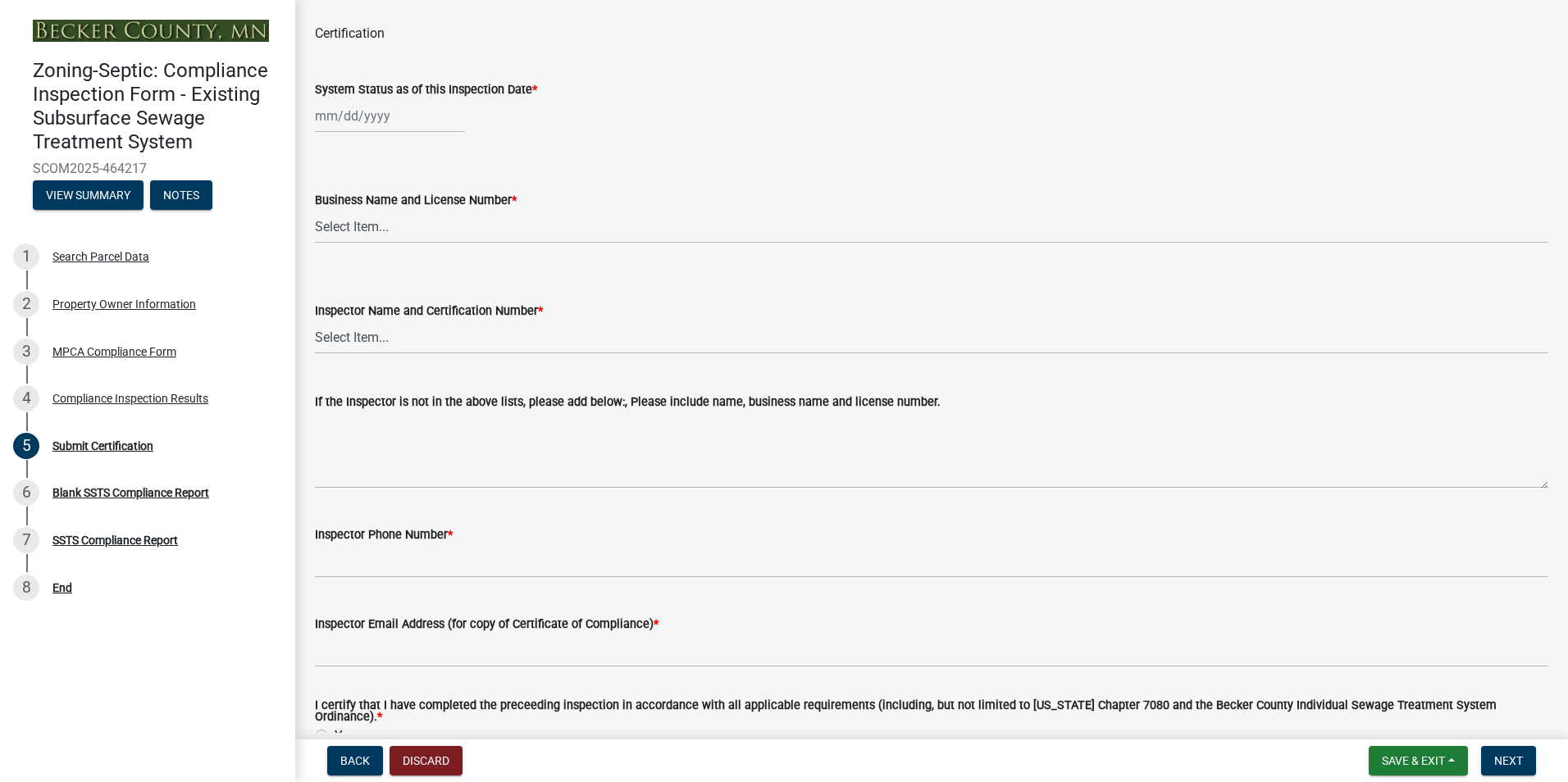
scroll to position [86, 0]
select select "8"
select select "2025"
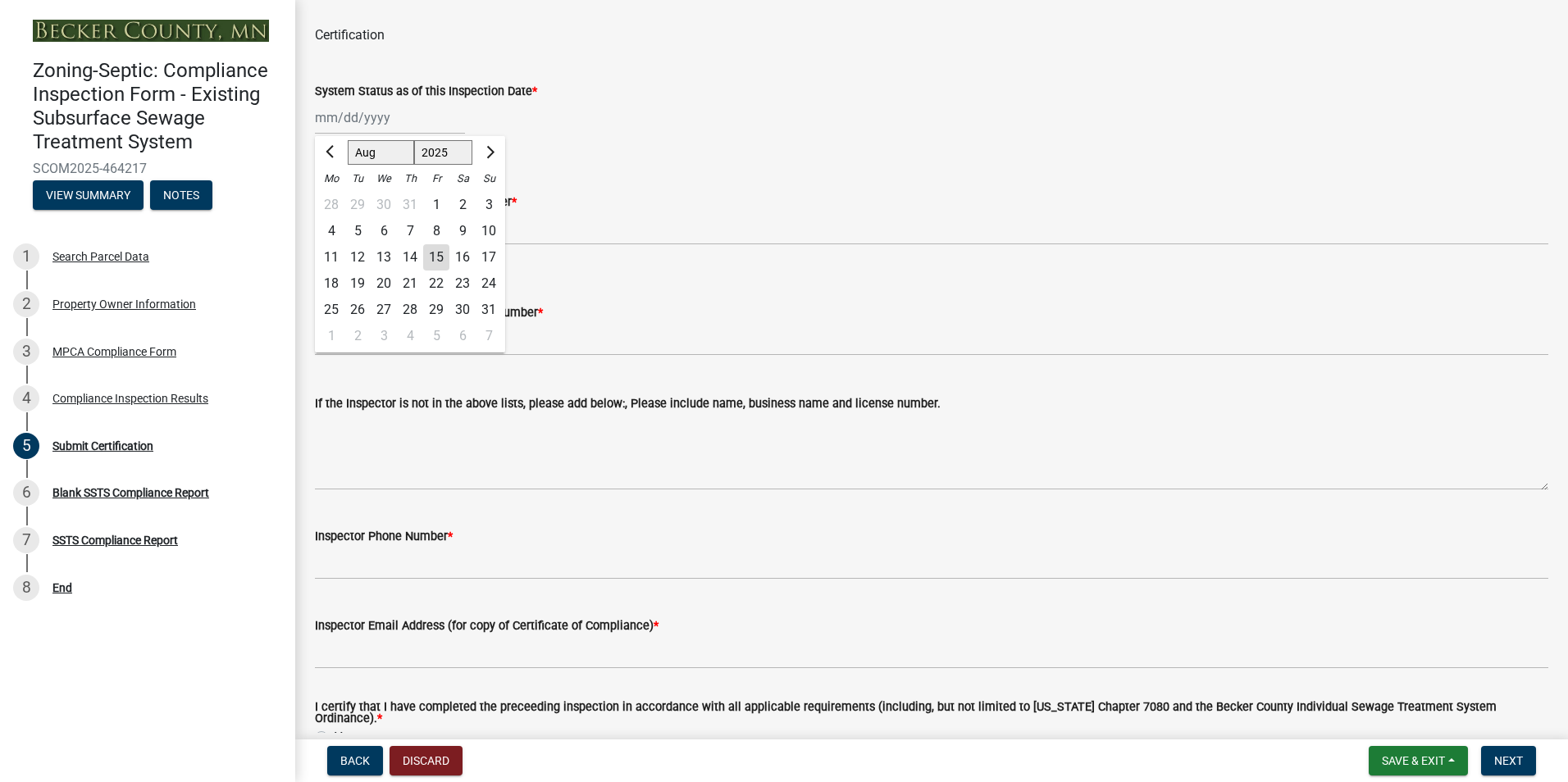
click at [349, 121] on input "System Status as of this Inspection Date *" at bounding box center [389, 117] width 150 height 33
click at [382, 256] on div "13" at bounding box center [383, 257] width 26 height 26
type input "[DATE]"
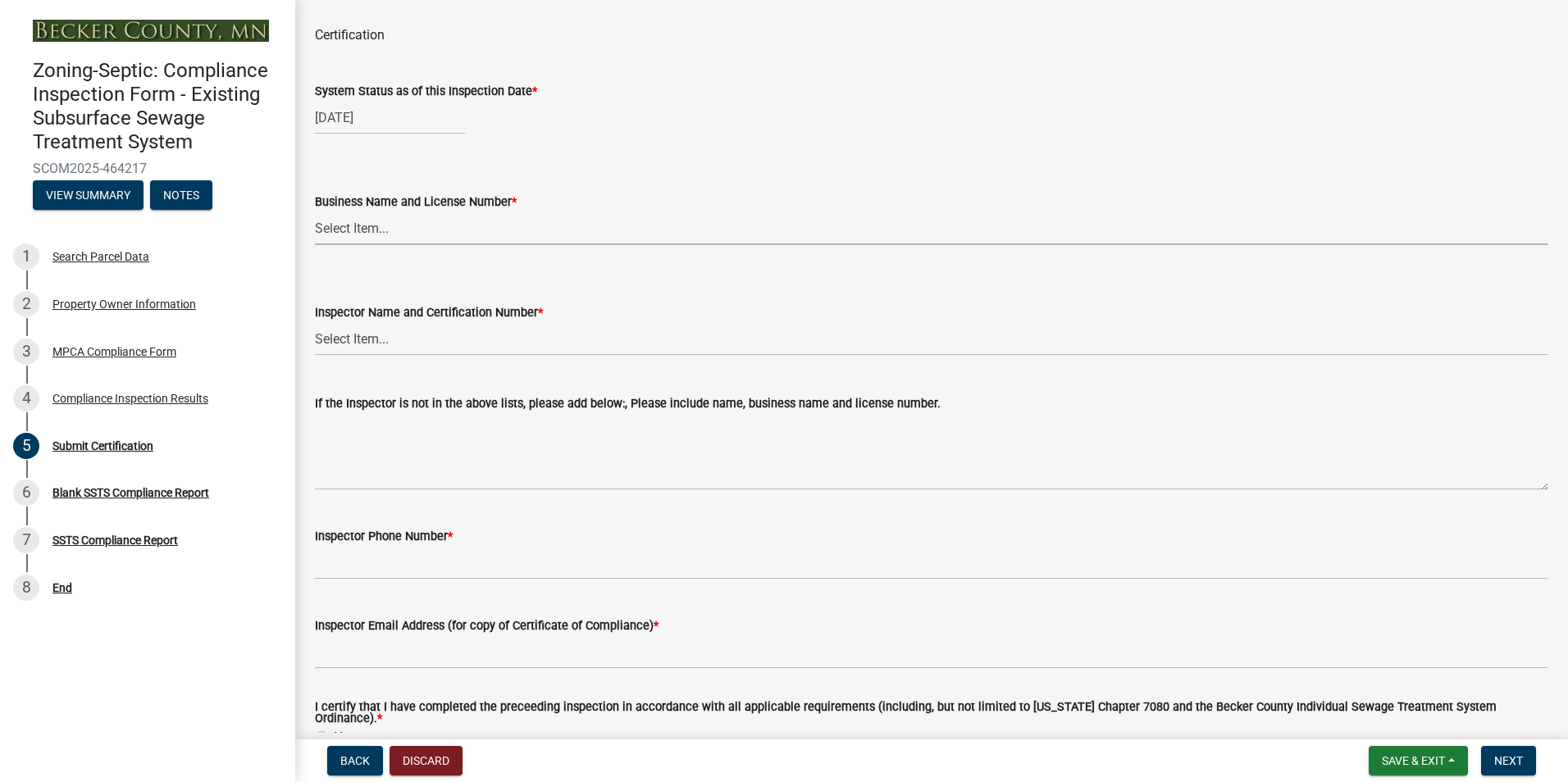
click at [360, 227] on select "Select Item... OTHER – Not listed (please add in next field and we will add to …" at bounding box center [931, 227] width 1233 height 33
click at [314, 211] on select "Select Item... OTHER – Not listed (please add in next field and we will add to …" at bounding box center [931, 227] width 1233 height 33
select select "6cb55102-04ca-4fa6-a18d-df345860fceb"
click at [366, 343] on select "Select Item... OTHER – Not listed (please add in next field and we will add to …" at bounding box center [931, 338] width 1233 height 33
click at [314, 322] on select "Select Item... OTHER – Not listed (please add in next field and we will add to …" at bounding box center [931, 338] width 1233 height 33
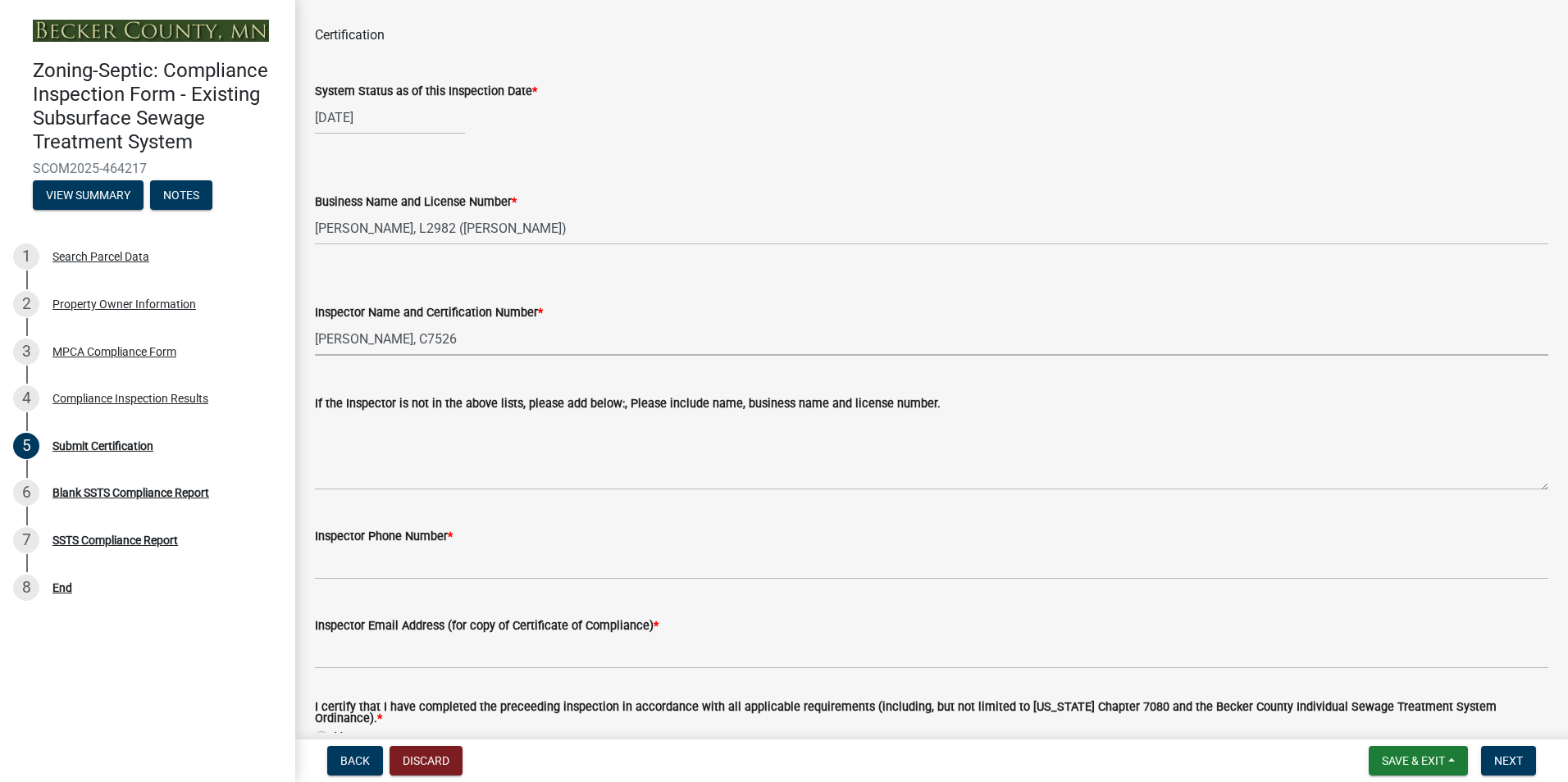
select select "dc89faac-9f44-4363-befa-aff2aab8b849"
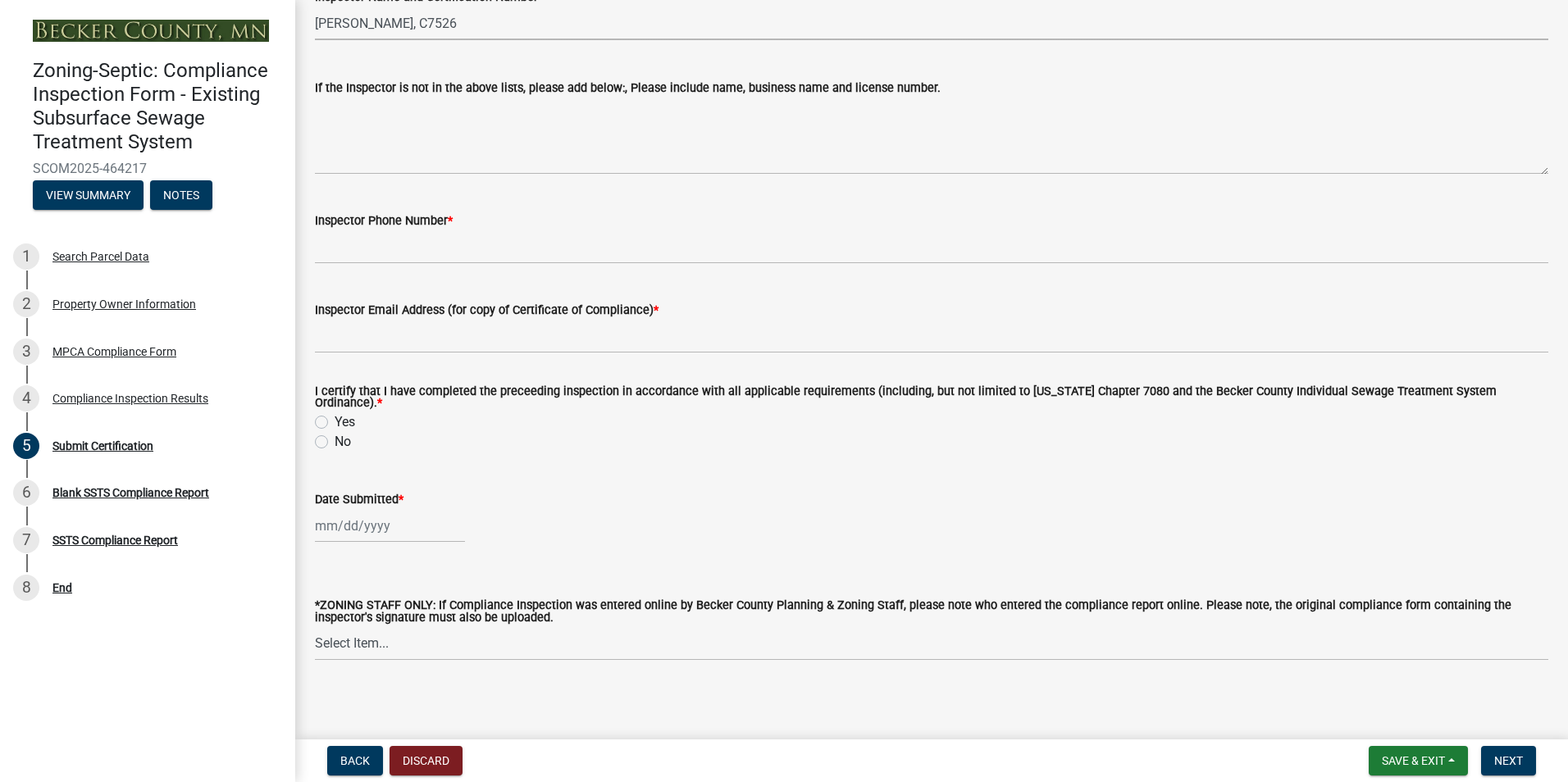
scroll to position [400, 0]
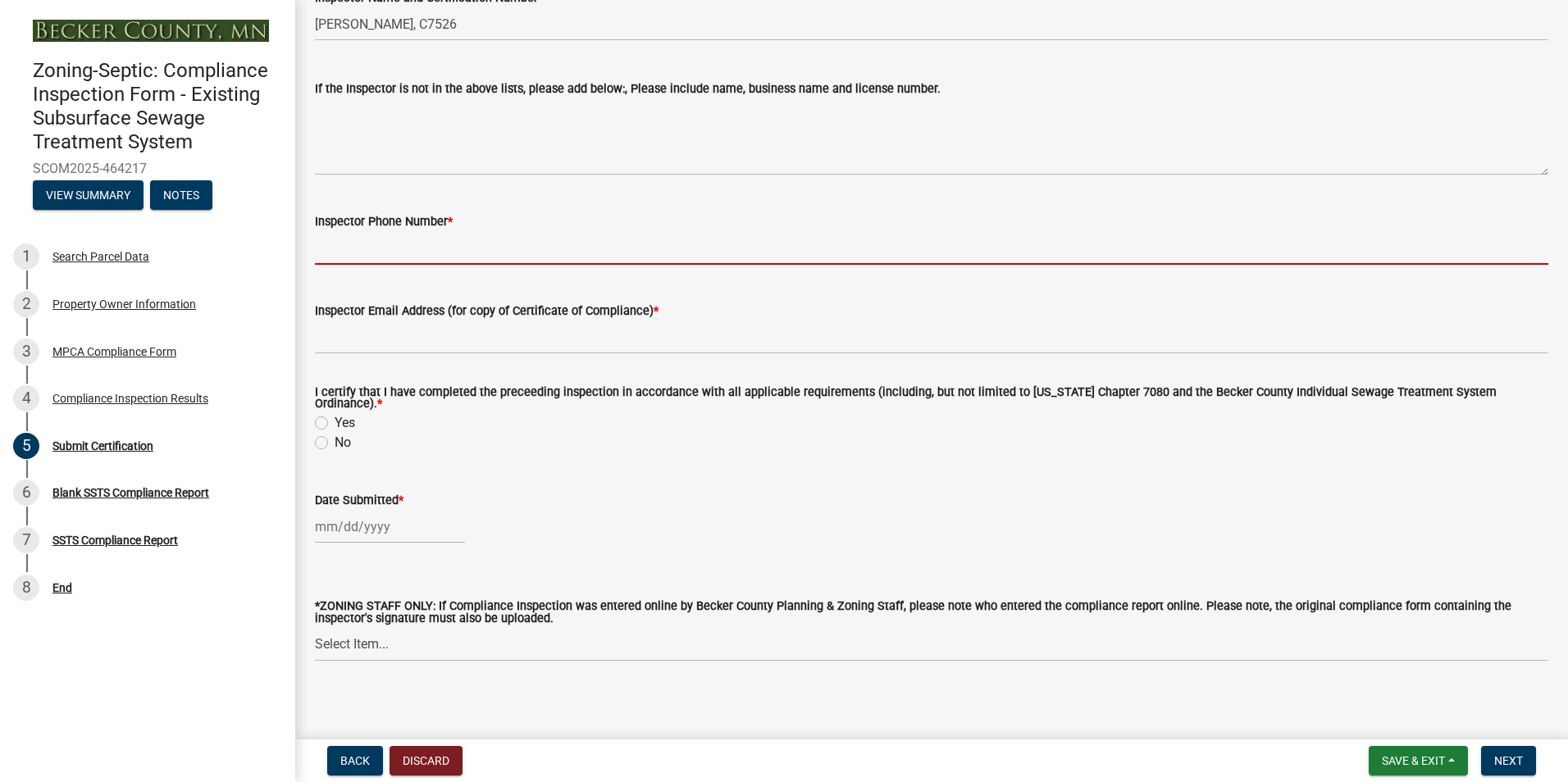
click at [408, 250] on input "Inspector Phone Number *" at bounding box center [931, 247] width 1233 height 33
type input "2188391849"
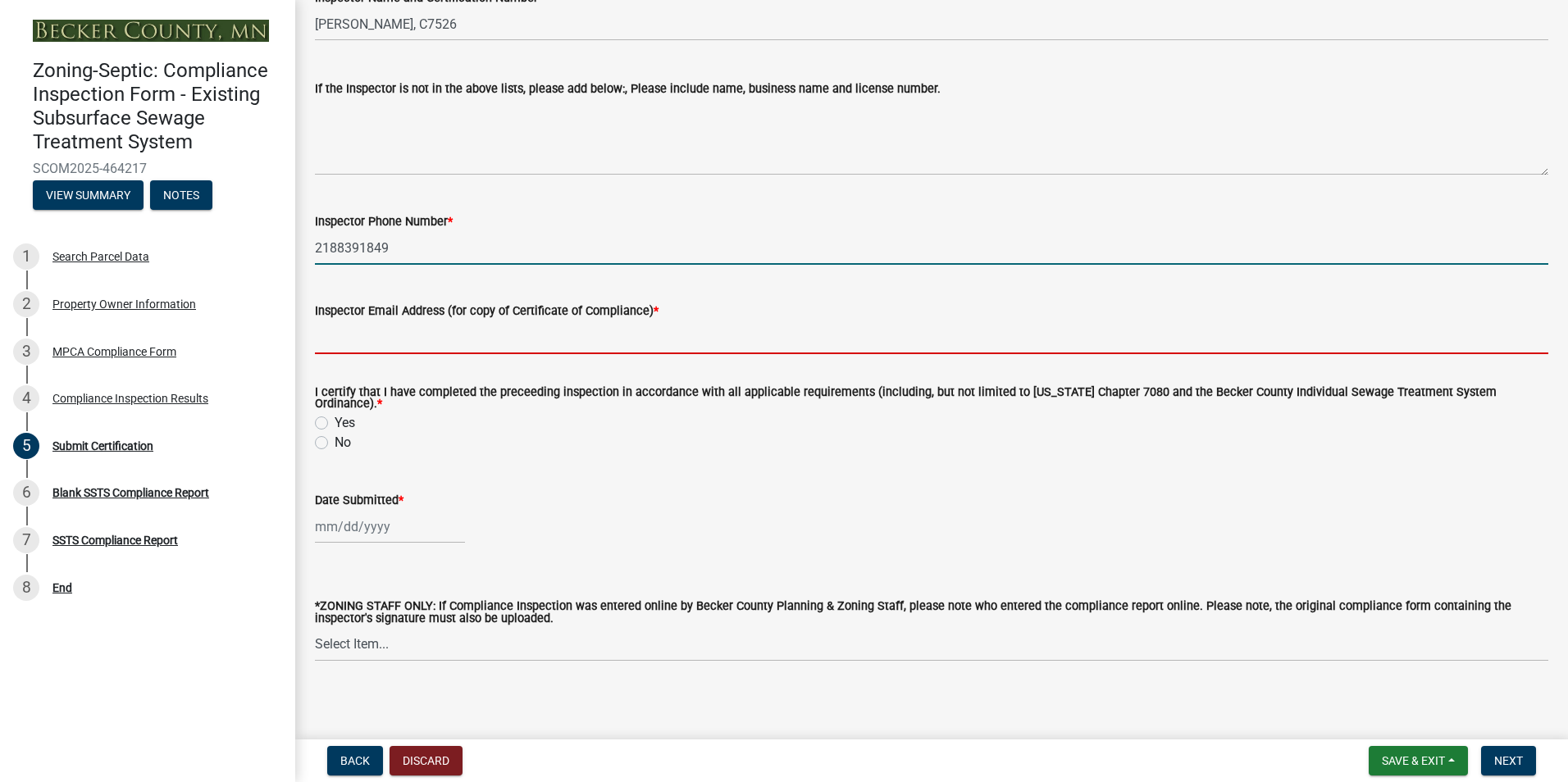
type input "[EMAIL_ADDRESS][DOMAIN_NAME]"
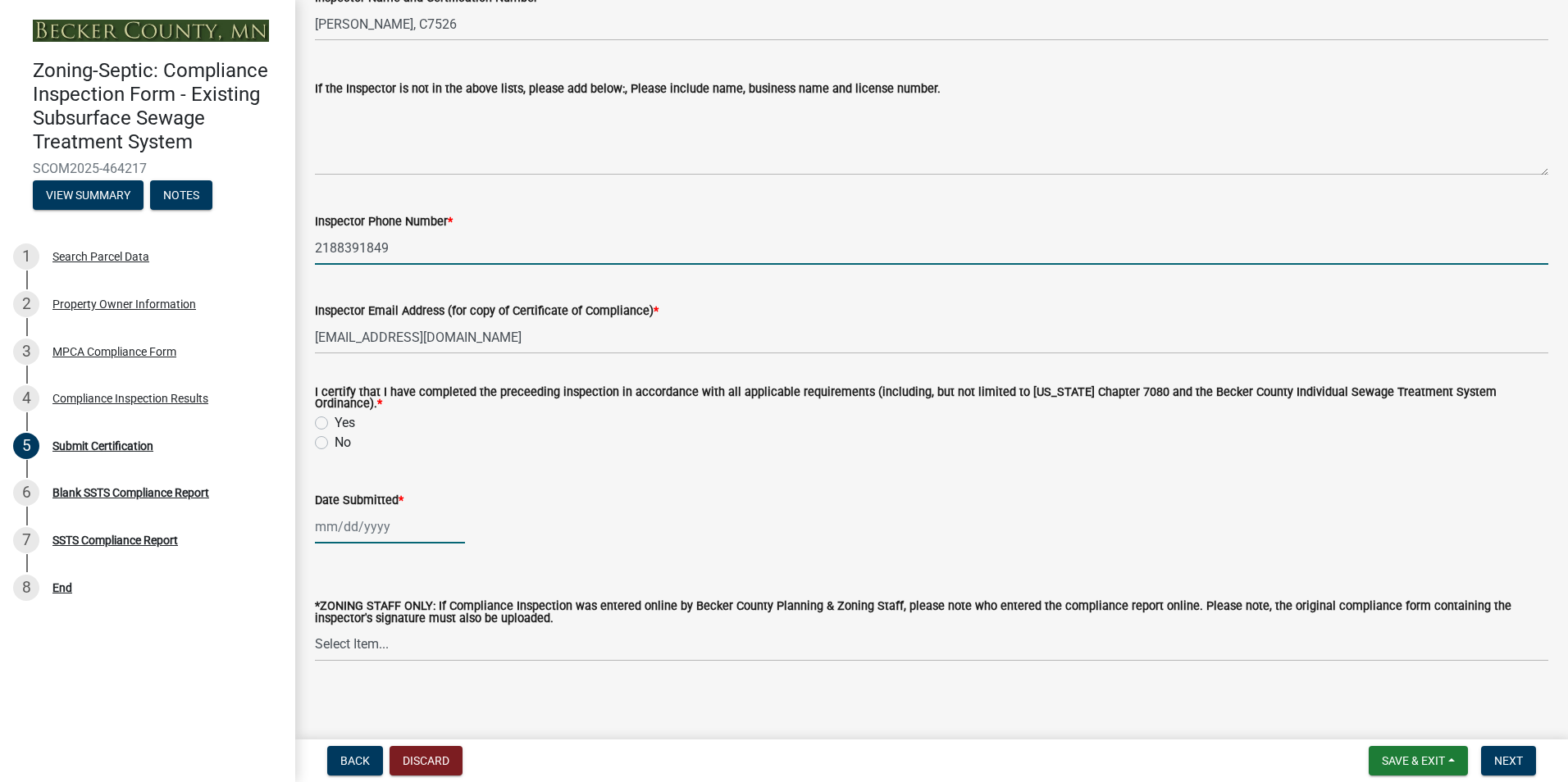
type input "[DATE]"
select select "8"
select select "2025"
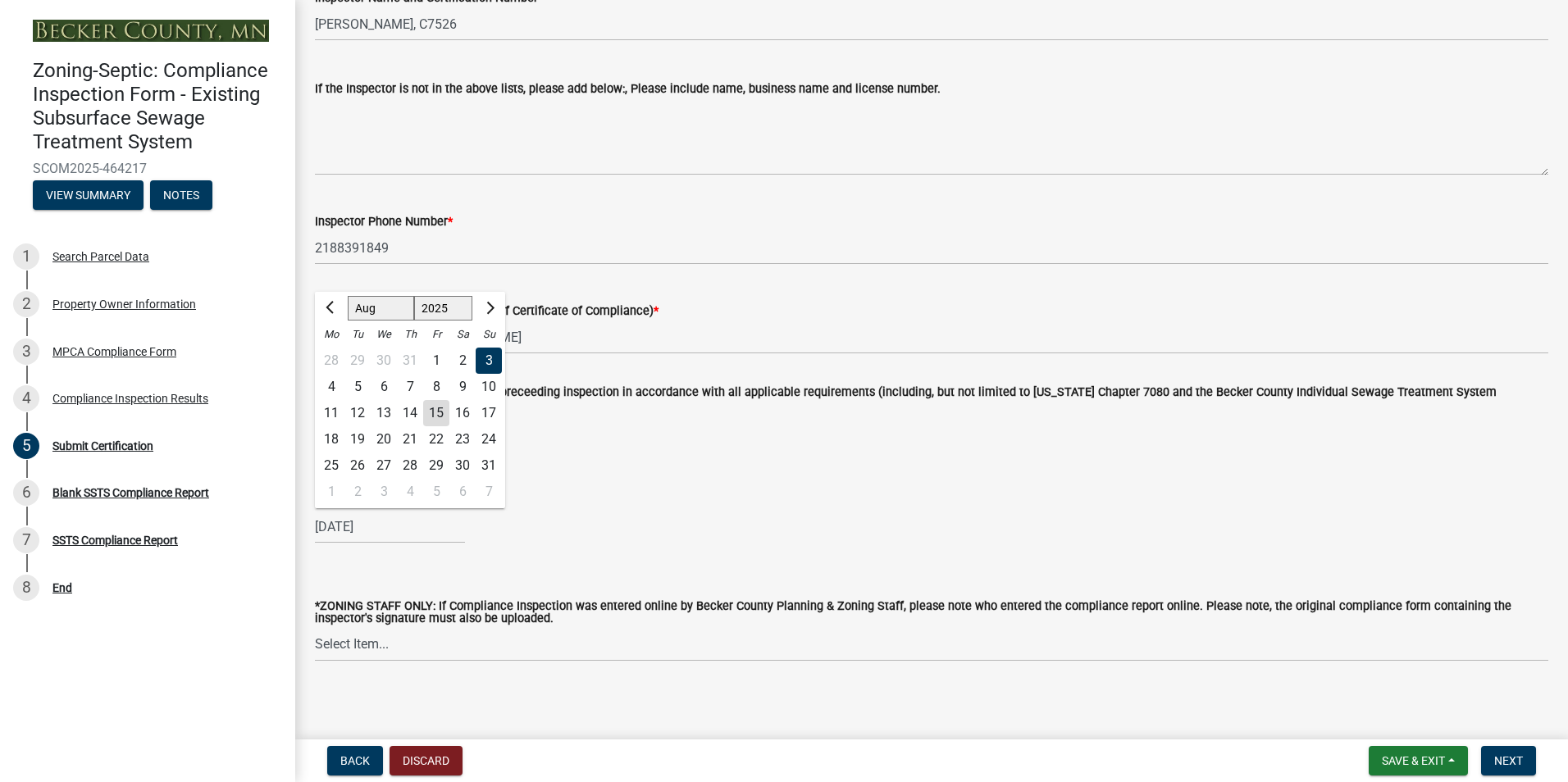
click at [434, 405] on div "15" at bounding box center [435, 413] width 26 height 26
type input "[DATE]"
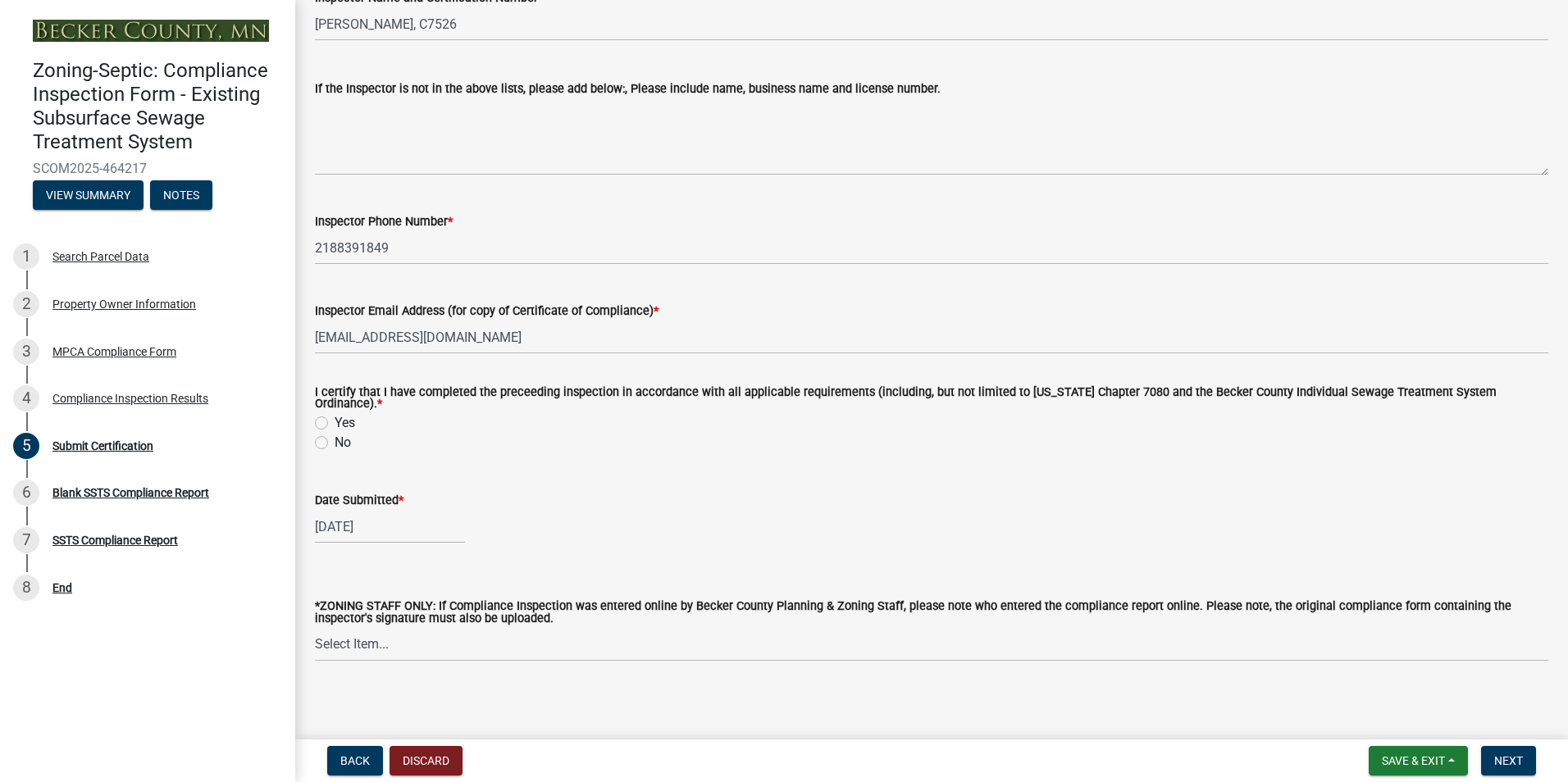
click at [335, 419] on label "Yes" at bounding box center [345, 423] width 20 height 20
click at [335, 419] on input "Yes" at bounding box center [340, 418] width 11 height 11
radio input "true"
click at [1496, 750] on button "Next" at bounding box center [1508, 761] width 55 height 30
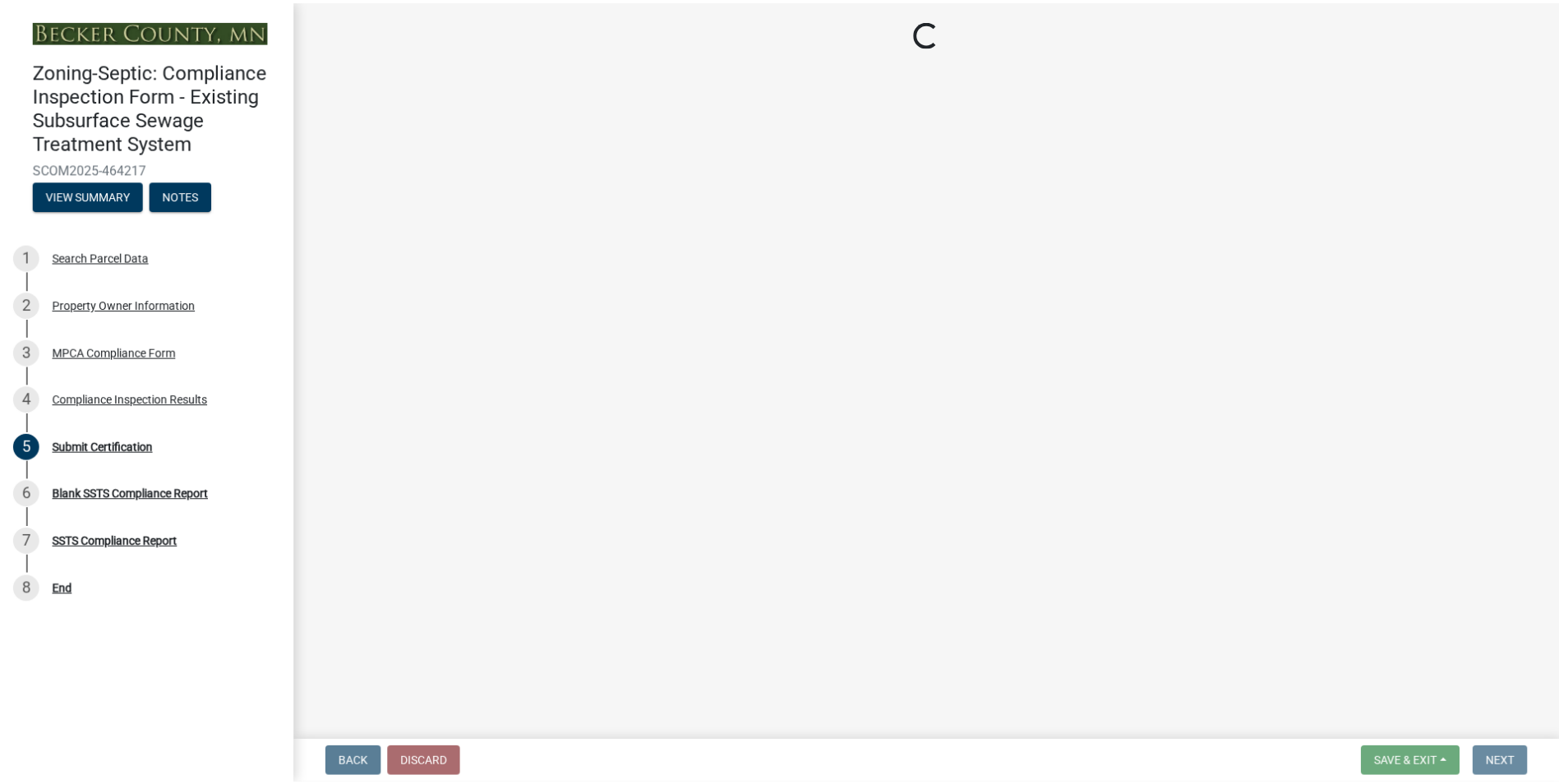
scroll to position [0, 0]
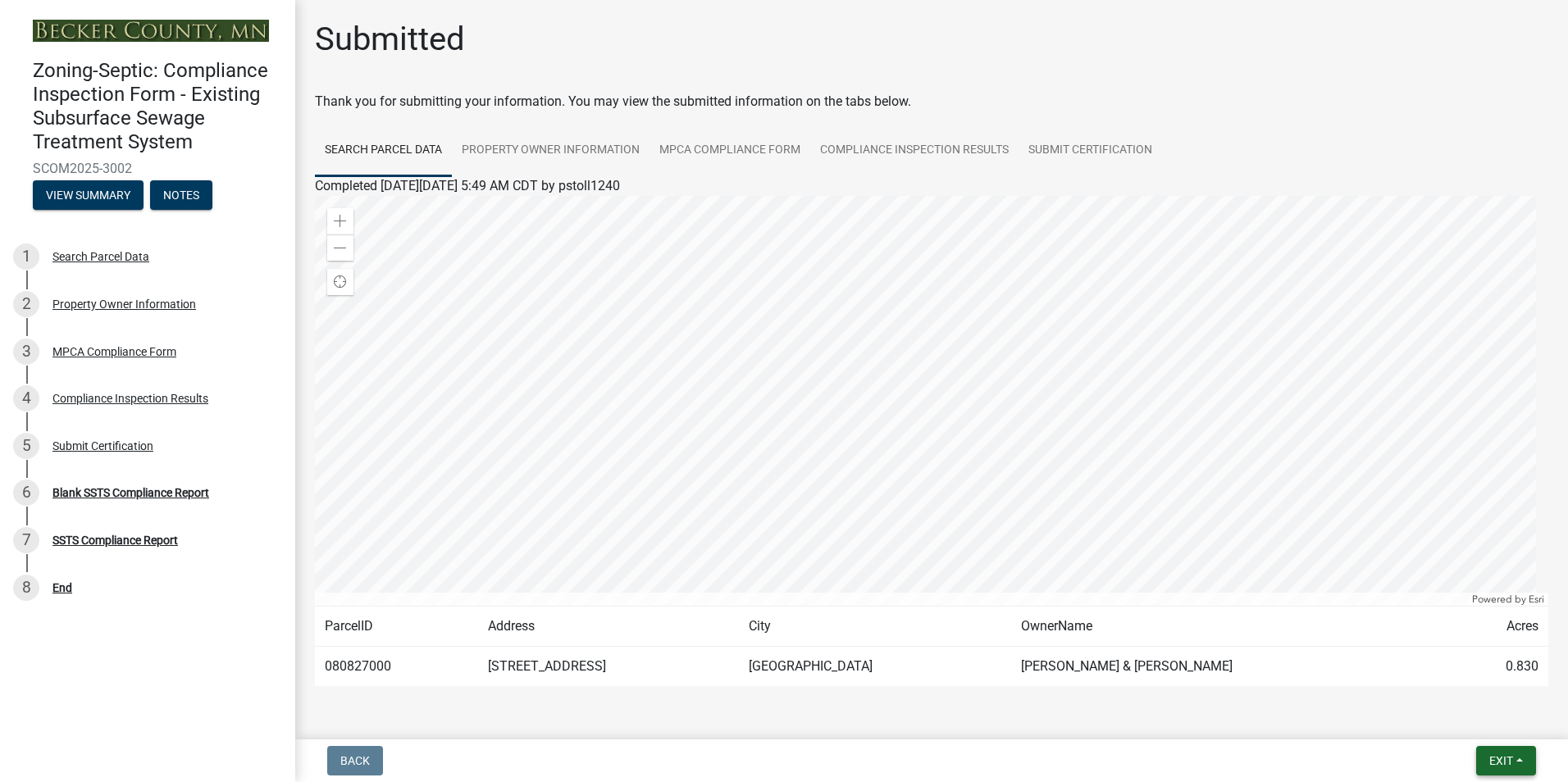
click at [1496, 750] on button "Exit" at bounding box center [1506, 761] width 60 height 30
click at [1457, 712] on button "Save & Exit" at bounding box center [1470, 718] width 131 height 39
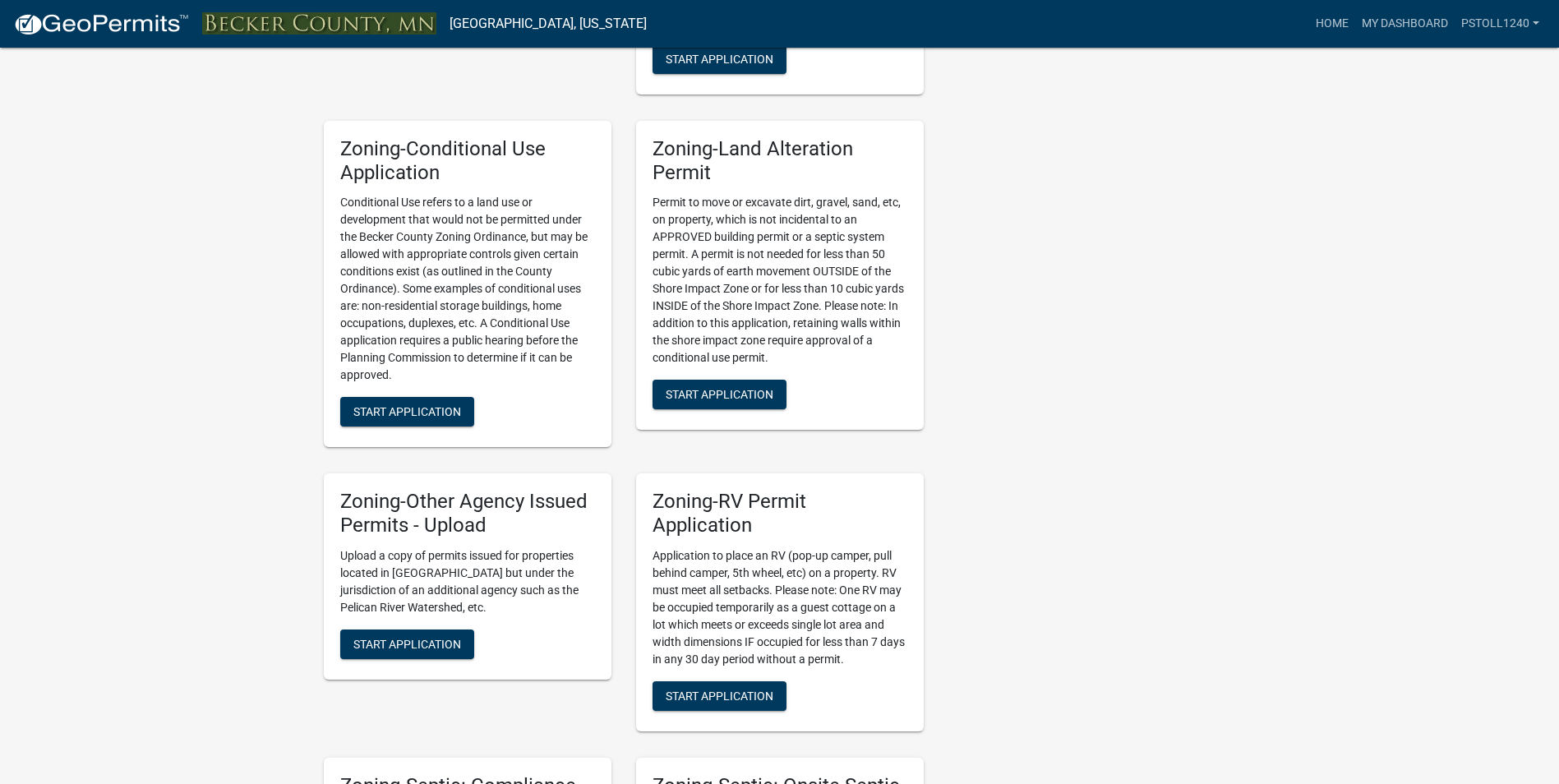
scroll to position [1139, 0]
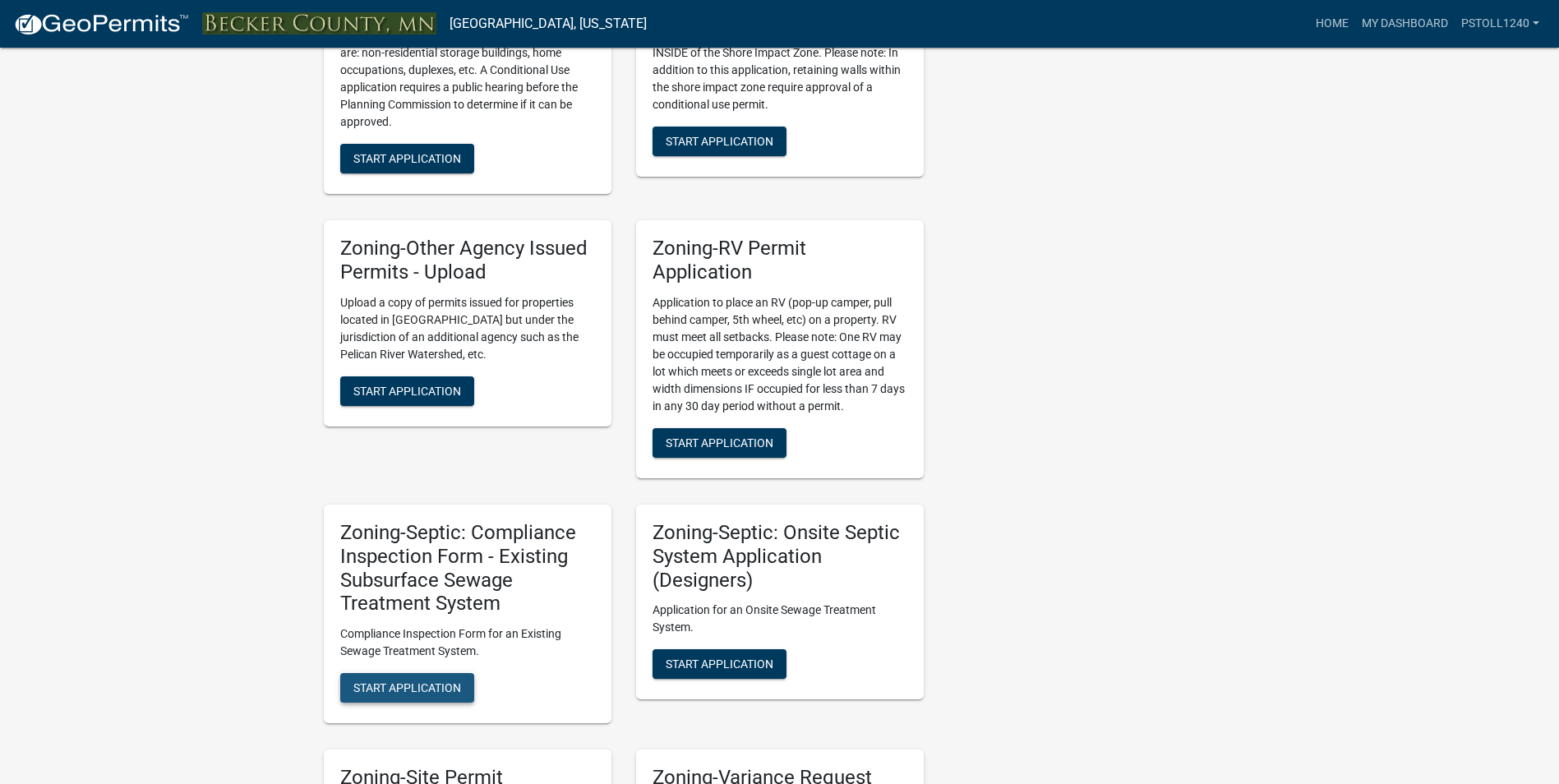
click at [388, 687] on span "Start Application" at bounding box center [407, 687] width 108 height 13
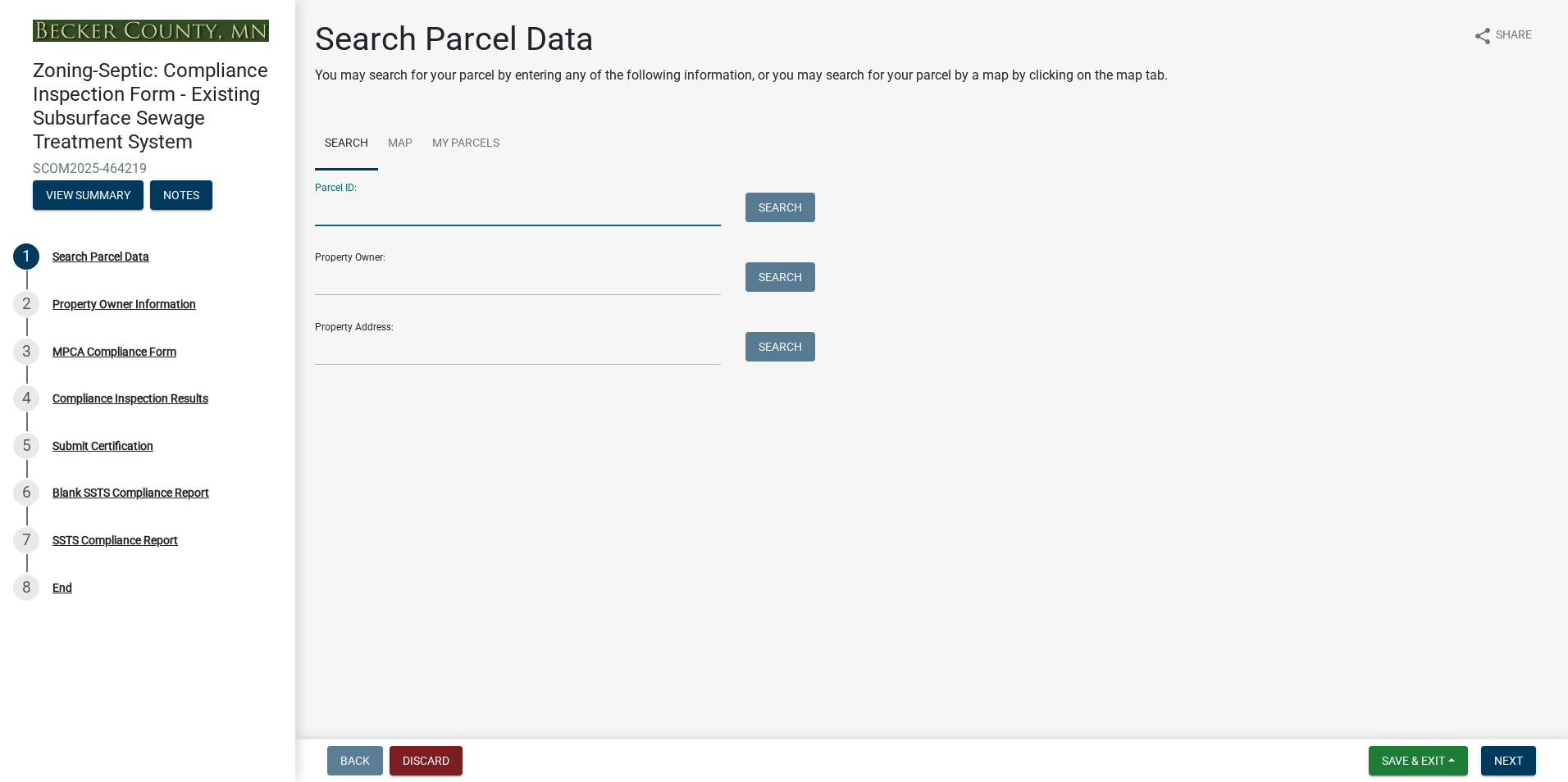
click at [354, 223] on input "Parcel ID:" at bounding box center [517, 209] width 406 height 33
type input "080827000"
click at [778, 203] on button "Search" at bounding box center [781, 207] width 70 height 30
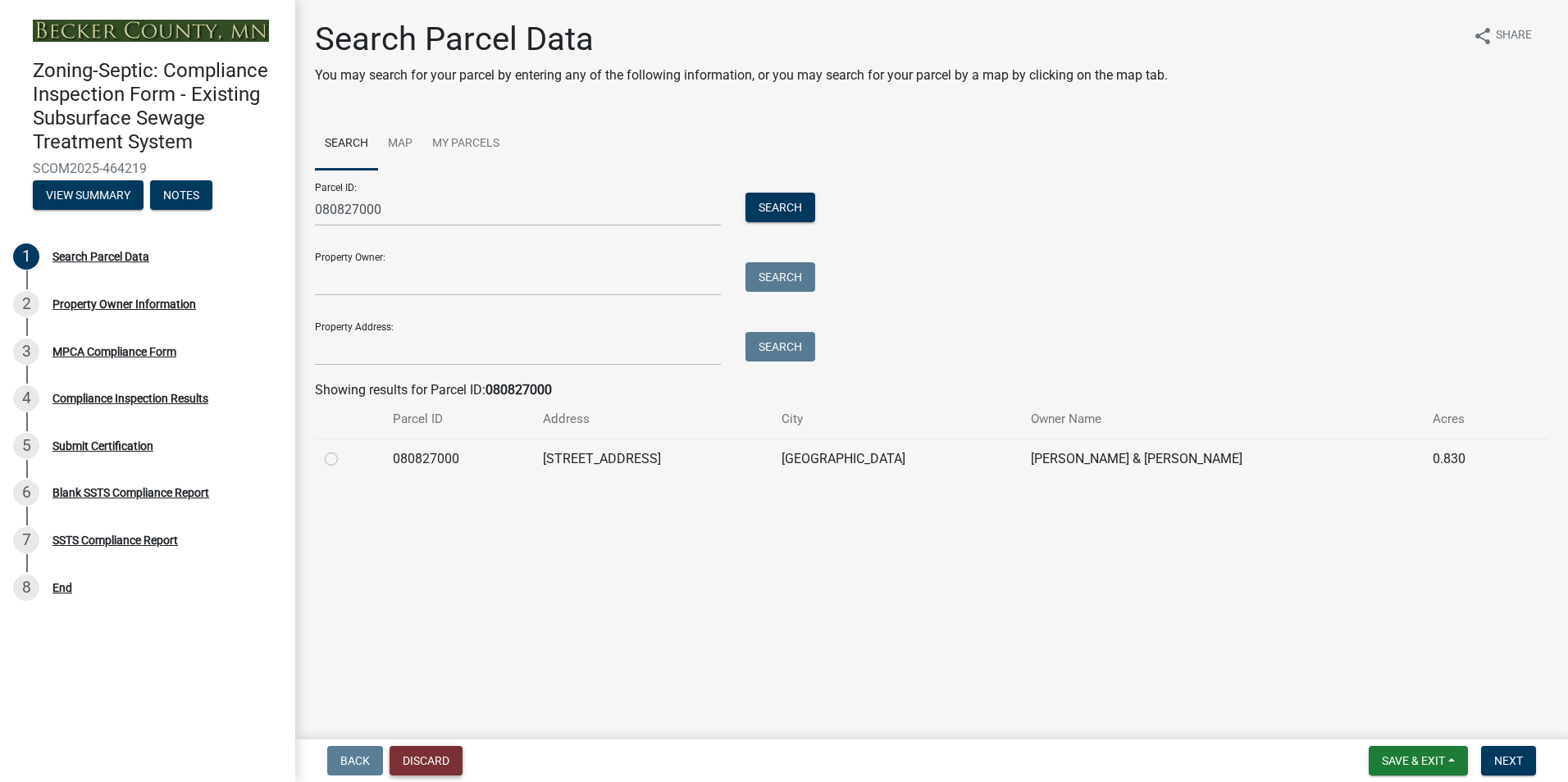
click at [425, 762] on button "Discard" at bounding box center [426, 761] width 73 height 30
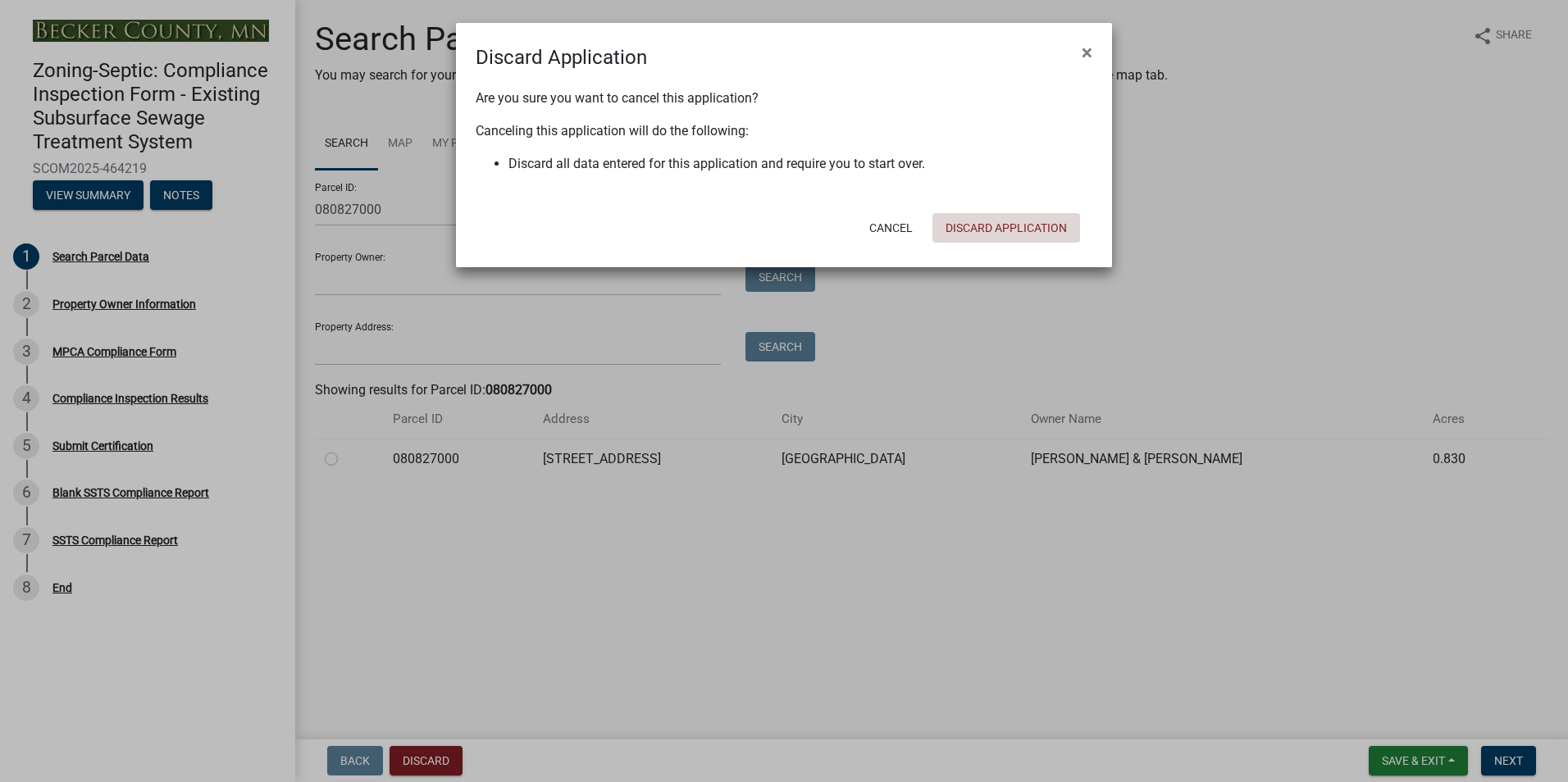
click at [975, 227] on button "Discard Application" at bounding box center [1006, 227] width 147 height 30
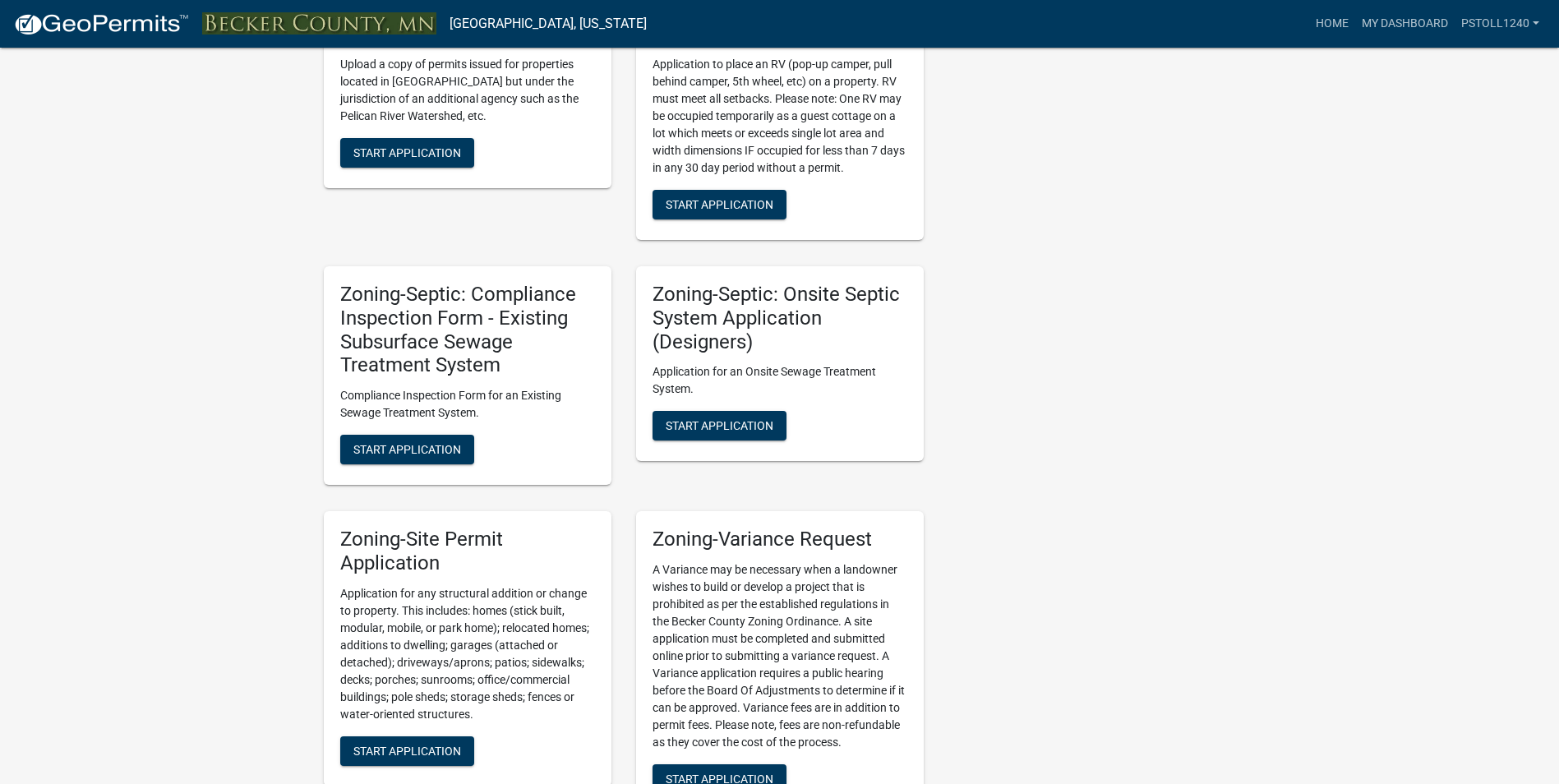
scroll to position [1379, 0]
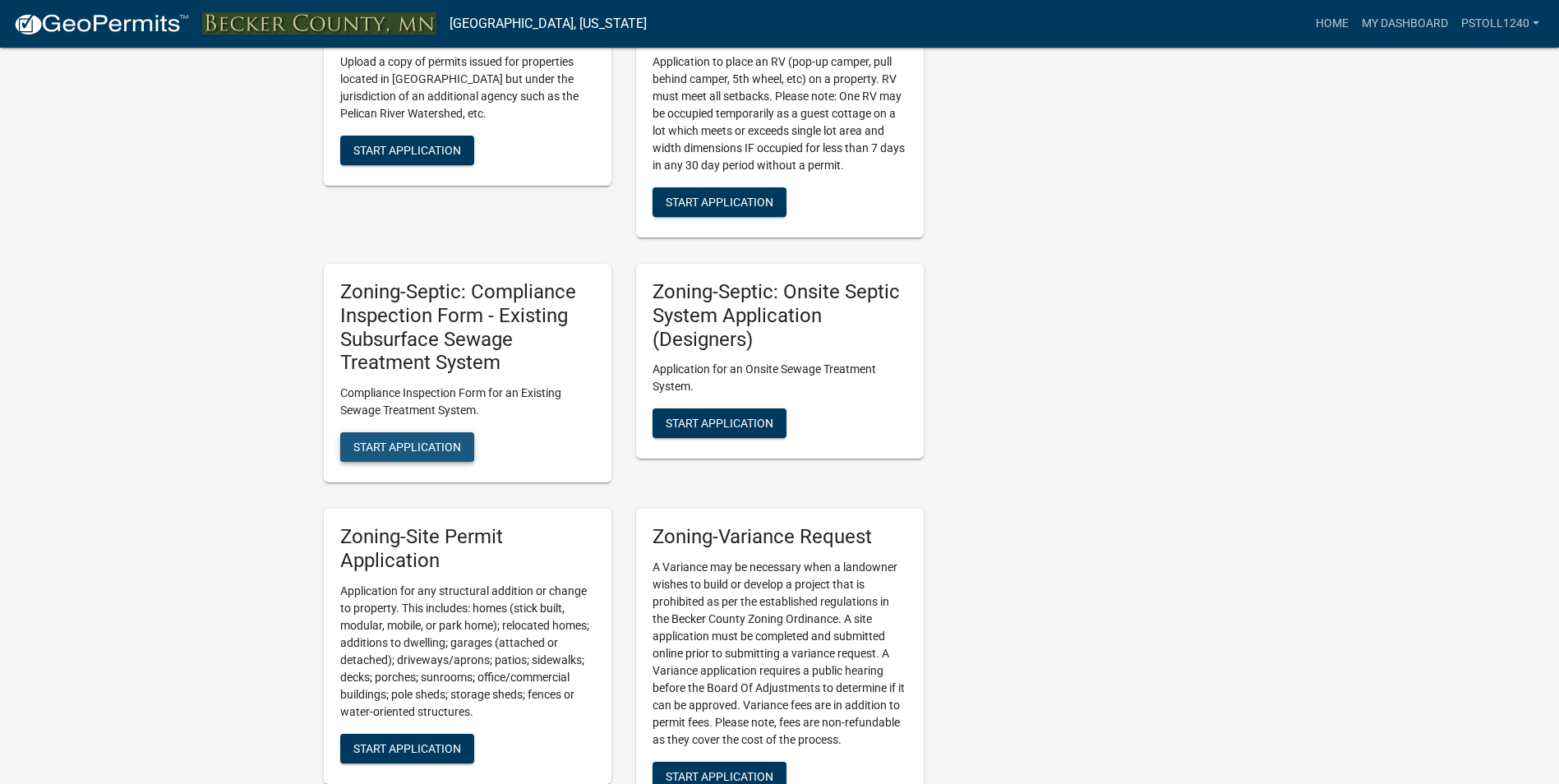
click at [381, 445] on span "Start Application" at bounding box center [407, 447] width 108 height 13
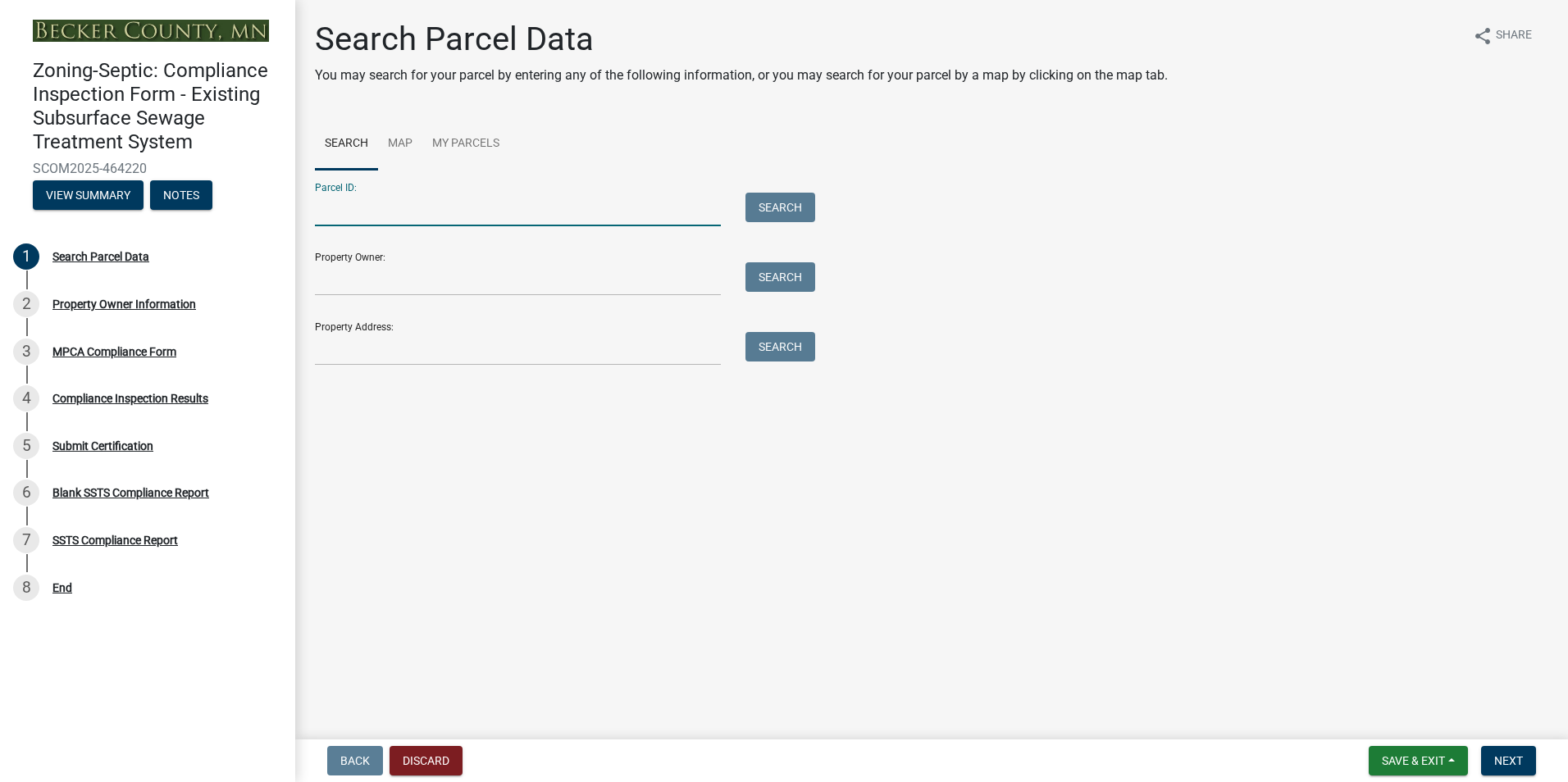
click at [385, 221] on input "Parcel ID:" at bounding box center [517, 209] width 406 height 33
type input "492542532"
click at [769, 207] on button "Search" at bounding box center [781, 207] width 70 height 30
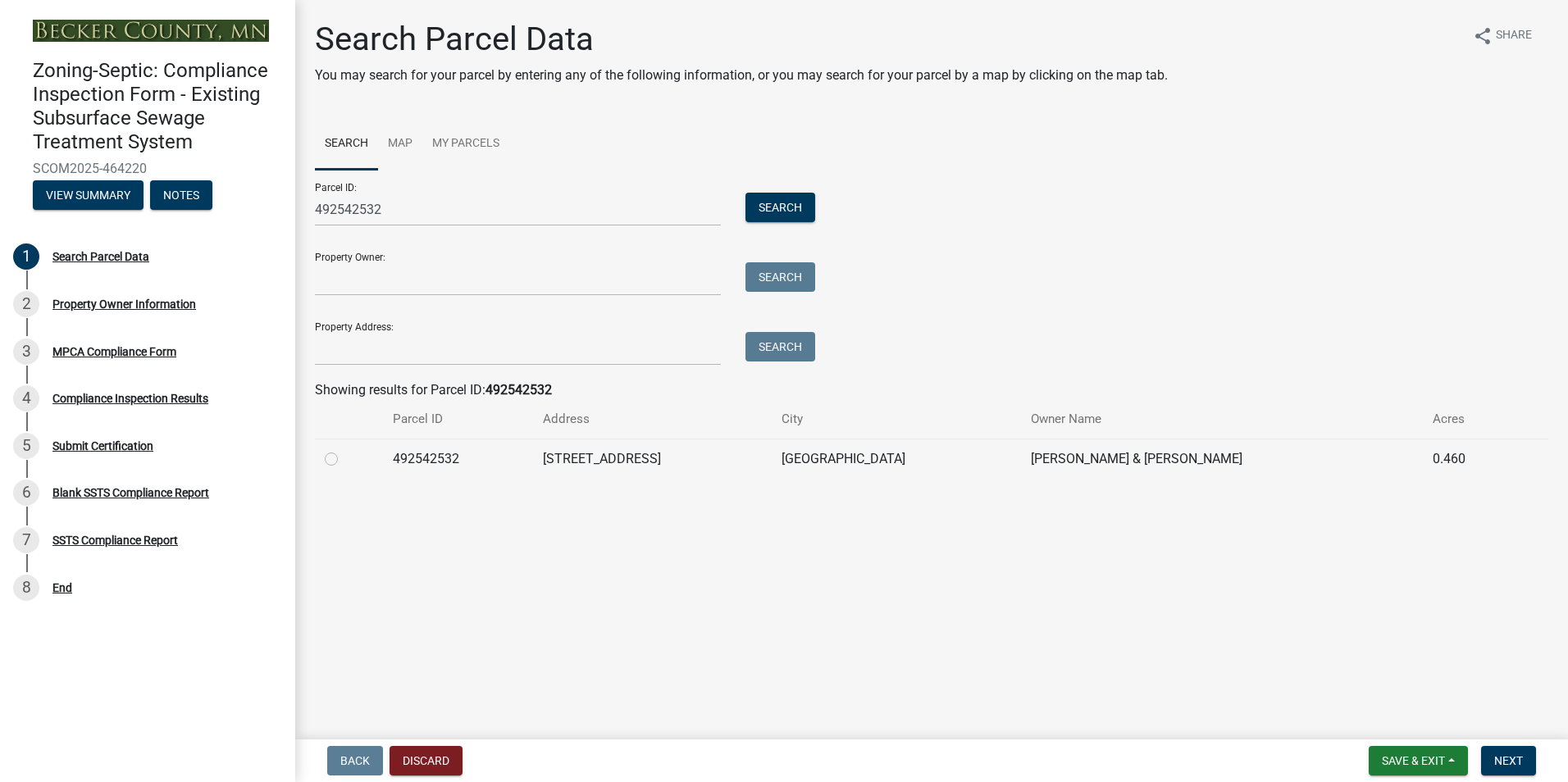
click at [344, 449] on label at bounding box center [344, 449] width 0 height 0
click at [344, 460] on input "radio" at bounding box center [349, 454] width 11 height 11
radio input "true"
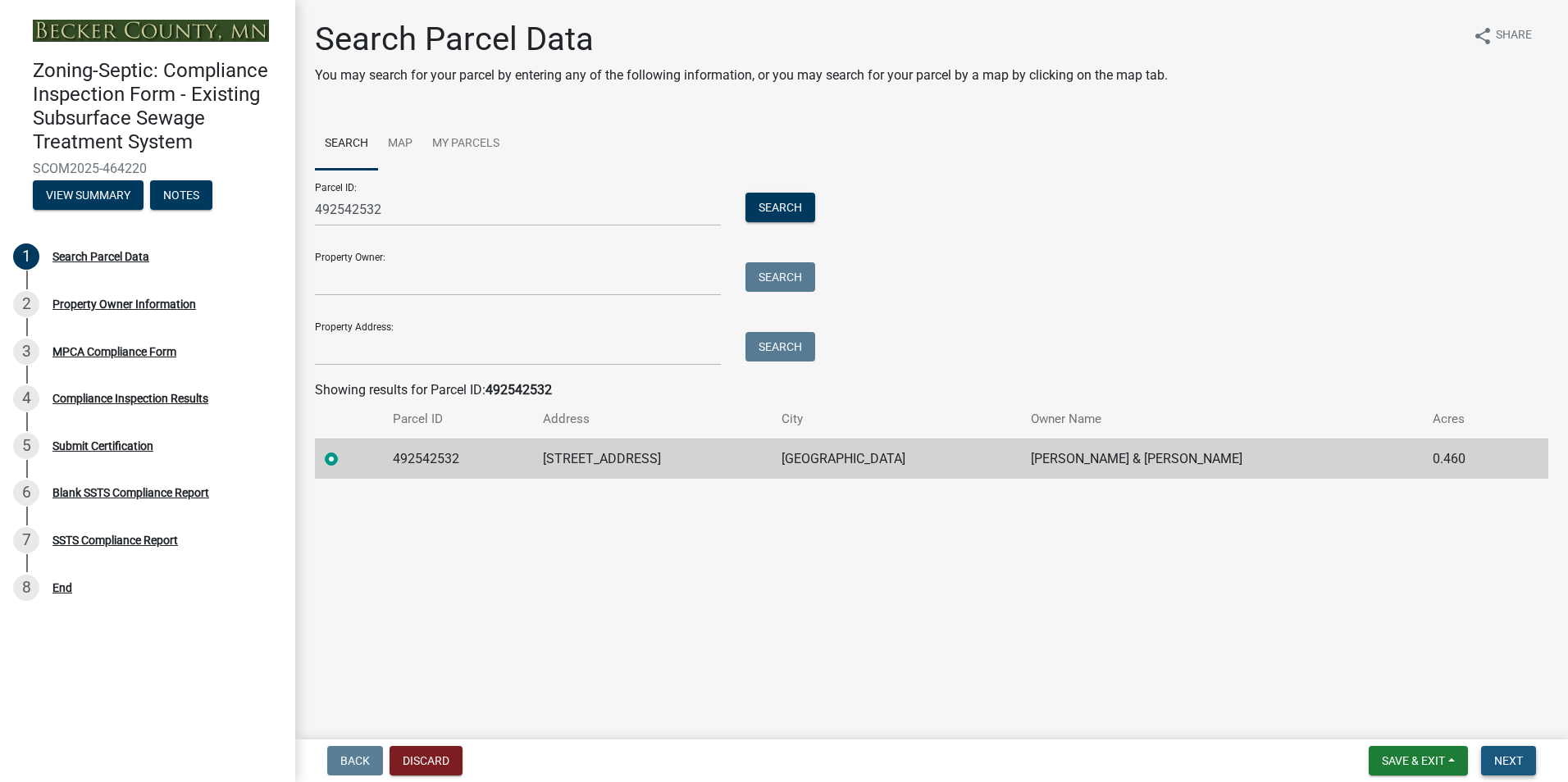
click at [1508, 763] on span "Next" at bounding box center [1508, 760] width 29 height 13
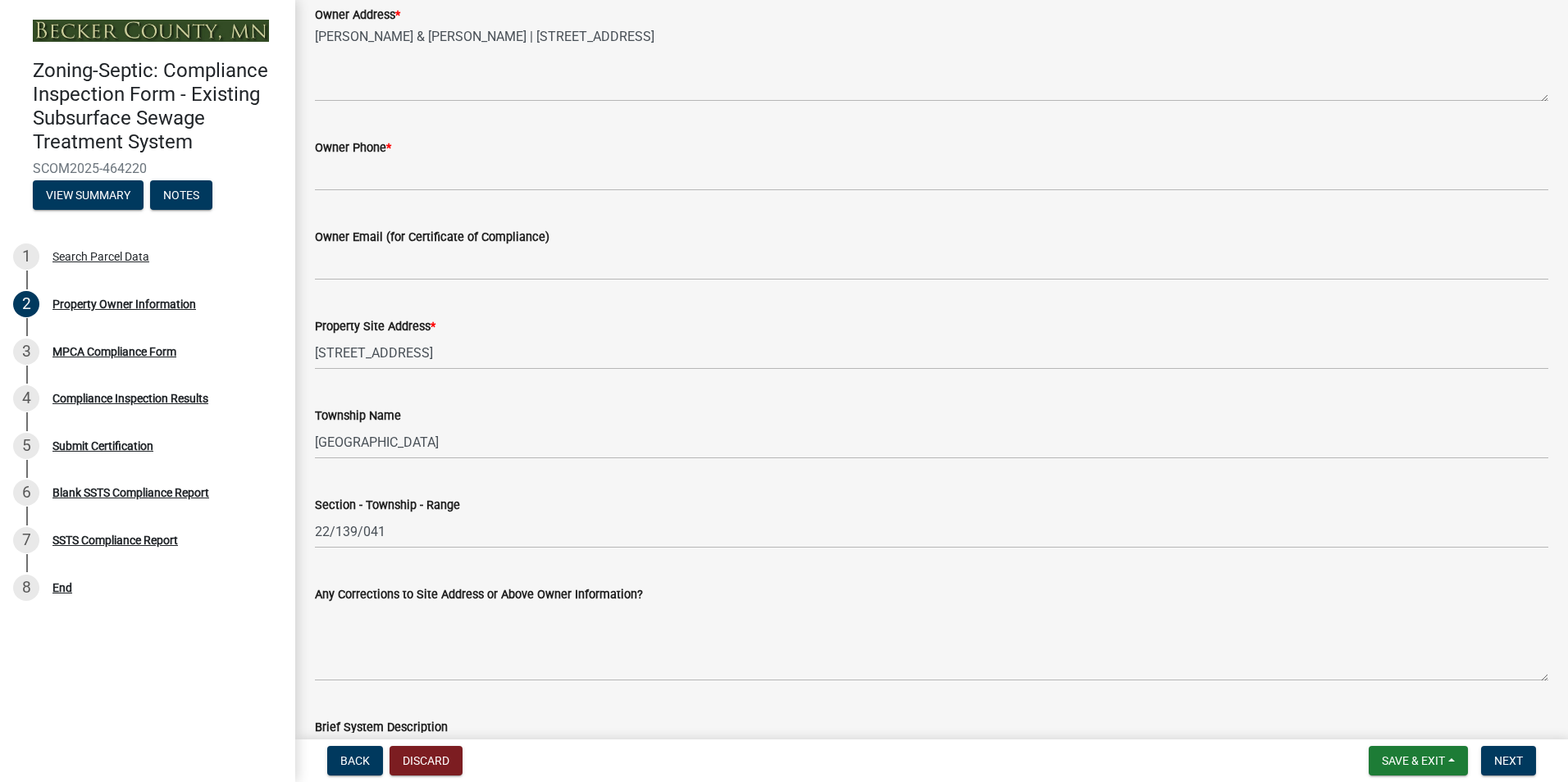
scroll to position [488, 0]
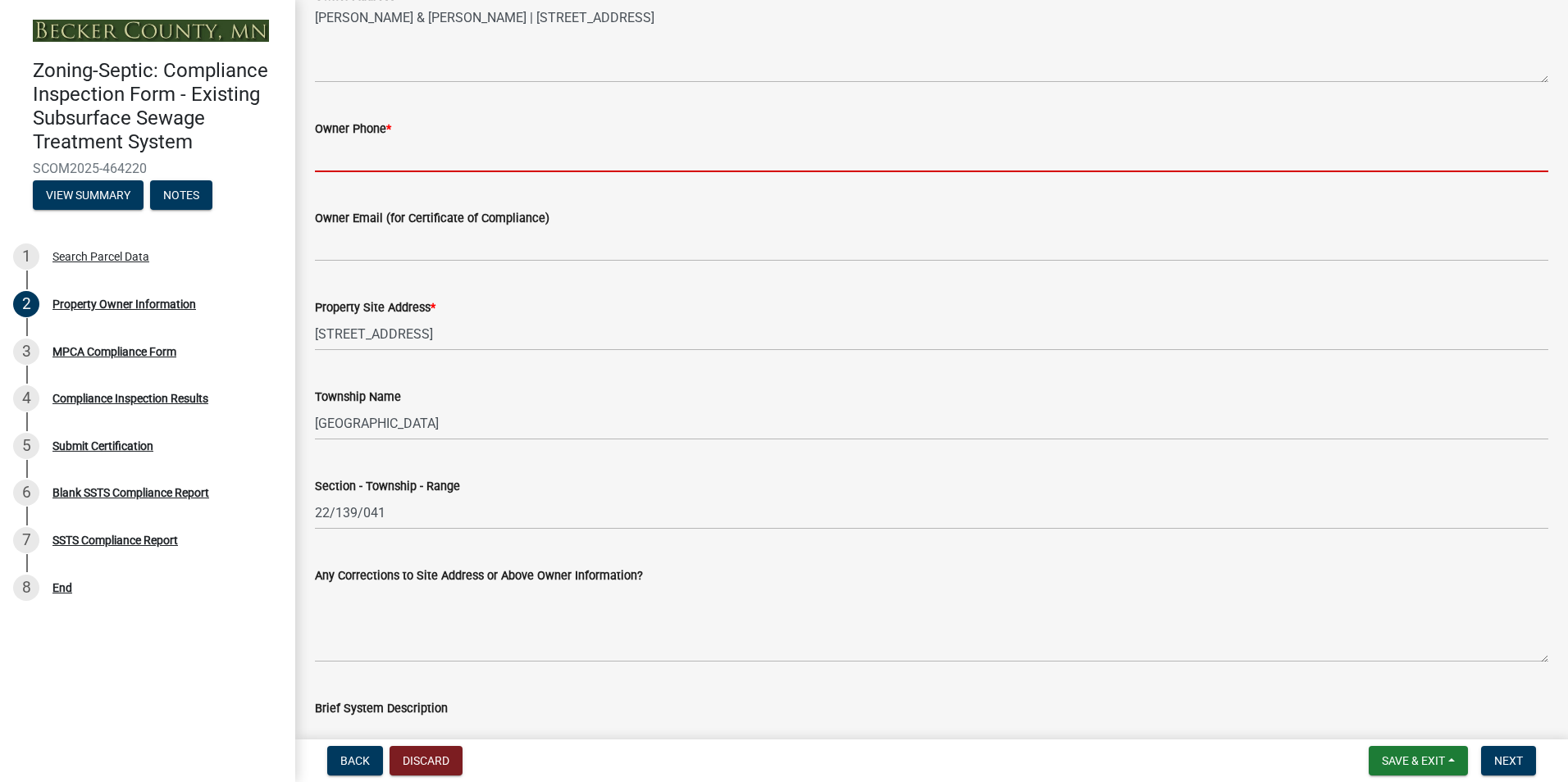
click at [380, 154] on input "Owner Phone *" at bounding box center [931, 155] width 1233 height 33
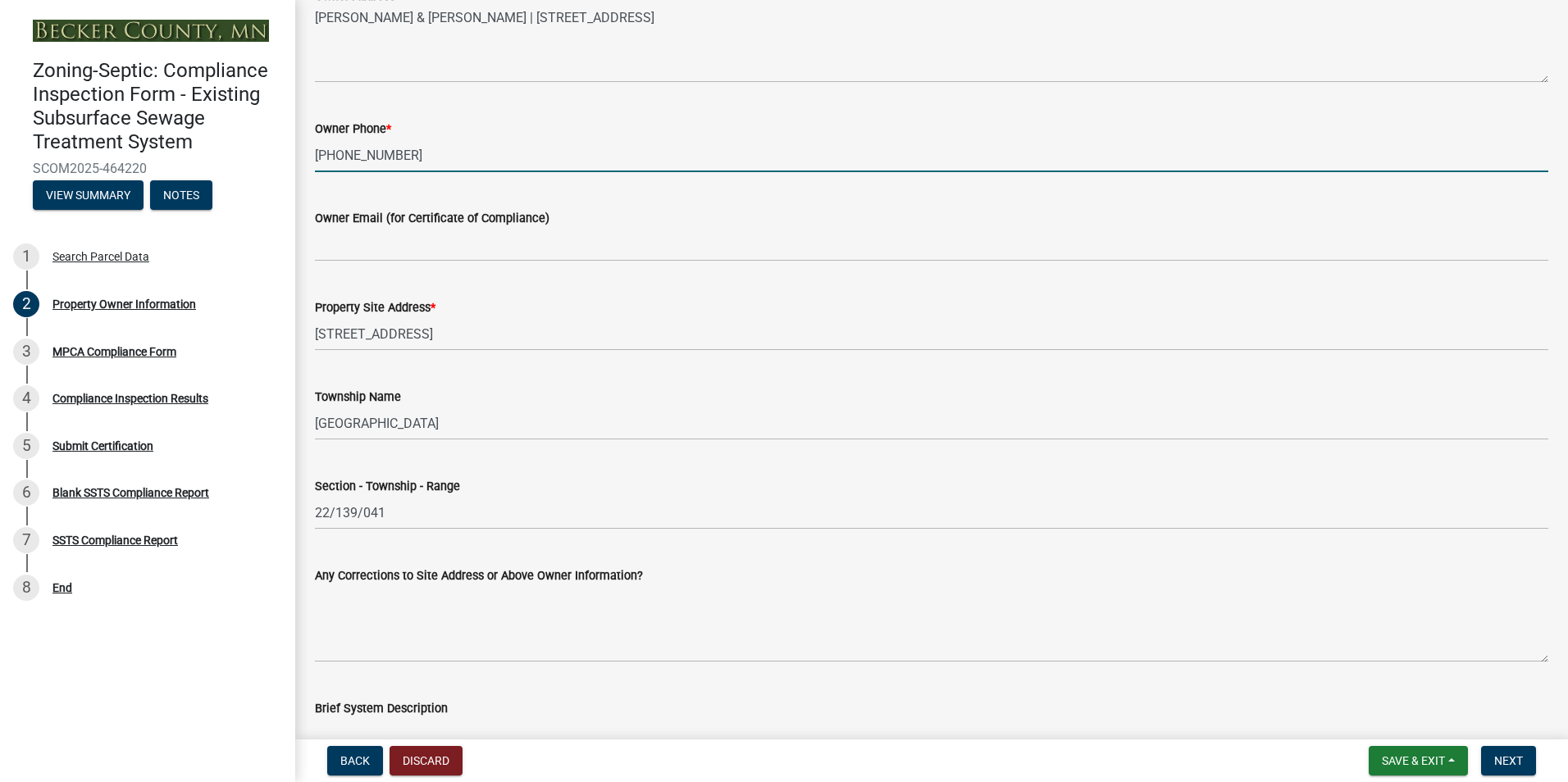
type input "[PHONE_NUMBER]"
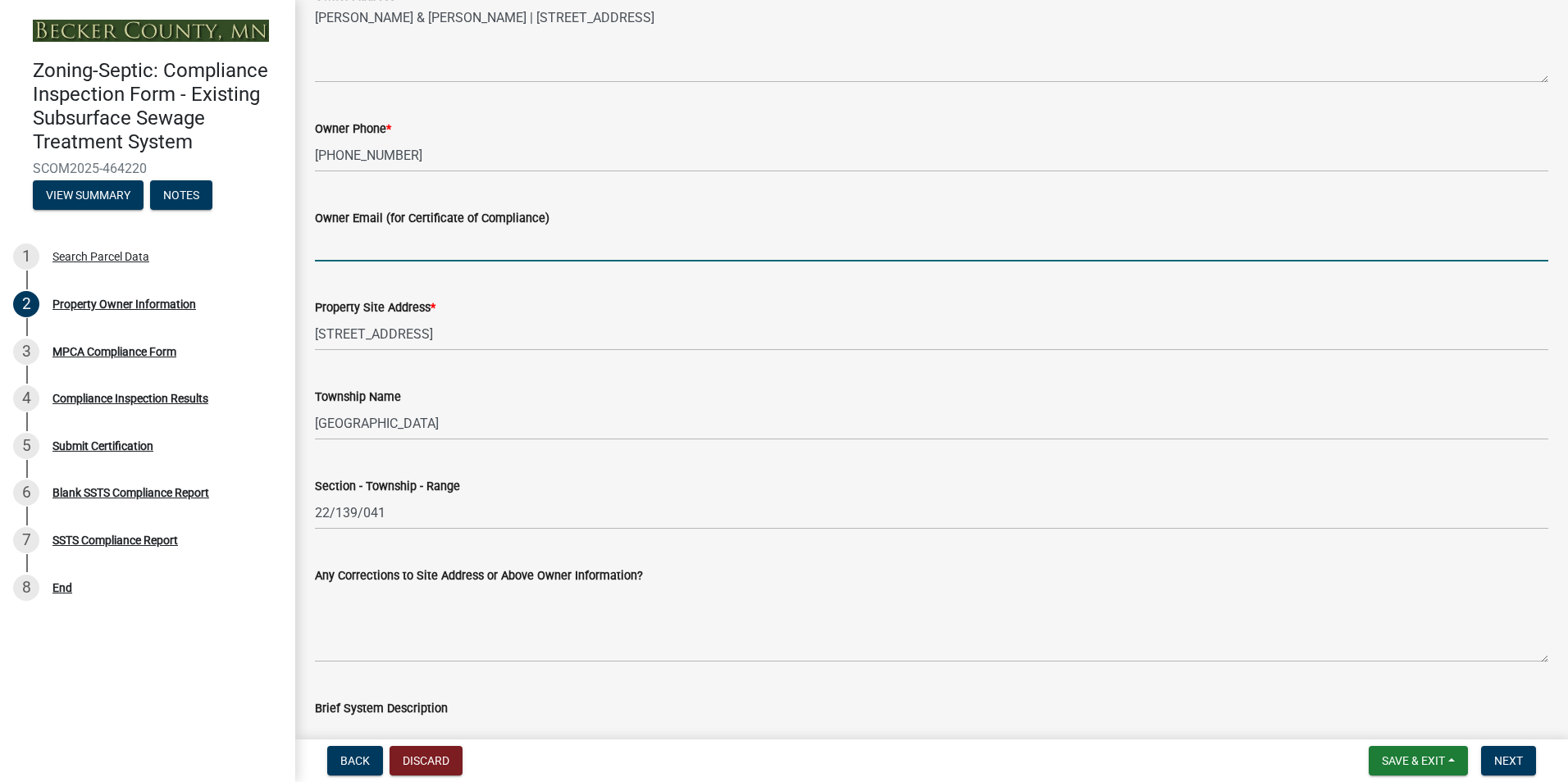
click at [377, 246] on input "Owner Email (for Certificate of Compliance)" at bounding box center [931, 244] width 1233 height 33
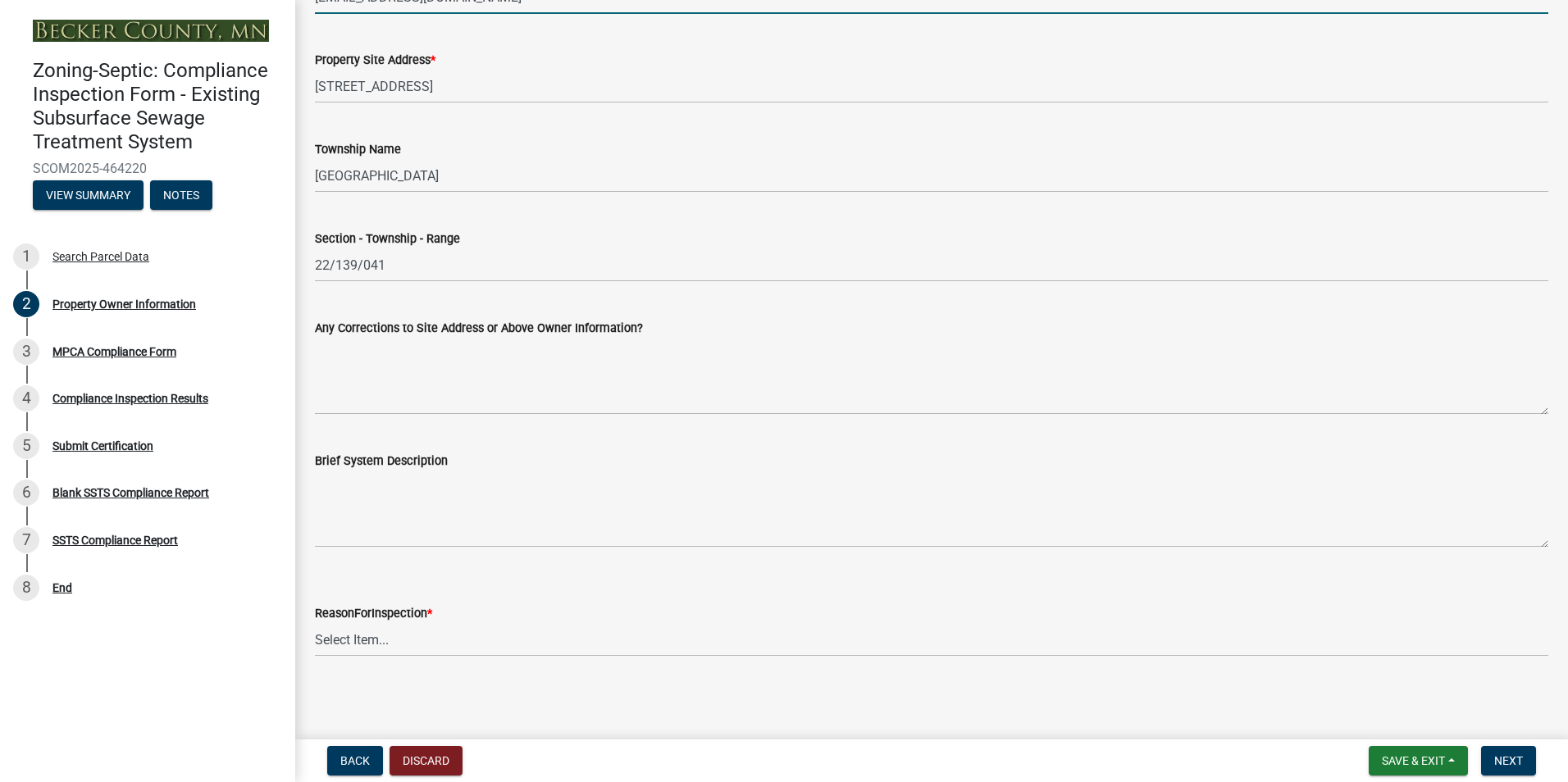
scroll to position [739, 0]
type input "[EMAIL_ADDRESS][DOMAIN_NAME]"
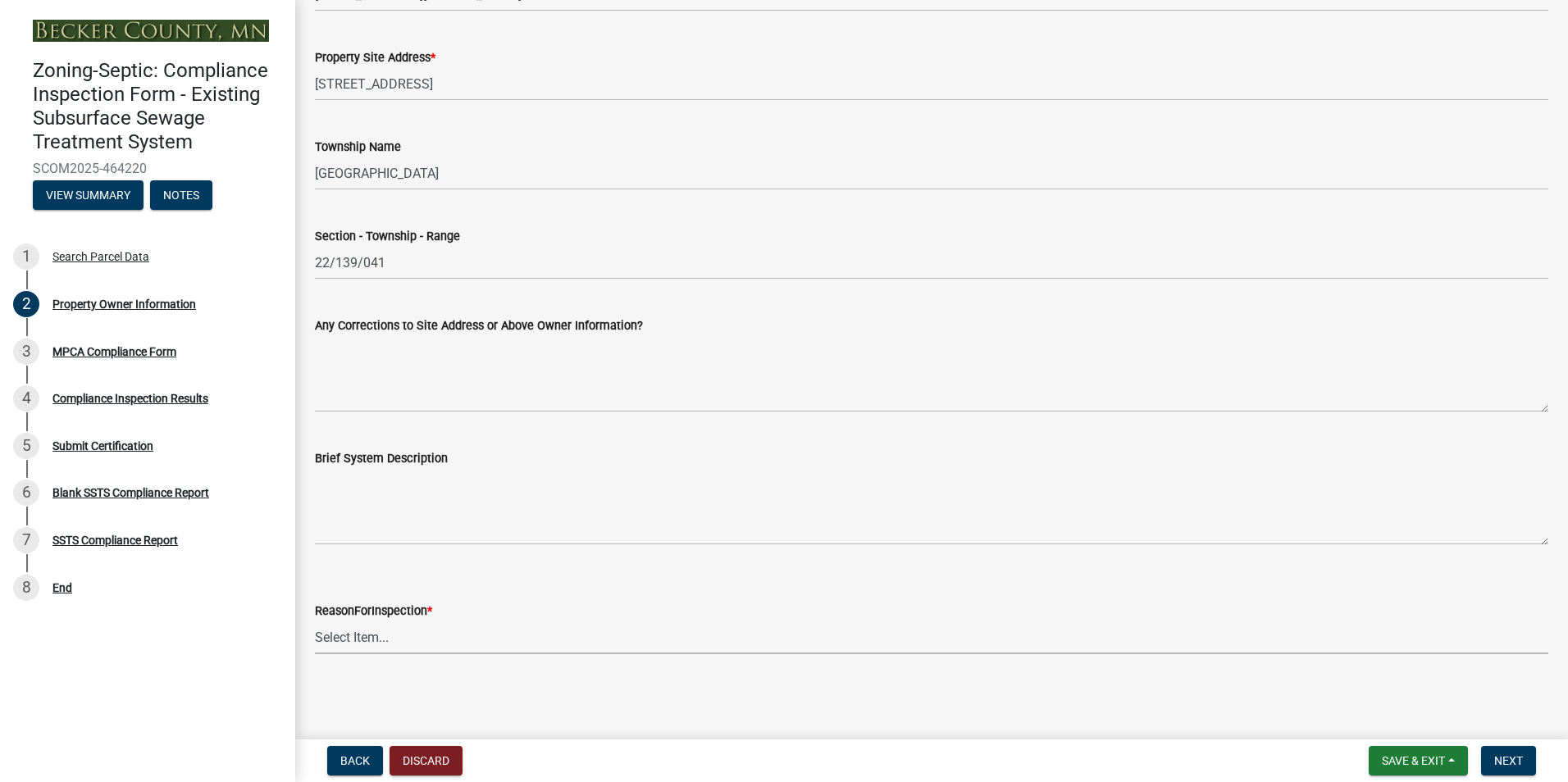
click at [344, 632] on select "Select Item... Property Sale Lake Study Required for Permit Other" at bounding box center [931, 636] width 1233 height 33
click at [314, 620] on select "Select Item... Property Sale Lake Study Required for Permit Other" at bounding box center [931, 636] width 1233 height 33
select select "d6fd99ce-8a43-4bcf-938d-761da4bf36de"
click at [1509, 755] on span "Next" at bounding box center [1508, 760] width 29 height 13
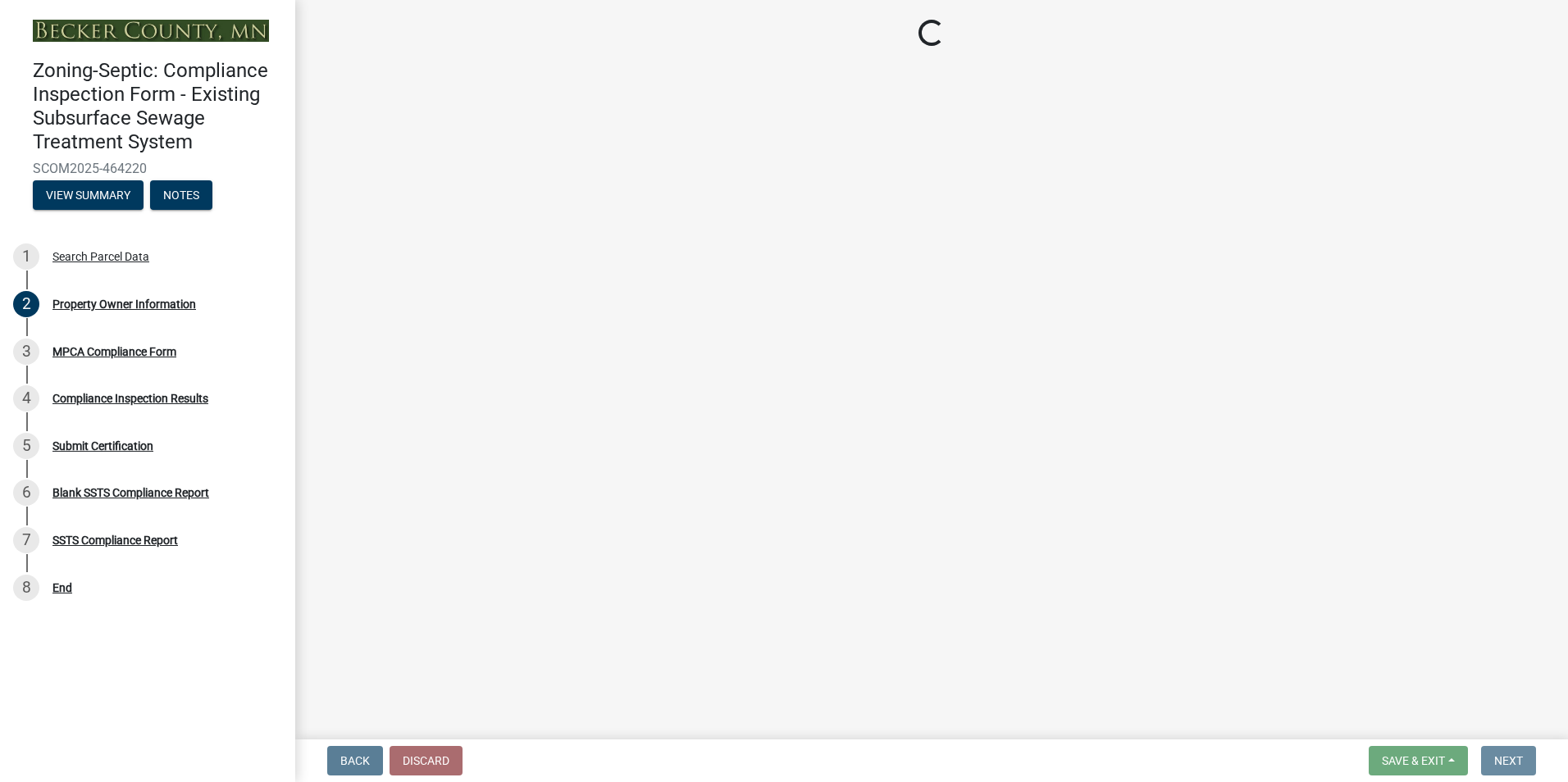
scroll to position [0, 0]
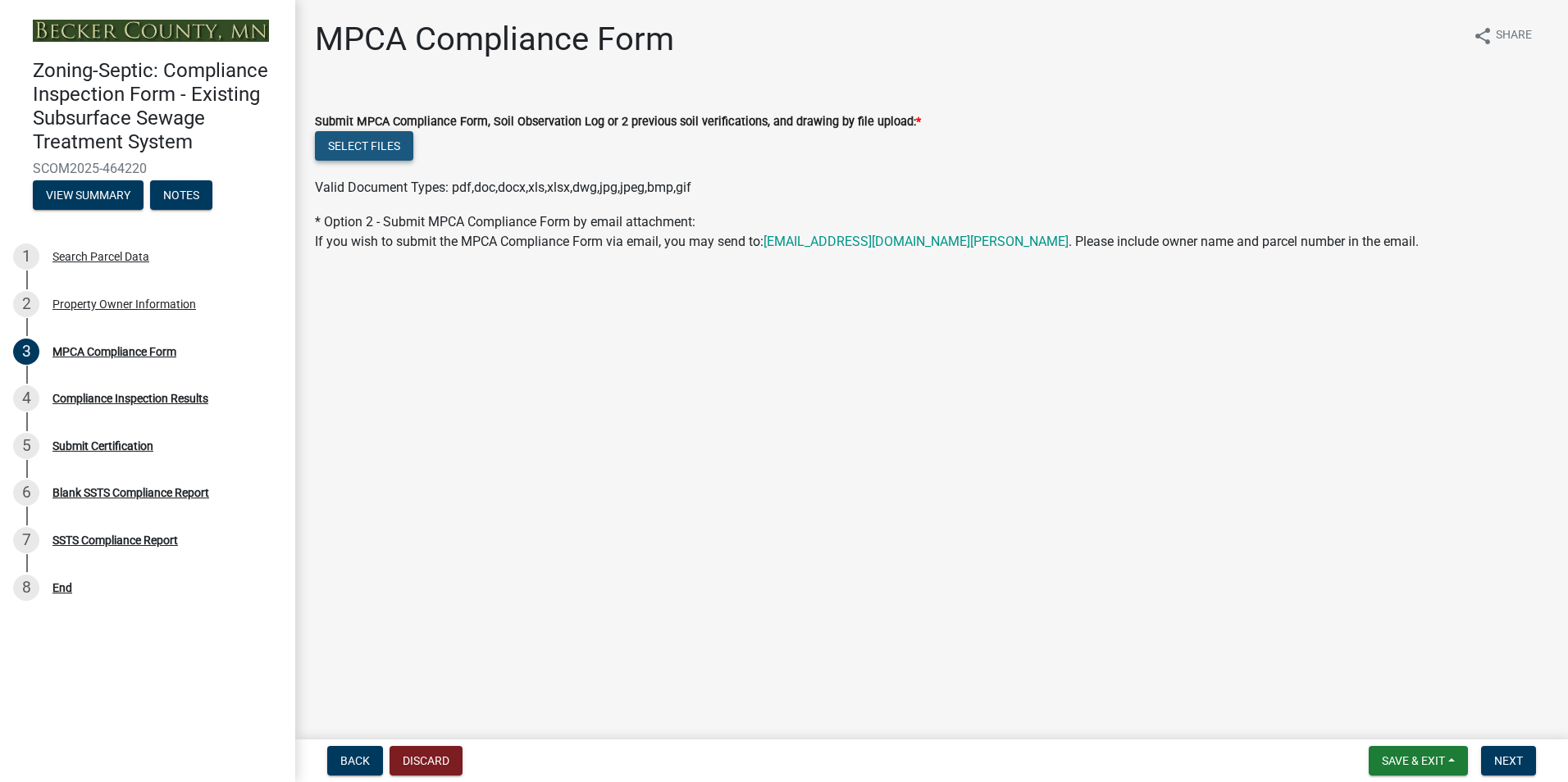
click at [355, 146] on button "Select files" at bounding box center [363, 146] width 98 height 30
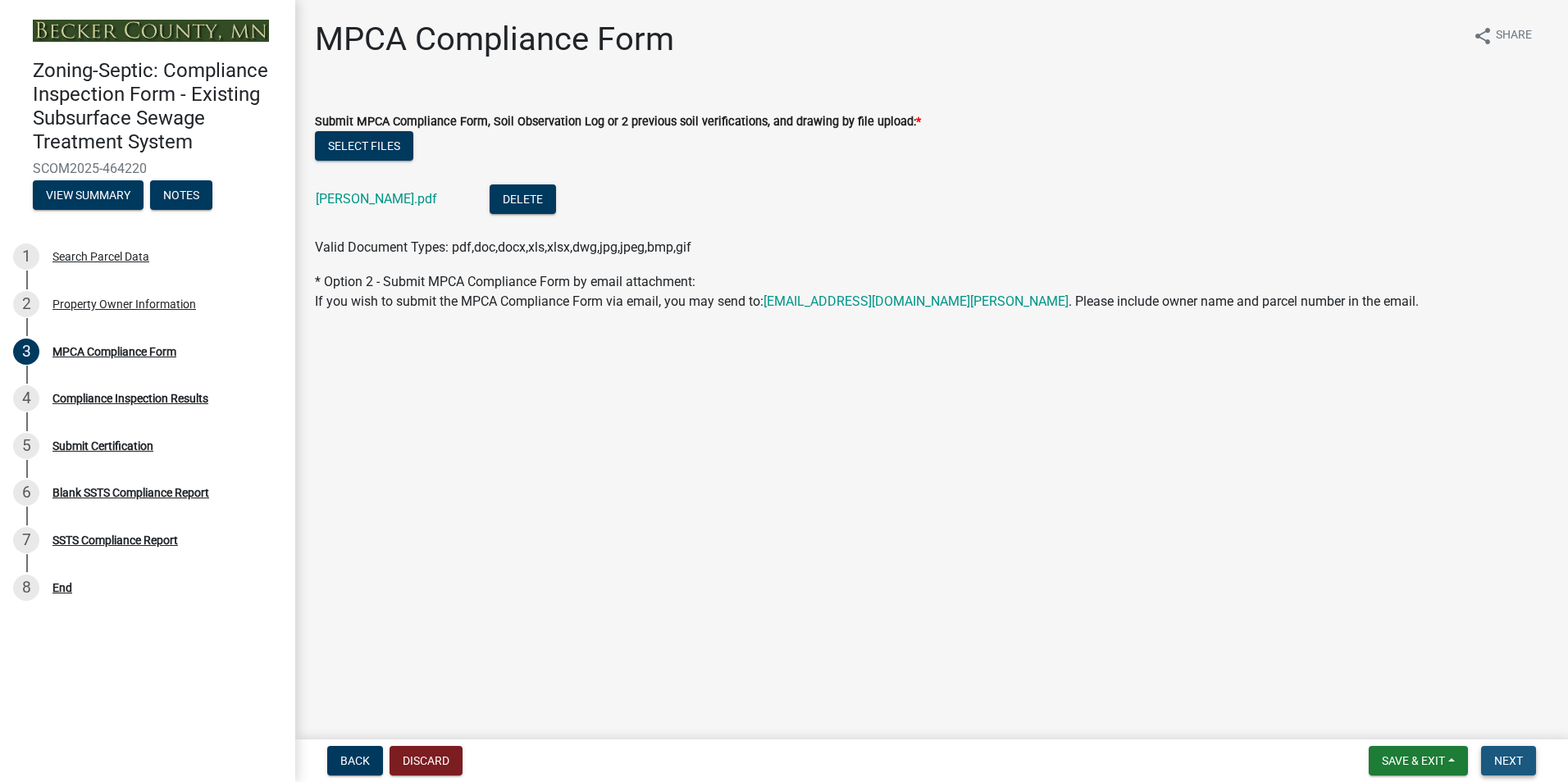
click at [1505, 757] on span "Next" at bounding box center [1508, 760] width 29 height 13
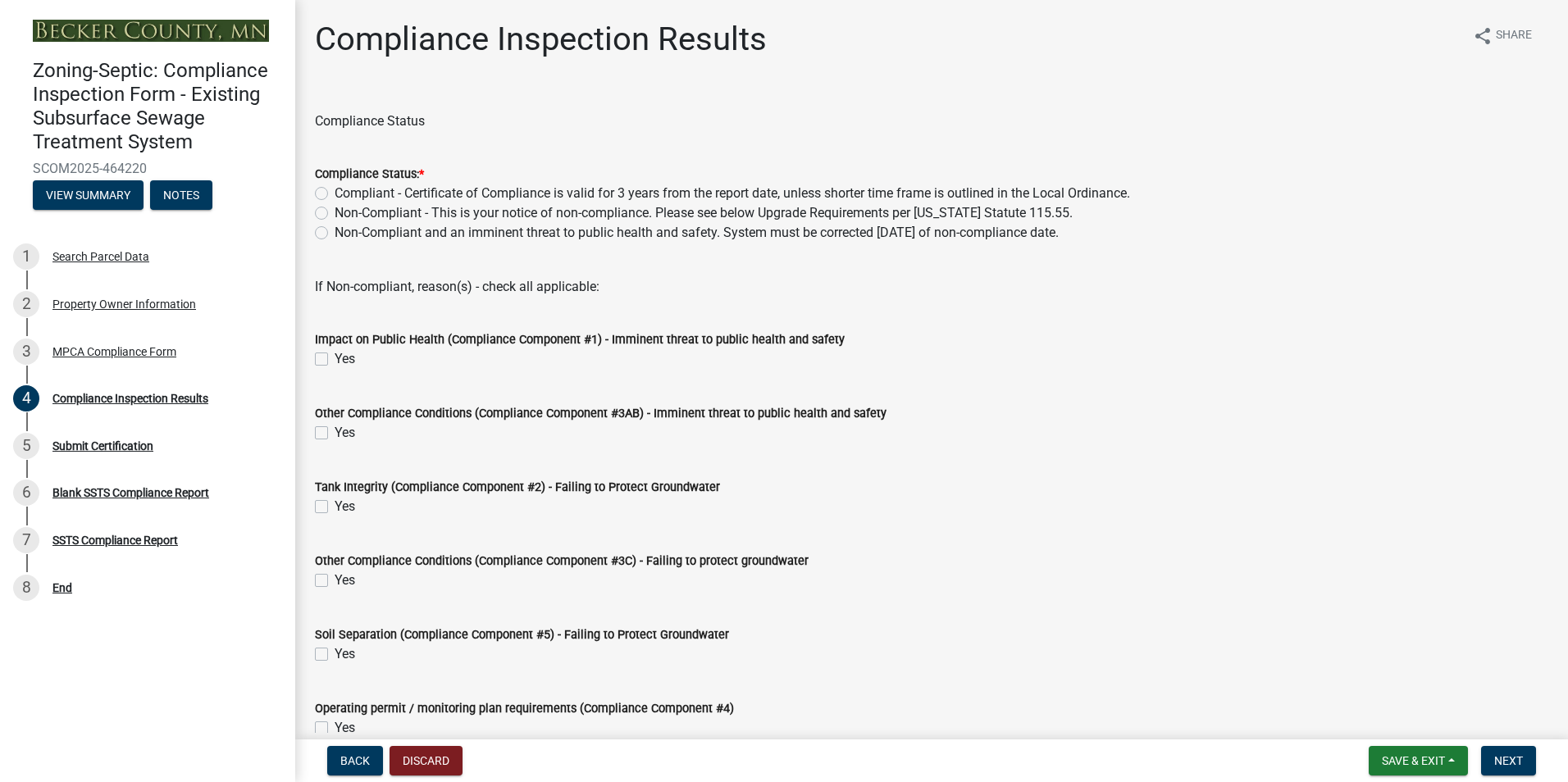
click at [335, 193] on label "Compliant - Certificate of Compliance is valid for 3 years from the report date…" at bounding box center [732, 193] width 795 height 20
click at [335, 193] on input "Compliant - Certificate of Compliance is valid for 3 years from the report date…" at bounding box center [340, 189] width 11 height 11
radio input "true"
click at [1501, 752] on button "Next" at bounding box center [1508, 761] width 55 height 30
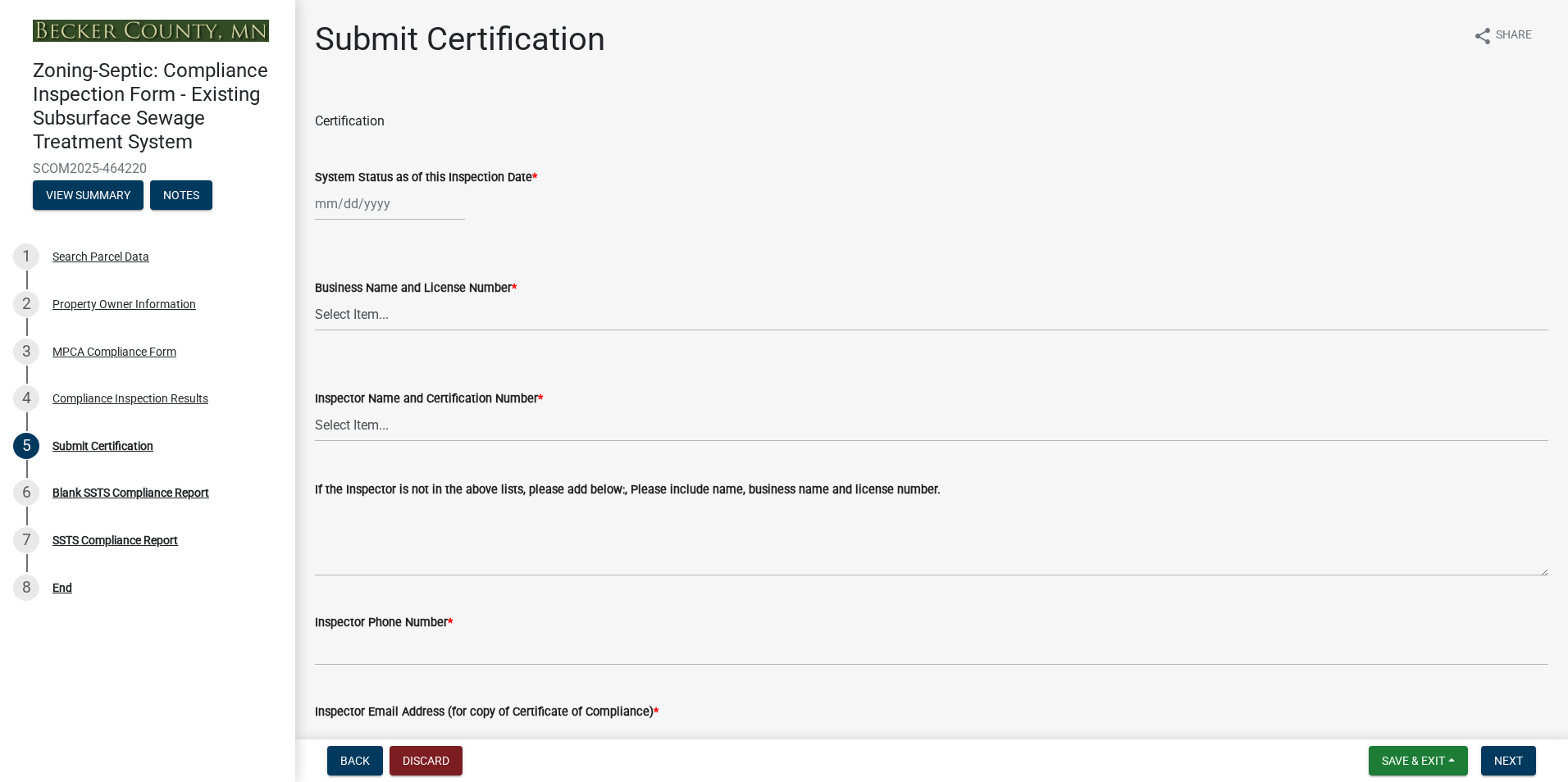
select select "8"
select select "2025"
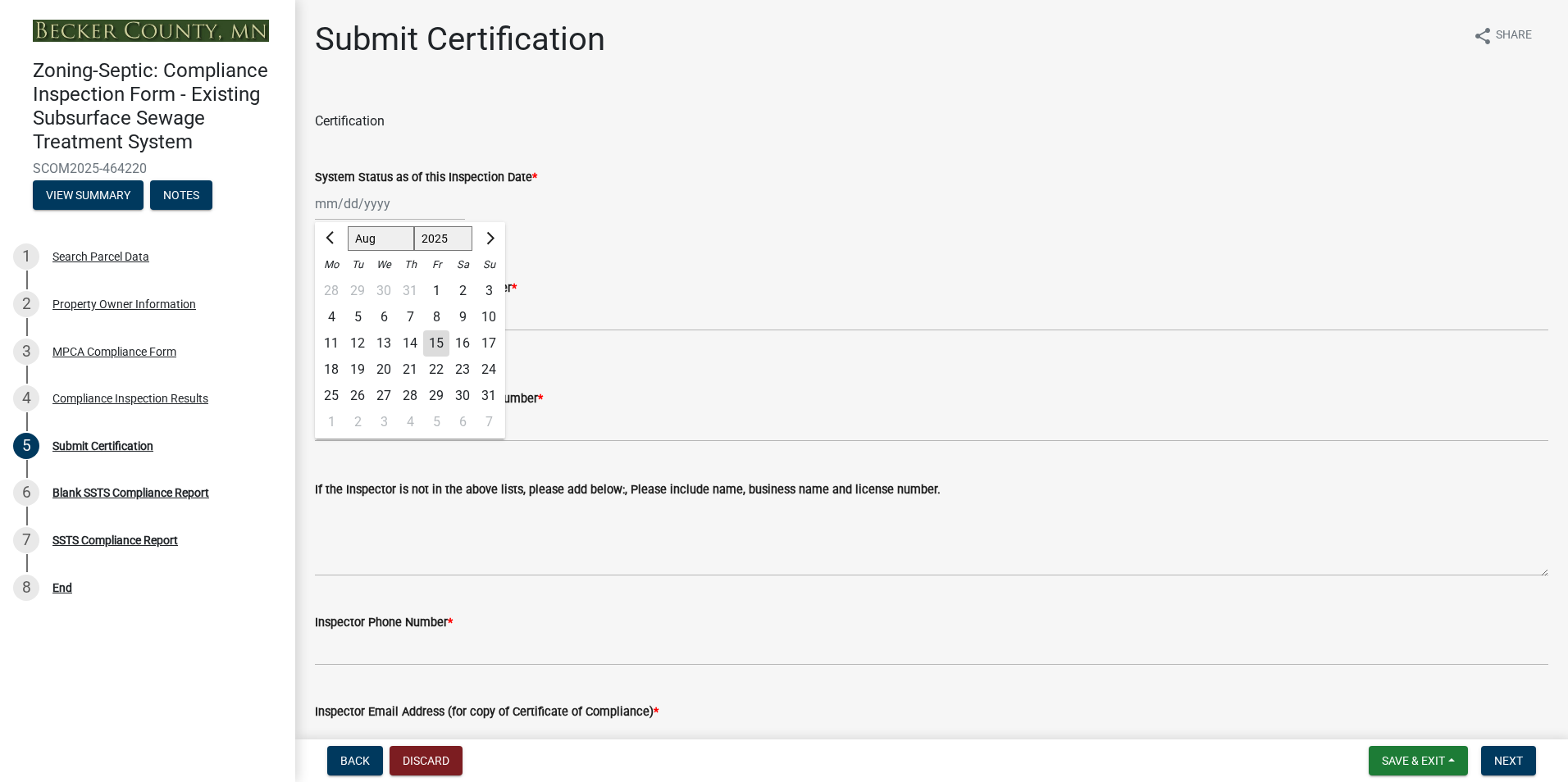
click at [352, 204] on input "System Status as of this Inspection Date *" at bounding box center [389, 203] width 150 height 33
click at [389, 341] on div "13" at bounding box center [383, 343] width 26 height 26
type input "[DATE]"
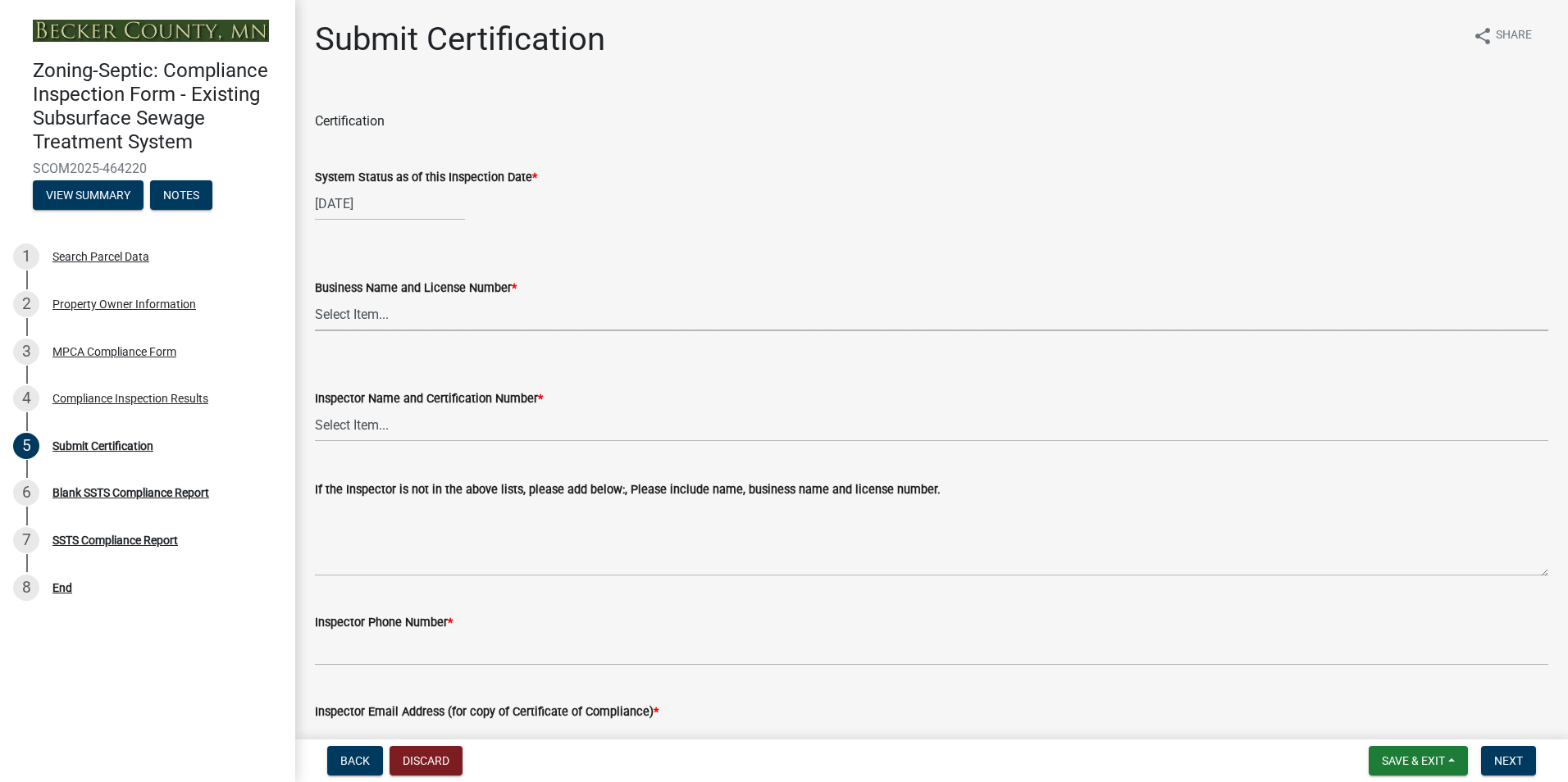
click at [363, 316] on select "Select Item... OTHER – Not listed (please add in next field and we will add to …" at bounding box center [931, 313] width 1233 height 33
click at [314, 297] on select "Select Item... OTHER – Not listed (please add in next field and we will add to …" at bounding box center [931, 313] width 1233 height 33
select select "6cb55102-04ca-4fa6-a18d-df345860fceb"
click at [355, 427] on select "Select Item... OTHER – Not listed (please add in next field and we will add to …" at bounding box center [931, 424] width 1233 height 33
click at [314, 408] on select "Select Item... OTHER – Not listed (please add in next field and we will add to …" at bounding box center [931, 424] width 1233 height 33
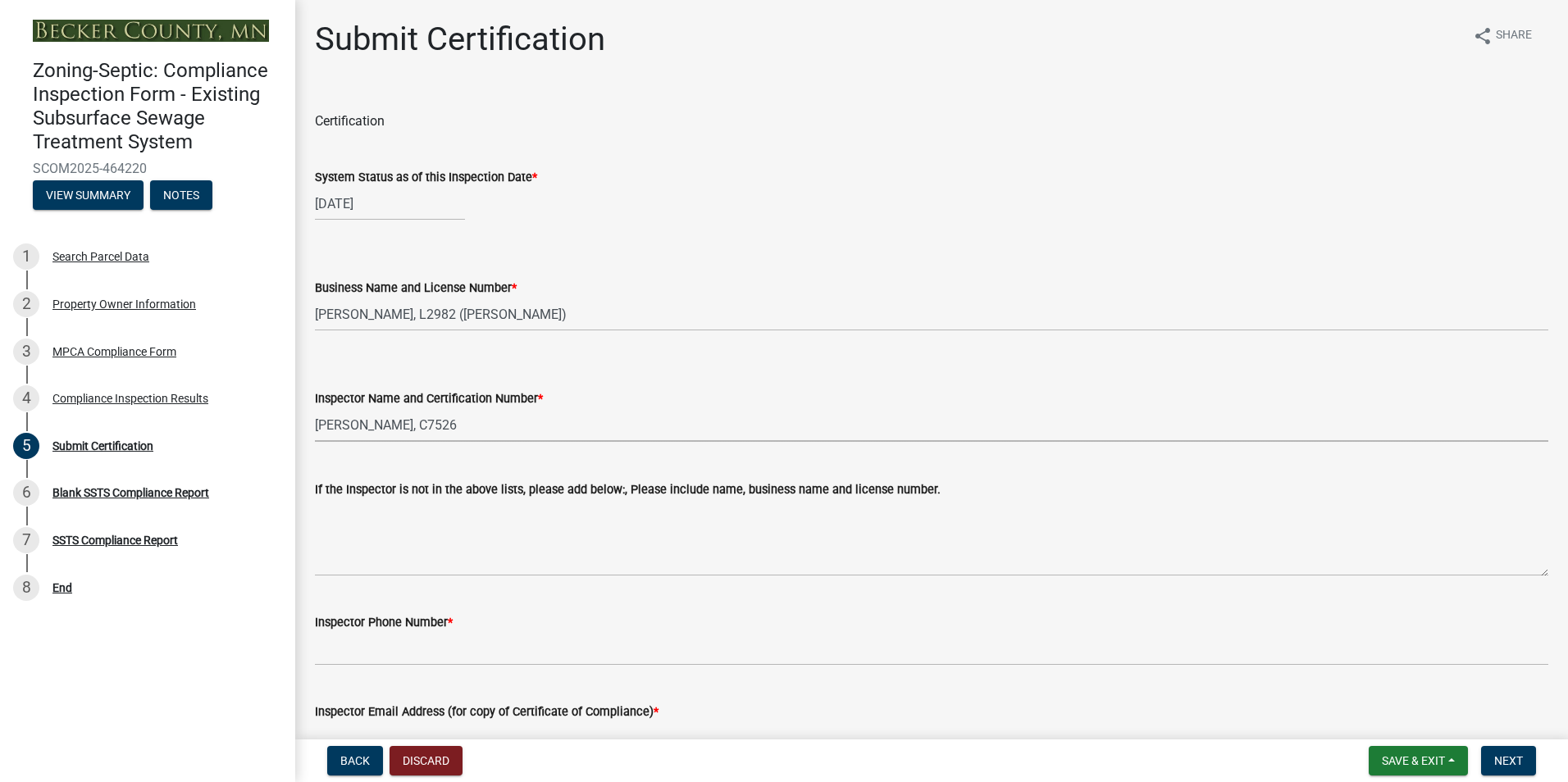
select select "dc89faac-9f44-4363-befa-aff2aab8b849"
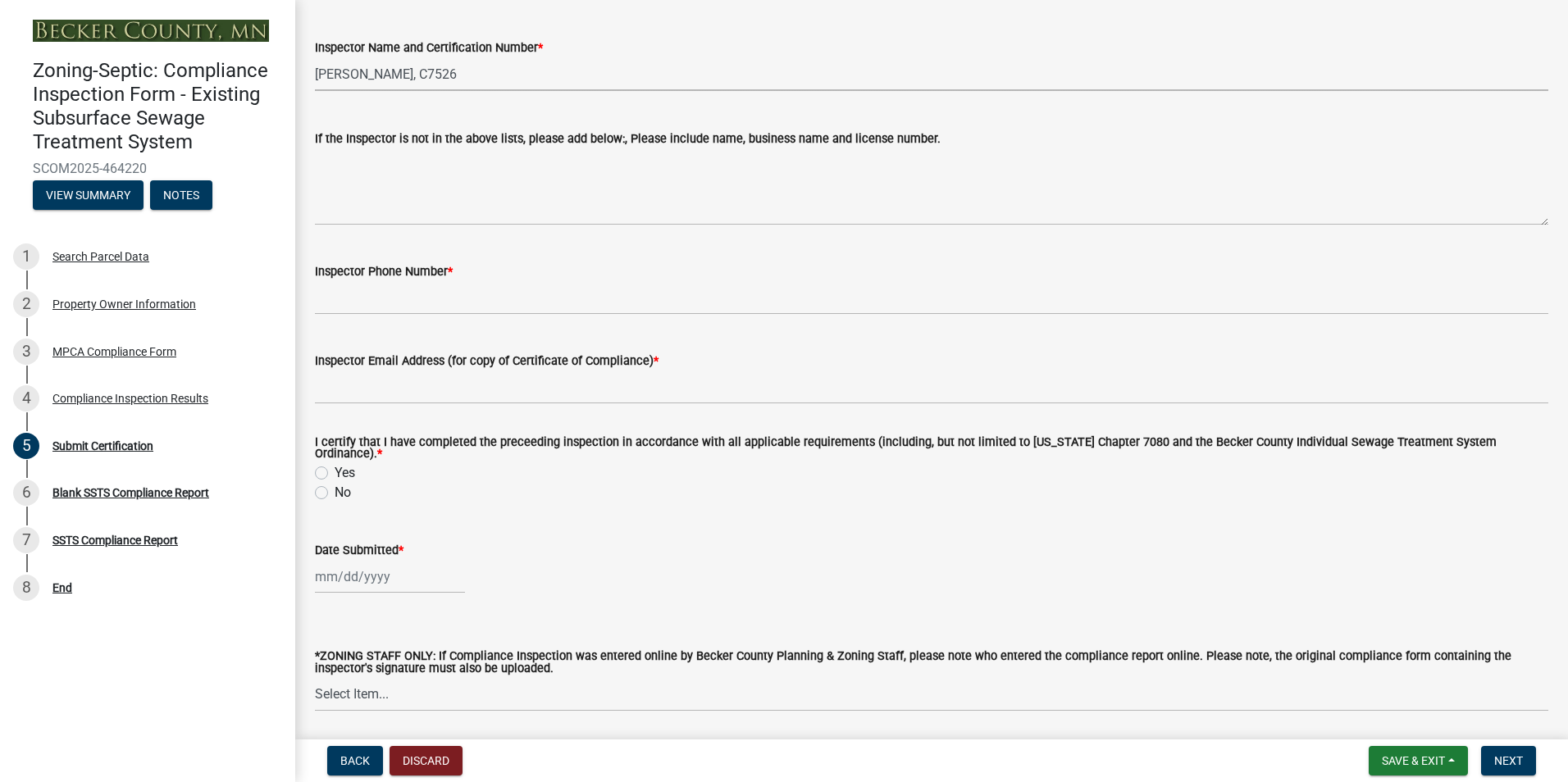
scroll to position [355, 0]
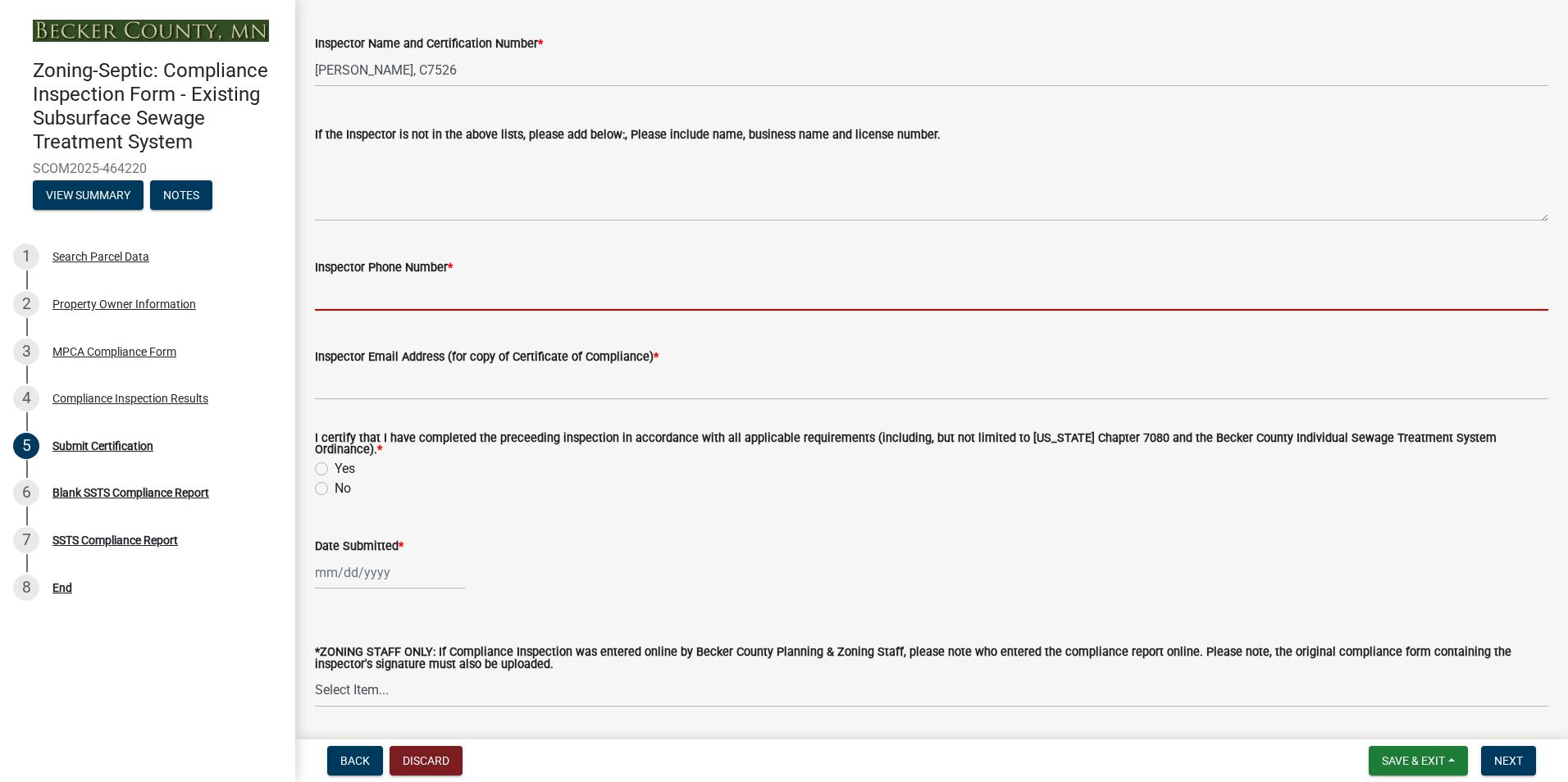
click at [477, 294] on input "Inspector Phone Number *" at bounding box center [931, 293] width 1233 height 33
type input "2188391849"
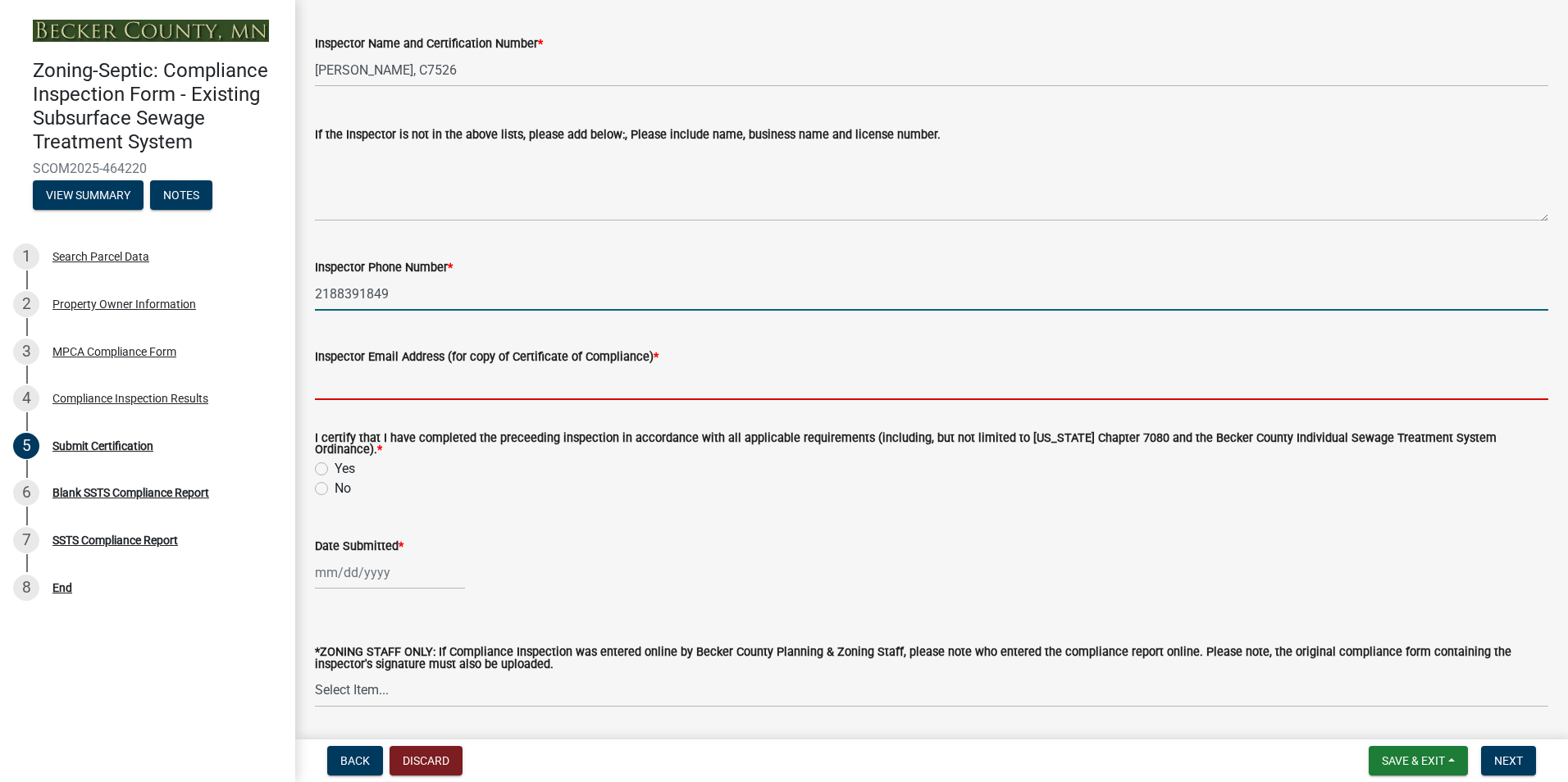
type input "[EMAIL_ADDRESS][DOMAIN_NAME]"
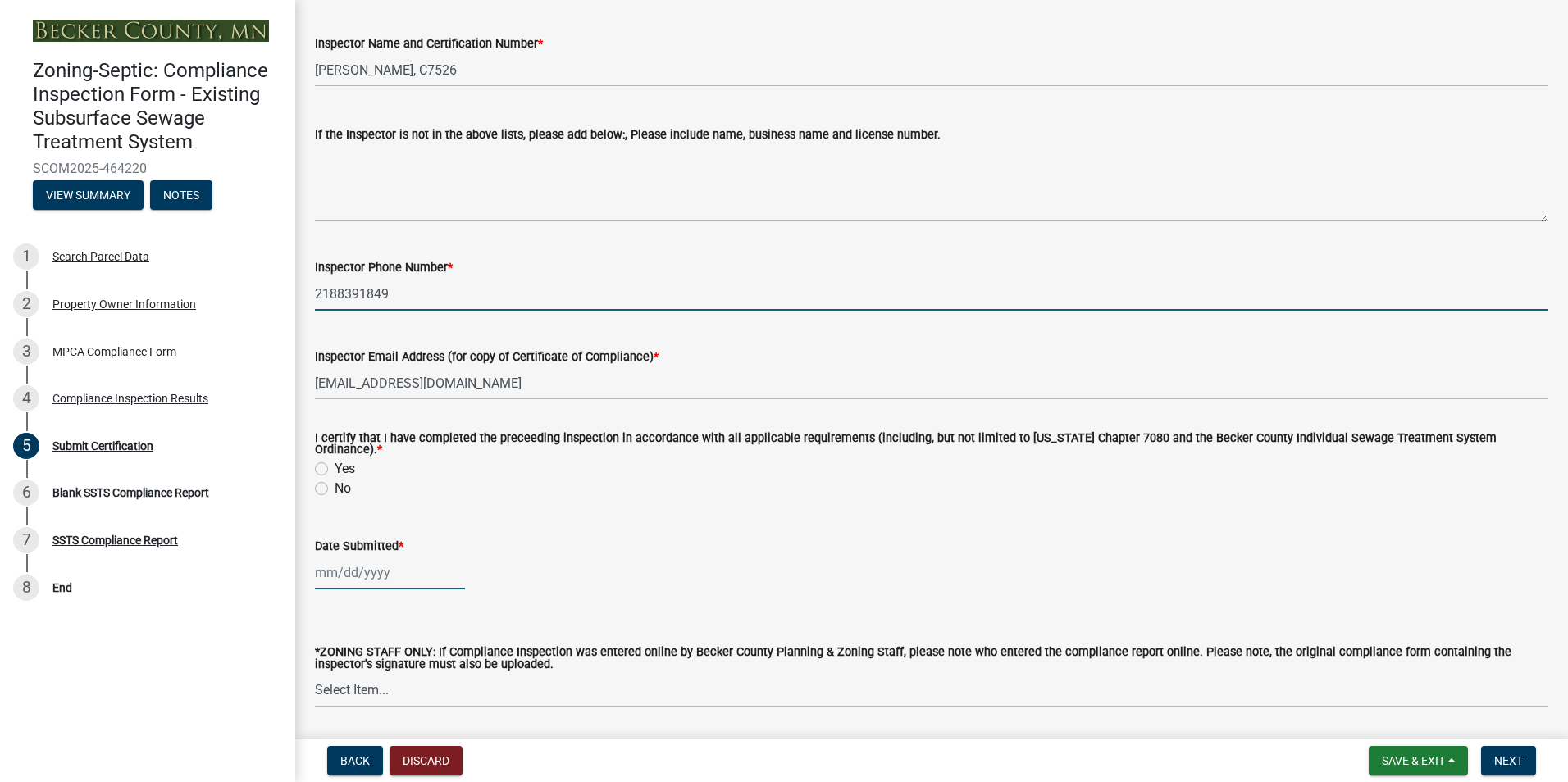
type input "[DATE]"
select select "8"
select select "2025"
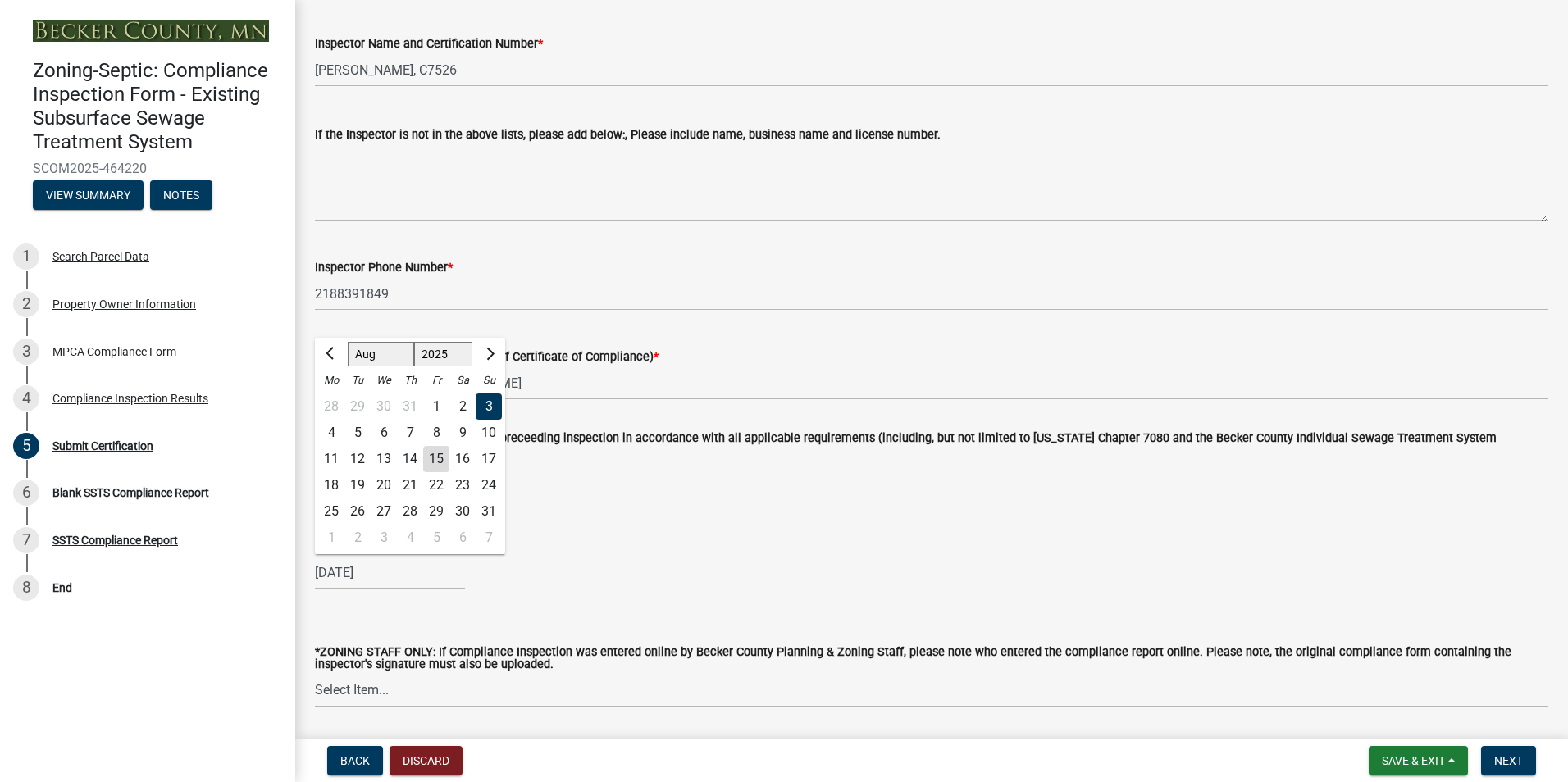
click at [433, 447] on div "15" at bounding box center [435, 458] width 26 height 26
type input "[DATE]"
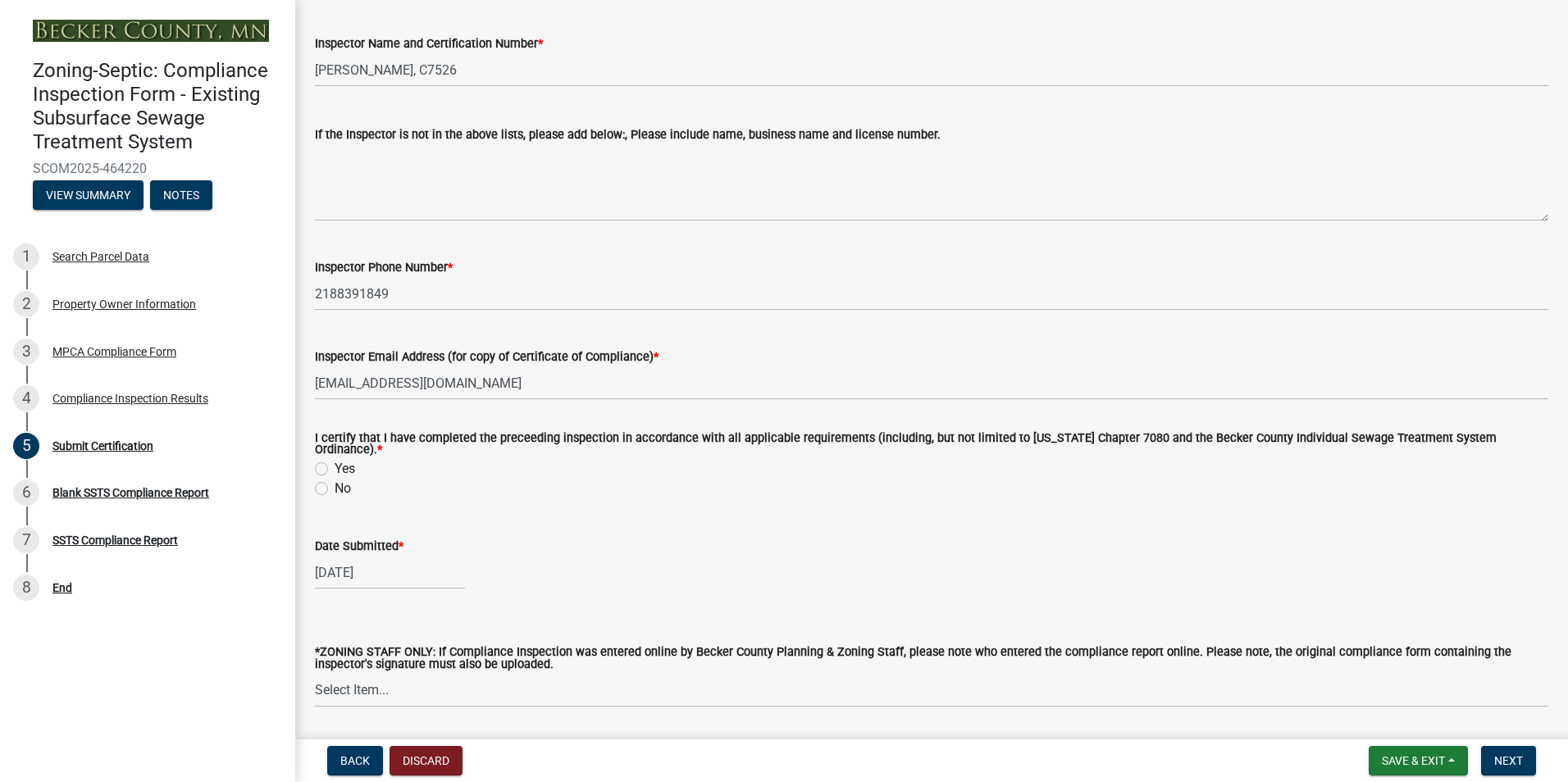
click at [335, 465] on label "Yes" at bounding box center [345, 469] width 20 height 20
click at [335, 465] on input "Yes" at bounding box center [340, 464] width 11 height 11
radio input "true"
click at [1509, 758] on span "Next" at bounding box center [1508, 760] width 29 height 13
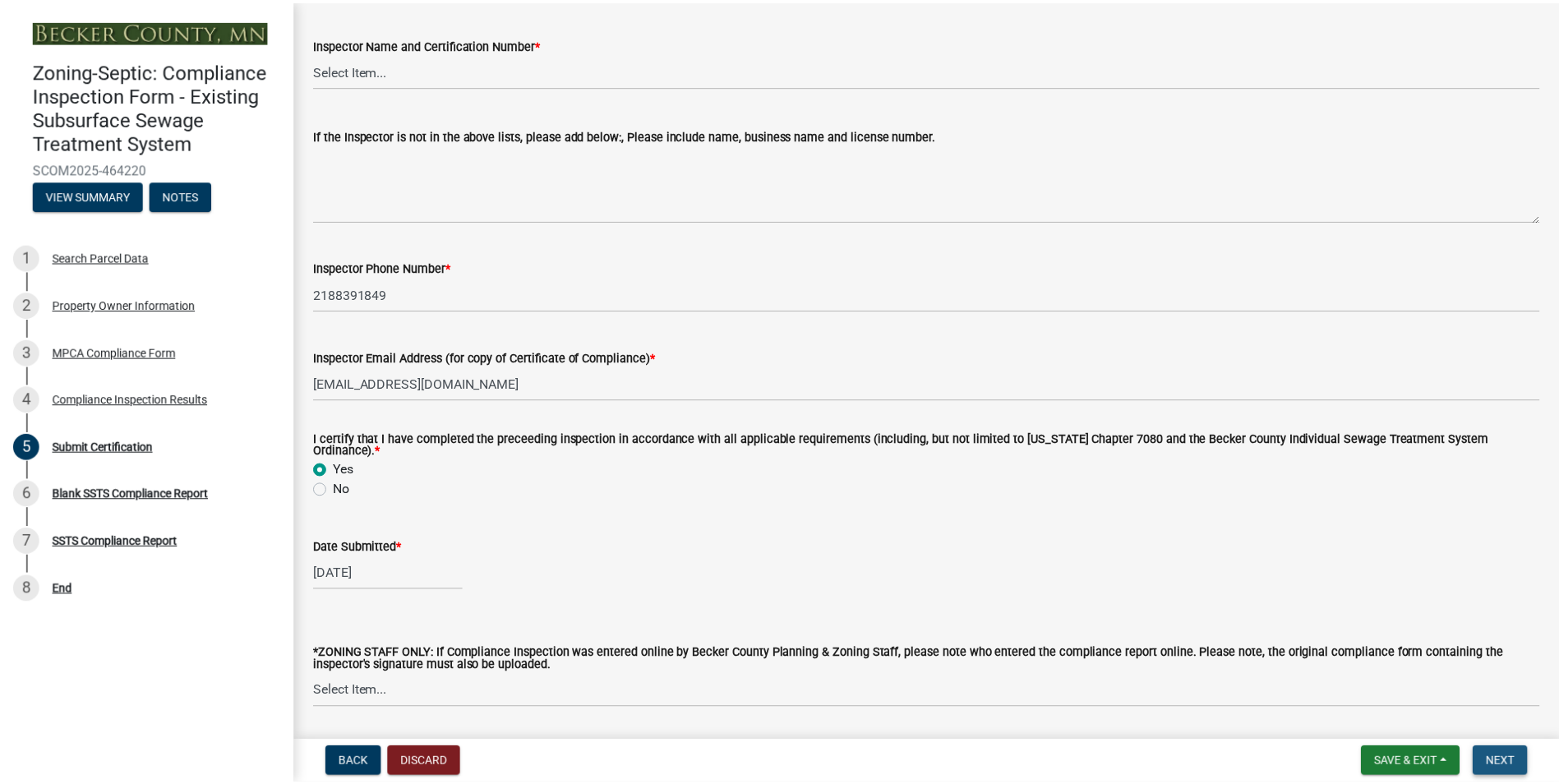
scroll to position [0, 0]
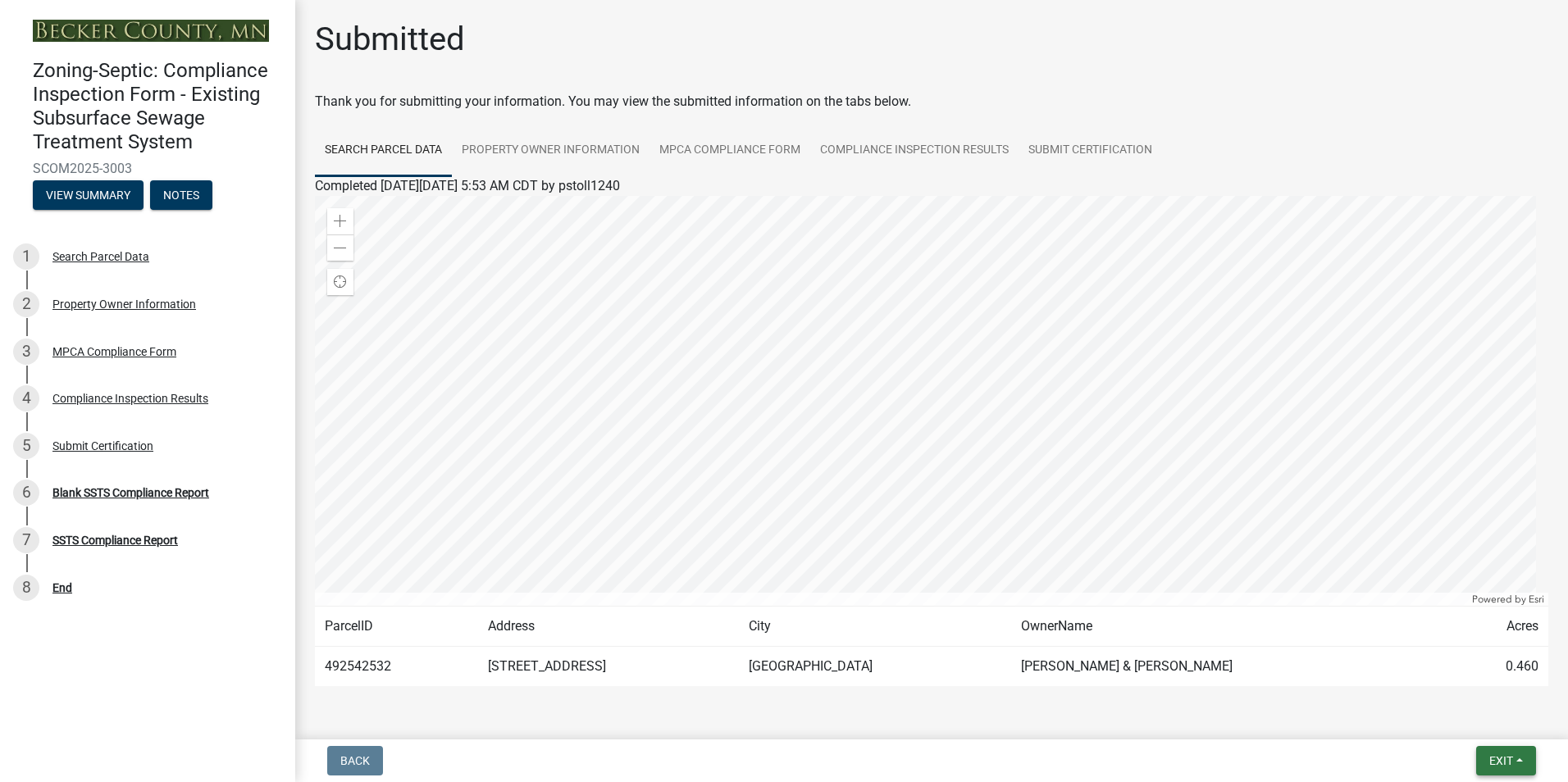
click at [1509, 758] on span "Exit" at bounding box center [1501, 760] width 24 height 13
click at [1468, 717] on button "Save & Exit" at bounding box center [1470, 718] width 131 height 39
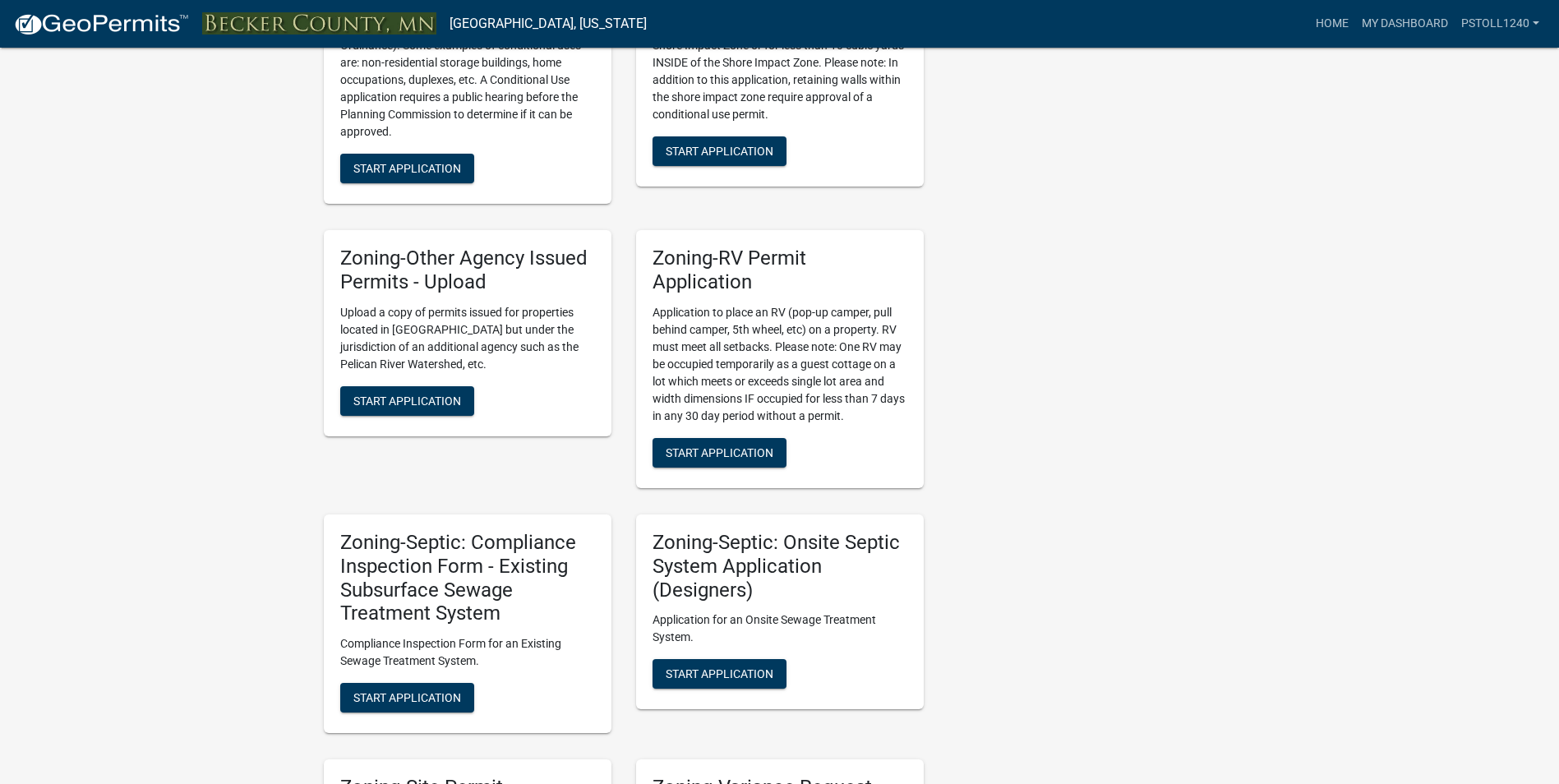
scroll to position [1132, 0]
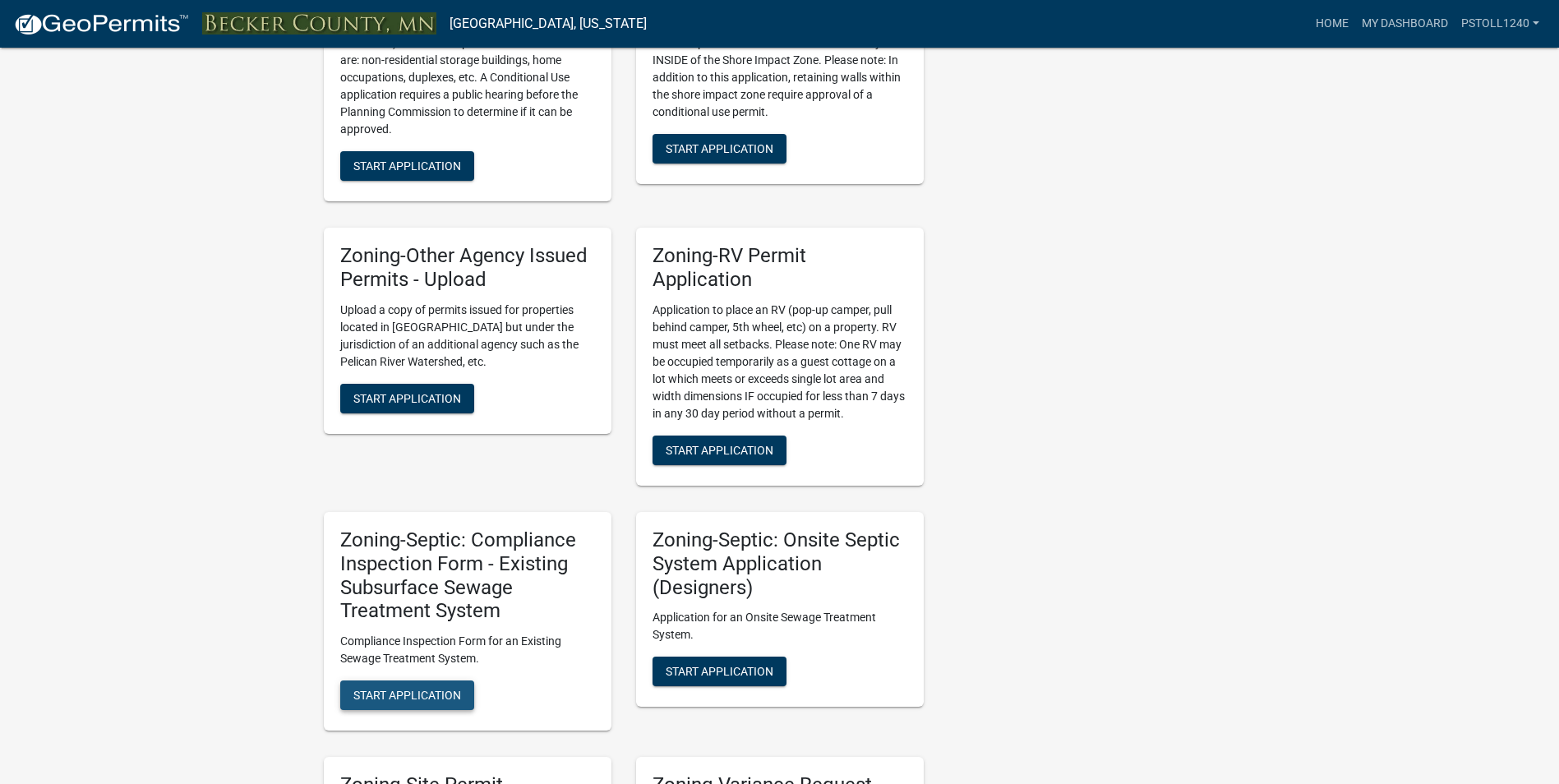
click at [372, 703] on button "Start Application" at bounding box center [407, 695] width 134 height 30
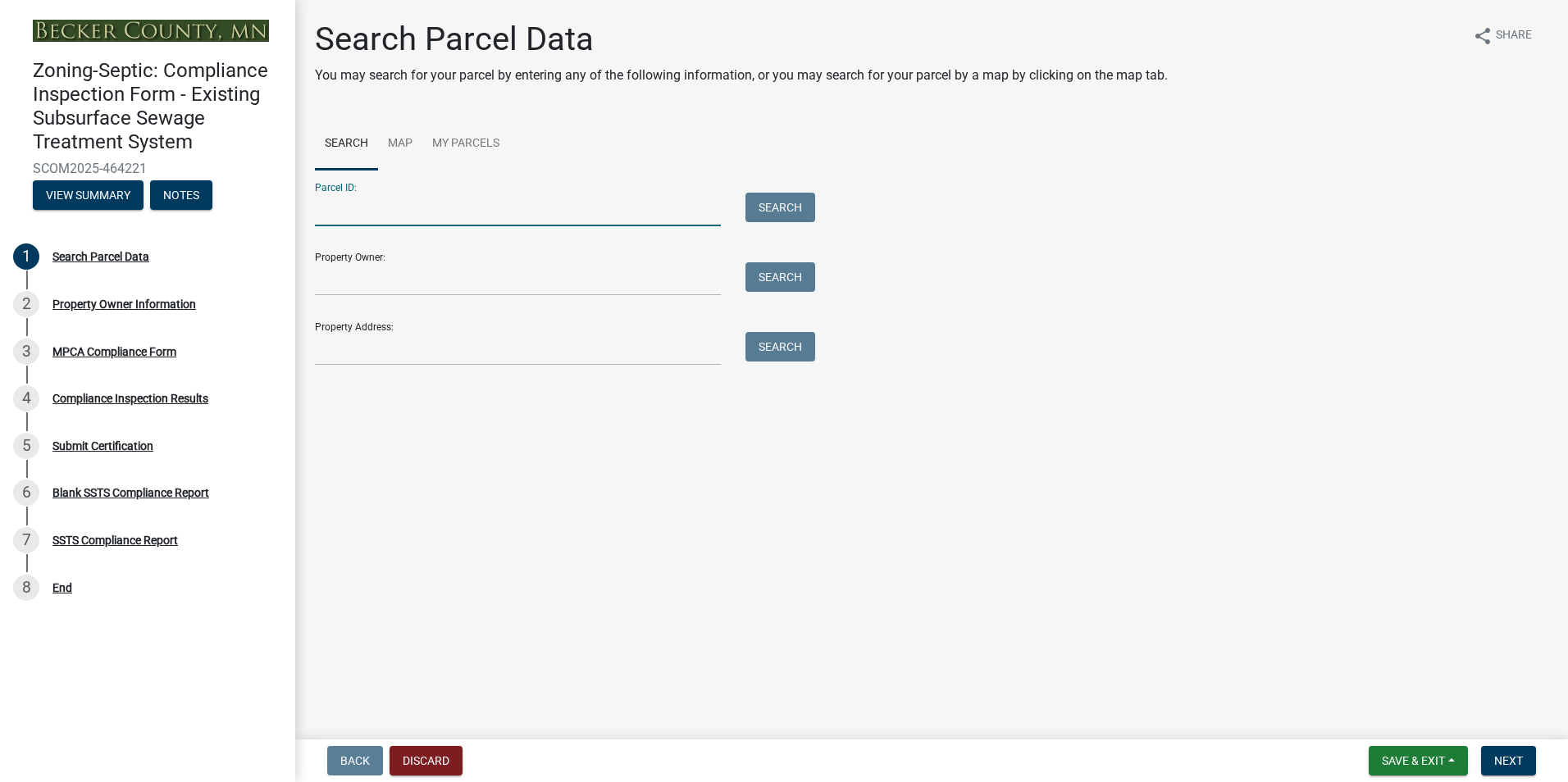
click at [378, 210] on input "Parcel ID:" at bounding box center [517, 209] width 406 height 33
type input "080790000"
click at [764, 218] on button "Search" at bounding box center [781, 207] width 70 height 30
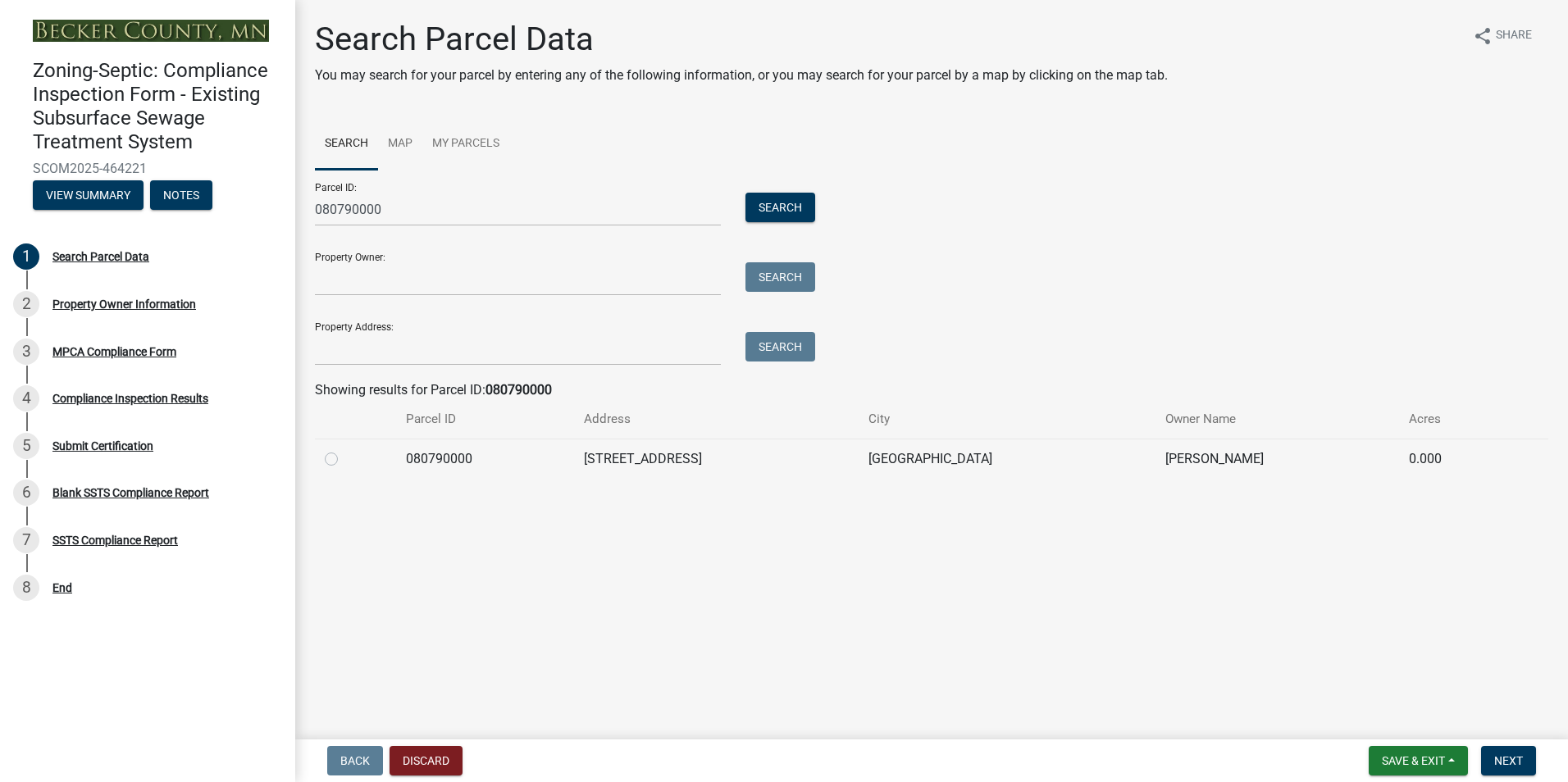
click at [344, 449] on label at bounding box center [344, 449] width 0 height 0
click at [344, 459] on input "radio" at bounding box center [349, 454] width 11 height 11
radio input "true"
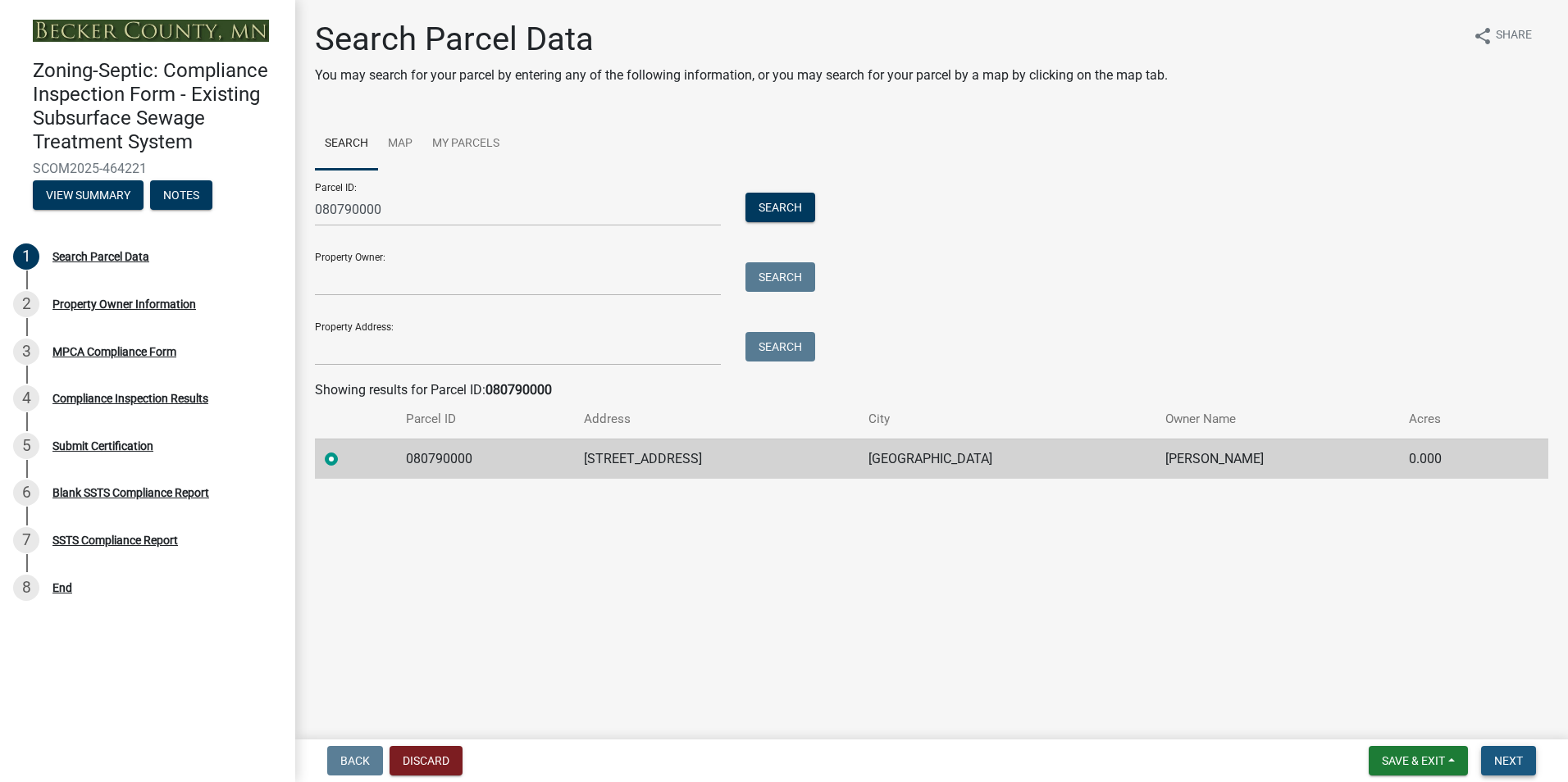
click at [1502, 756] on span "Next" at bounding box center [1508, 760] width 29 height 13
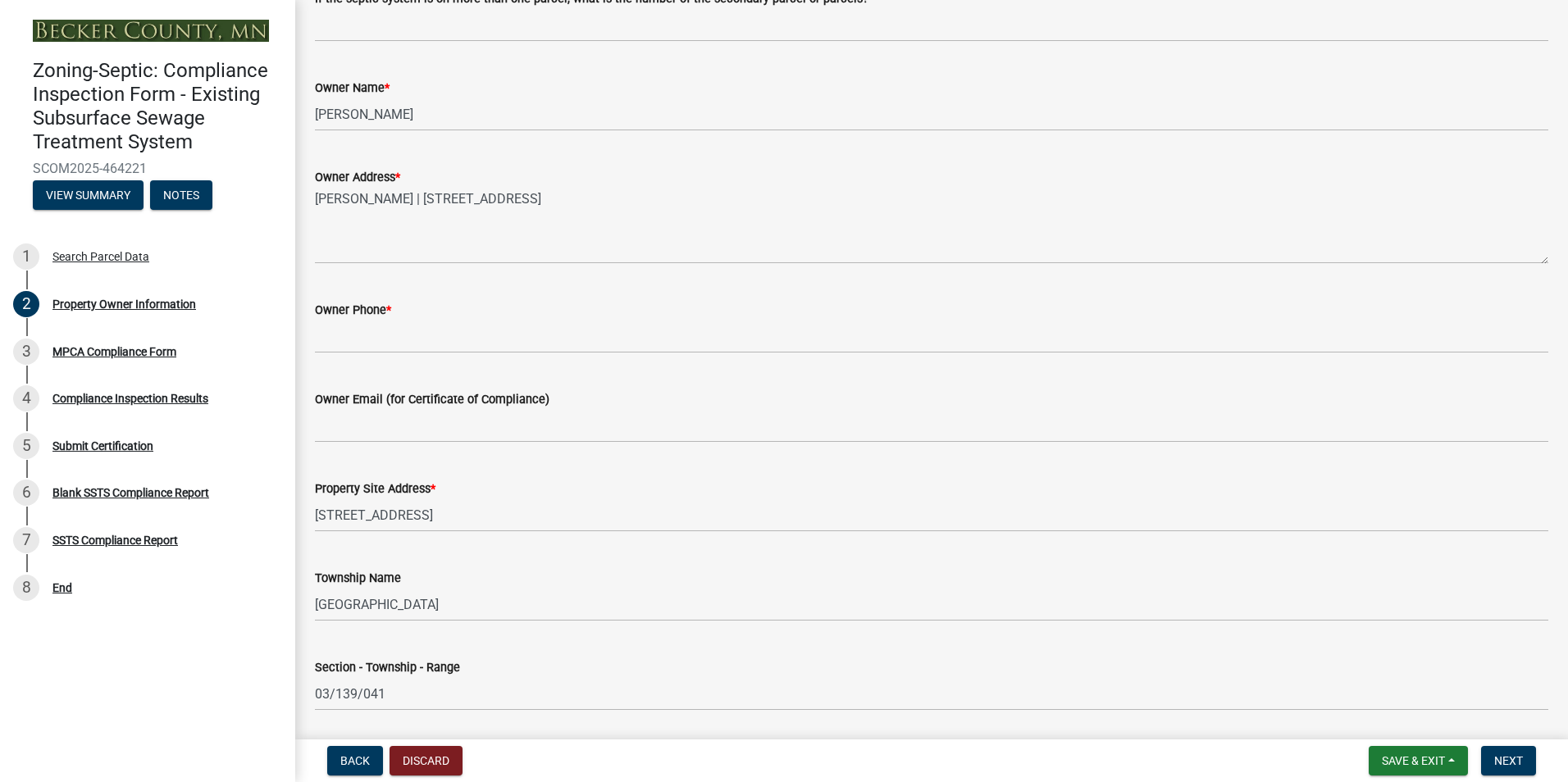
scroll to position [447, 0]
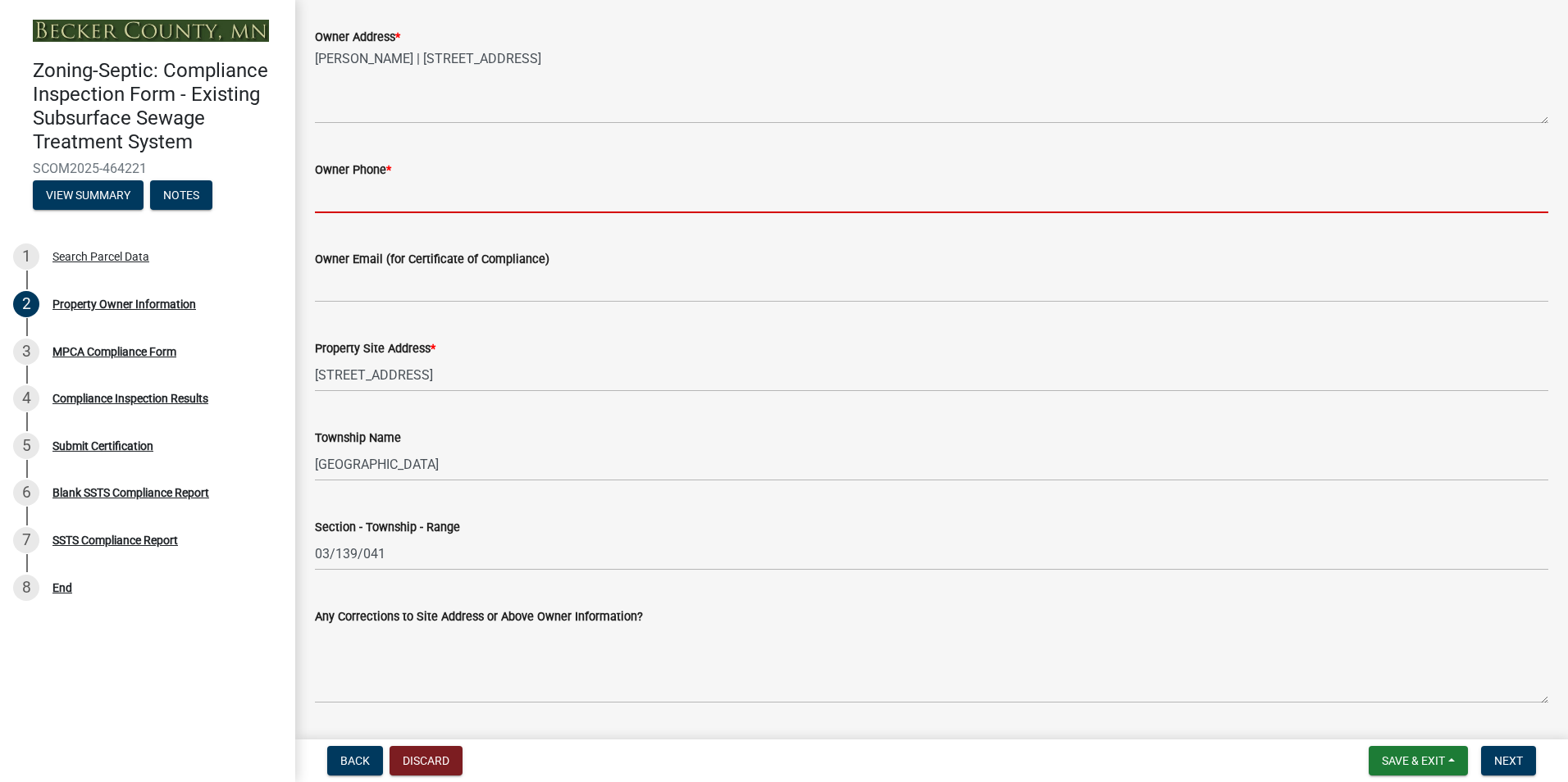
click at [331, 204] on input "Owner Phone *" at bounding box center [931, 196] width 1233 height 33
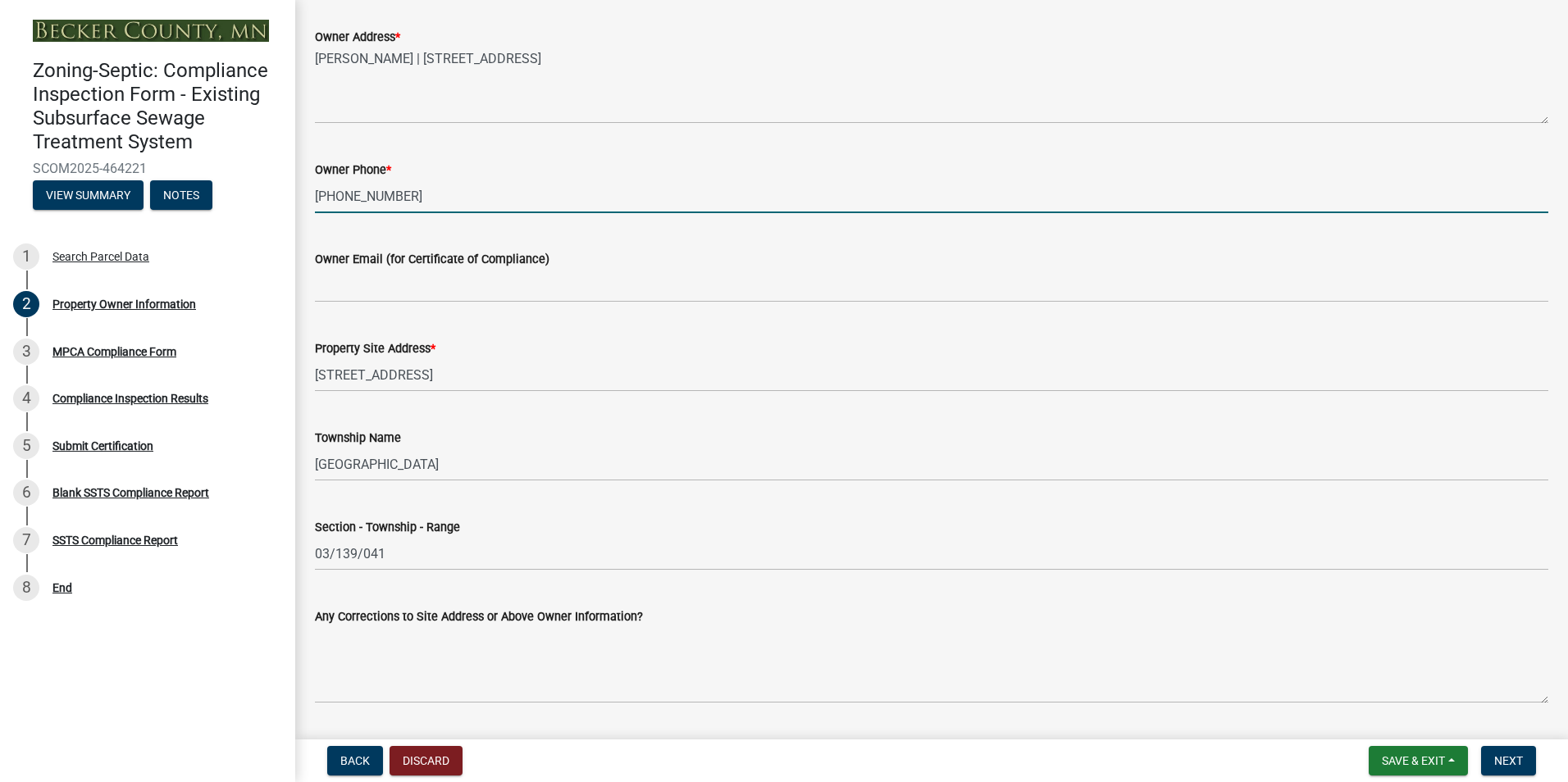
type input "[PHONE_NUMBER]"
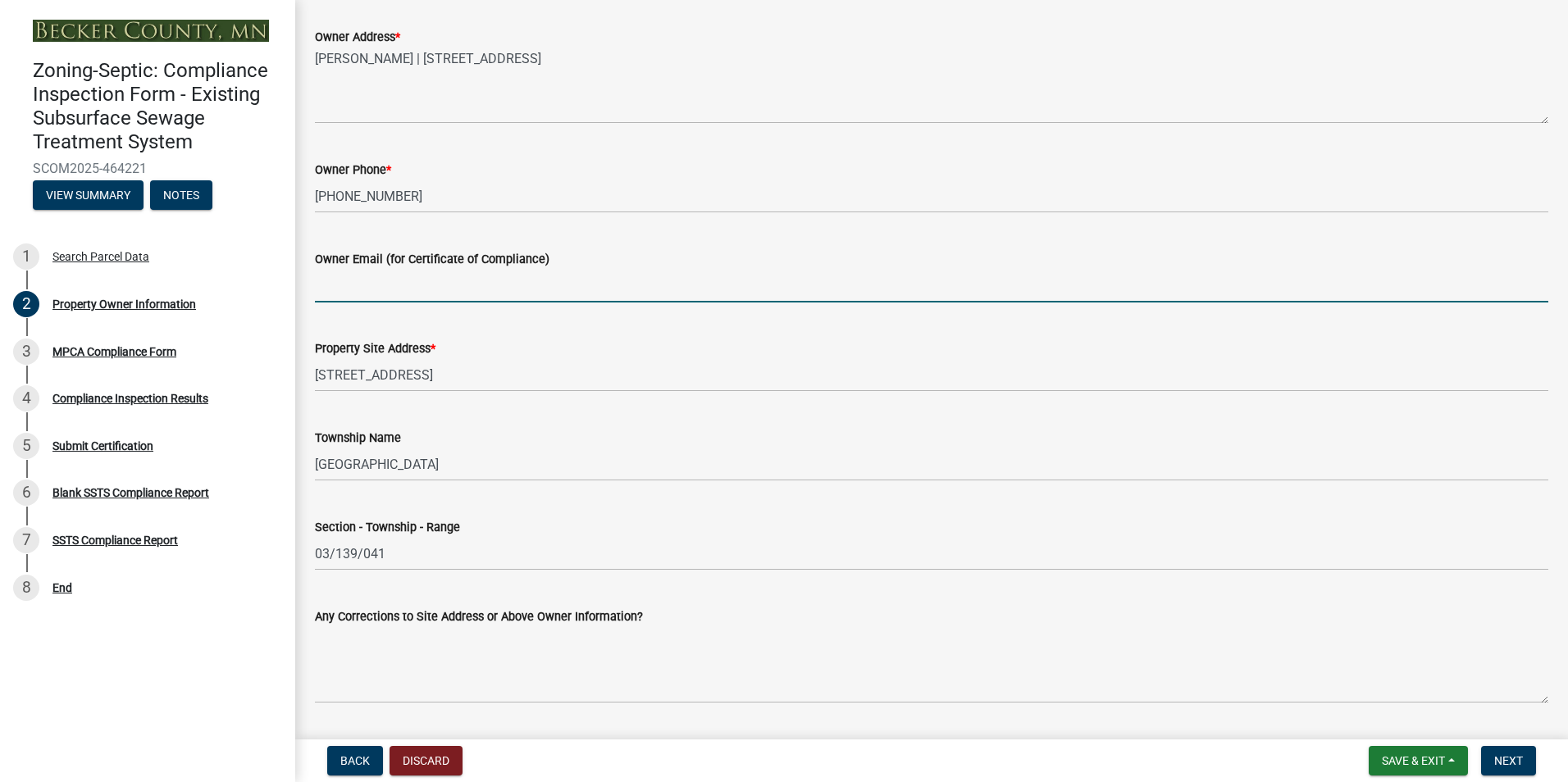
click at [349, 287] on input "Owner Email (for Certificate of Compliance)" at bounding box center [931, 285] width 1233 height 33
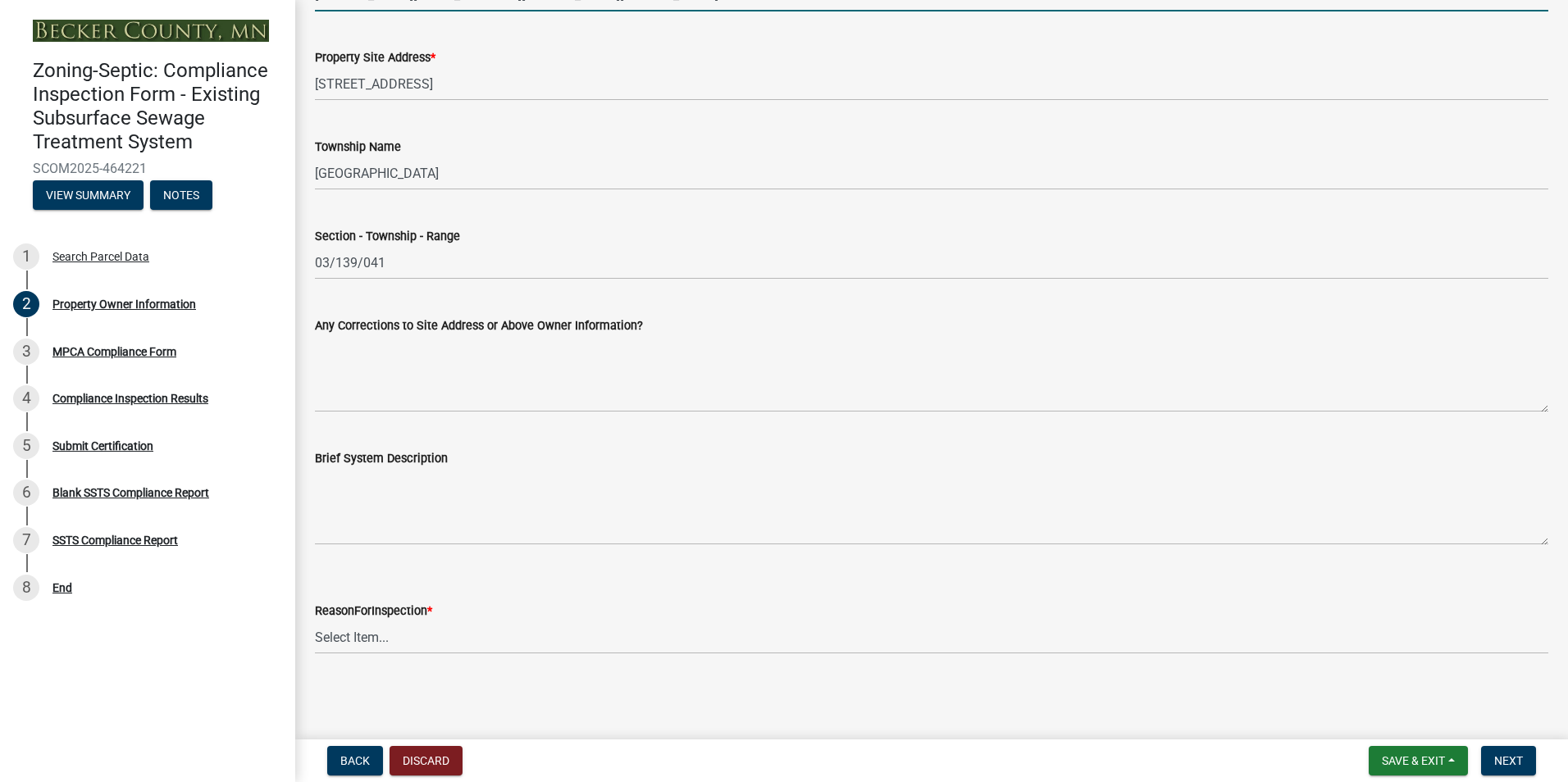
type input "[PERSON_NAME][EMAIL_ADDRESS][PERSON_NAME][DOMAIN_NAME]"
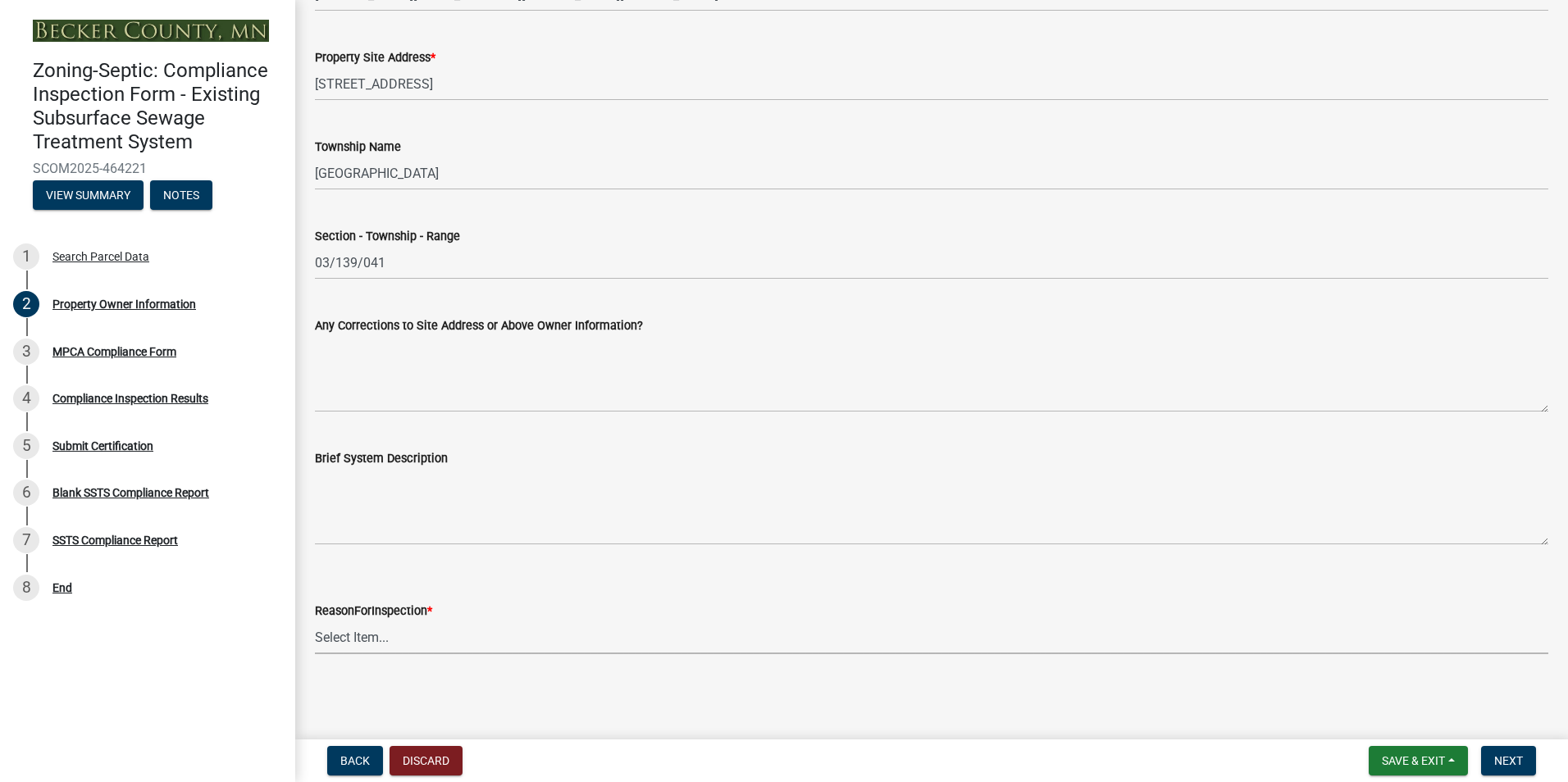
click at [343, 641] on select "Select Item... Property Sale Lake Study Required for Permit Other" at bounding box center [931, 636] width 1233 height 33
click at [314, 620] on select "Select Item... Property Sale Lake Study Required for Permit Other" at bounding box center [931, 636] width 1233 height 33
select select "3e6c5637-c66b-418d-927c-69aaf39ab5a9"
click at [1498, 754] on span "Next" at bounding box center [1508, 760] width 29 height 13
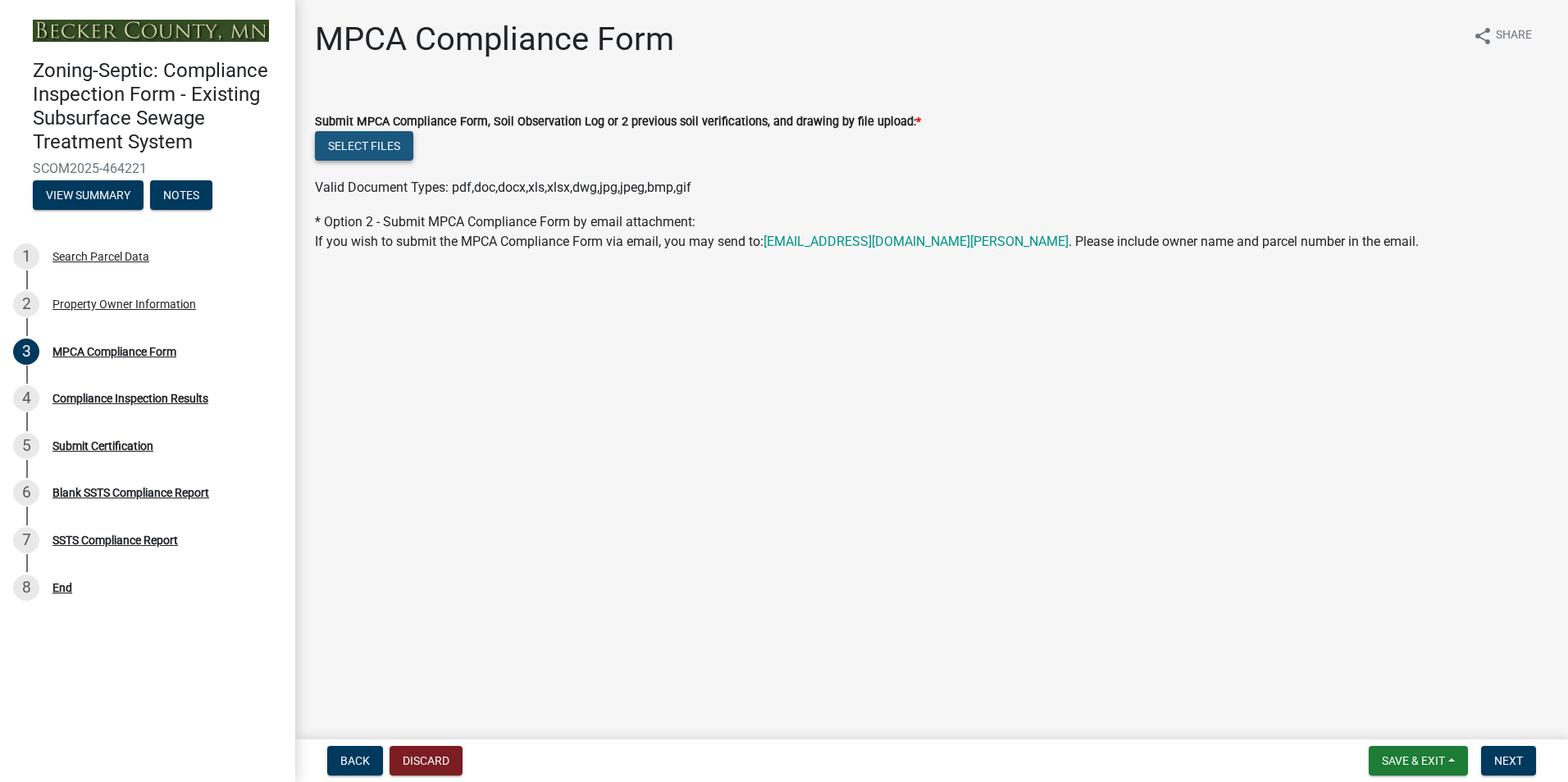
click at [356, 144] on button "Select files" at bounding box center [363, 146] width 98 height 30
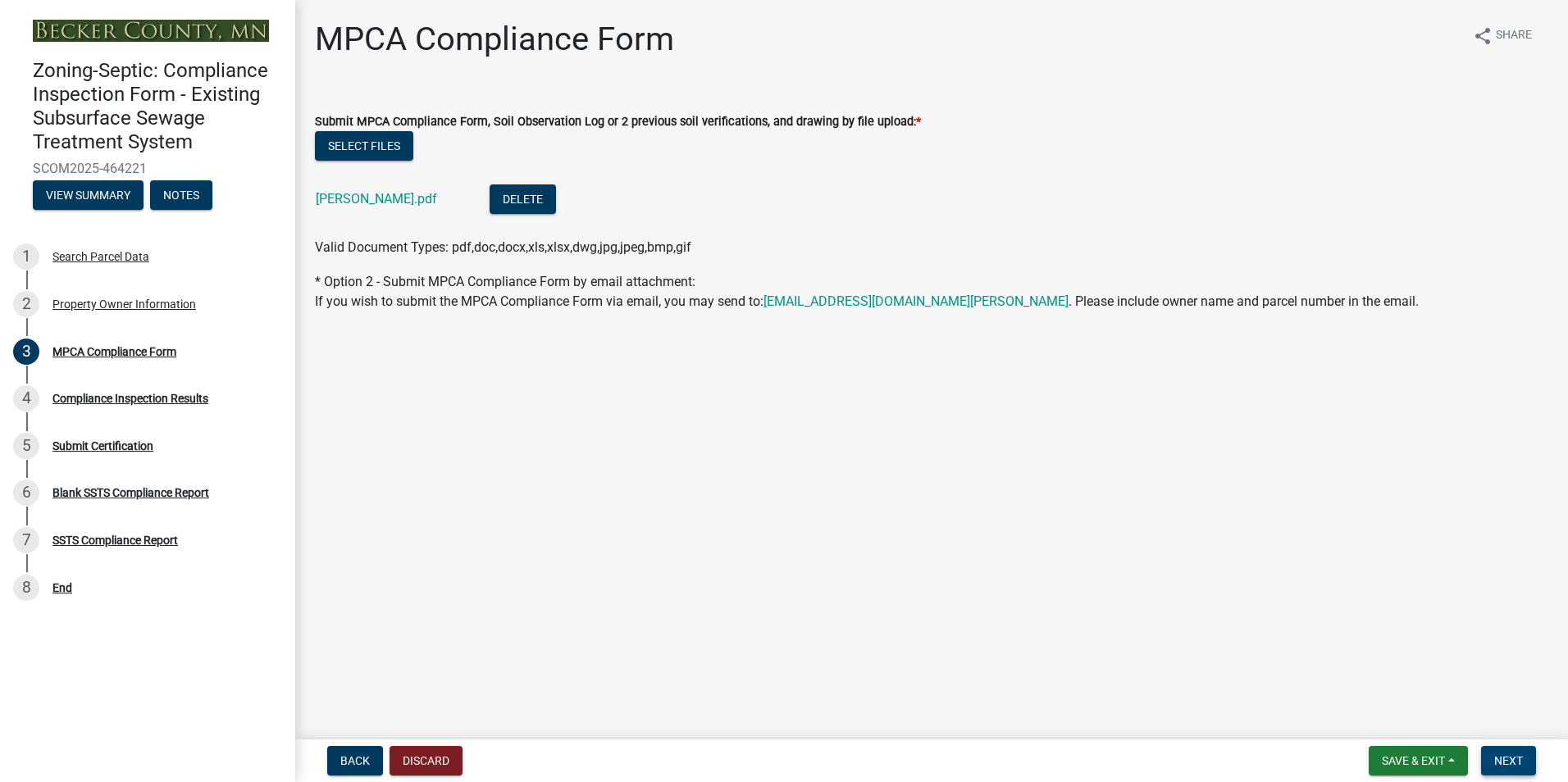
click at [1508, 768] on span "Next" at bounding box center [1508, 760] width 29 height 13
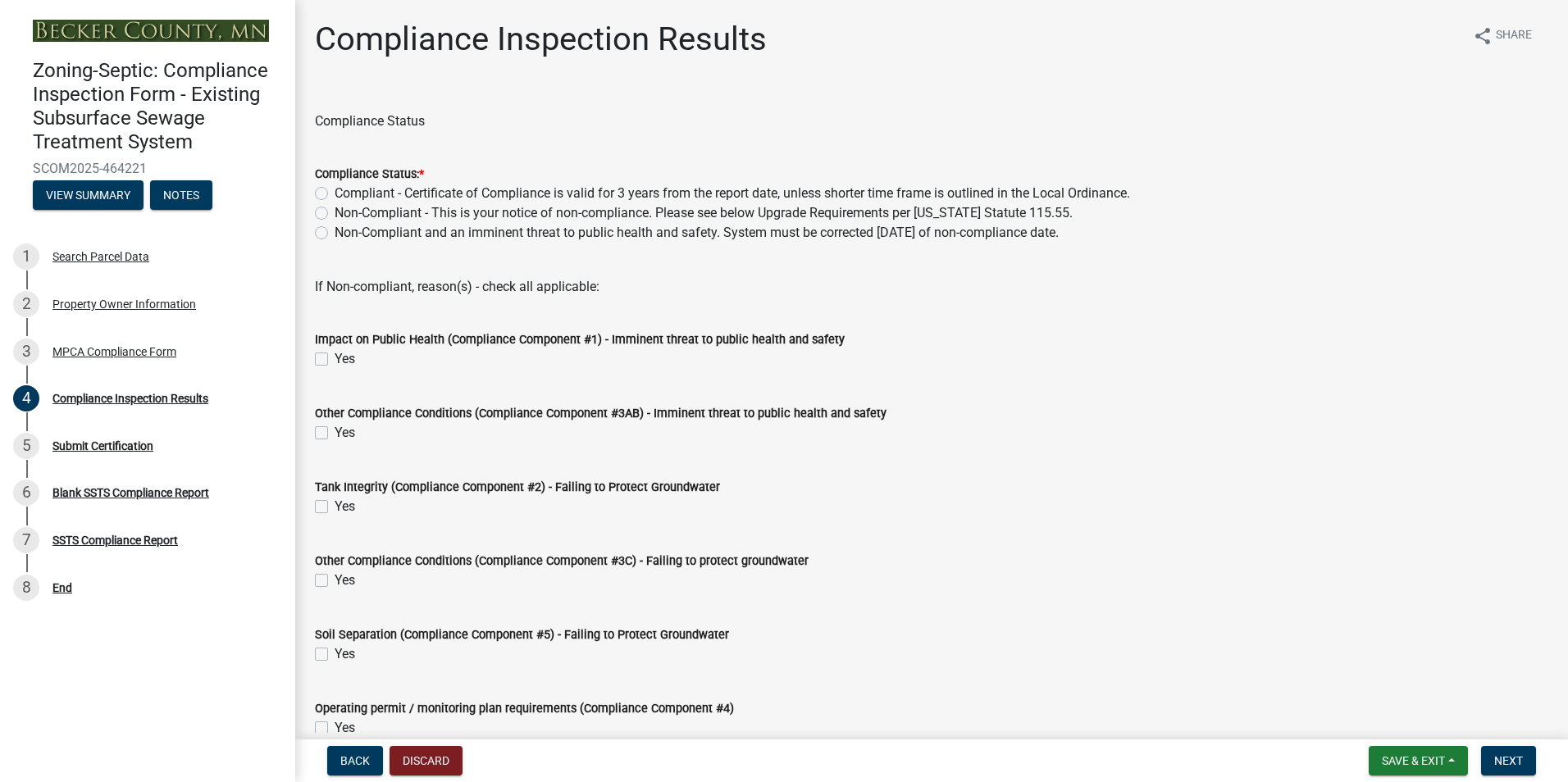
click at [335, 215] on label "Non-Compliant - This is your notice of non-compliance. Please see below Upgrade…" at bounding box center [704, 213] width 738 height 20
click at [335, 214] on input "Non-Compliant - This is your notice of non-compliance. Please see below Upgrade…" at bounding box center [340, 209] width 11 height 11
radio input "true"
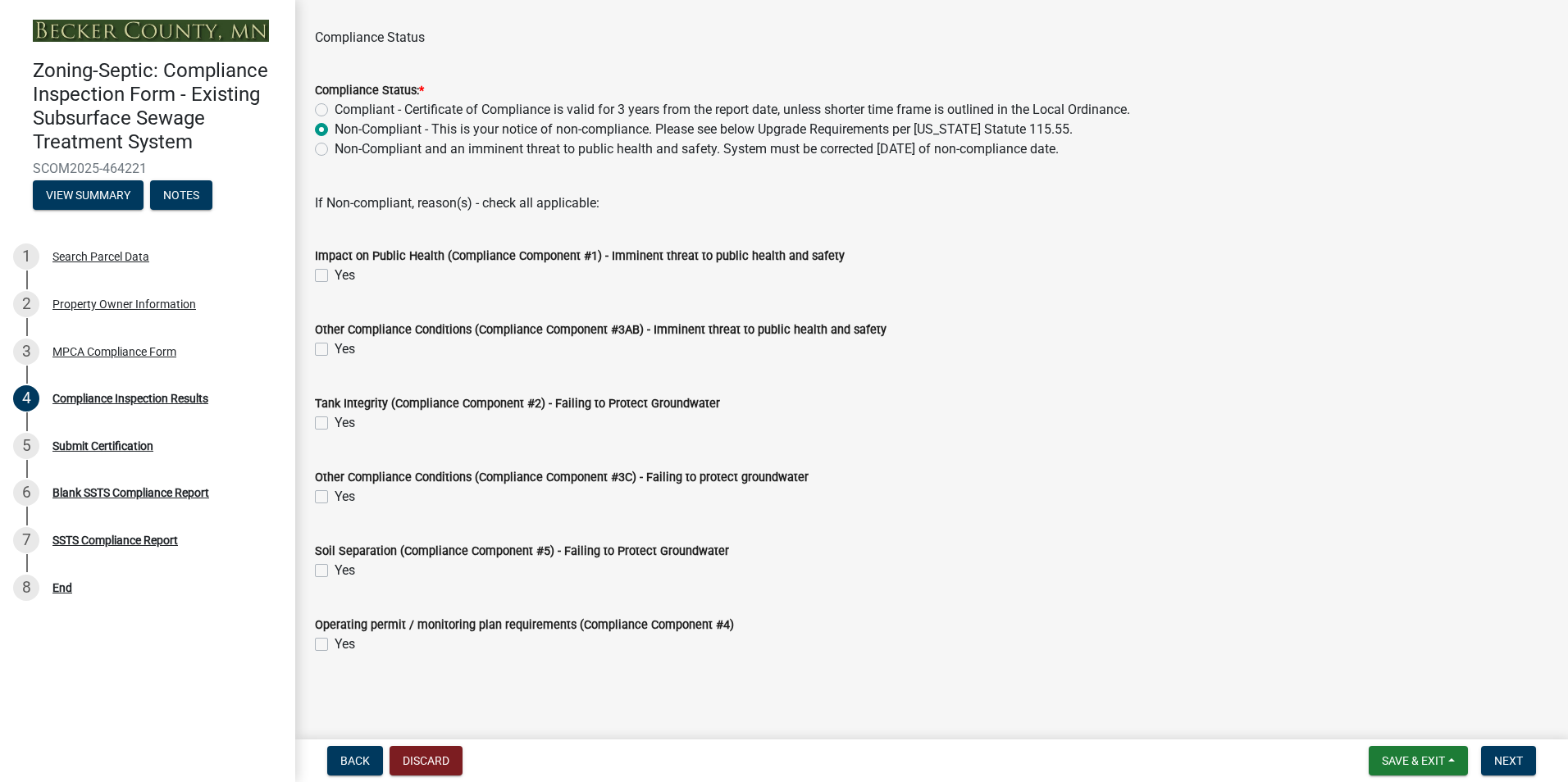
click at [335, 568] on label "Yes" at bounding box center [345, 570] width 20 height 20
click at [335, 568] on input "Yes" at bounding box center [340, 566] width 11 height 11
checkbox input "true"
click at [1507, 752] on button "Next" at bounding box center [1508, 761] width 55 height 30
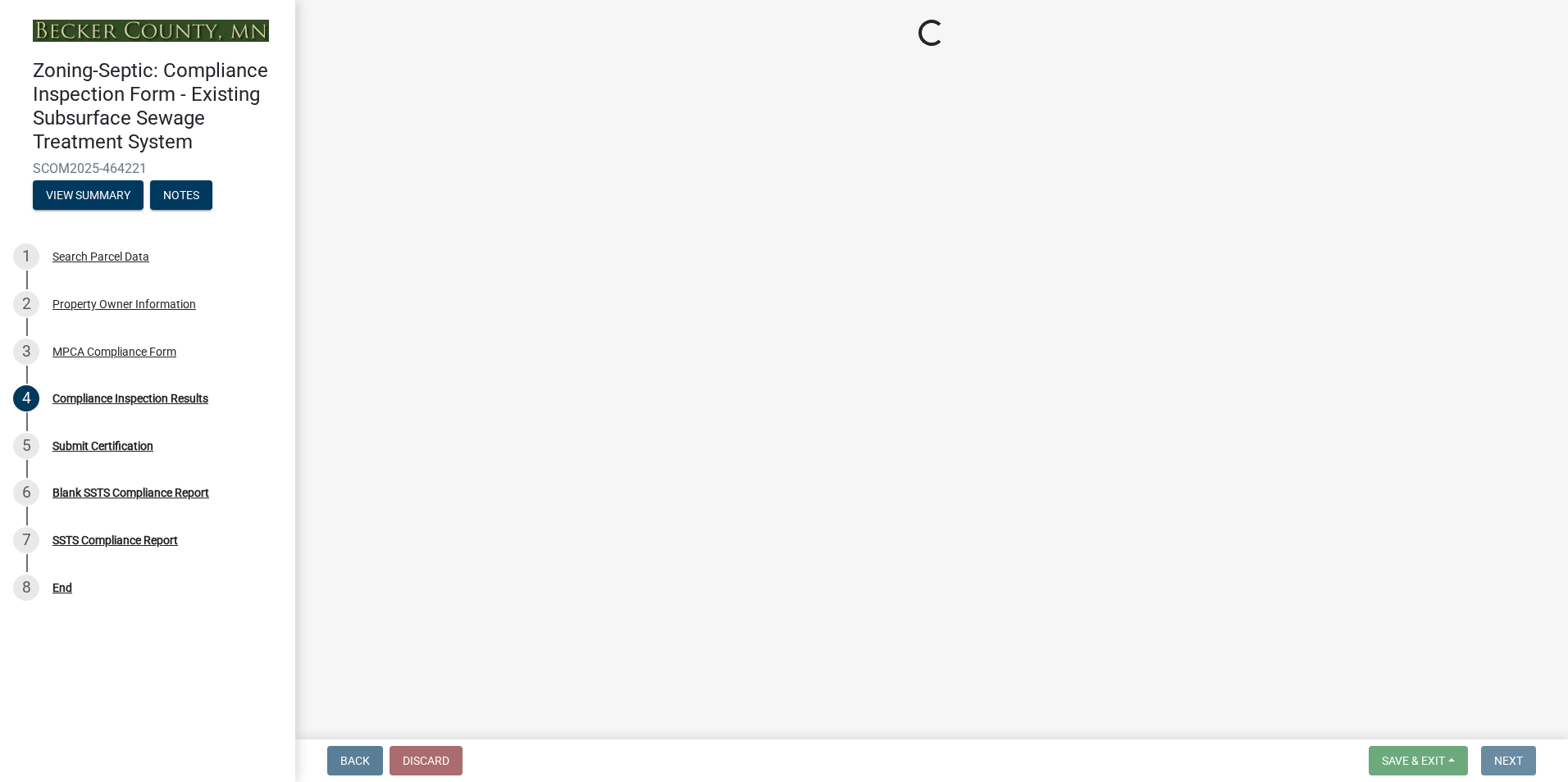
scroll to position [0, 0]
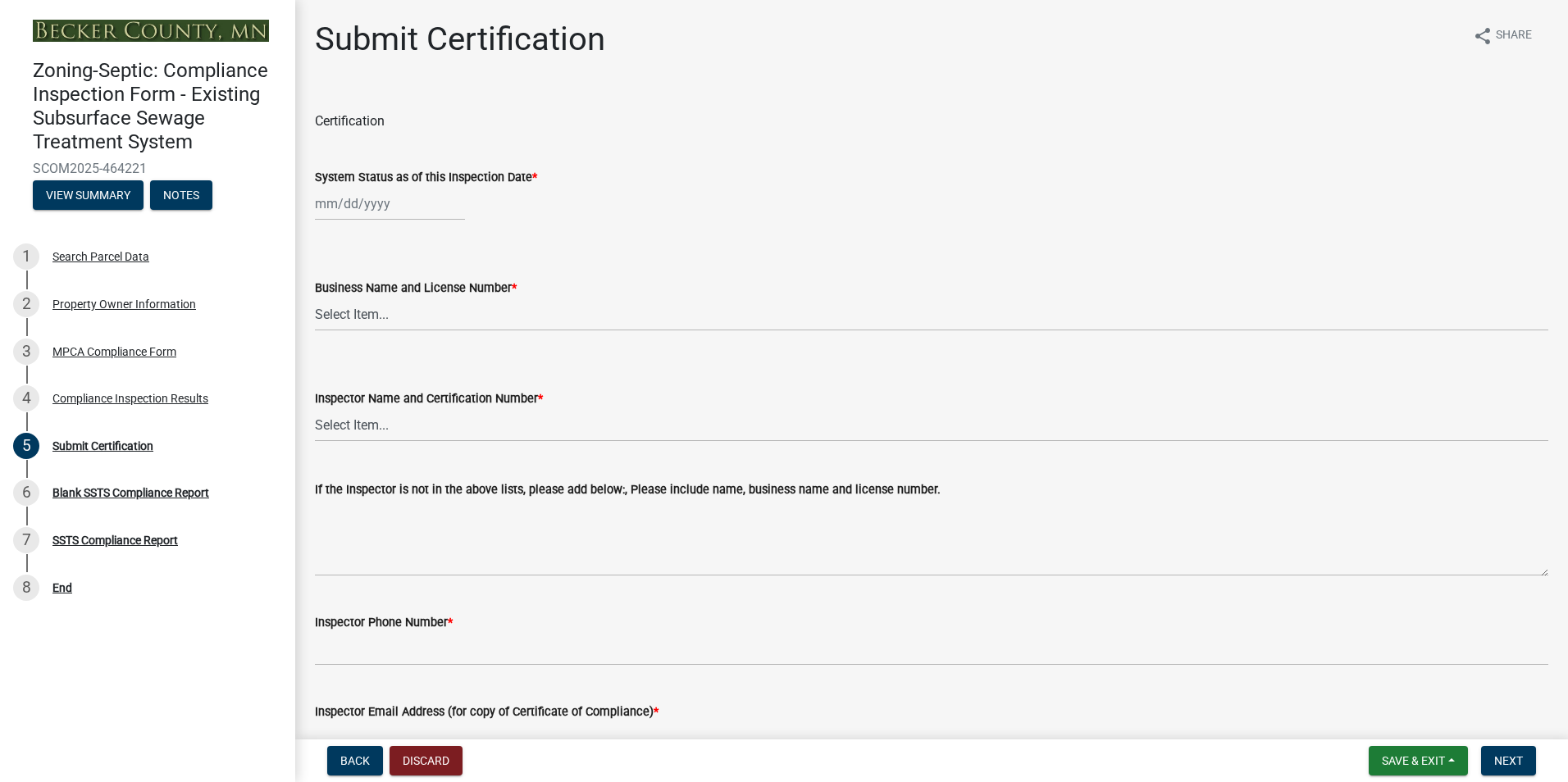
select select "8"
select select "2025"
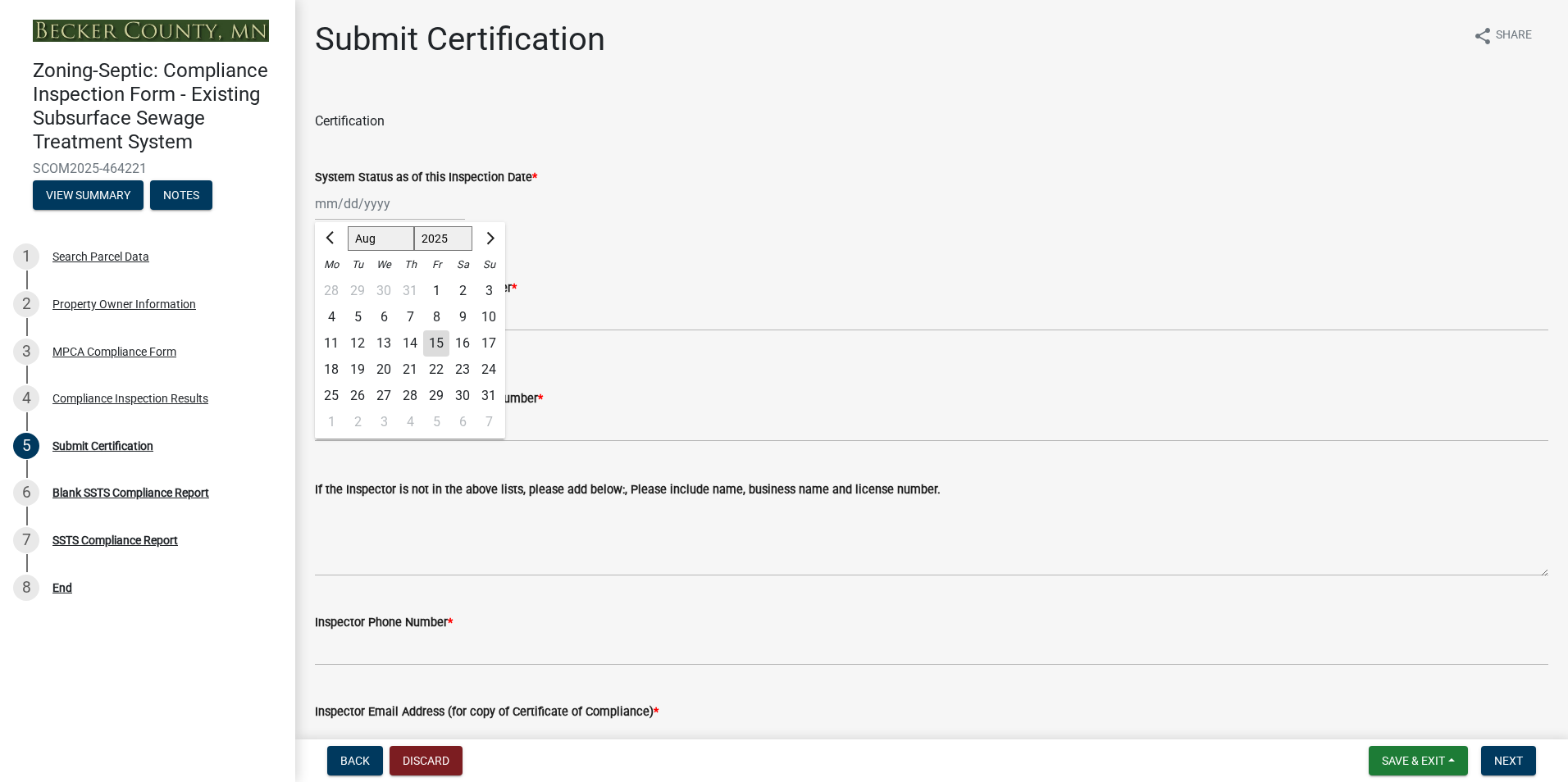
click at [352, 210] on input "System Status as of this Inspection Date *" at bounding box center [389, 203] width 150 height 33
click at [384, 337] on div "13" at bounding box center [383, 343] width 26 height 26
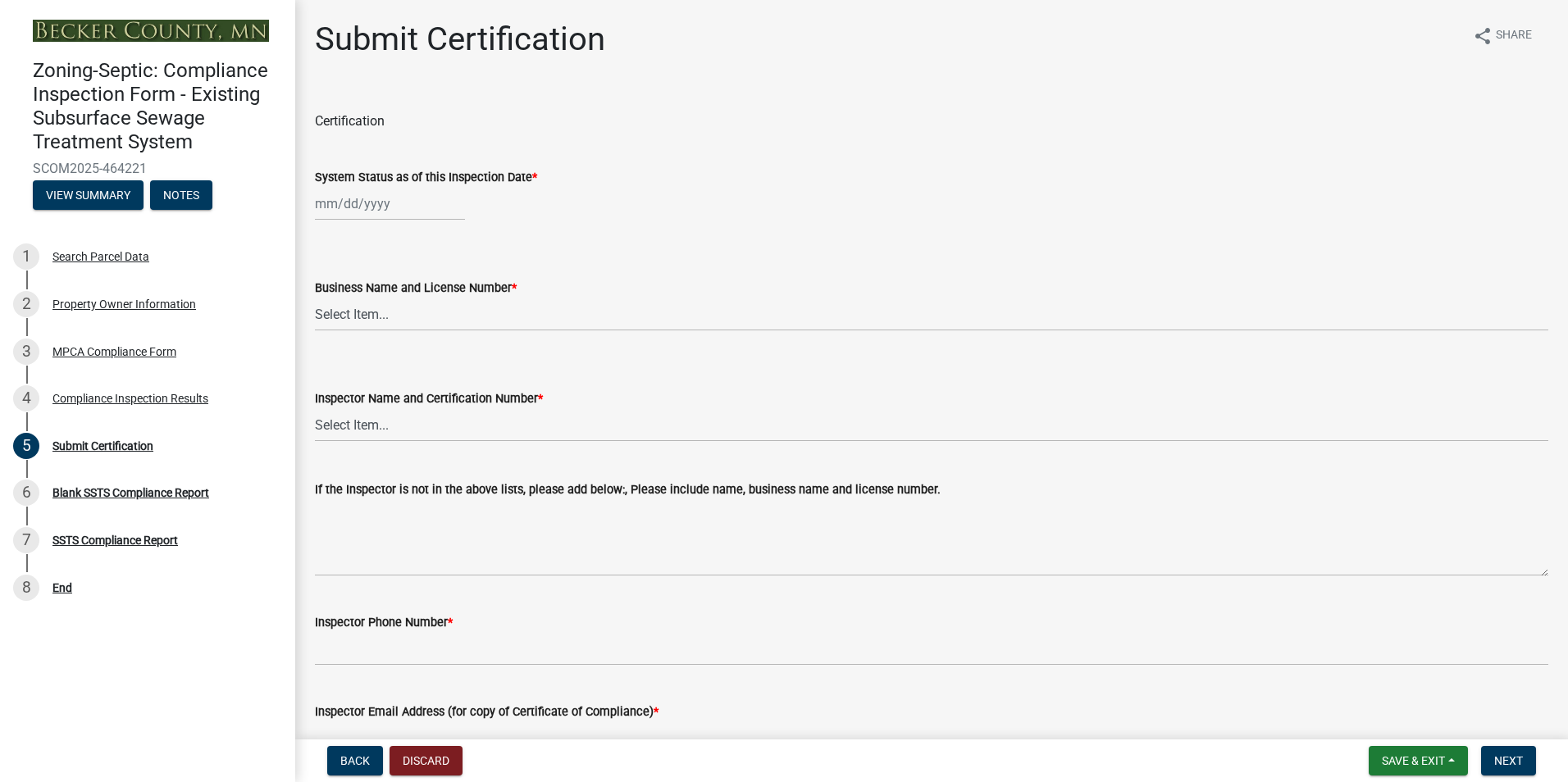
type input "[DATE]"
click at [361, 318] on select "Select Item... OTHER – Not listed (please add in next field and we will add to …" at bounding box center [931, 313] width 1233 height 33
click at [314, 297] on select "Select Item... OTHER – Not listed (please add in next field and we will add to …" at bounding box center [931, 313] width 1233 height 33
select select "6cb55102-04ca-4fa6-a18d-df345860fceb"
click at [348, 431] on select "Select Item... OTHER – Not listed (please add in next field and we will add to …" at bounding box center [931, 424] width 1233 height 33
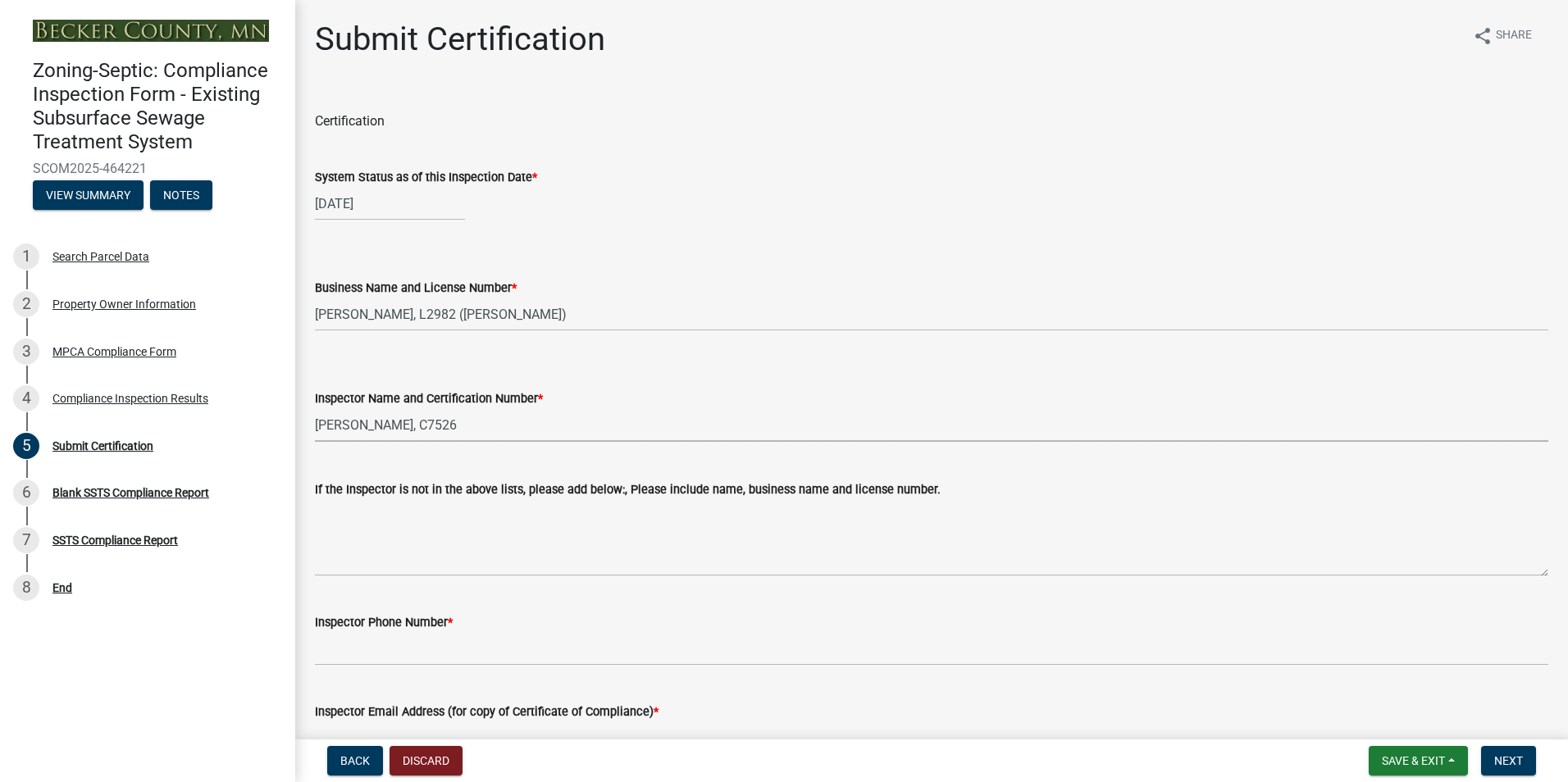
click at [314, 408] on select "Select Item... OTHER – Not listed (please add in next field and we will add to …" at bounding box center [931, 424] width 1233 height 33
select select "dc89faac-9f44-4363-befa-aff2aab8b849"
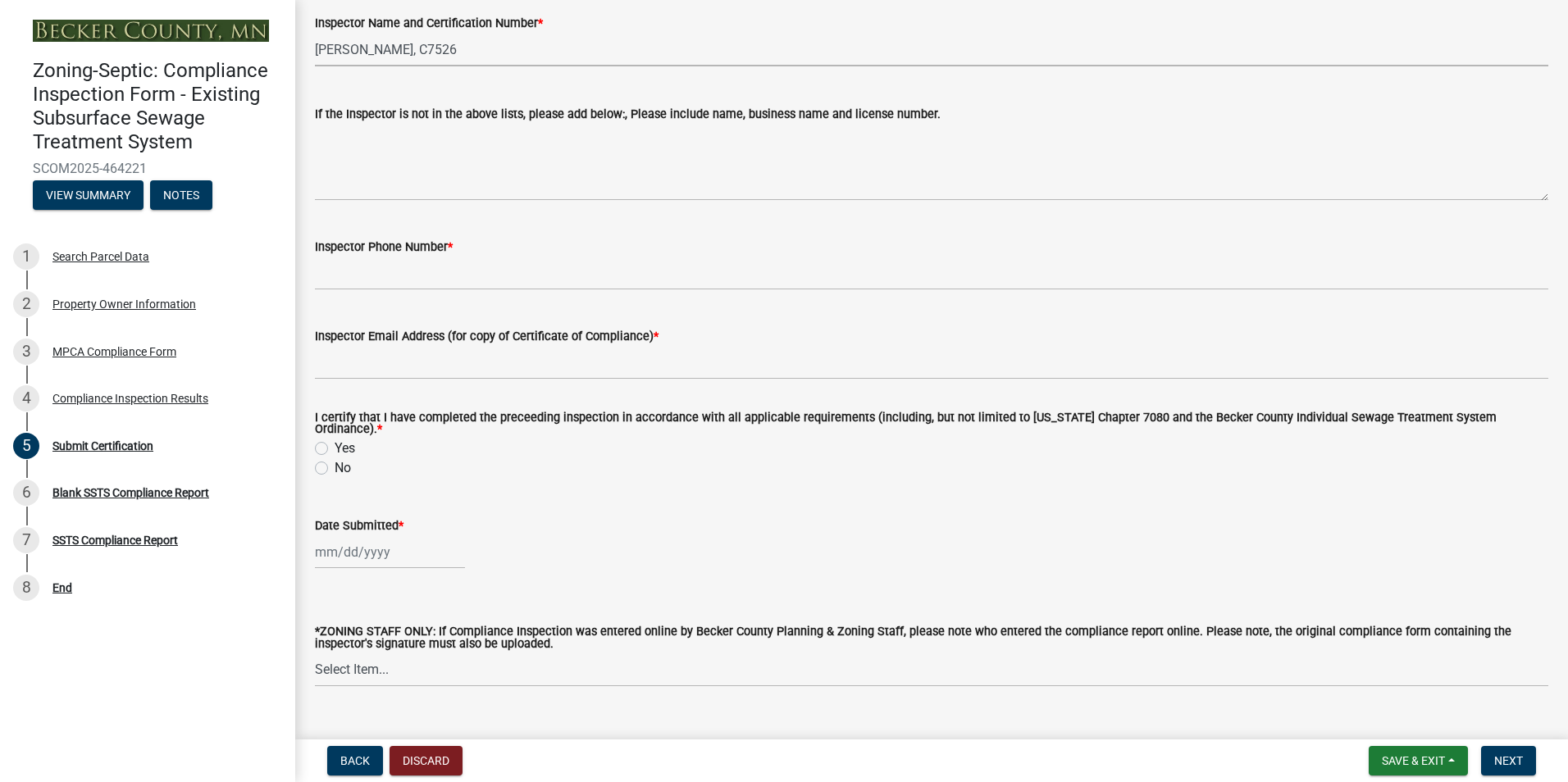
scroll to position [401, 0]
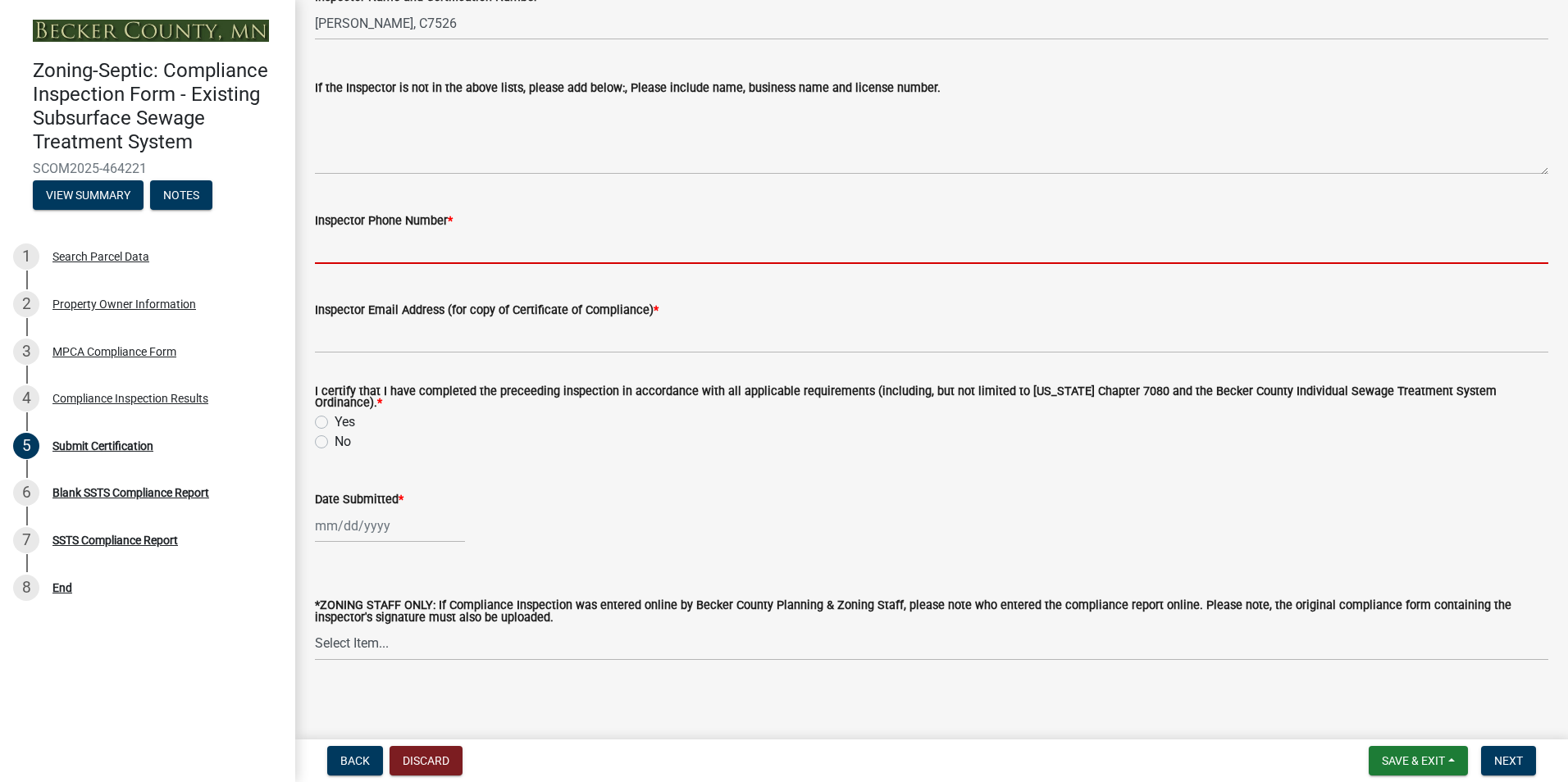
click at [396, 253] on input "Inspector Phone Number *" at bounding box center [931, 246] width 1233 height 33
type input "2188391849"
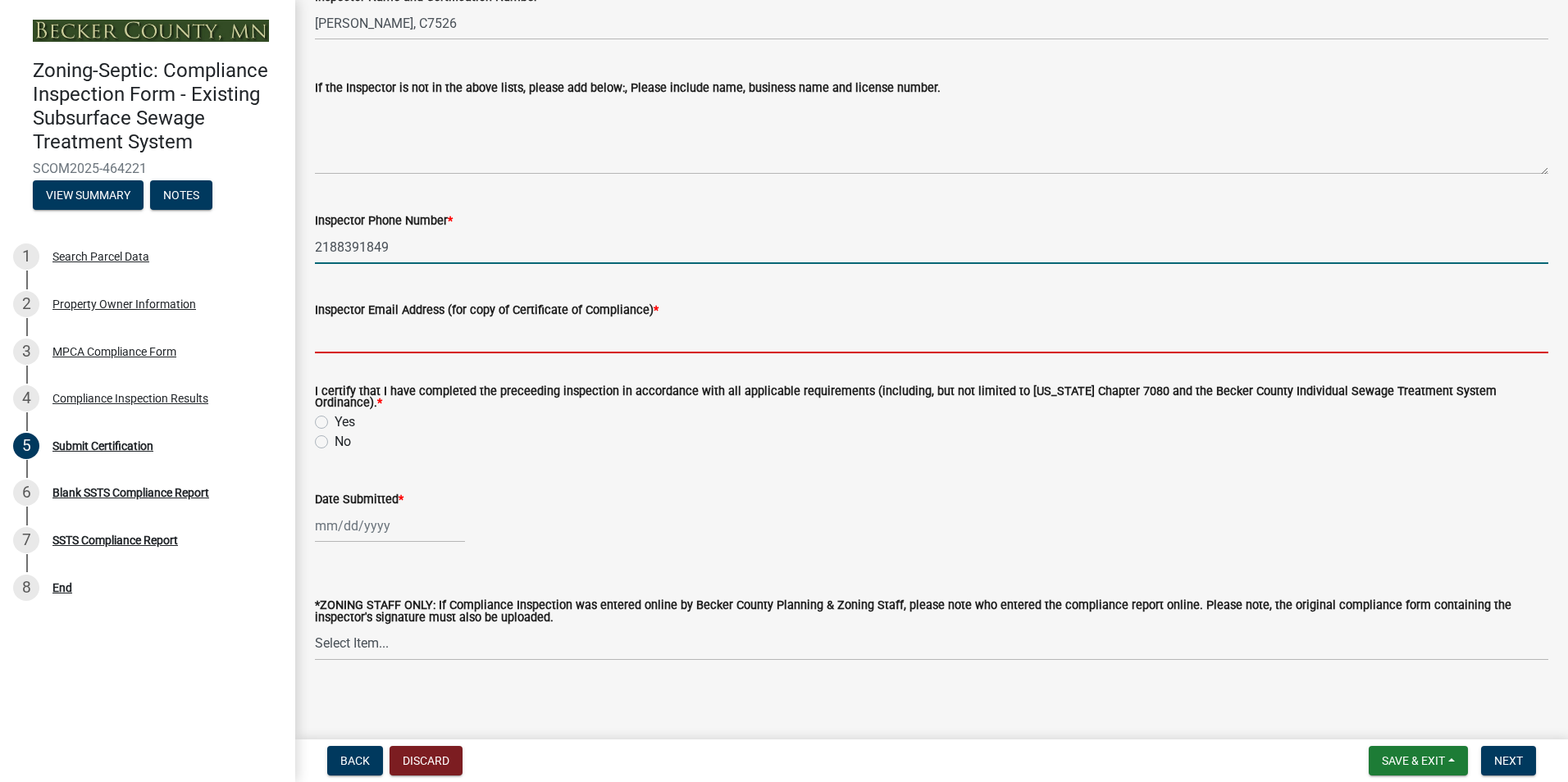
type input "[EMAIL_ADDRESS][DOMAIN_NAME]"
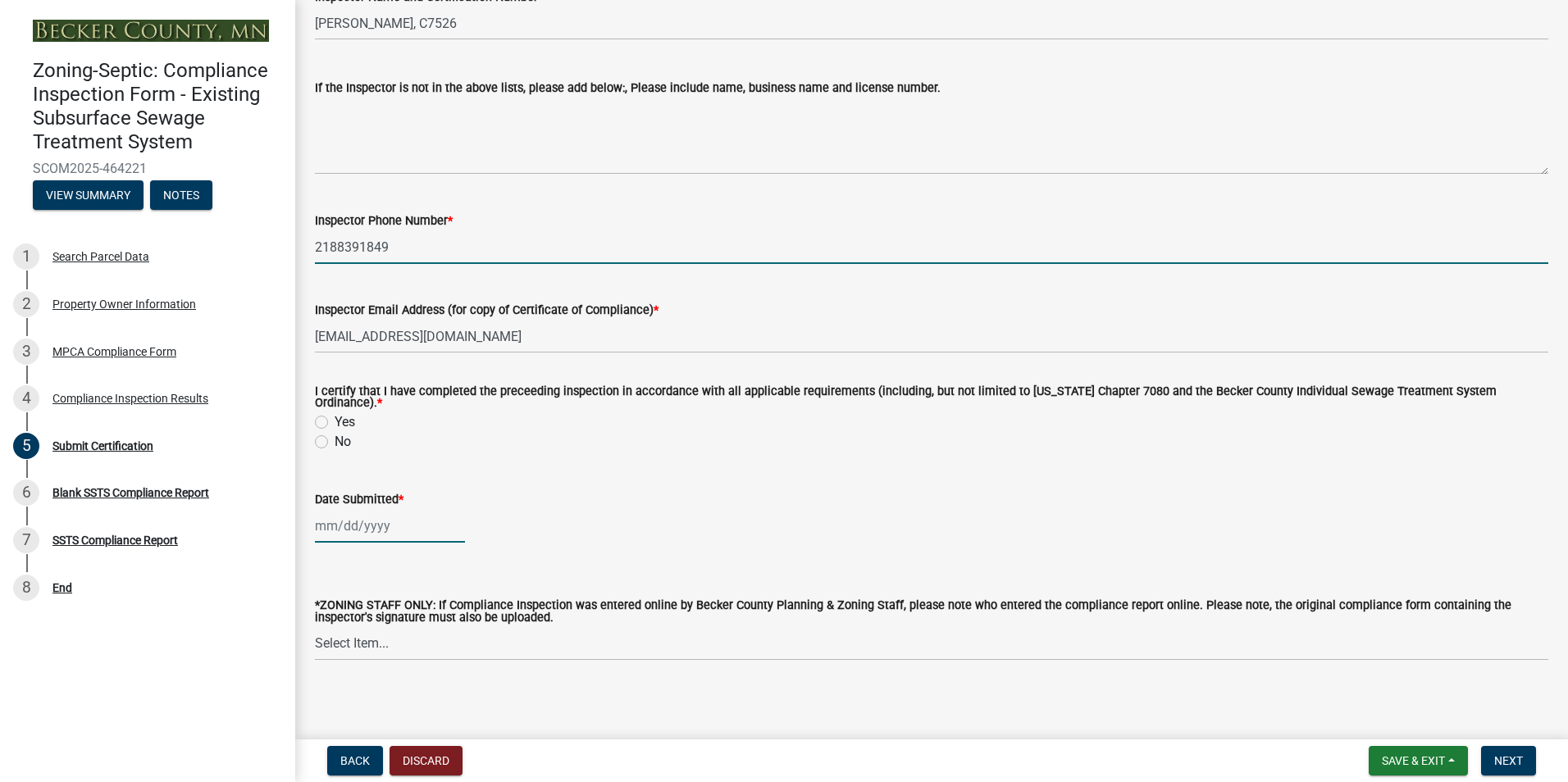
type input "[DATE]"
select select "8"
select select "2025"
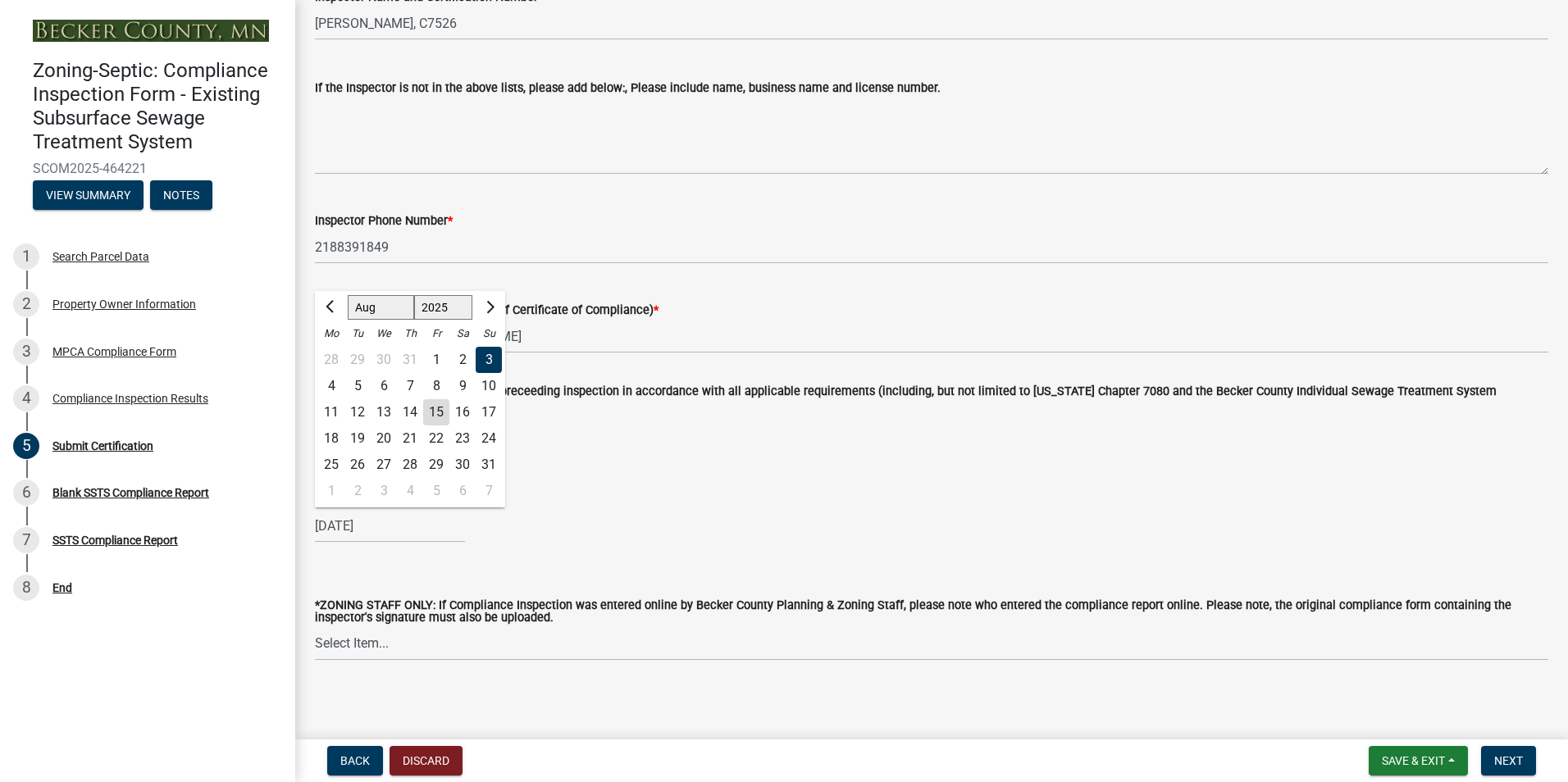
click at [436, 404] on div "15" at bounding box center [435, 412] width 26 height 26
type input "[DATE]"
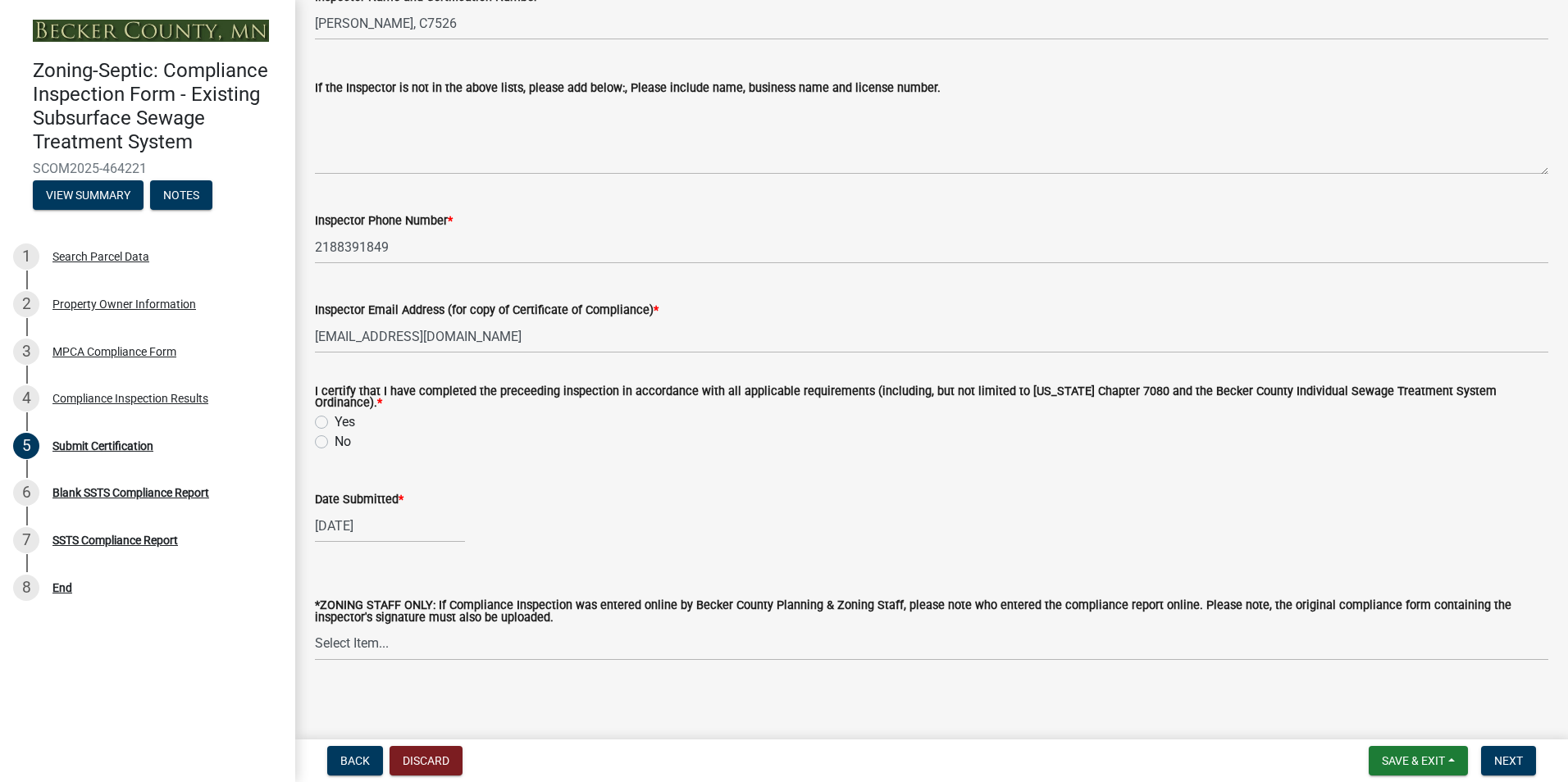
click at [335, 414] on label "Yes" at bounding box center [345, 422] width 20 height 20
click at [335, 414] on input "Yes" at bounding box center [340, 417] width 11 height 11
radio input "true"
click at [1509, 757] on span "Next" at bounding box center [1508, 760] width 29 height 13
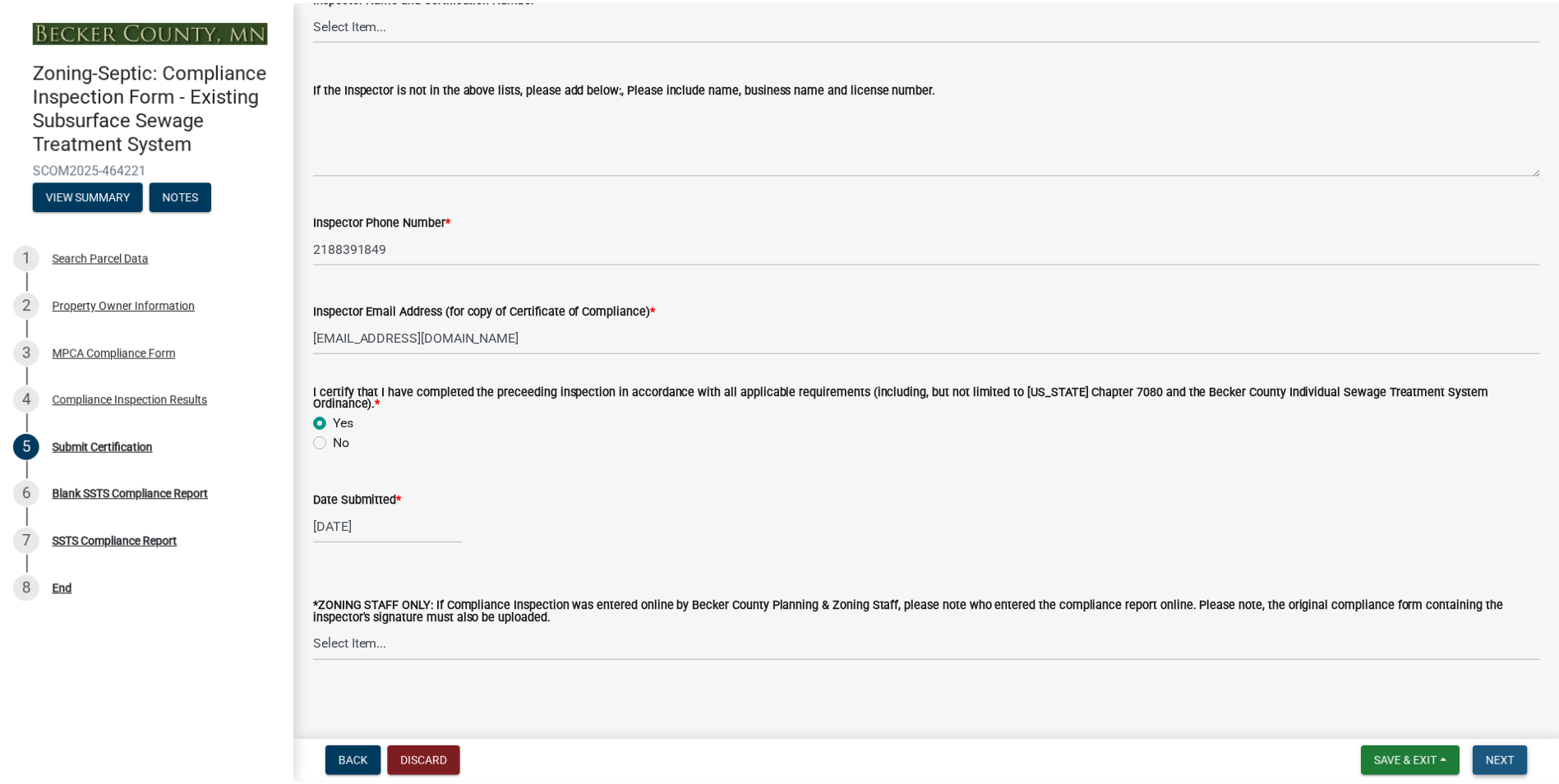
scroll to position [0, 0]
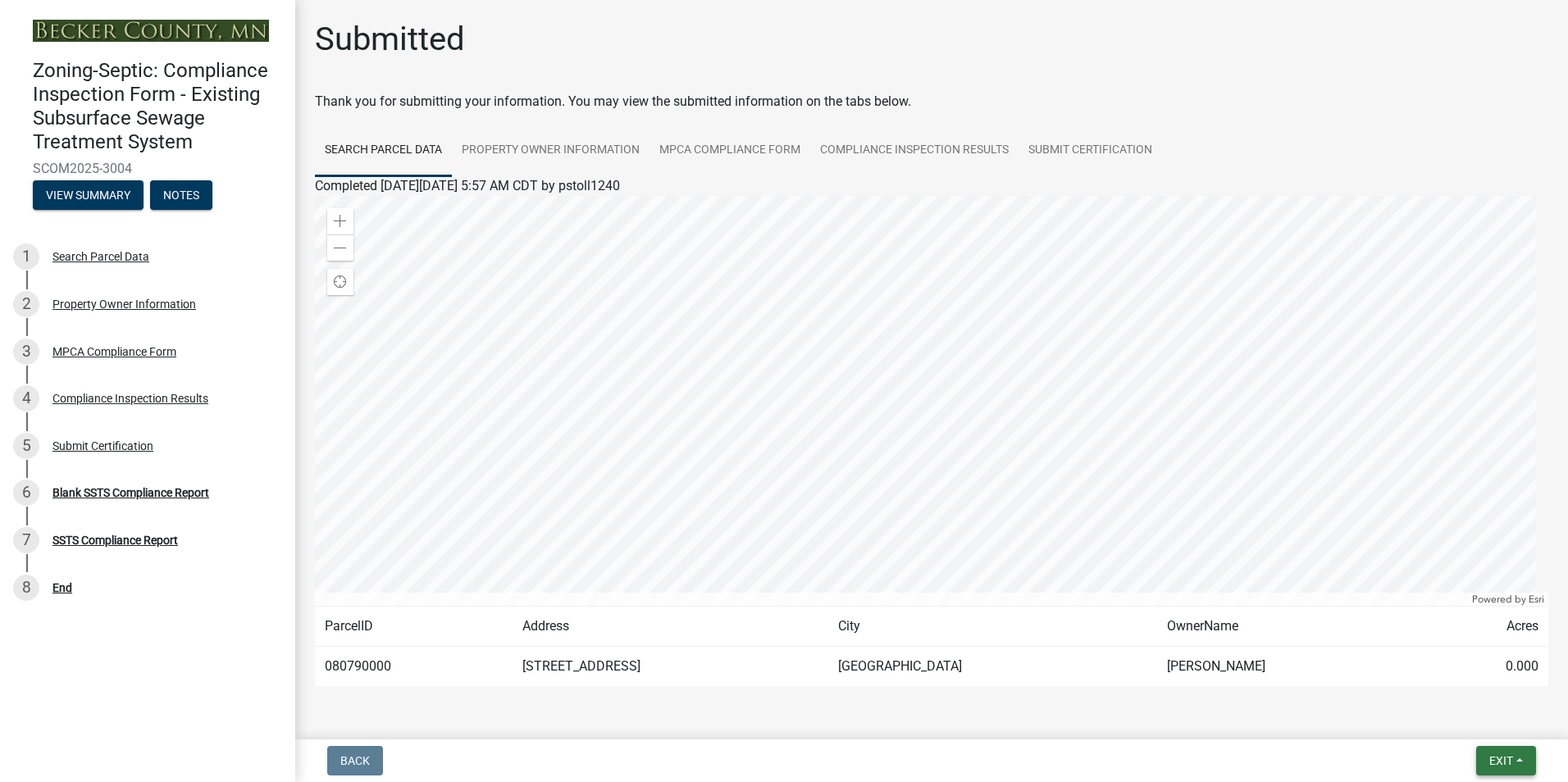
click at [1509, 757] on span "Exit" at bounding box center [1501, 760] width 24 height 13
click at [1480, 719] on button "Save & Exit" at bounding box center [1470, 718] width 131 height 39
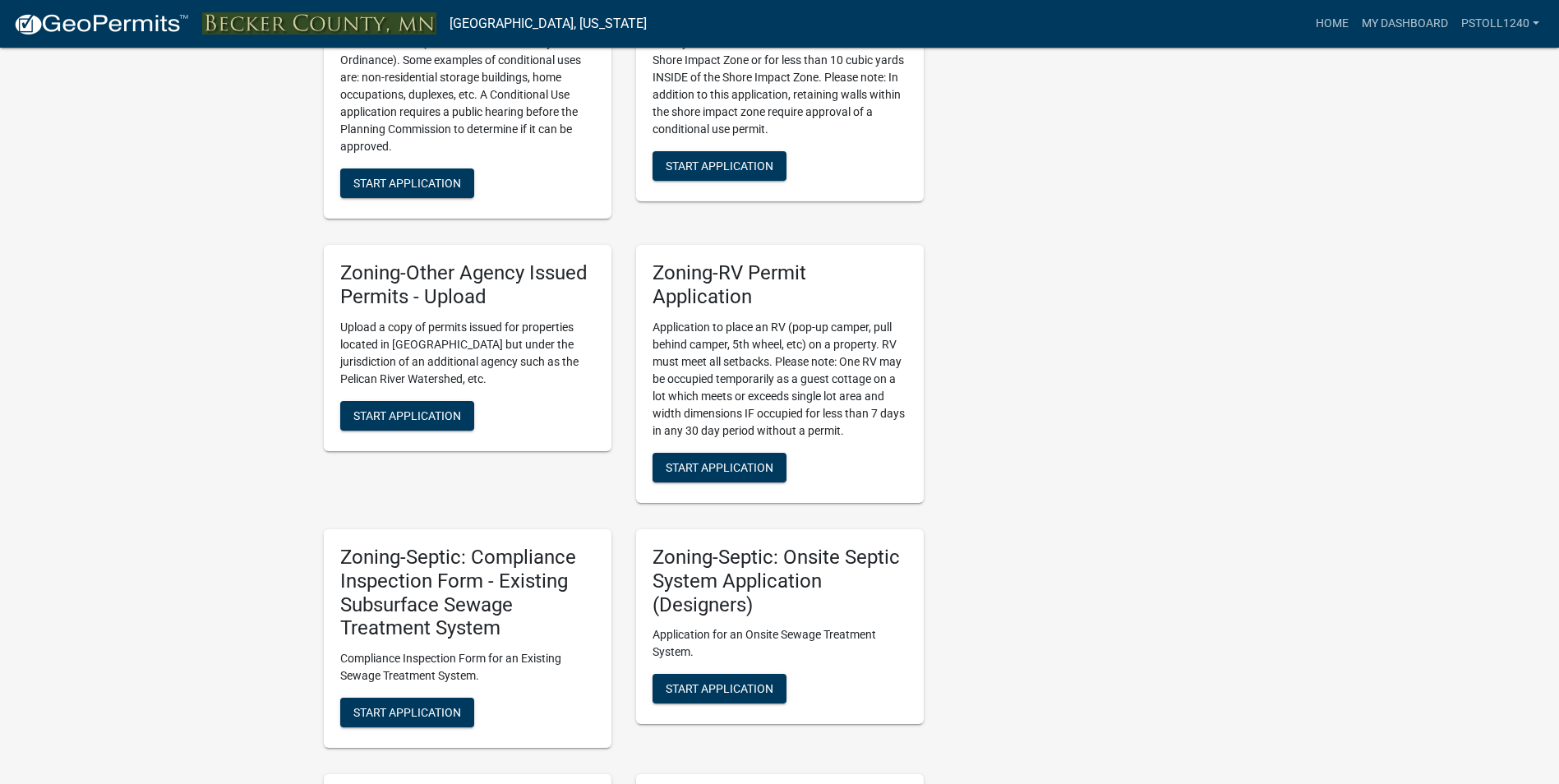
scroll to position [1118, 0]
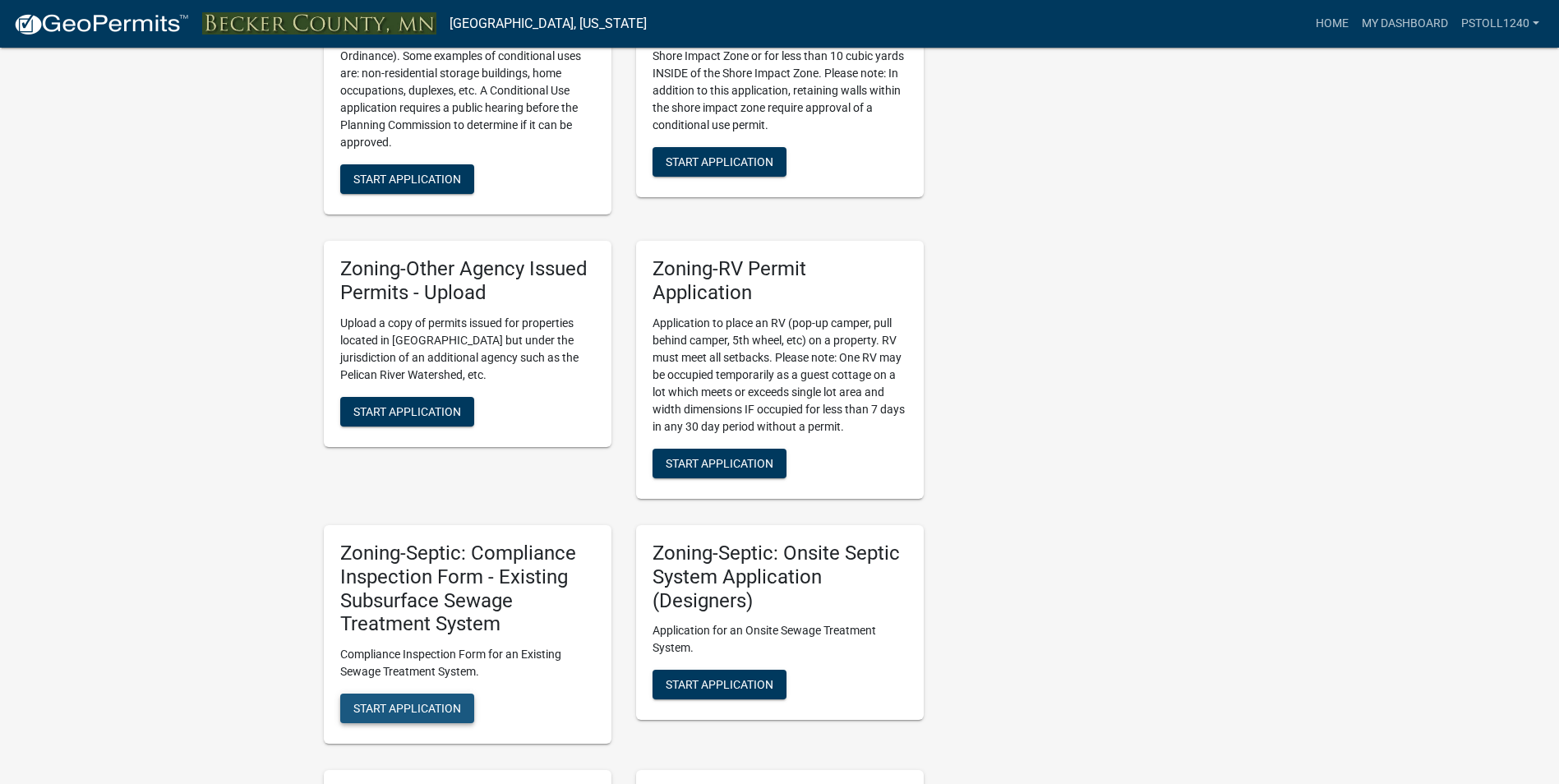
click at [401, 706] on span "Start Application" at bounding box center [407, 708] width 108 height 13
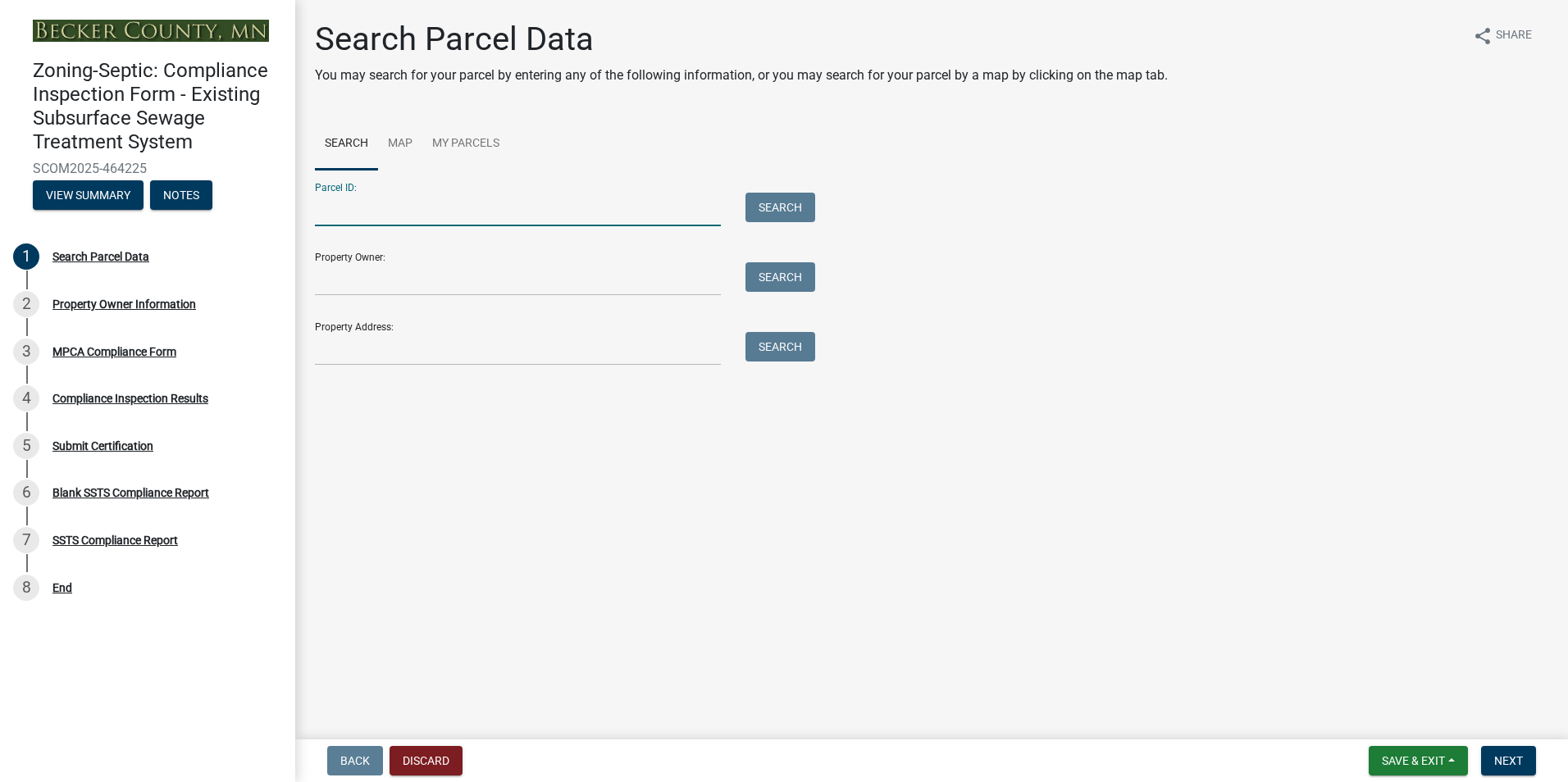
click at [344, 214] on input "Parcel ID:" at bounding box center [517, 209] width 406 height 33
type input "081130000"
click at [786, 204] on button "Search" at bounding box center [781, 207] width 70 height 30
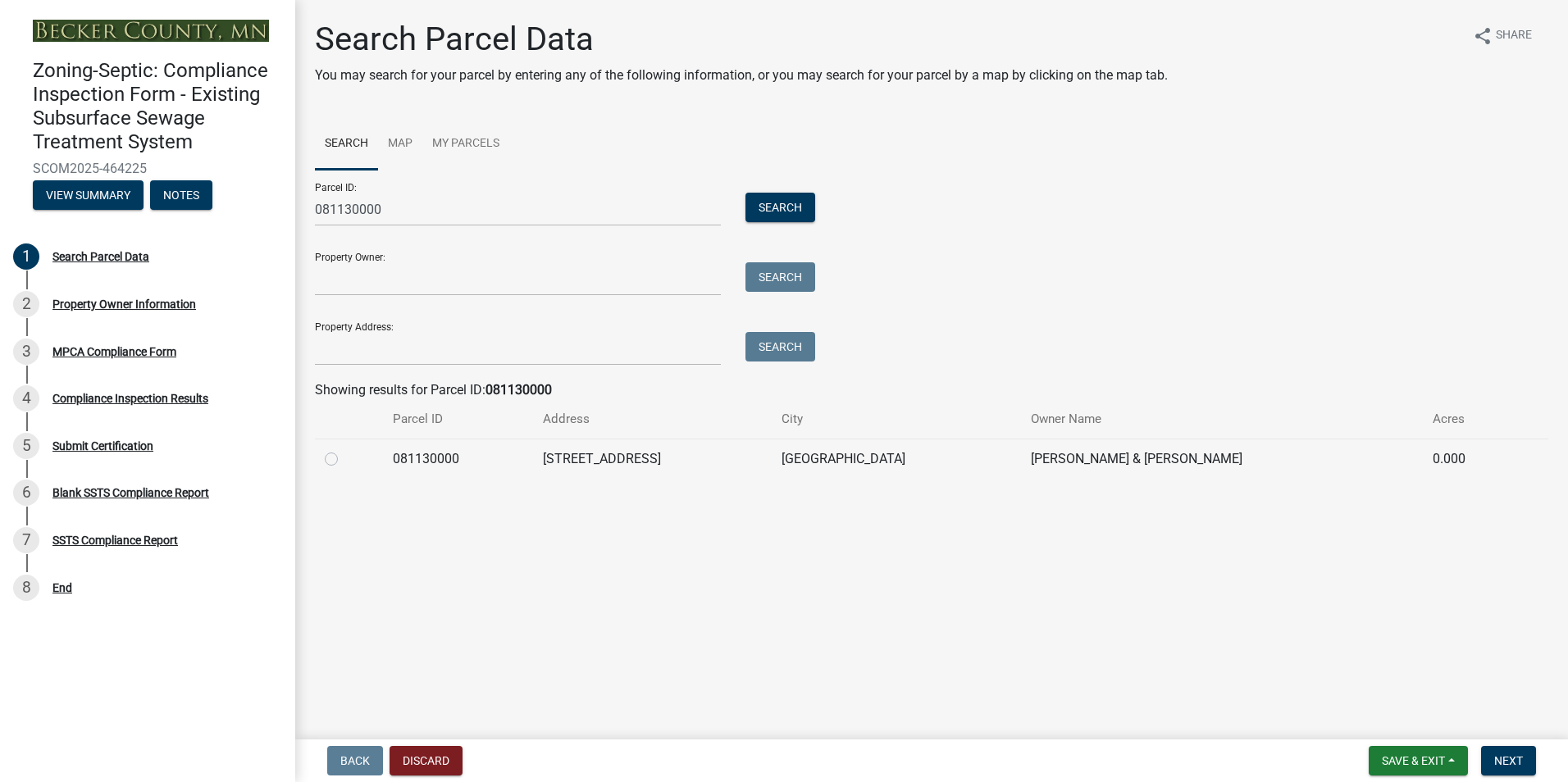
click at [344, 449] on label at bounding box center [344, 449] width 0 height 0
click at [344, 457] on input "radio" at bounding box center [349, 454] width 11 height 11
radio input "true"
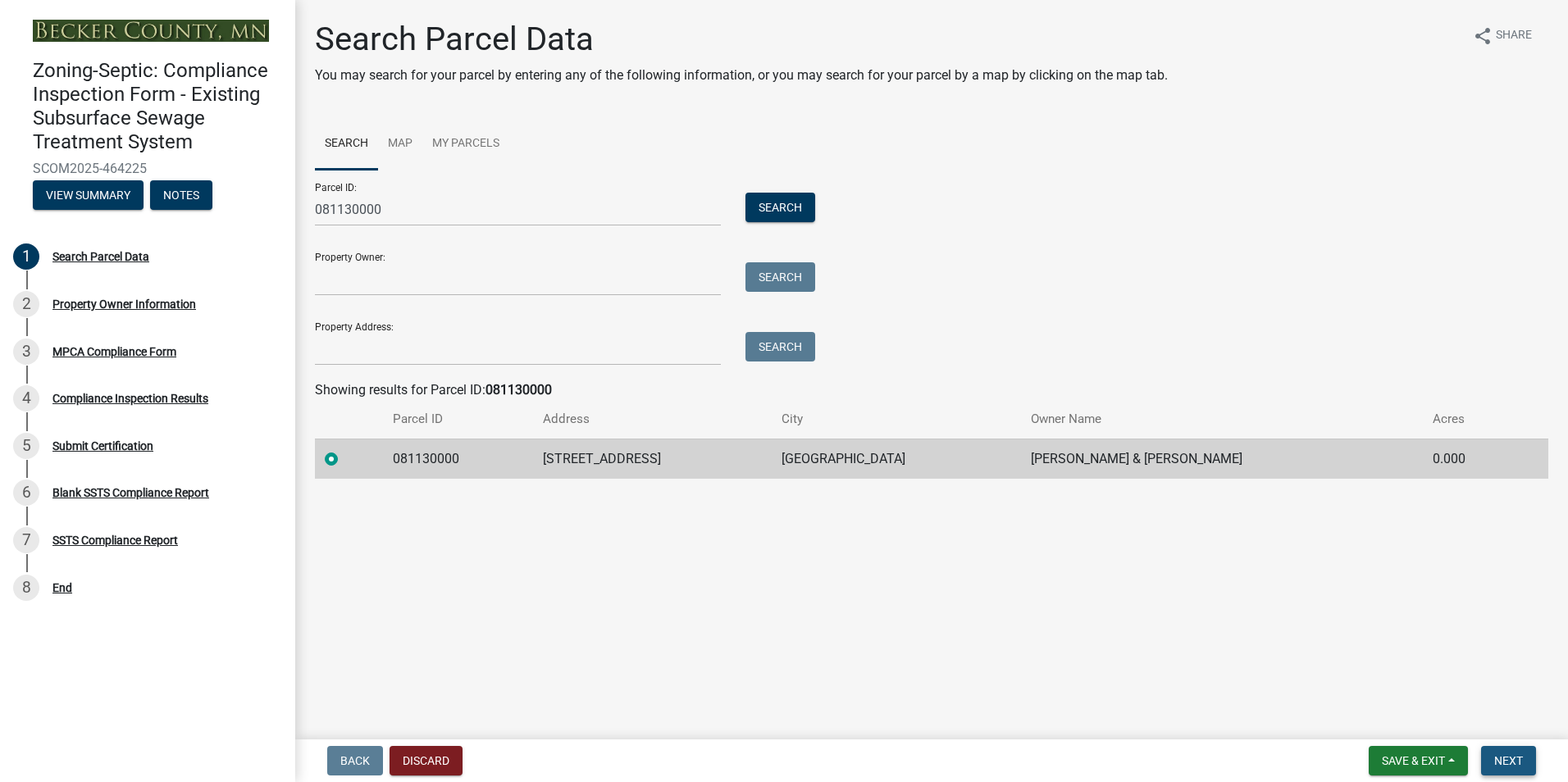
click at [1507, 759] on span "Next" at bounding box center [1508, 760] width 29 height 13
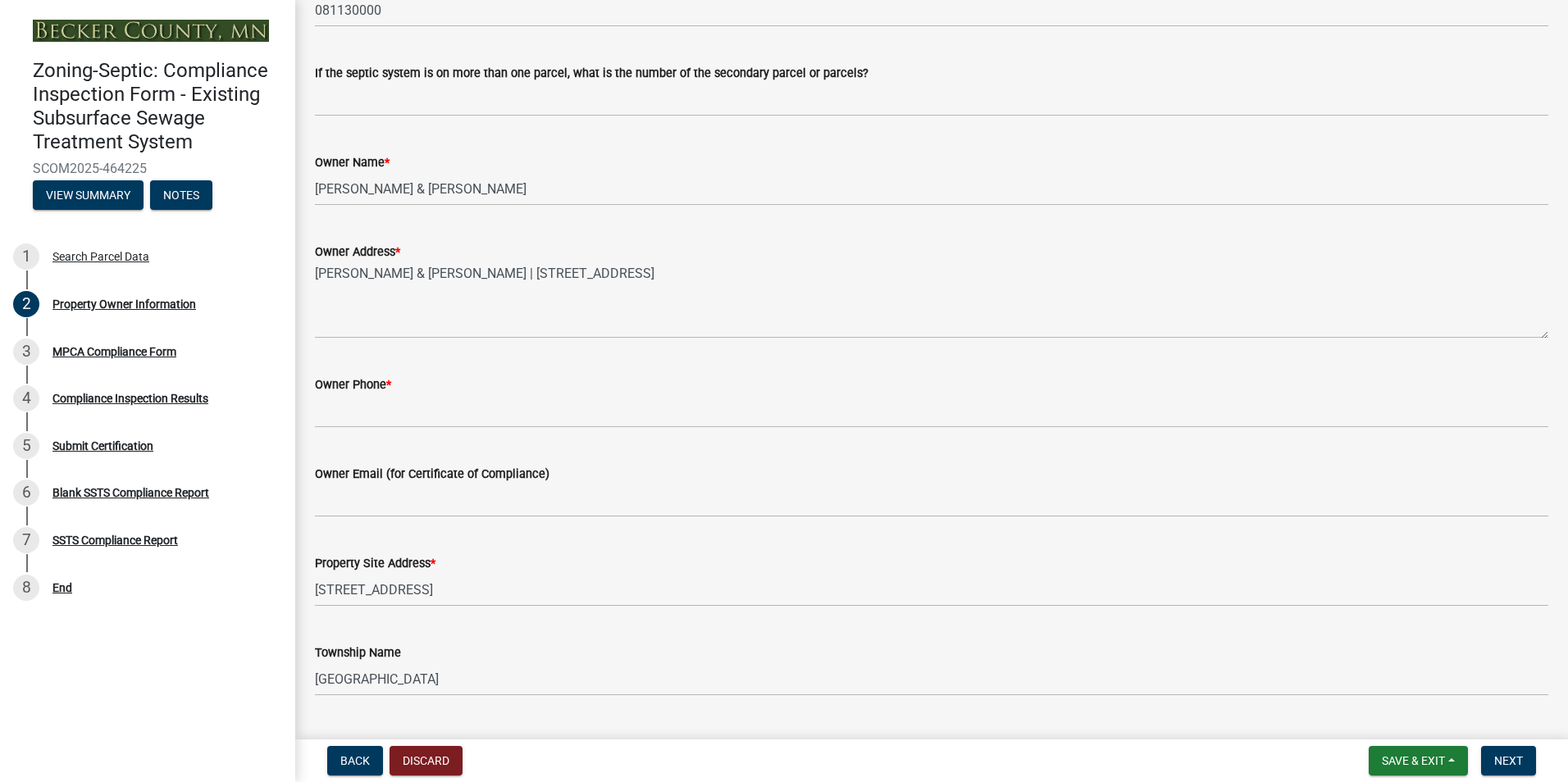
scroll to position [233, 0]
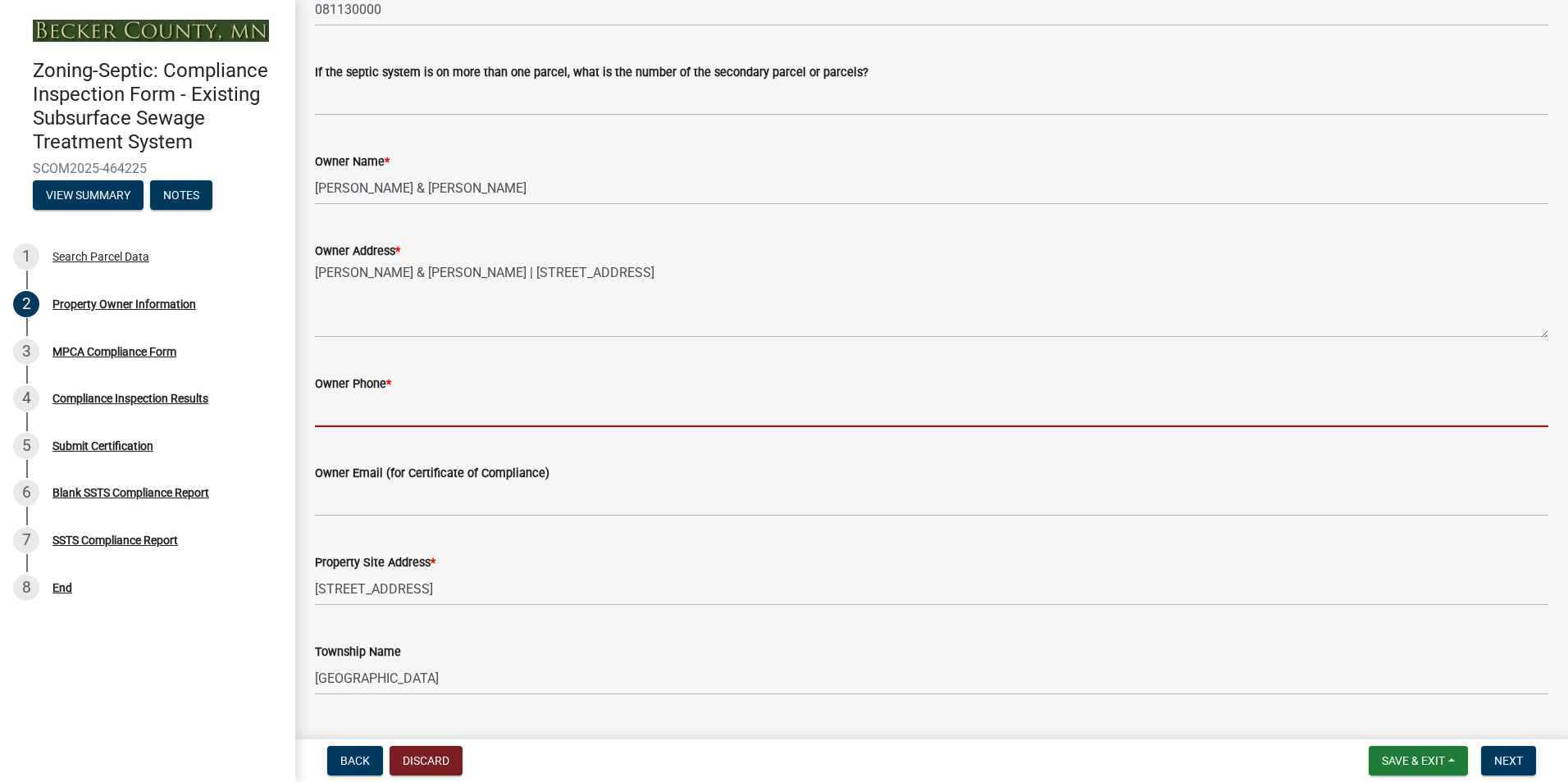
click at [341, 413] on input "Owner Phone *" at bounding box center [931, 410] width 1233 height 33
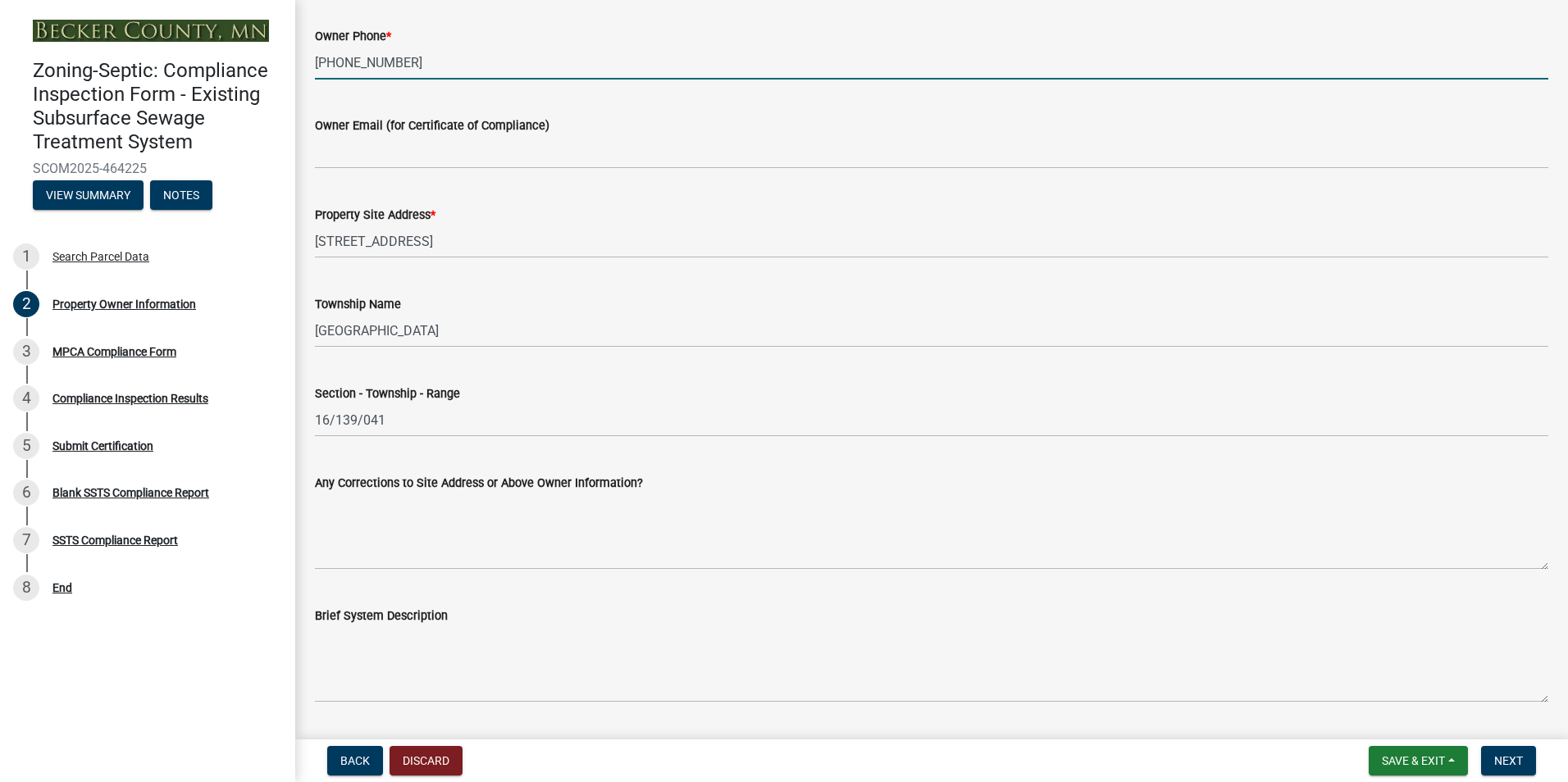
scroll to position [584, 0]
type input "[PHONE_NUMBER]"
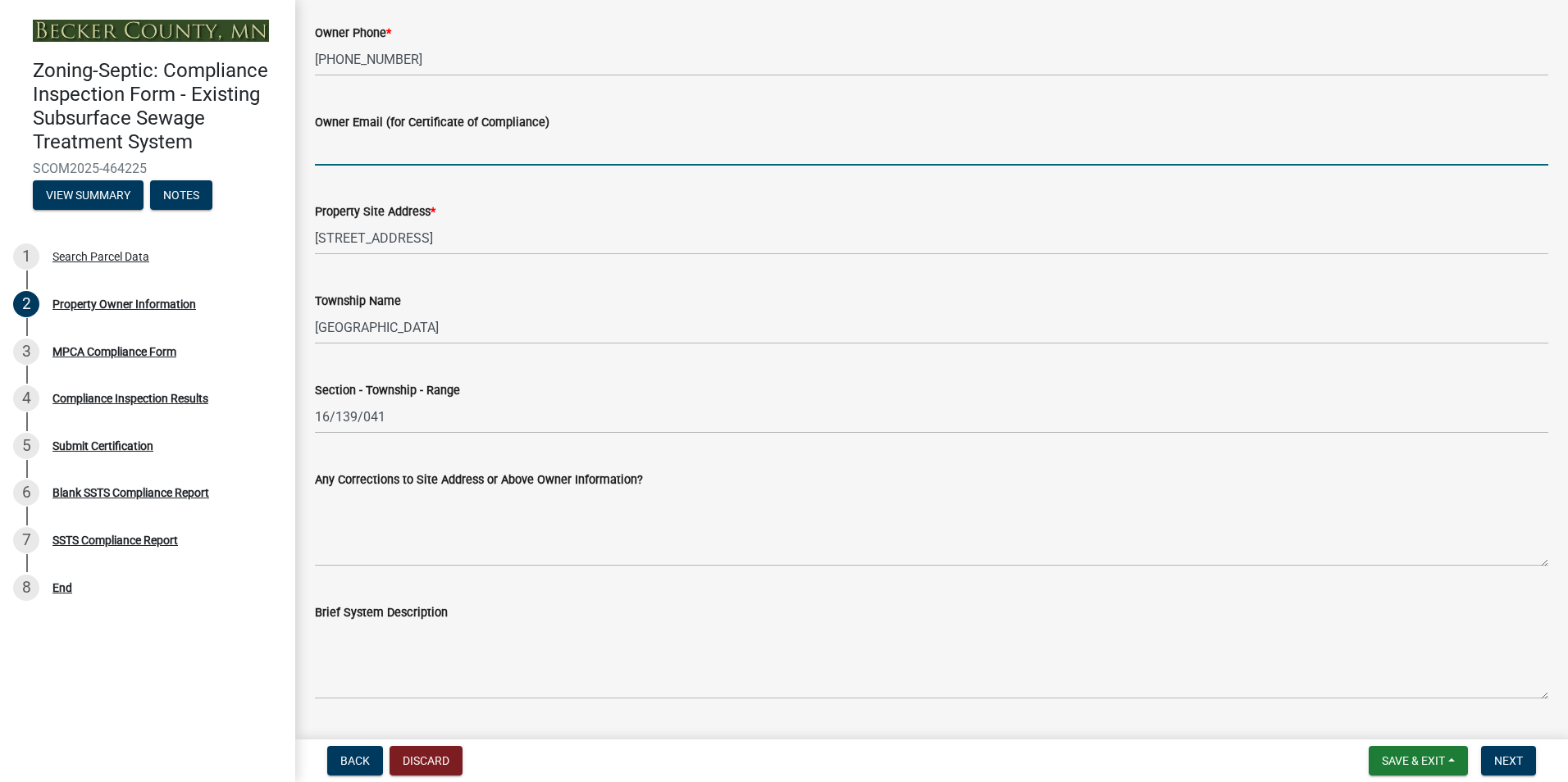
click at [346, 152] on input "Owner Email (for Certificate of Compliance)" at bounding box center [931, 148] width 1233 height 33
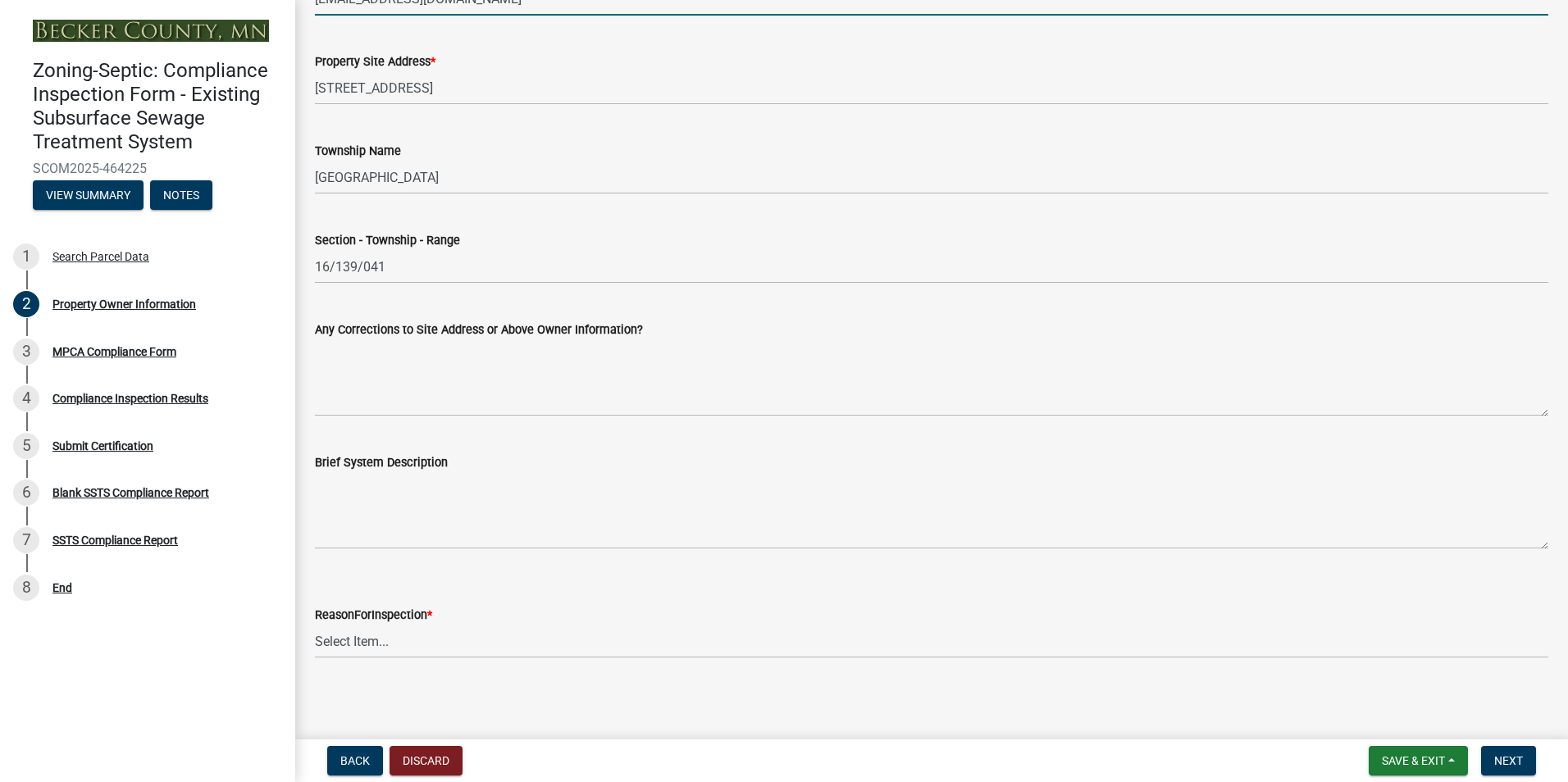
scroll to position [739, 0]
type input "[EMAIL_ADDRESS][DOMAIN_NAME]"
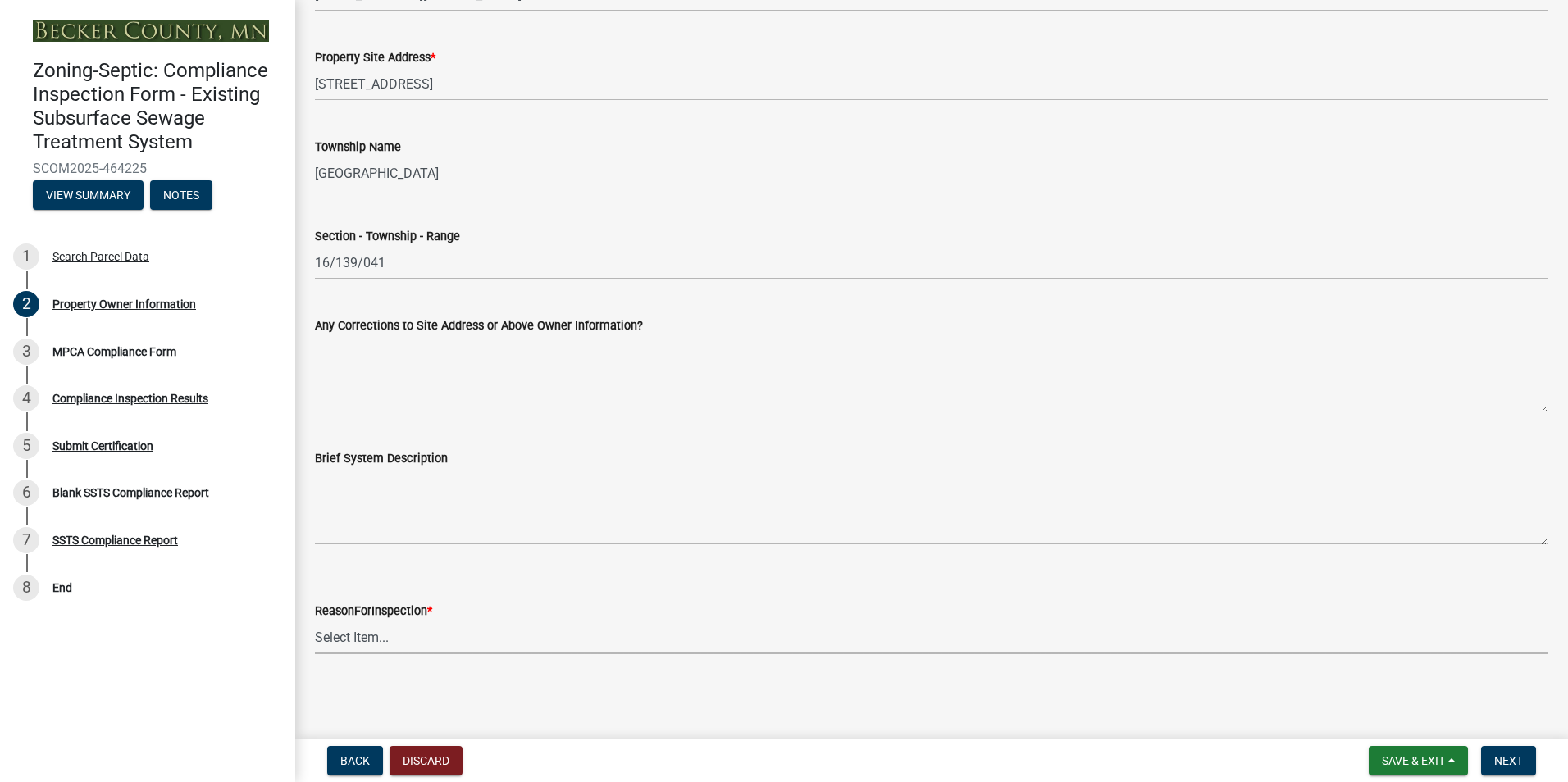
click at [355, 630] on select "Select Item... Property Sale Lake Study Required for Permit Other" at bounding box center [931, 636] width 1233 height 33
click at [314, 620] on select "Select Item... Property Sale Lake Study Required for Permit Other" at bounding box center [931, 636] width 1233 height 33
select select "3e6c5637-c66b-418d-927c-69aaf39ab5a9"
click at [1502, 762] on span "Next" at bounding box center [1508, 760] width 29 height 13
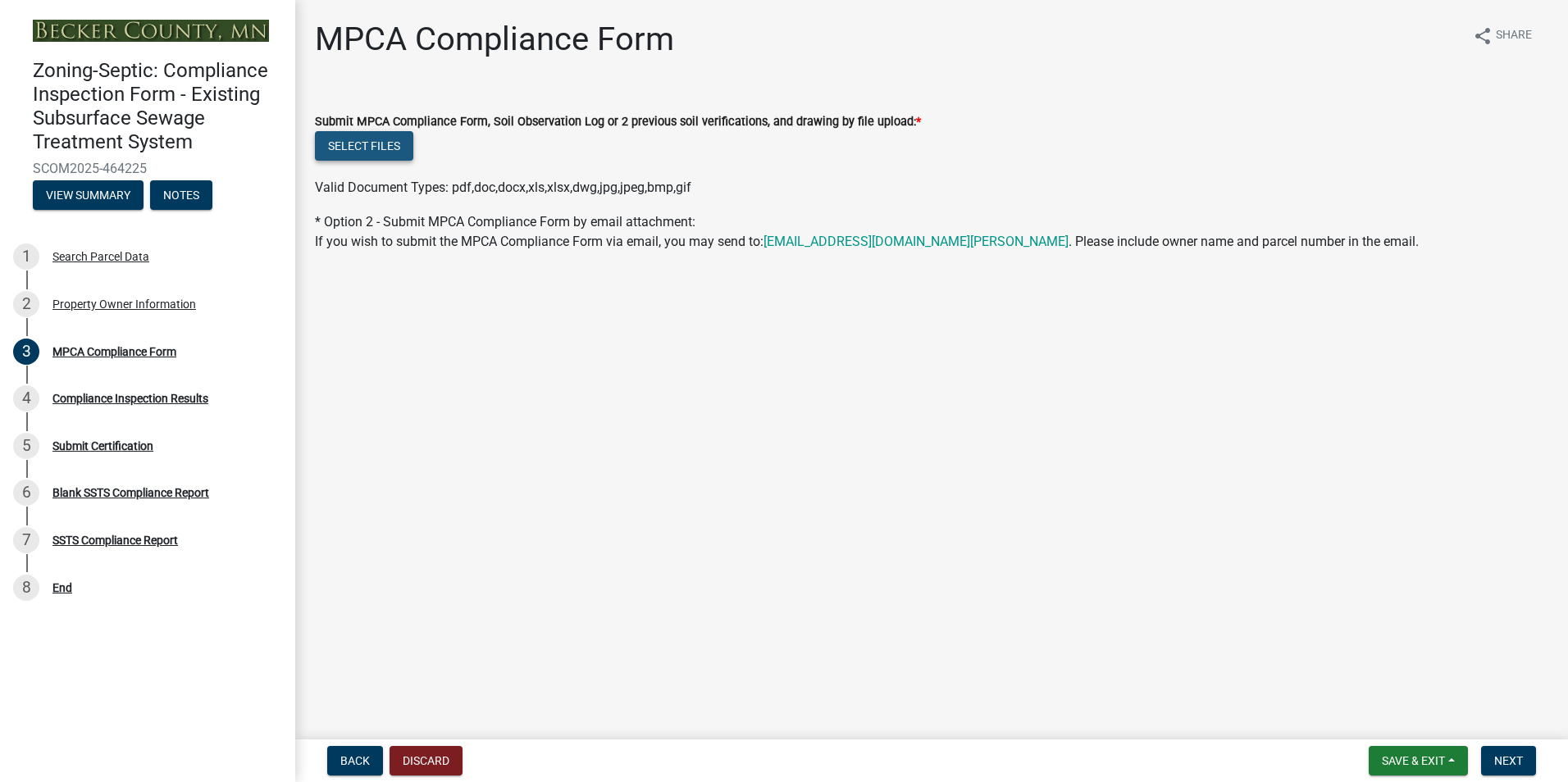
click at [366, 148] on button "Select files" at bounding box center [363, 146] width 98 height 30
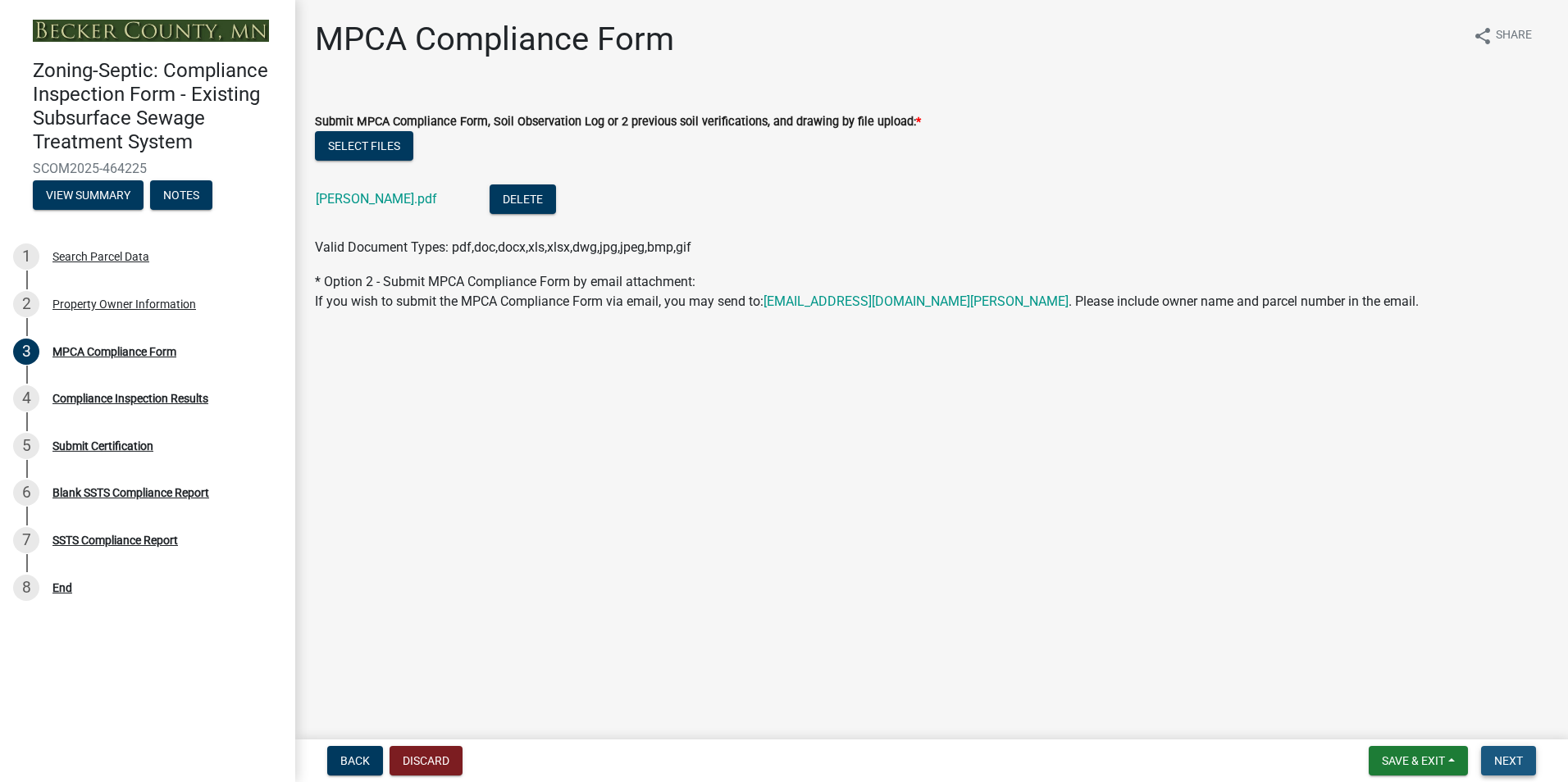
click at [1501, 755] on span "Next" at bounding box center [1508, 760] width 29 height 13
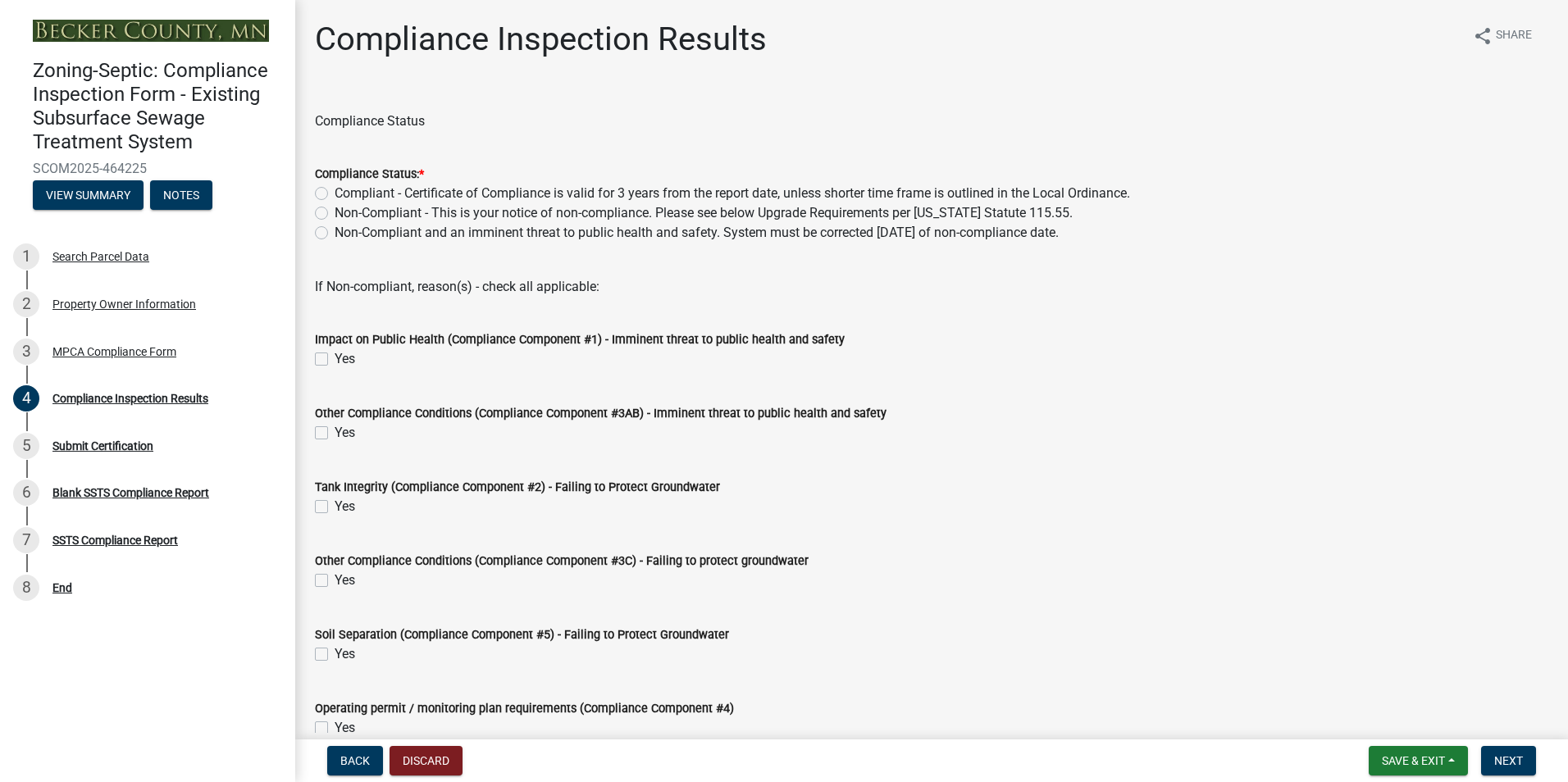
click at [335, 193] on label "Compliant - Certificate of Compliance is valid for 3 years from the report date…" at bounding box center [732, 193] width 795 height 20
click at [335, 193] on input "Compliant - Certificate of Compliance is valid for 3 years from the report date…" at bounding box center [340, 189] width 11 height 11
radio input "true"
click at [1512, 763] on span "Next" at bounding box center [1508, 760] width 29 height 13
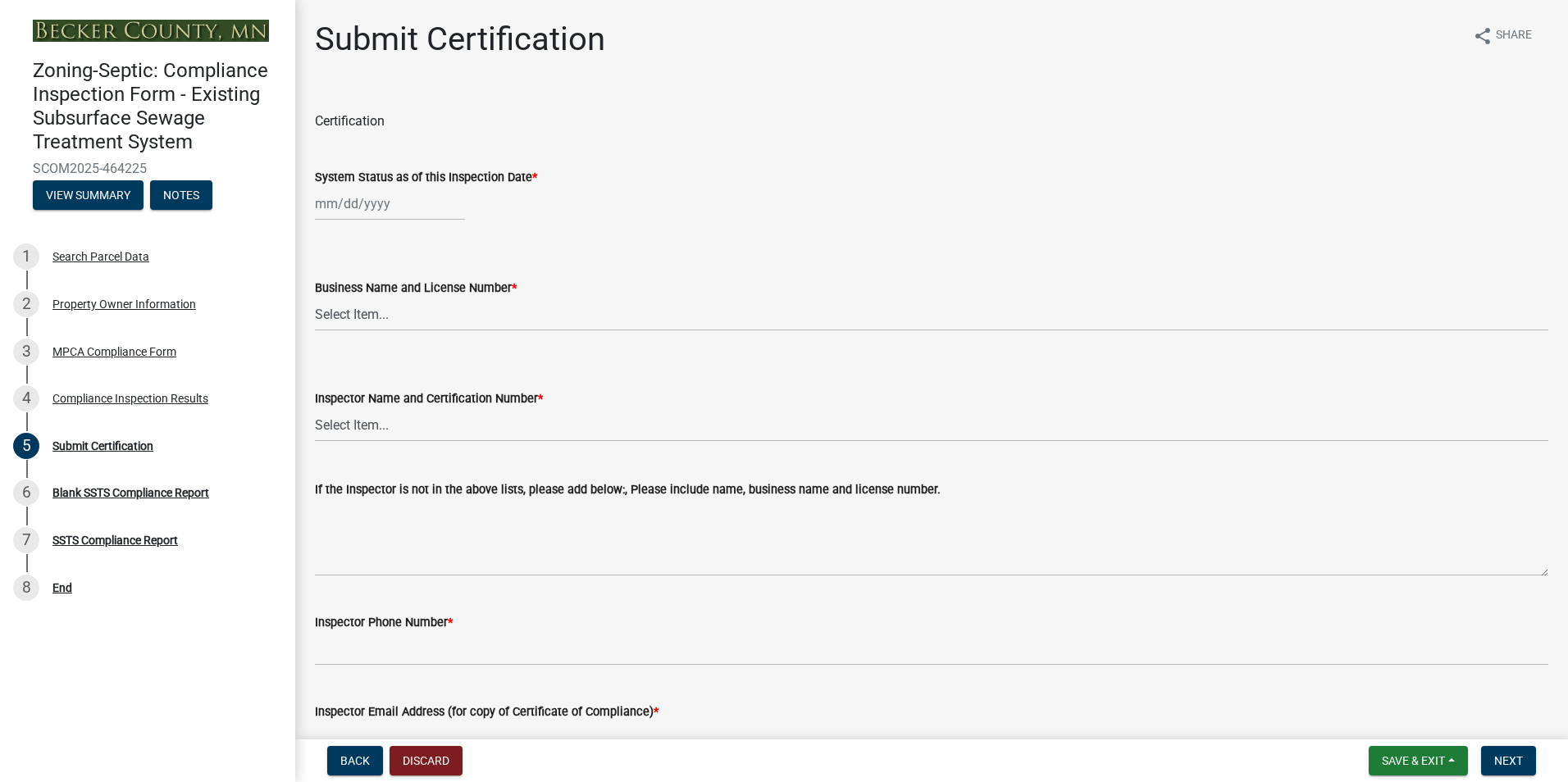
click at [364, 205] on input "System Status as of this Inspection Date *" at bounding box center [389, 203] width 150 height 33
select select "8"
select select "2025"
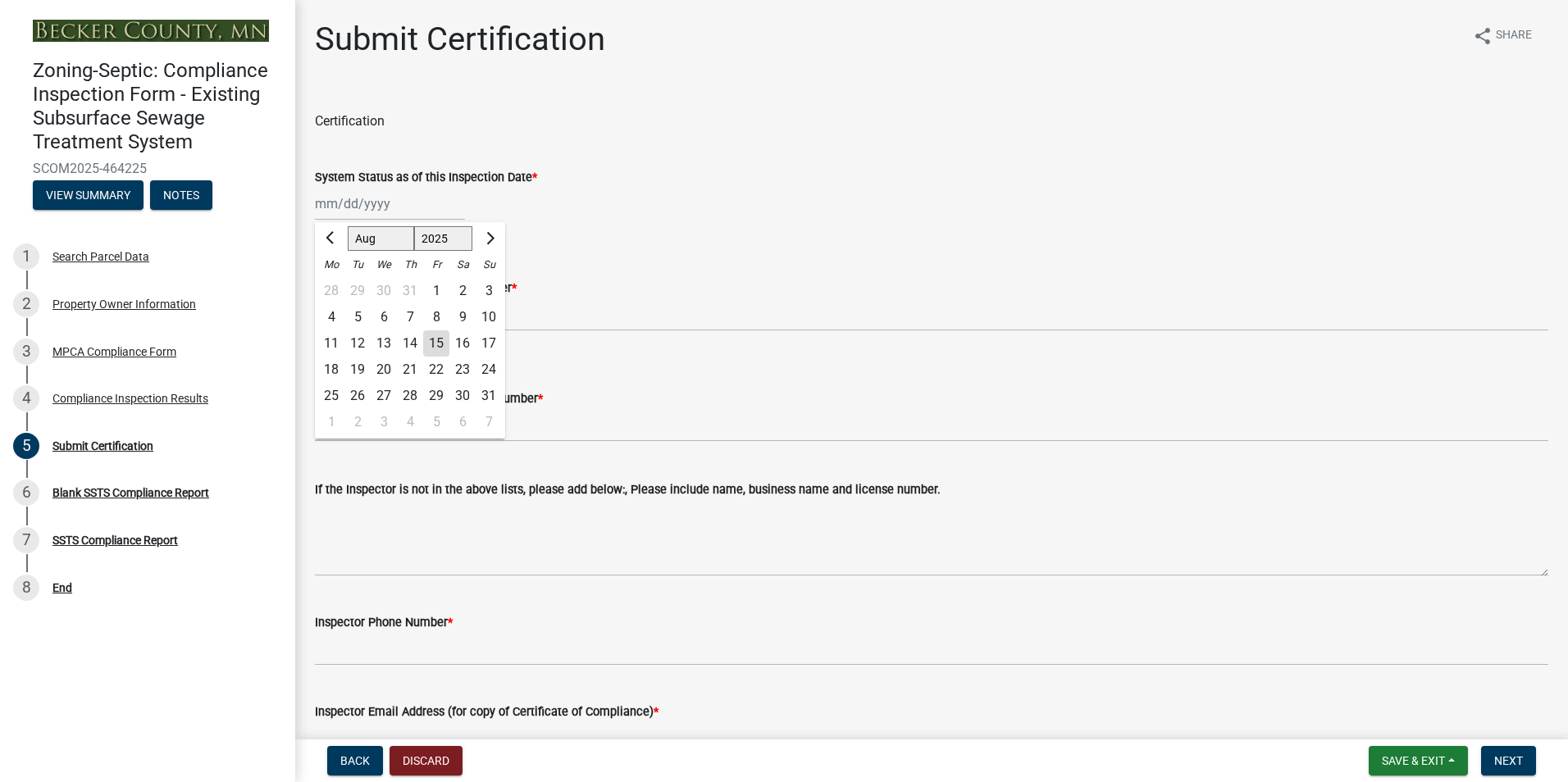
click at [387, 345] on div "13" at bounding box center [383, 343] width 26 height 26
type input "[DATE]"
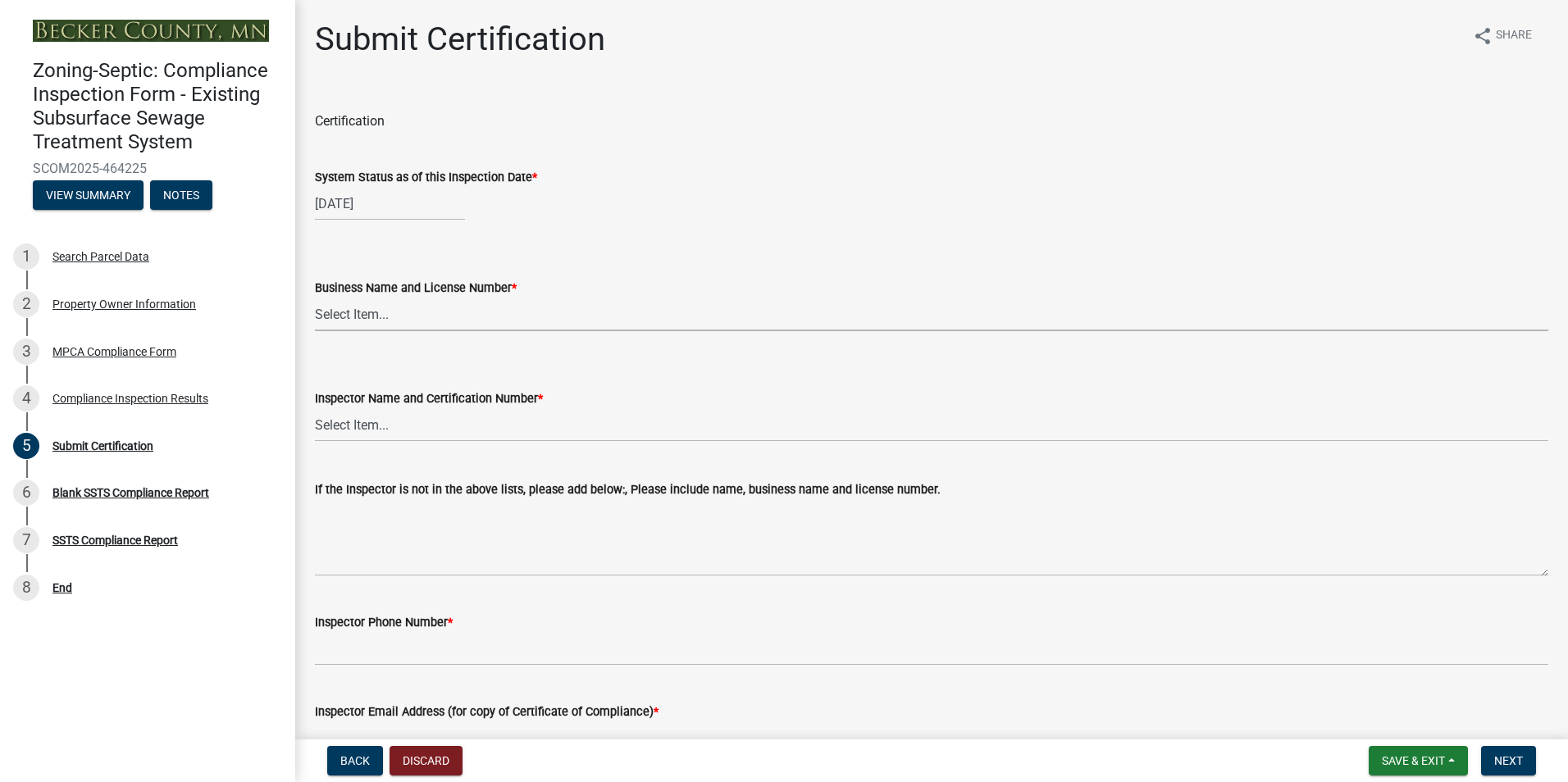
click at [363, 318] on select "Select Item... OTHER – Not listed (please add in next field and we will add to …" at bounding box center [931, 313] width 1233 height 33
click at [314, 297] on select "Select Item... OTHER – Not listed (please add in next field and we will add to …" at bounding box center [931, 313] width 1233 height 33
select select "6cb55102-04ca-4fa6-a18d-df345860fceb"
click at [361, 423] on select "Select Item... OTHER – Not listed (please add in next field and we will add to …" at bounding box center [931, 424] width 1233 height 33
click at [314, 408] on select "Select Item... OTHER – Not listed (please add in next field and we will add to …" at bounding box center [931, 424] width 1233 height 33
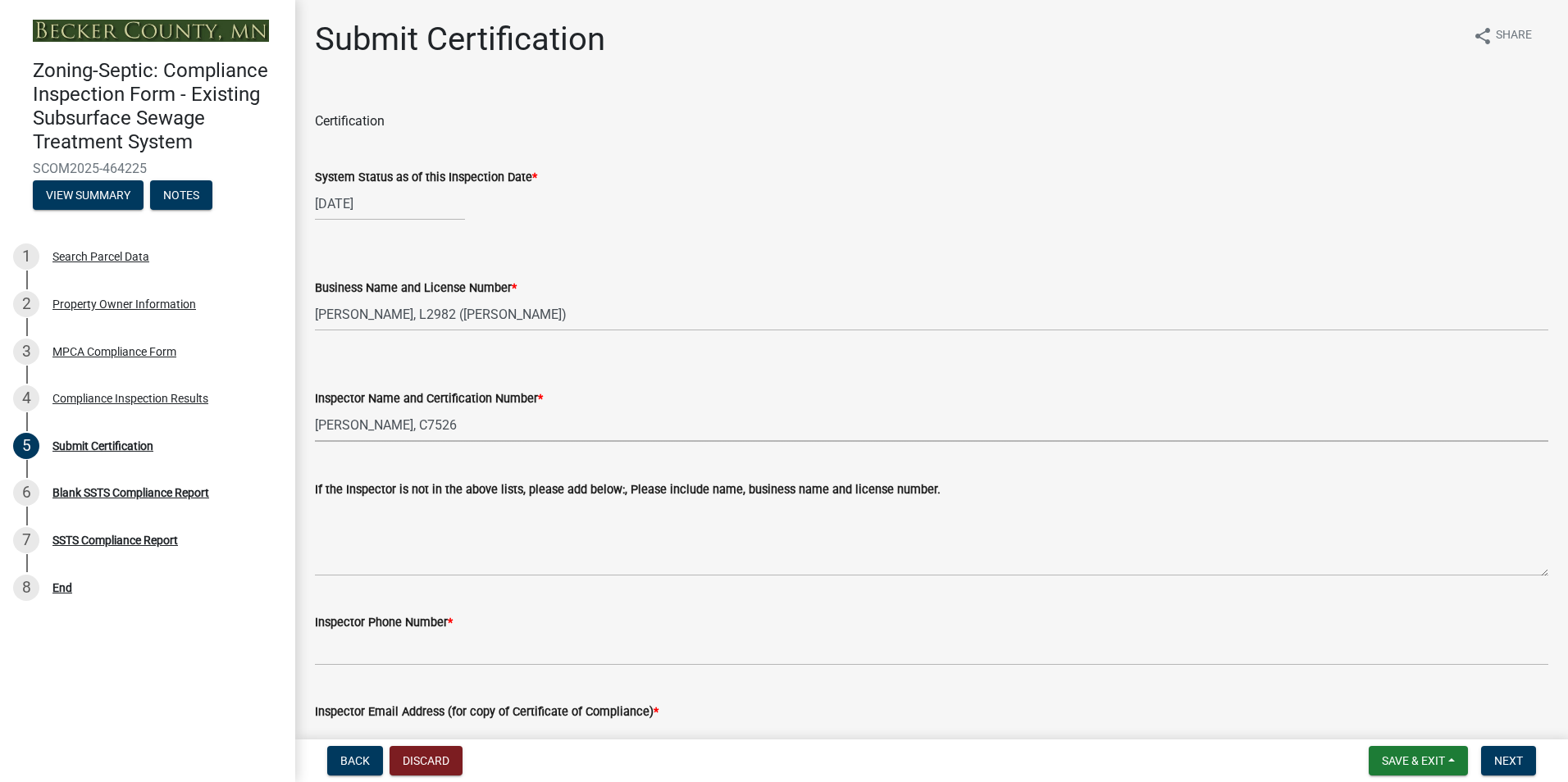
select select "dc89faac-9f44-4363-befa-aff2aab8b849"
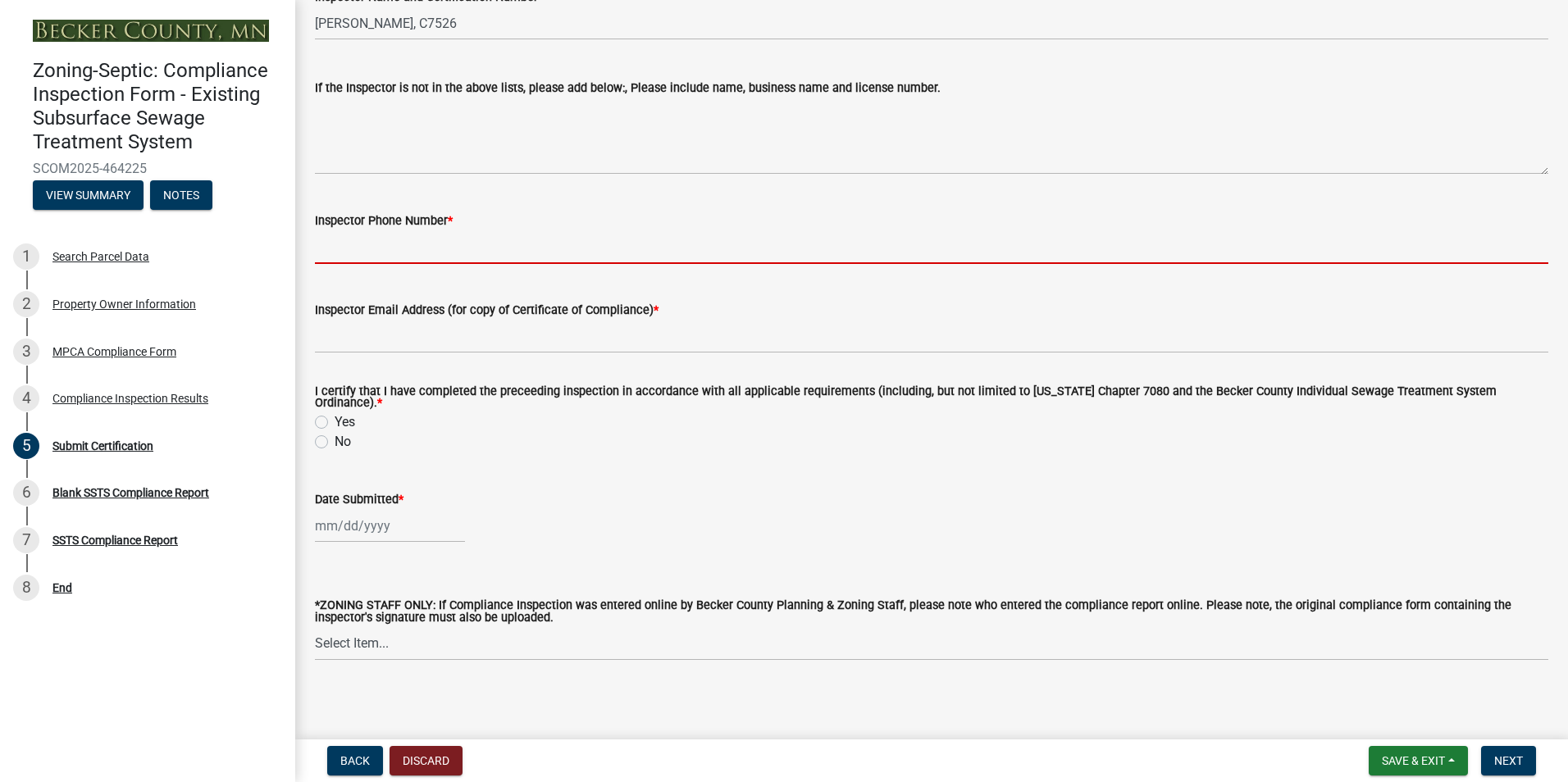
click at [489, 246] on input "Inspector Phone Number *" at bounding box center [931, 246] width 1233 height 33
type input "2188391849"
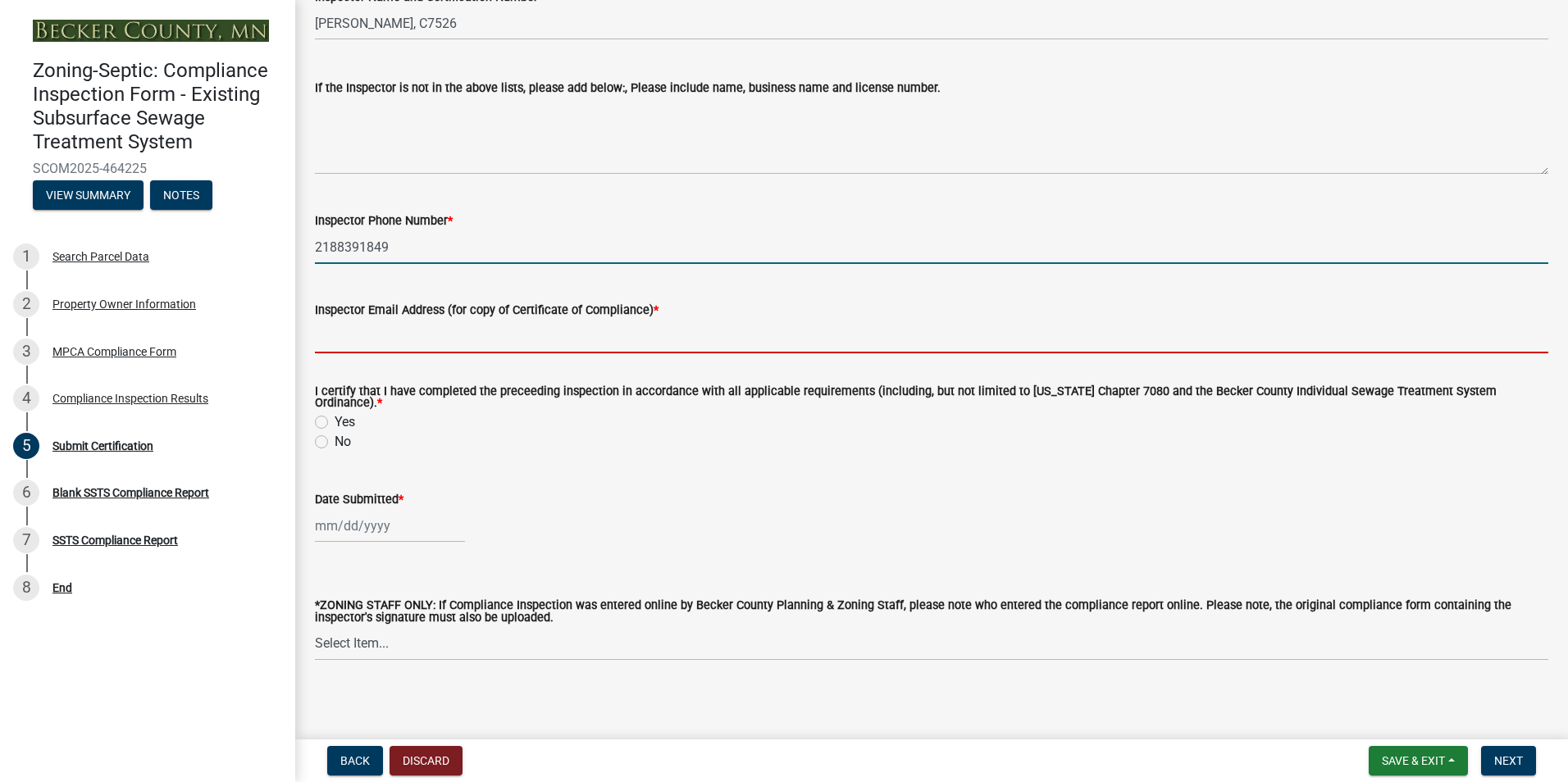
type input "[EMAIL_ADDRESS][DOMAIN_NAME]"
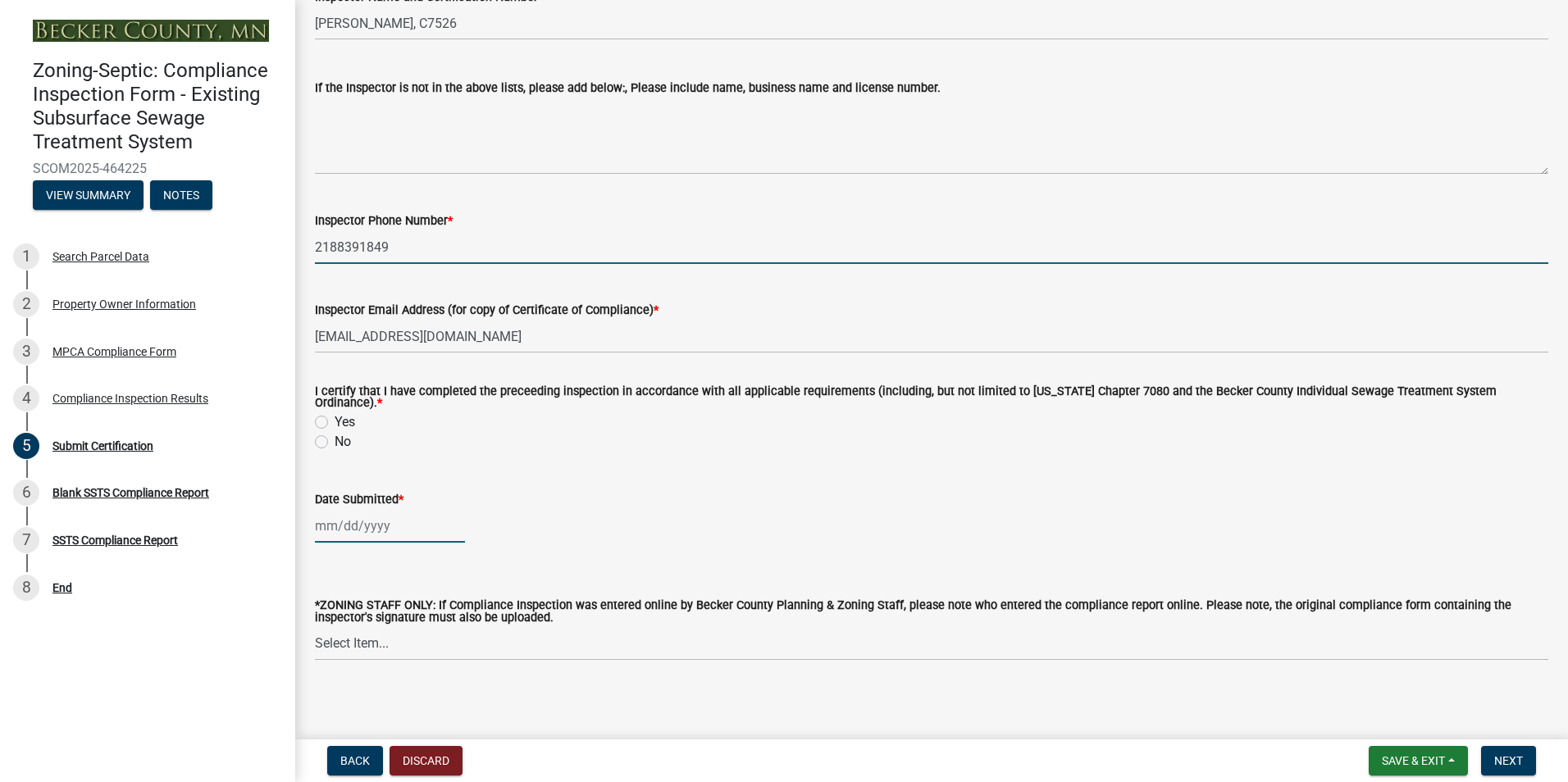
type input "[DATE]"
select select "8"
select select "2025"
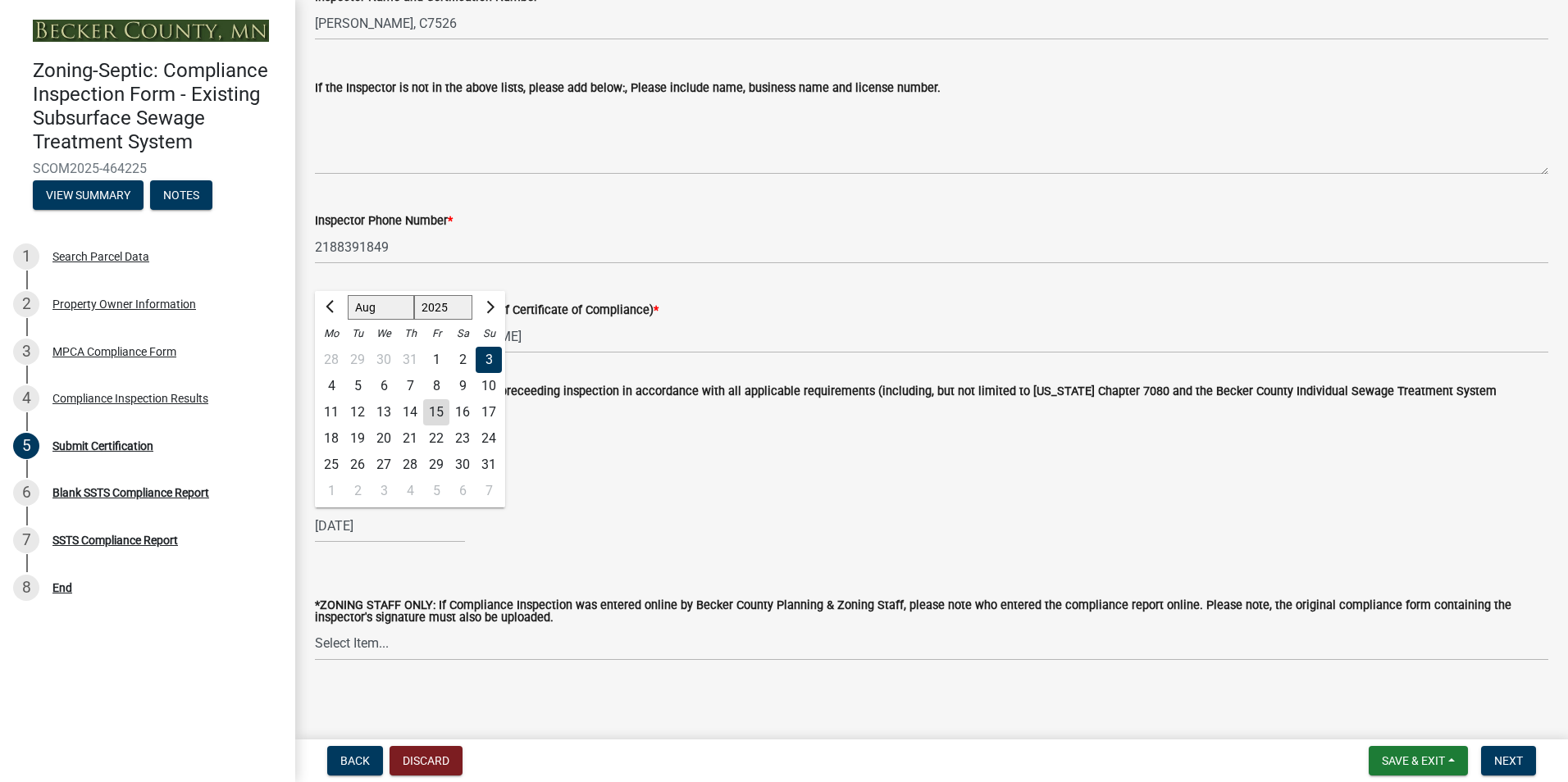
click at [435, 400] on div "15" at bounding box center [435, 412] width 26 height 26
type input "[DATE]"
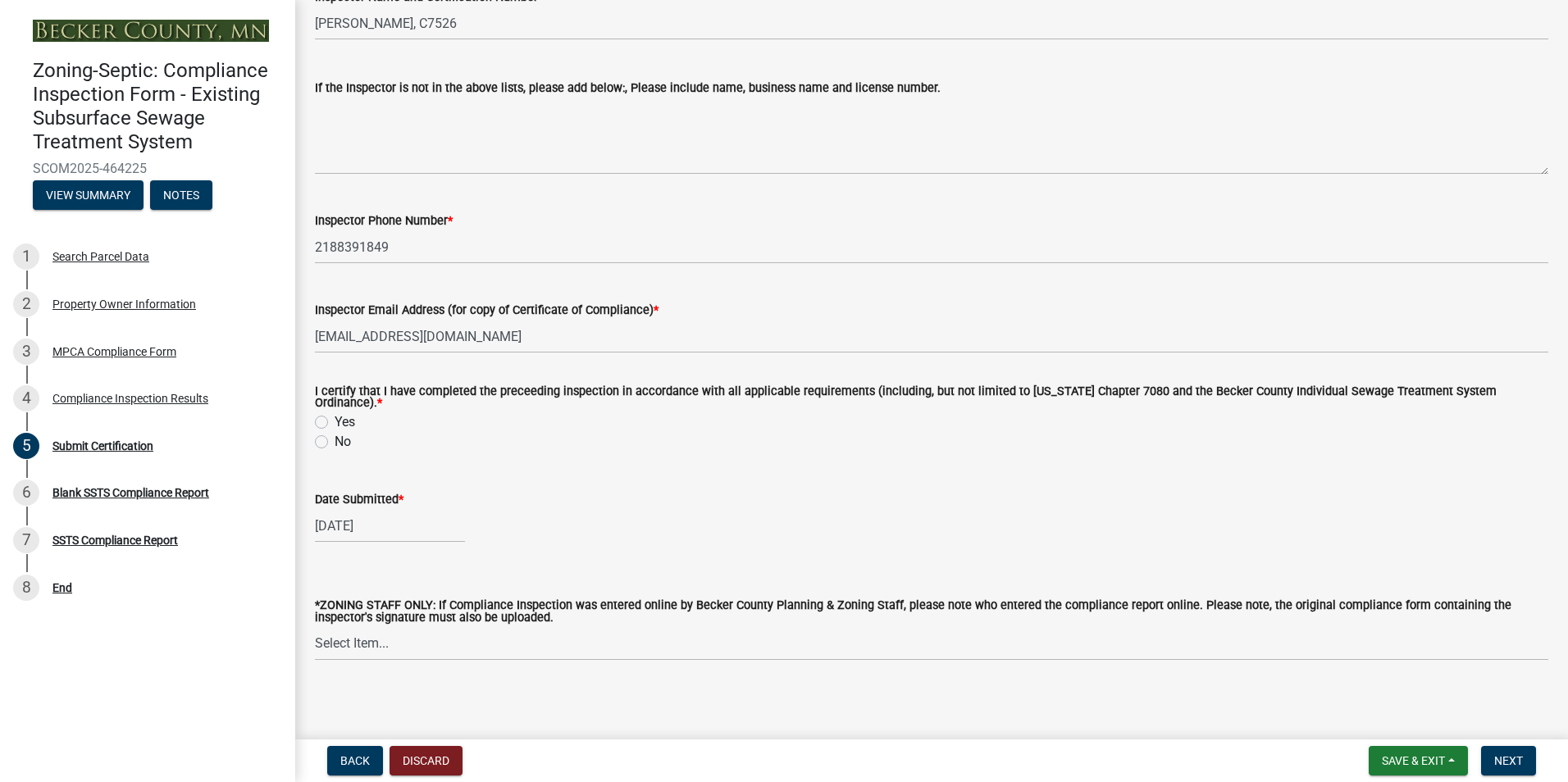
click at [335, 413] on label "Yes" at bounding box center [345, 422] width 20 height 20
click at [335, 413] on input "Yes" at bounding box center [340, 417] width 11 height 11
radio input "true"
click at [1508, 763] on span "Next" at bounding box center [1508, 760] width 29 height 13
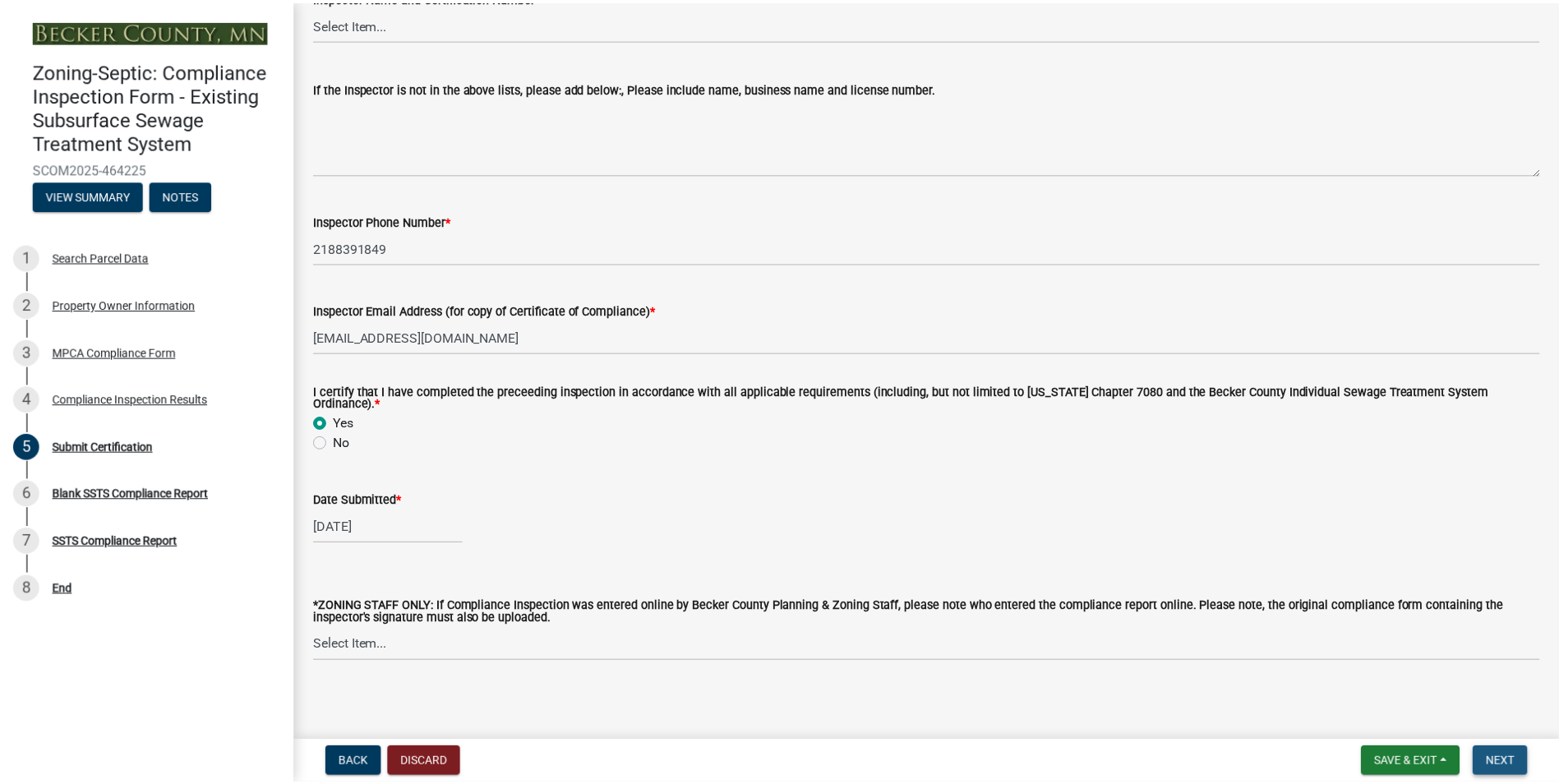
scroll to position [0, 0]
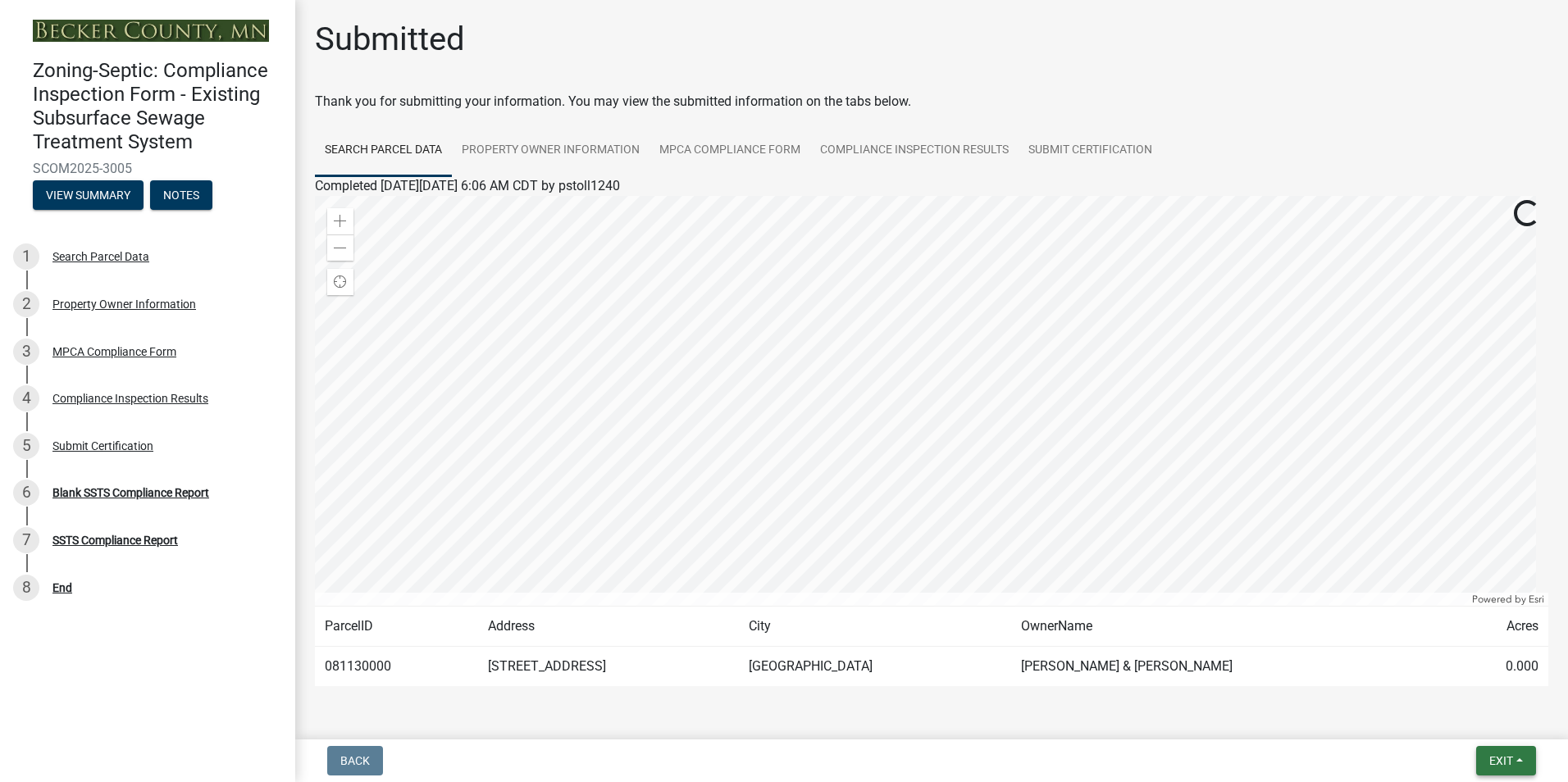
click at [1508, 763] on span "Exit" at bounding box center [1501, 760] width 24 height 13
click at [1481, 722] on button "Save & Exit" at bounding box center [1470, 718] width 131 height 39
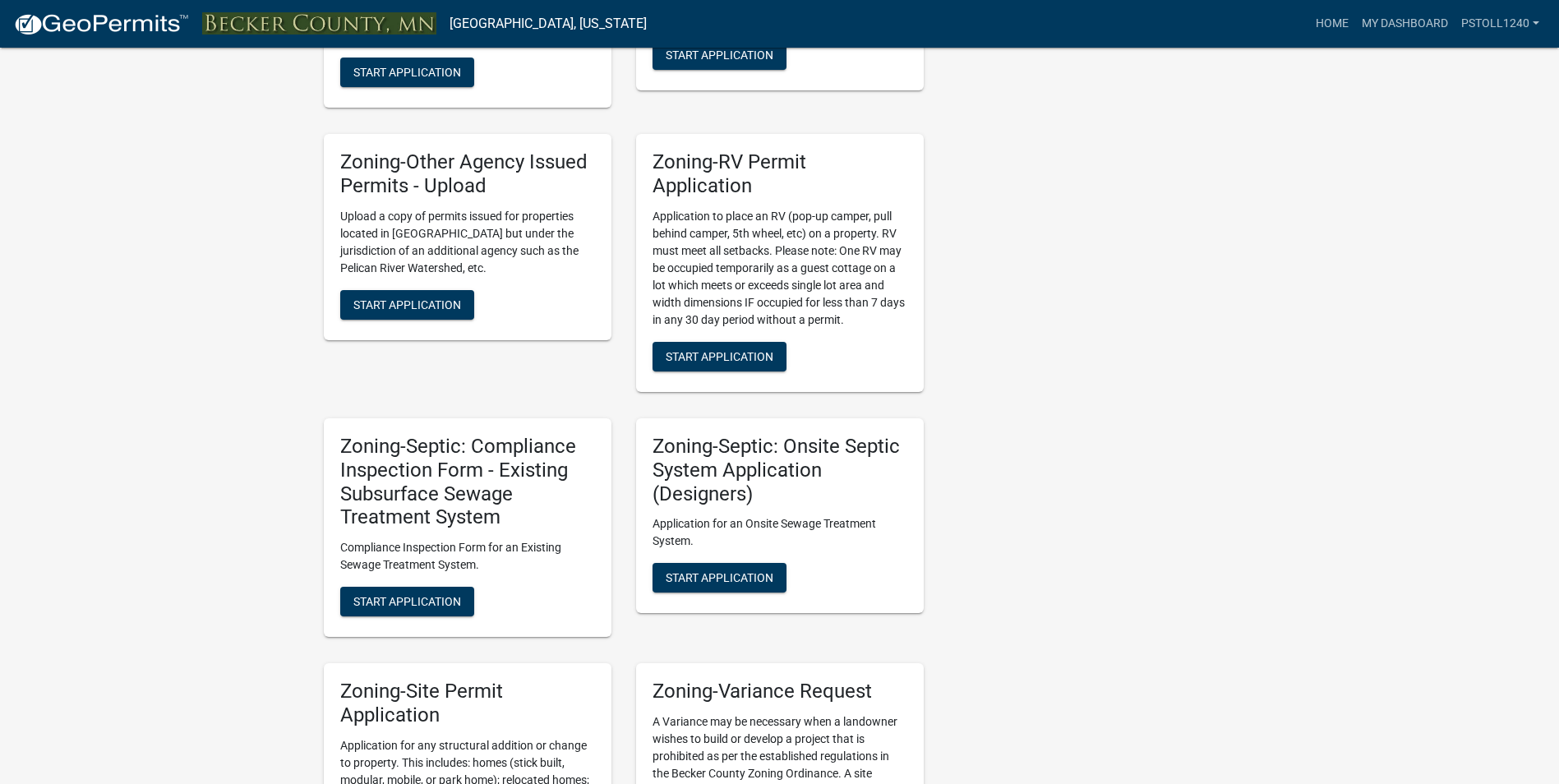
scroll to position [1230, 0]
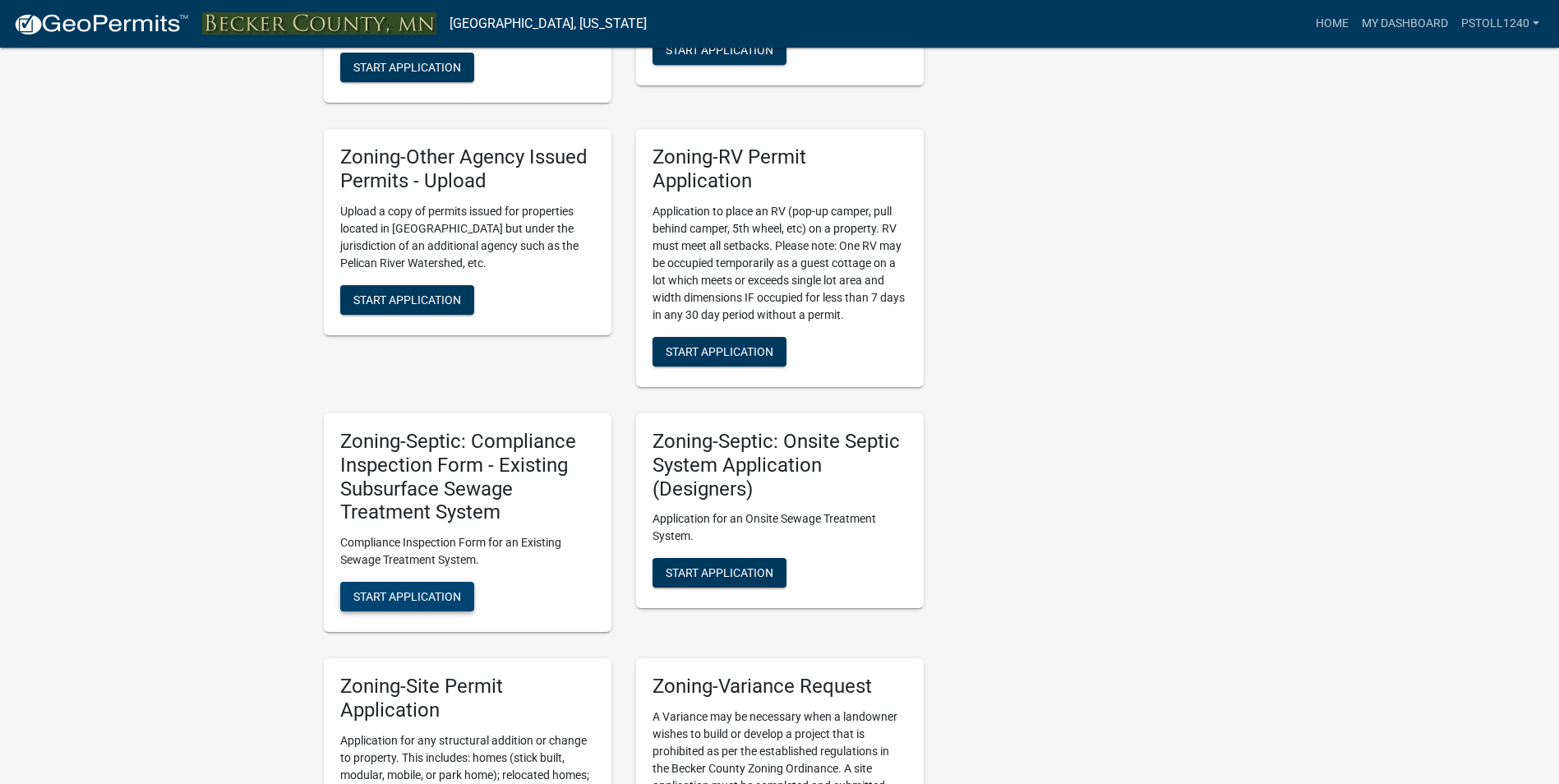
click at [387, 594] on span "Start Application" at bounding box center [407, 596] width 108 height 13
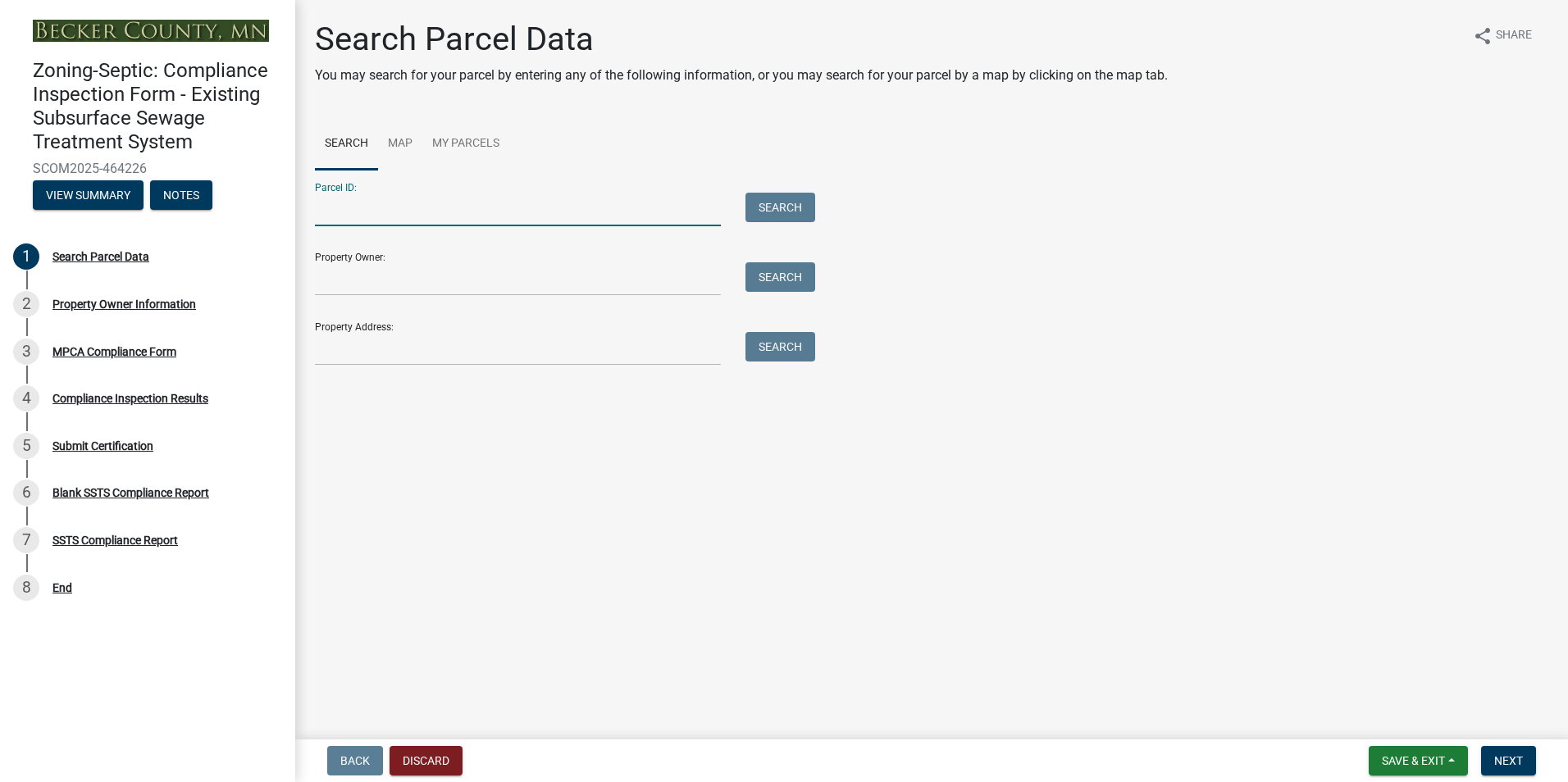
click at [398, 216] on input "Parcel ID:" at bounding box center [517, 209] width 406 height 33
type input "081128000"
click at [758, 209] on button "Search" at bounding box center [781, 207] width 70 height 30
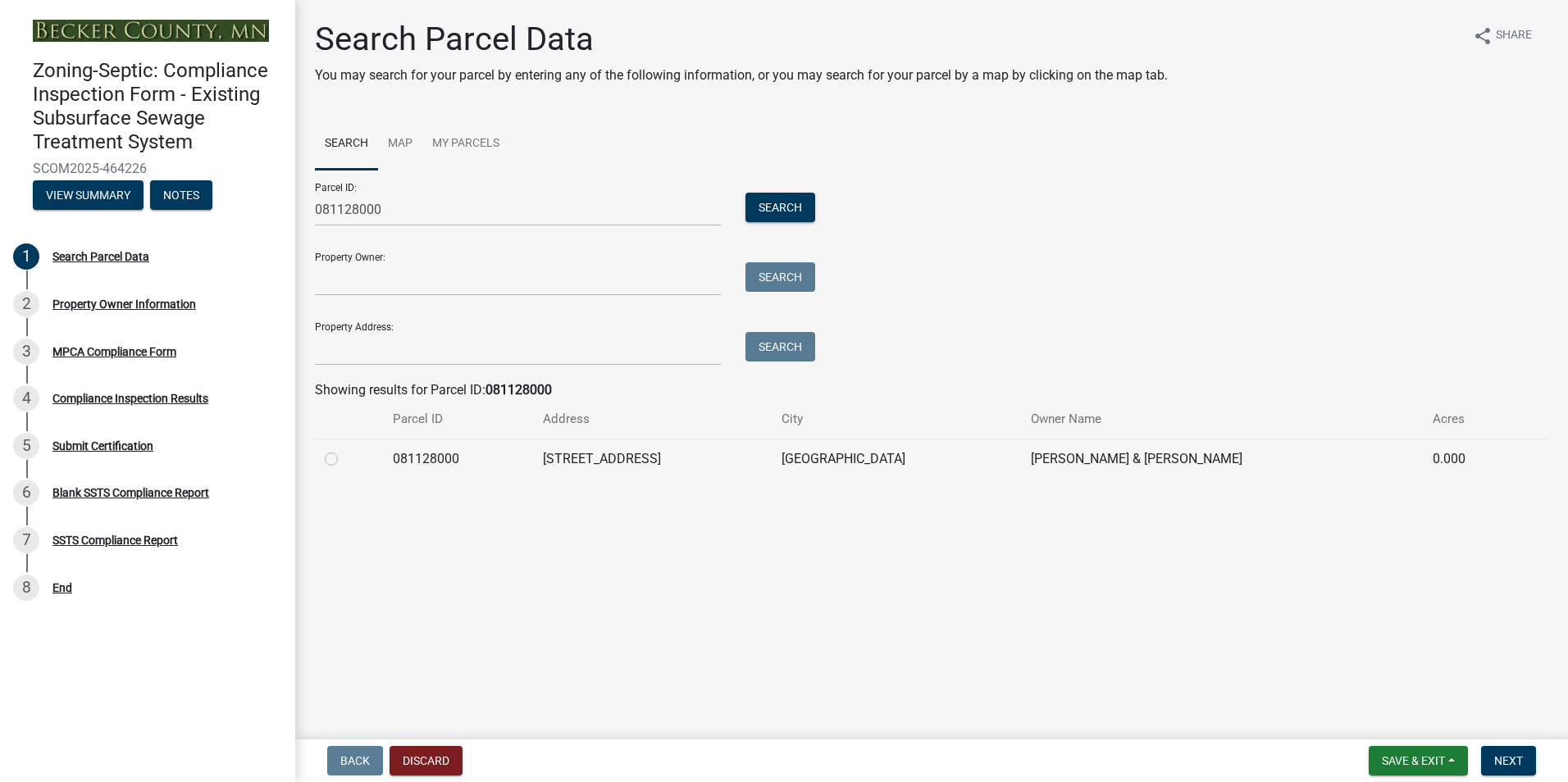
click at [344, 449] on label at bounding box center [344, 449] width 0 height 0
click at [344, 455] on input "radio" at bounding box center [349, 454] width 11 height 11
radio input "true"
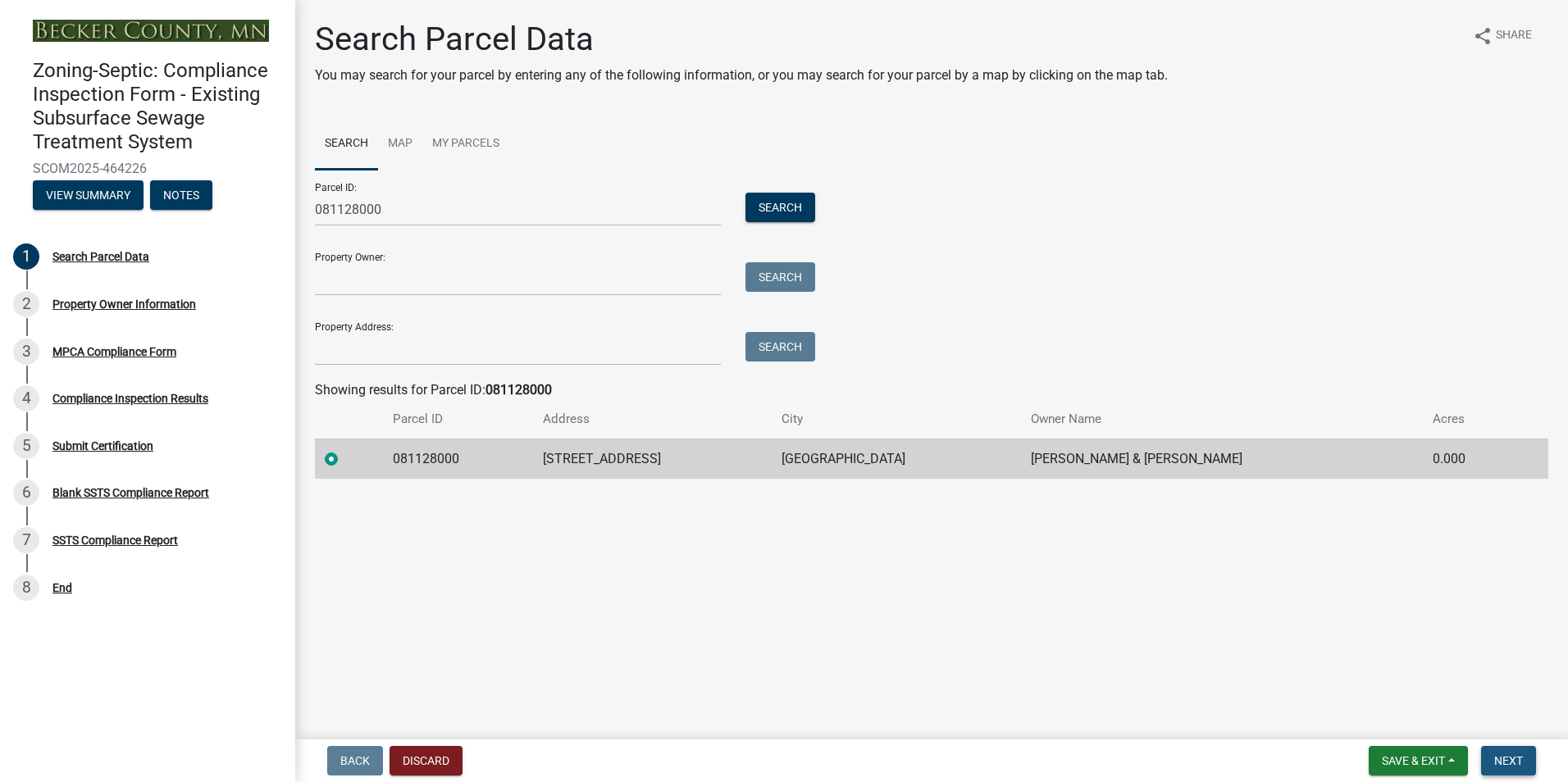
click at [1502, 754] on span "Next" at bounding box center [1508, 760] width 29 height 13
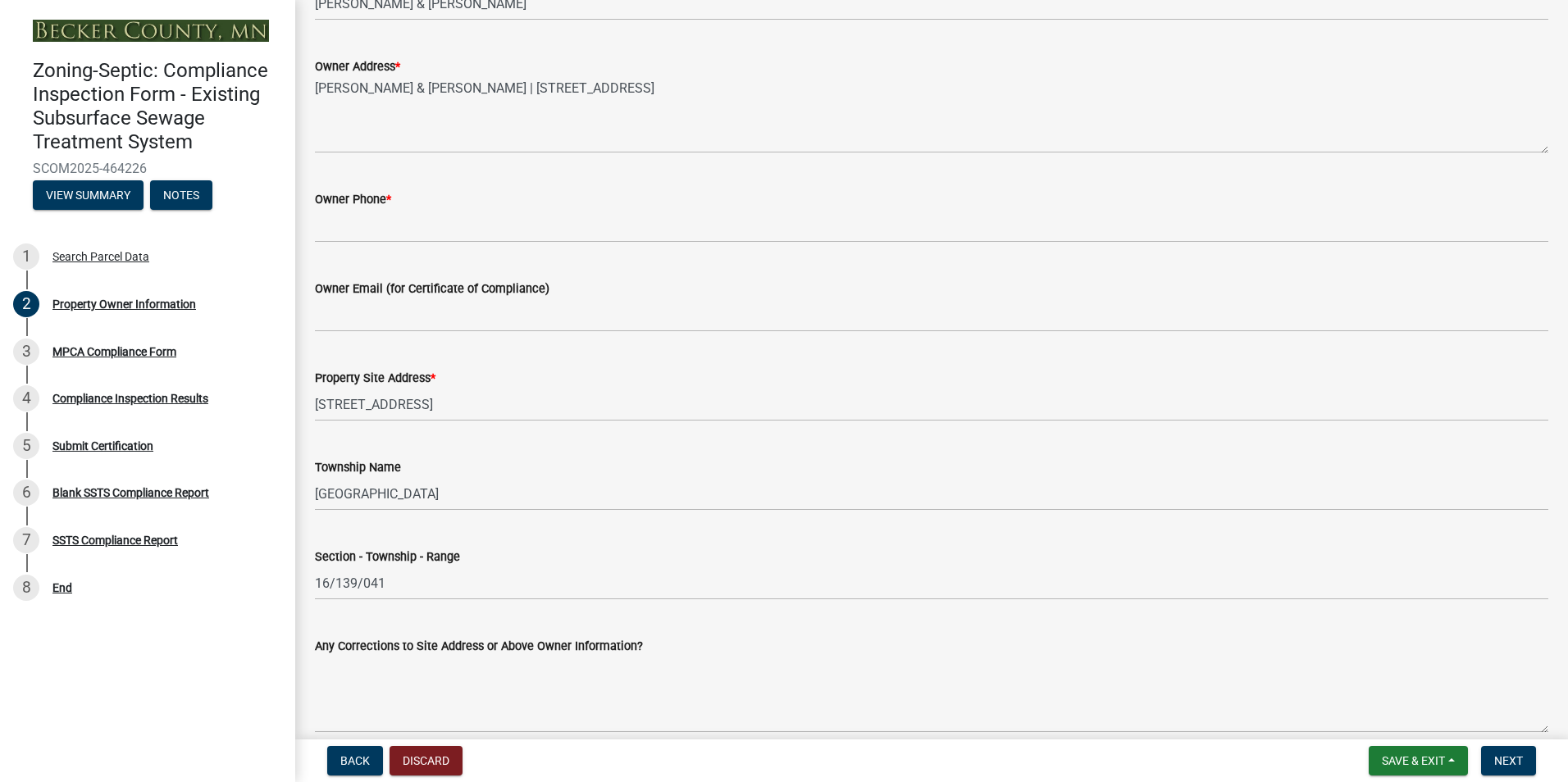
scroll to position [421, 0]
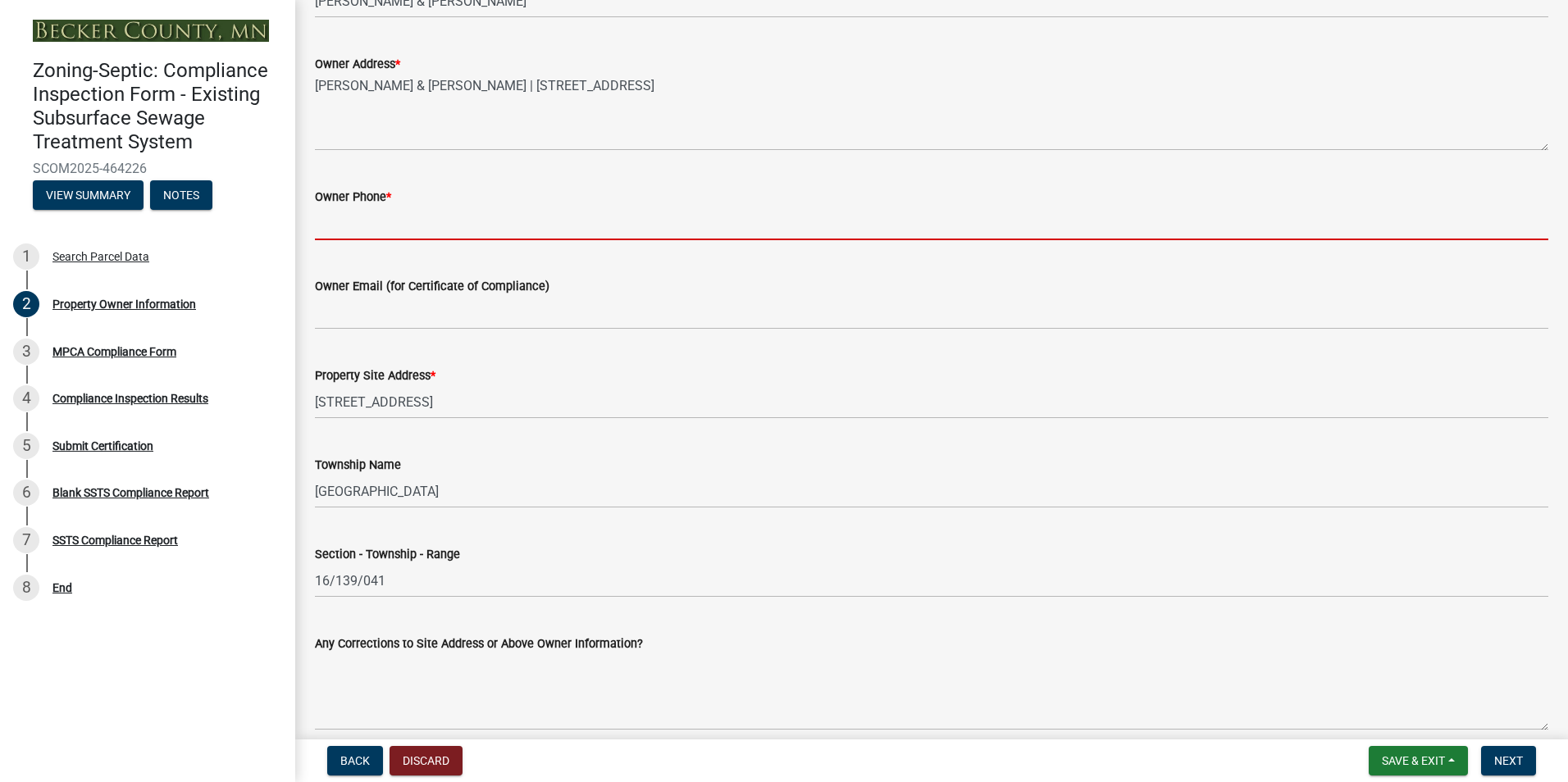
click at [334, 236] on input "Owner Phone *" at bounding box center [931, 222] width 1233 height 33
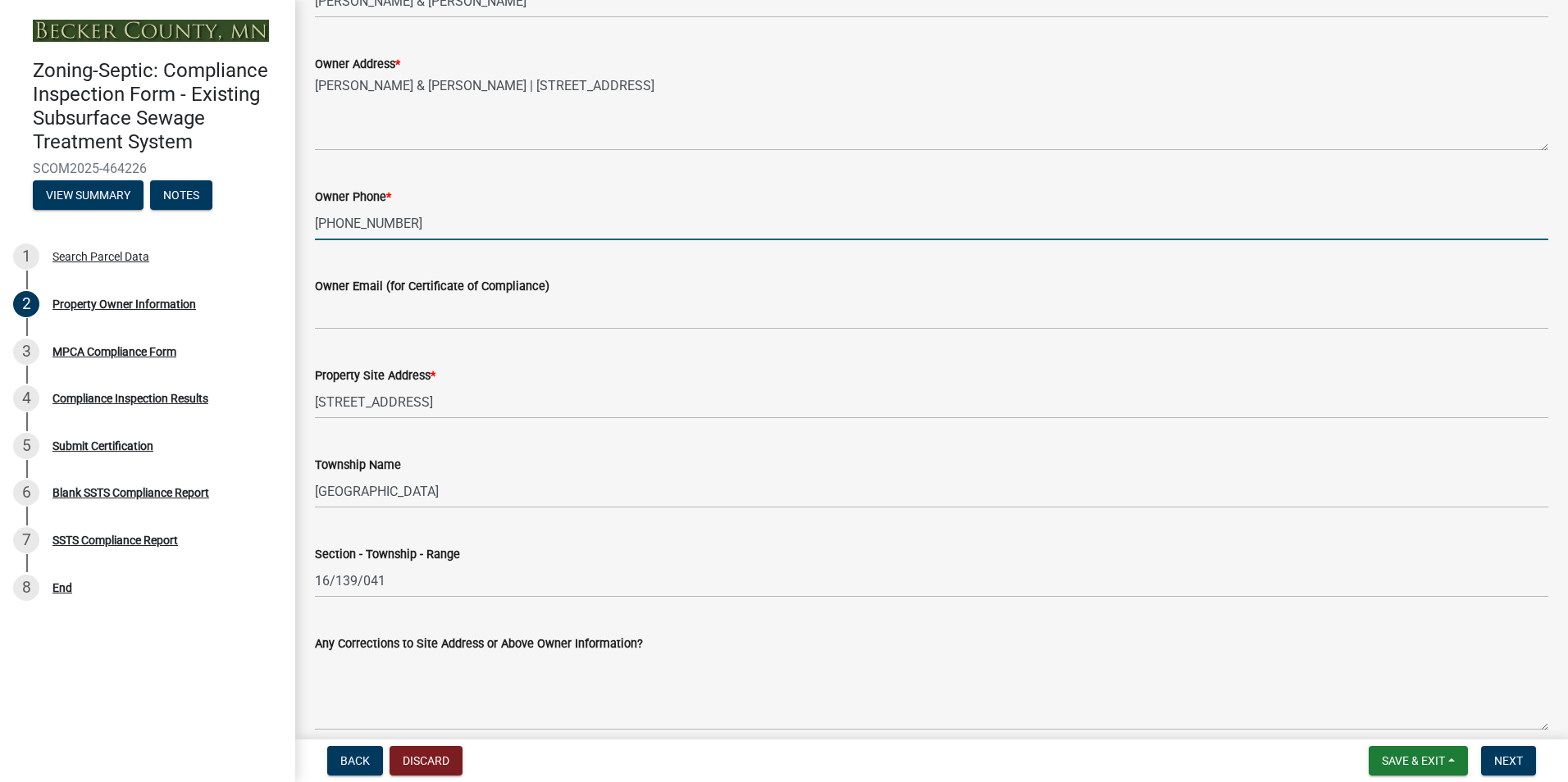
type input "[PHONE_NUMBER]"
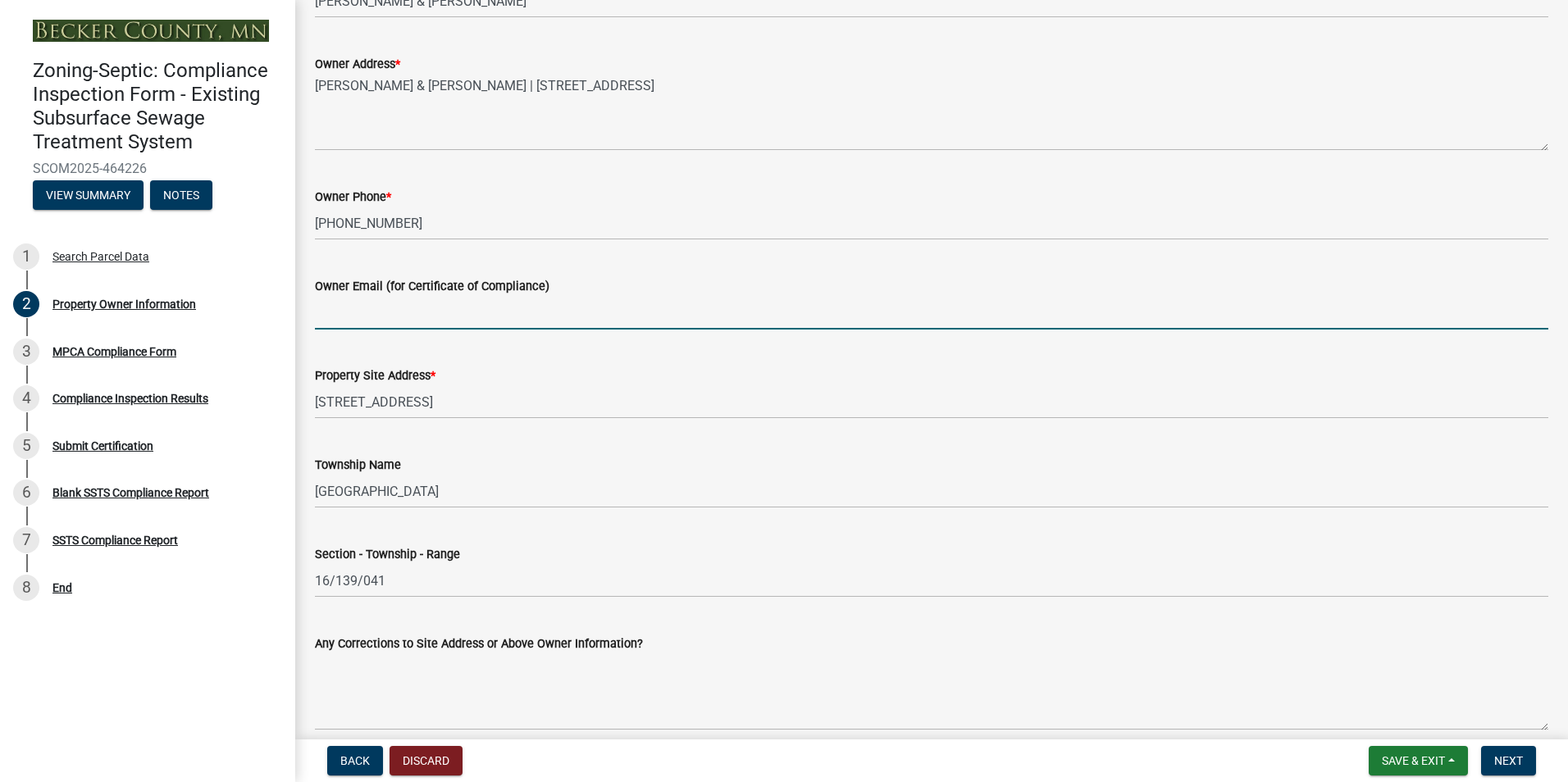
click at [345, 313] on input "Owner Email (for Certificate of Compliance)" at bounding box center [931, 312] width 1233 height 33
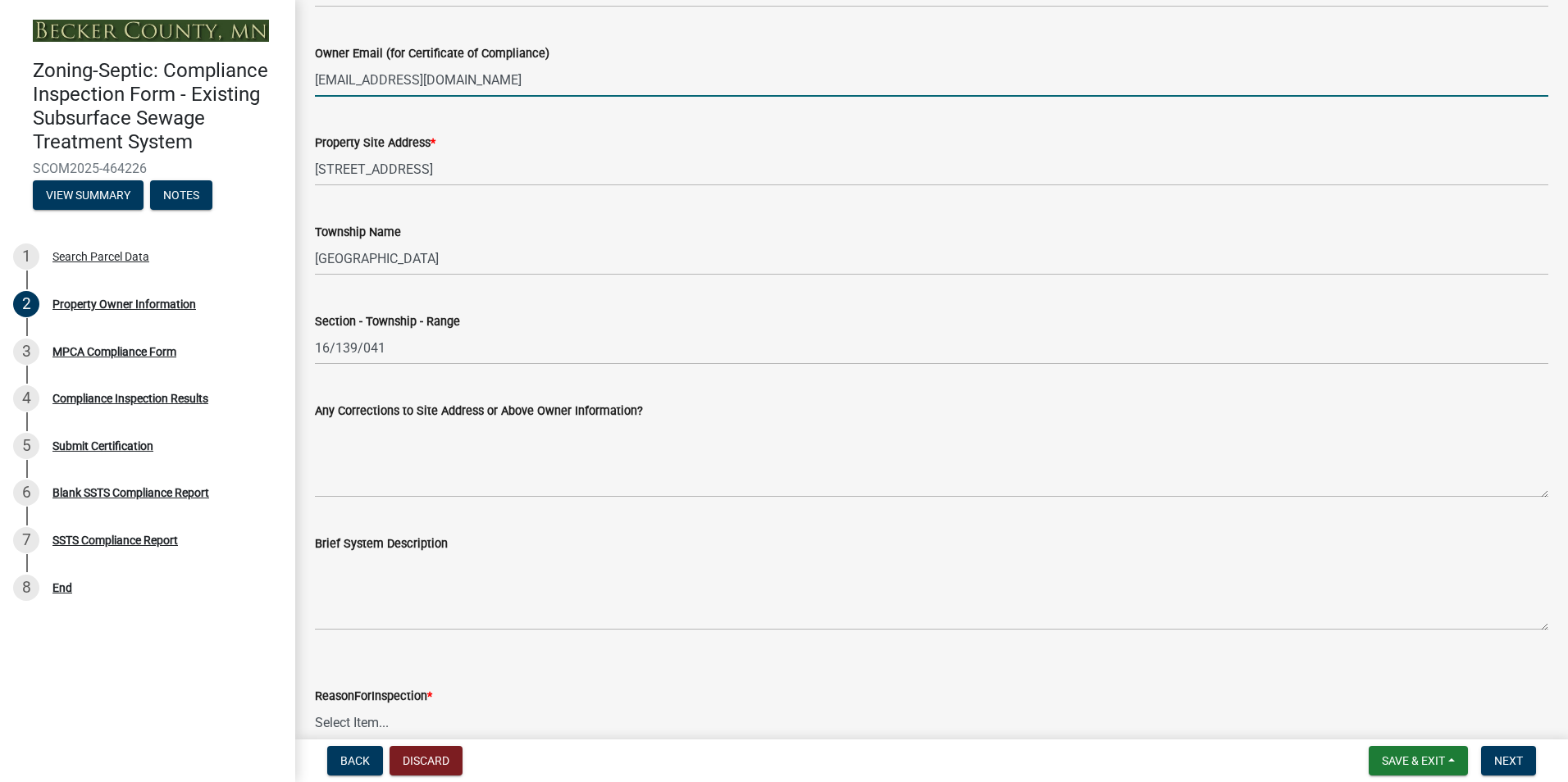
scroll to position [739, 0]
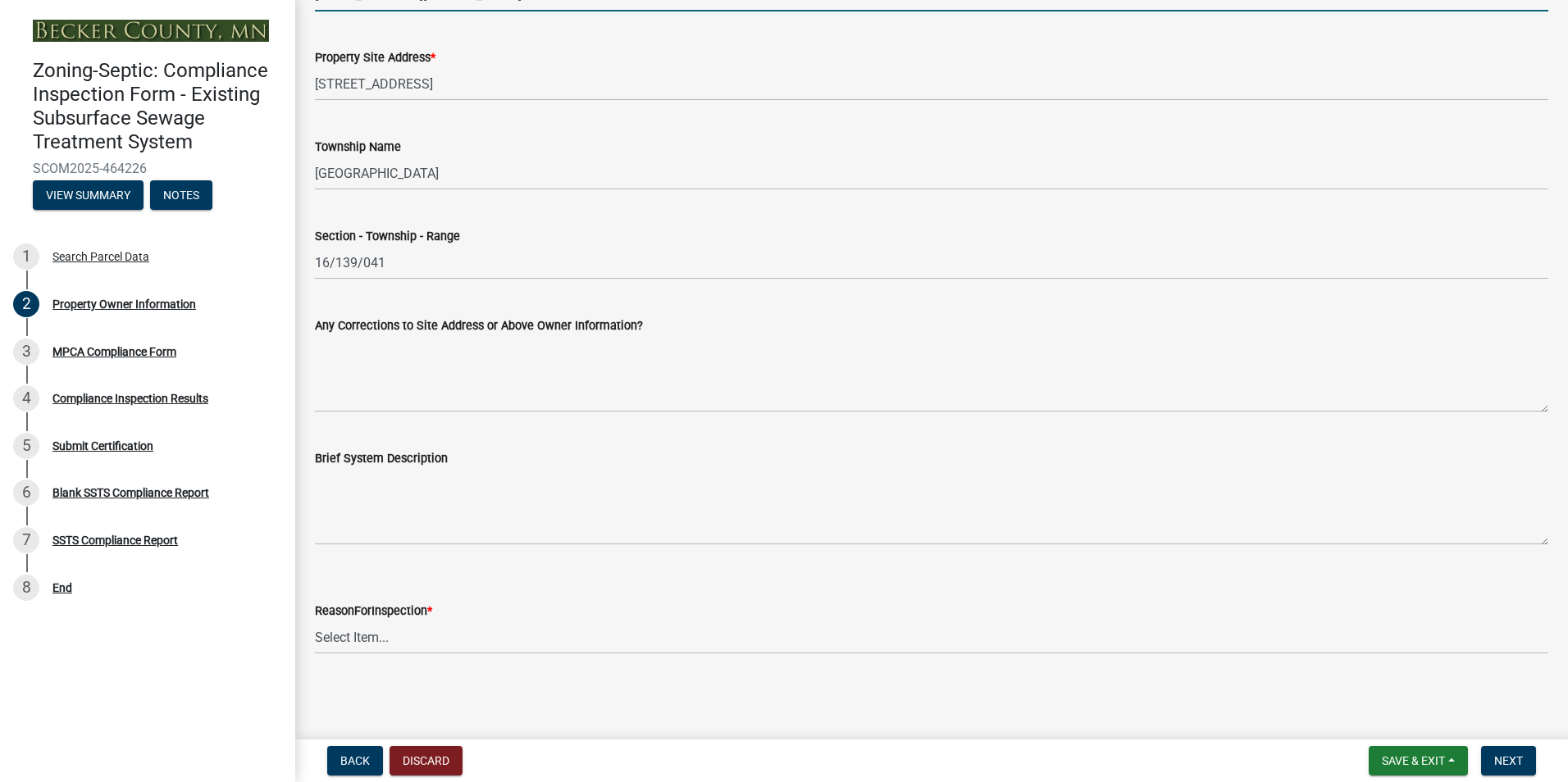
type input "[EMAIL_ADDRESS][DOMAIN_NAME]"
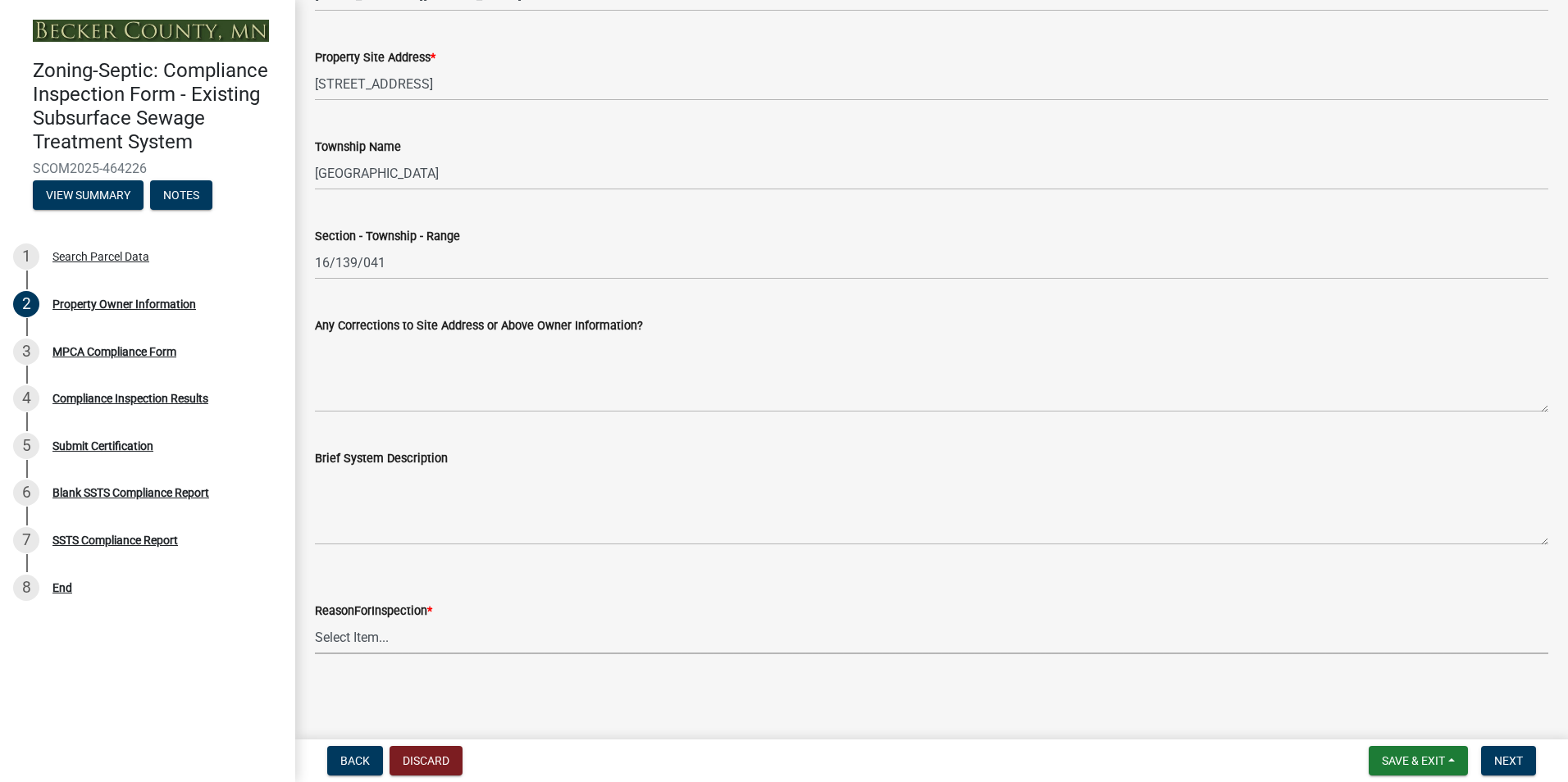
click at [349, 631] on select "Select Item... Property Sale Lake Study Required for Permit Other" at bounding box center [931, 636] width 1233 height 33
click at [314, 620] on select "Select Item... Property Sale Lake Study Required for Permit Other" at bounding box center [931, 636] width 1233 height 33
select select "3e6c5637-c66b-418d-927c-69aaf39ab5a9"
click at [1531, 760] on button "Next" at bounding box center [1508, 761] width 55 height 30
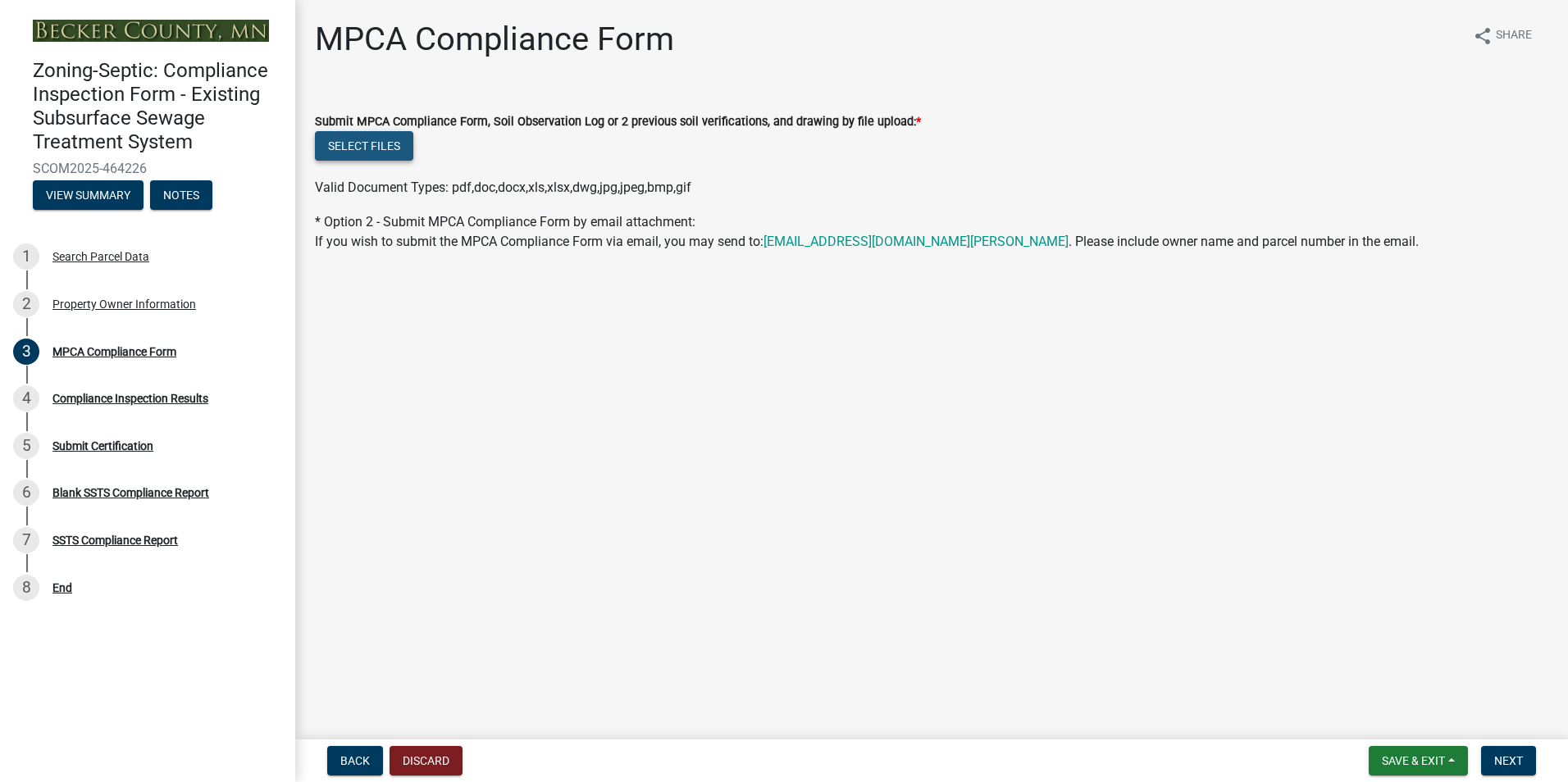
click at [364, 148] on button "Select files" at bounding box center [363, 146] width 98 height 30
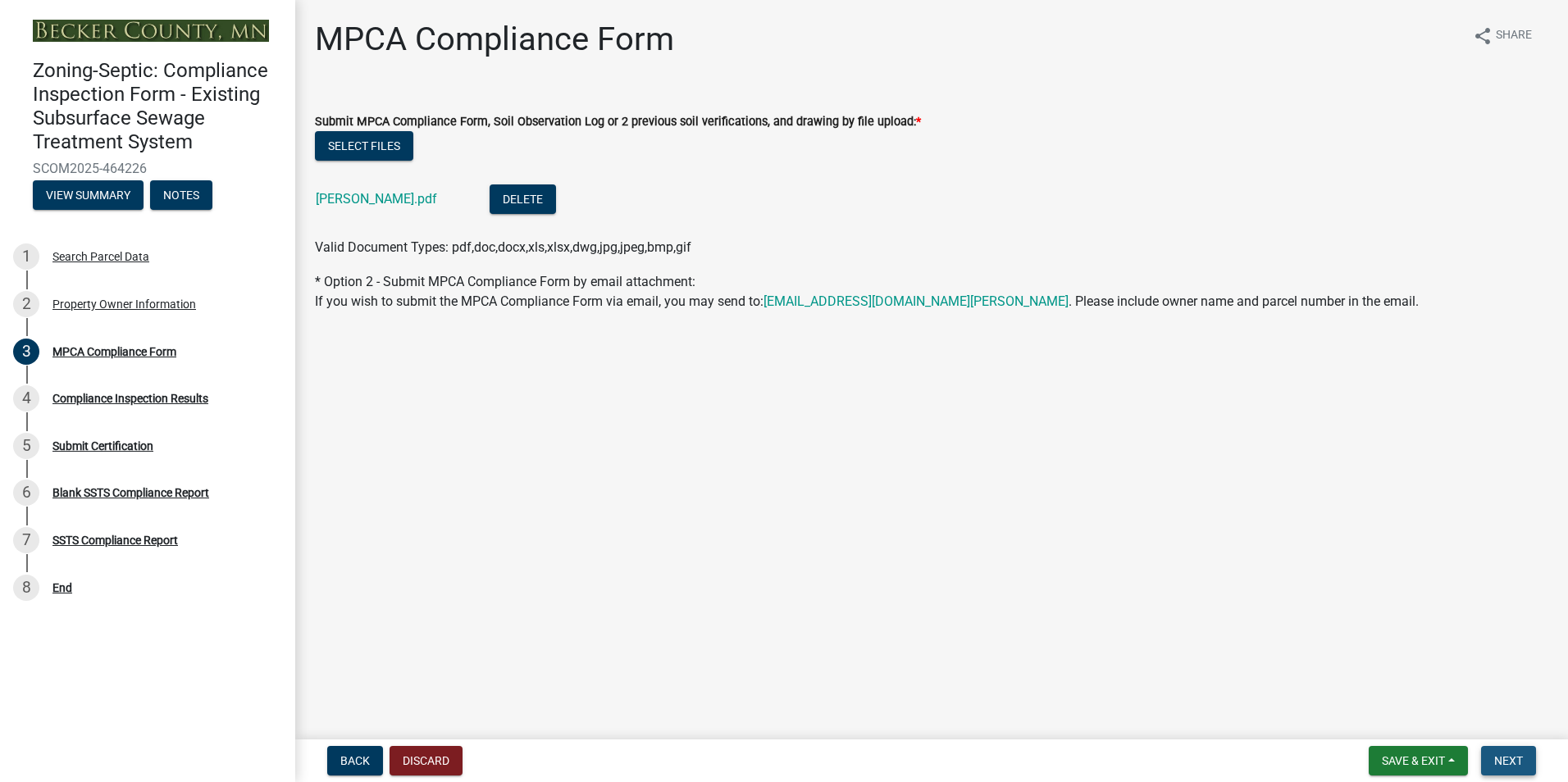
click at [1512, 751] on button "Next" at bounding box center [1508, 761] width 55 height 30
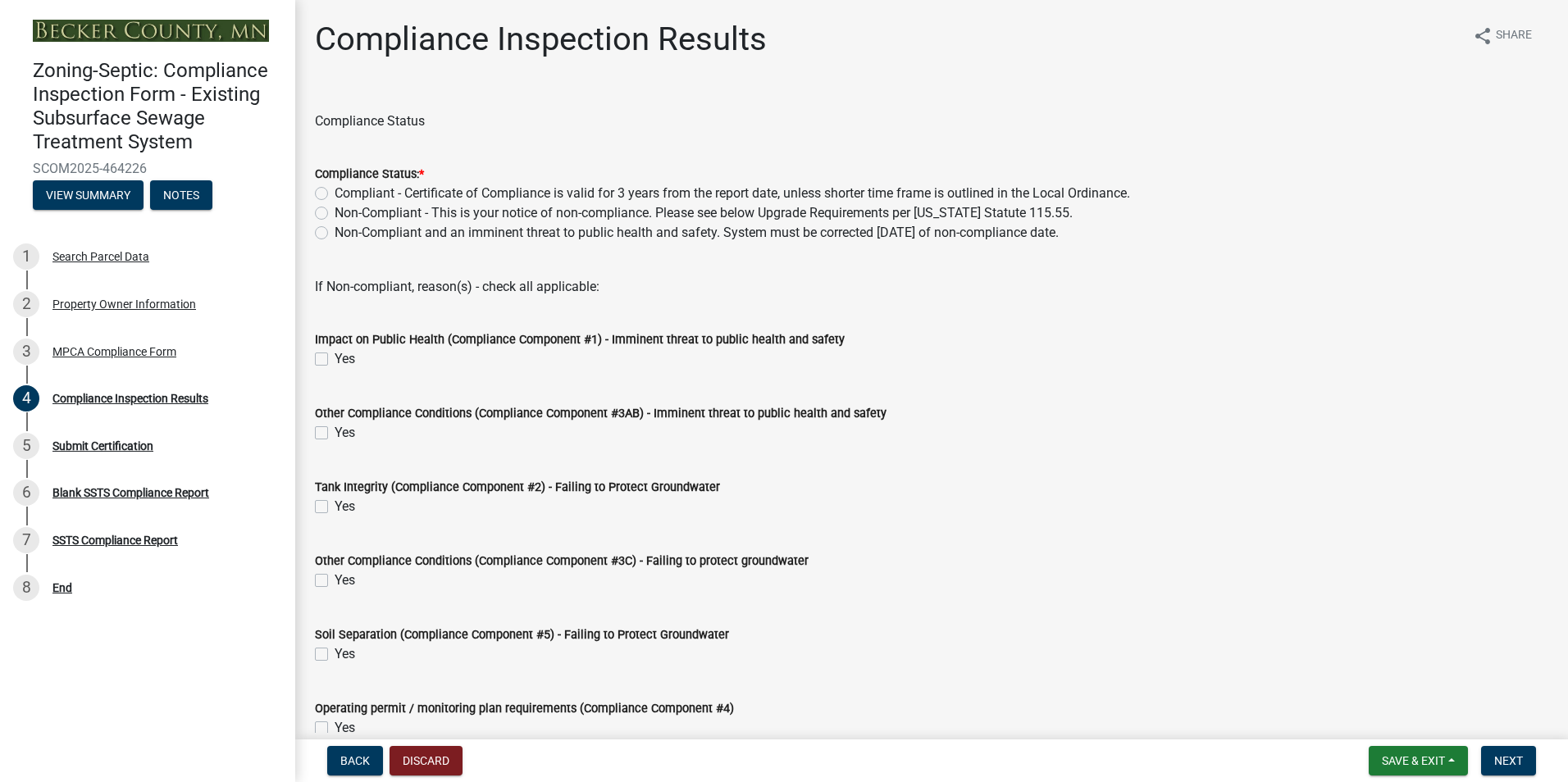
click at [335, 190] on label "Compliant - Certificate of Compliance is valid for 3 years from the report date…" at bounding box center [732, 193] width 795 height 20
click at [335, 190] on input "Compliant - Certificate of Compliance is valid for 3 years from the report date…" at bounding box center [340, 189] width 11 height 11
radio input "true"
click at [1505, 760] on span "Next" at bounding box center [1508, 760] width 29 height 13
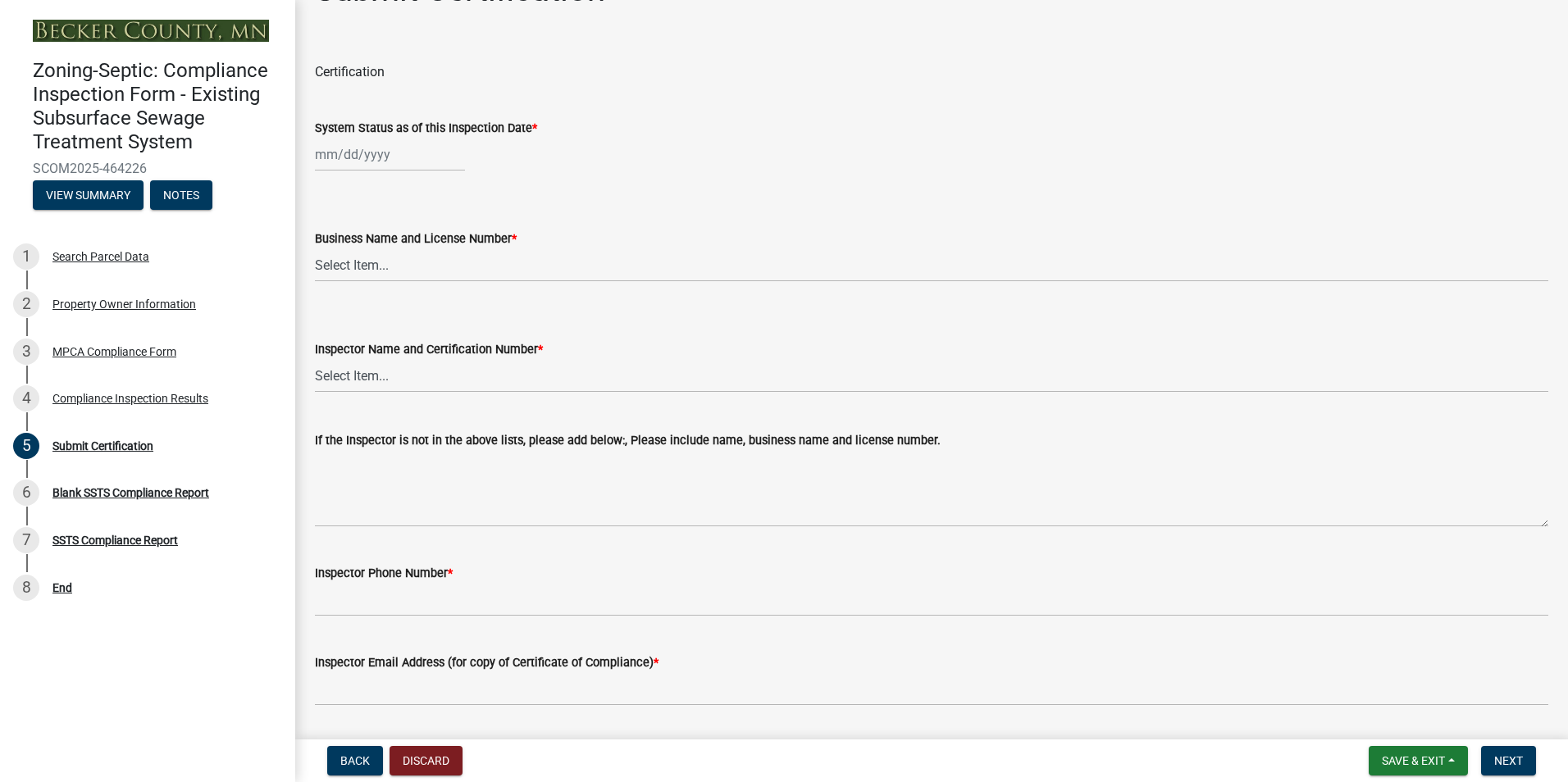
scroll to position [62, 0]
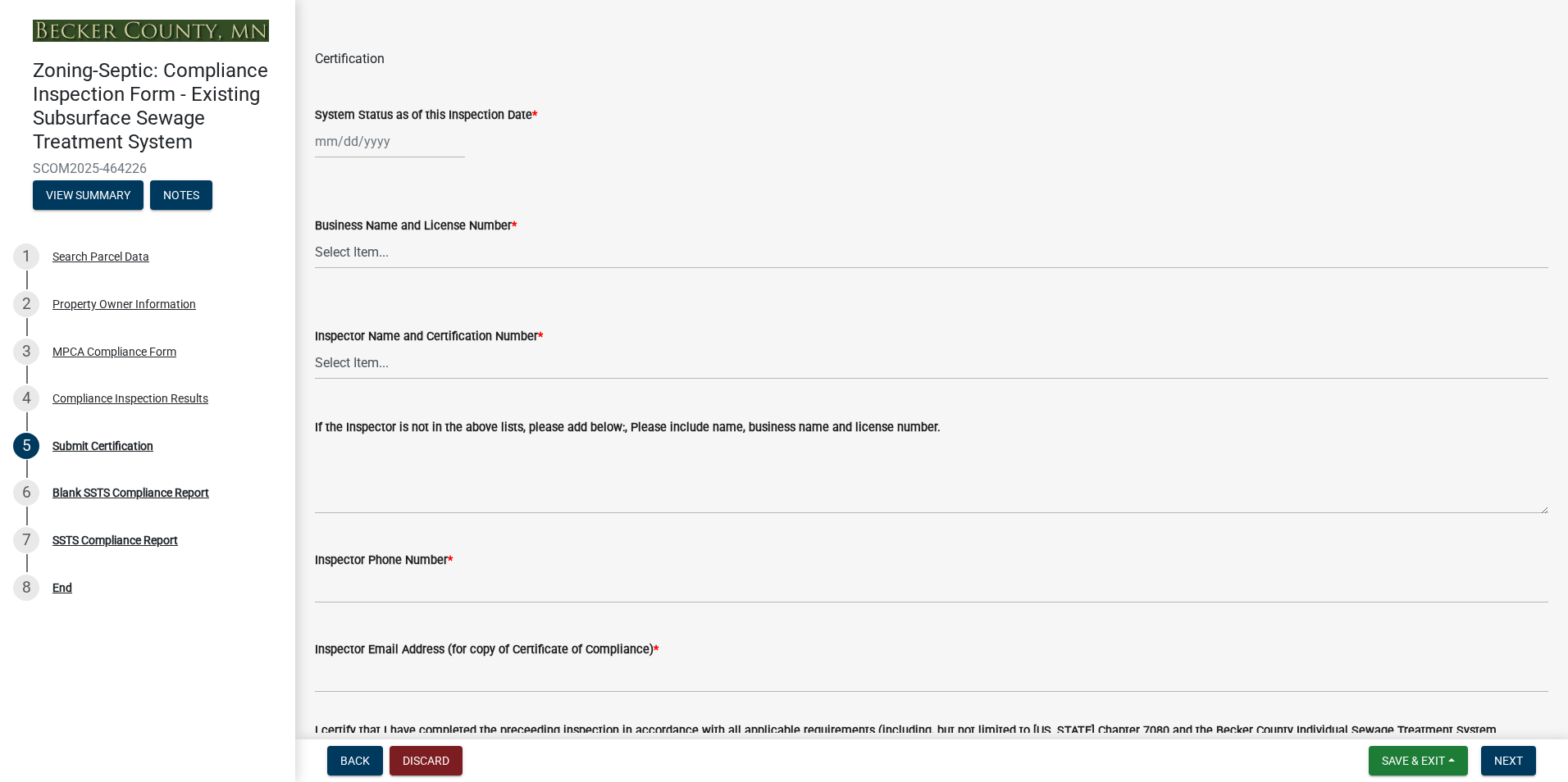
select select "8"
select select "2025"
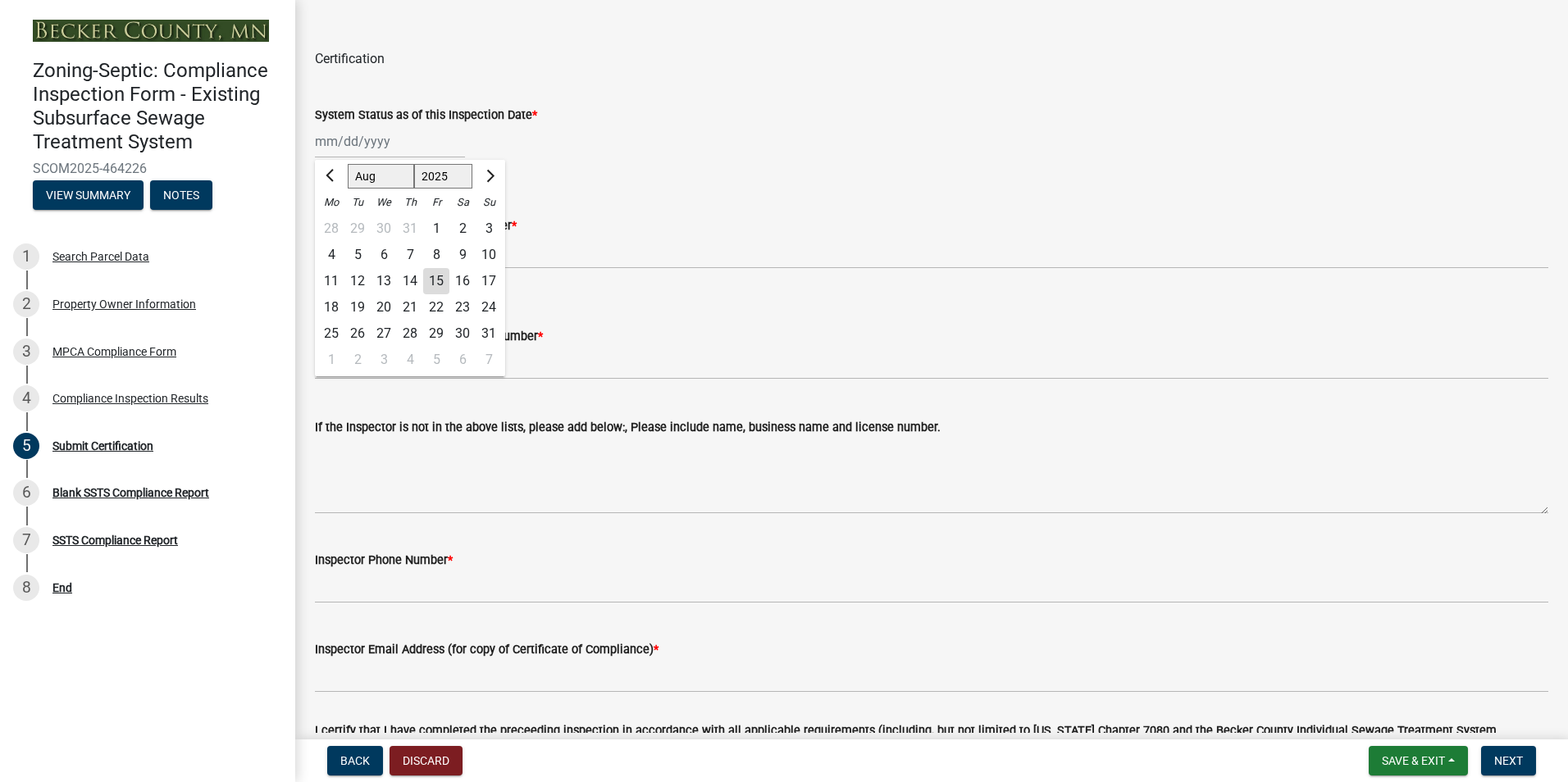
click at [359, 147] on div "[PERSON_NAME] Feb Mar Apr [PERSON_NAME][DATE] Oct Nov [DATE] 1526 1527 1528 152…" at bounding box center [389, 141] width 150 height 33
click at [390, 278] on div "13" at bounding box center [383, 281] width 26 height 26
type input "[DATE]"
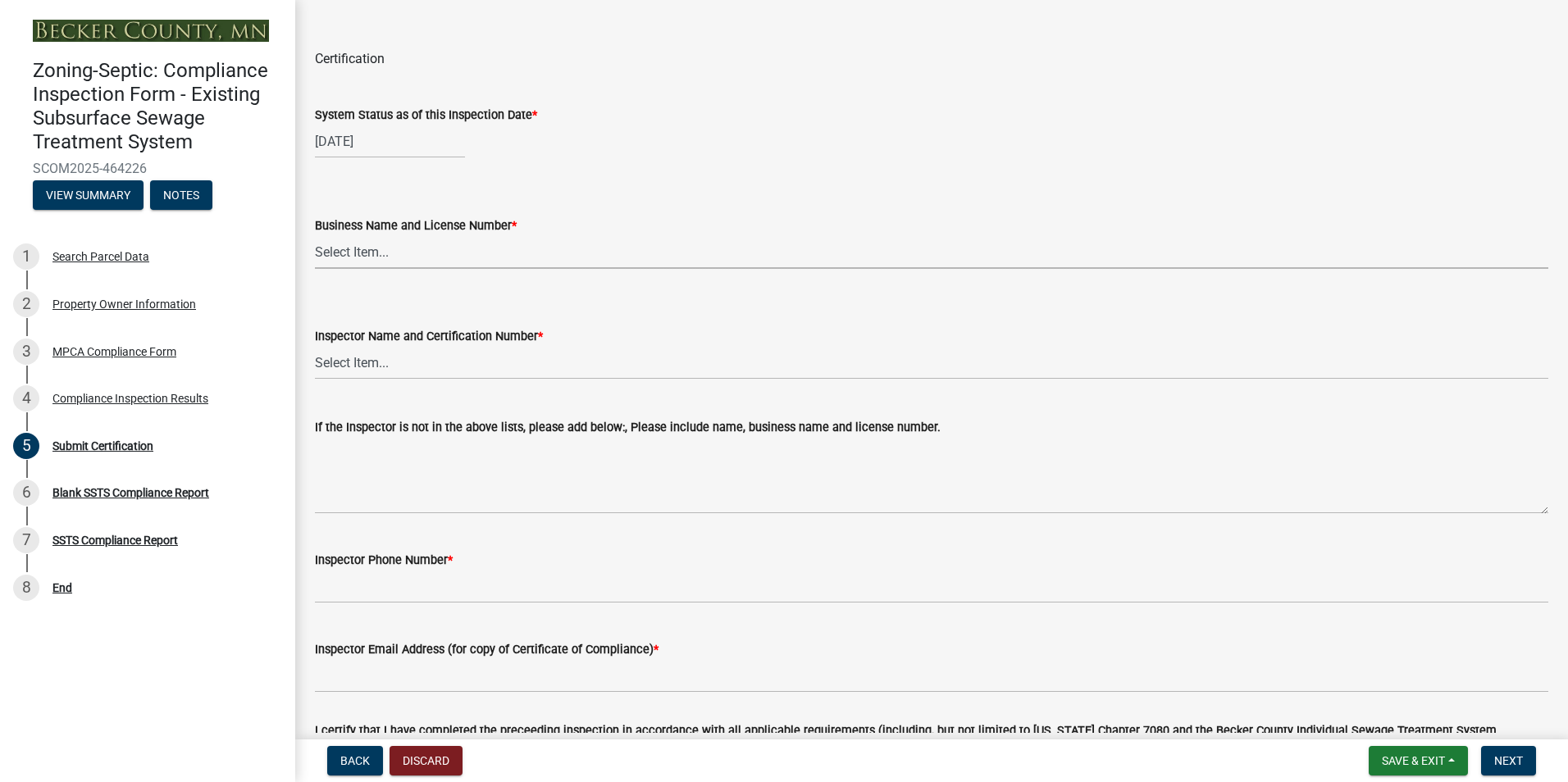
click at [366, 254] on select "Select Item... OTHER – Not listed (please add in next field and we will add to …" at bounding box center [931, 251] width 1233 height 33
click at [314, 235] on select "Select Item... OTHER – Not listed (please add in next field and we will add to …" at bounding box center [931, 251] width 1233 height 33
select select "6cb55102-04ca-4fa6-a18d-df345860fceb"
click at [349, 371] on select "Select Item... OTHER – Not listed (please add in next field and we will add to …" at bounding box center [931, 362] width 1233 height 33
click at [314, 346] on select "Select Item... OTHER – Not listed (please add in next field and we will add to …" at bounding box center [931, 362] width 1233 height 33
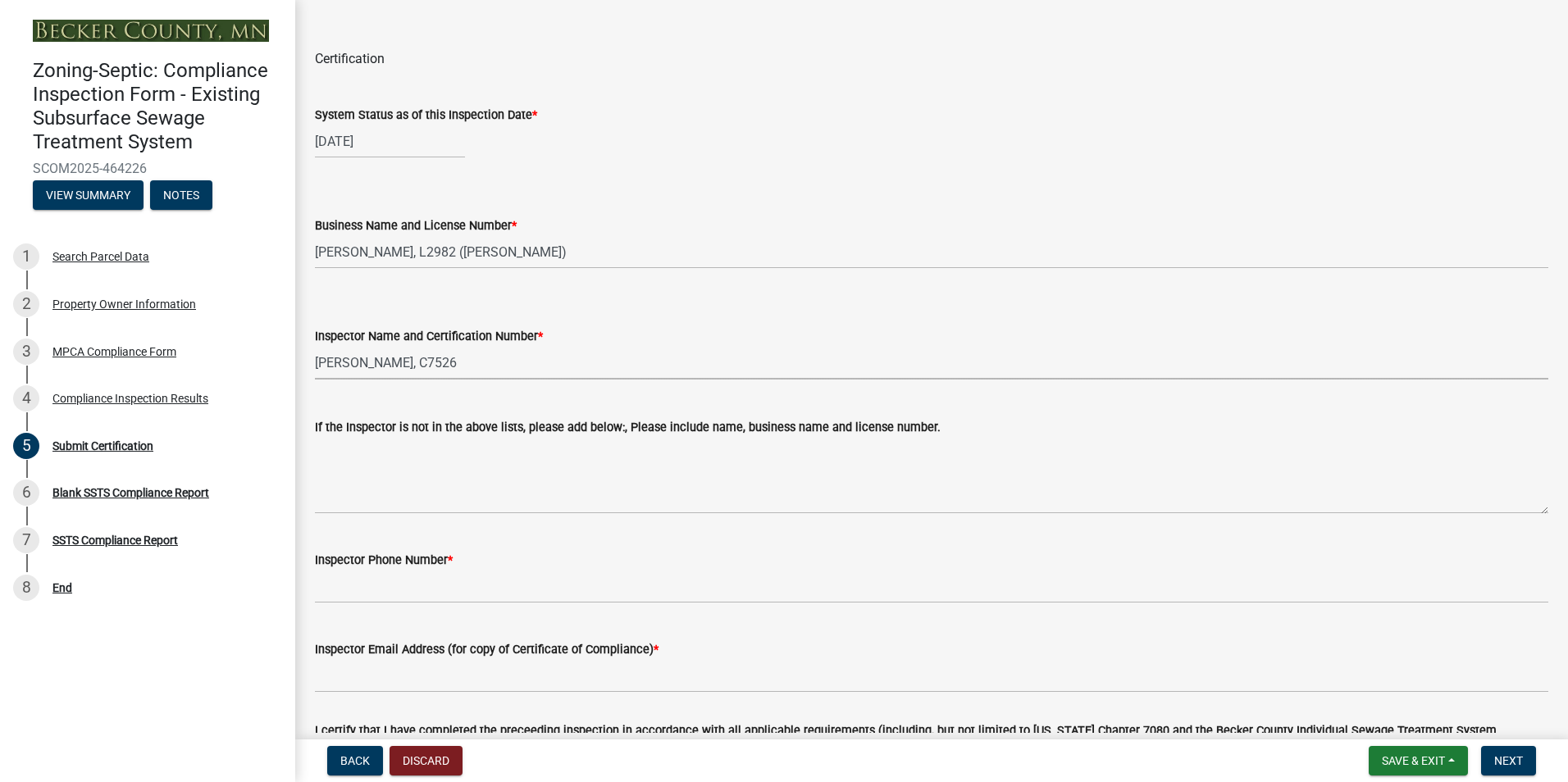
select select "dc89faac-9f44-4363-befa-aff2aab8b849"
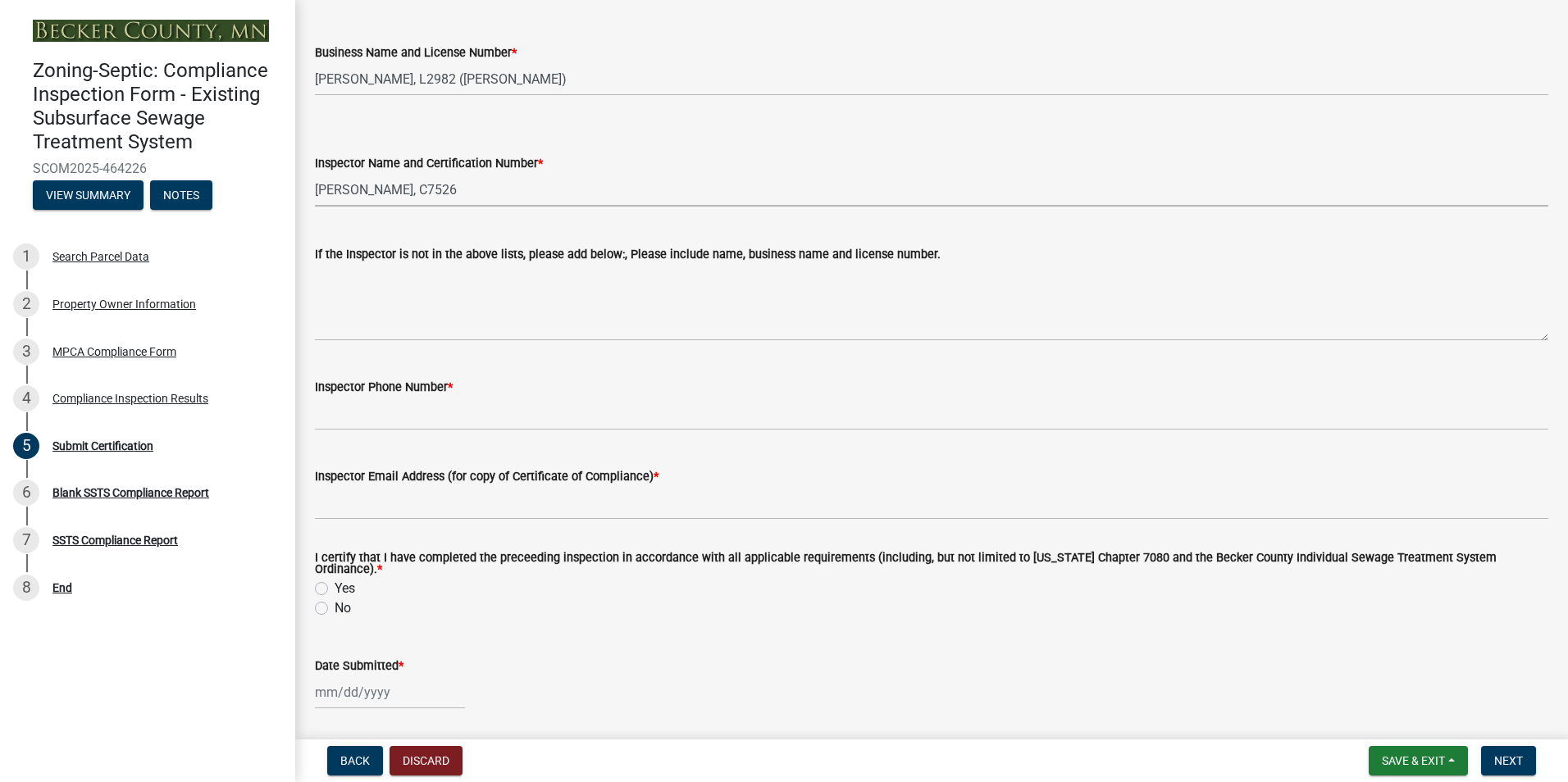
scroll to position [253, 0]
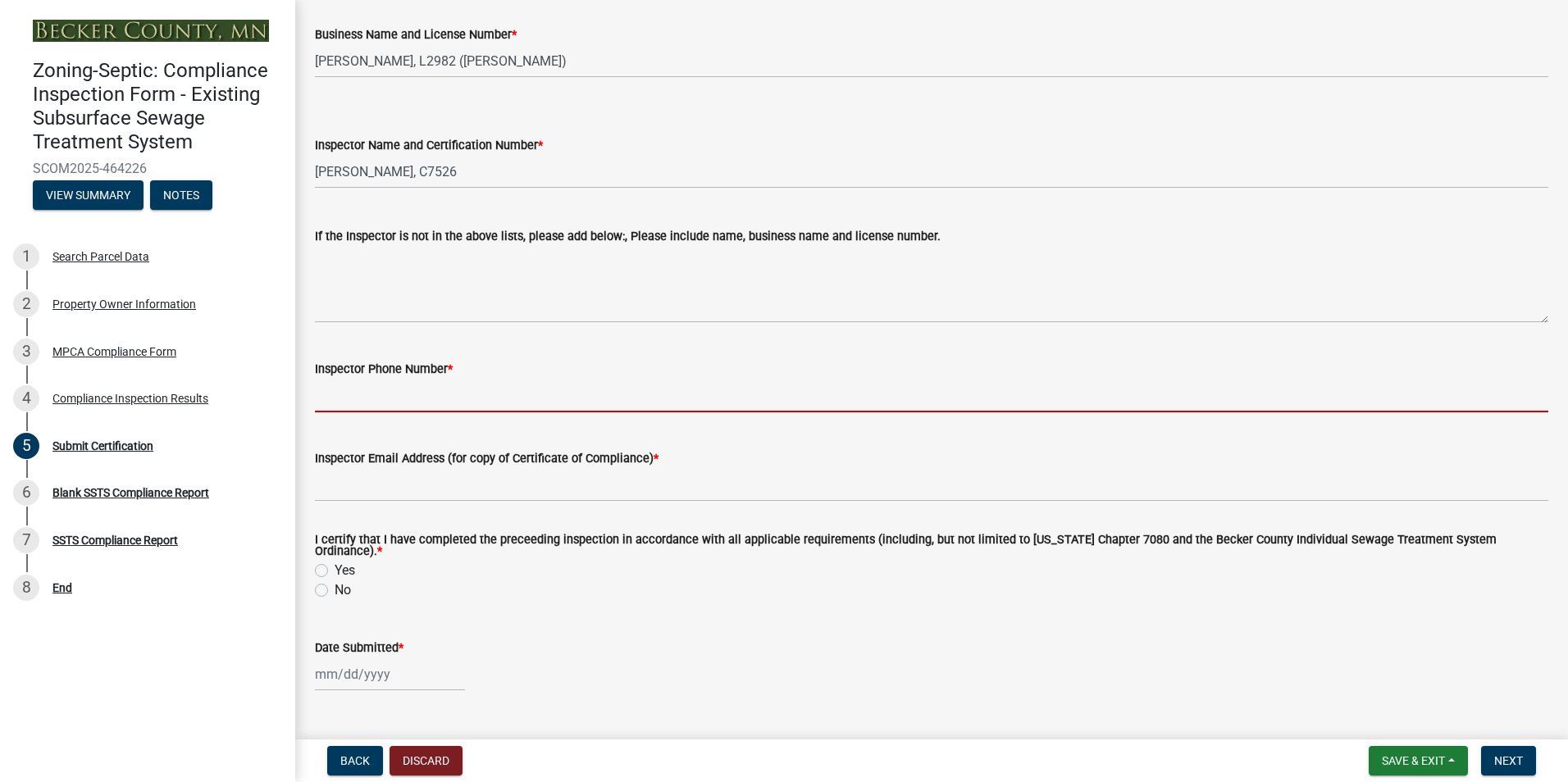
click at [423, 380] on input "Inspector Phone Number *" at bounding box center [931, 395] width 1233 height 33
type input "2188391849"
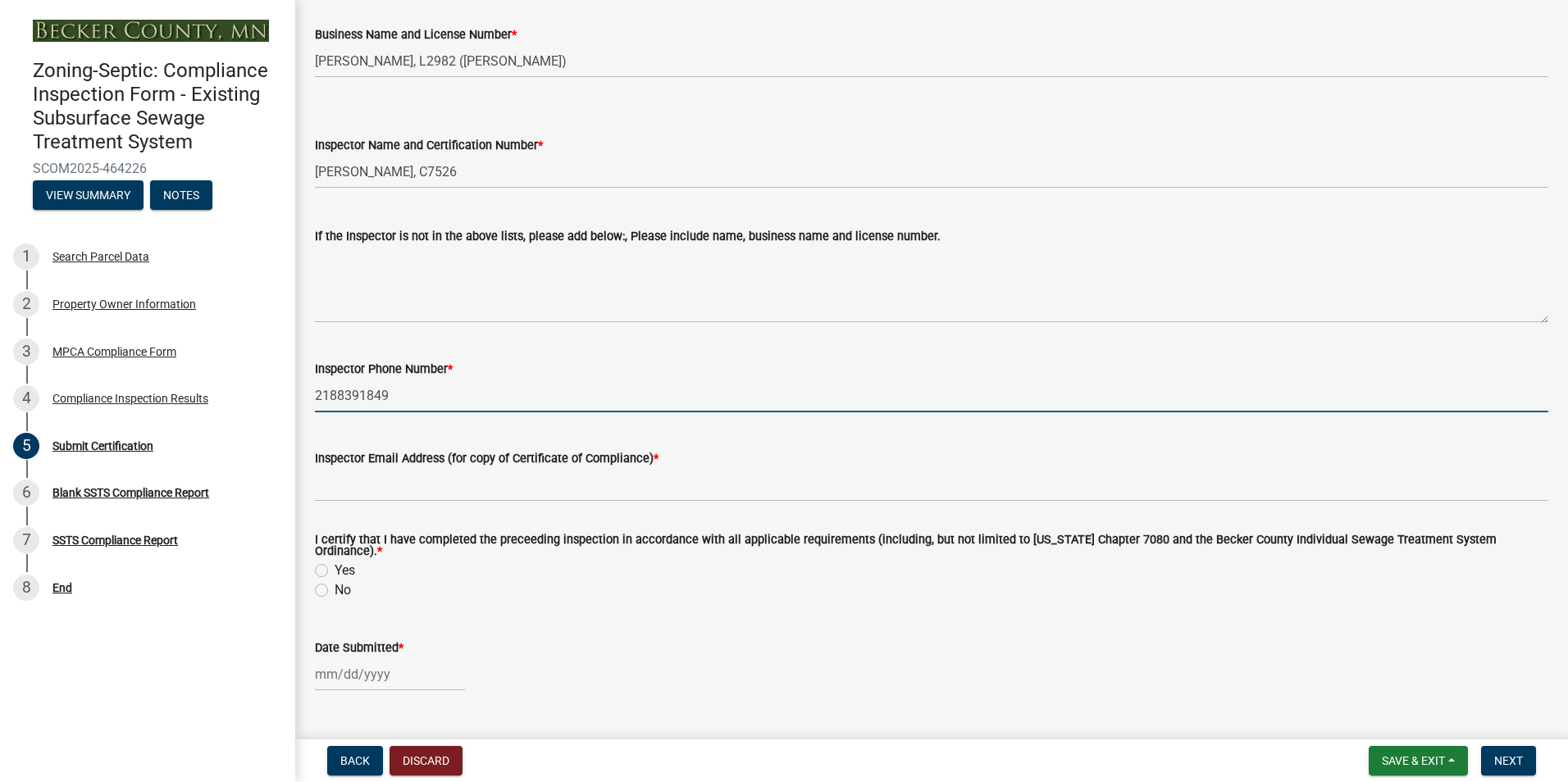
type input "[EMAIL_ADDRESS][DOMAIN_NAME]"
type input "[DATE]"
select select "8"
select select "2025"
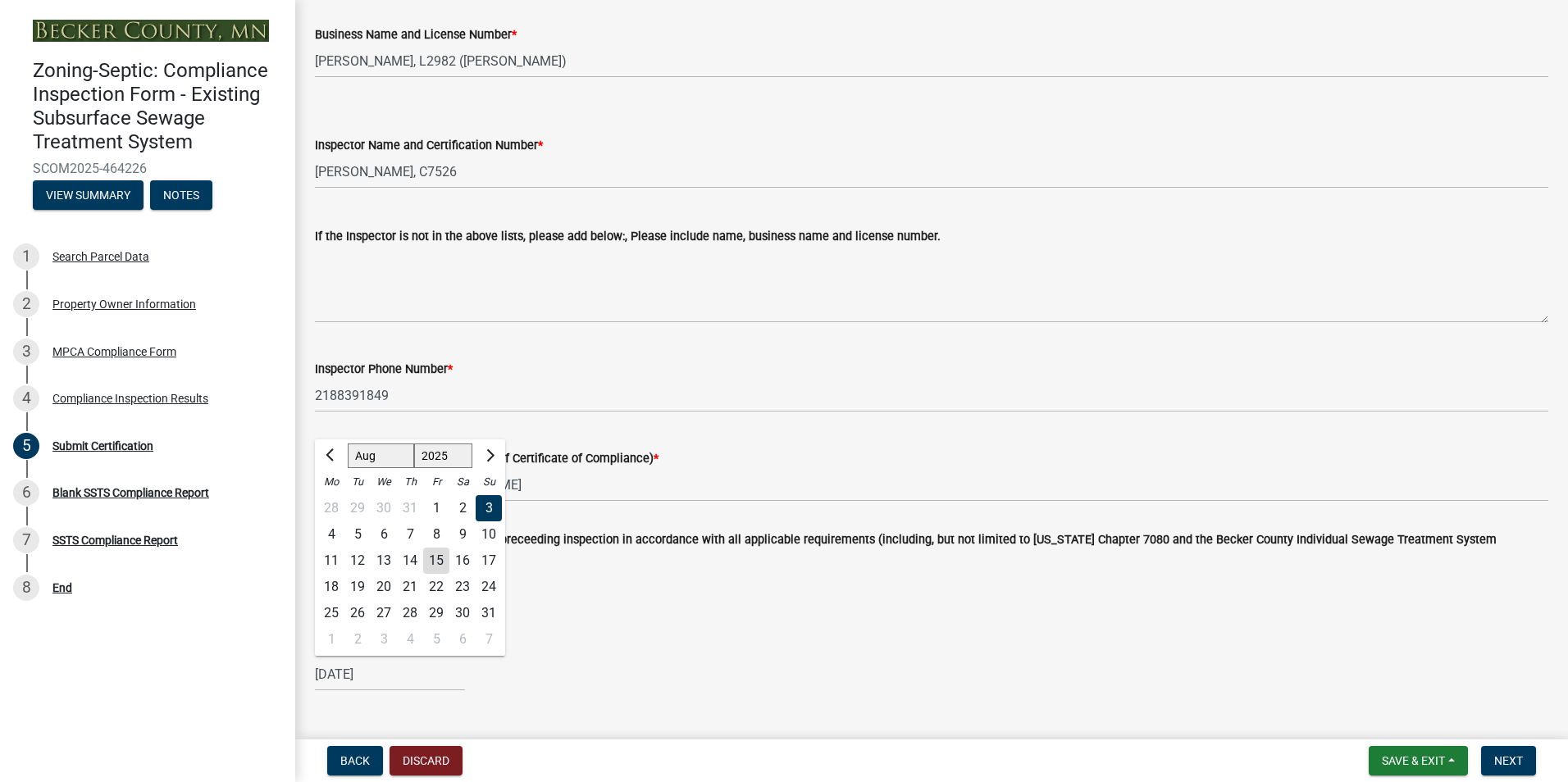
click at [444, 555] on div "15" at bounding box center [435, 561] width 26 height 26
type input "[DATE]"
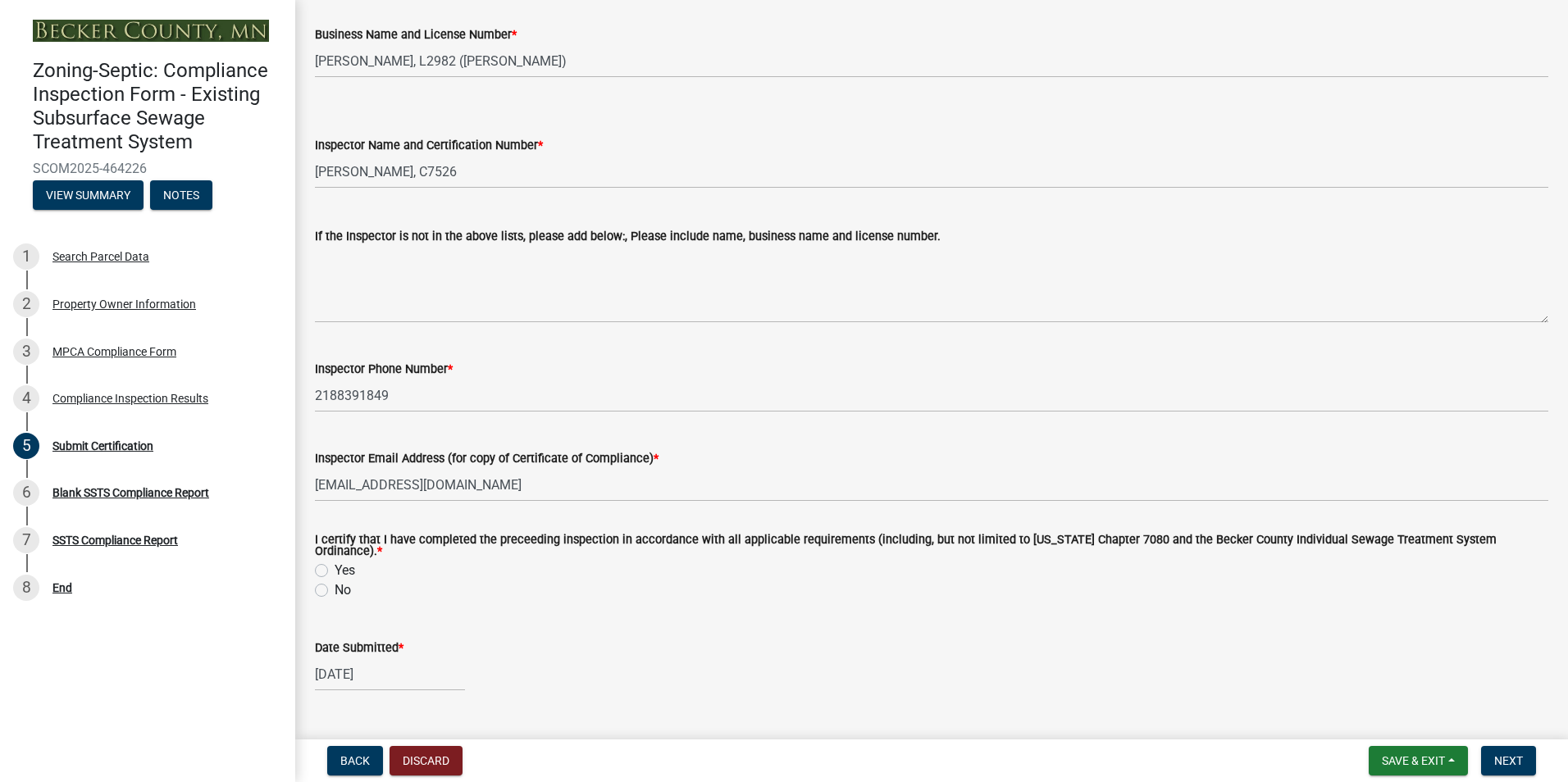
click at [335, 568] on label "Yes" at bounding box center [345, 570] width 20 height 20
click at [335, 568] on input "Yes" at bounding box center [340, 566] width 11 height 11
radio input "true"
click at [1503, 760] on span "Next" at bounding box center [1508, 760] width 29 height 13
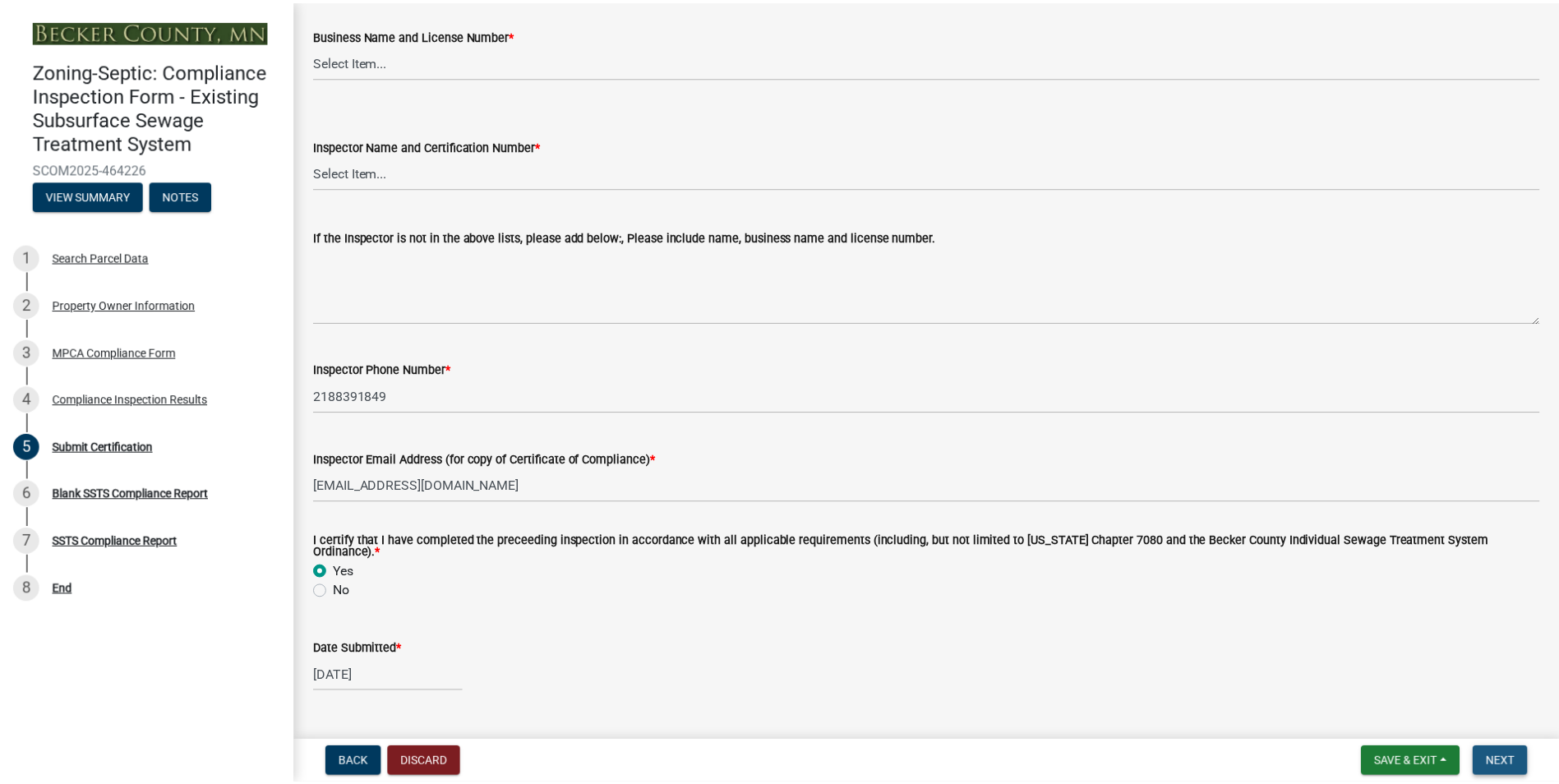
scroll to position [0, 0]
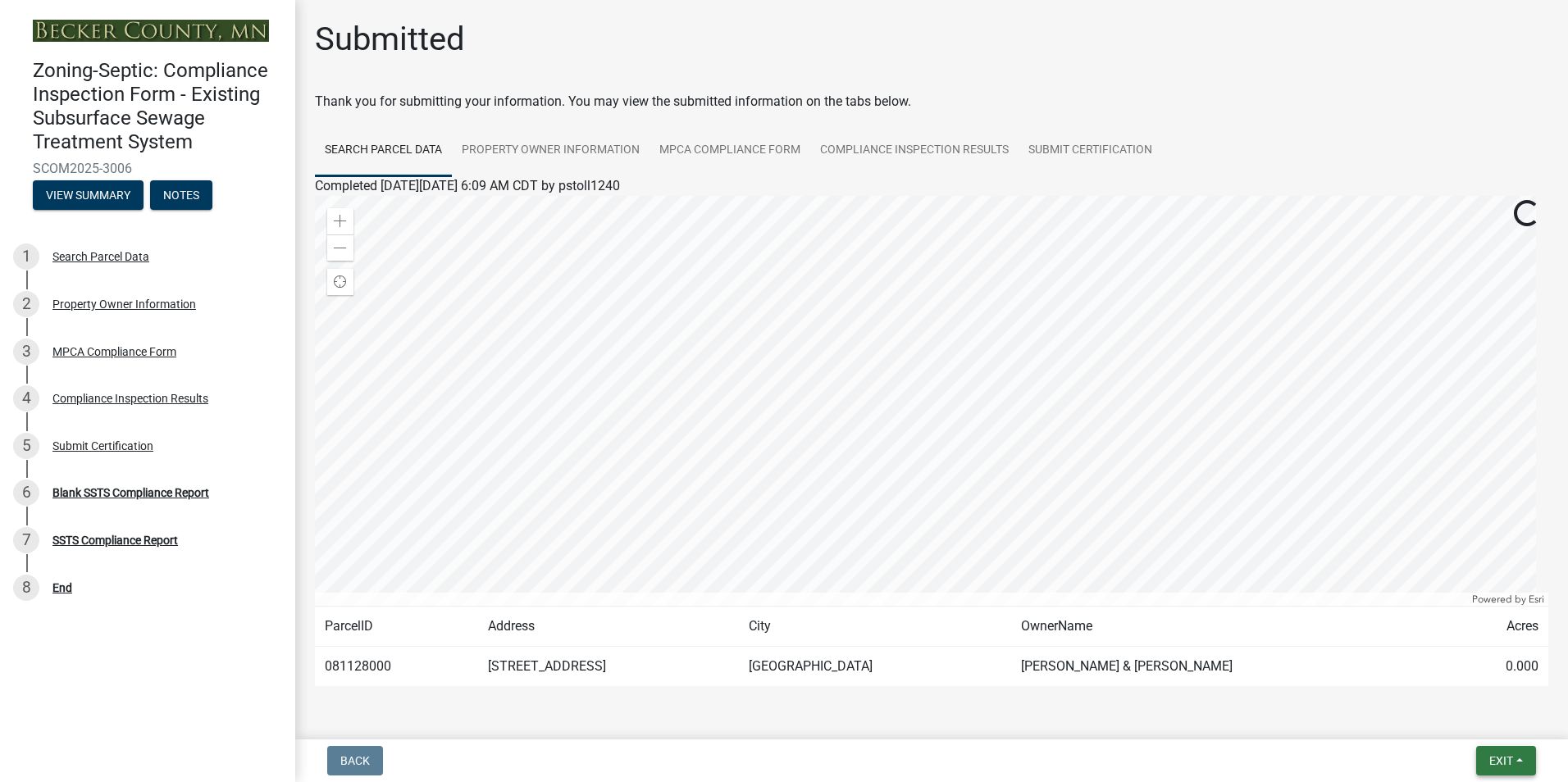
click at [1503, 760] on span "Exit" at bounding box center [1501, 760] width 24 height 13
click at [1467, 720] on button "Save & Exit" at bounding box center [1470, 718] width 131 height 39
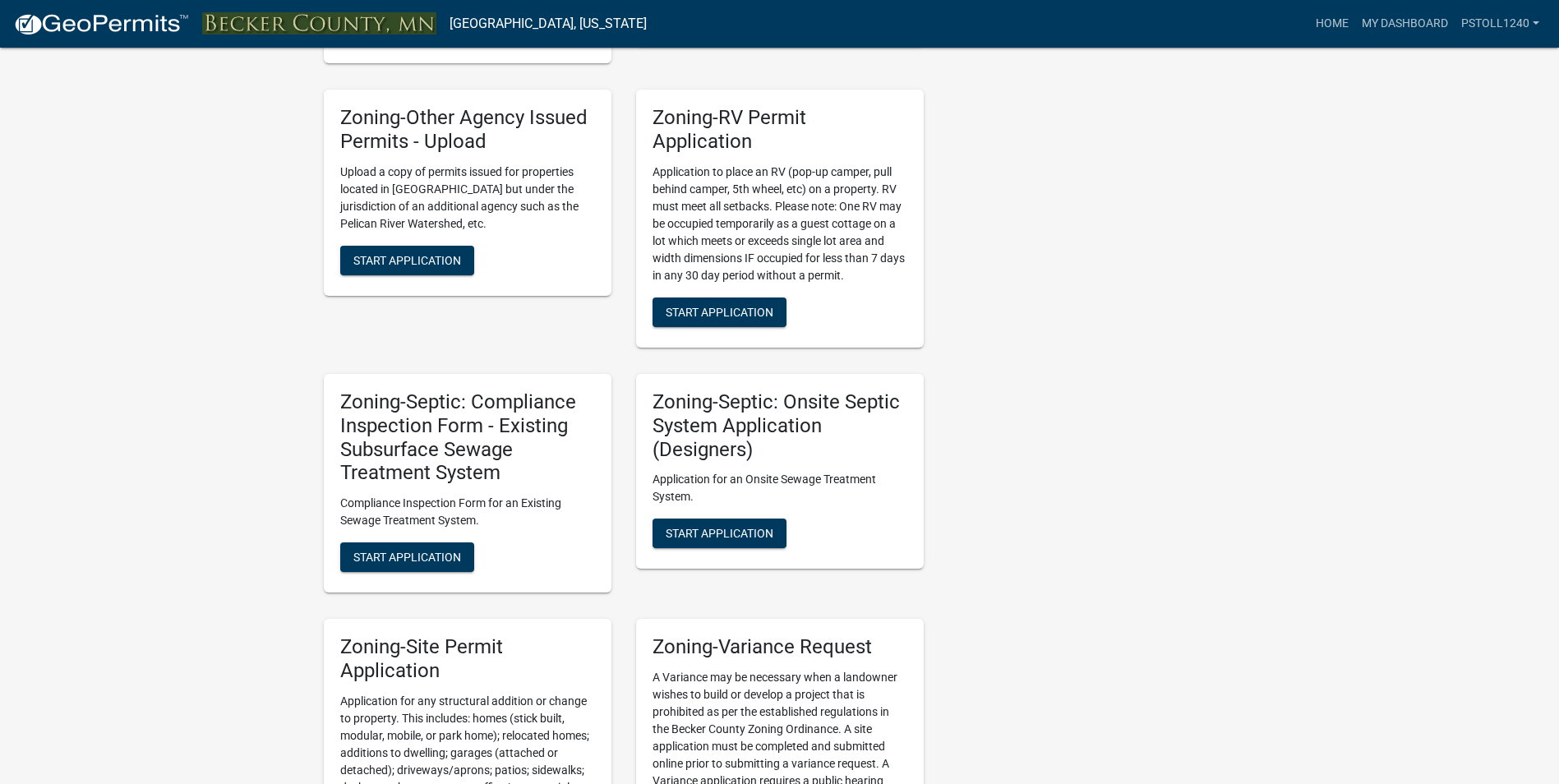
scroll to position [1273, 0]
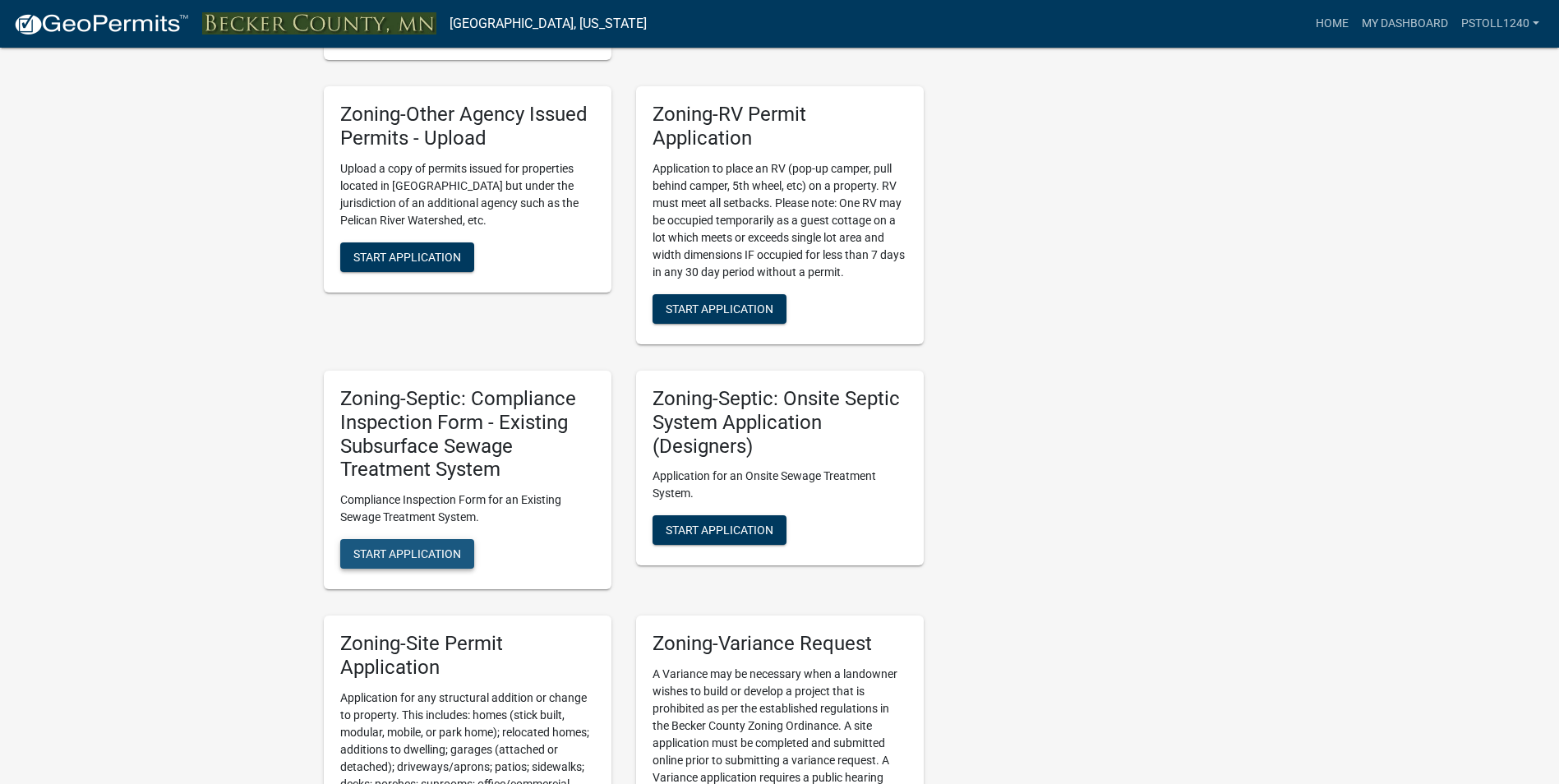
click at [396, 553] on span "Start Application" at bounding box center [407, 553] width 108 height 13
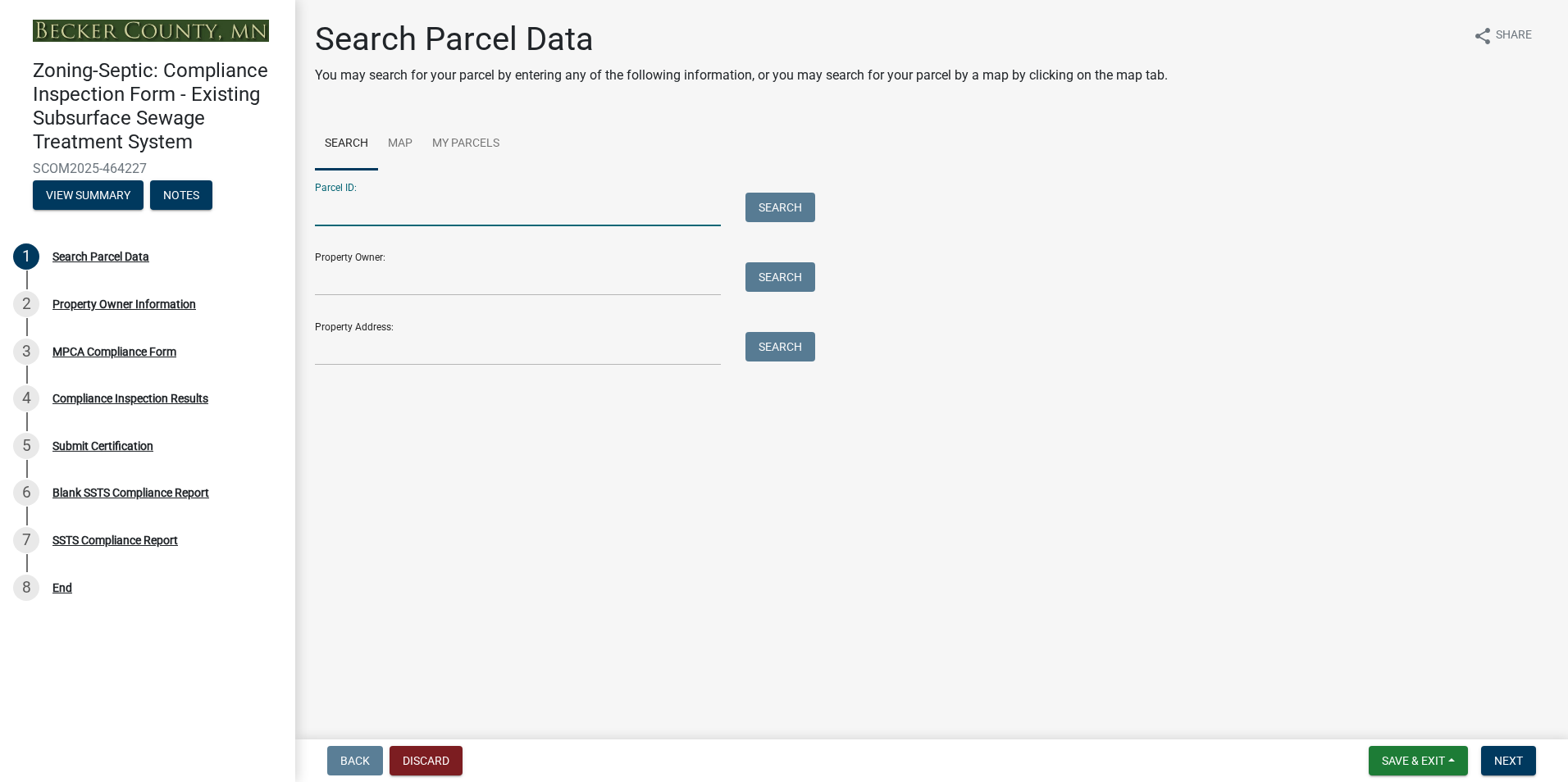
click at [345, 205] on input "Parcel ID:" at bounding box center [517, 209] width 406 height 33
click at [774, 199] on button "Search" at bounding box center [781, 207] width 70 height 30
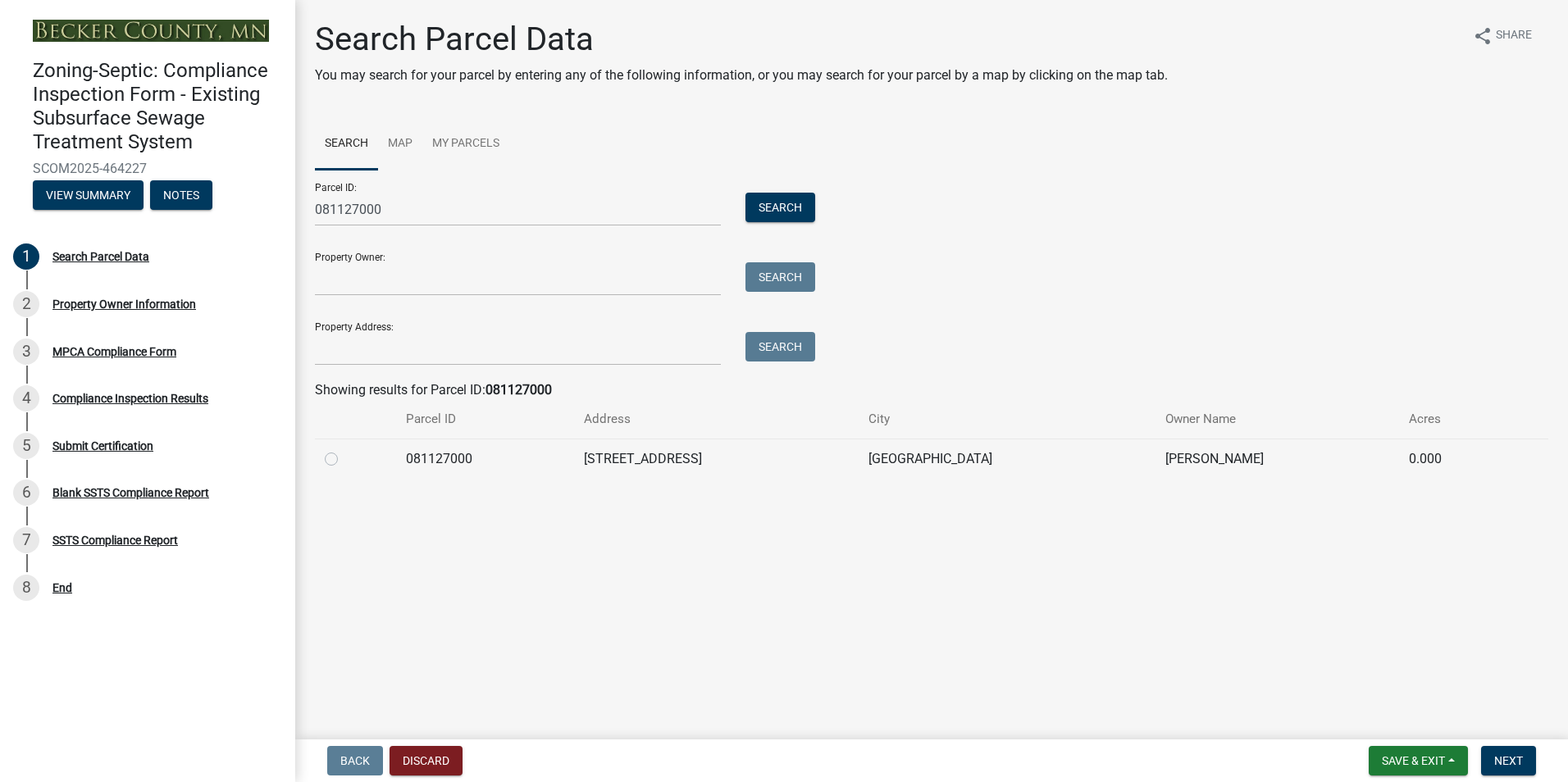
click at [344, 449] on label at bounding box center [344, 449] width 0 height 0
click at [344, 460] on input "radio" at bounding box center [349, 454] width 11 height 11
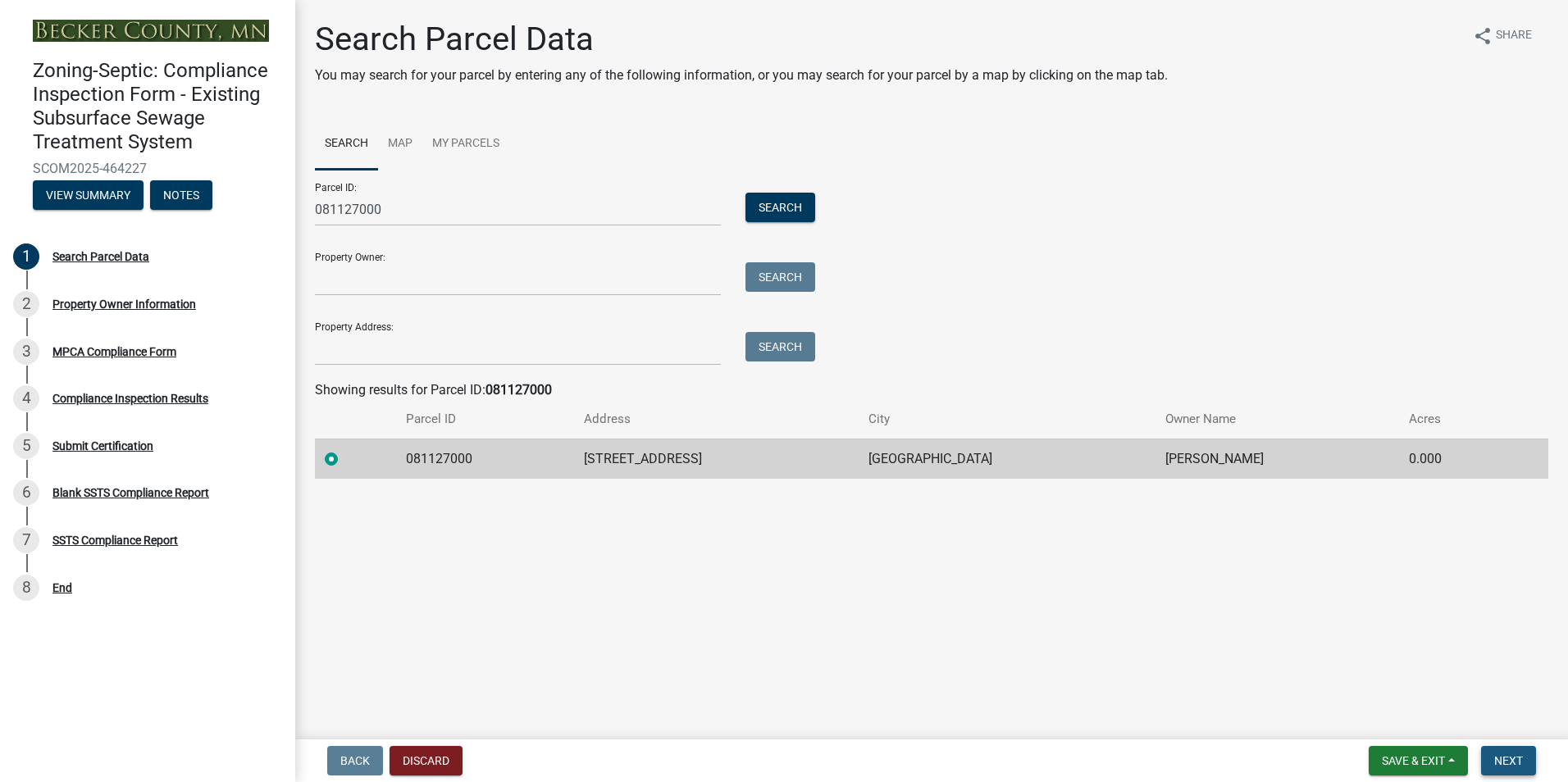
click at [1512, 762] on span "Next" at bounding box center [1508, 760] width 29 height 13
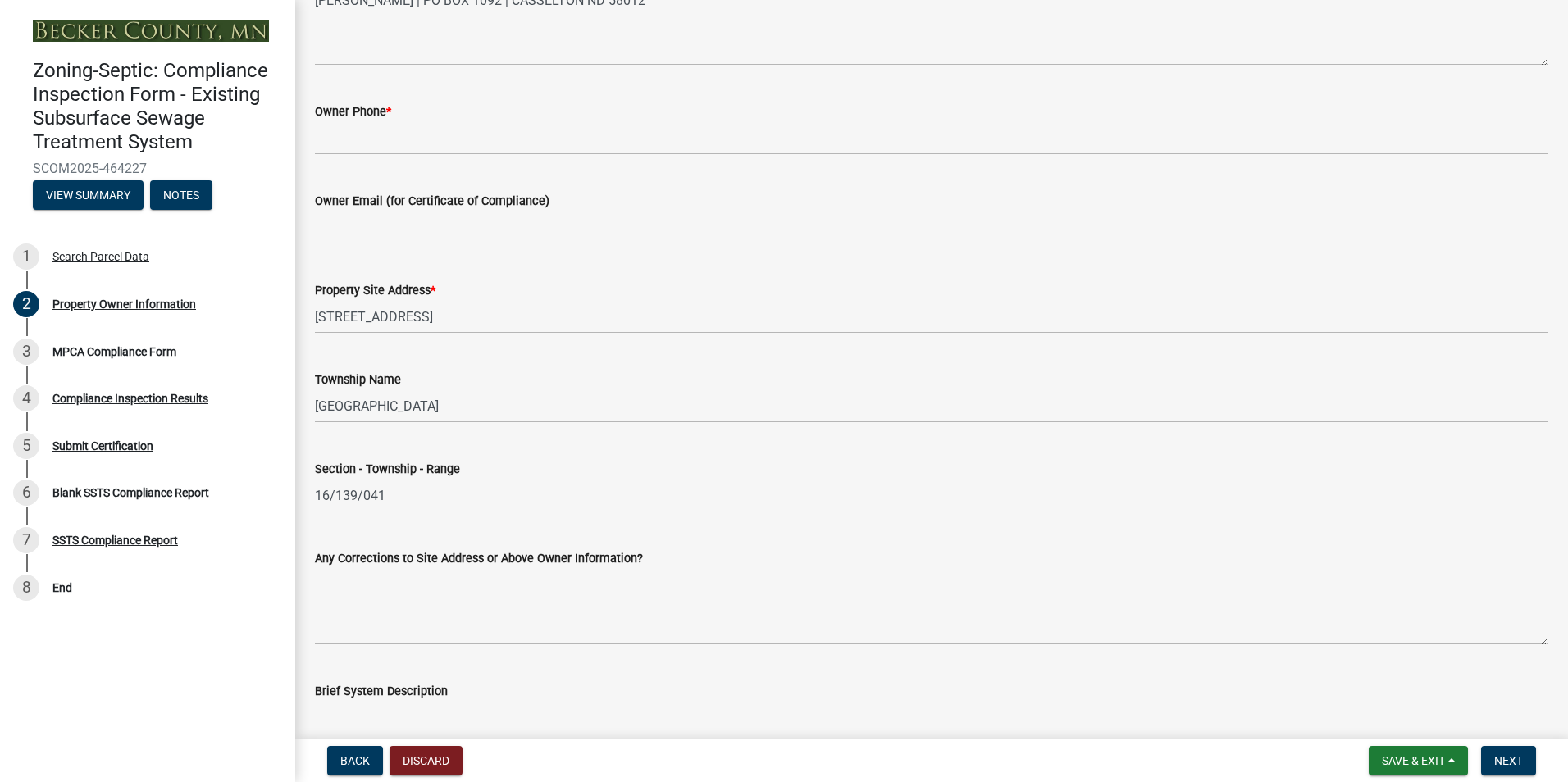
scroll to position [509, 0]
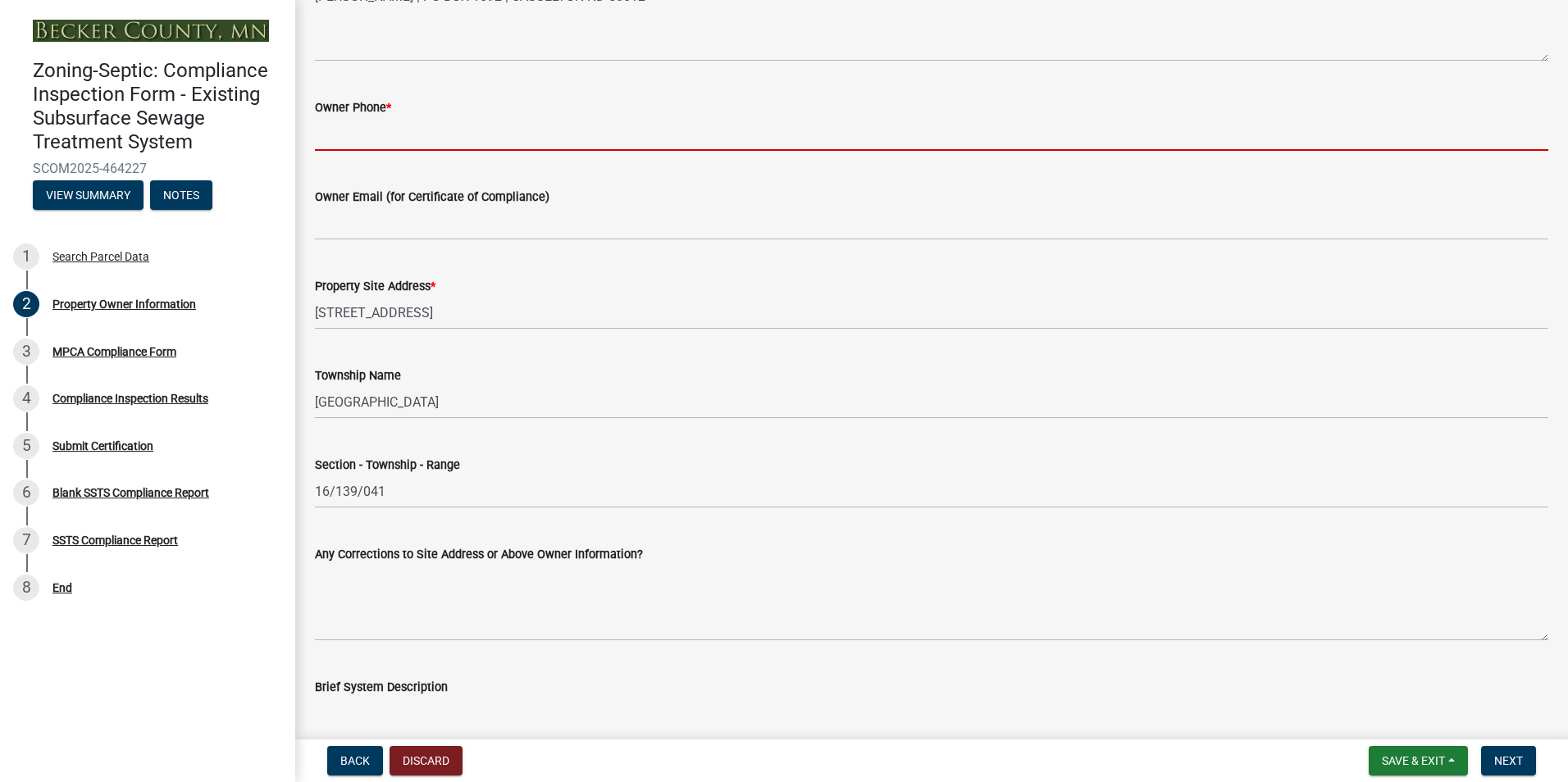
click at [335, 136] on input "Owner Phone *" at bounding box center [931, 134] width 1233 height 33
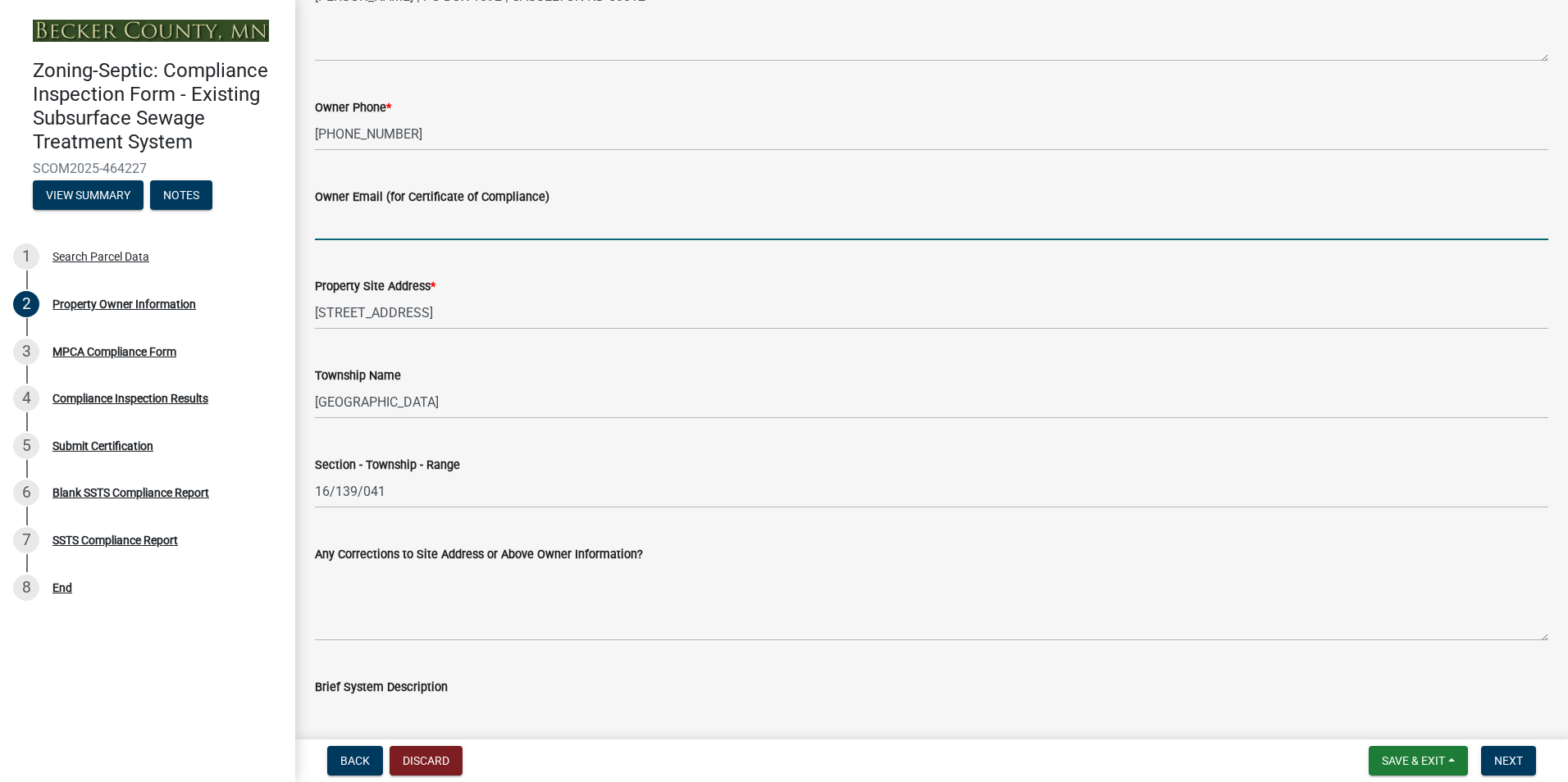
click at [346, 225] on input "Owner Email (for Certificate of Compliance)" at bounding box center [931, 222] width 1233 height 33
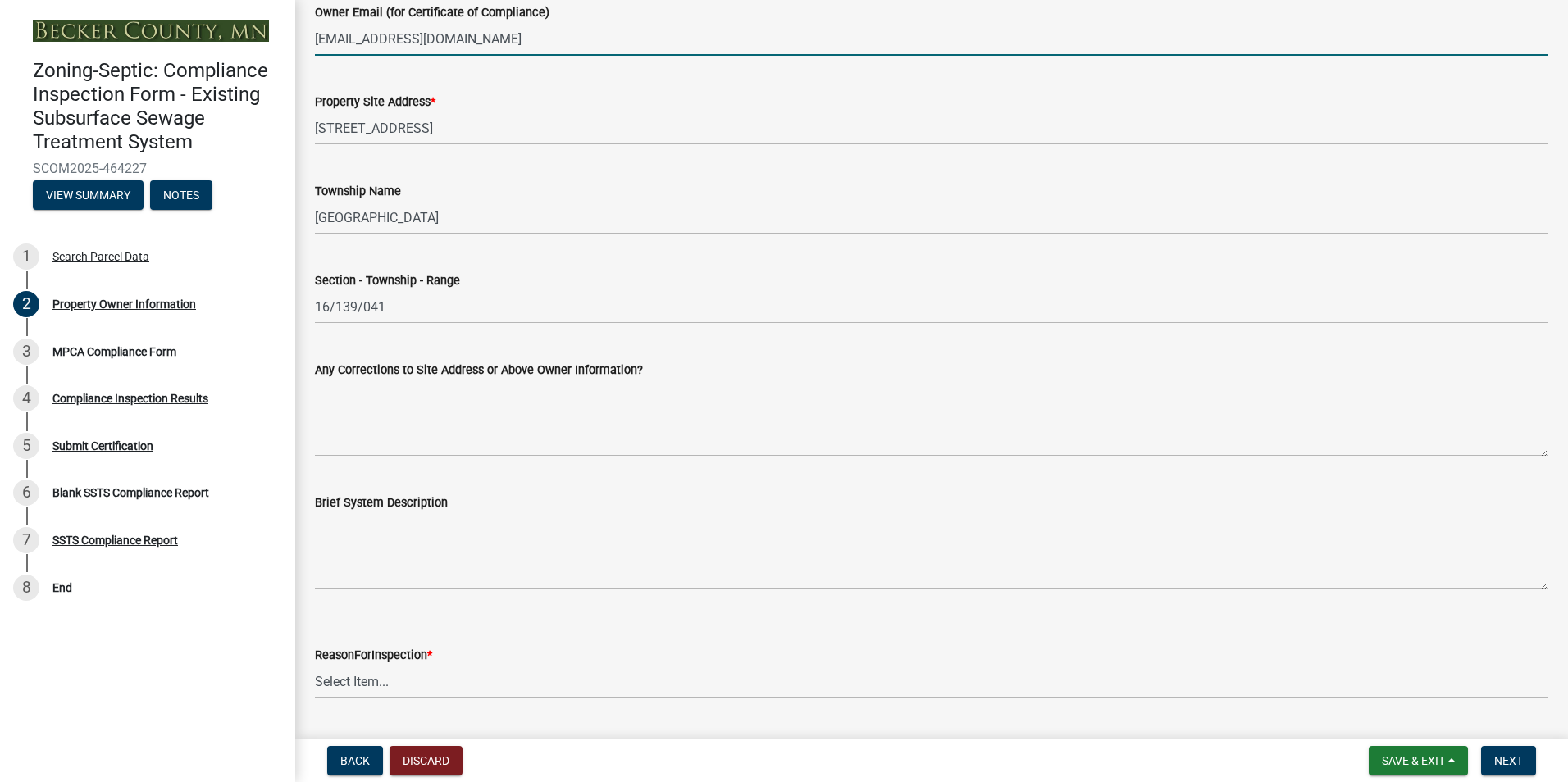
scroll to position [739, 0]
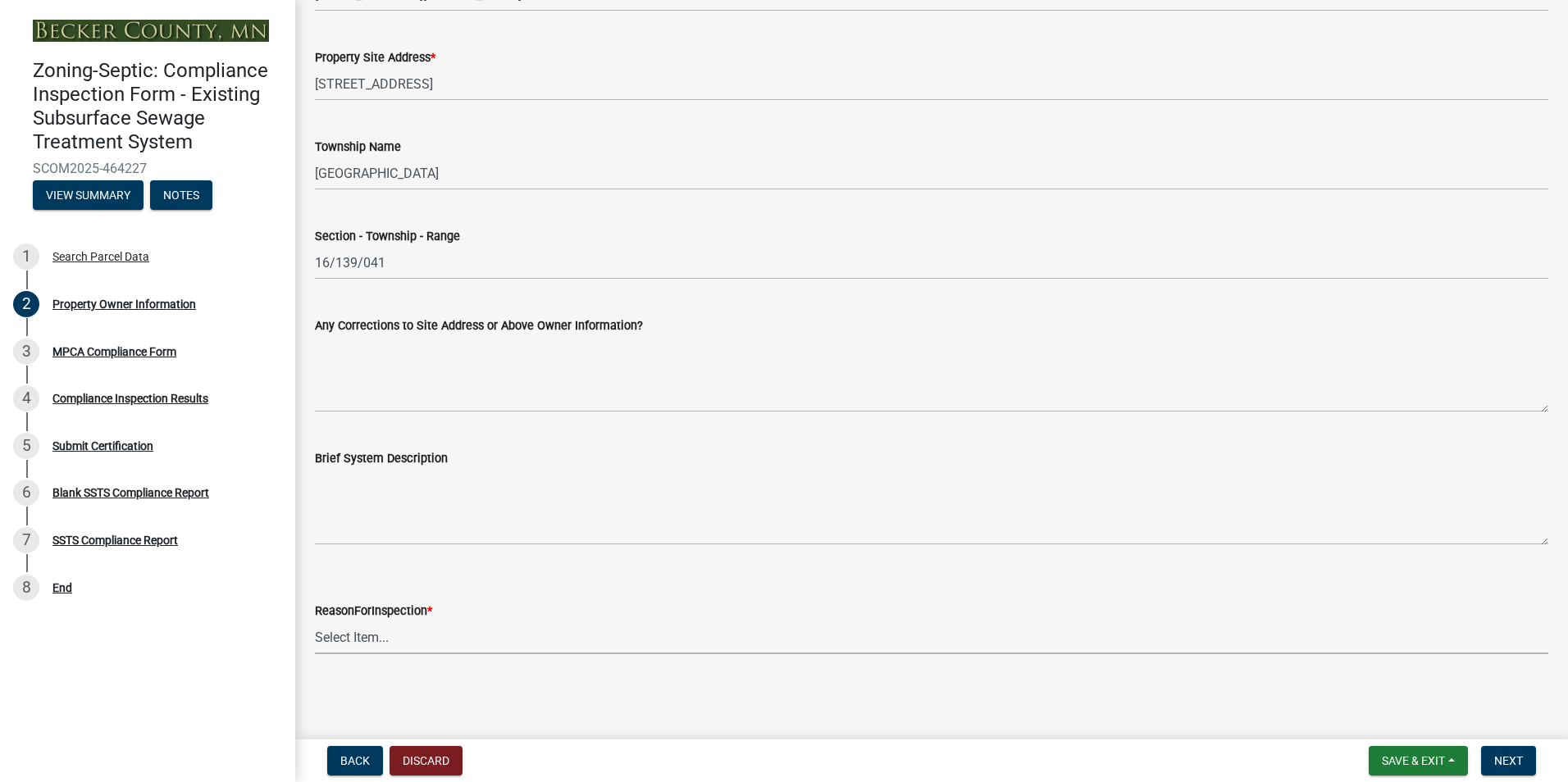
click at [359, 636] on select "Select Item... Property Sale Lake Study Required for Permit Other" at bounding box center [931, 636] width 1233 height 33
click at [314, 620] on select "Select Item... Property Sale Lake Study Required for Permit Other" at bounding box center [931, 636] width 1233 height 33
click at [1505, 756] on span "Next" at bounding box center [1508, 760] width 29 height 13
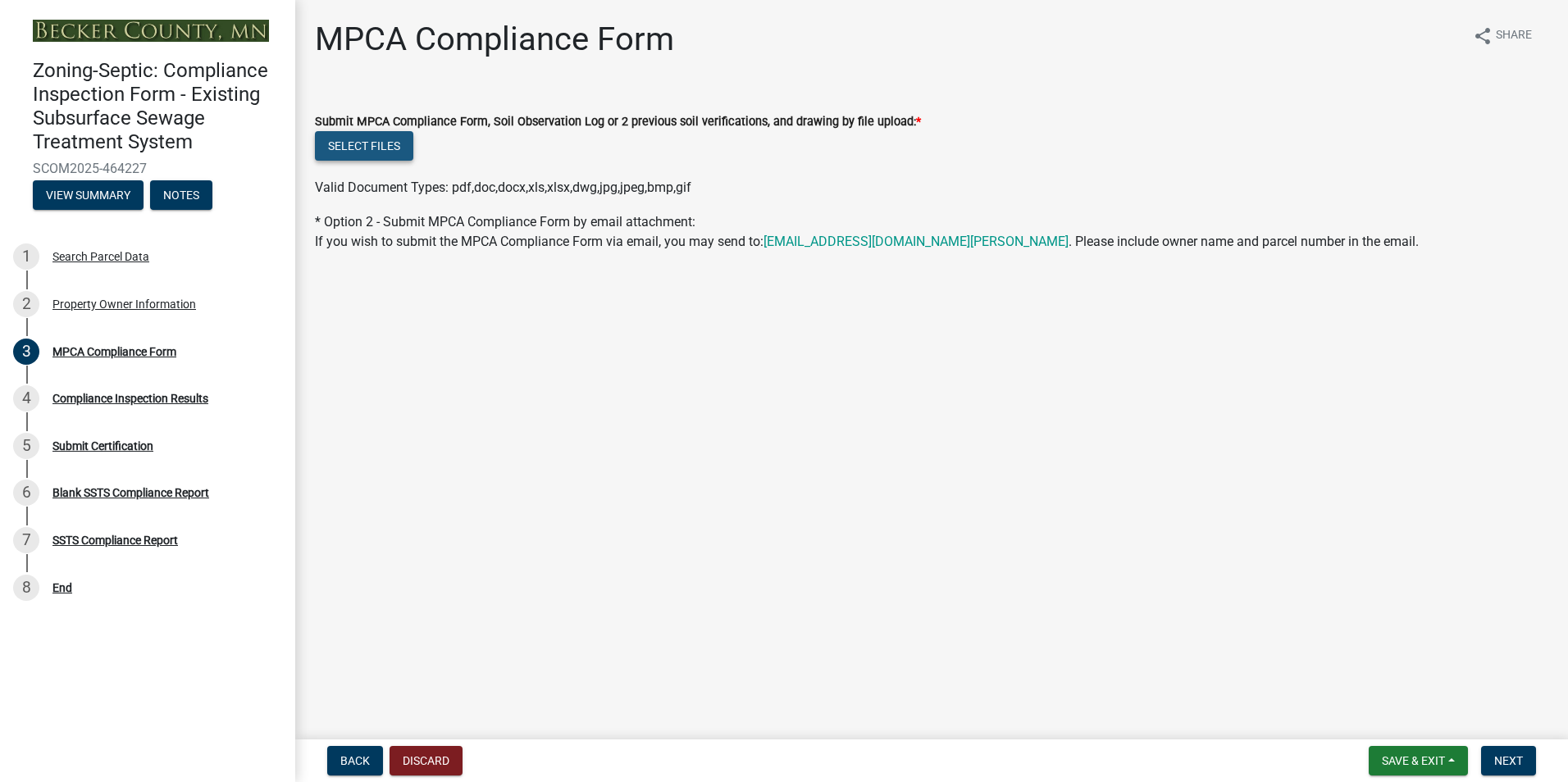
click at [382, 148] on button "Select files" at bounding box center [363, 146] width 98 height 30
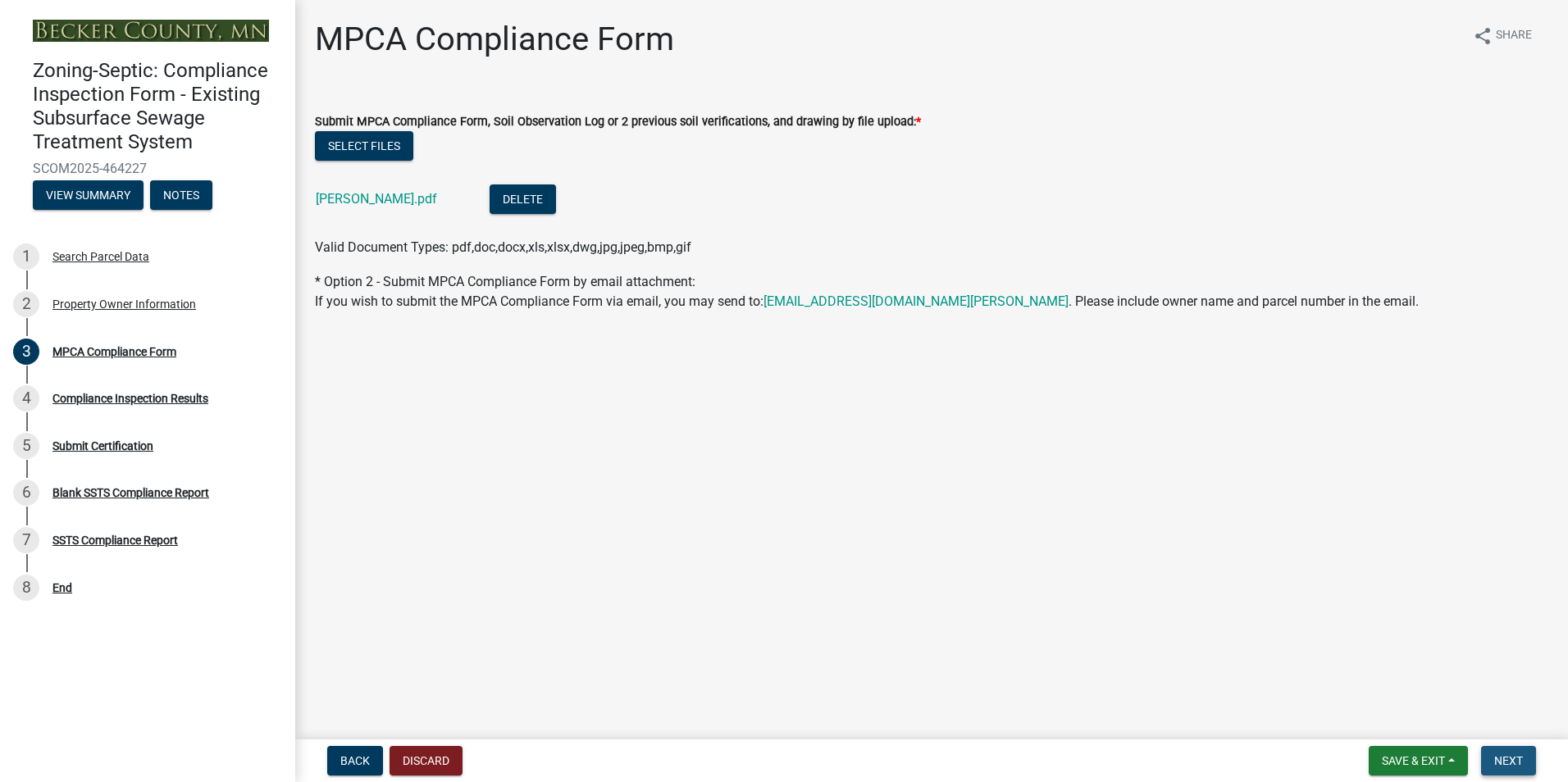
click at [1515, 768] on button "Next" at bounding box center [1508, 761] width 55 height 30
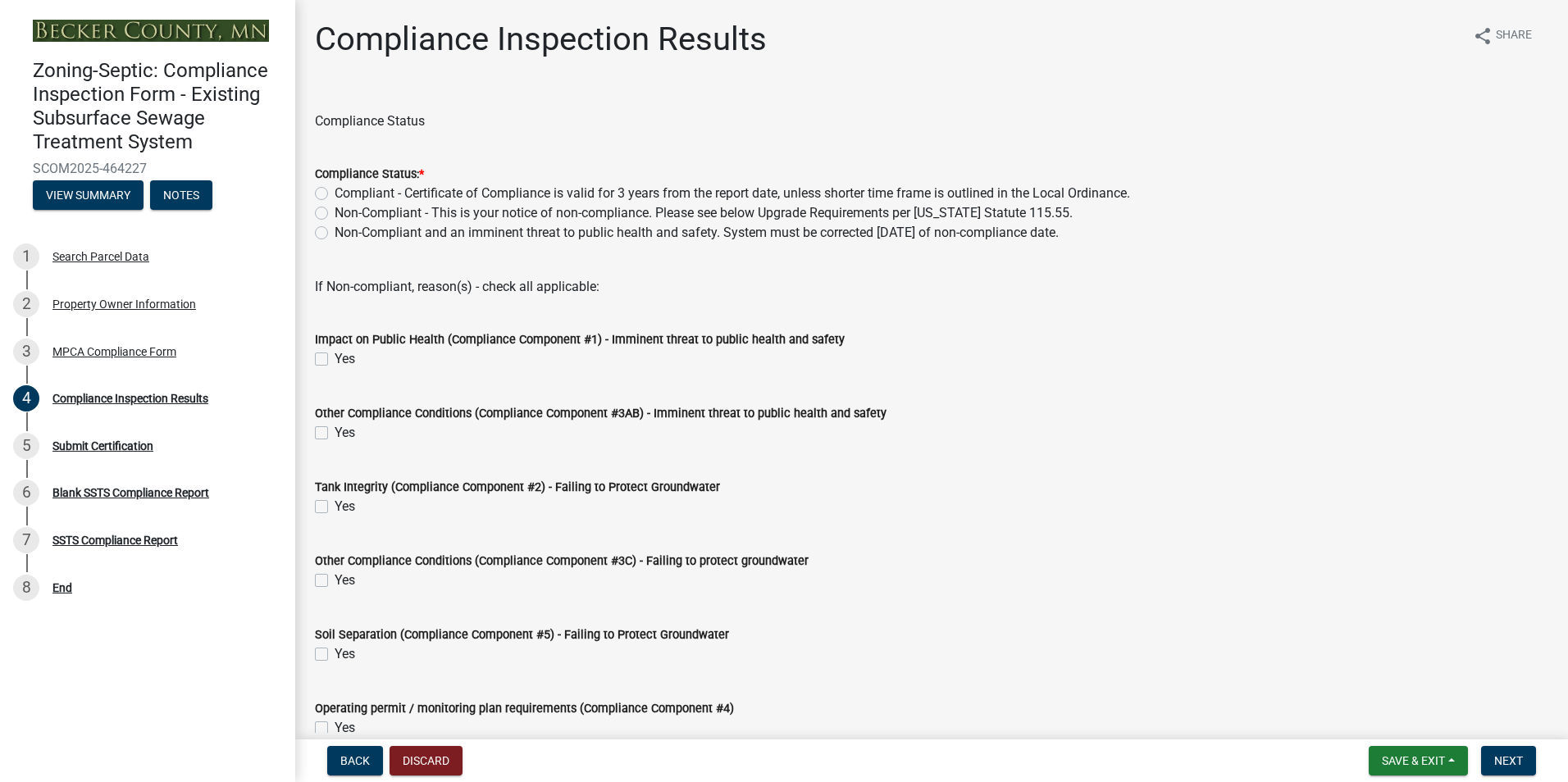
scroll to position [83, 0]
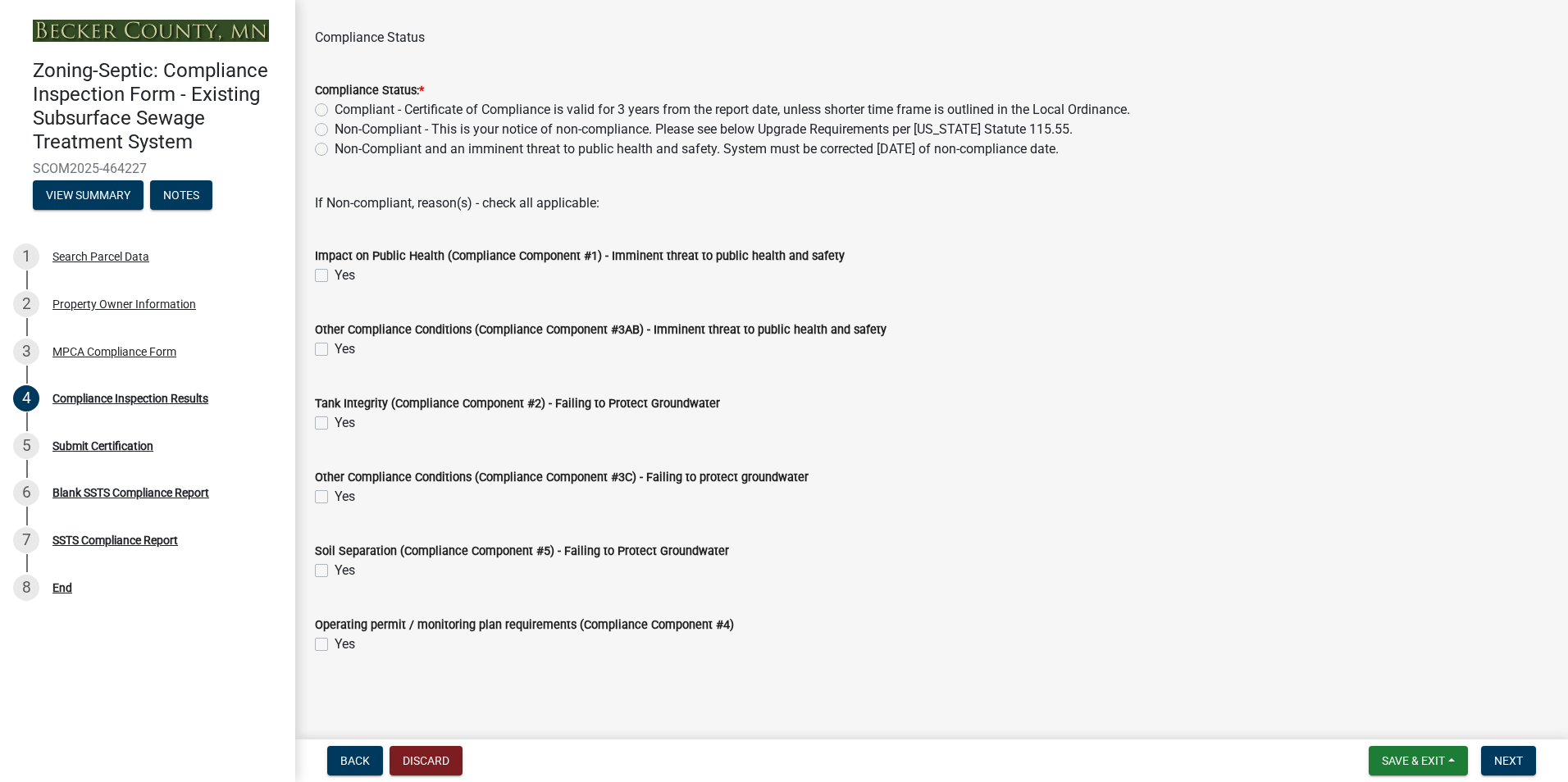
click at [335, 112] on label "Compliant - Certificate of Compliance is valid for 3 years from the report date…" at bounding box center [732, 109] width 795 height 20
click at [335, 111] on input "Compliant - Certificate of Compliance is valid for 3 years from the report date…" at bounding box center [340, 105] width 11 height 11
click at [1505, 755] on span "Next" at bounding box center [1508, 760] width 29 height 13
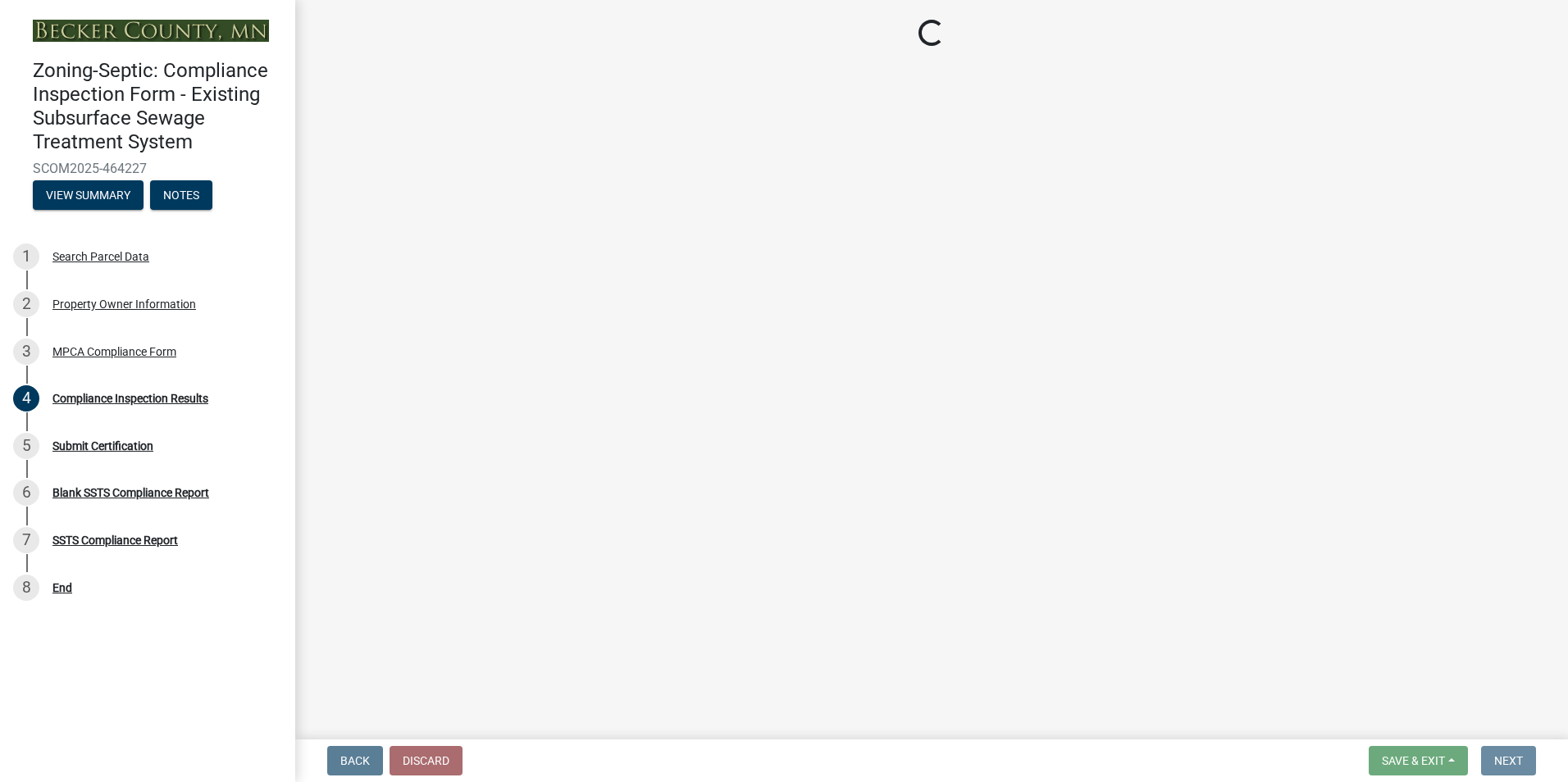
scroll to position [0, 0]
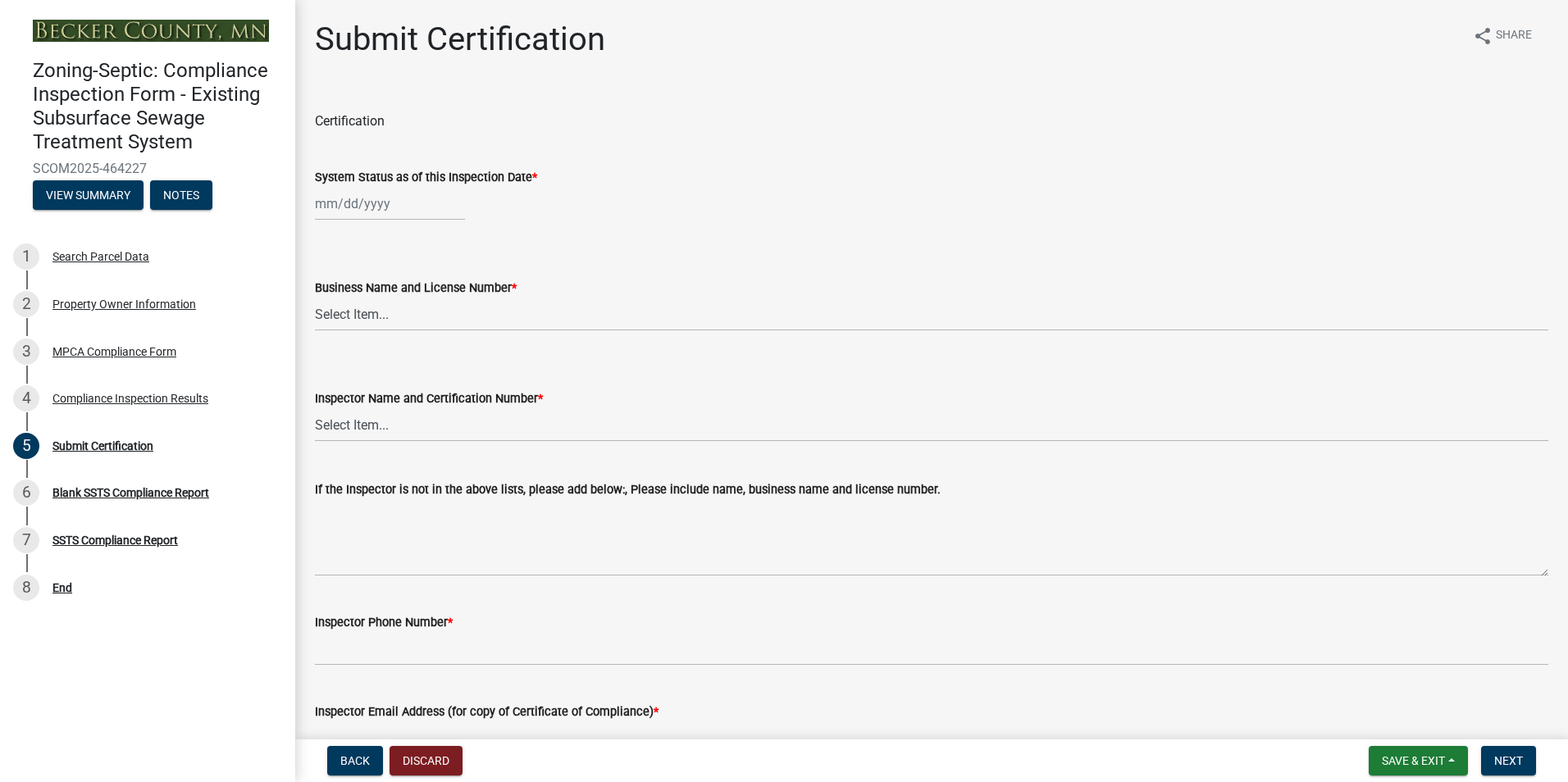
click at [354, 205] on input "System Status as of this Inspection Date *" at bounding box center [389, 203] width 150 height 33
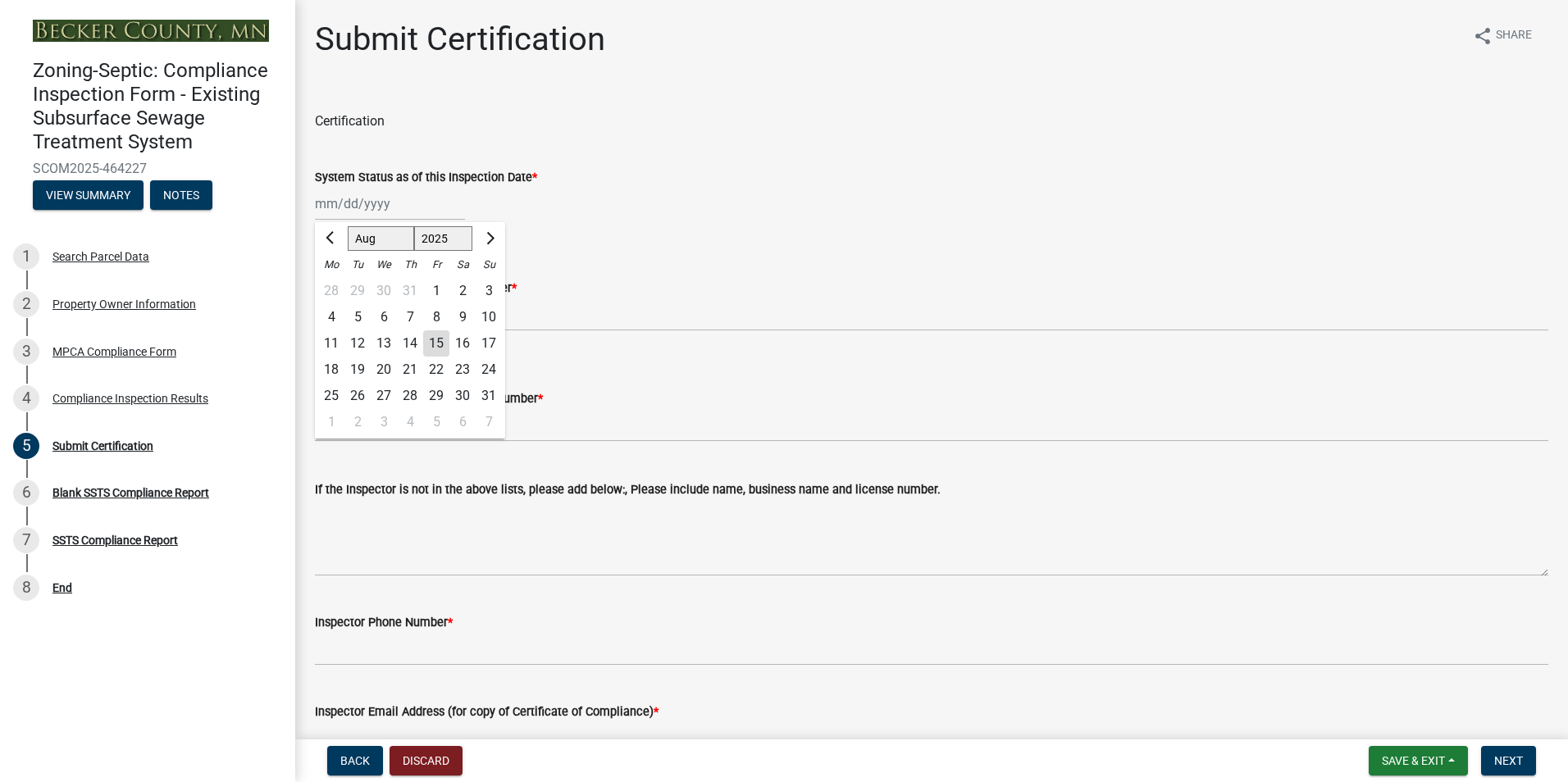
click at [389, 341] on div "13" at bounding box center [383, 343] width 26 height 26
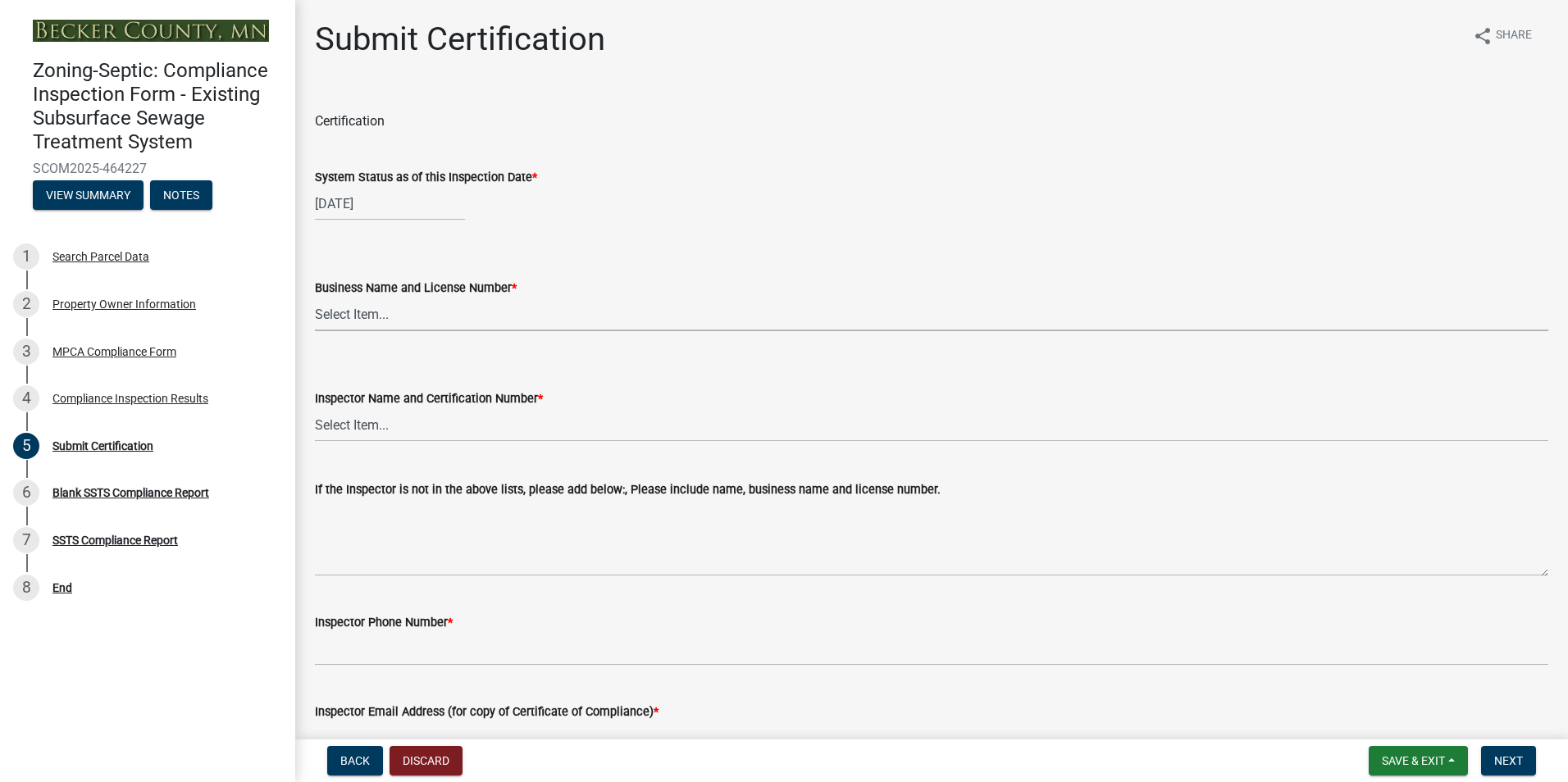
click at [353, 311] on select "Select Item... OTHER – Not listed (please add in next field and we will add to …" at bounding box center [931, 313] width 1233 height 33
click at [314, 297] on select "Select Item... OTHER – Not listed (please add in next field and we will add to …" at bounding box center [931, 313] width 1233 height 33
click at [352, 423] on select "Select Item... OTHER – Not listed (please add in next field and we will add to …" at bounding box center [931, 424] width 1233 height 33
click at [314, 408] on select "Select Item... OTHER – Not listed (please add in next field and we will add to …" at bounding box center [931, 424] width 1233 height 33
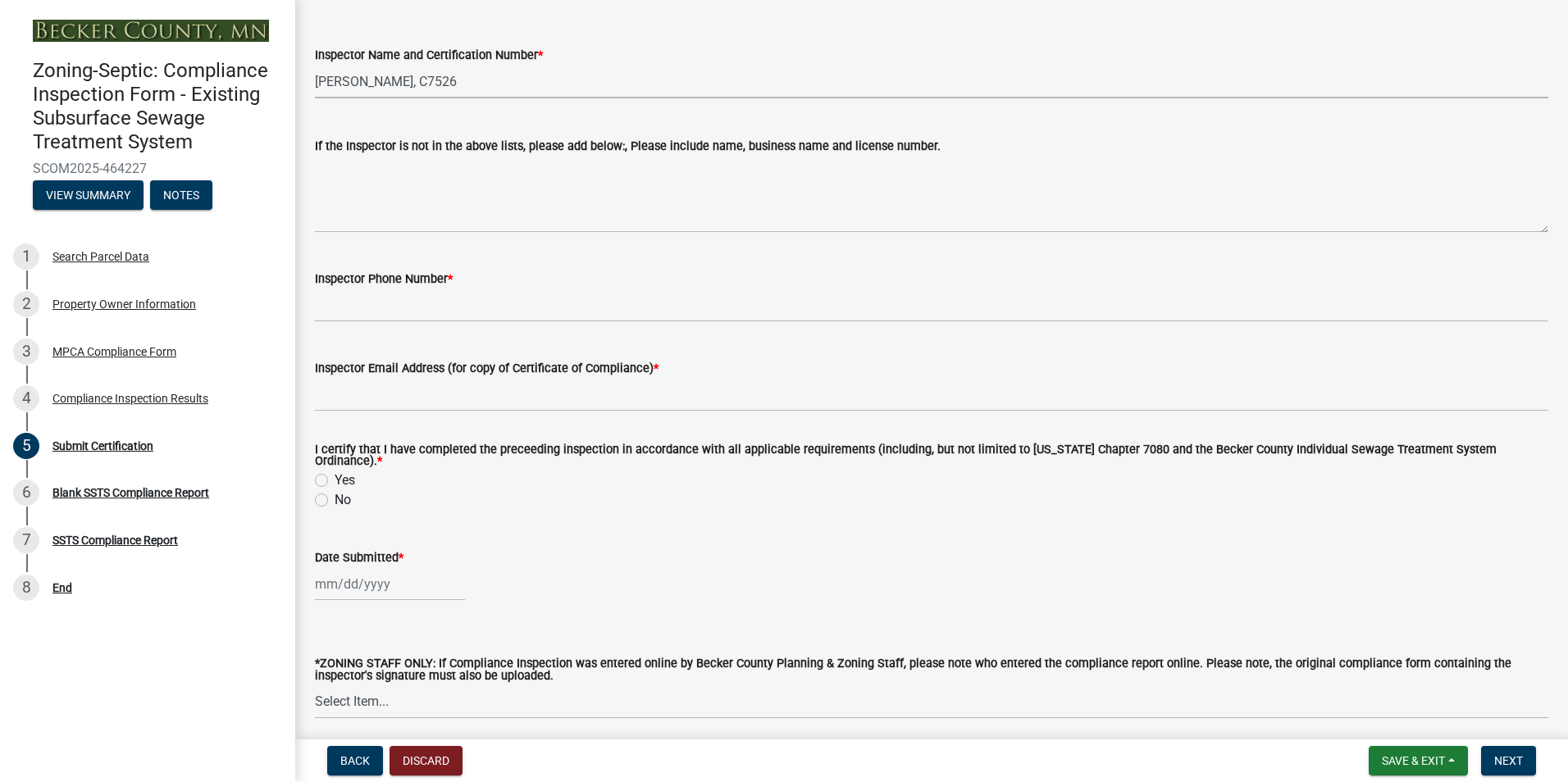
scroll to position [401, 0]
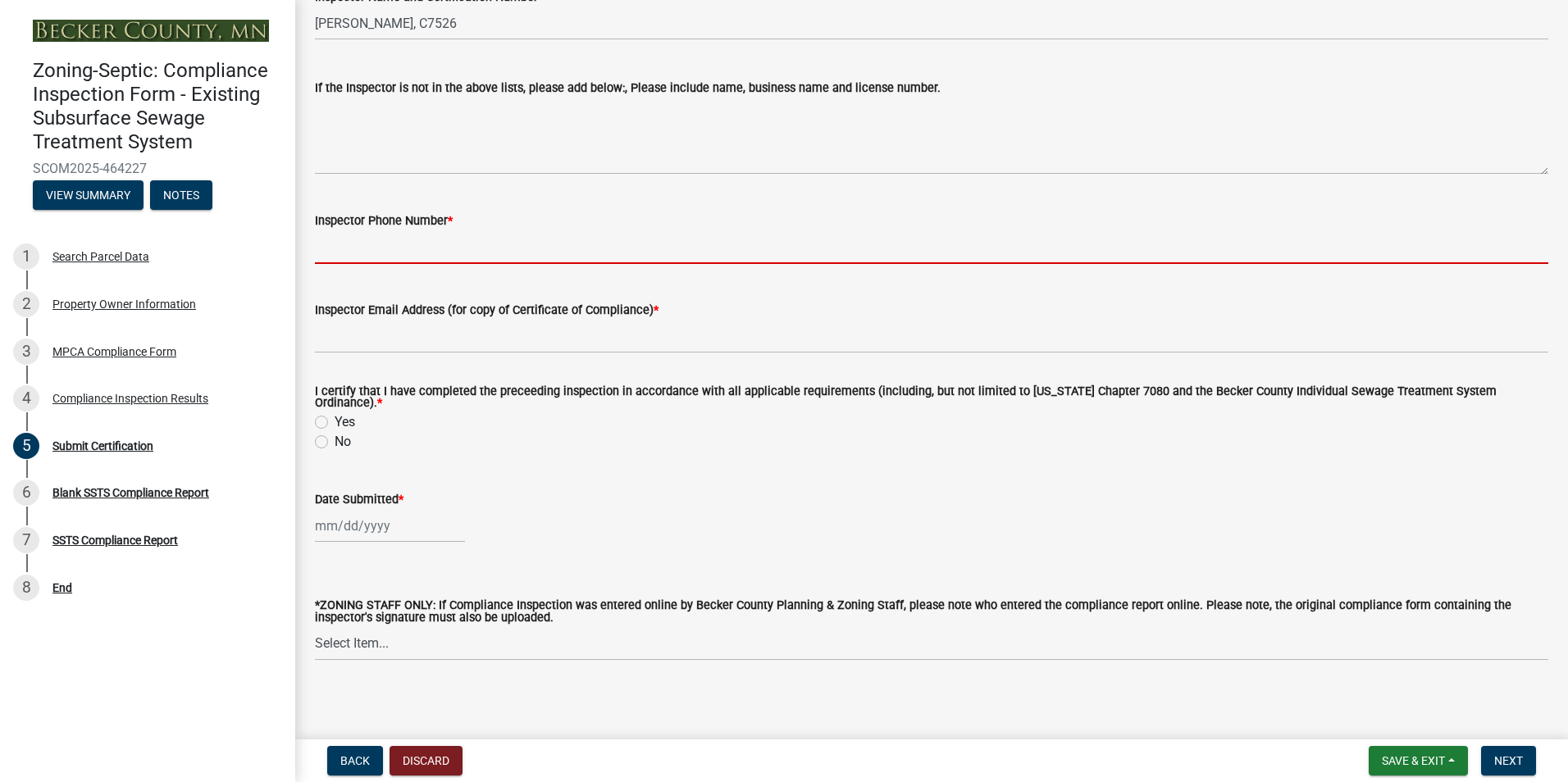
click at [370, 253] on input "Inspector Phone Number *" at bounding box center [931, 246] width 1233 height 33
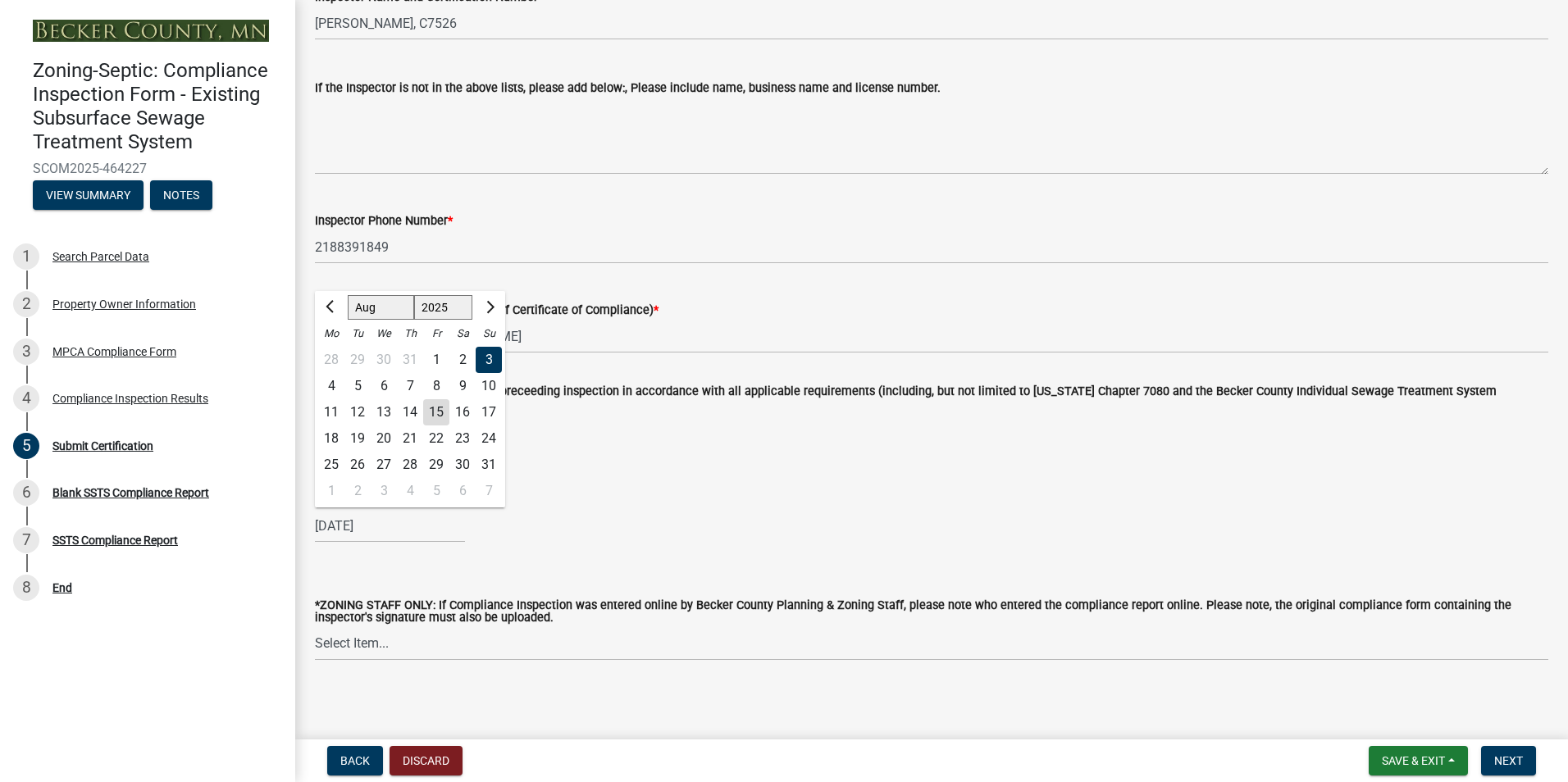
click at [433, 411] on div "15" at bounding box center [435, 412] width 26 height 26
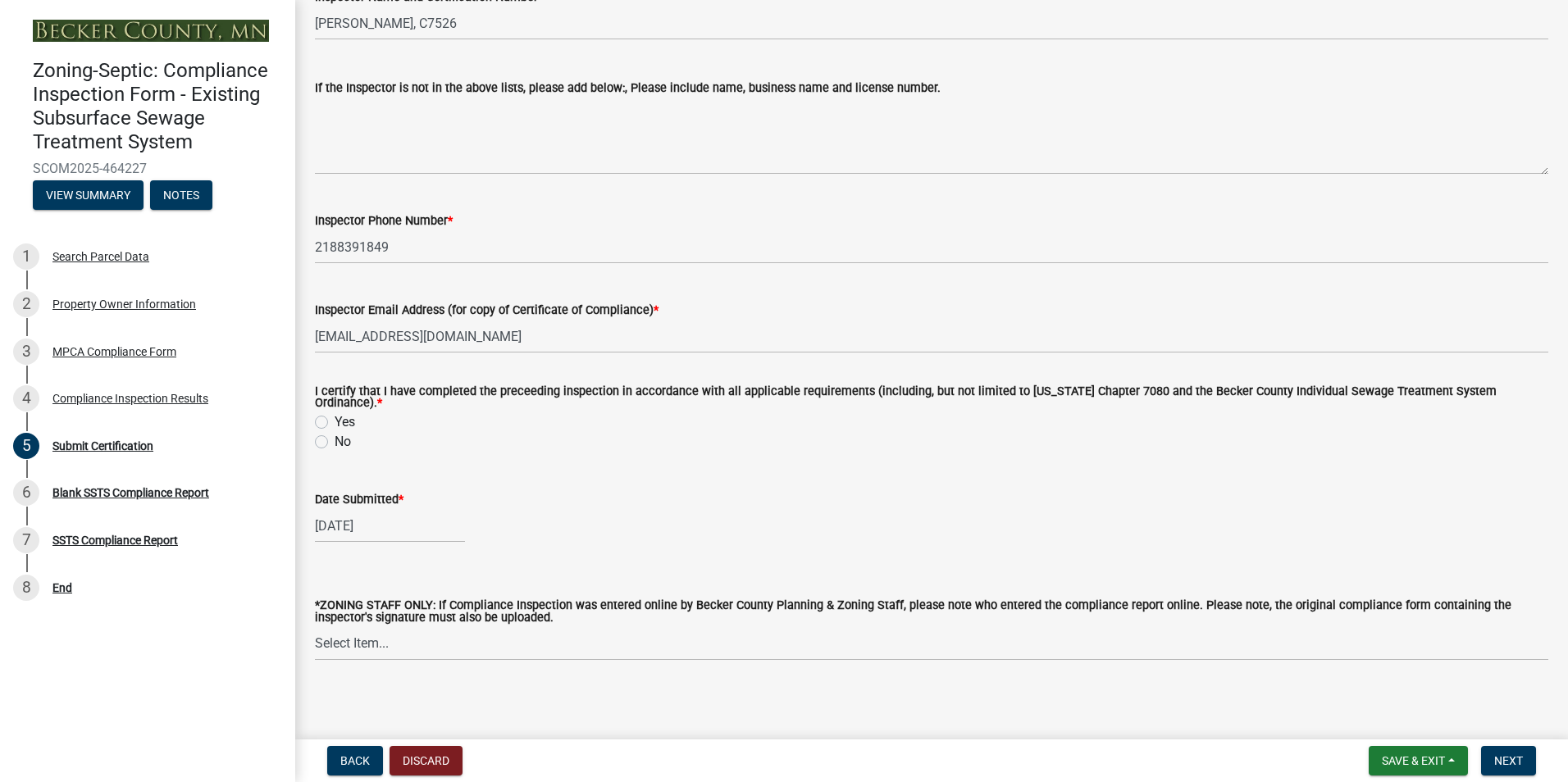
click at [335, 417] on label "Yes" at bounding box center [345, 422] width 20 height 20
click at [335, 417] on input "Yes" at bounding box center [340, 417] width 11 height 11
click at [1516, 762] on span "Next" at bounding box center [1508, 760] width 29 height 13
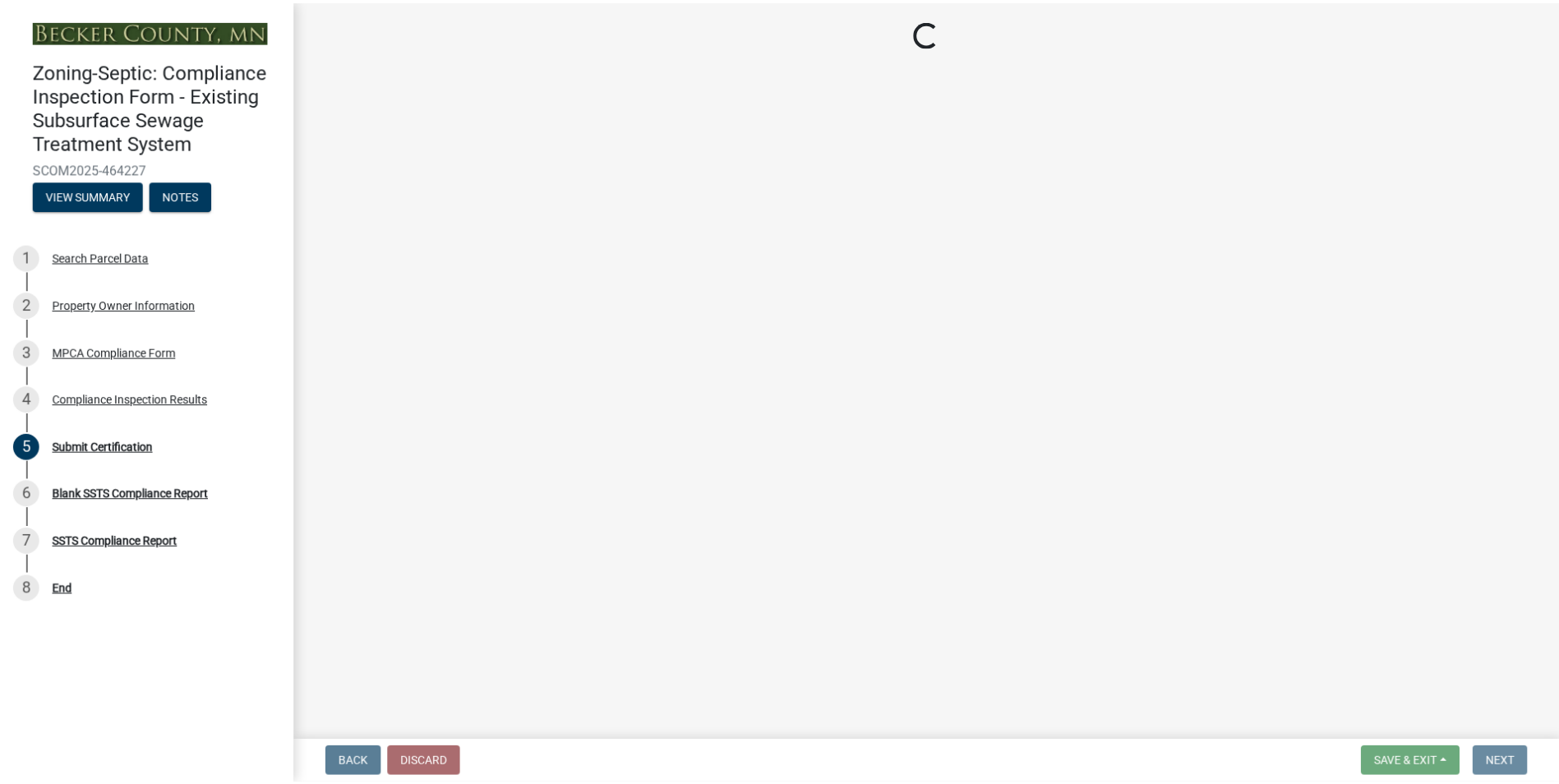
scroll to position [0, 0]
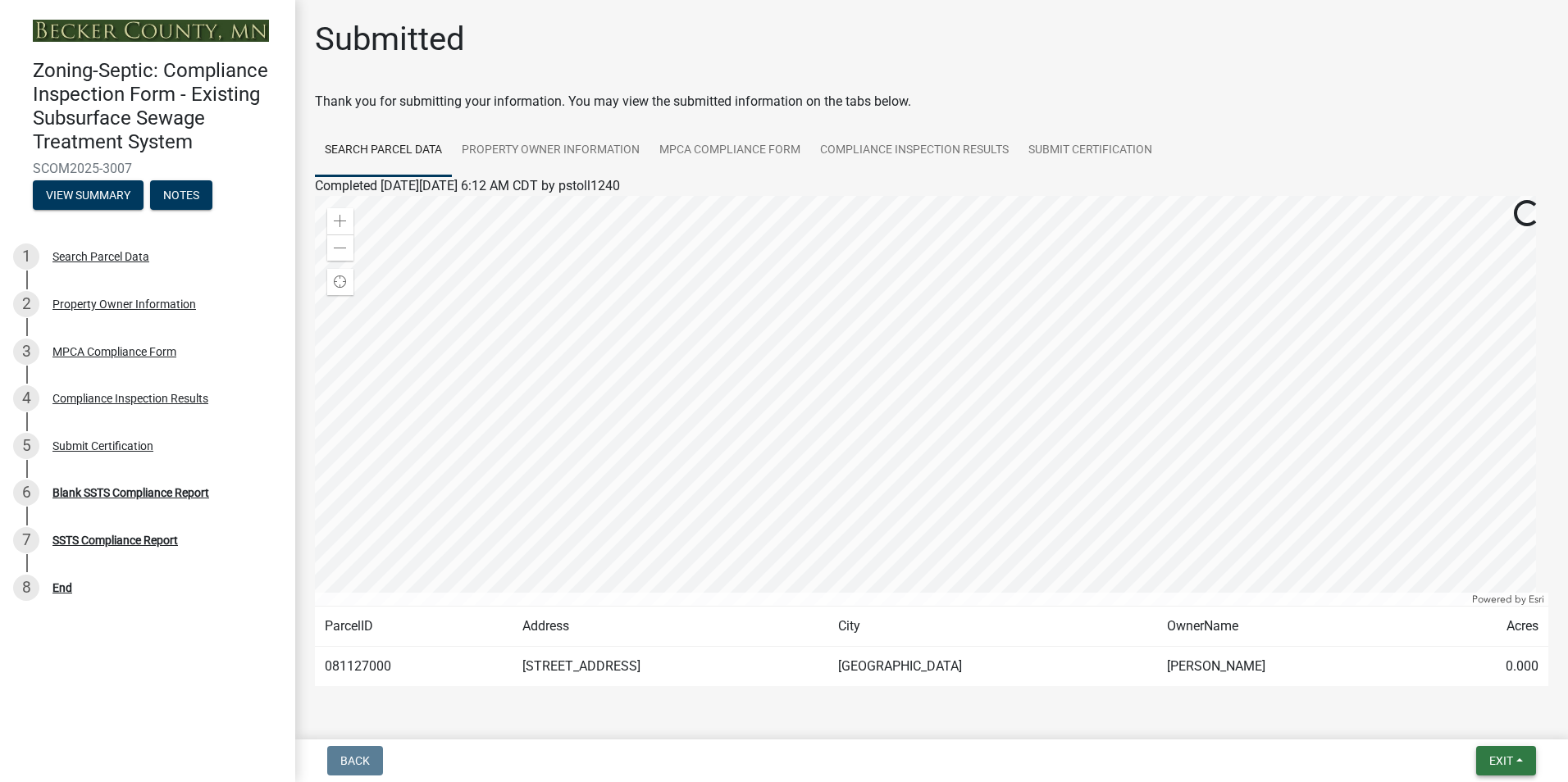
click at [1516, 762] on button "Exit" at bounding box center [1506, 761] width 60 height 30
click at [1464, 720] on button "Save & Exit" at bounding box center [1470, 718] width 131 height 39
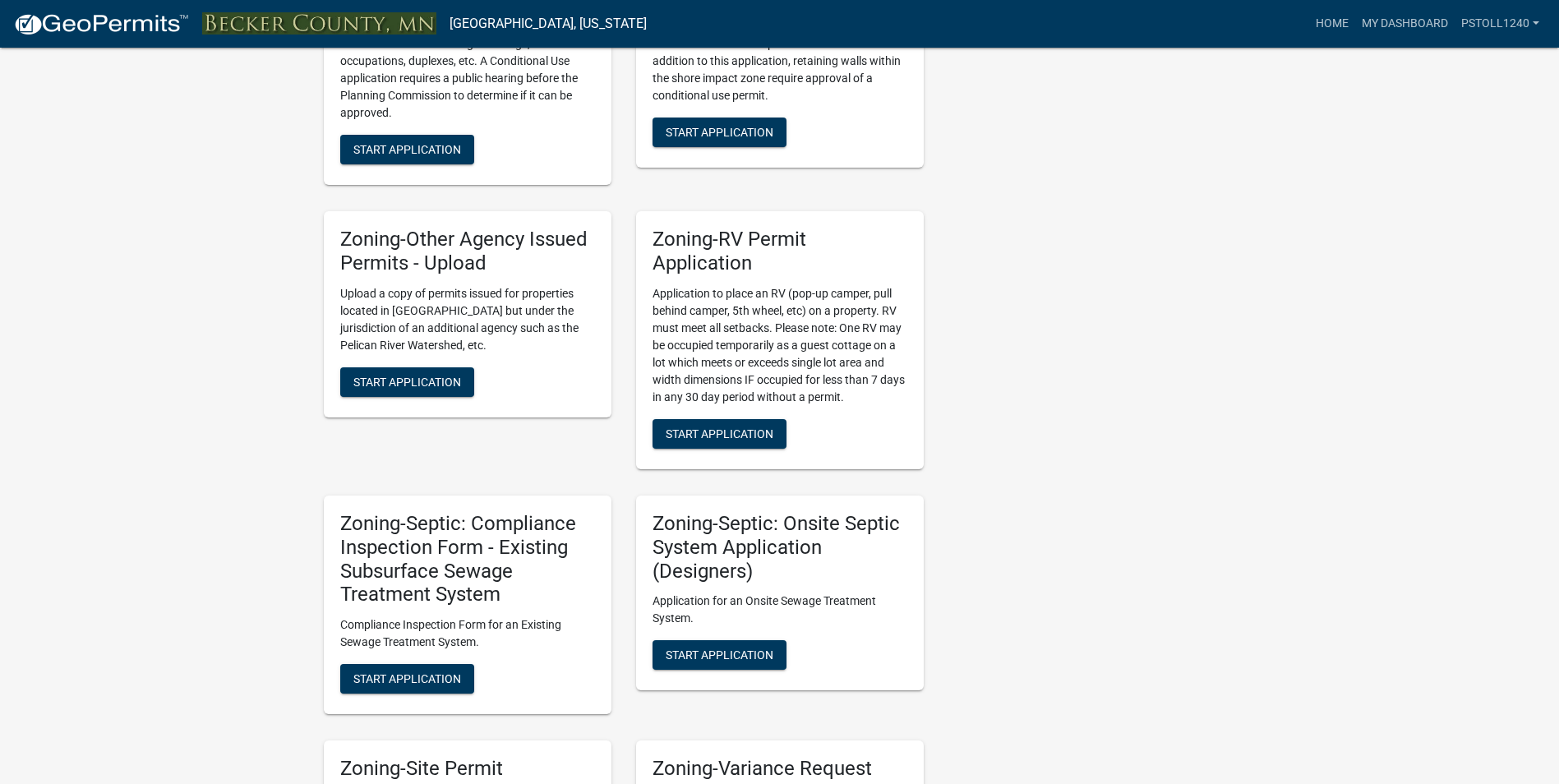
scroll to position [1150, 0]
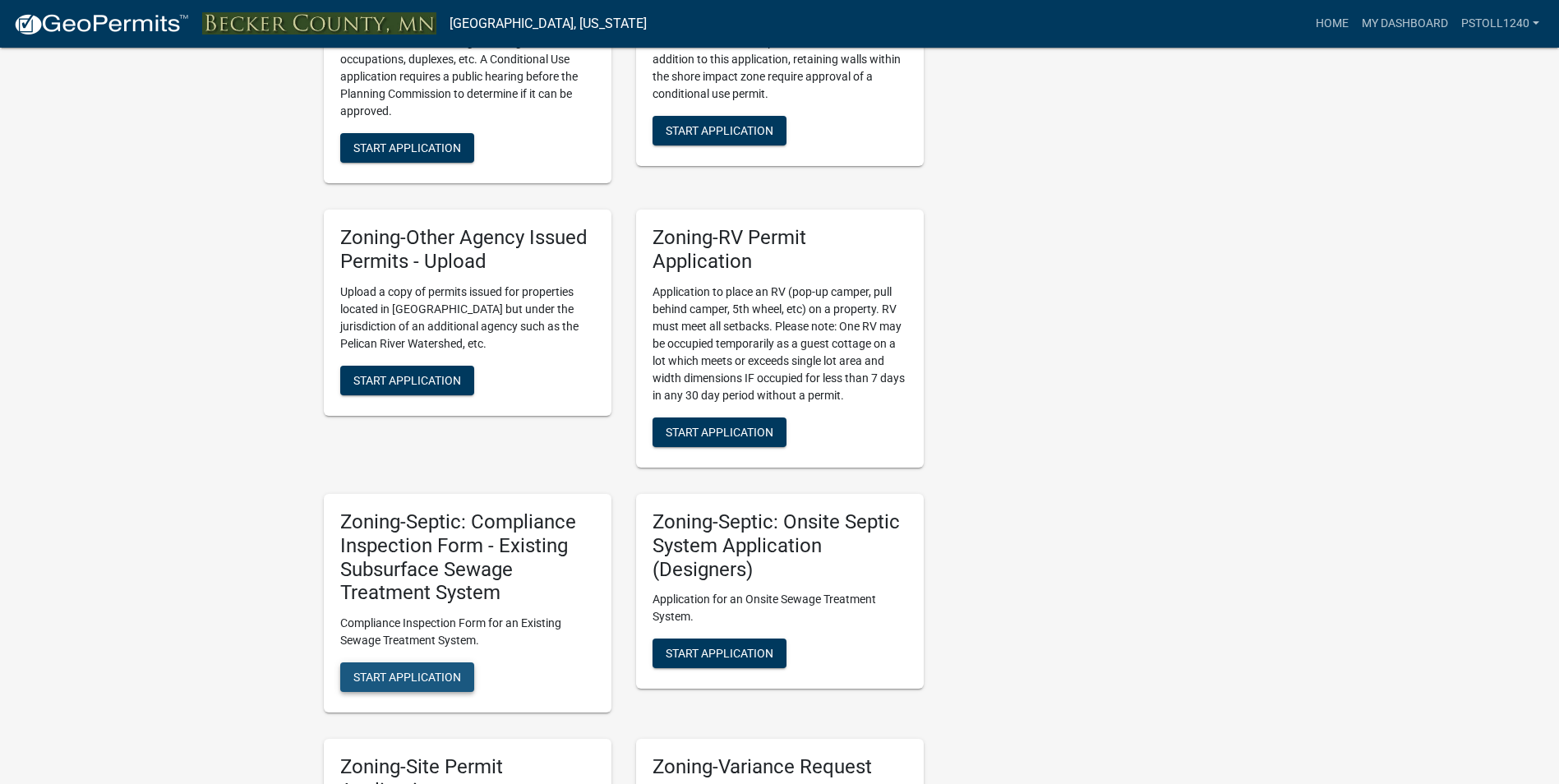
click at [396, 678] on span "Start Application" at bounding box center [407, 676] width 108 height 13
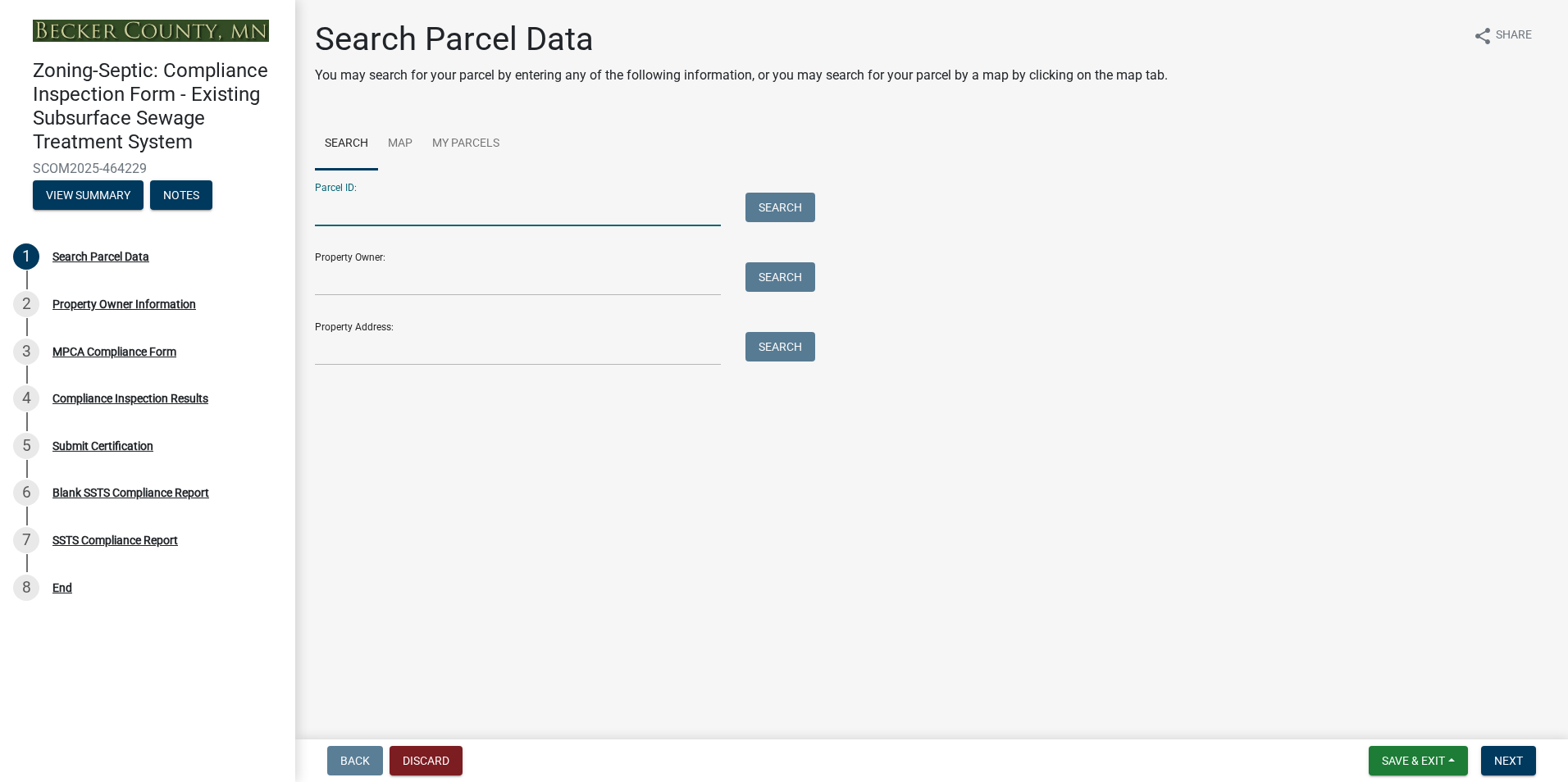
click at [362, 212] on input "Parcel ID:" at bounding box center [517, 209] width 406 height 33
click at [766, 210] on button "Search" at bounding box center [781, 207] width 70 height 30
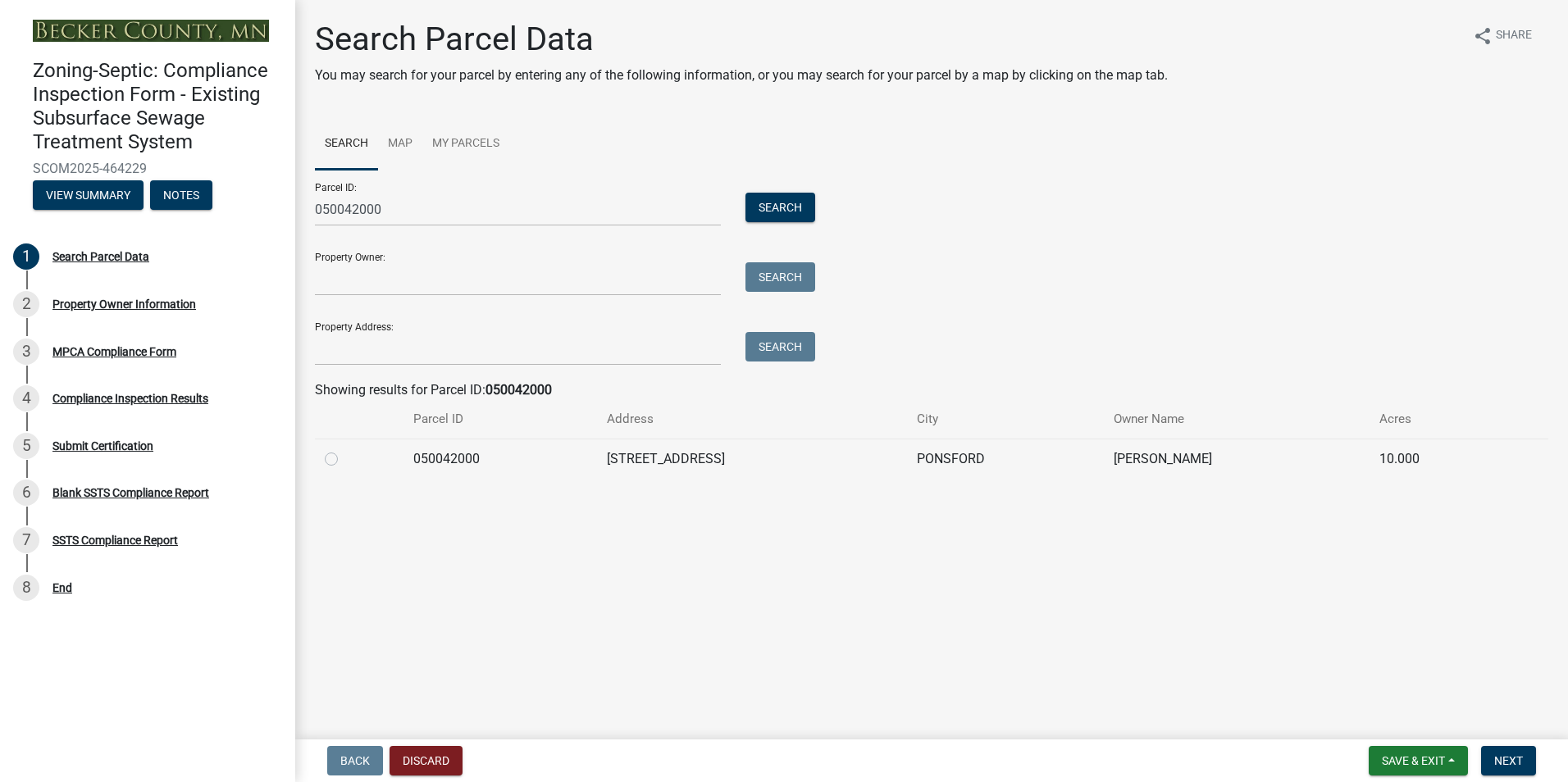
click at [344, 449] on label at bounding box center [344, 449] width 0 height 0
click at [344, 460] on input "radio" at bounding box center [349, 454] width 11 height 11
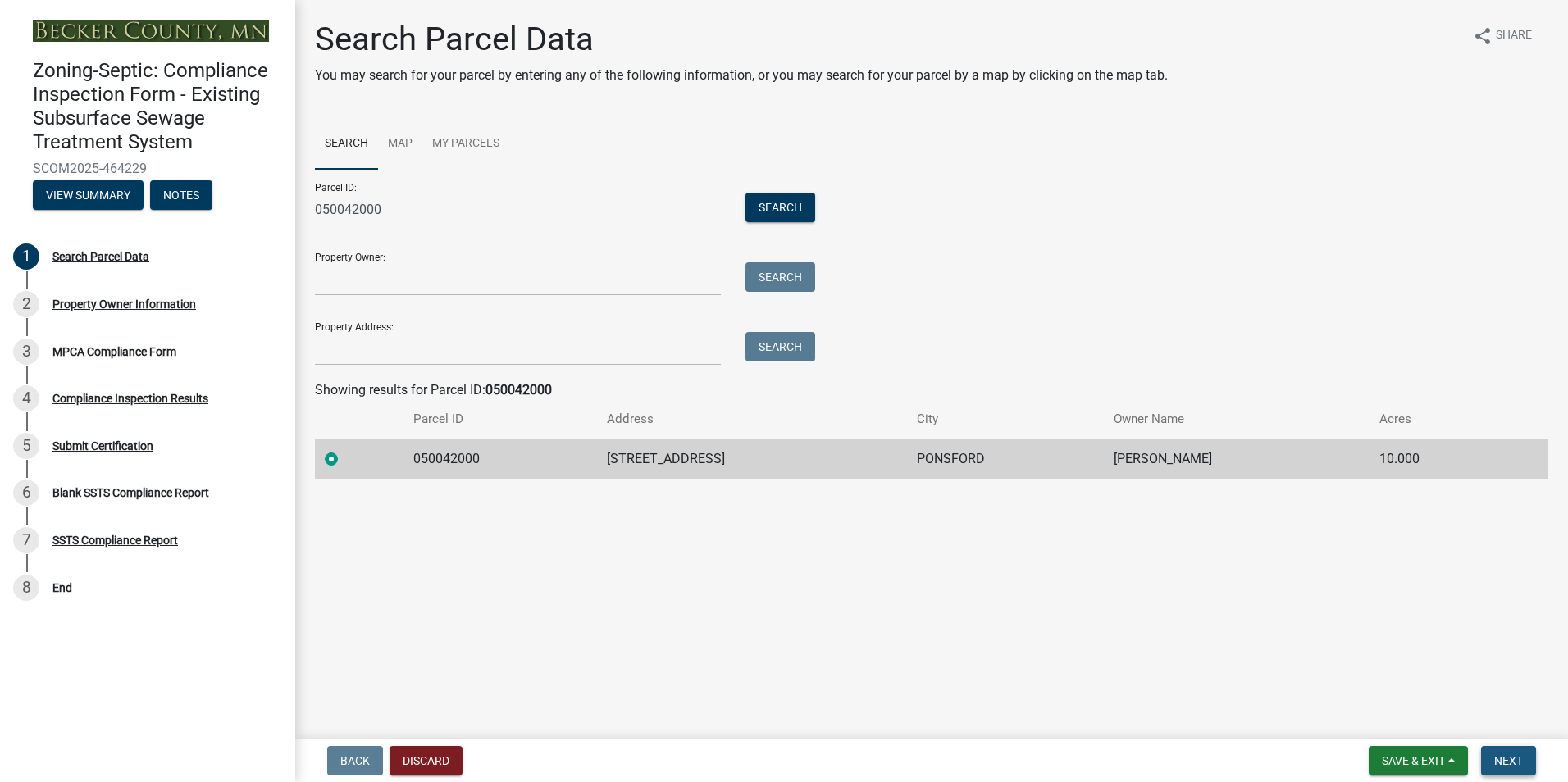
click at [1508, 764] on span "Next" at bounding box center [1508, 760] width 29 height 13
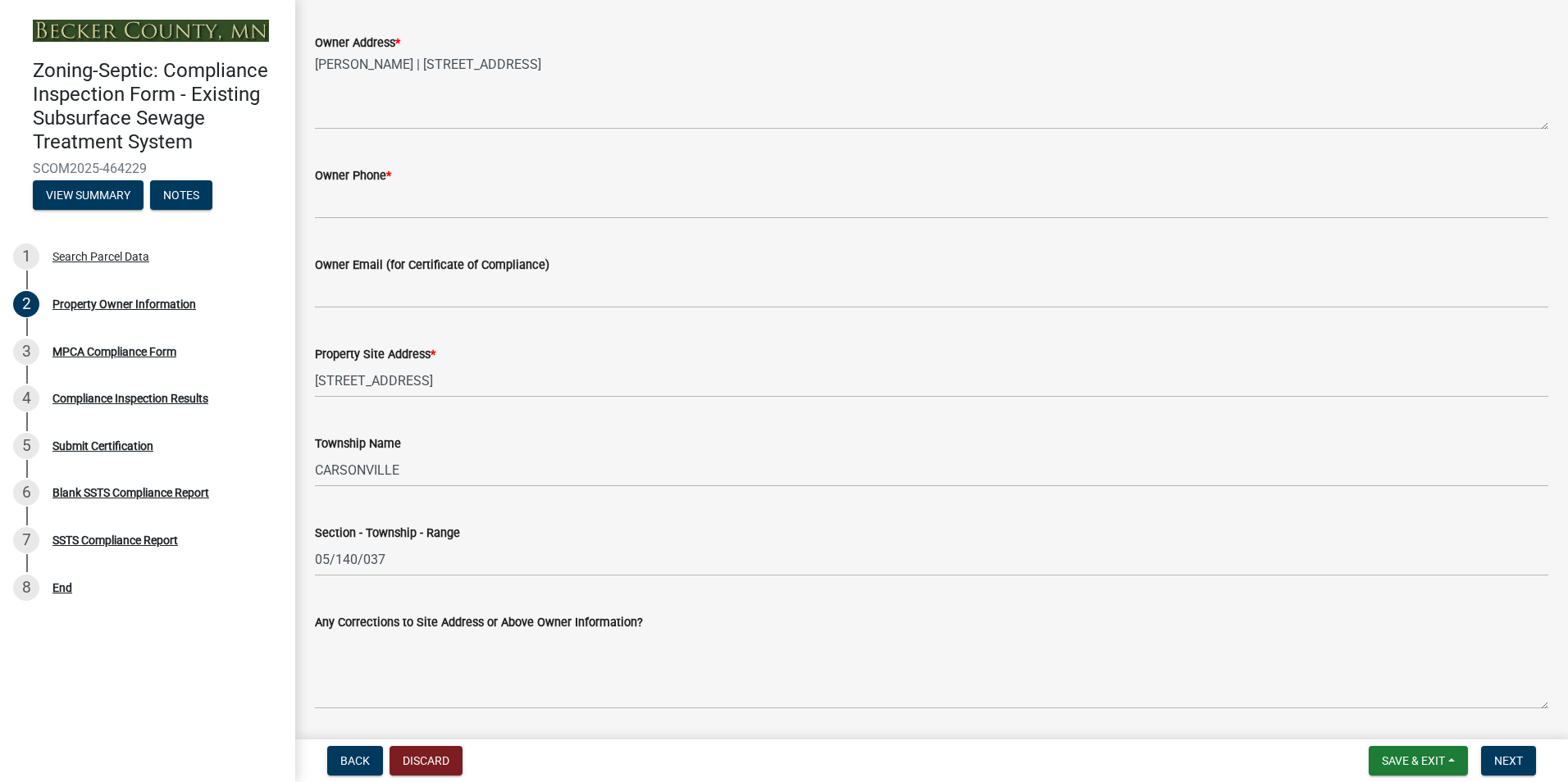
scroll to position [444, 0]
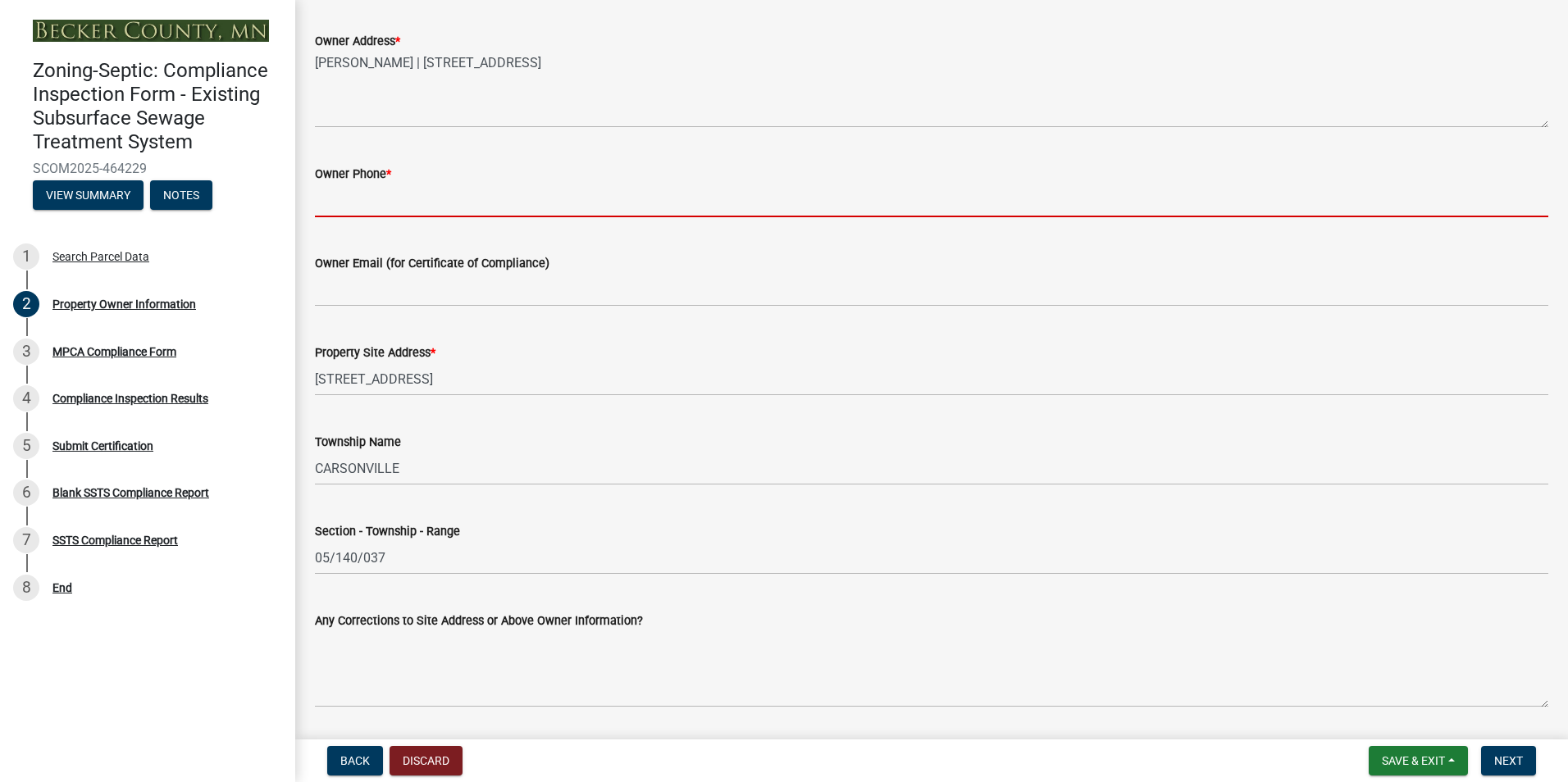
click at [320, 205] on input "Owner Phone *" at bounding box center [931, 200] width 1233 height 33
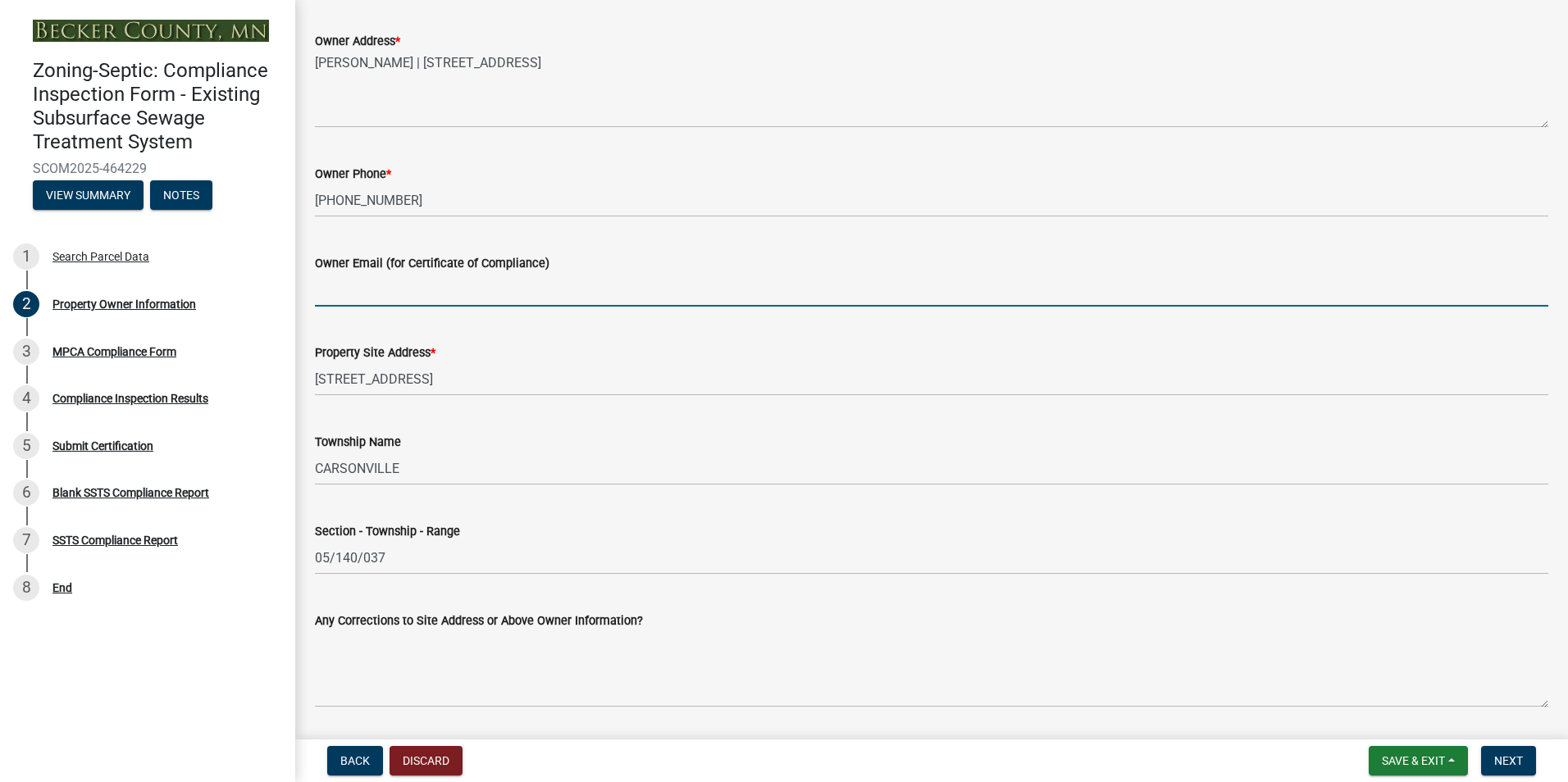
click at [346, 292] on input "Owner Email (for Certificate of Compliance)" at bounding box center [931, 289] width 1233 height 33
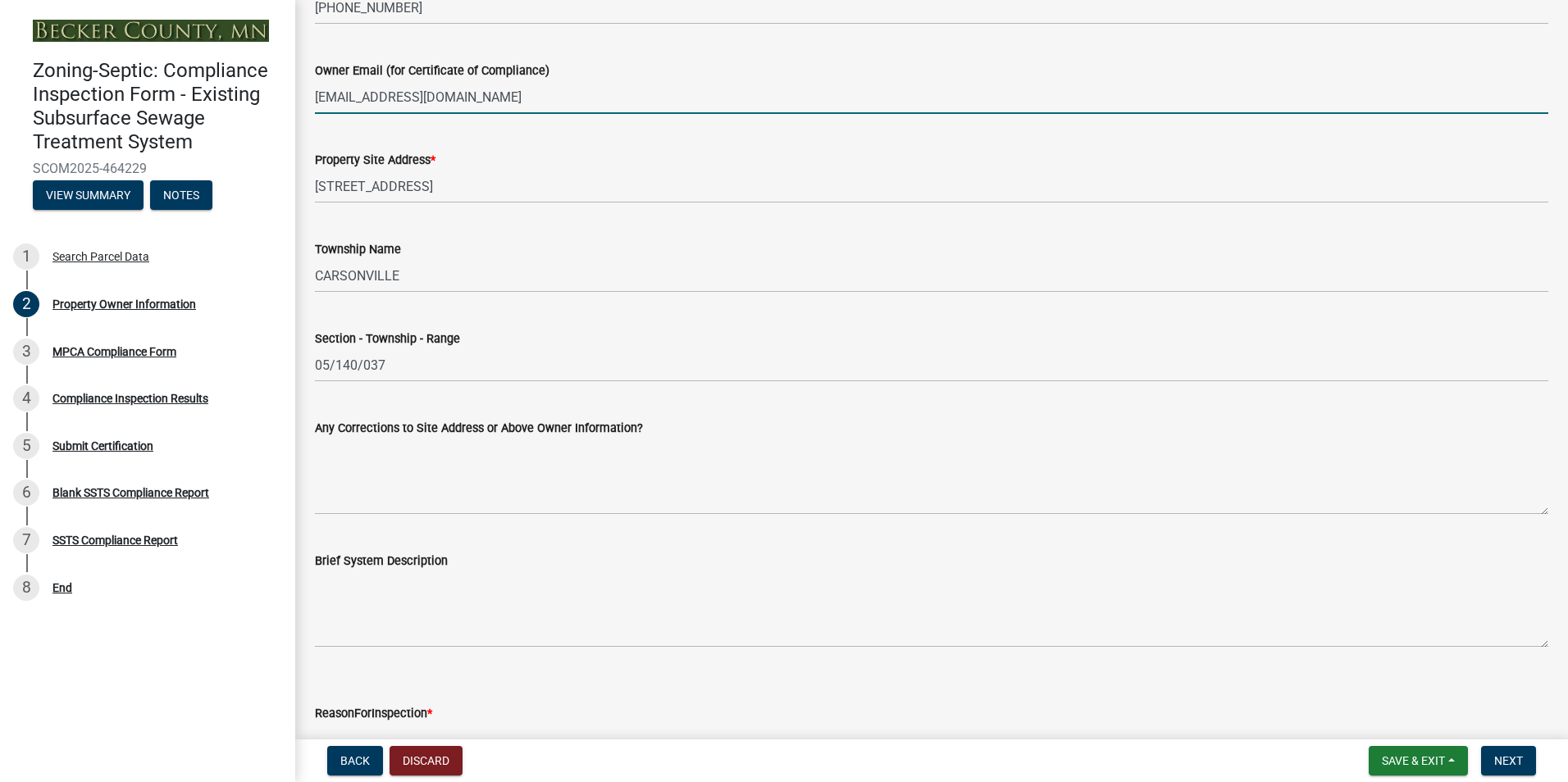
scroll to position [739, 0]
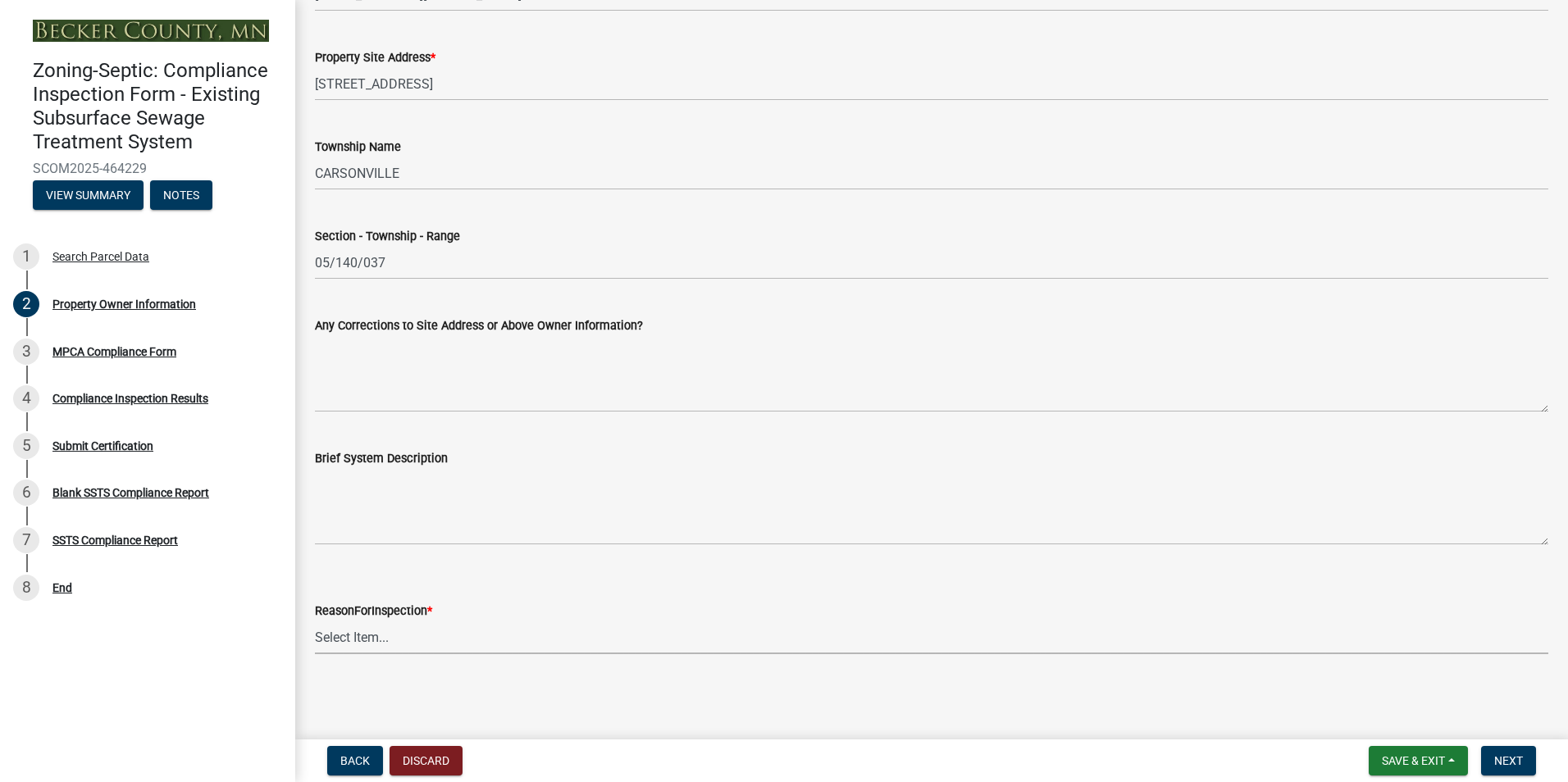
click at [351, 640] on select "Select Item... Property Sale Lake Study Required for Permit Other" at bounding box center [931, 636] width 1233 height 33
click at [314, 620] on select "Select Item... Property Sale Lake Study Required for Permit Other" at bounding box center [931, 636] width 1233 height 33
click at [358, 613] on label "ReasonForInspection *" at bounding box center [373, 611] width 118 height 11
click at [358, 620] on select "Select Item... Property Sale Lake Study Required for Permit Other" at bounding box center [931, 636] width 1233 height 33
click at [357, 636] on select "Select Item... Property Sale Lake Study Required for Permit Other" at bounding box center [931, 636] width 1233 height 33
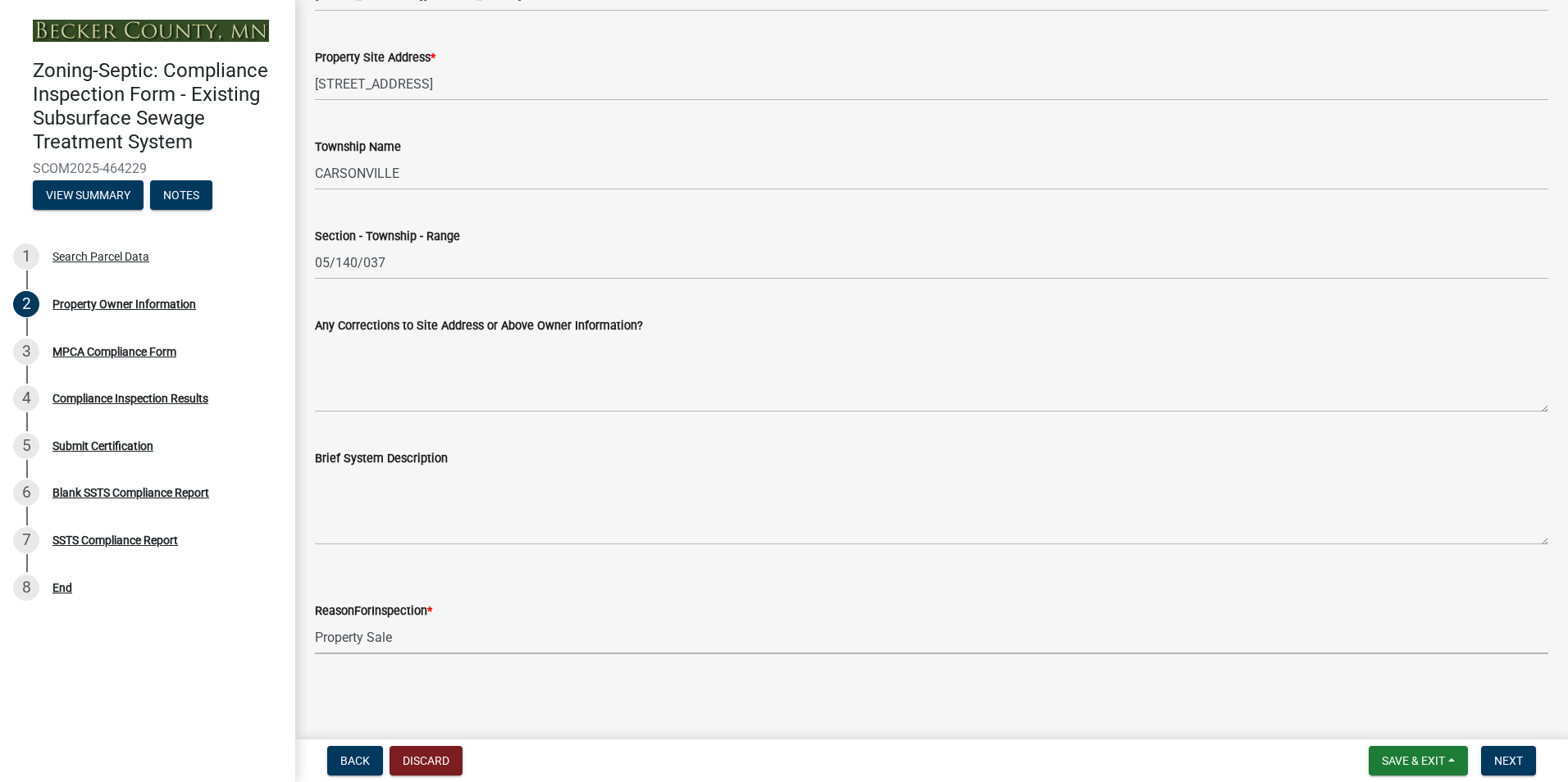
click at [314, 620] on select "Select Item... Property Sale Lake Study Required for Permit Other" at bounding box center [931, 636] width 1233 height 33
click at [1507, 754] on span "Next" at bounding box center [1508, 760] width 29 height 13
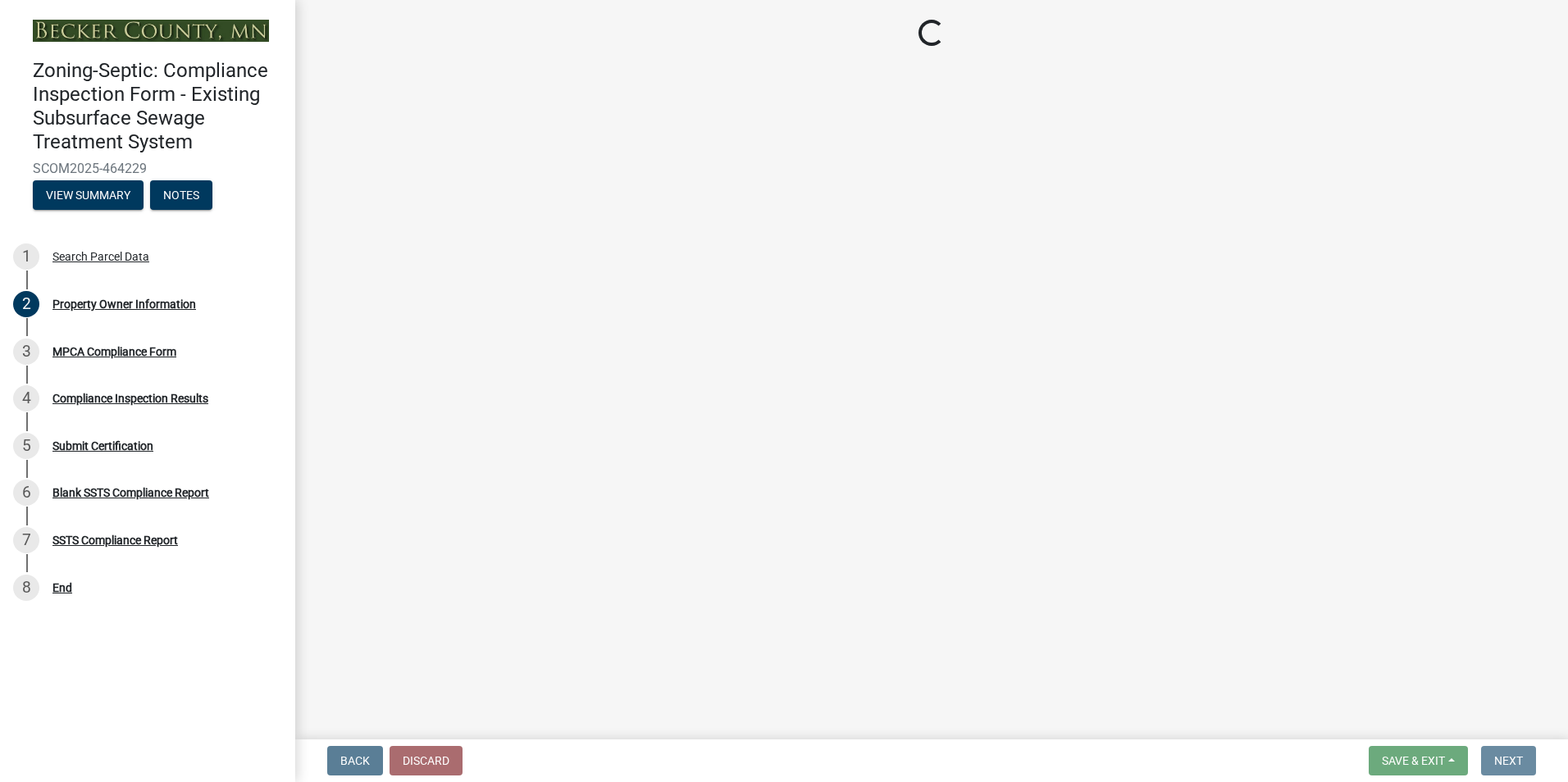
scroll to position [0, 0]
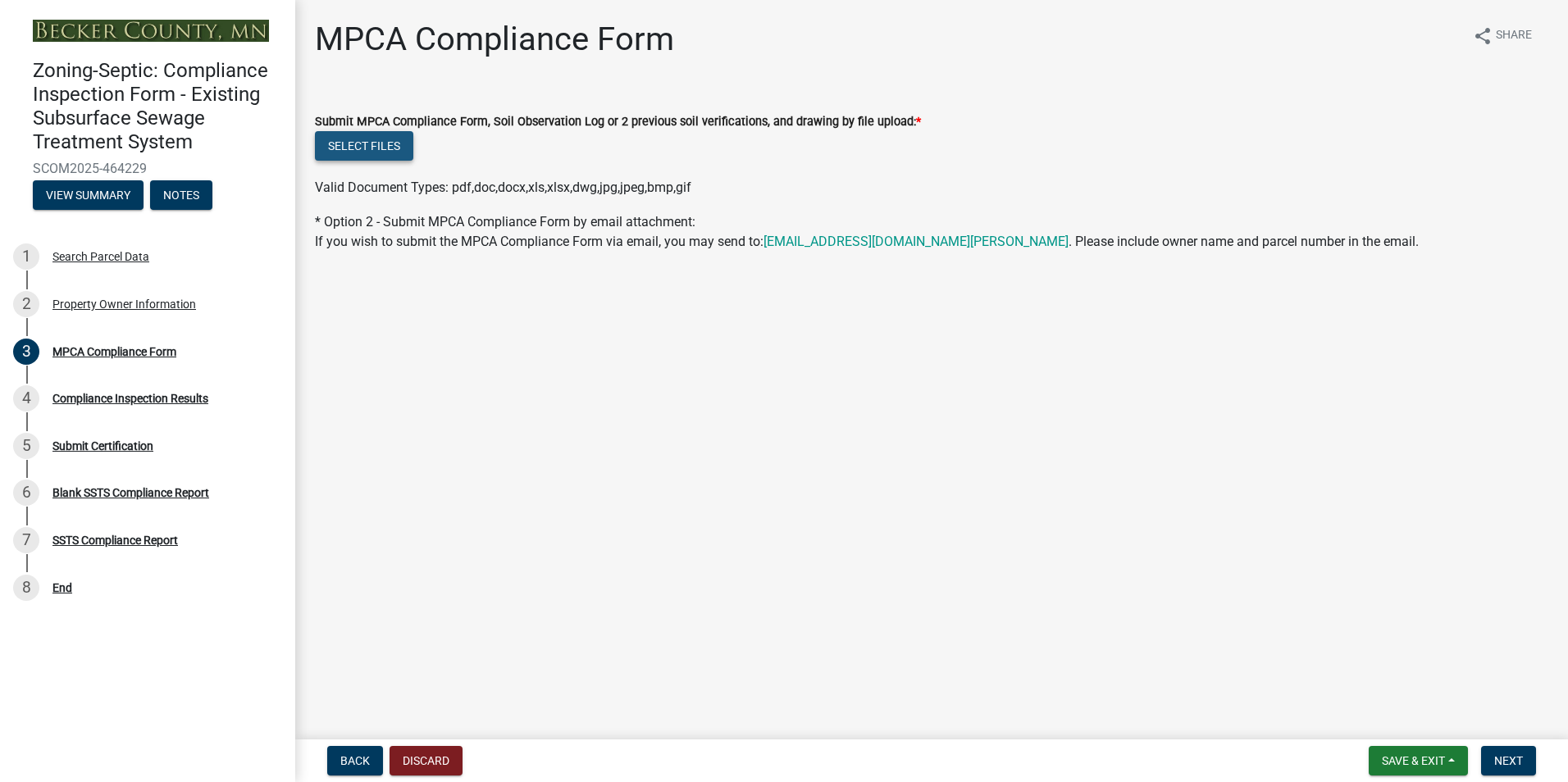
click at [357, 141] on button "Select files" at bounding box center [363, 146] width 98 height 30
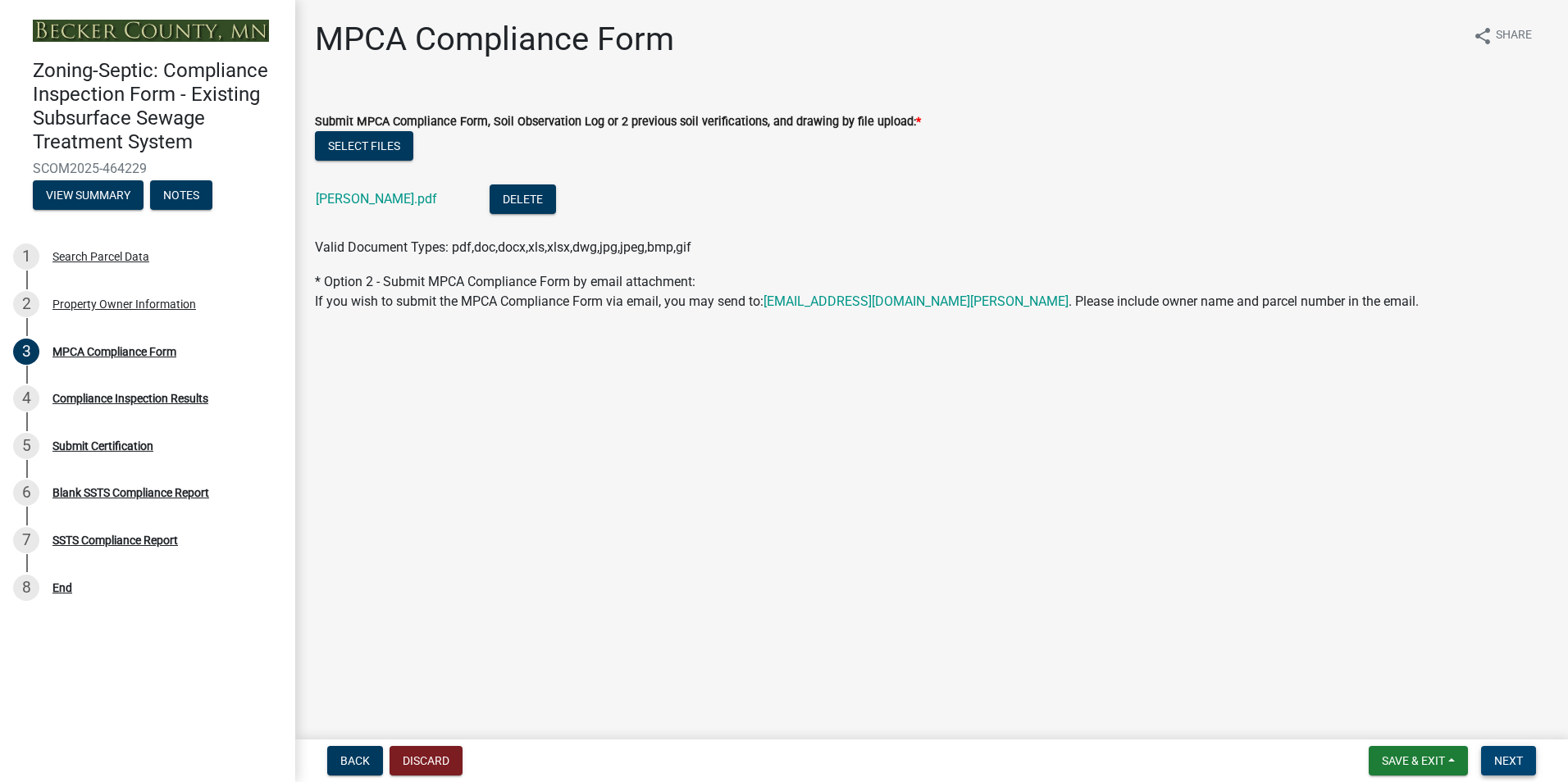
click at [1506, 757] on span "Next" at bounding box center [1508, 760] width 29 height 13
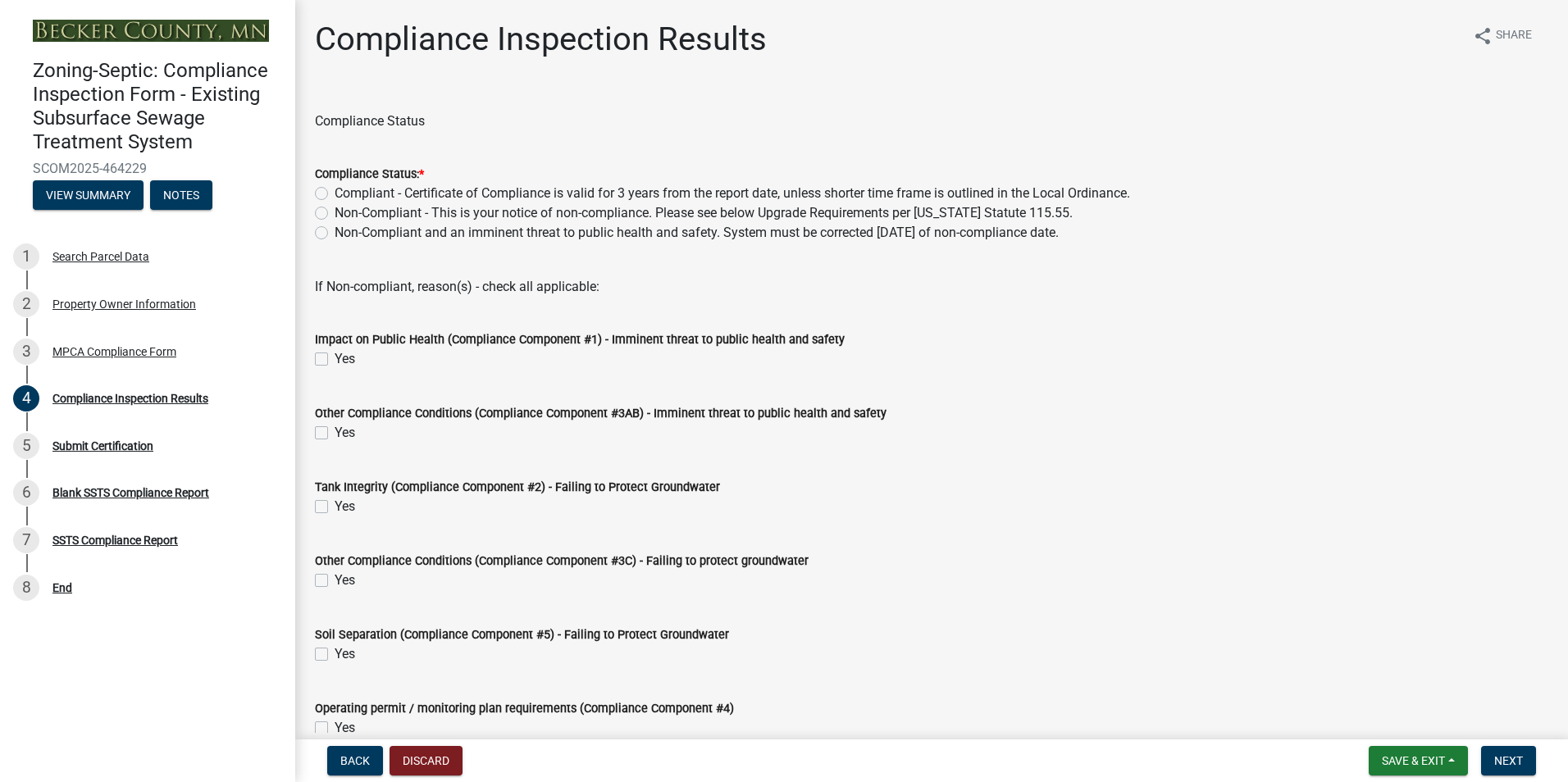
click at [335, 193] on label "Compliant - Certificate of Compliance is valid for 3 years from the report date…" at bounding box center [732, 193] width 795 height 20
click at [335, 193] on input "Compliant - Certificate of Compliance is valid for 3 years from the report date…" at bounding box center [340, 189] width 11 height 11
click at [1513, 754] on span "Next" at bounding box center [1508, 760] width 29 height 13
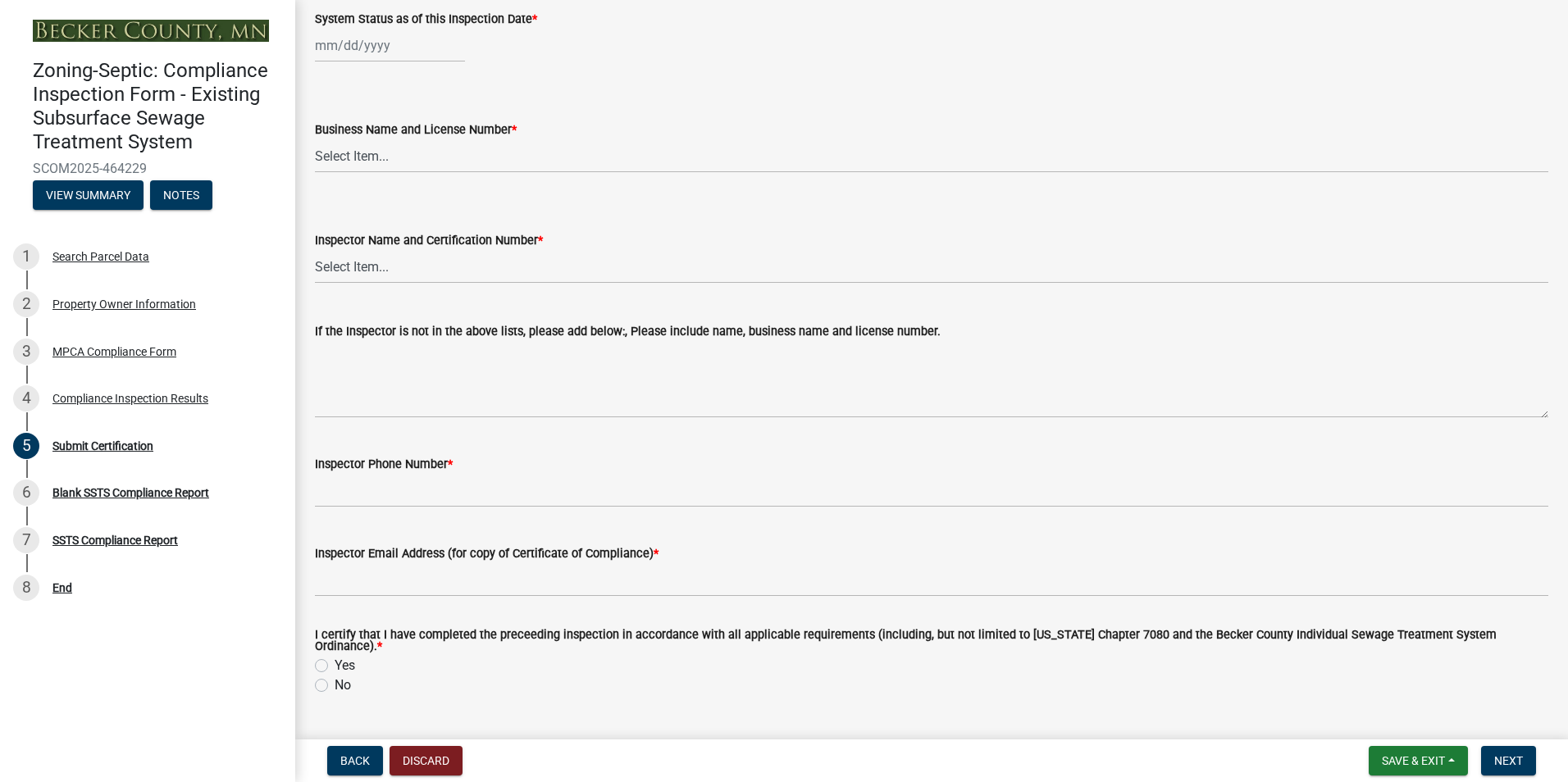
scroll to position [159, 0]
click at [360, 52] on div at bounding box center [389, 44] width 150 height 33
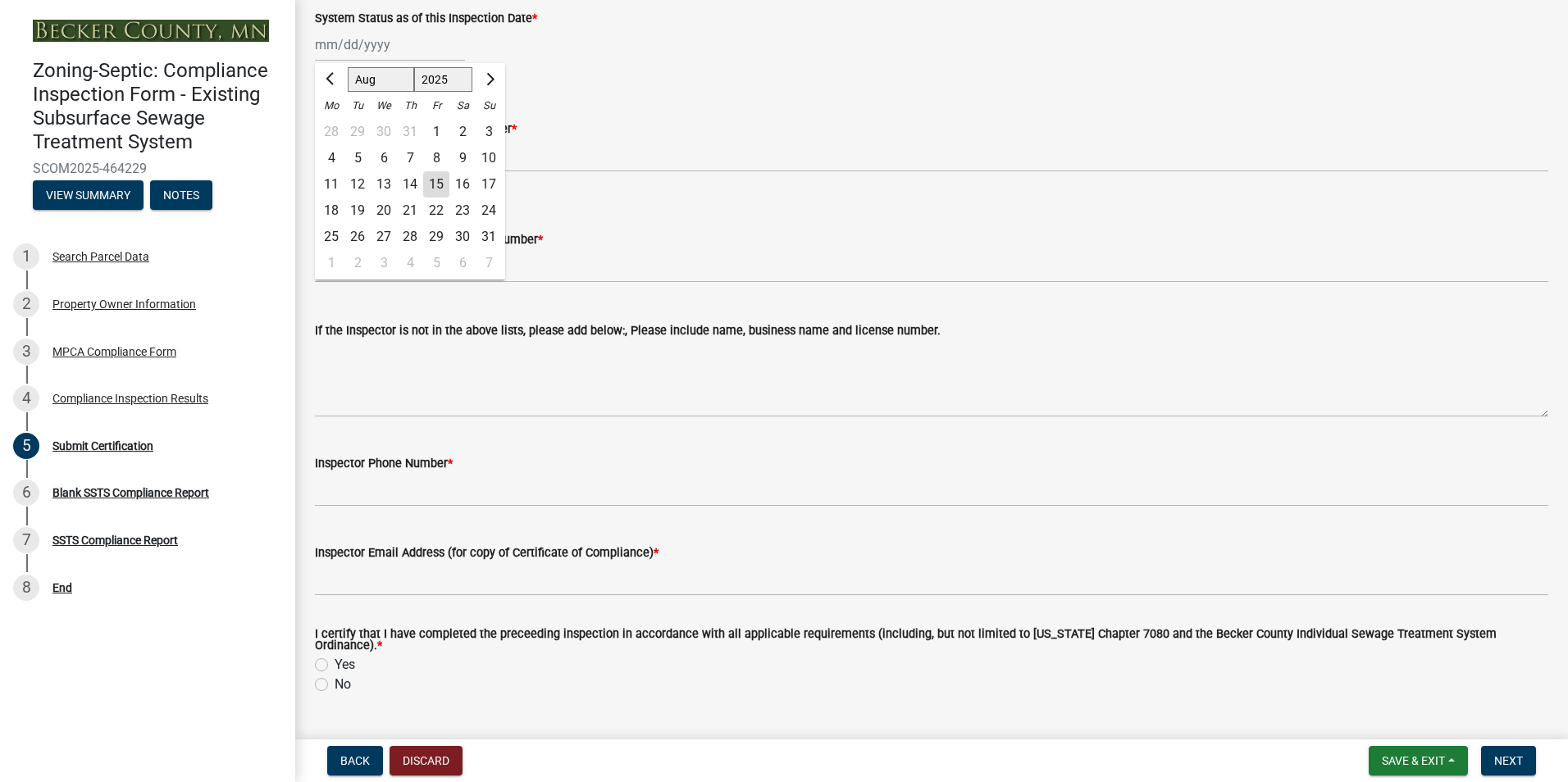
click at [388, 184] on div "13" at bounding box center [383, 184] width 26 height 26
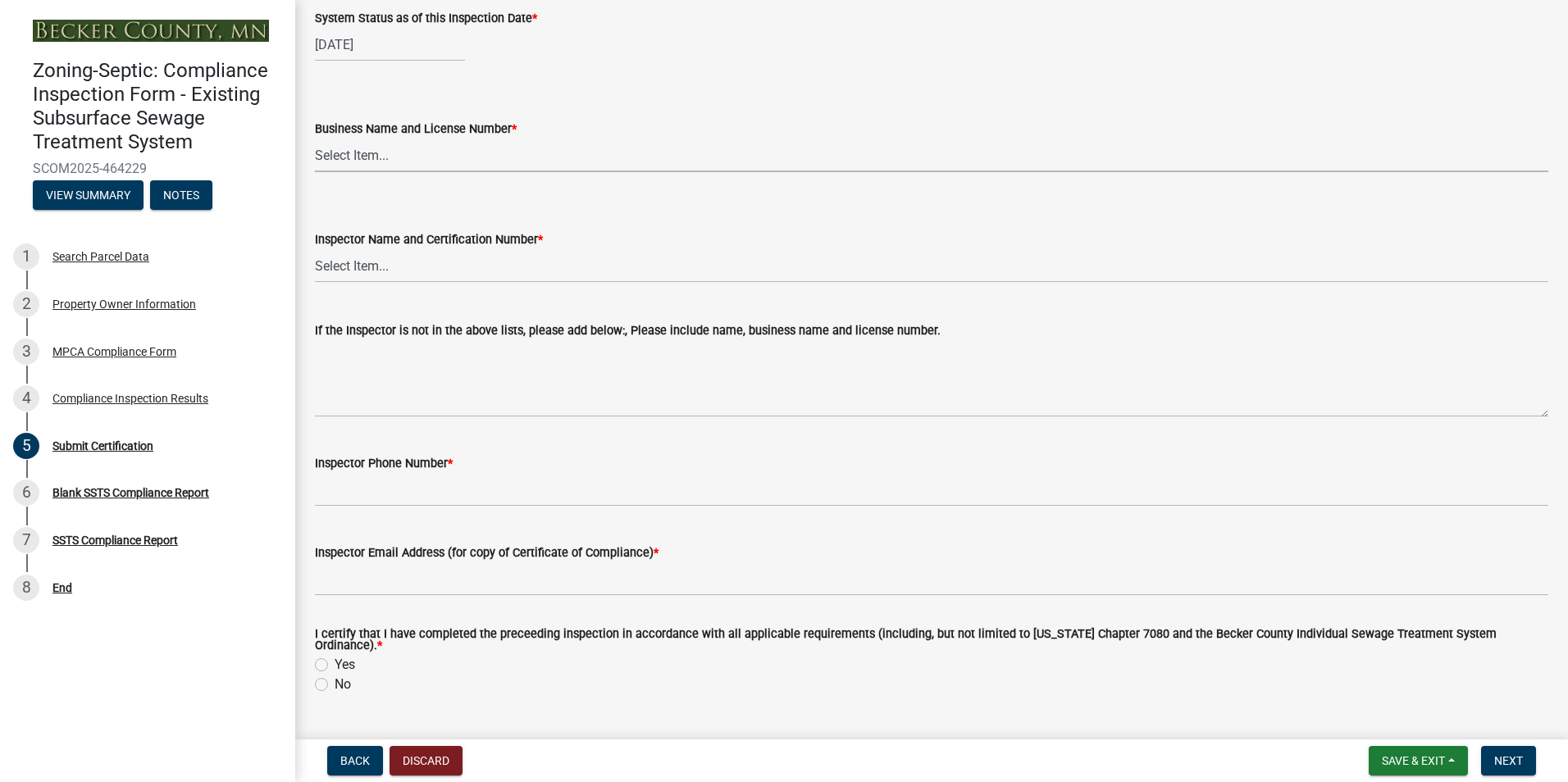
click at [358, 161] on select "Select Item... OTHER – Not listed (please add in next field and we will add to …" at bounding box center [931, 155] width 1233 height 33
click at [314, 139] on select "Select Item... OTHER – Not listed (please add in next field and we will add to …" at bounding box center [931, 155] width 1233 height 33
click at [343, 273] on select "Select Item... OTHER – Not listed (please add in next field and we will add to …" at bounding box center [931, 265] width 1233 height 33
click at [314, 249] on select "Select Item... OTHER – Not listed (please add in next field and we will add to …" at bounding box center [931, 265] width 1233 height 33
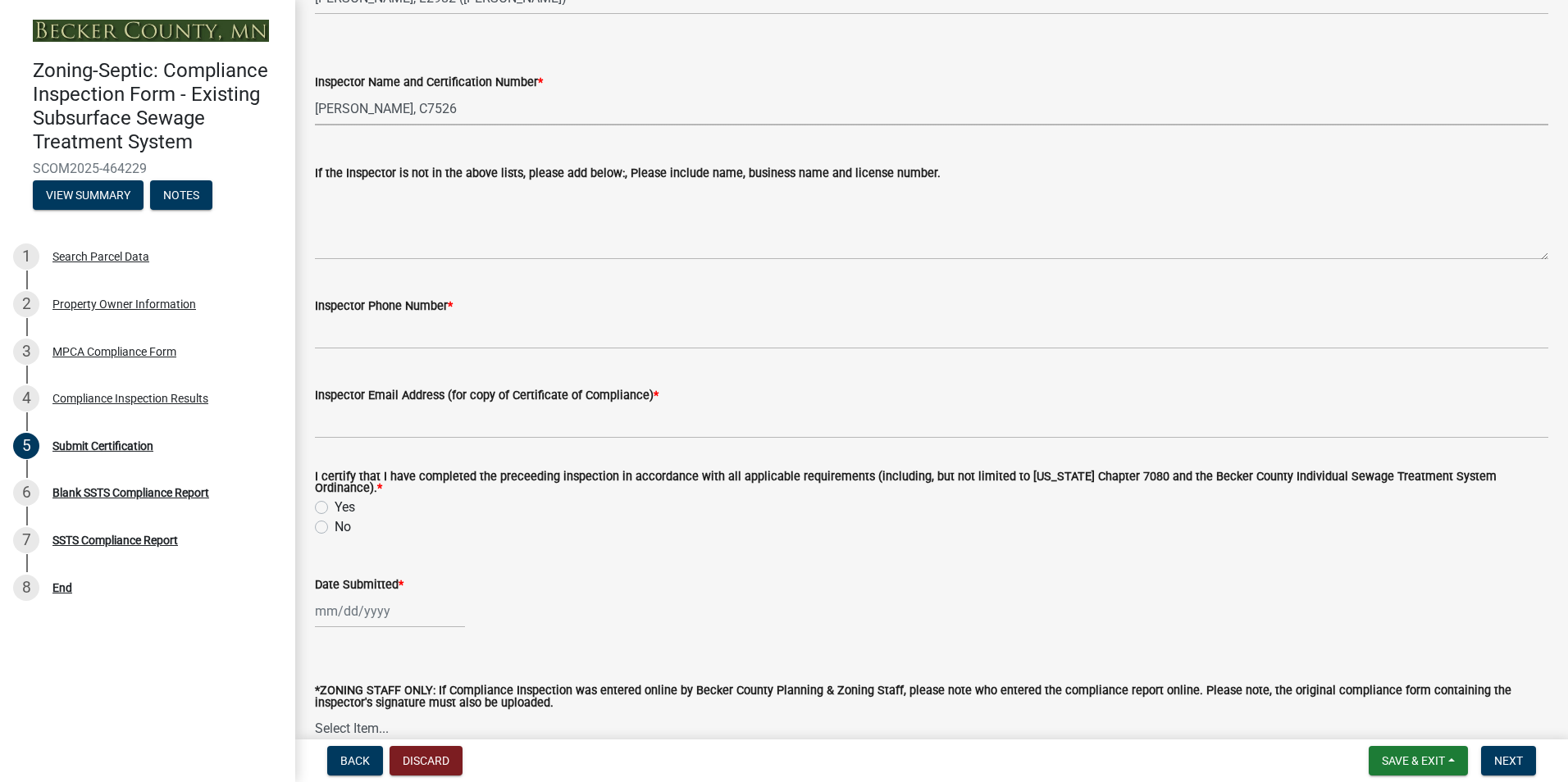
scroll to position [401, 0]
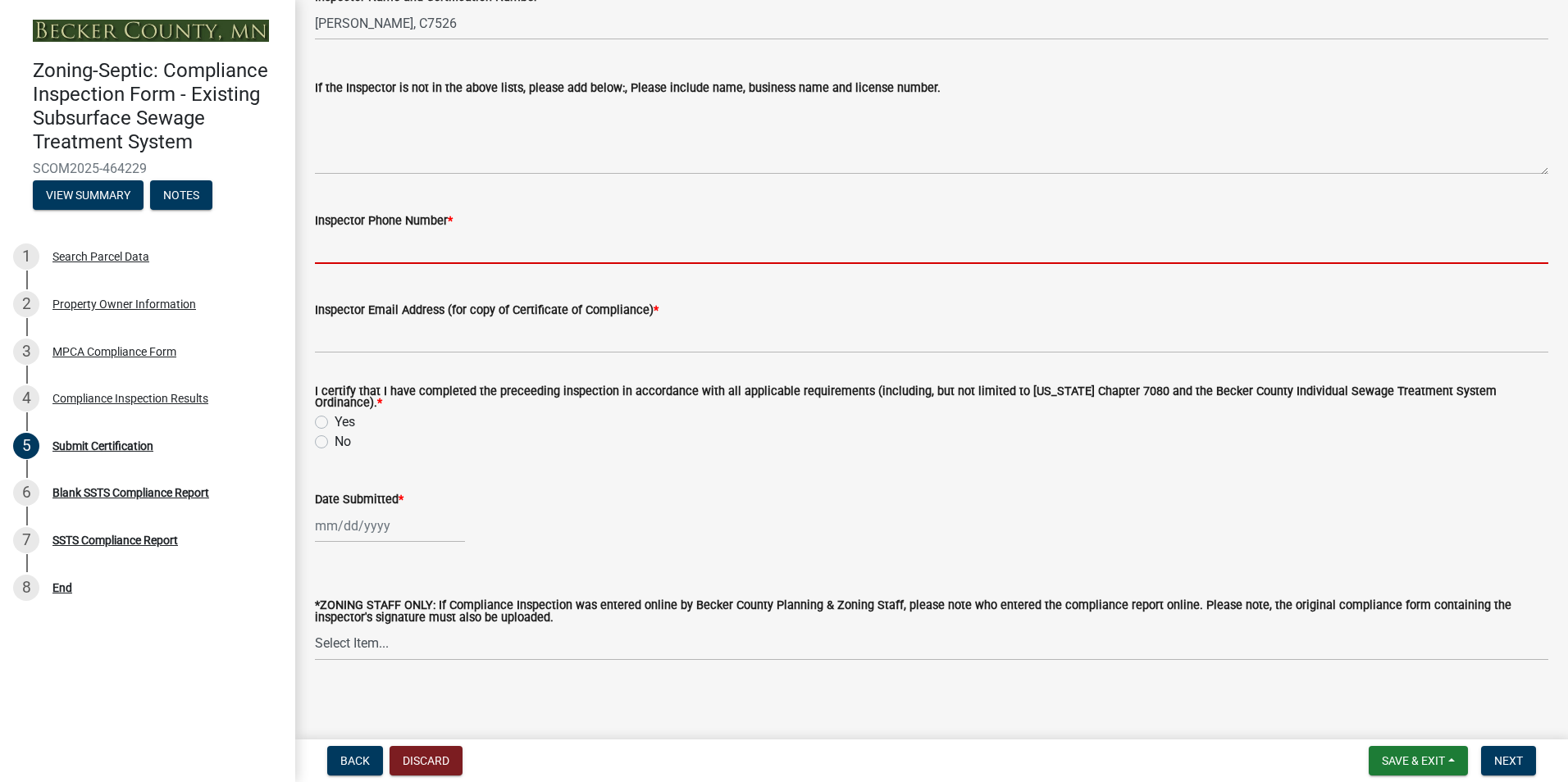
click at [412, 230] on input "Inspector Phone Number *" at bounding box center [931, 246] width 1233 height 33
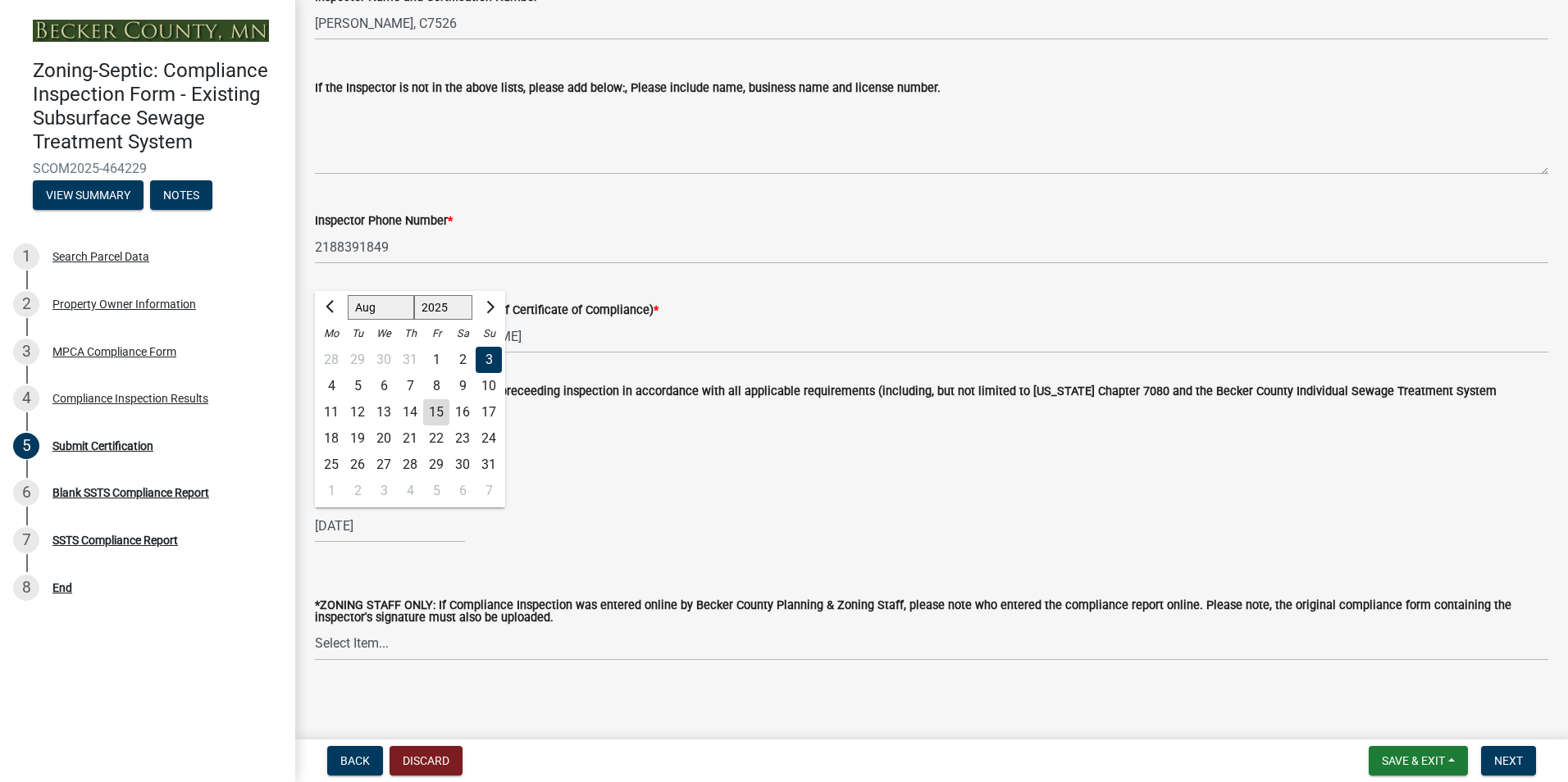
click at [431, 403] on div "15" at bounding box center [435, 412] width 26 height 26
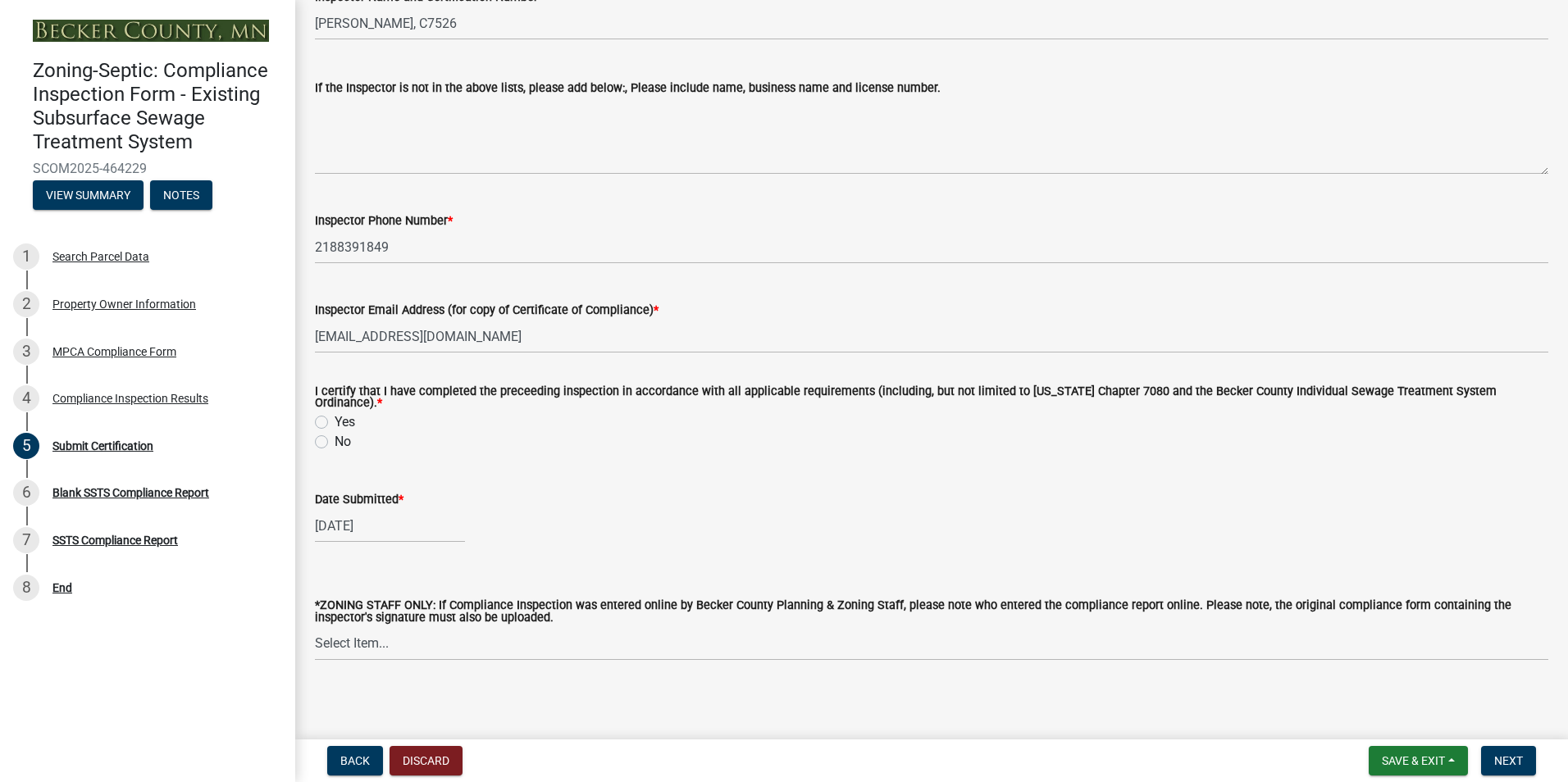
click at [335, 419] on label "Yes" at bounding box center [345, 422] width 20 height 20
click at [335, 419] on input "Yes" at bounding box center [340, 417] width 11 height 11
click at [1491, 762] on button "Next" at bounding box center [1508, 761] width 55 height 30
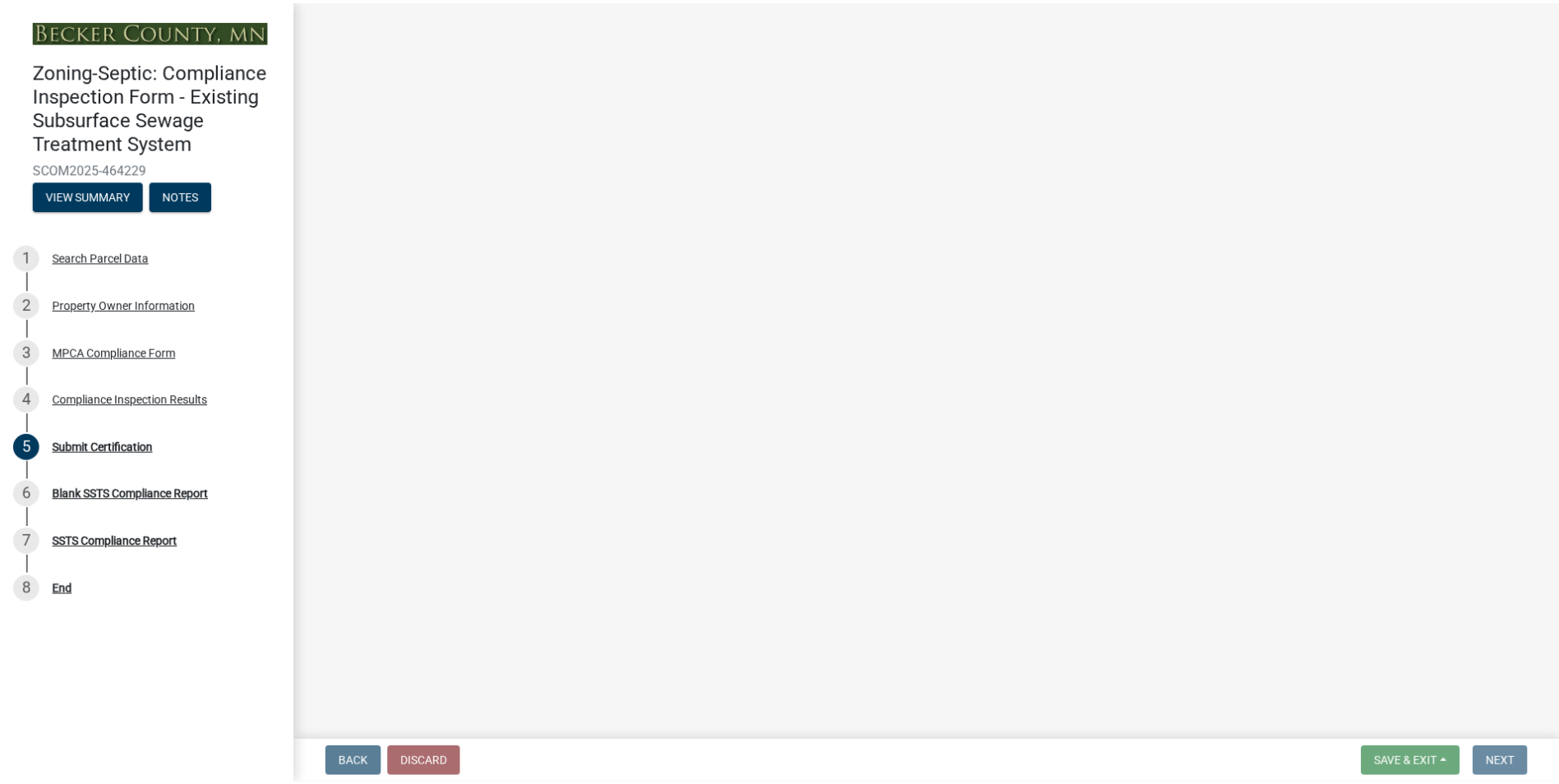
scroll to position [0, 0]
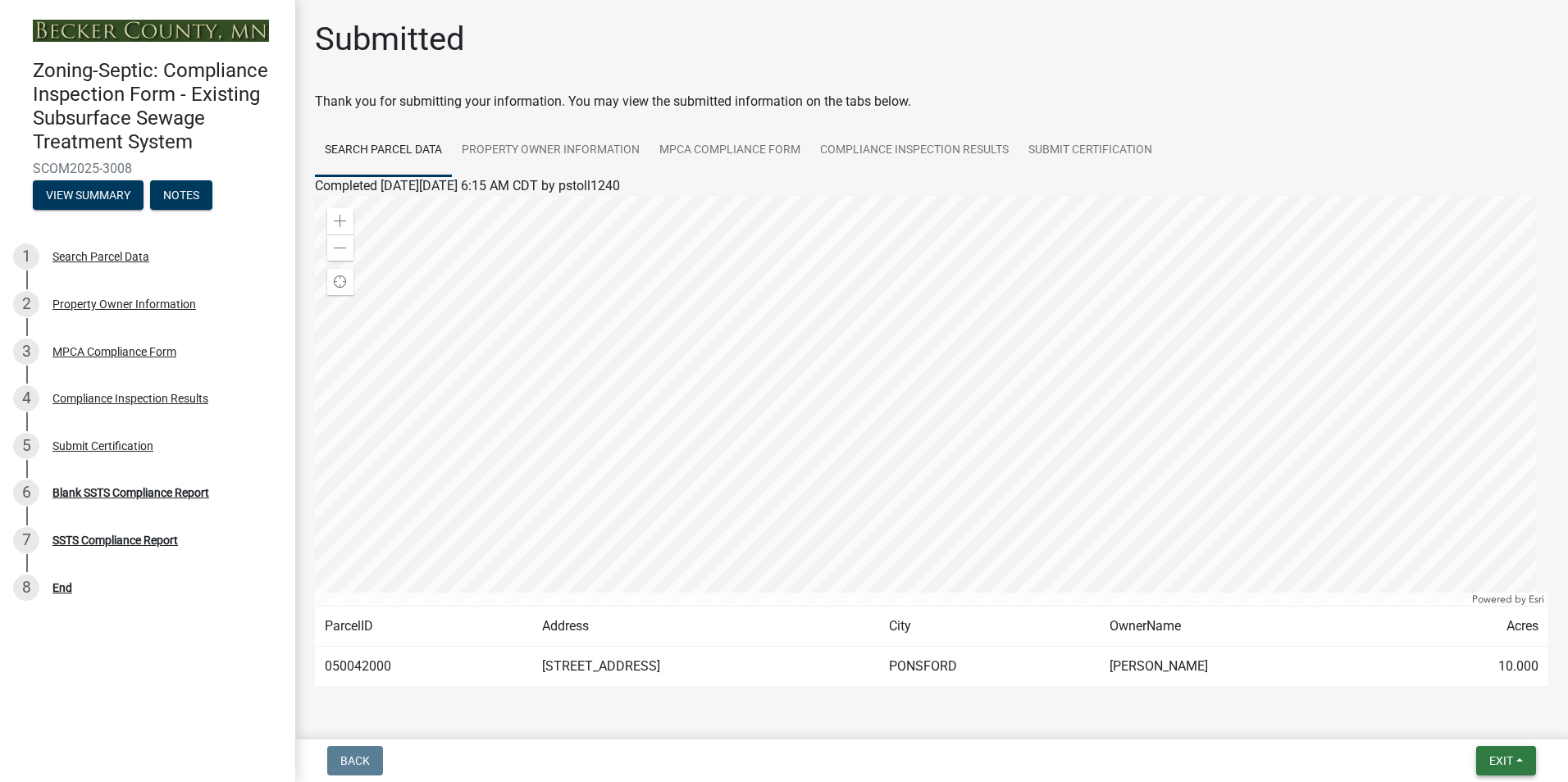
click at [1491, 762] on span "Exit" at bounding box center [1501, 760] width 24 height 13
click at [1449, 718] on button "Save & Exit" at bounding box center [1470, 718] width 131 height 39
